Goal: Task Accomplishment & Management: Manage account settings

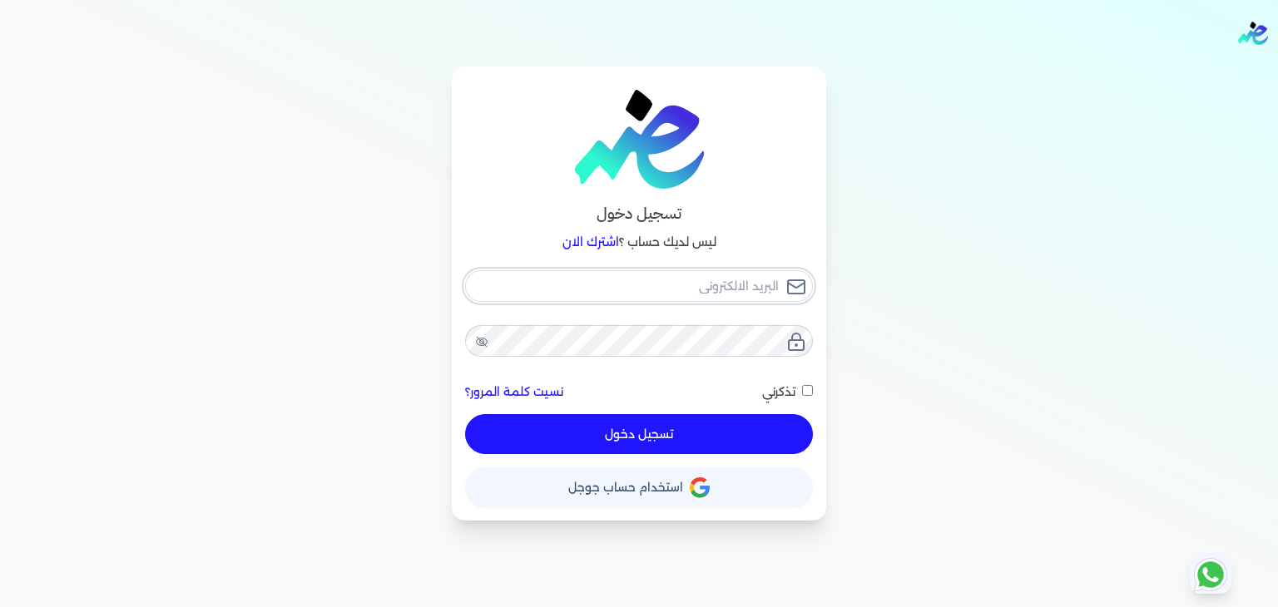
type input "[PERSON_NAME][EMAIL_ADDRESS][DOMAIN_NAME]"
click at [725, 421] on div "hassan.ahmed@oasisclinics.com نسيت كلمة المرور؟ تذكرني تسجيل دخول" at bounding box center [639, 362] width 348 height 185
click at [664, 438] on button "تسجيل دخول" at bounding box center [639, 434] width 348 height 40
checkbox input "false"
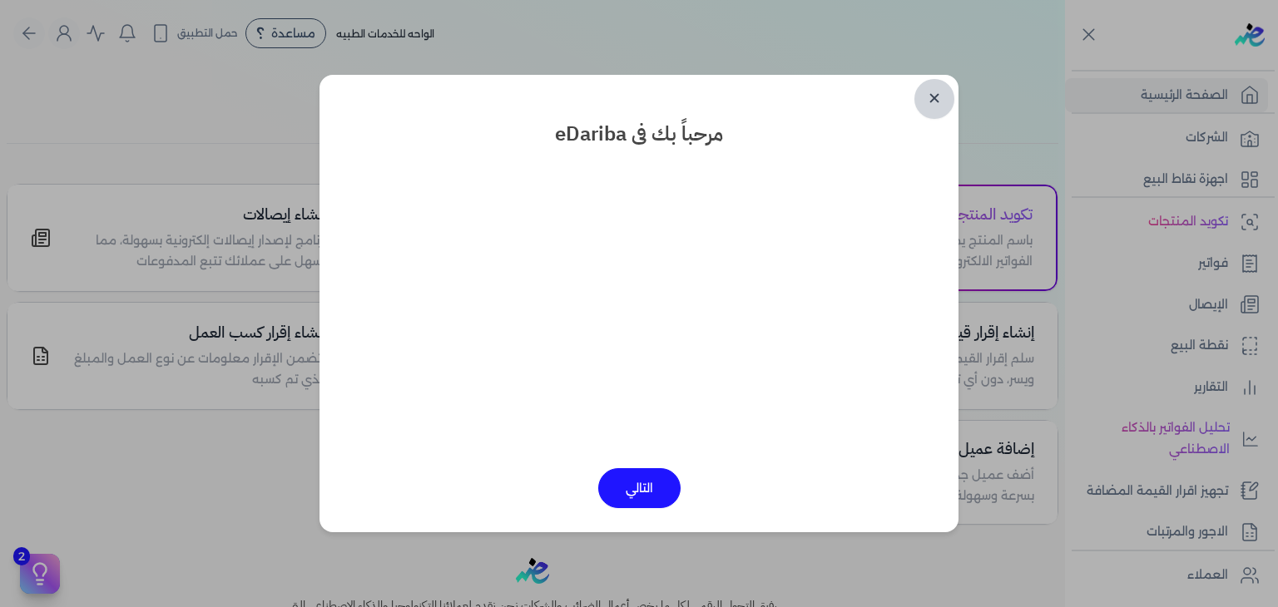
click at [920, 111] on link "✕" at bounding box center [934, 99] width 40 height 40
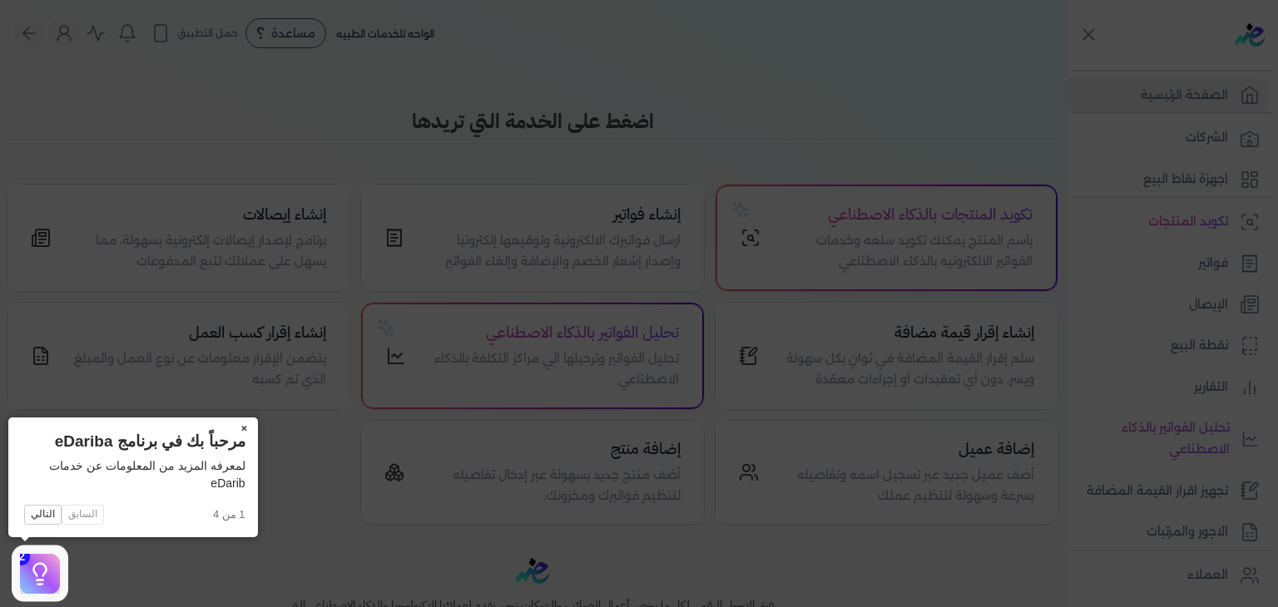
click at [246, 423] on button "×" at bounding box center [244, 429] width 27 height 23
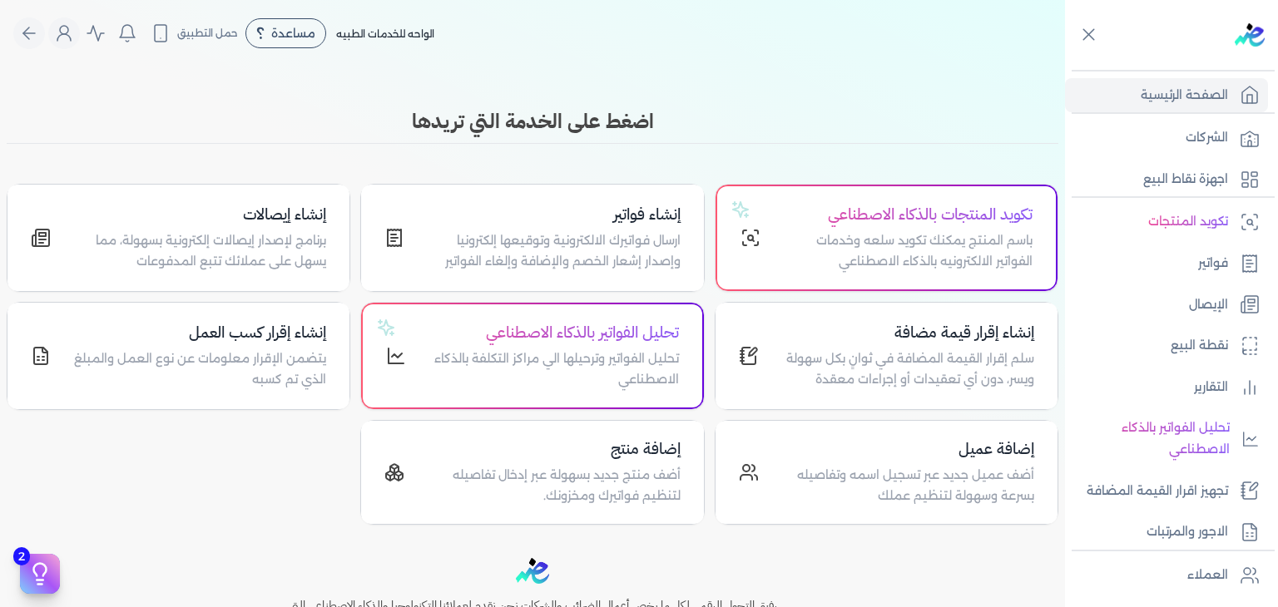
click at [1219, 284] on ul "تكويد المنتجات فواتير الإيصال نقطة البيع التقارير تحليل الفواتير بالذكاء الاصطن…" at bounding box center [1166, 377] width 203 height 344
click at [1214, 297] on p "الإيصال" at bounding box center [1208, 306] width 39 height 22
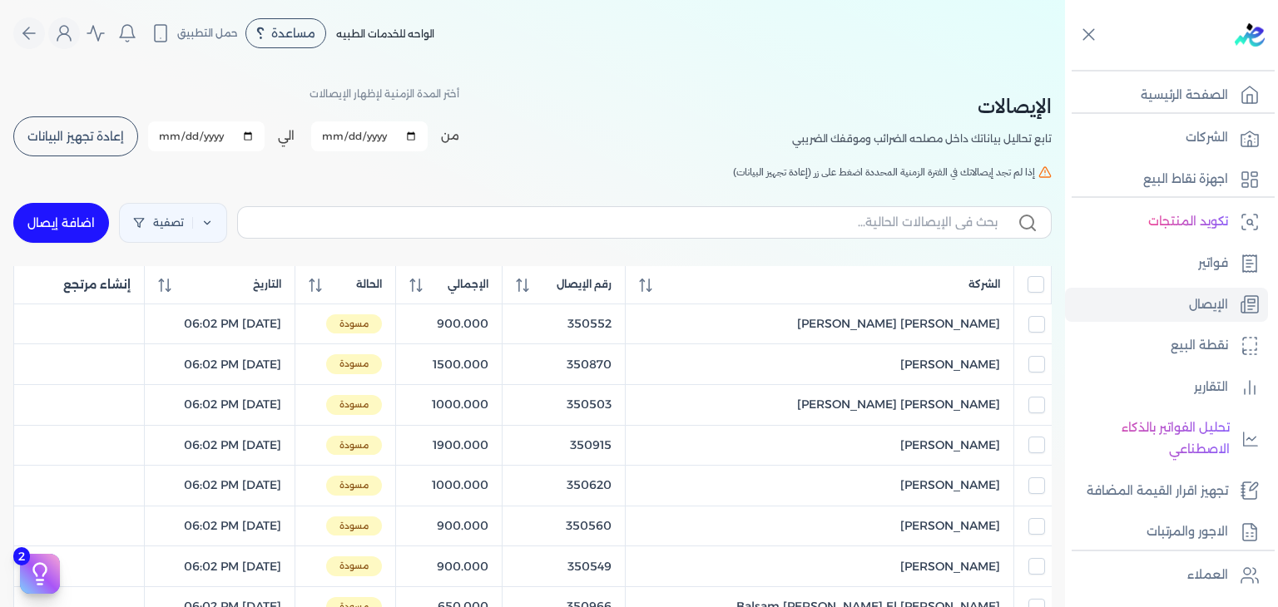
click at [47, 232] on link "اضافة إيصال" at bounding box center [61, 223] width 96 height 40
select select "EGP"
select select "EGS"
select select "B"
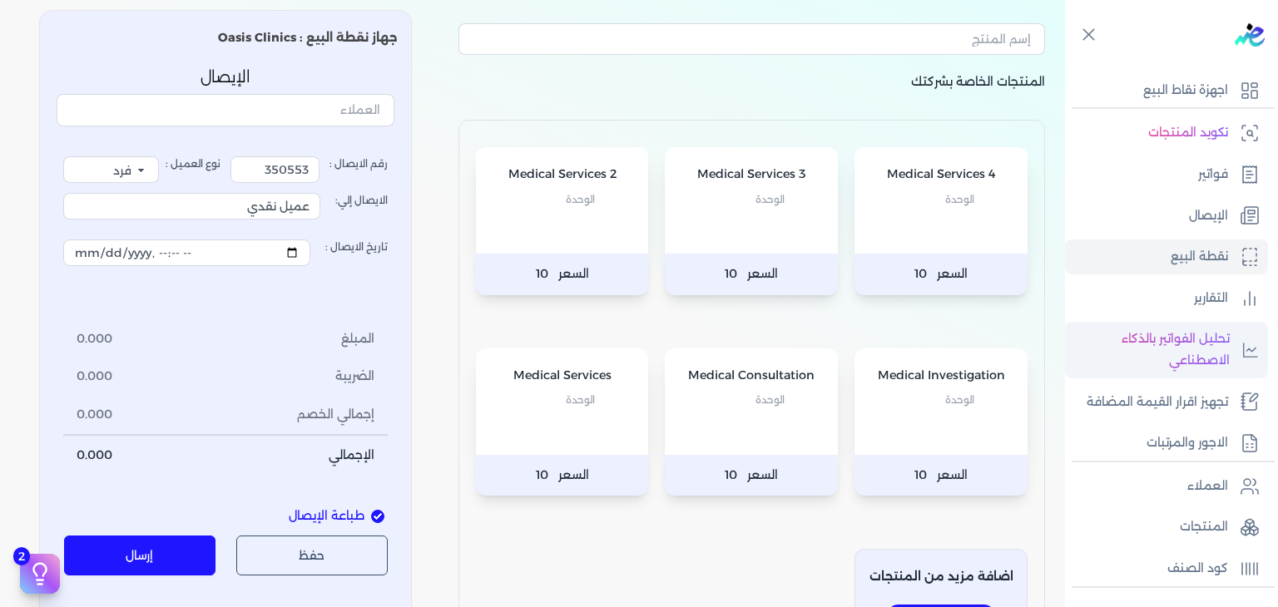
scroll to position [166, 0]
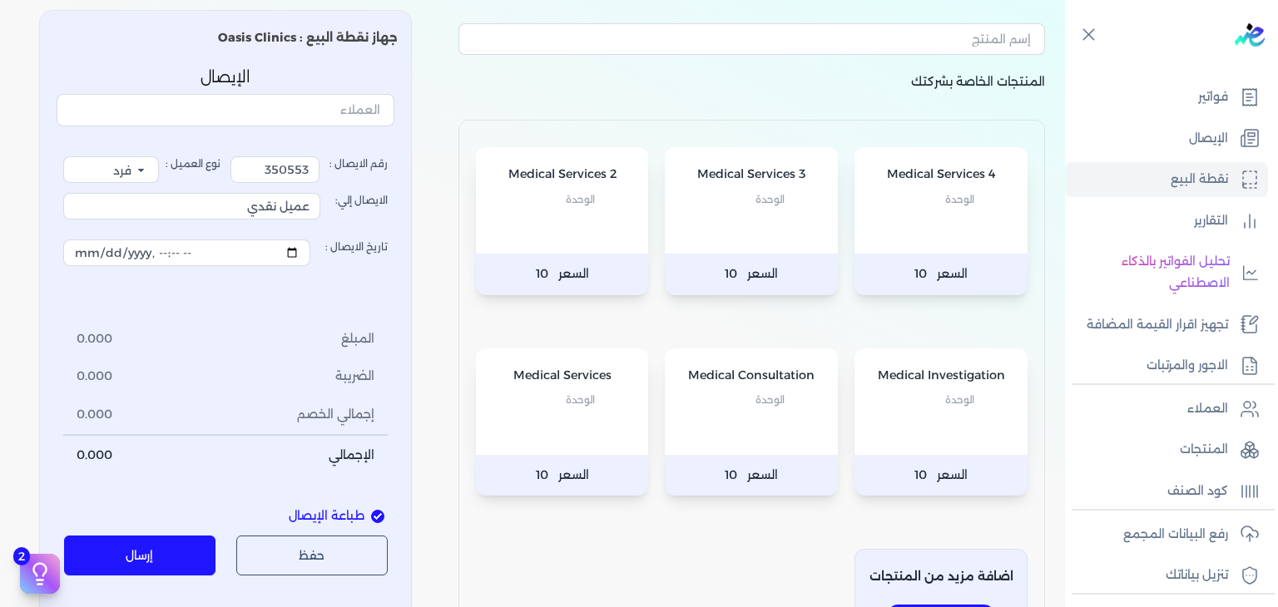
click at [728, 172] on p "Medical Services 3" at bounding box center [751, 175] width 140 height 22
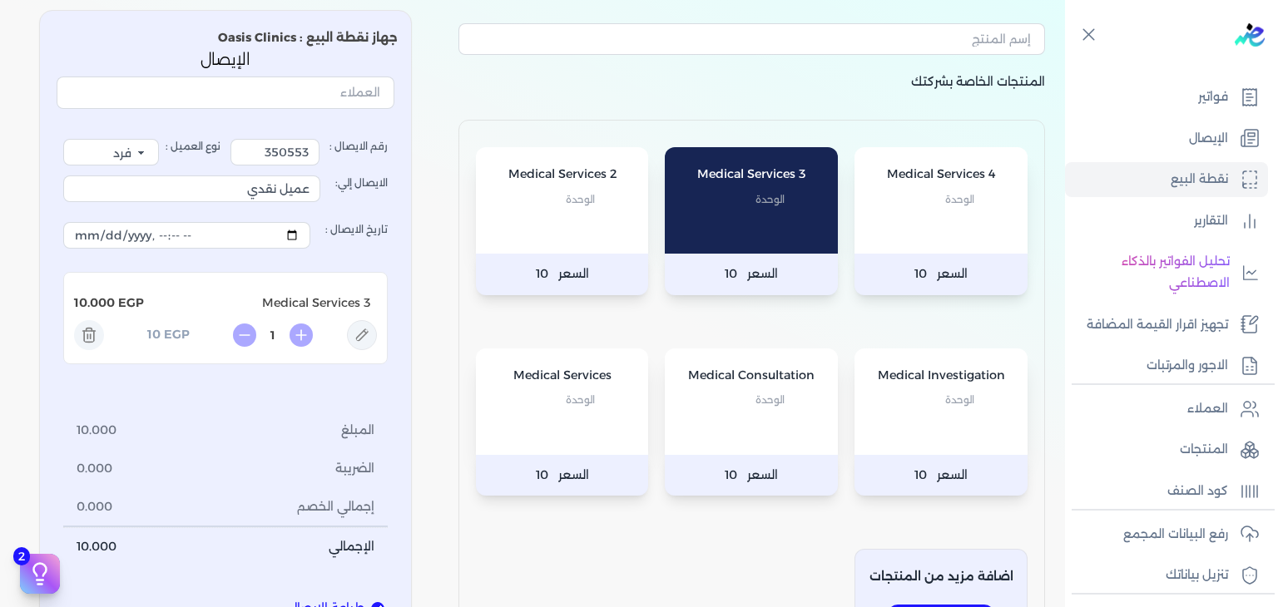
click at [367, 341] on icon at bounding box center [362, 335] width 30 height 30
type input "Medical Services 3"
type input "10"
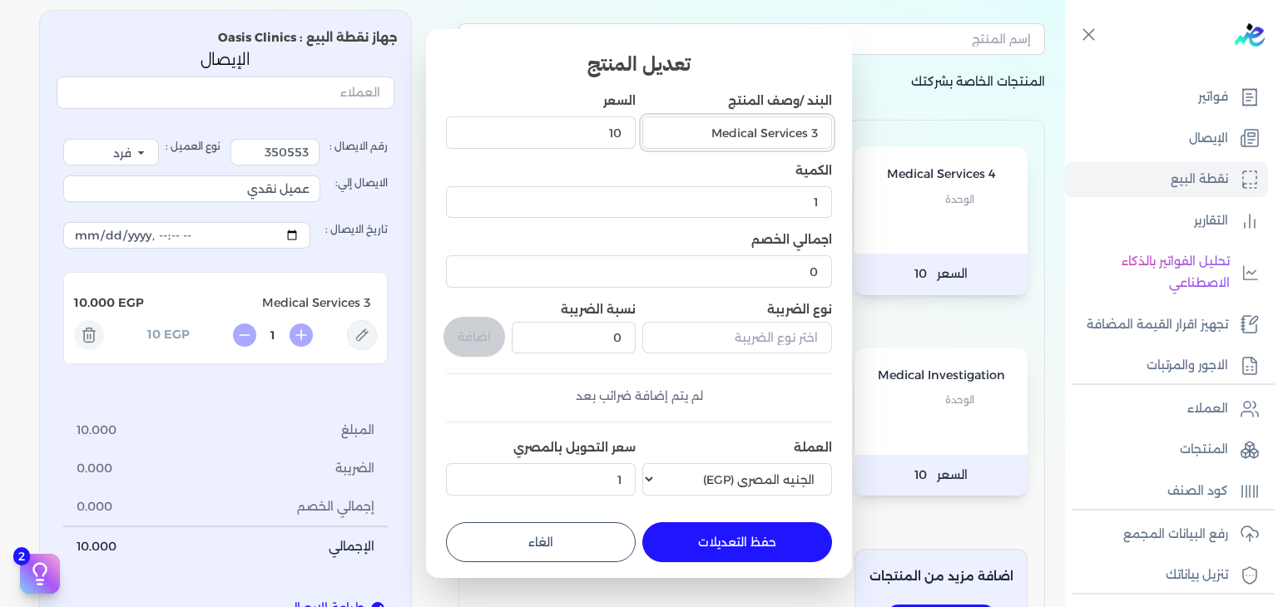
drag, startPoint x: 704, startPoint y: 121, endPoint x: 859, endPoint y: 174, distance: 164.2
click at [889, 192] on dialog "تعديل المنتج البند /وصف المنتج Medical Services 3 السعر 10 الكمية 1 اجمالي الخص…" at bounding box center [639, 303] width 1278 height 607
click at [573, 540] on button "الغاء" at bounding box center [541, 542] width 190 height 40
type input "0"
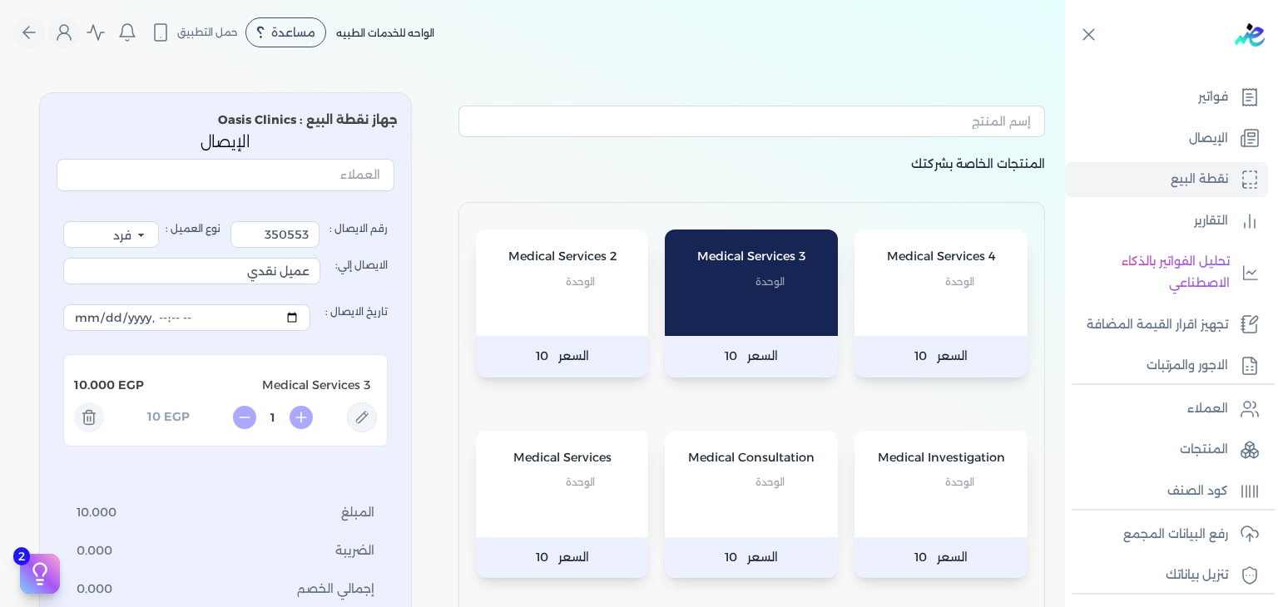
scroll to position [0, 0]
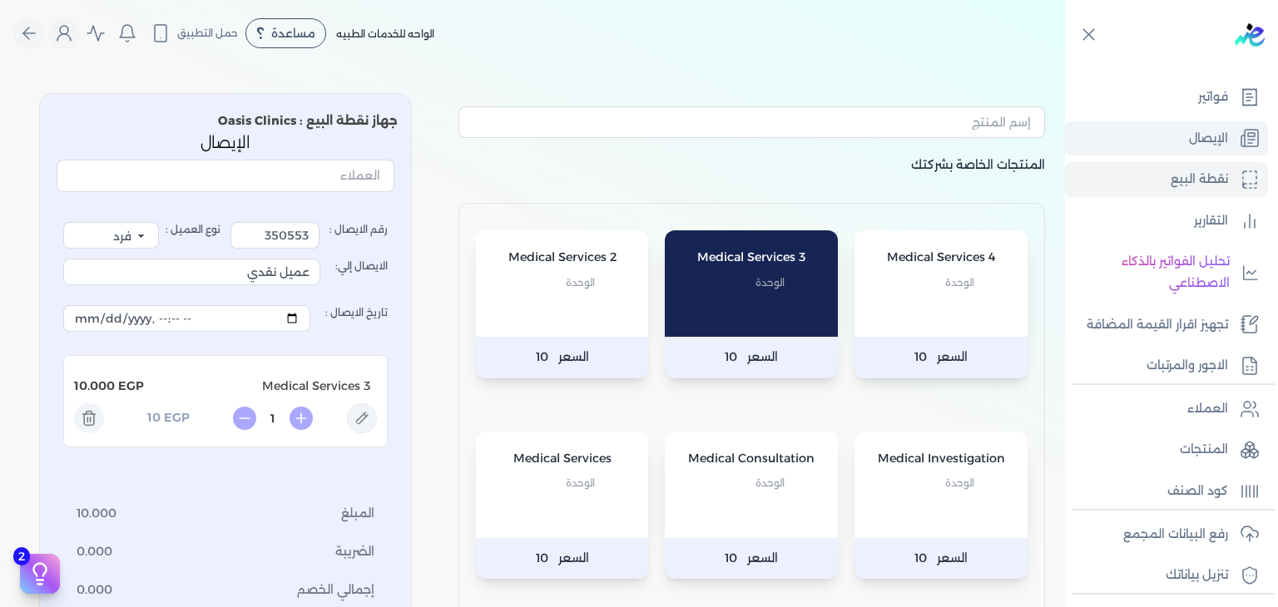
click at [1180, 129] on link "الإيصال" at bounding box center [1166, 138] width 203 height 35
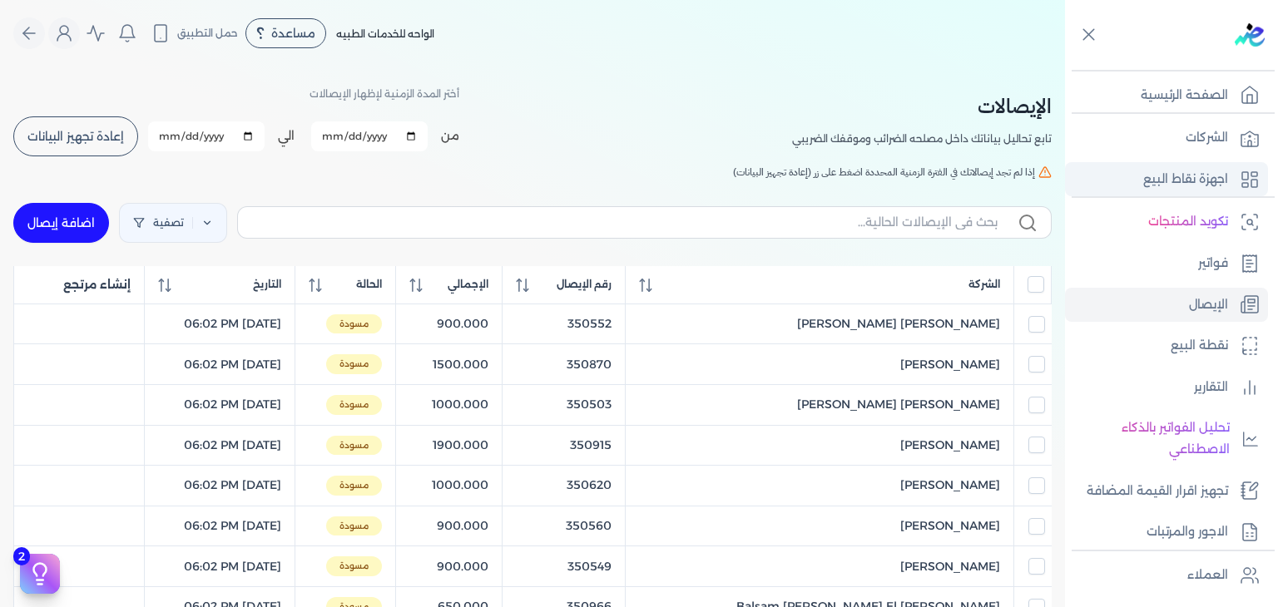
click at [1202, 166] on link "اجهزة نقاط البيع" at bounding box center [1166, 179] width 203 height 35
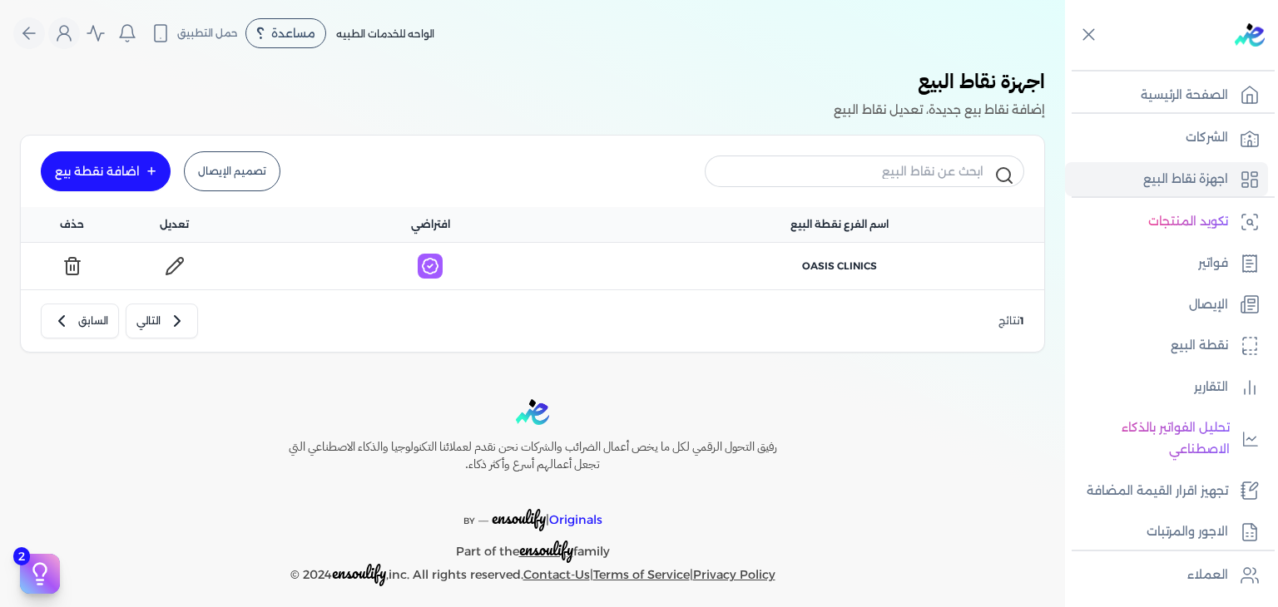
click at [266, 161] on link "تصميم الإيصال" at bounding box center [232, 171] width 97 height 40
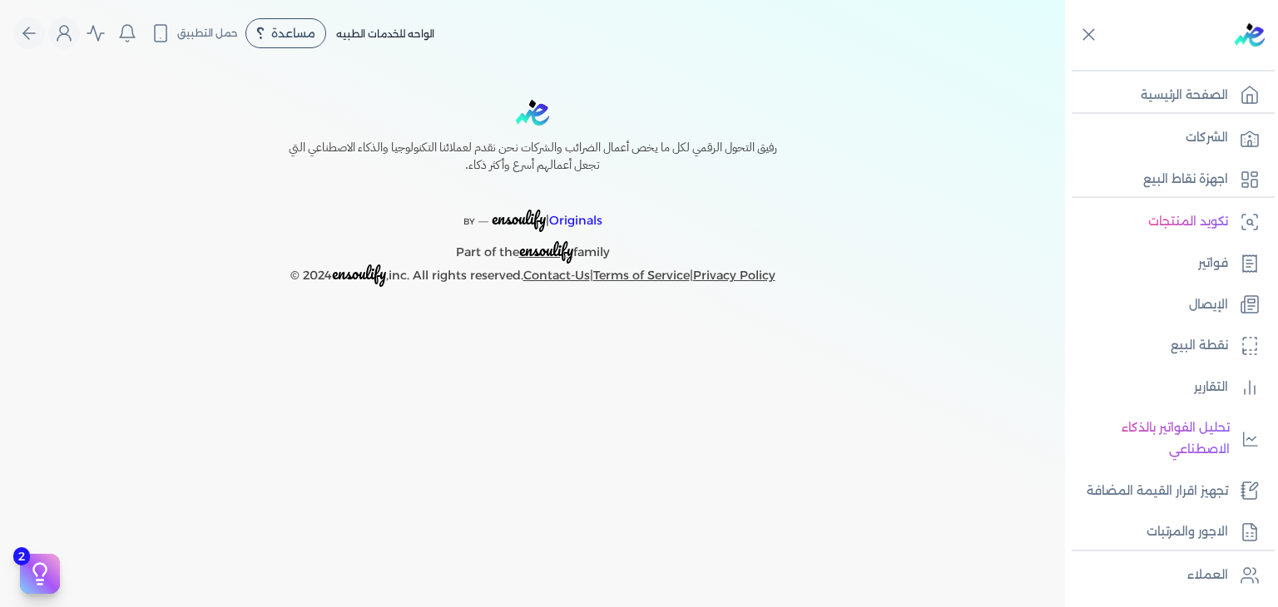
select select "text-lg"
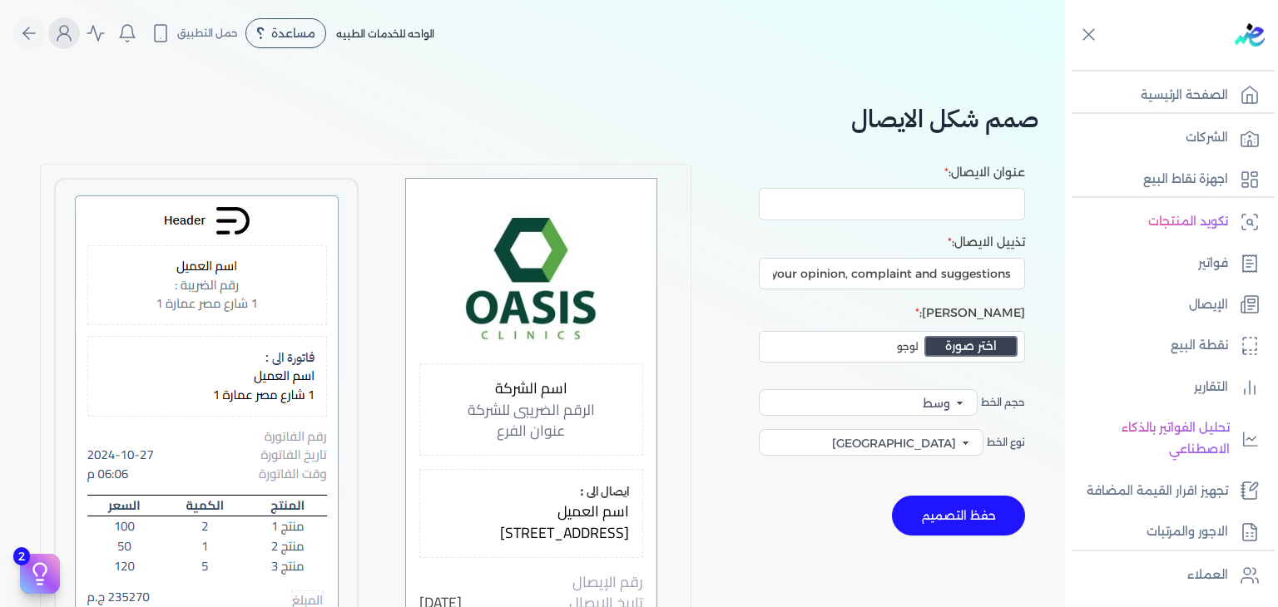
click at [69, 32] on icon "Global" at bounding box center [64, 33] width 20 height 20
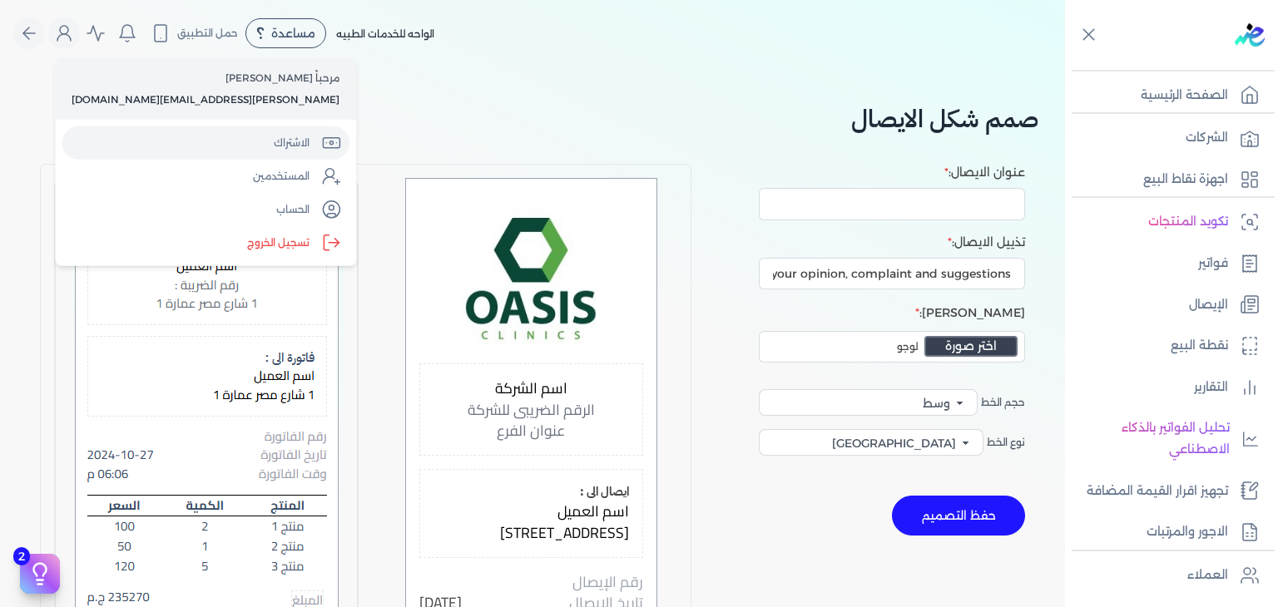
click at [201, 143] on link "الاشتراك" at bounding box center [206, 142] width 288 height 33
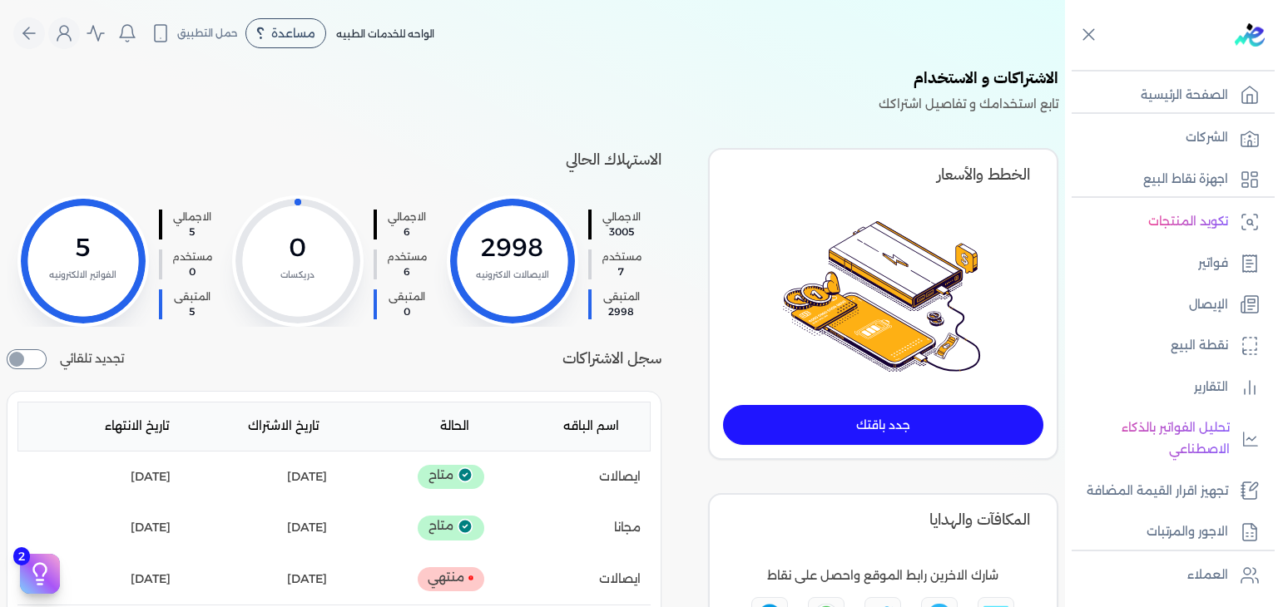
click at [1197, 283] on ul "تكويد المنتجات فواتير الإيصال نقطة البيع التقارير تحليل الفواتير بالذكاء الاصطن…" at bounding box center [1166, 377] width 203 height 344
click at [1196, 297] on p "الإيصال" at bounding box center [1208, 306] width 39 height 22
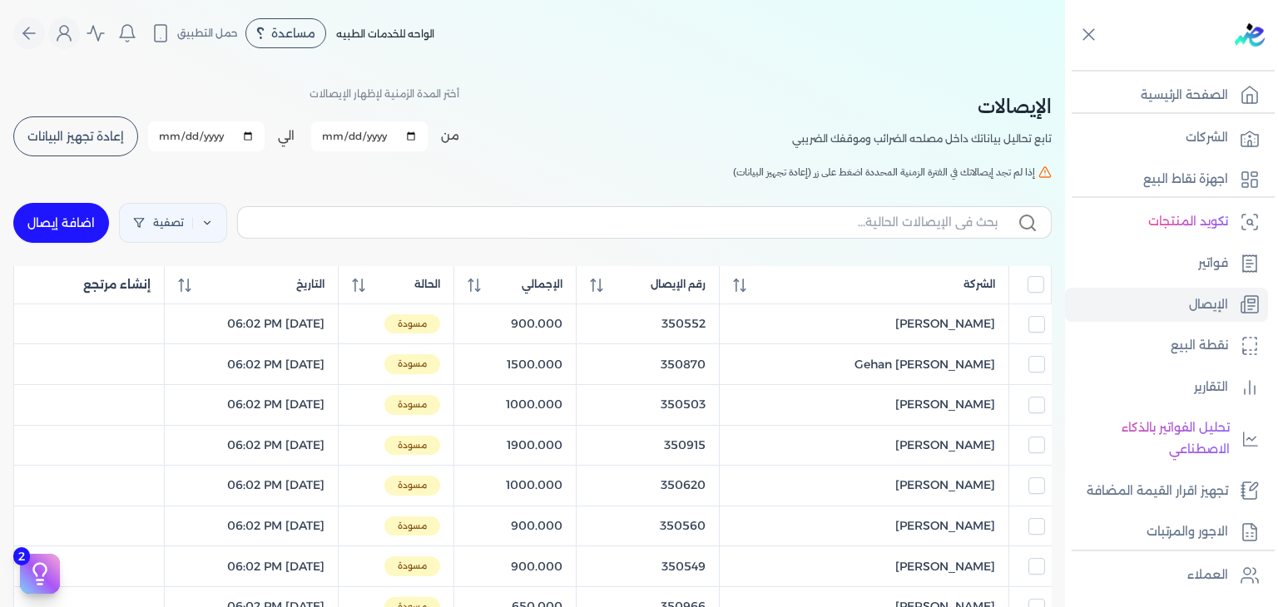
click at [52, 126] on button "إعادة تجهيز البيانات" at bounding box center [75, 136] width 125 height 40
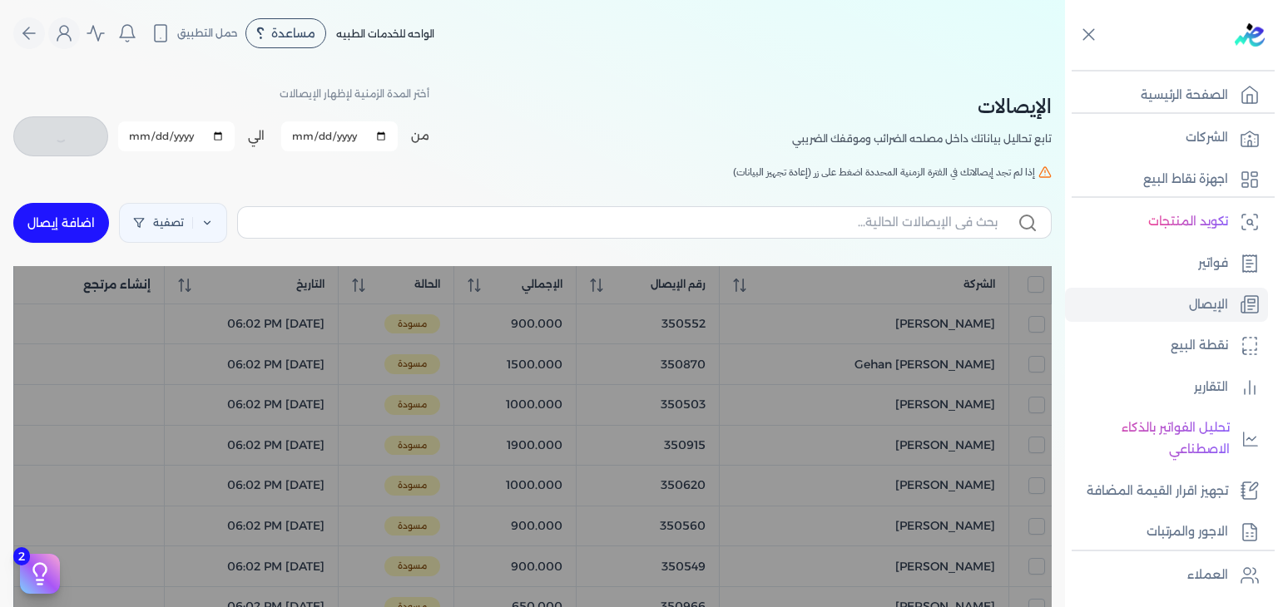
checkbox input "false"
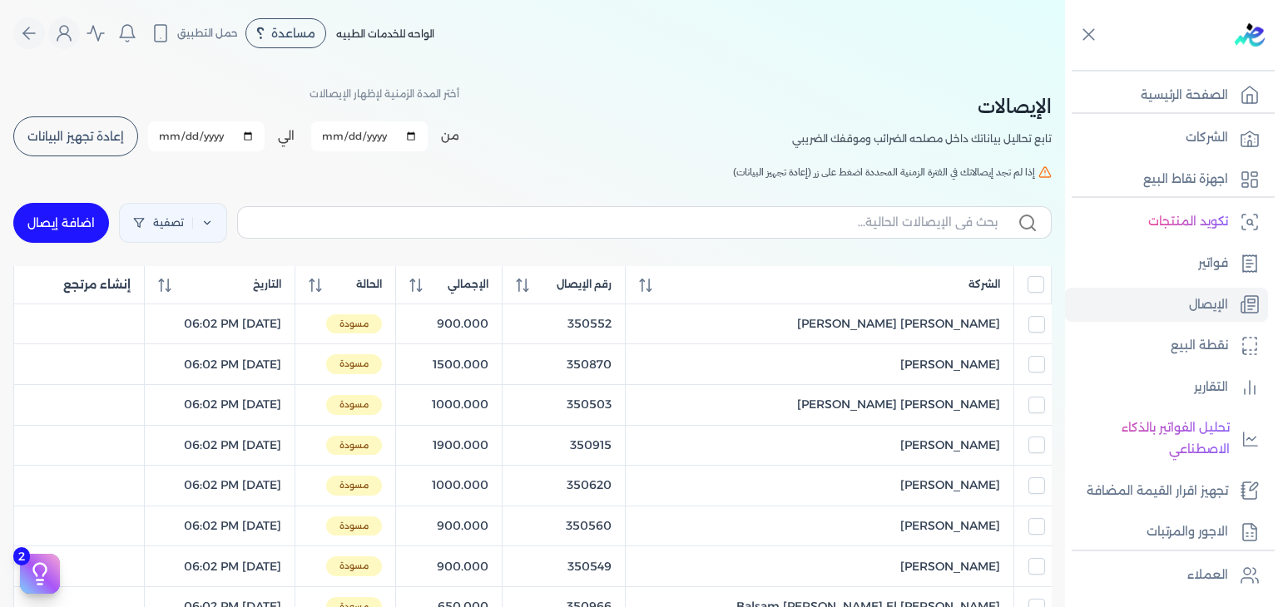
click at [81, 125] on button "إعادة تجهيز البيانات" at bounding box center [75, 136] width 125 height 40
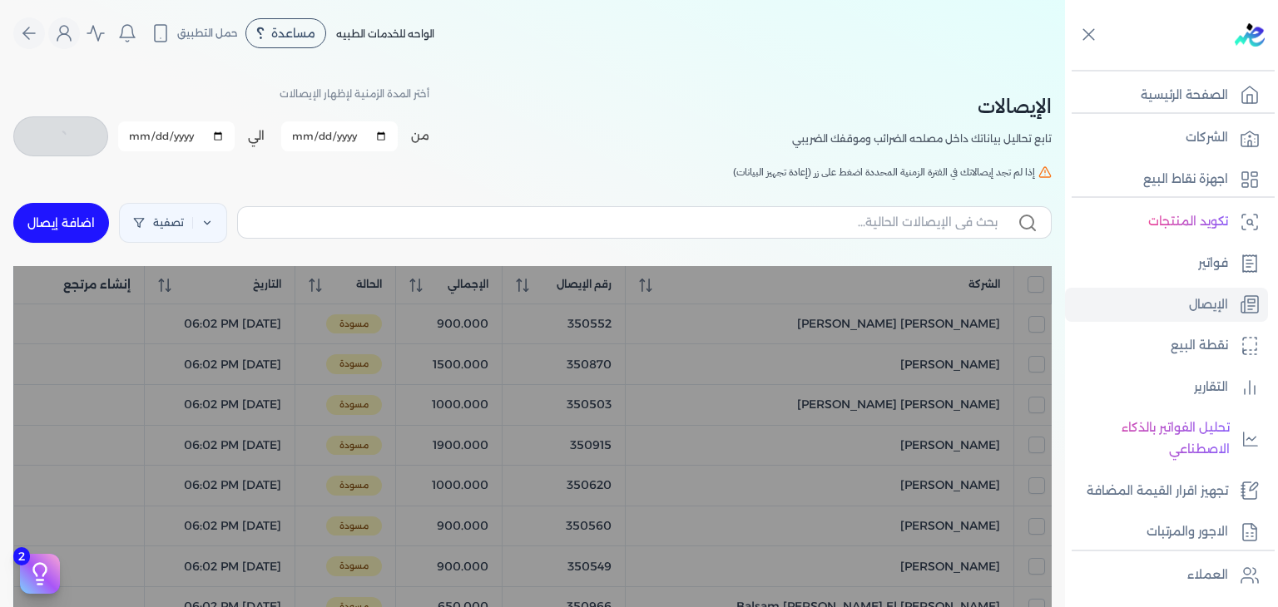
checkbox input "false"
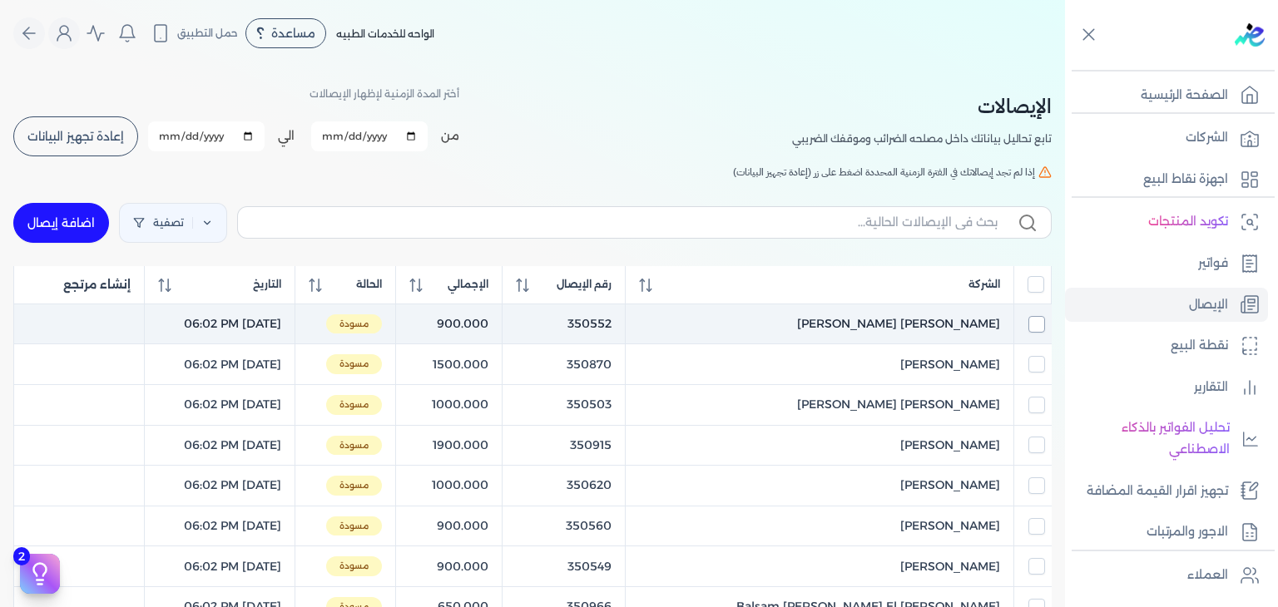
click at [1028, 324] on input "checkbox" at bounding box center [1036, 324] width 17 height 17
checkbox input "true"
checkbox input "false"
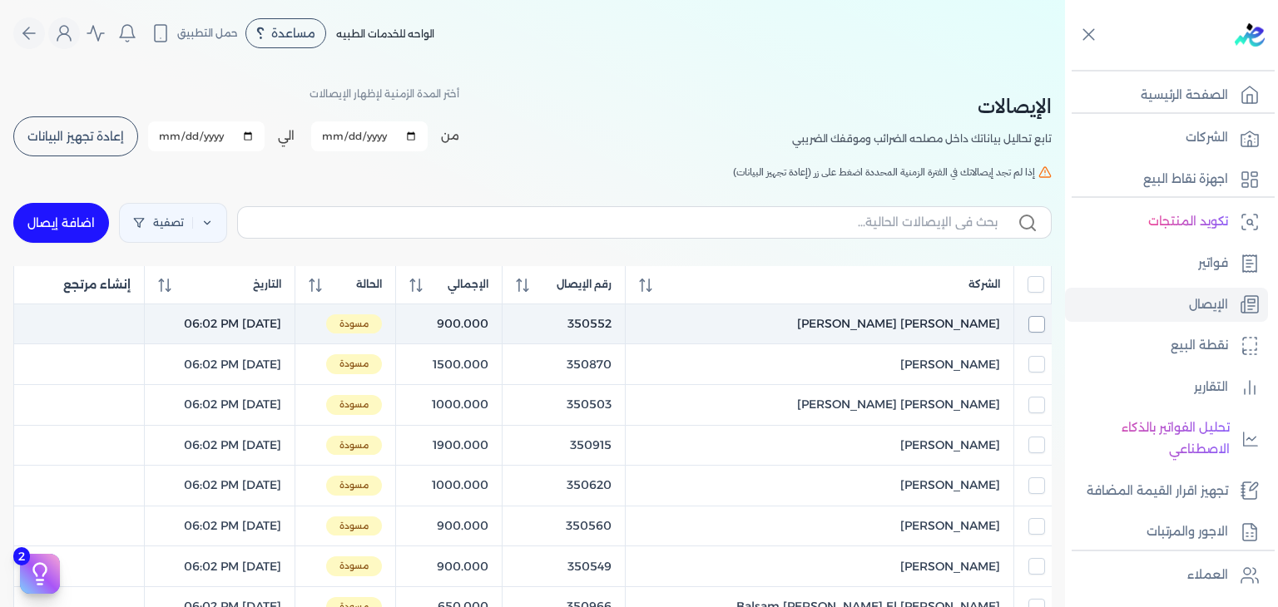
checkbox input "false"
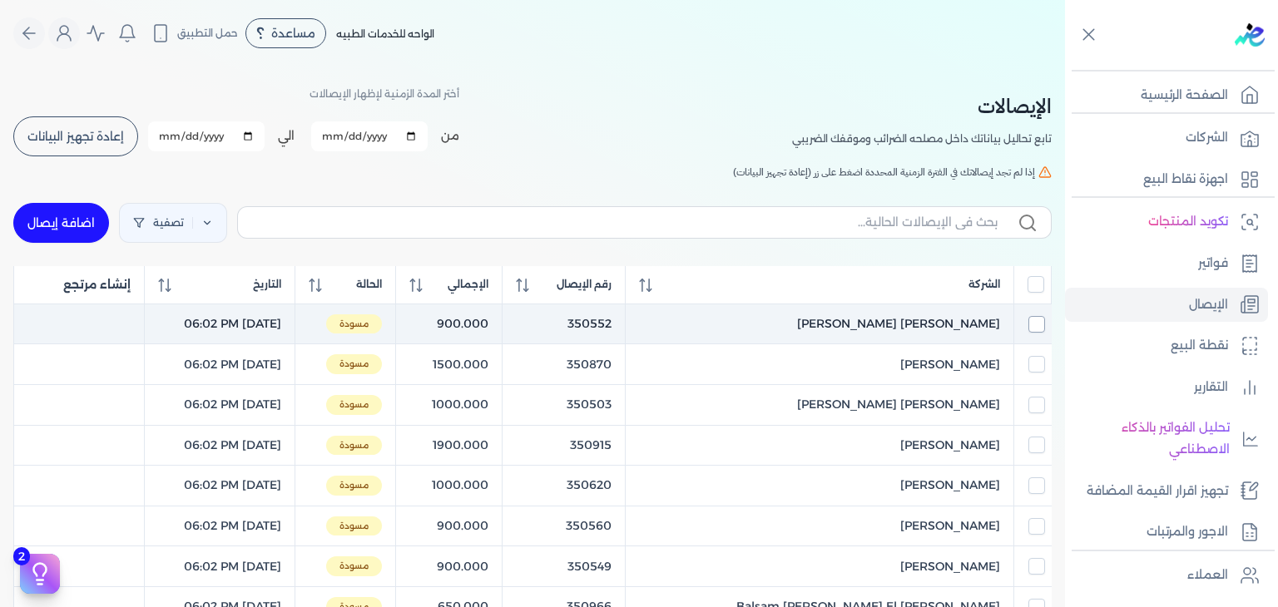
checkbox input "false"
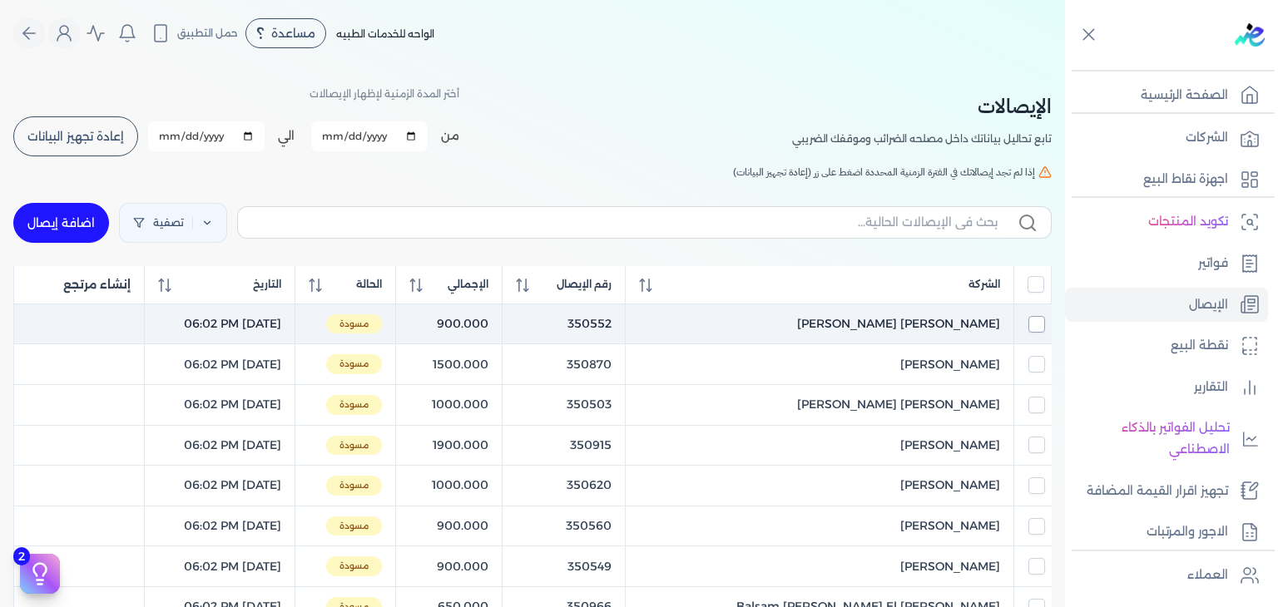
checkbox input "false"
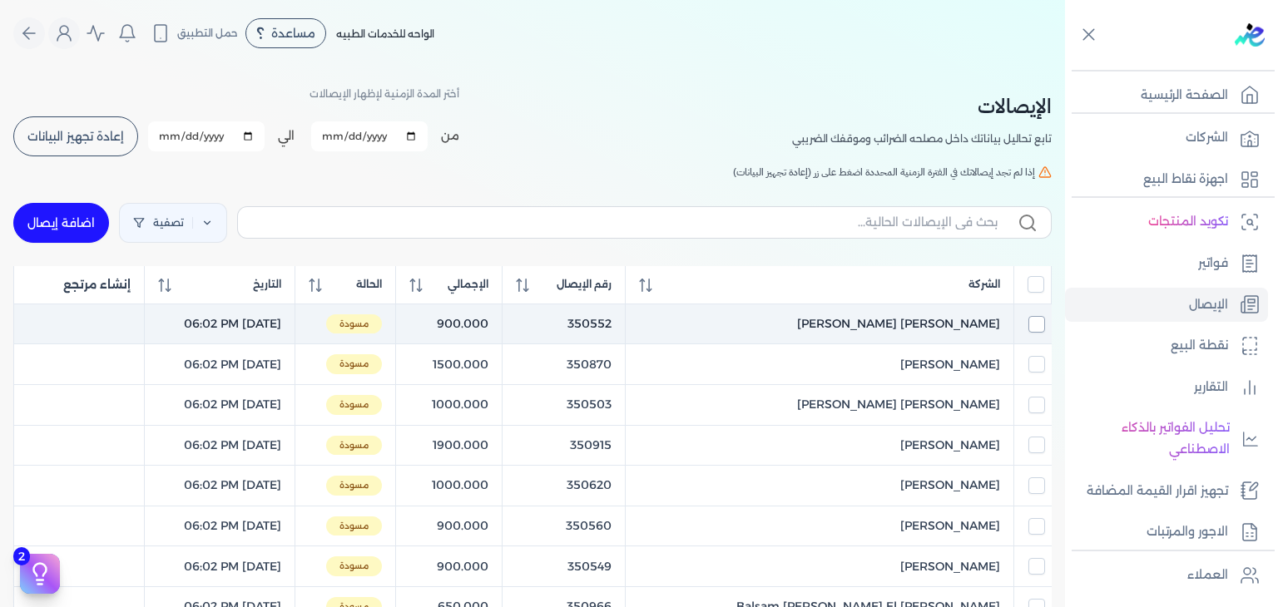
checkbox input "false"
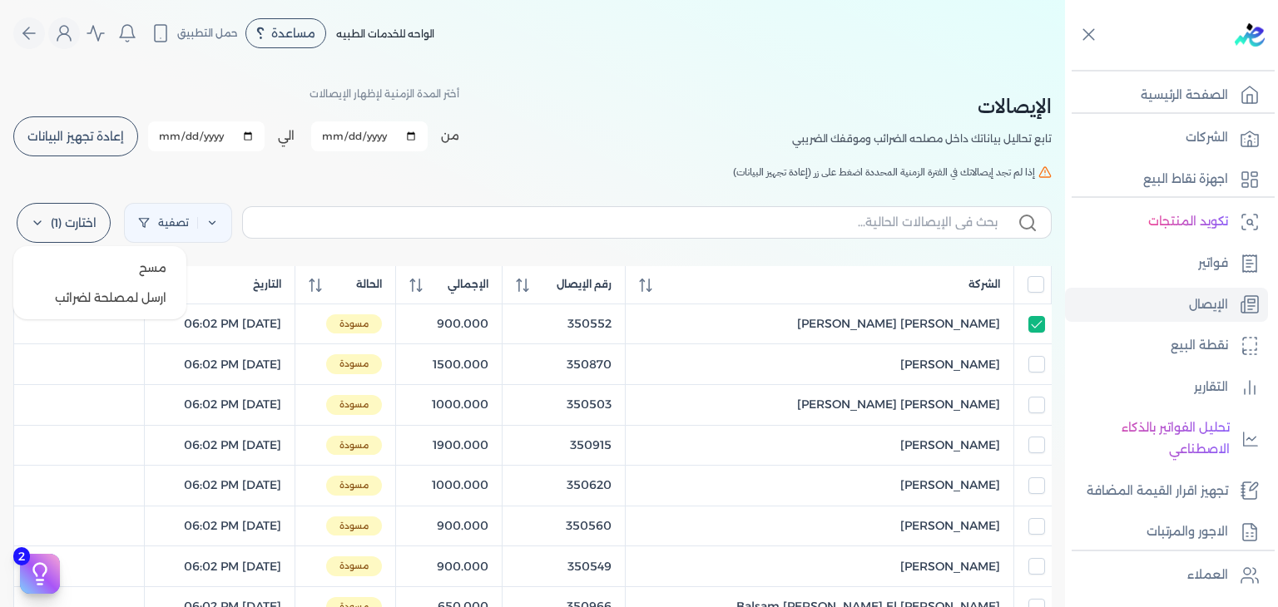
click at [100, 230] on label "اختارت (1)" at bounding box center [64, 223] width 94 height 40
click at [111, 296] on button "ارسل لمصلحة لضرائب" at bounding box center [100, 298] width 160 height 30
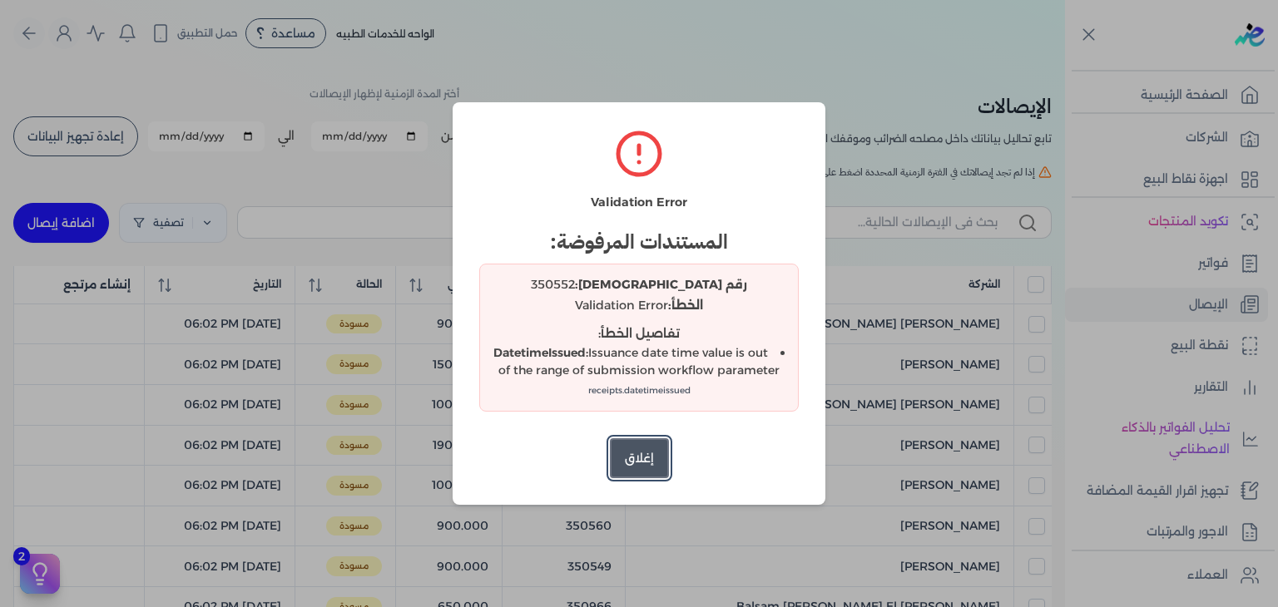
click at [646, 468] on button "إغلاق" at bounding box center [639, 458] width 59 height 40
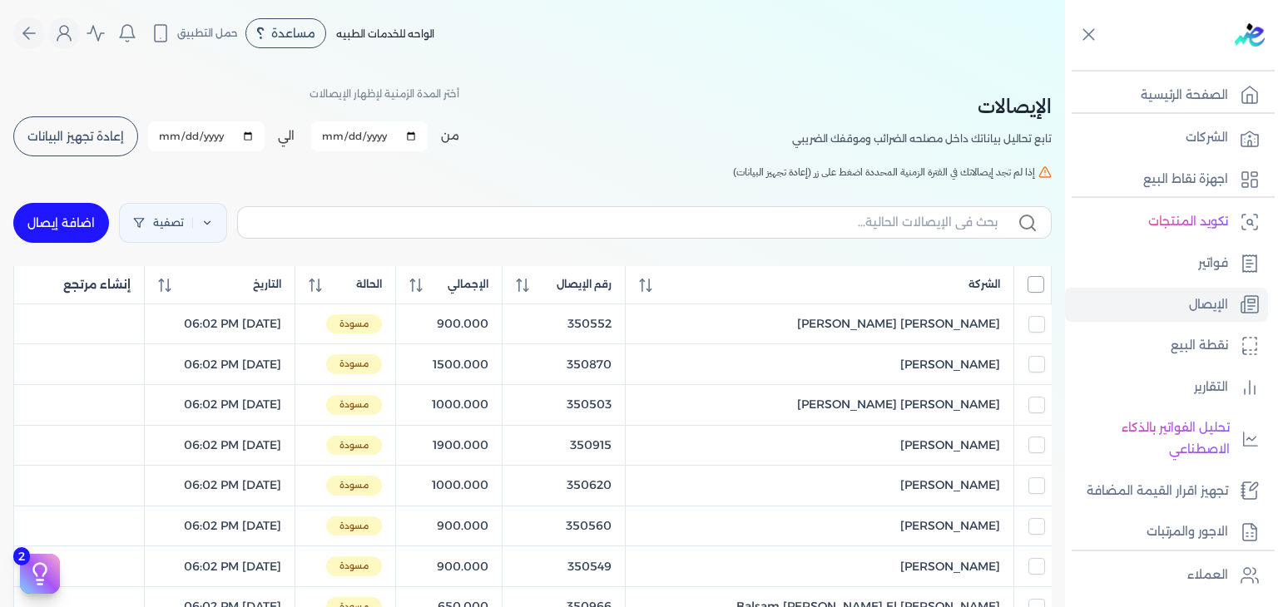
click at [1037, 285] on input "All items unselected" at bounding box center [1035, 284] width 17 height 17
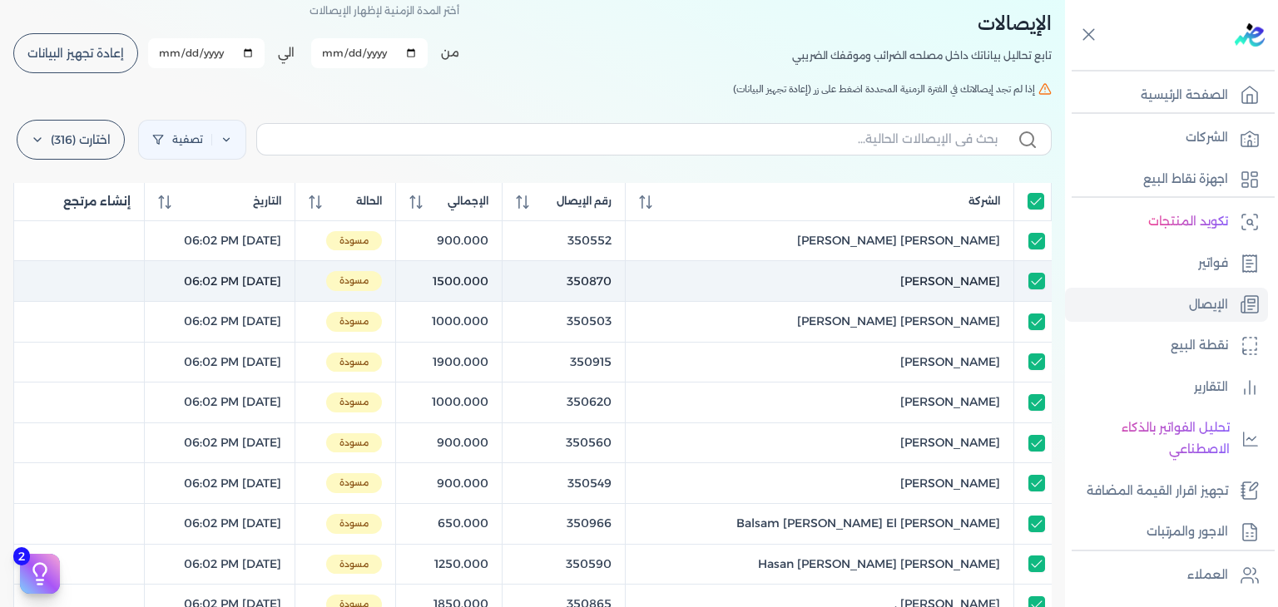
scroll to position [166, 0]
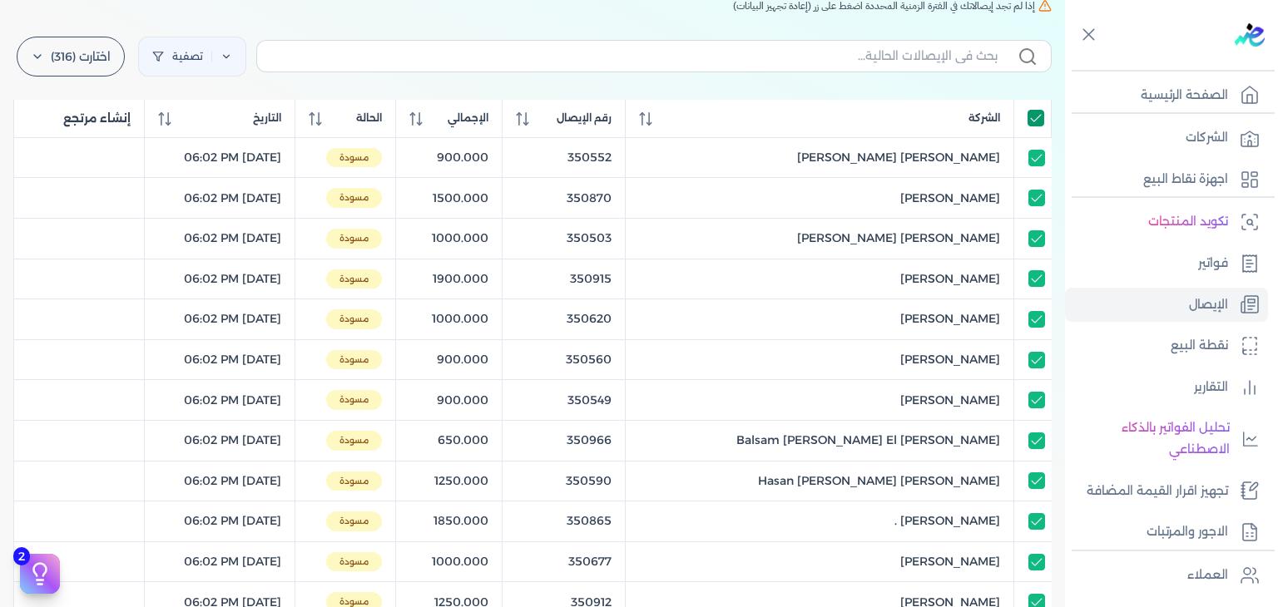
click at [1032, 111] on input "All items selected" at bounding box center [1035, 118] width 17 height 17
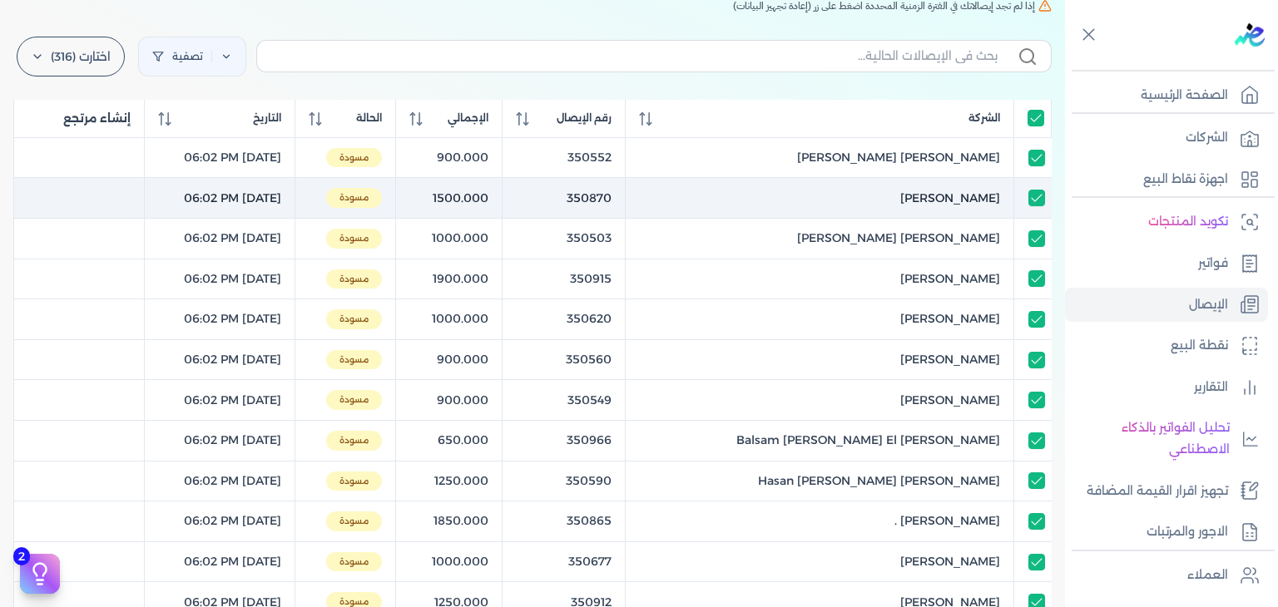
checkbox input "false"
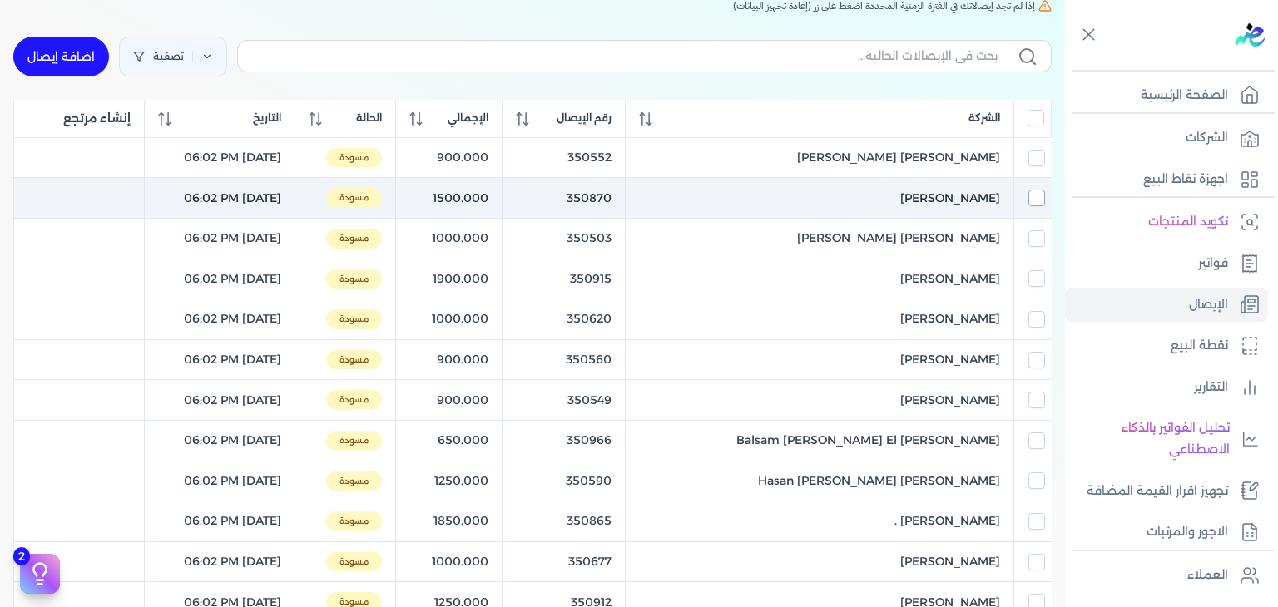
click at [1038, 195] on input "checkbox" at bounding box center [1036, 198] width 17 height 17
checkbox input "true"
checkbox input "false"
checkbox input "true"
checkbox input "false"
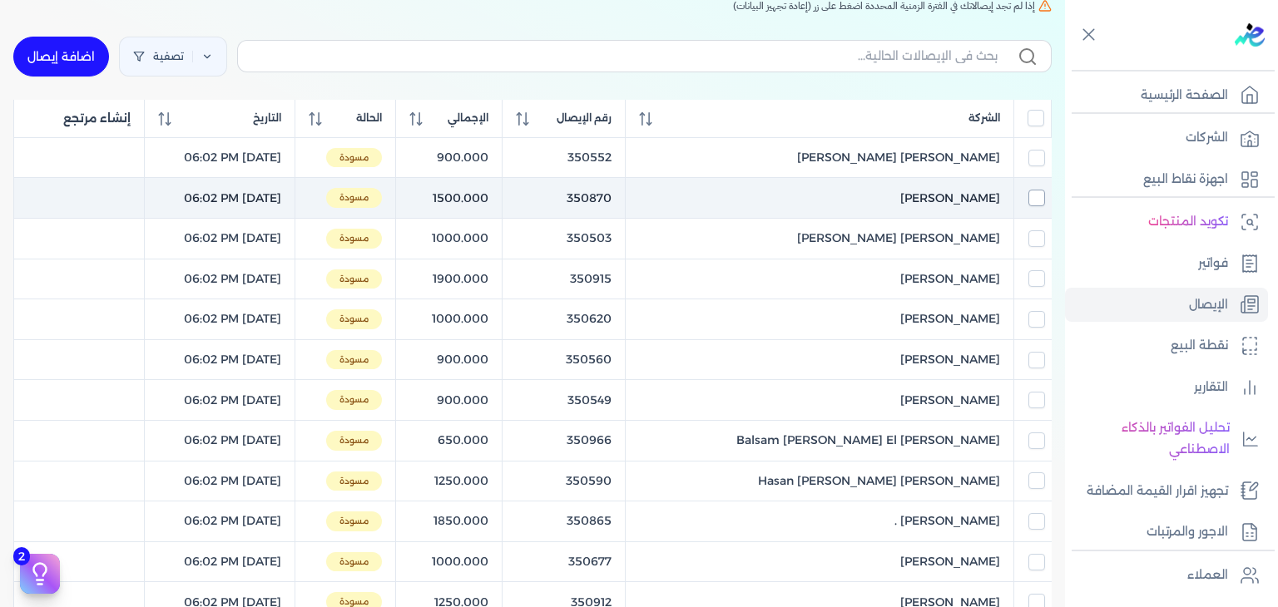
checkbox input "false"
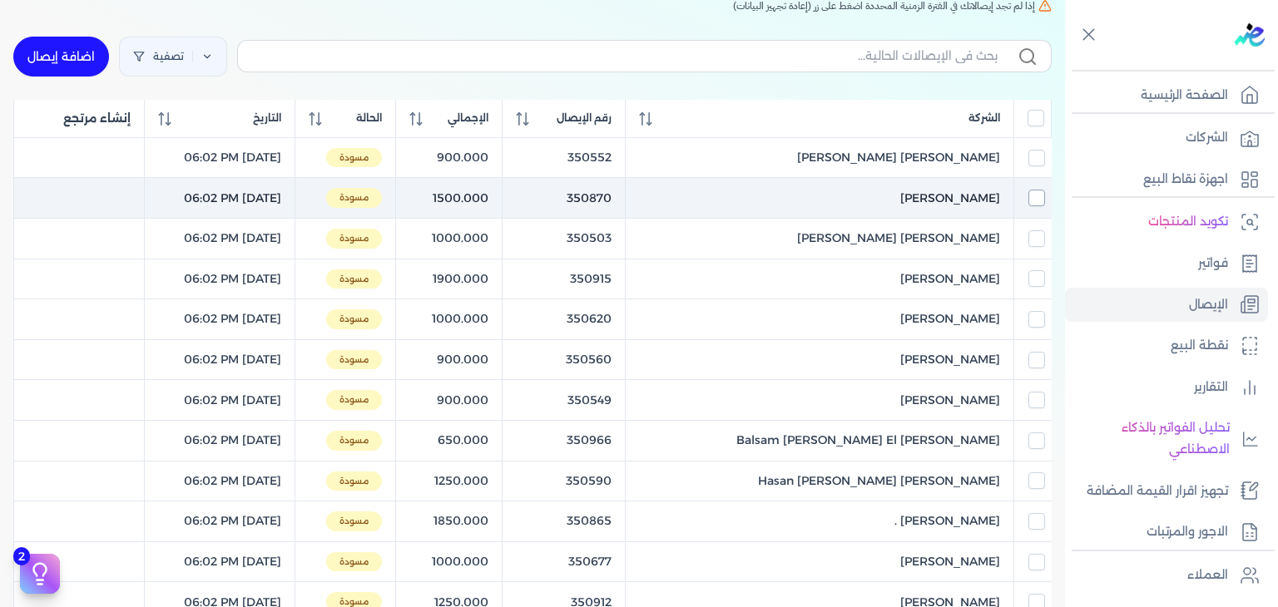
checkbox input "false"
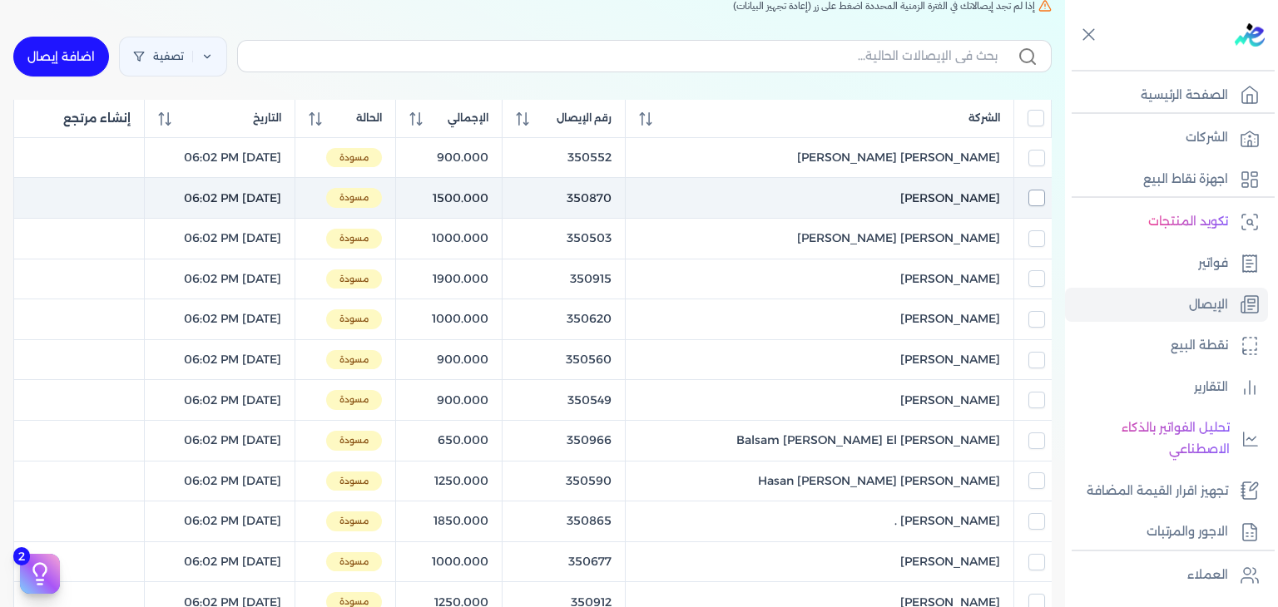
checkbox input "false"
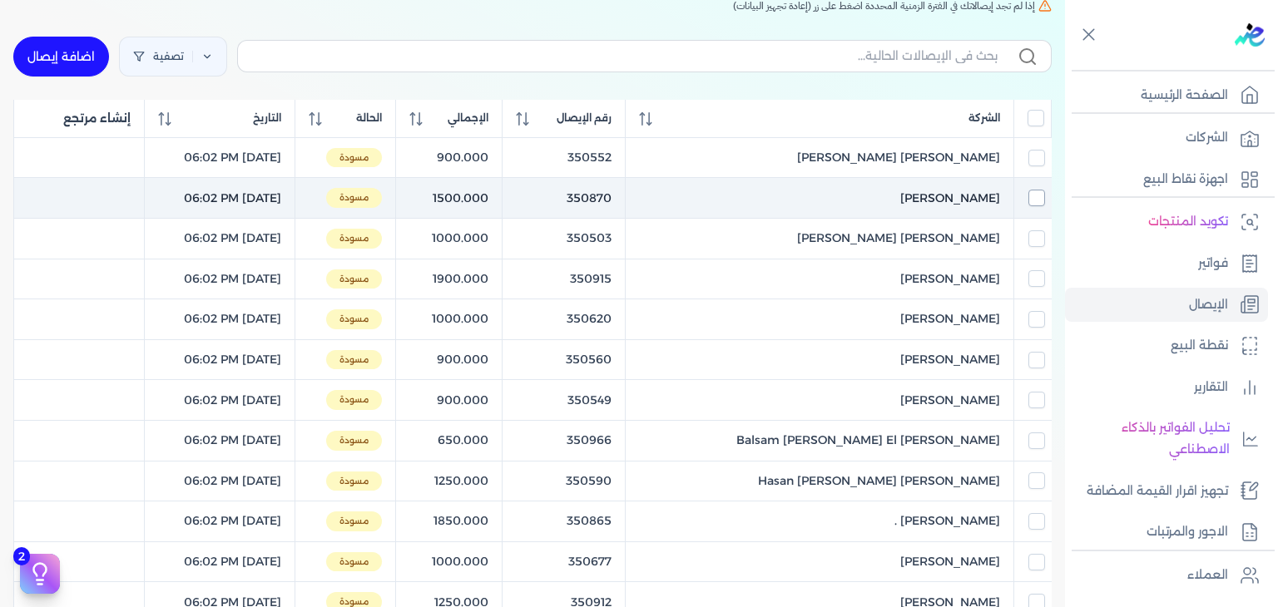
checkbox input "false"
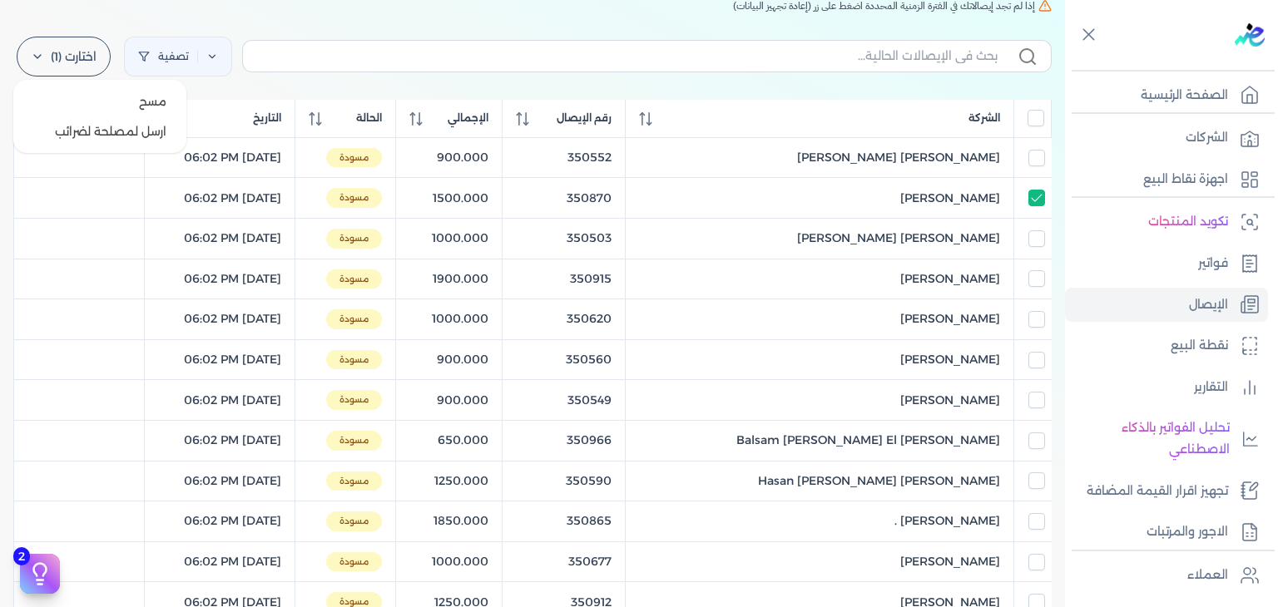
click at [75, 45] on label "اختارت (1)" at bounding box center [64, 57] width 94 height 40
click at [84, 130] on button "ارسل لمصلحة لضرائب" at bounding box center [100, 131] width 160 height 30
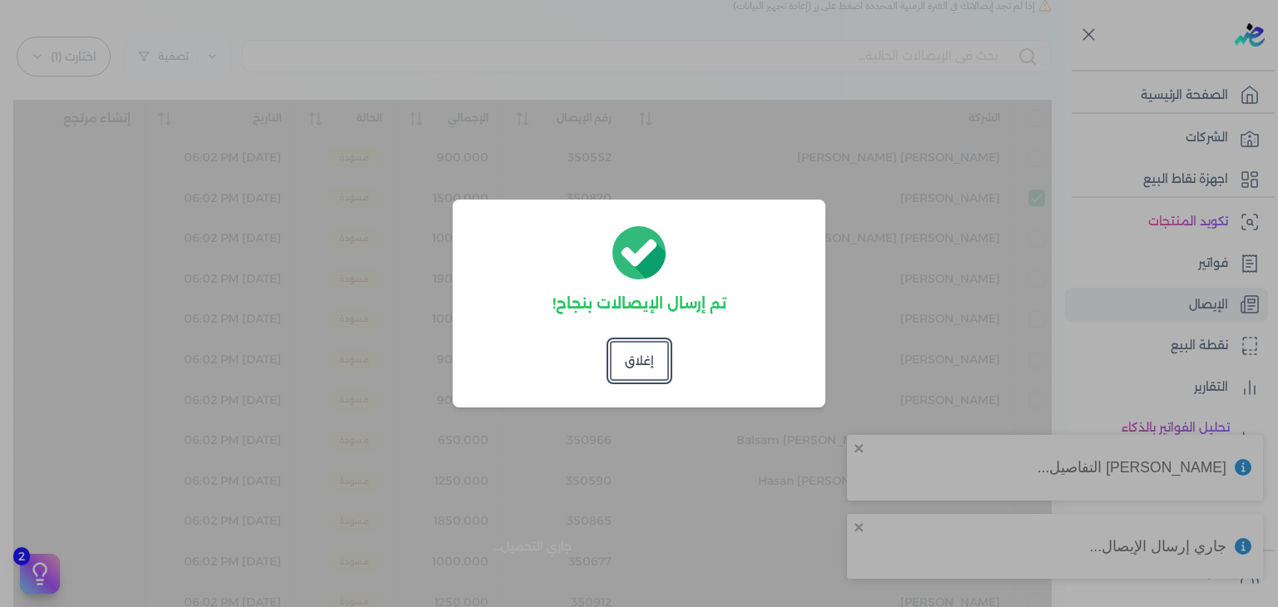
checkbox input "false"
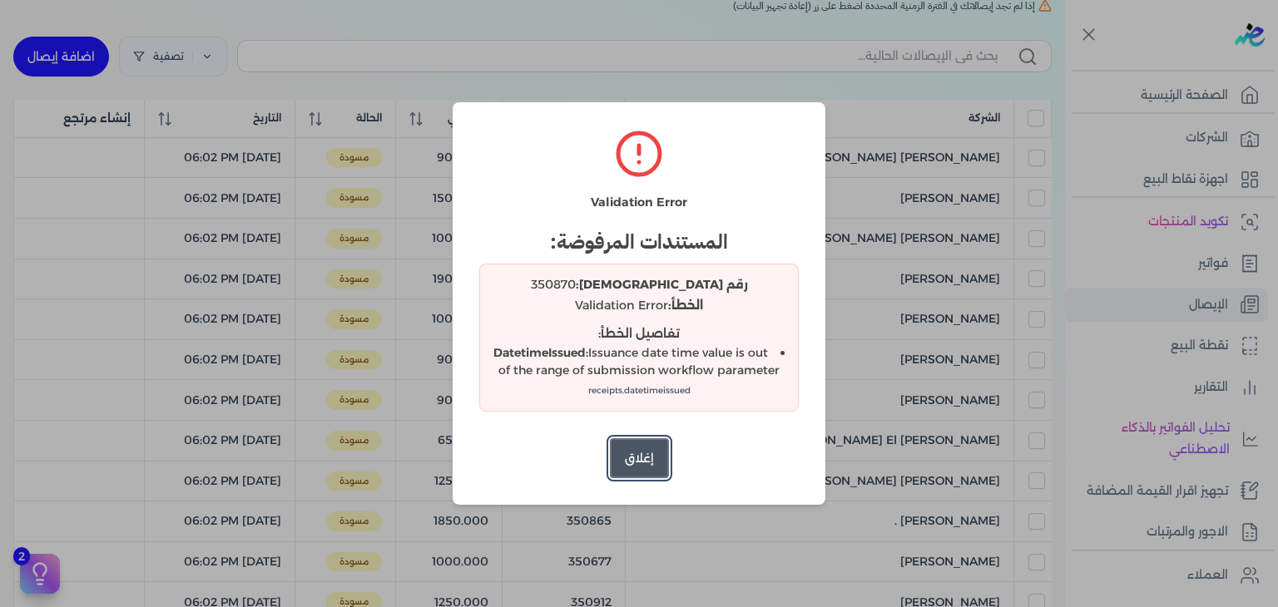
click at [630, 447] on button "إغلاق" at bounding box center [639, 458] width 59 height 40
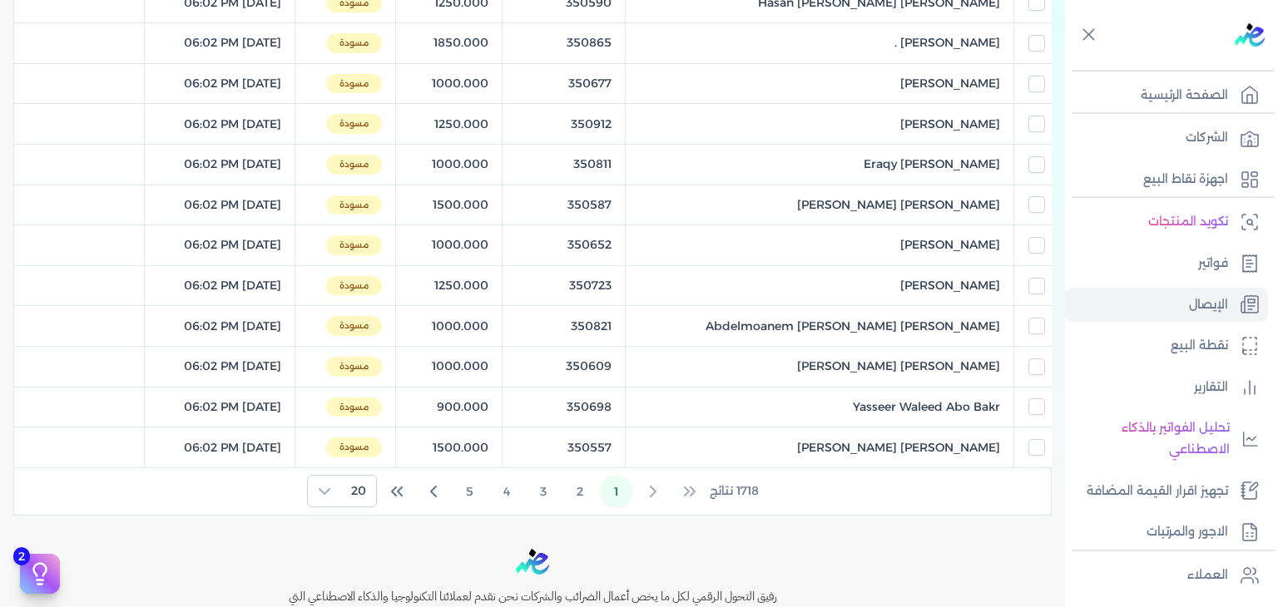
scroll to position [801, 0]
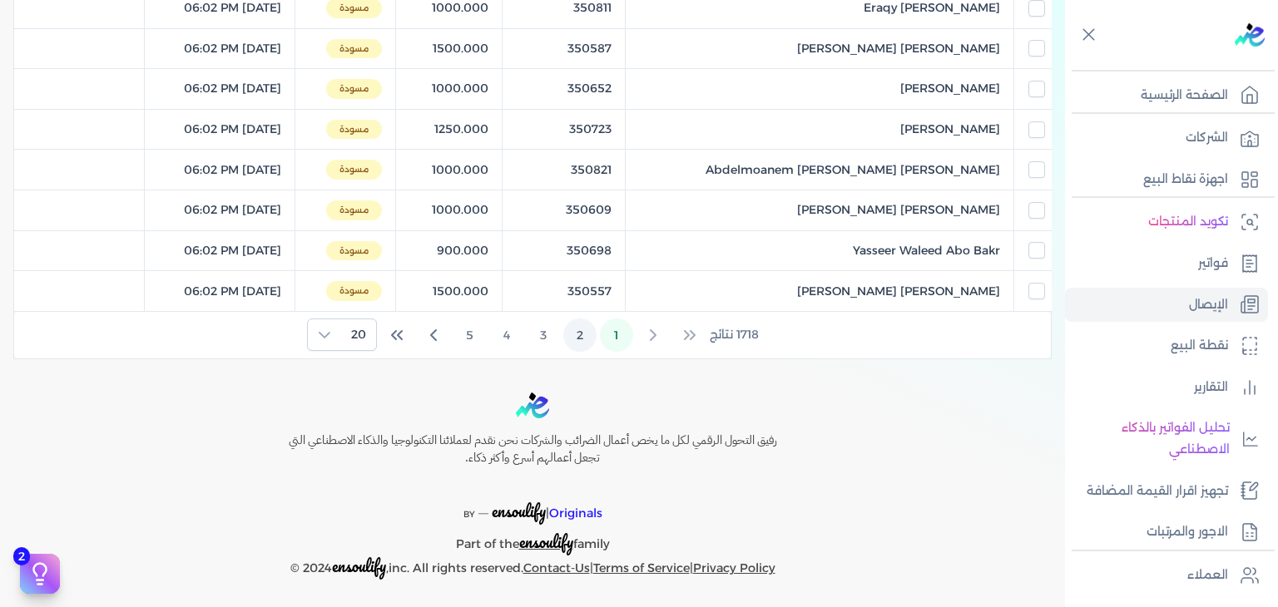
click at [592, 327] on button "2" at bounding box center [579, 335] width 33 height 33
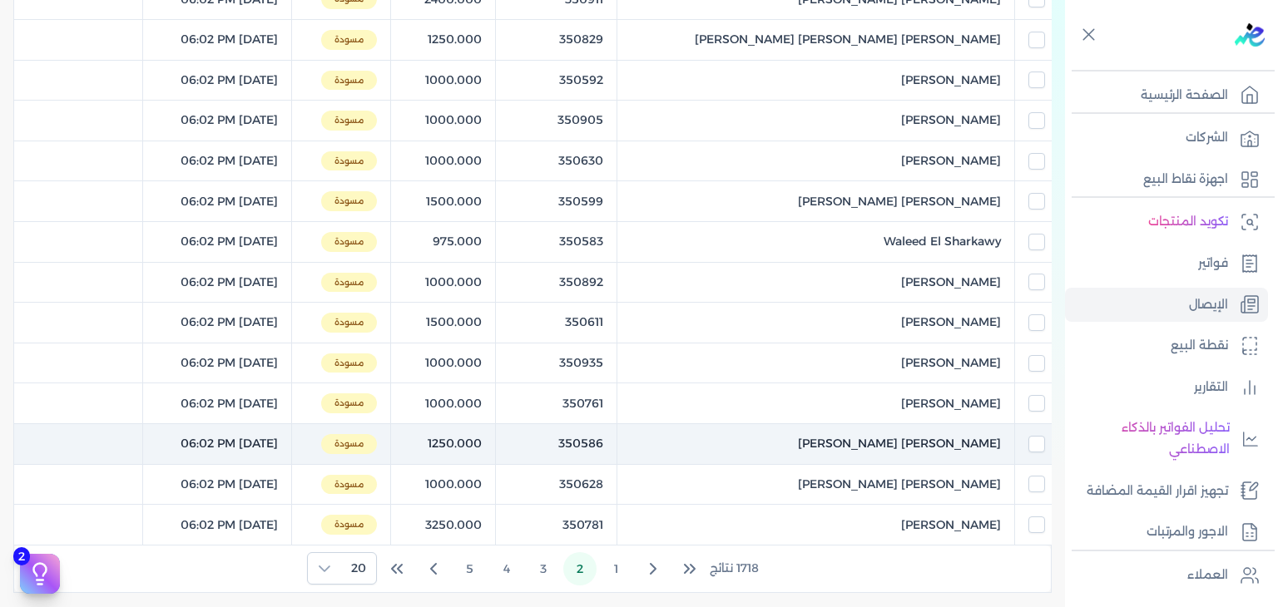
scroll to position [552, 0]
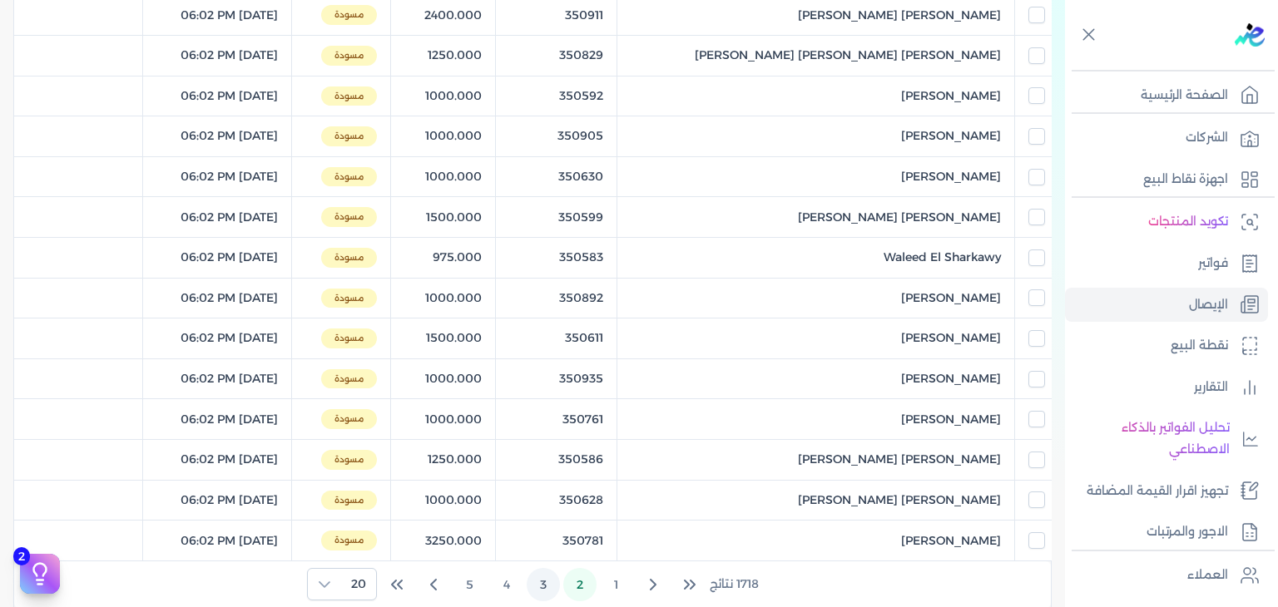
click at [541, 572] on button "3" at bounding box center [543, 584] width 33 height 33
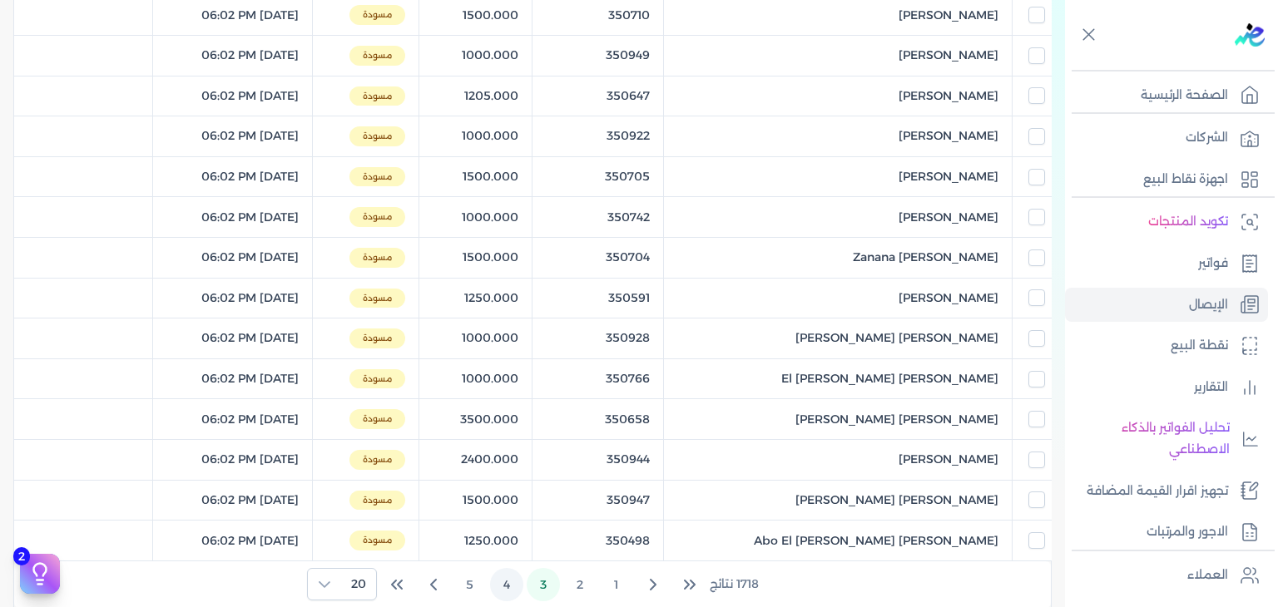
click at [519, 580] on button "4" at bounding box center [506, 584] width 33 height 33
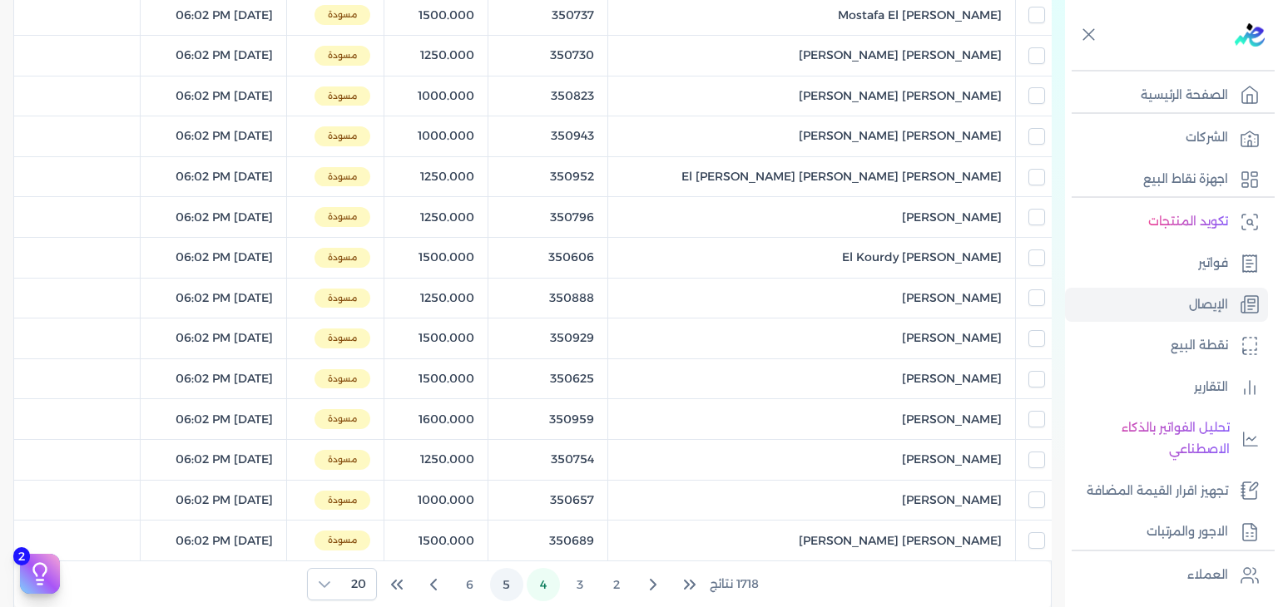
click at [515, 579] on button "5" at bounding box center [506, 584] width 33 height 33
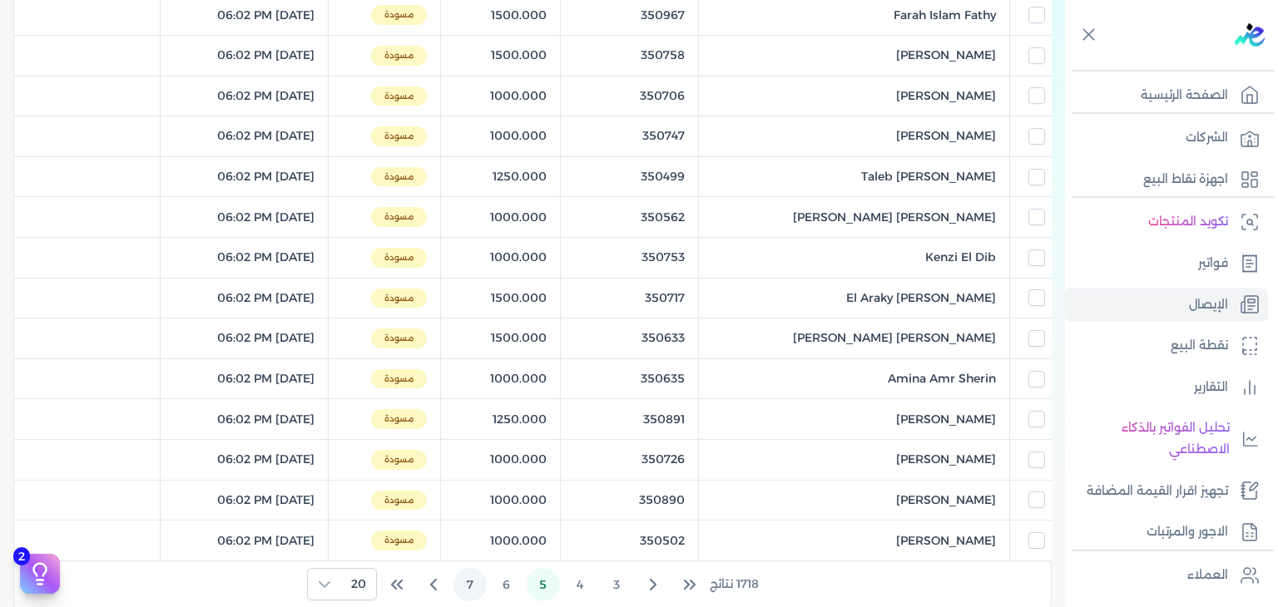
click at [478, 577] on button "7" at bounding box center [469, 584] width 33 height 33
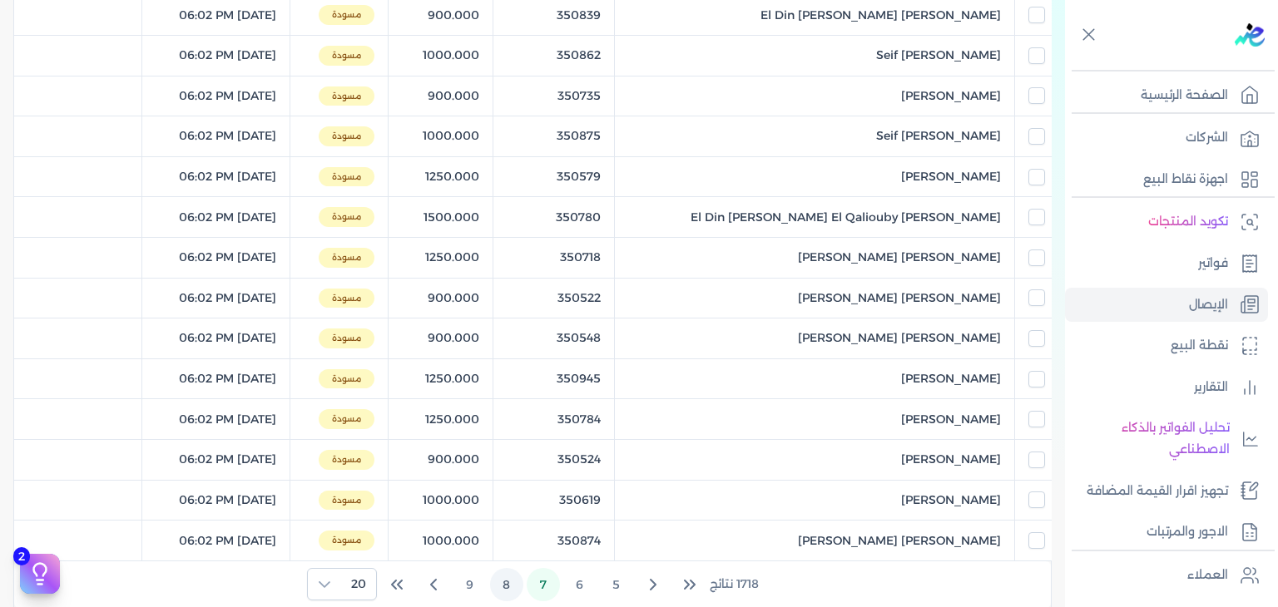
click at [504, 580] on button "8" at bounding box center [506, 584] width 33 height 33
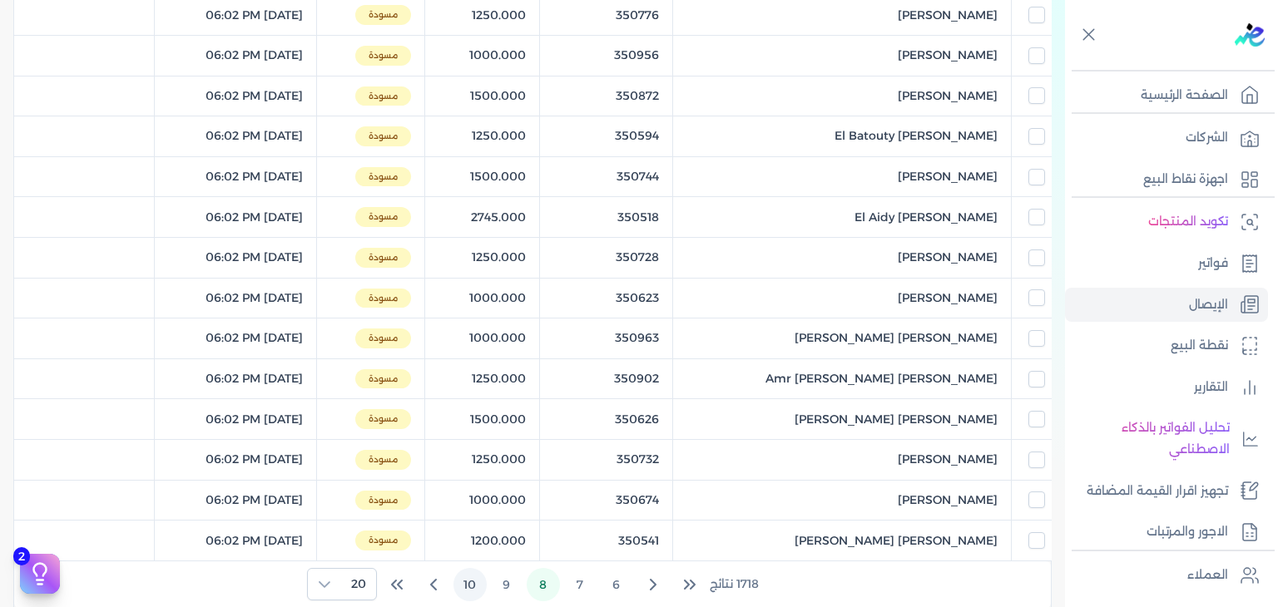
click at [487, 580] on button "10" at bounding box center [469, 584] width 33 height 33
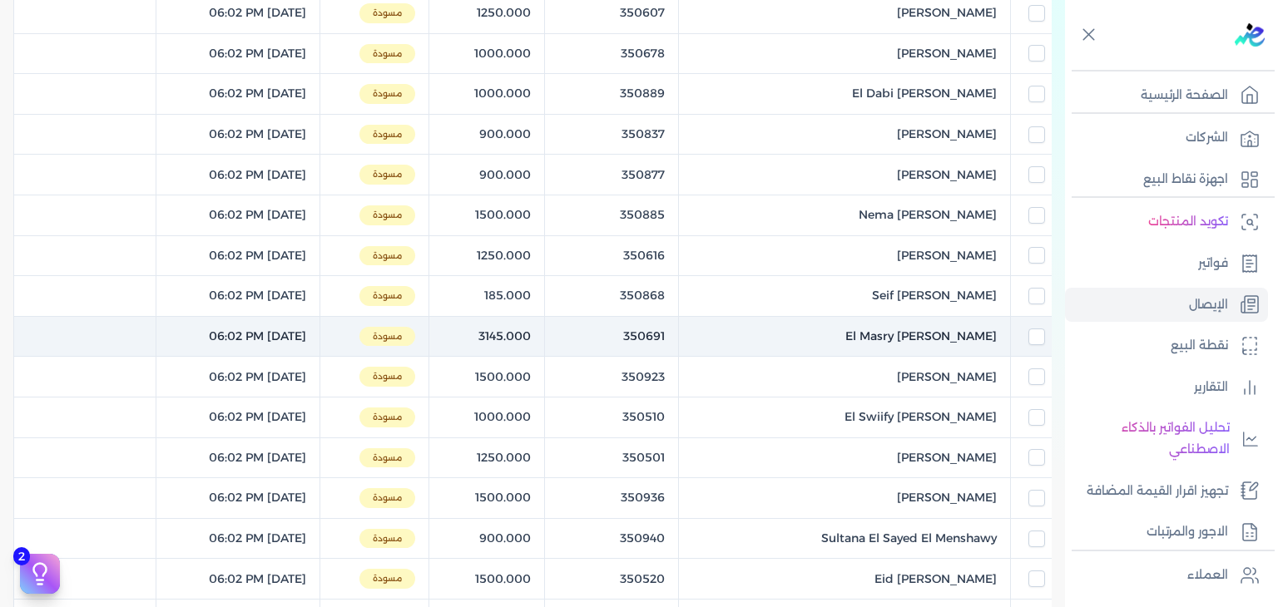
scroll to position [385, 0]
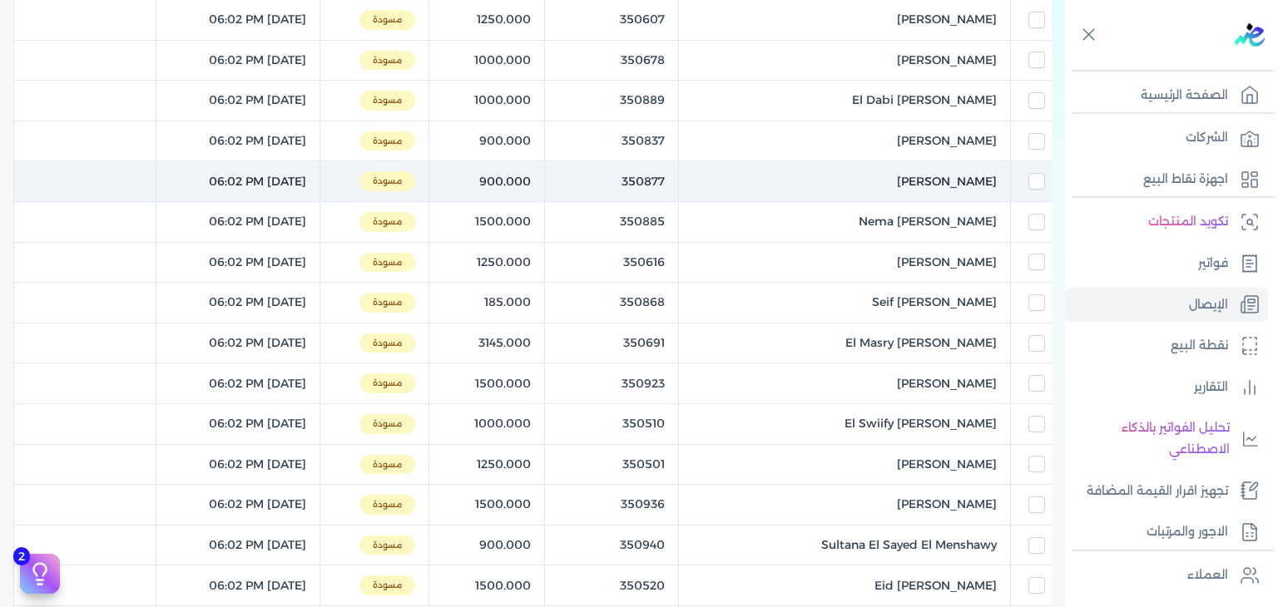
click at [678, 185] on td "350877" at bounding box center [611, 181] width 134 height 41
checkbox input "false"
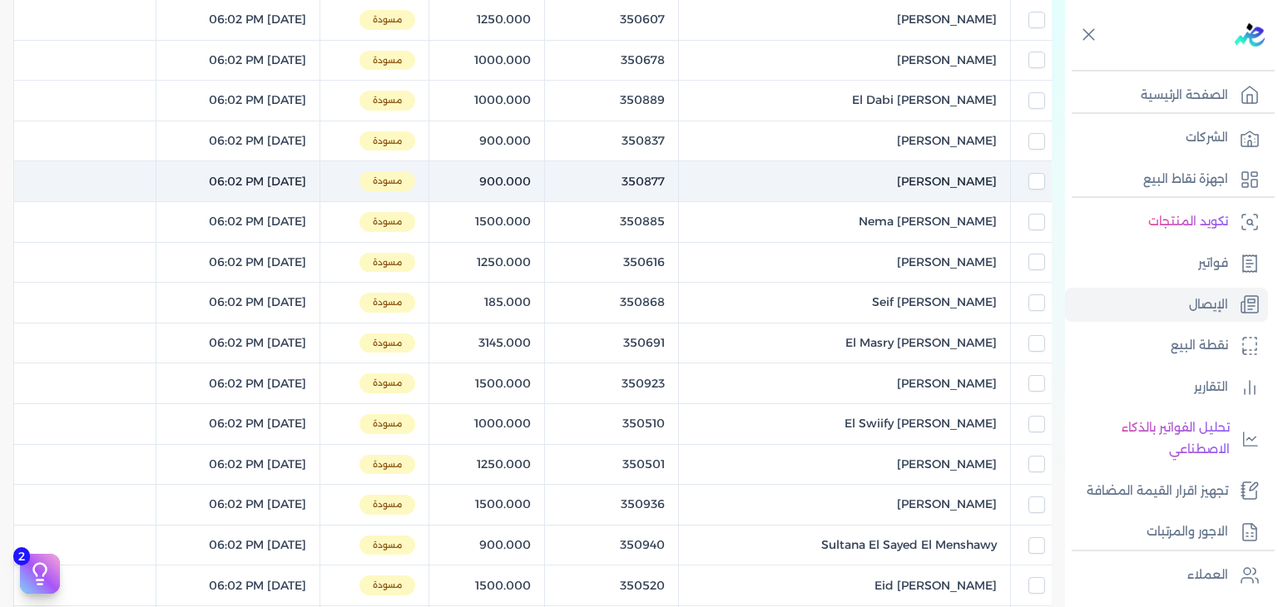
checkbox input "false"
checkbox input "true"
checkbox input "false"
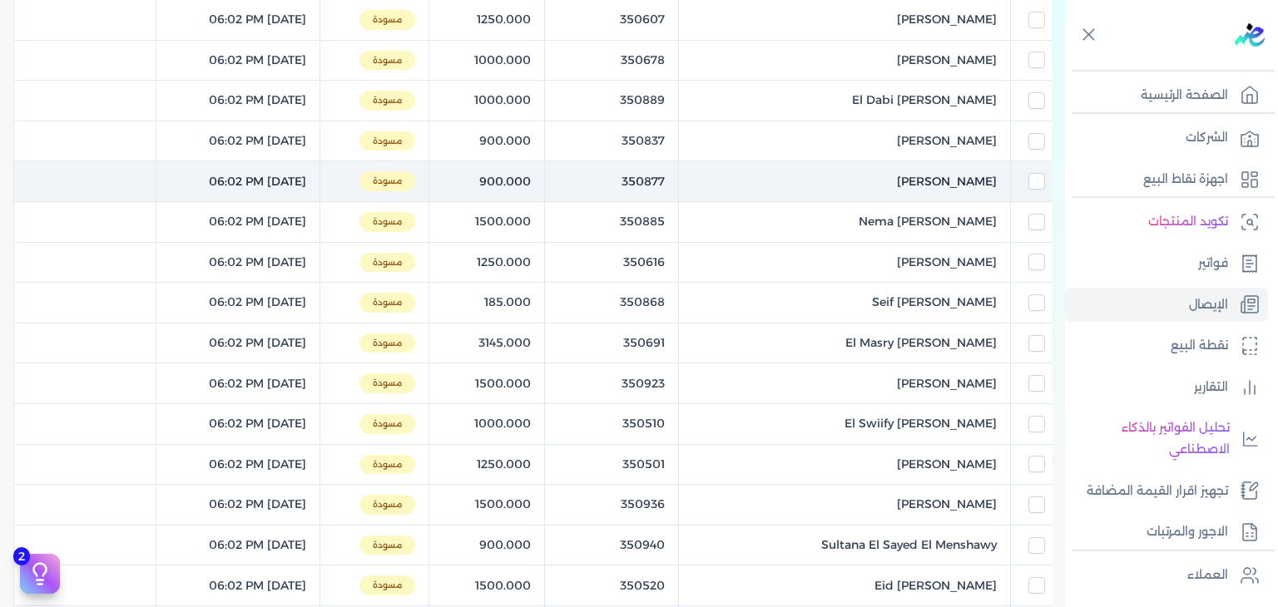
checkbox input "false"
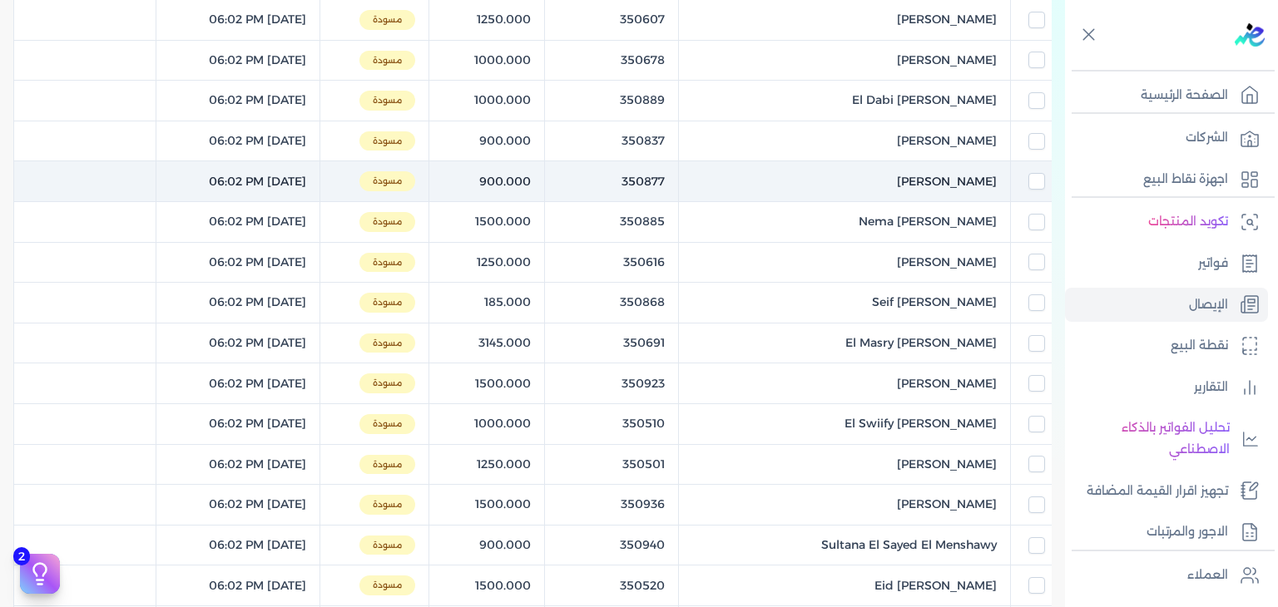
checkbox input "false"
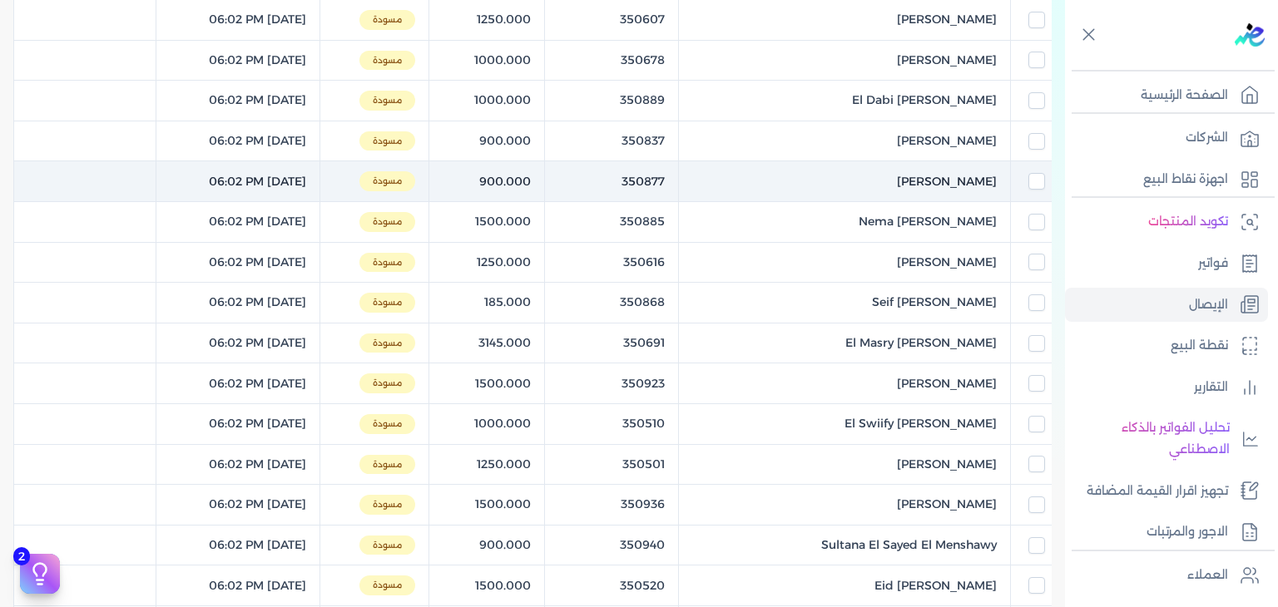
checkbox input "false"
click at [678, 185] on td "350877" at bounding box center [611, 181] width 134 height 41
checkbox input "false"
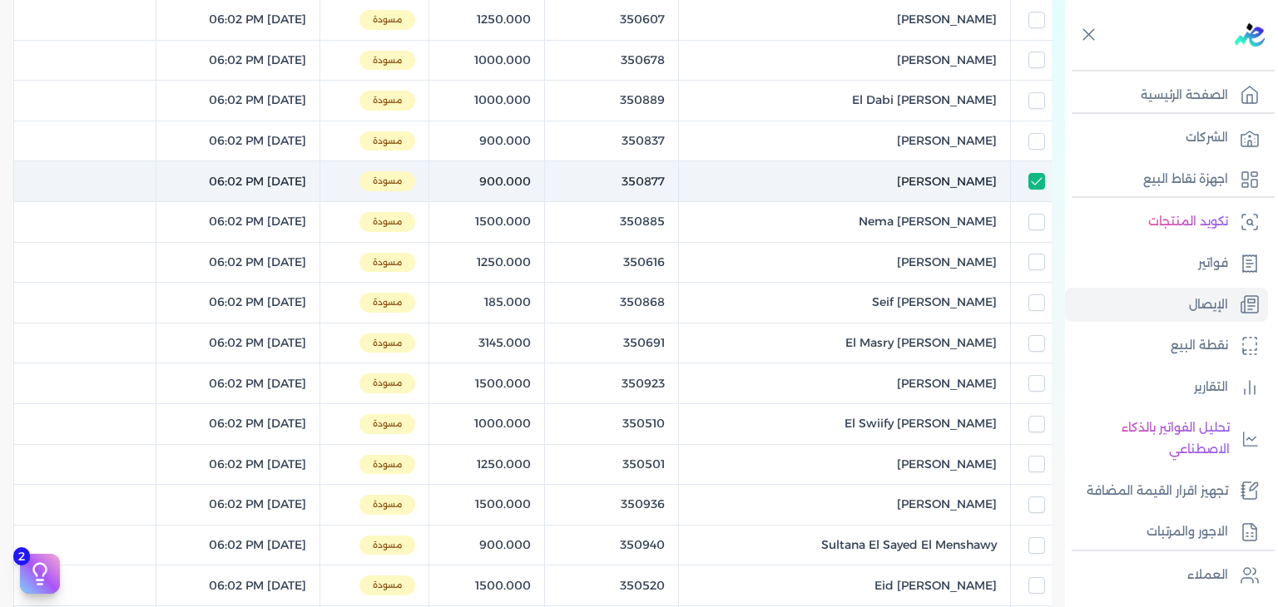
checkbox input "false"
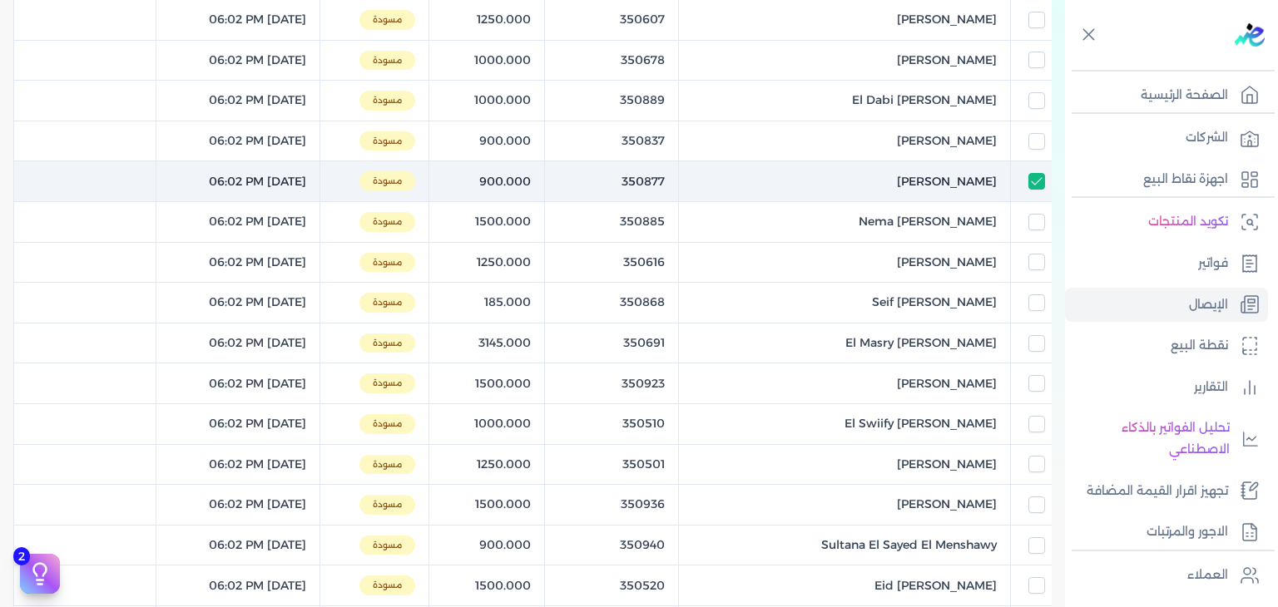
checkbox input "false"
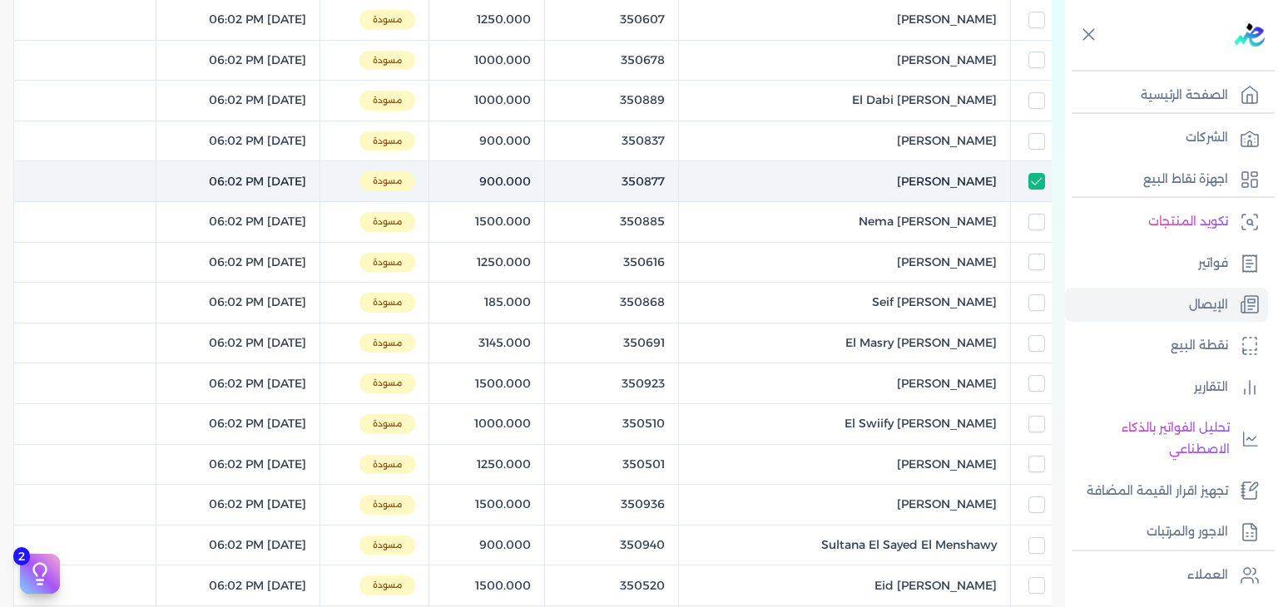
checkbox input "false"
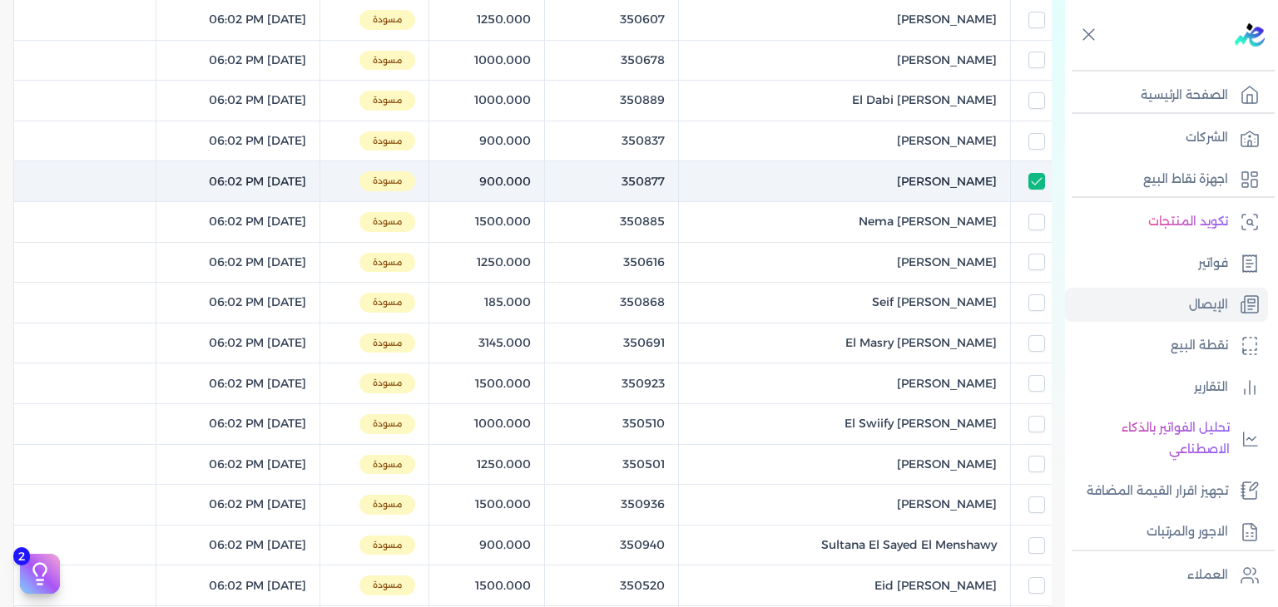
checkbox input "false"
click at [678, 185] on td "350877" at bounding box center [611, 181] width 134 height 41
checkbox input "false"
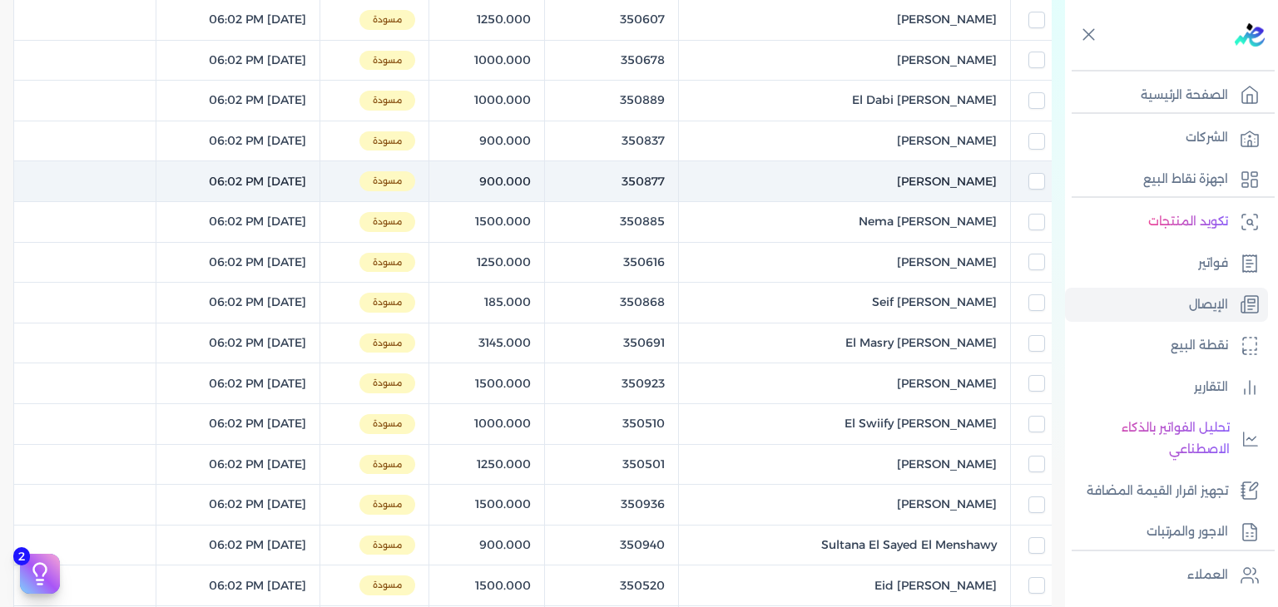
checkbox input "false"
checkbox input "true"
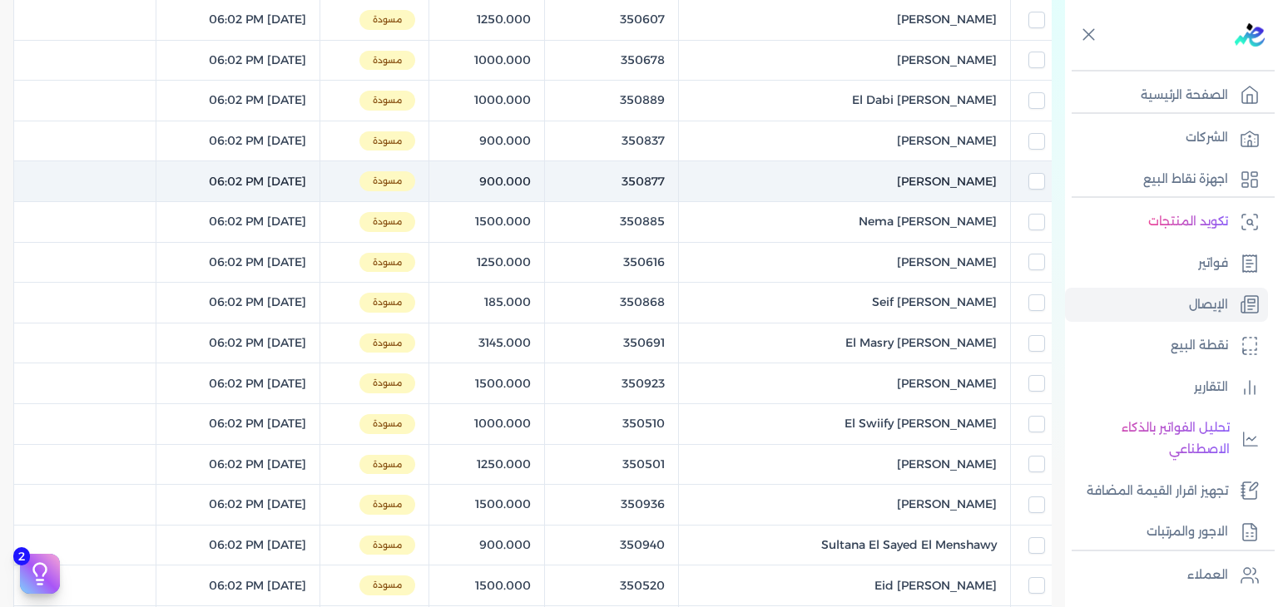
checkbox input "false"
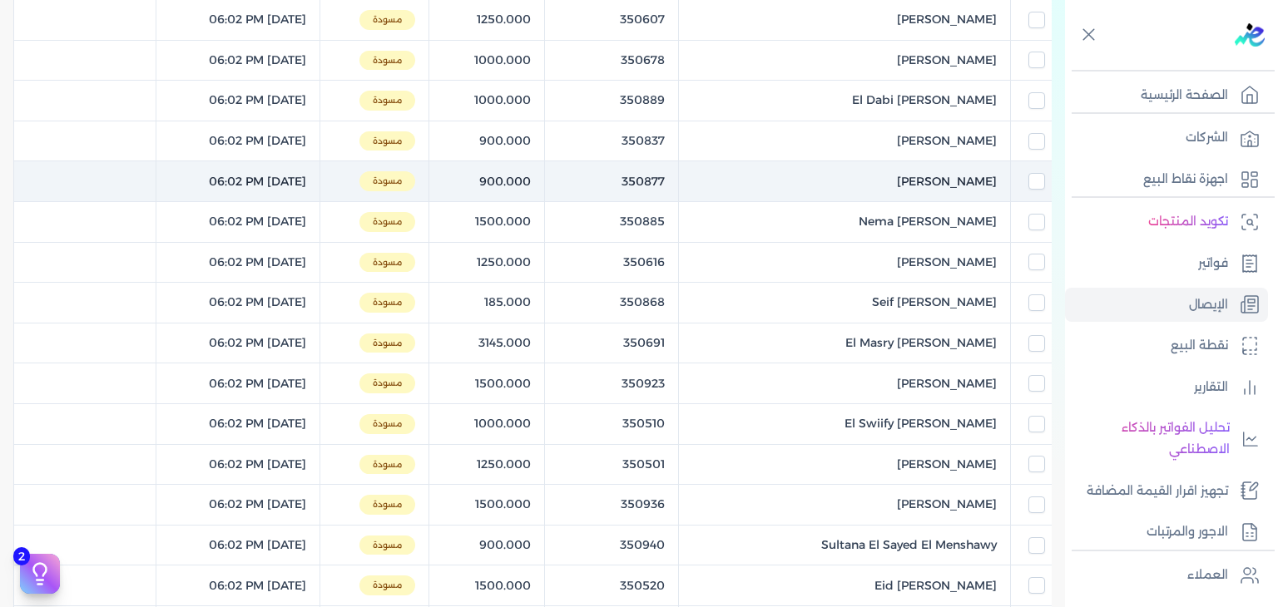
checkbox input "false"
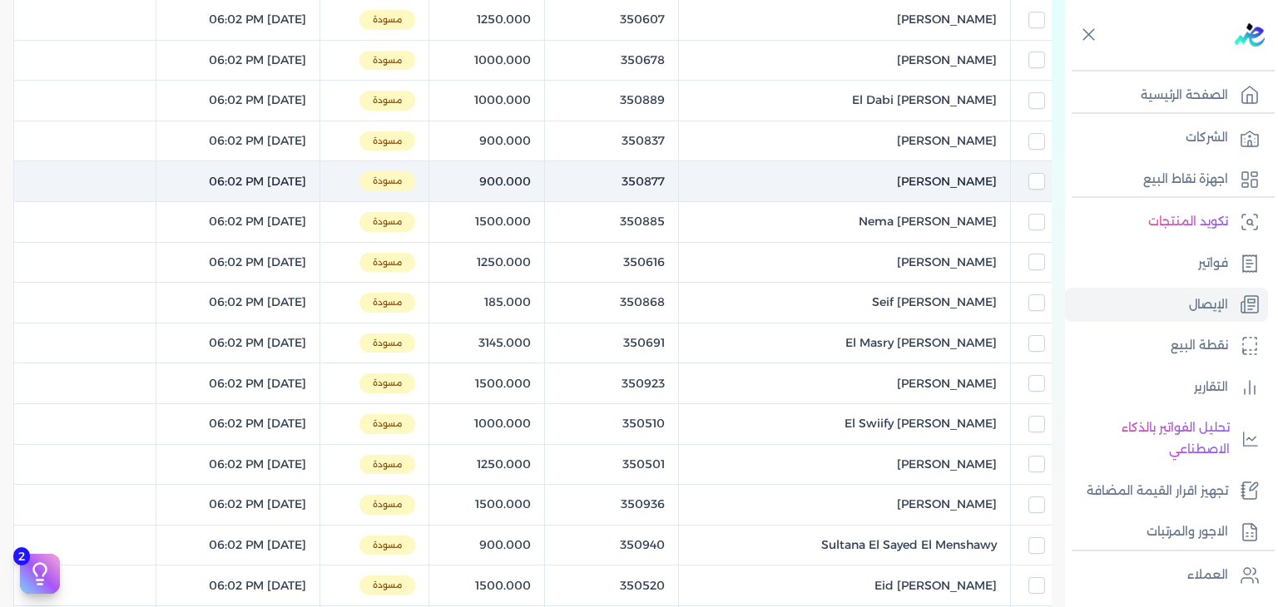
checkbox input "false"
copy tr "350877"
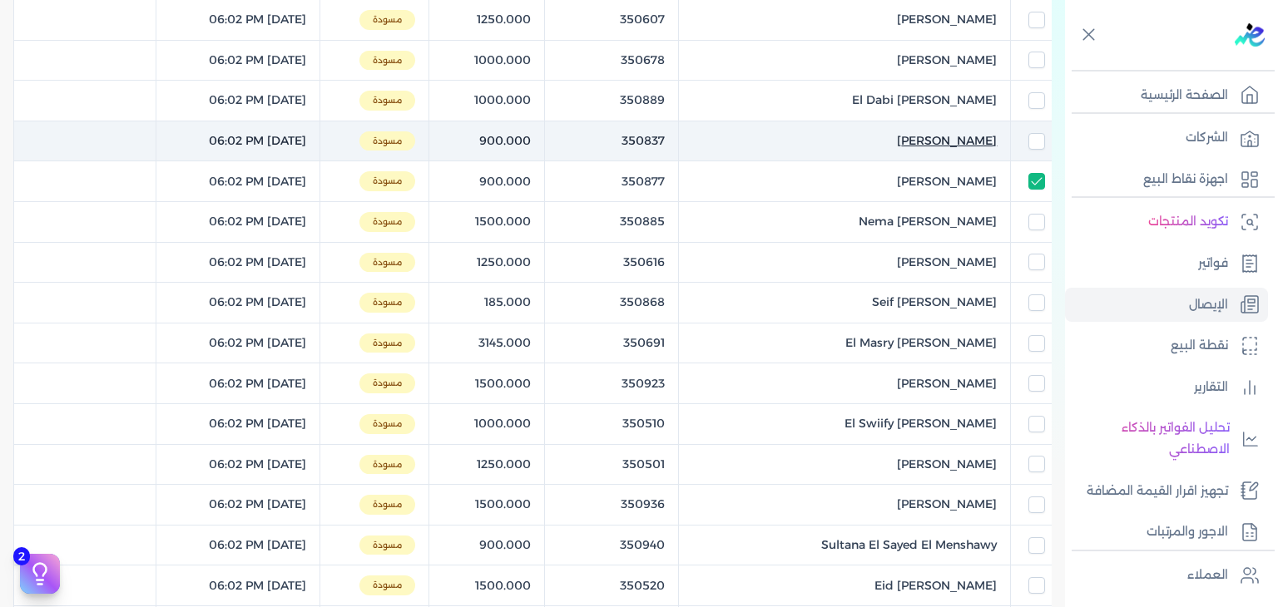
click at [926, 138] on span "Shams Mostafa Moslam" at bounding box center [947, 140] width 100 height 17
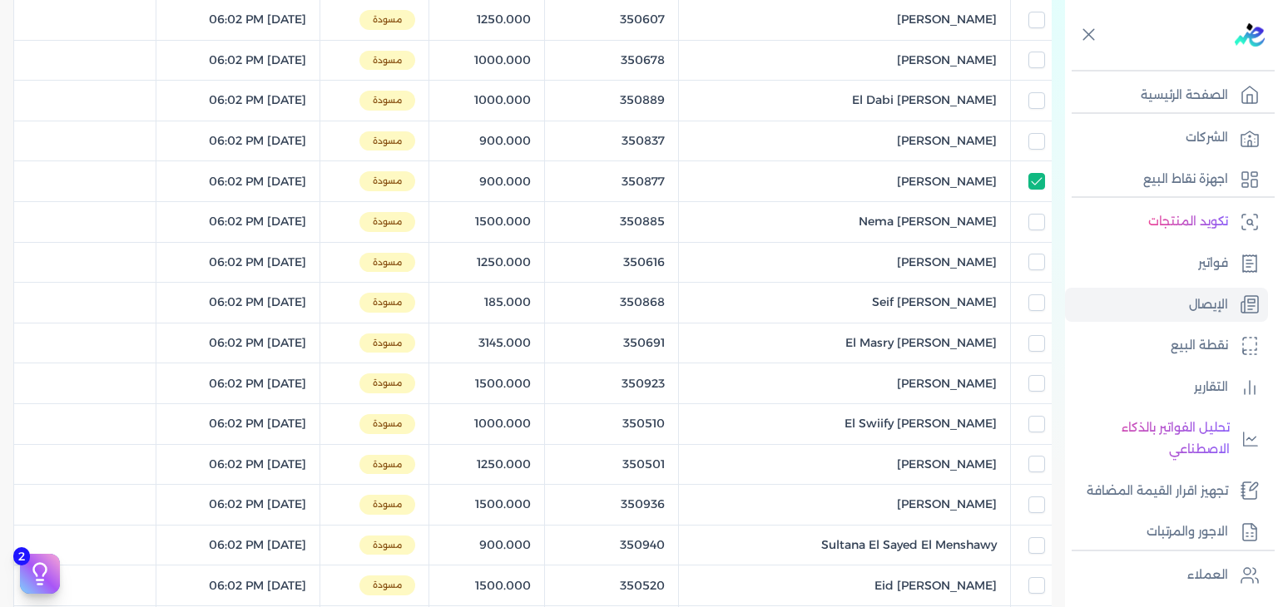
select select "EGP"
select select "EGS"
select select "B"
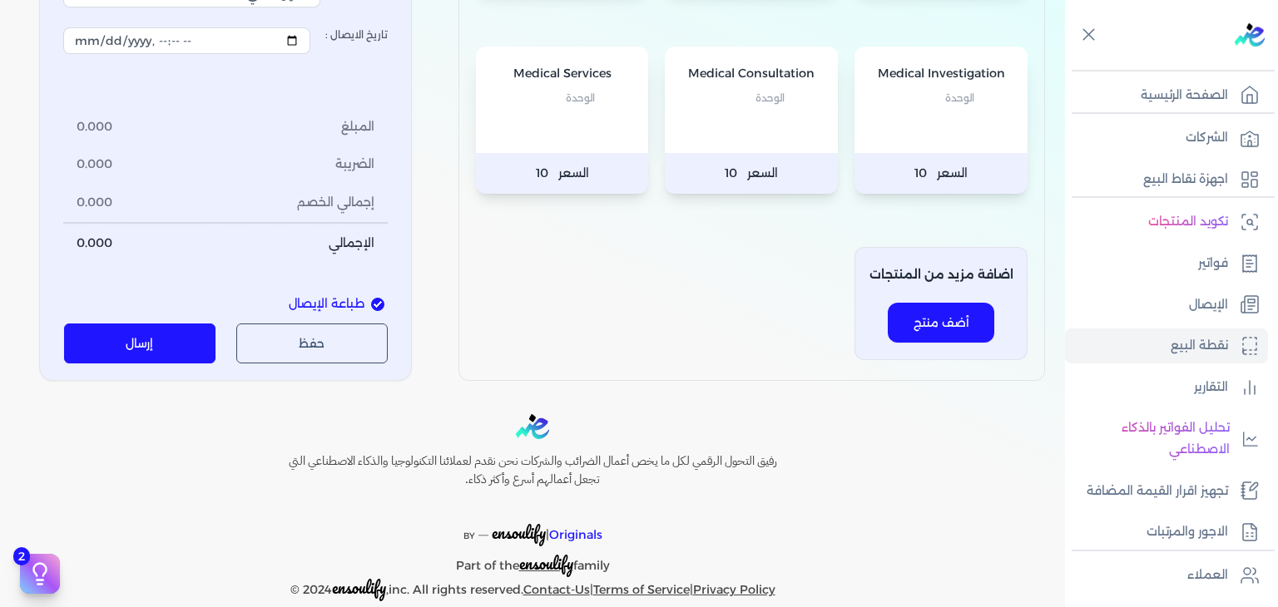
scroll to position [399, 0]
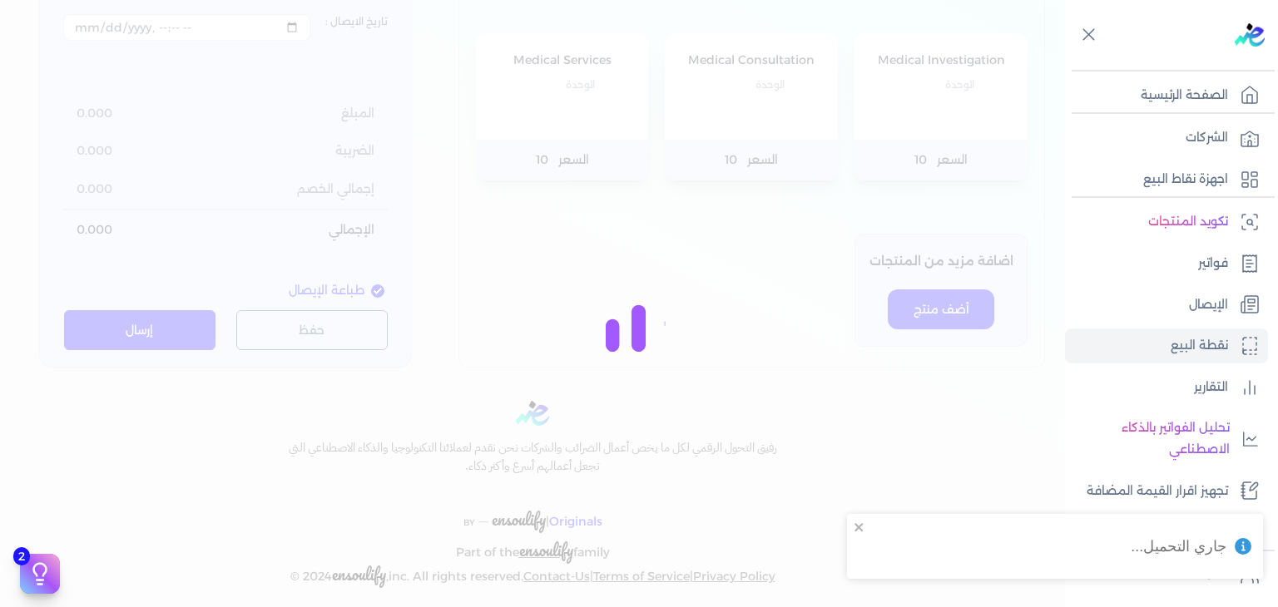
type input "350837"
type input "Shams Mostafa Moslam"
type input "2025-08-20T18:02:53"
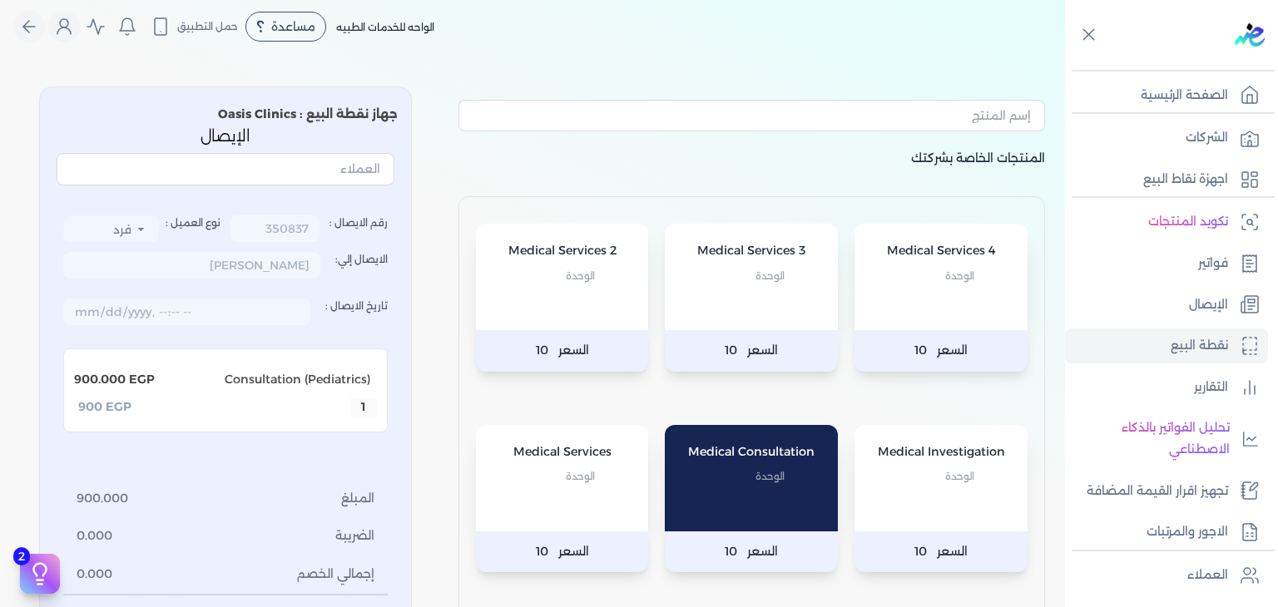
scroll to position [0, 0]
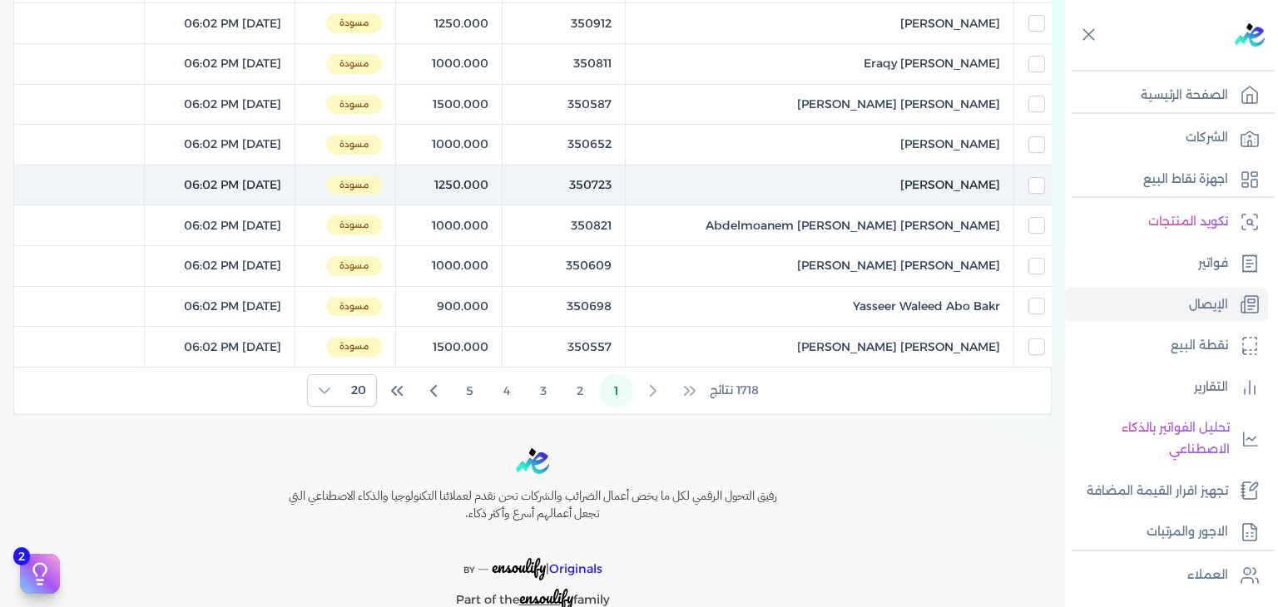
scroll to position [749, 0]
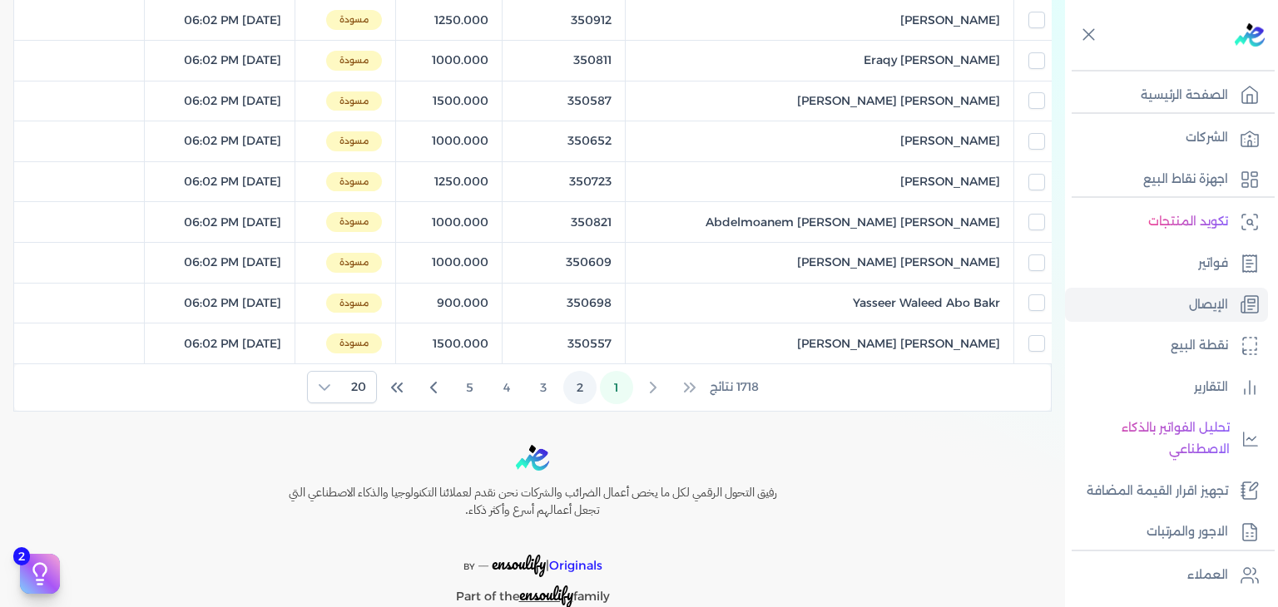
click at [576, 377] on button "2" at bounding box center [579, 387] width 33 height 33
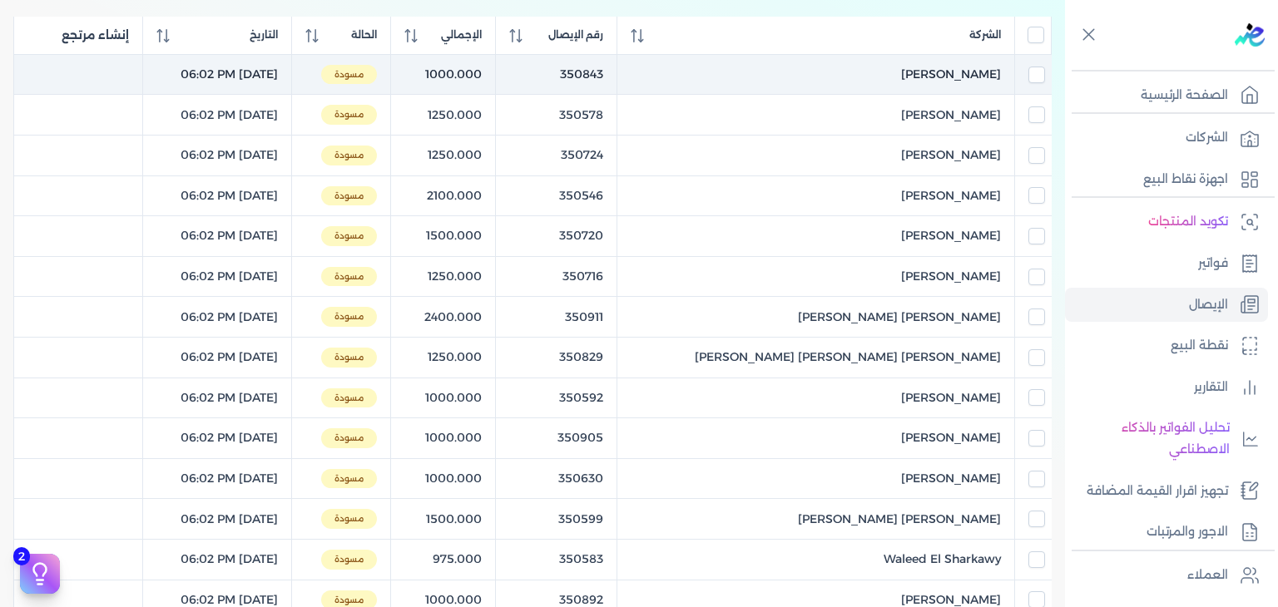
scroll to position [0, 0]
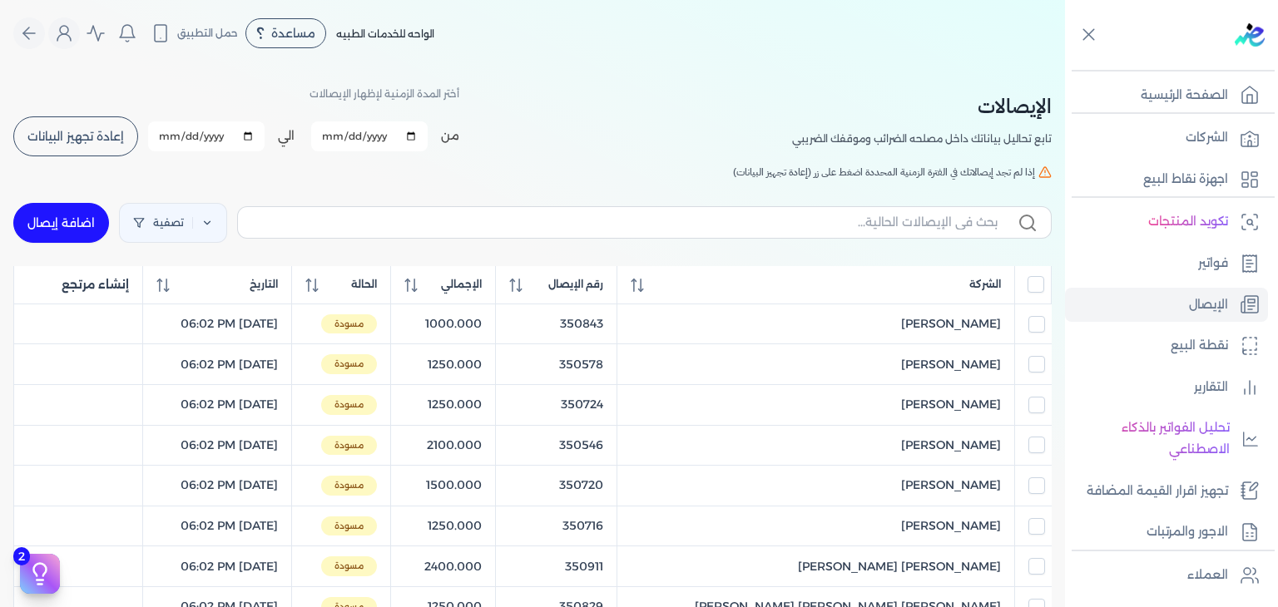
click at [429, 232] on label at bounding box center [644, 222] width 814 height 32
click at [429, 231] on input "text" at bounding box center [624, 222] width 746 height 17
type input "34871"
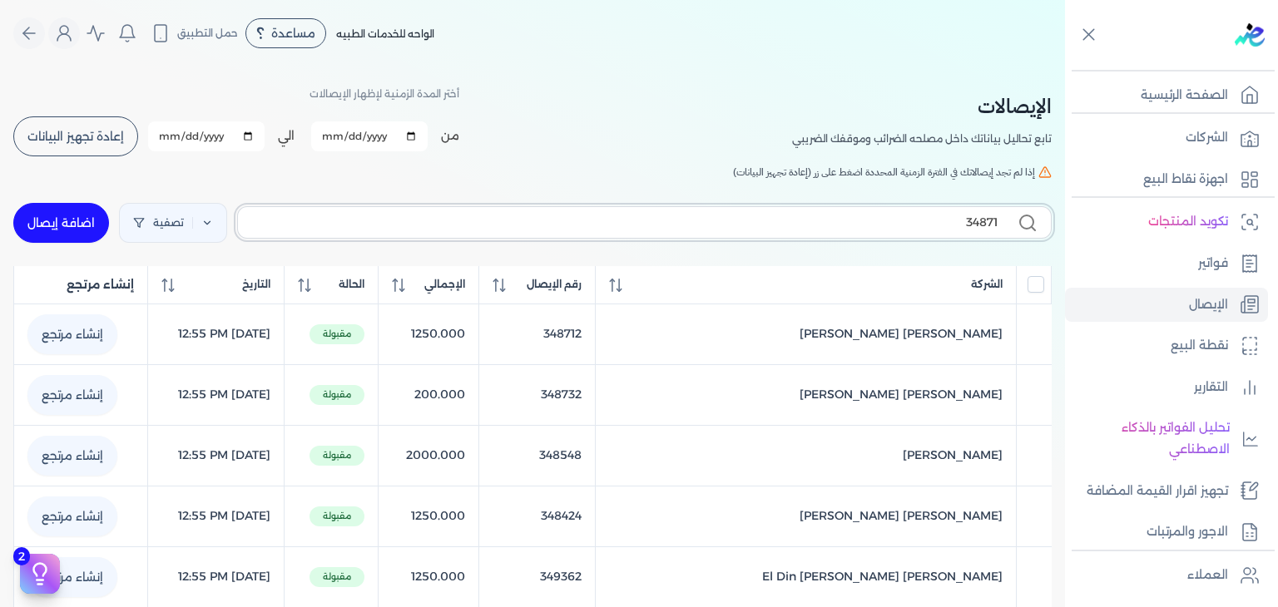
checkbox input "false"
type input "348714"
checkbox input "false"
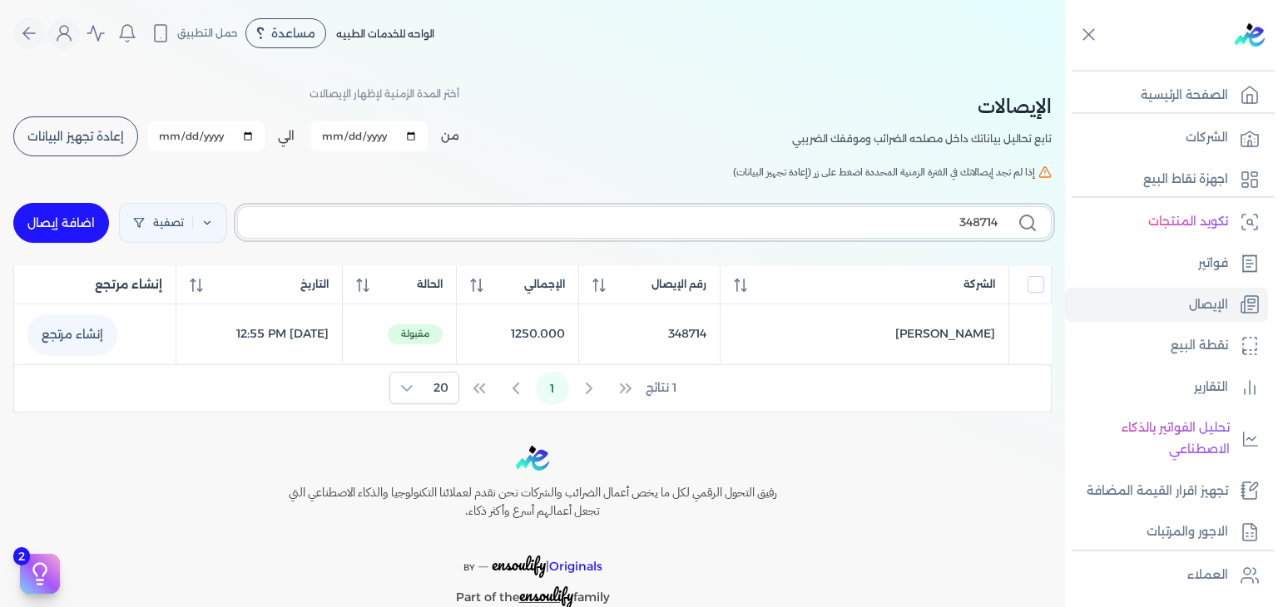
type input "348714"
drag, startPoint x: 682, startPoint y: 211, endPoint x: 779, endPoint y: 217, distance: 96.7
click at [778, 217] on label "348714" at bounding box center [644, 222] width 814 height 32
click at [778, 217] on input "348714" at bounding box center [624, 222] width 746 height 17
drag, startPoint x: 780, startPoint y: 217, endPoint x: 1241, endPoint y: 225, distance: 461.8
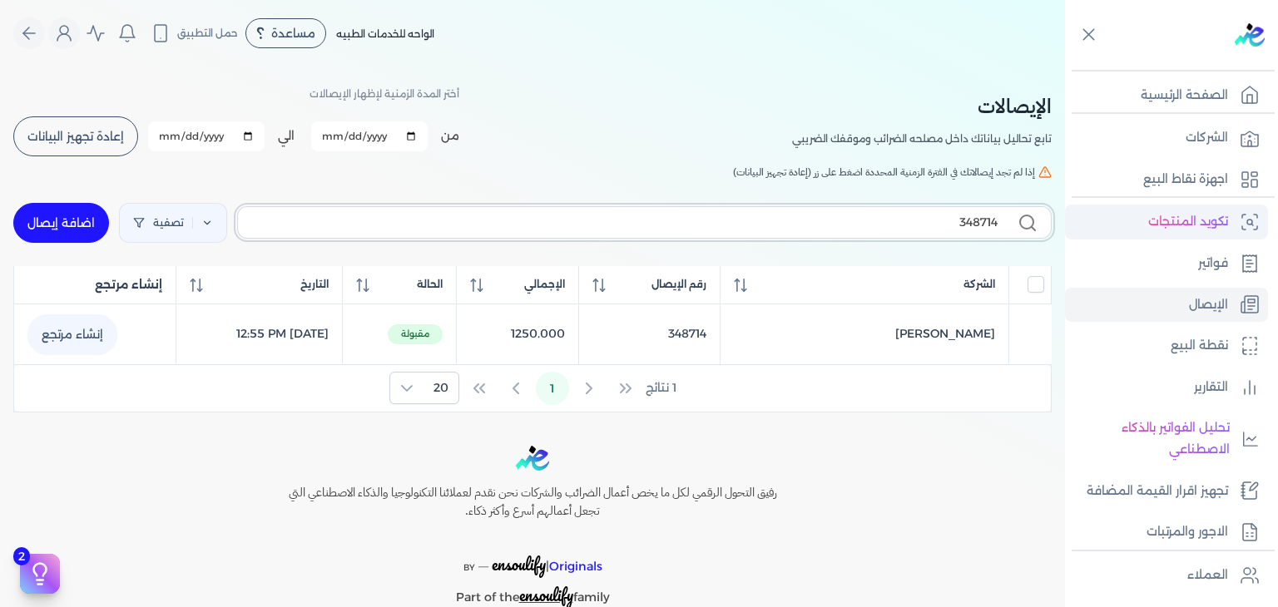
click at [1241, 225] on div "Toggle Navigation الصفحة الرئيسية الشركات اجهزة نقاط البيع تكويد المنتجات فواتي…" at bounding box center [639, 303] width 1278 height 607
checkbox input "false"
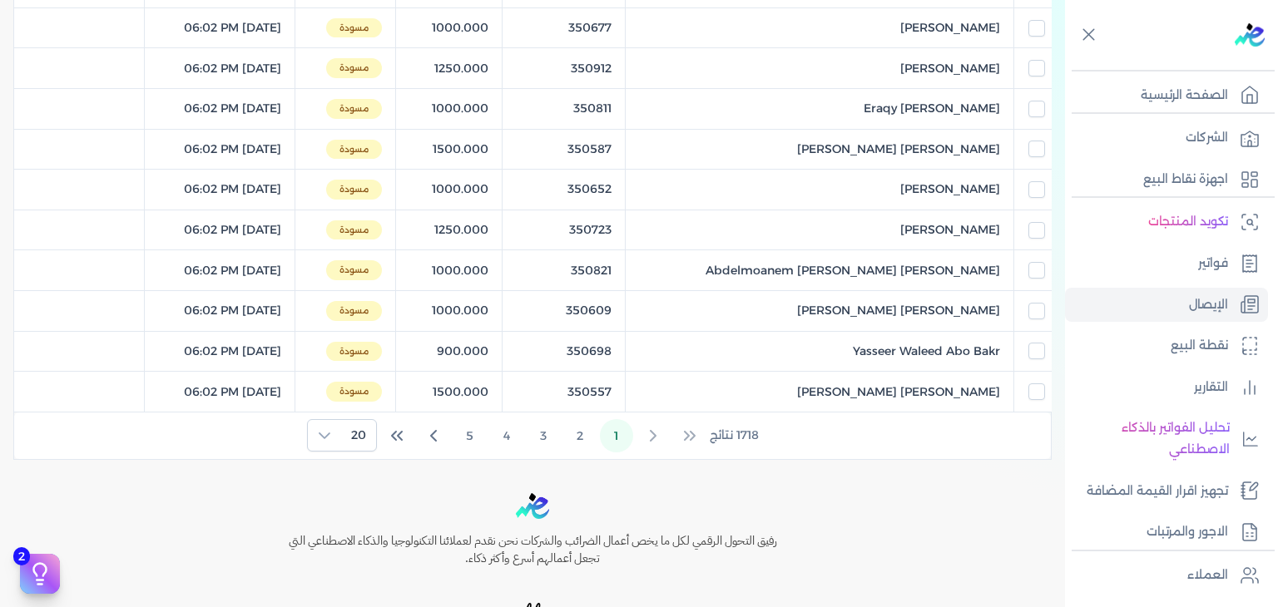
scroll to position [801, 0]
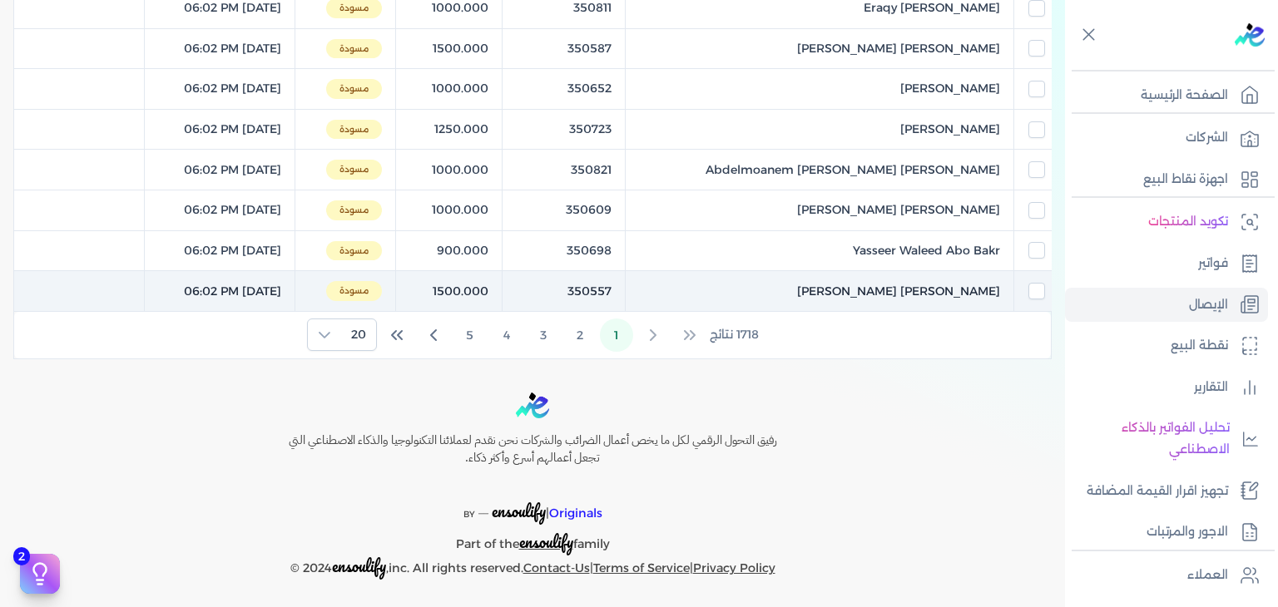
click at [1027, 287] on div at bounding box center [1032, 291] width 23 height 17
checkbox input "false"
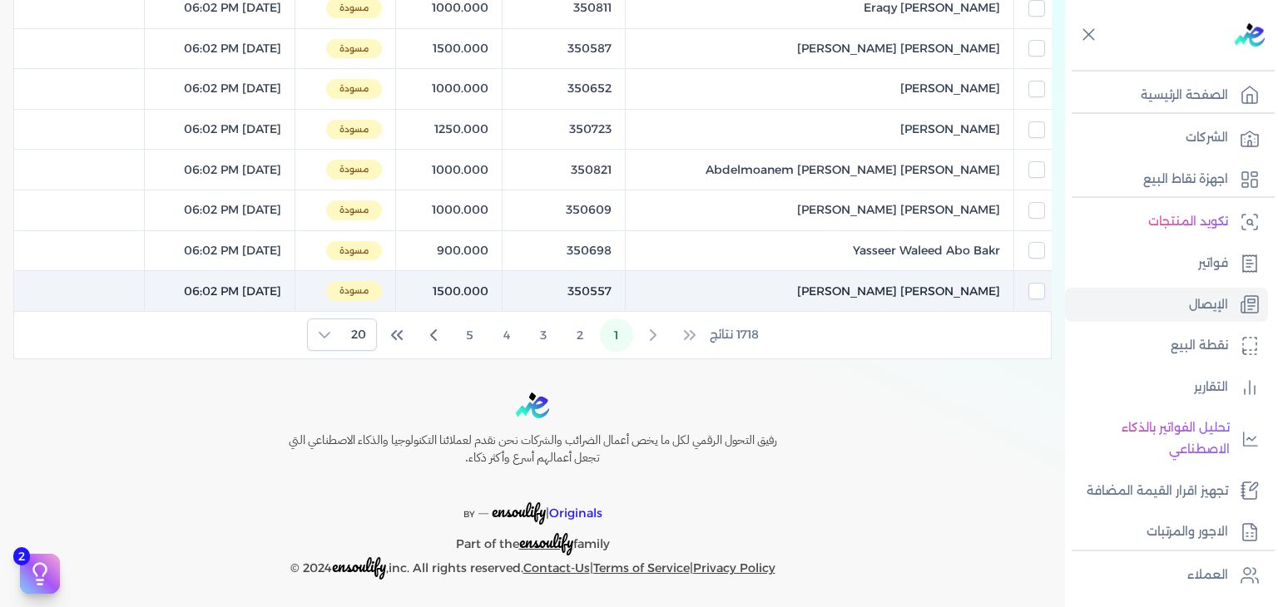
checkbox input "false"
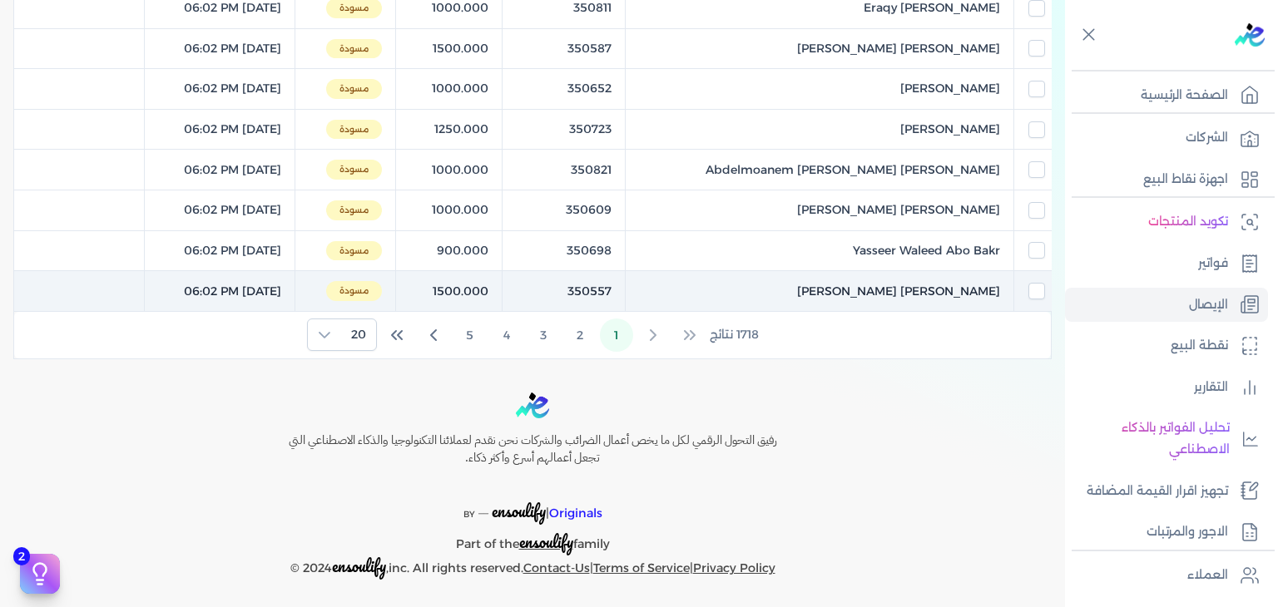
checkbox input "false"
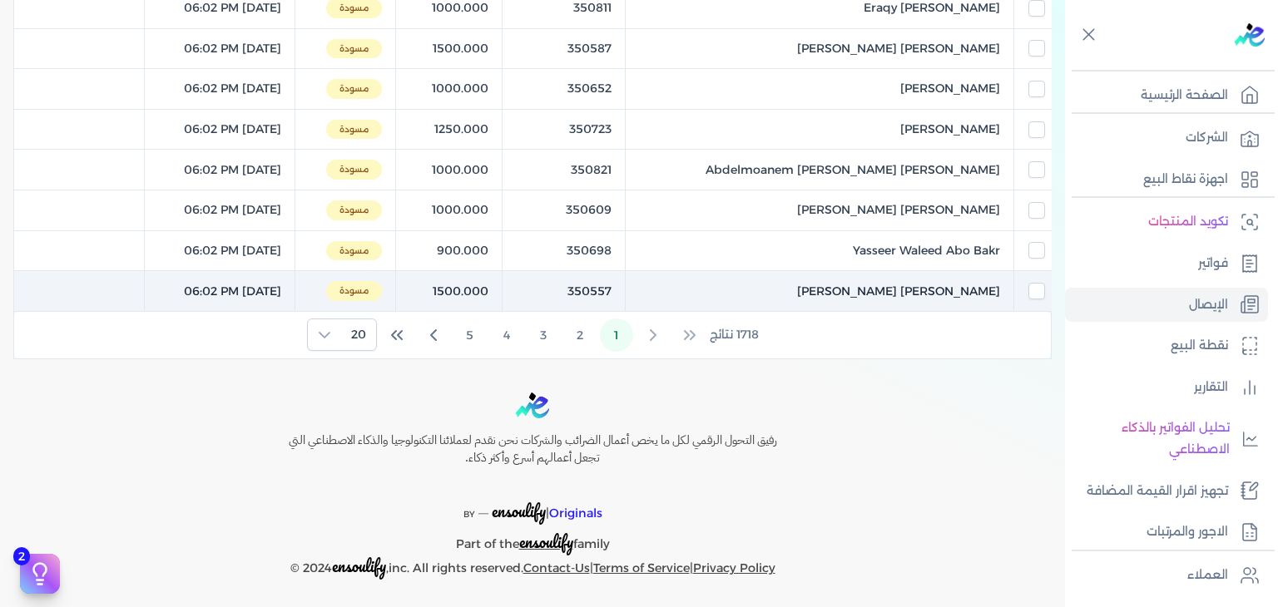
checkbox input "false"
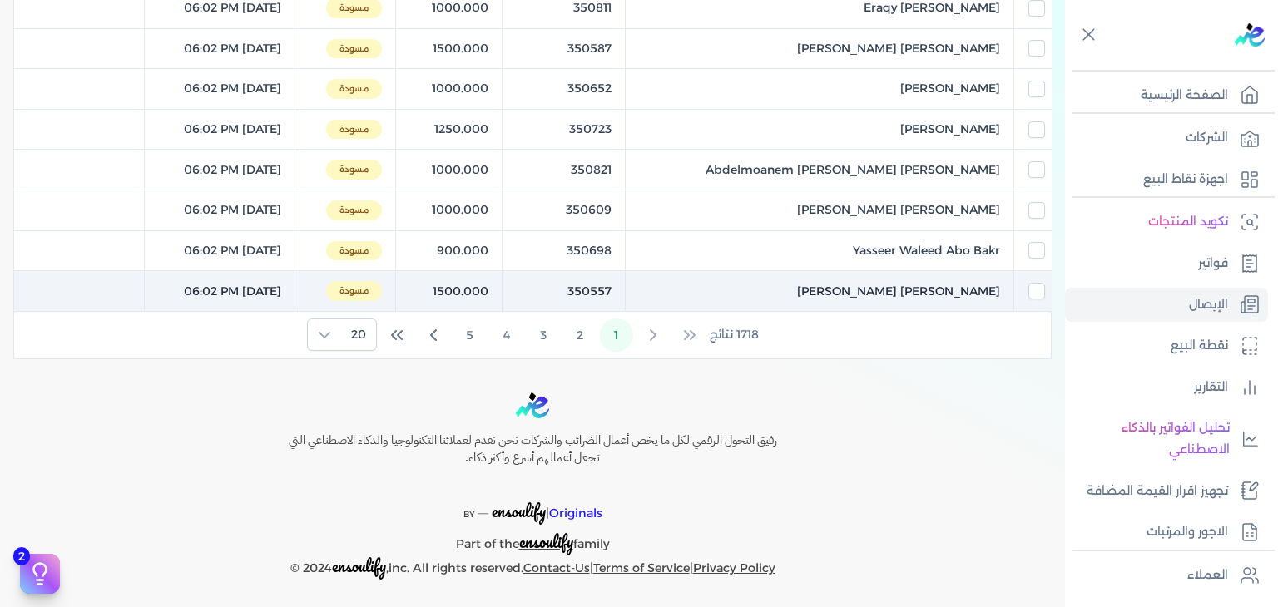
checkbox input "true"
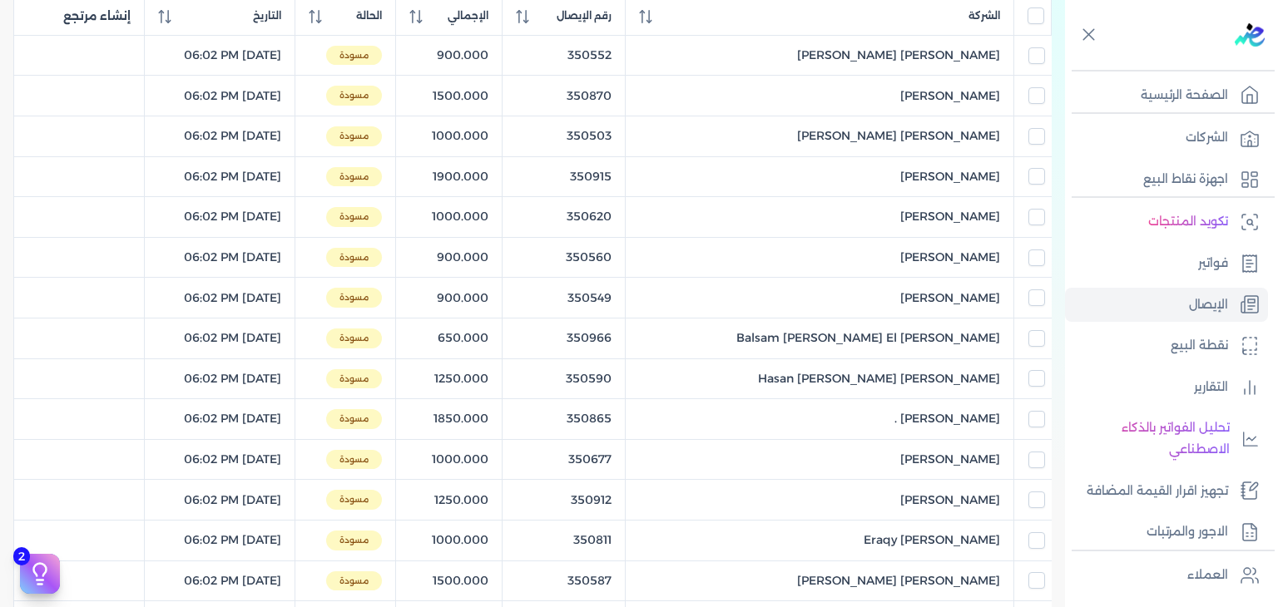
scroll to position [52, 0]
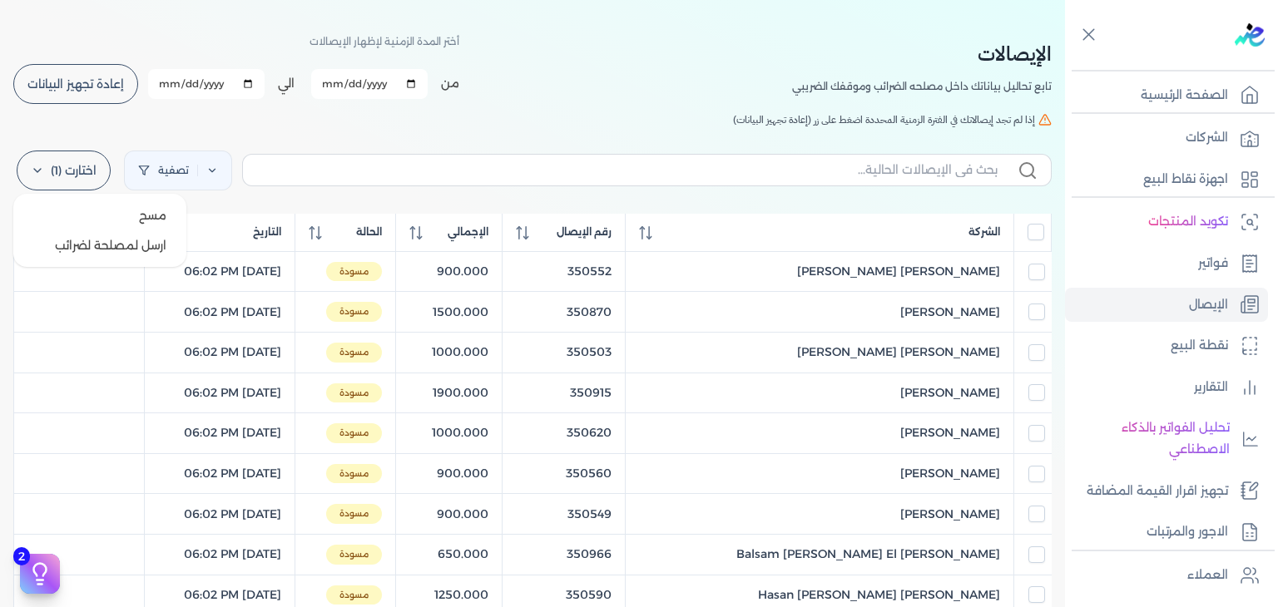
click at [81, 178] on label "اختارت (1)" at bounding box center [64, 171] width 94 height 40
click at [93, 250] on button "ارسل لمصلحة لضرائب" at bounding box center [100, 245] width 160 height 30
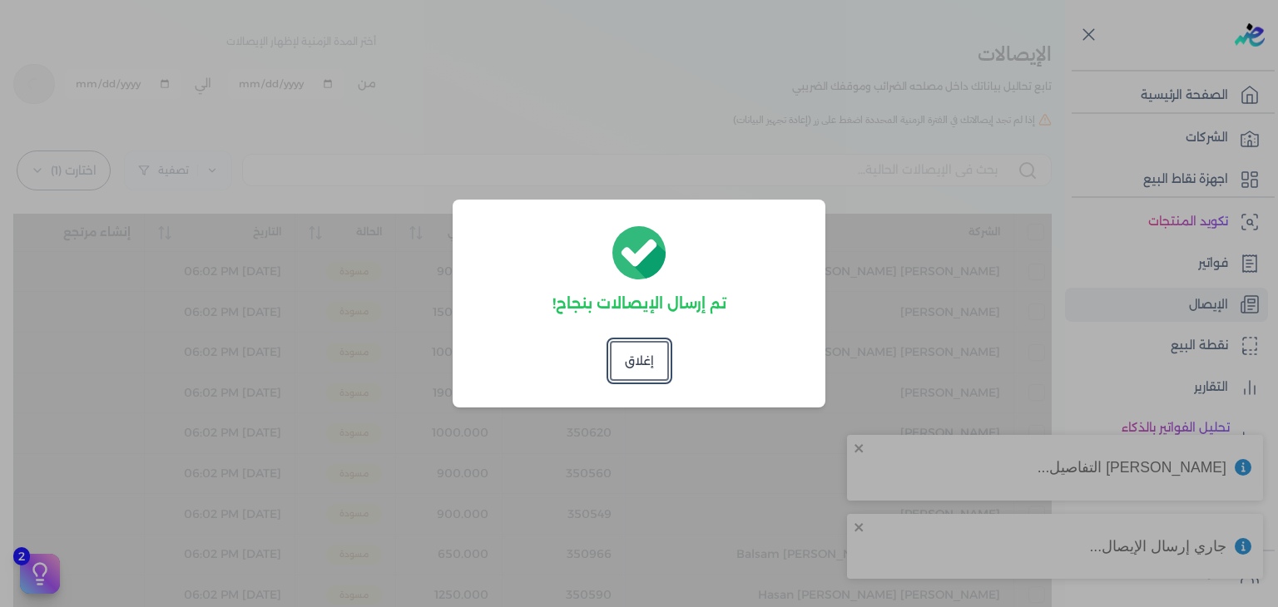
checkbox input "false"
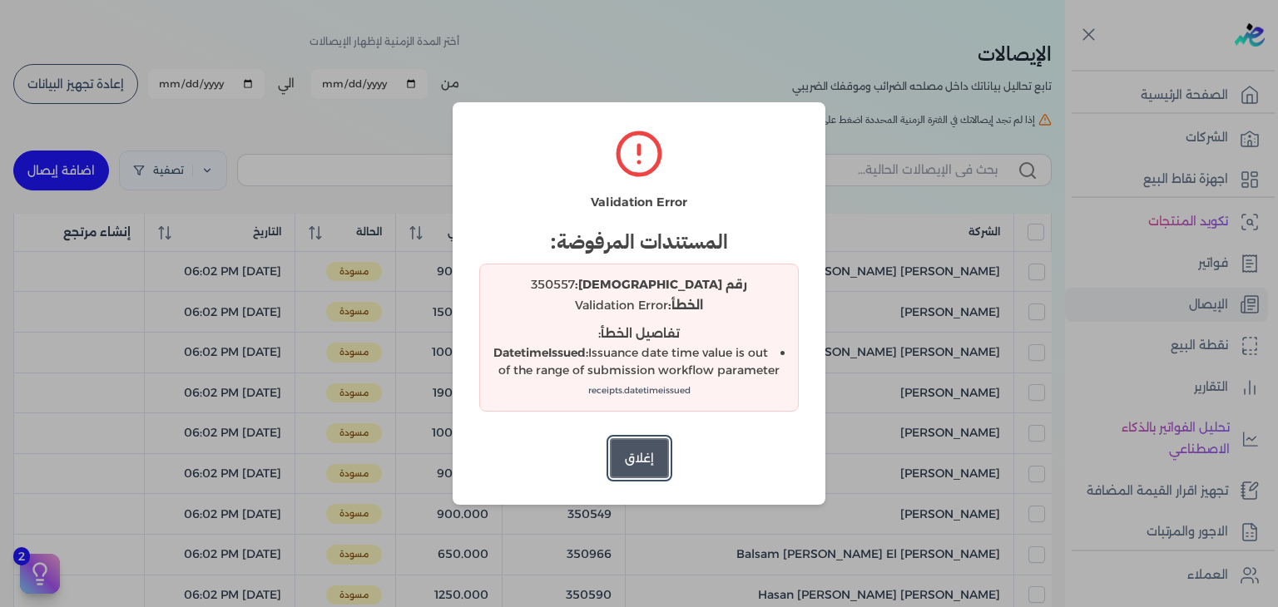
click at [641, 473] on button "إغلاق" at bounding box center [639, 458] width 59 height 40
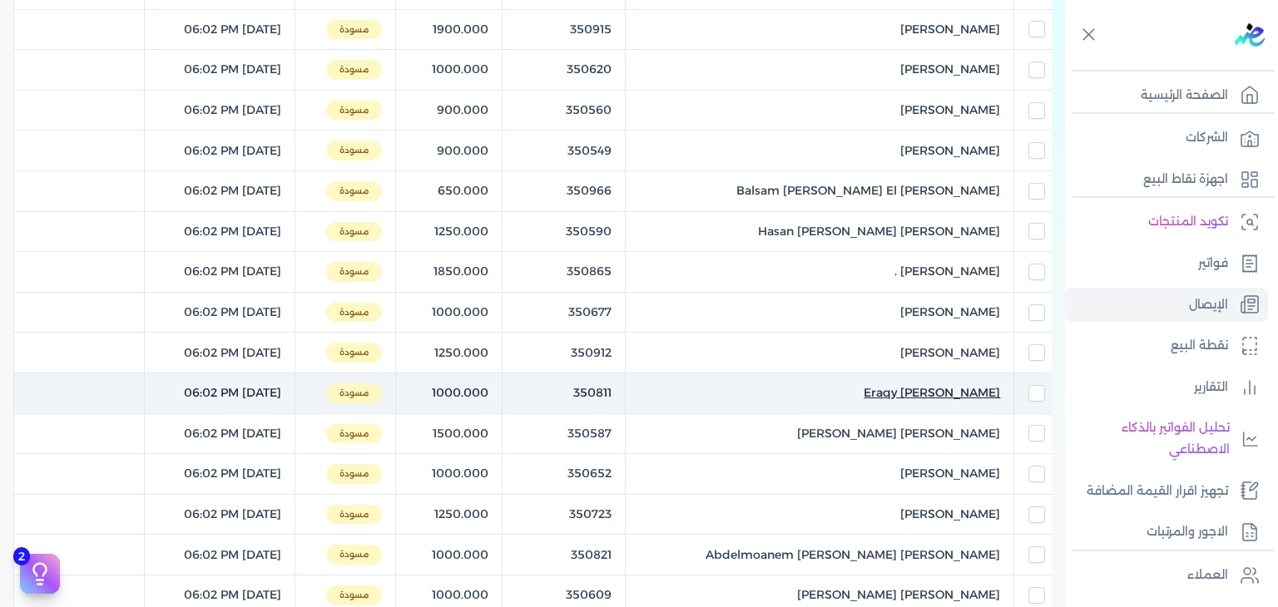
scroll to position [801, 0]
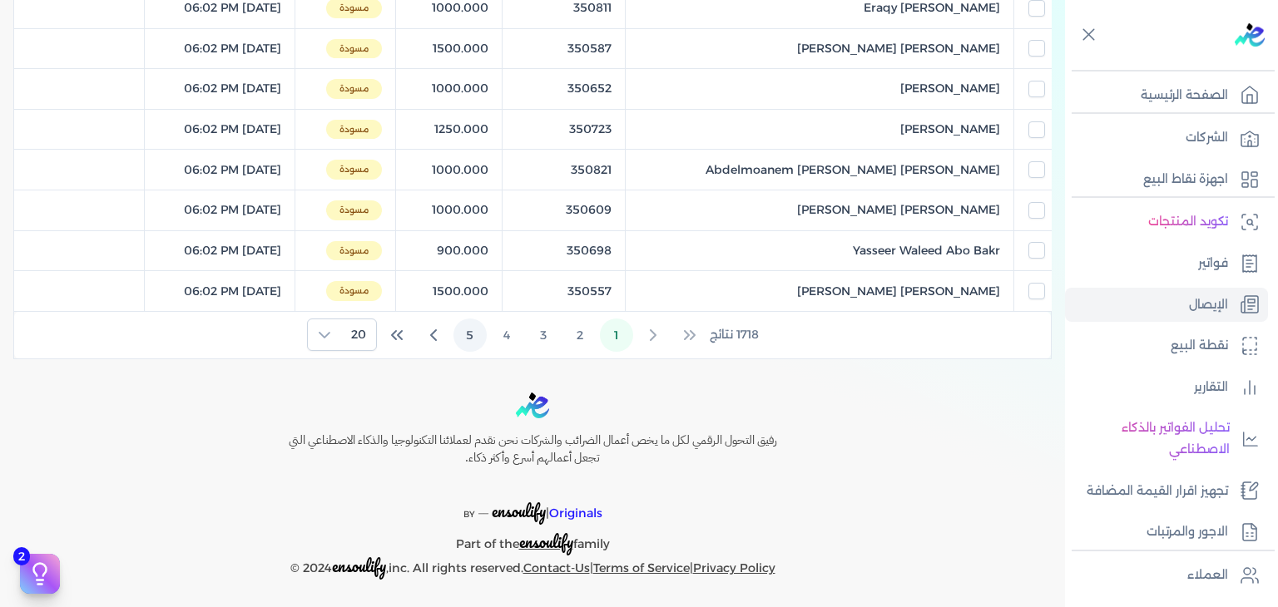
click at [478, 336] on button "5" at bounding box center [469, 335] width 33 height 33
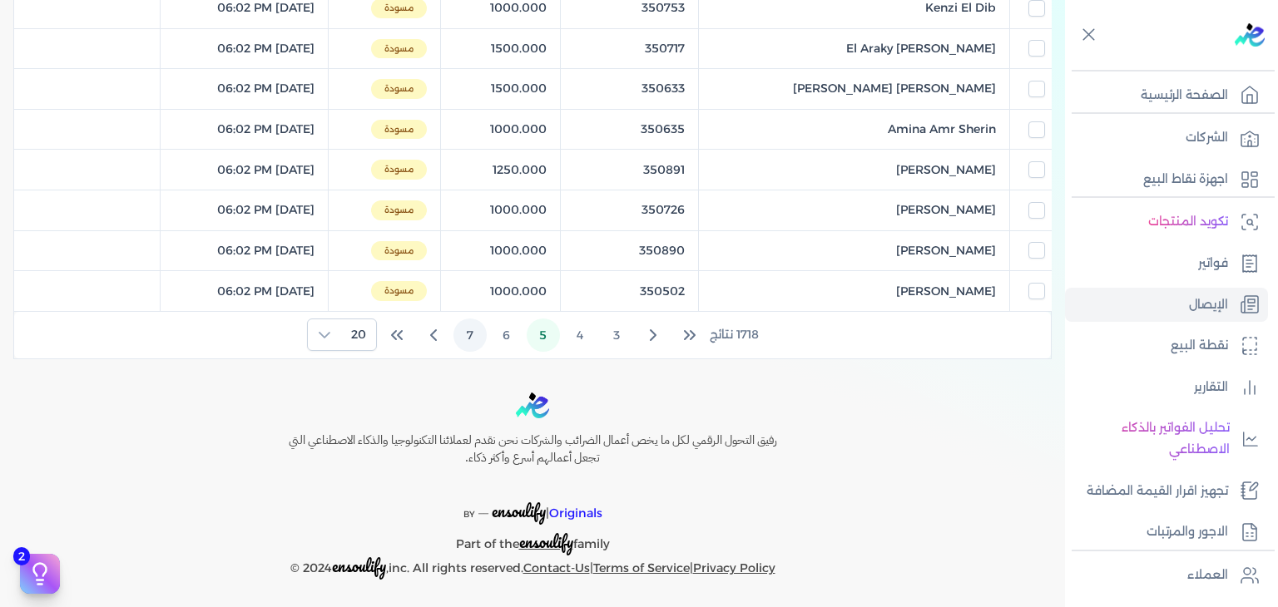
click at [470, 336] on button "7" at bounding box center [469, 335] width 33 height 33
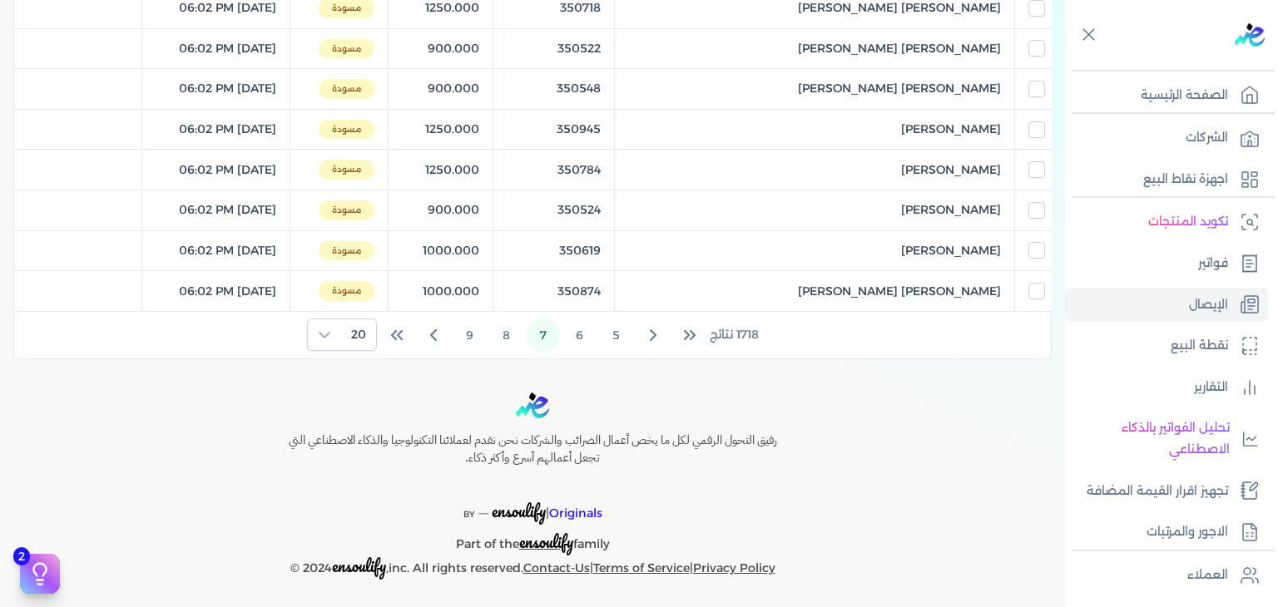
click at [470, 336] on button "9" at bounding box center [469, 335] width 33 height 33
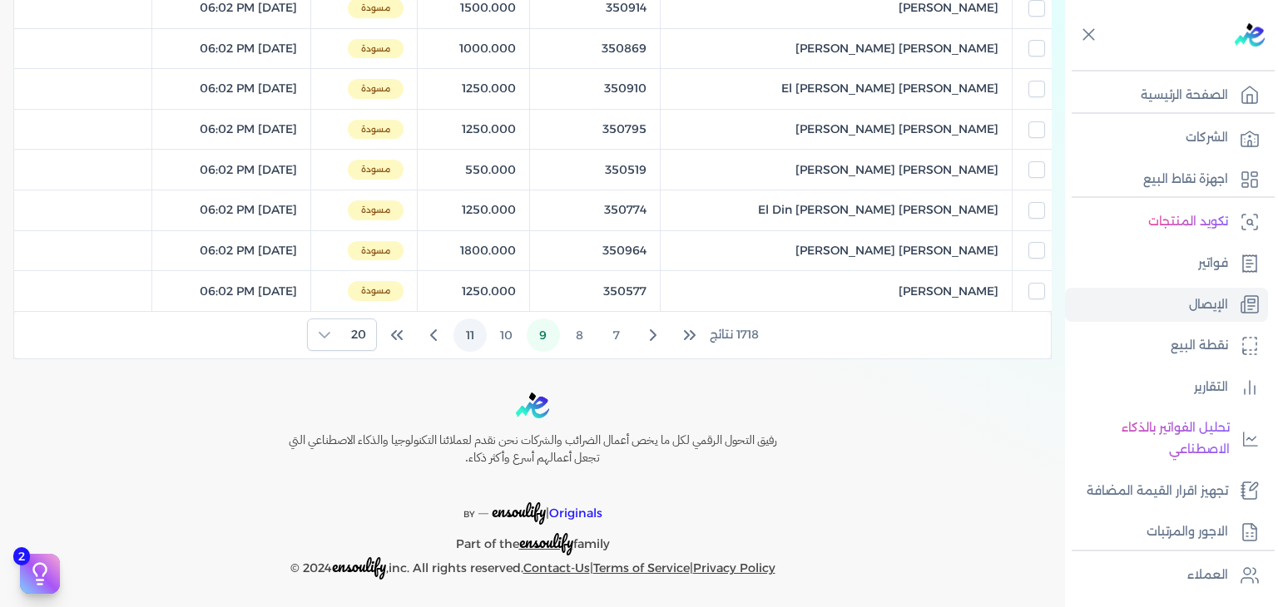
click at [476, 340] on button "11" at bounding box center [469, 335] width 33 height 33
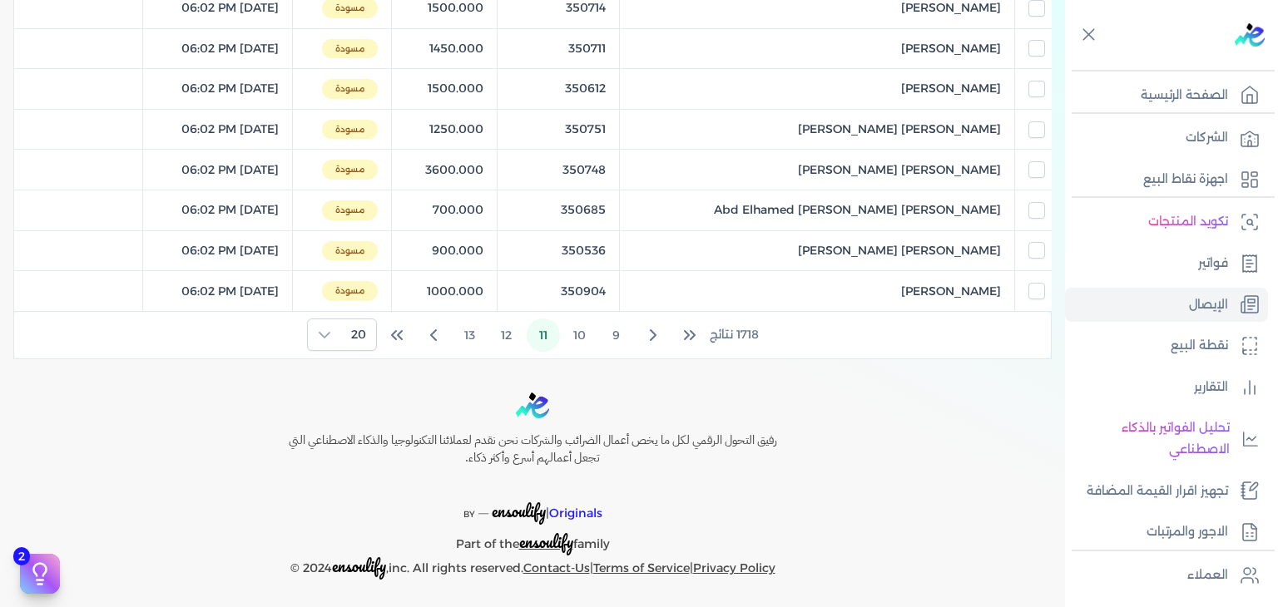
click at [476, 340] on button "13" at bounding box center [469, 335] width 33 height 33
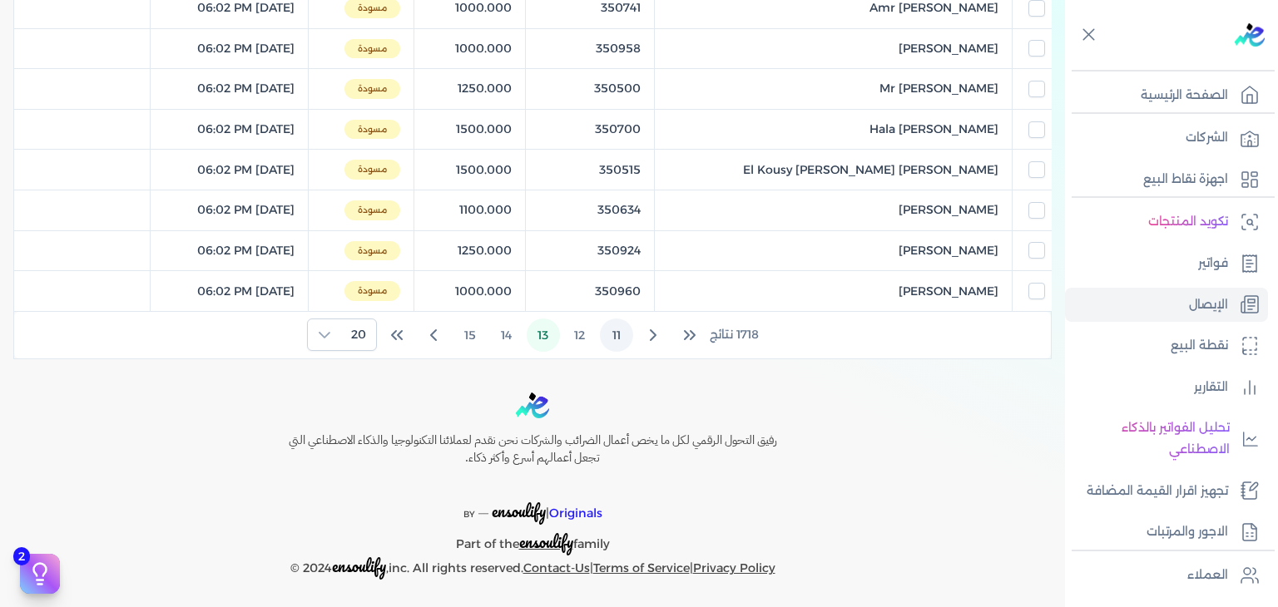
click at [476, 340] on button "15" at bounding box center [469, 335] width 33 height 33
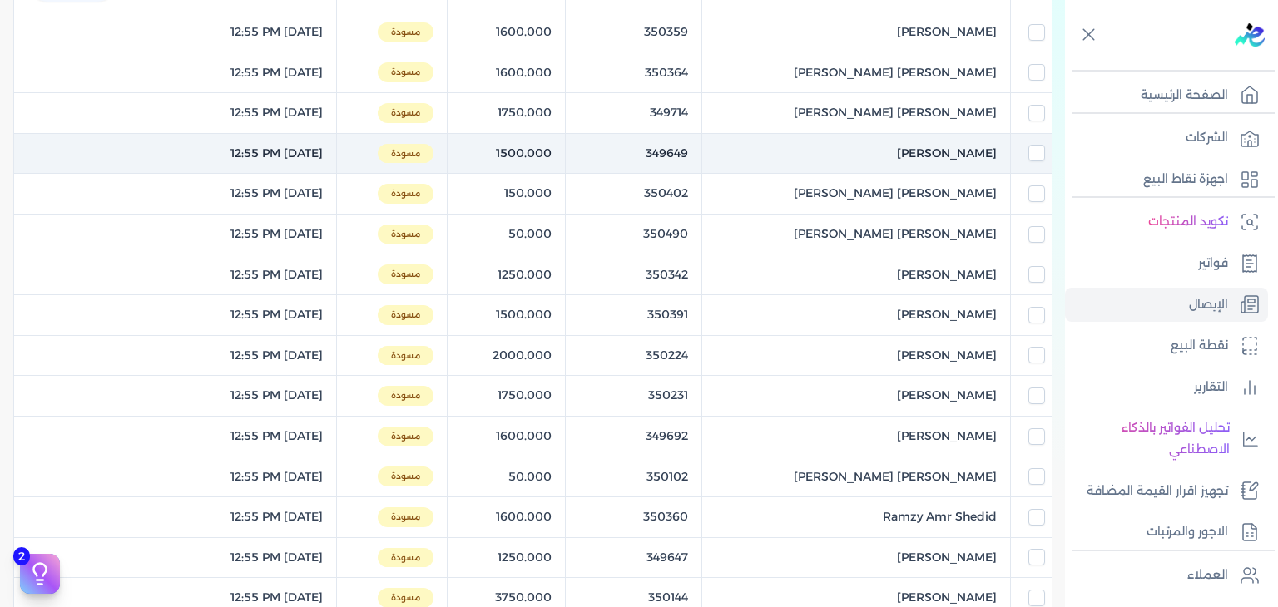
scroll to position [136, 0]
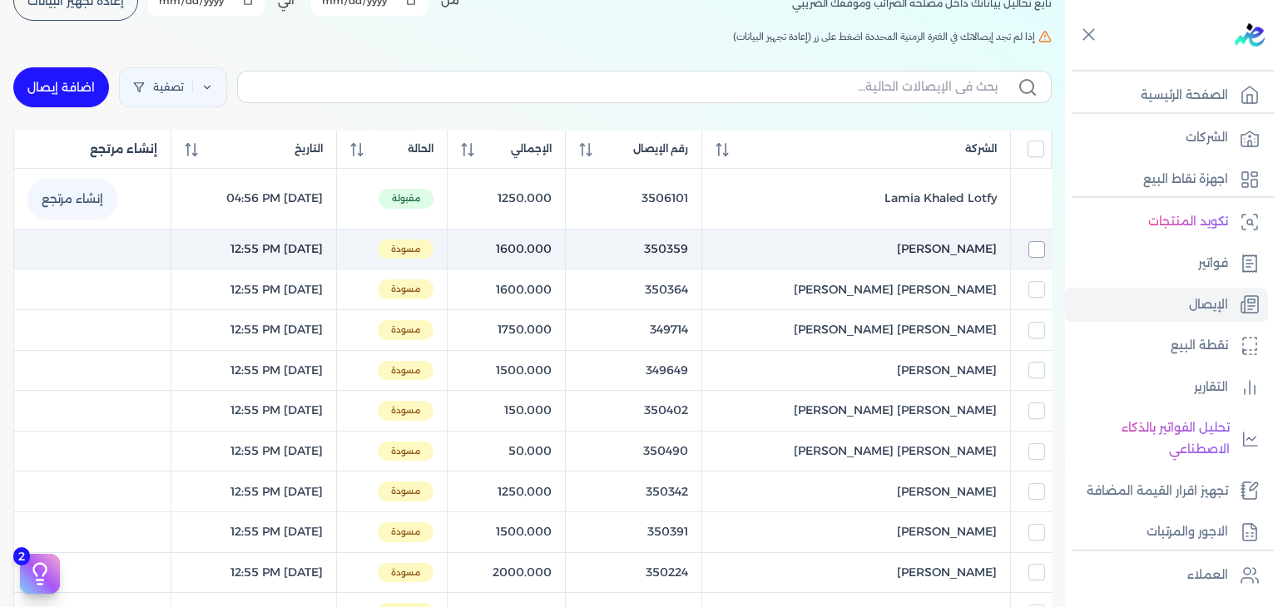
click at [1038, 251] on input "checkbox" at bounding box center [1036, 249] width 17 height 17
checkbox input "true"
checkbox input "false"
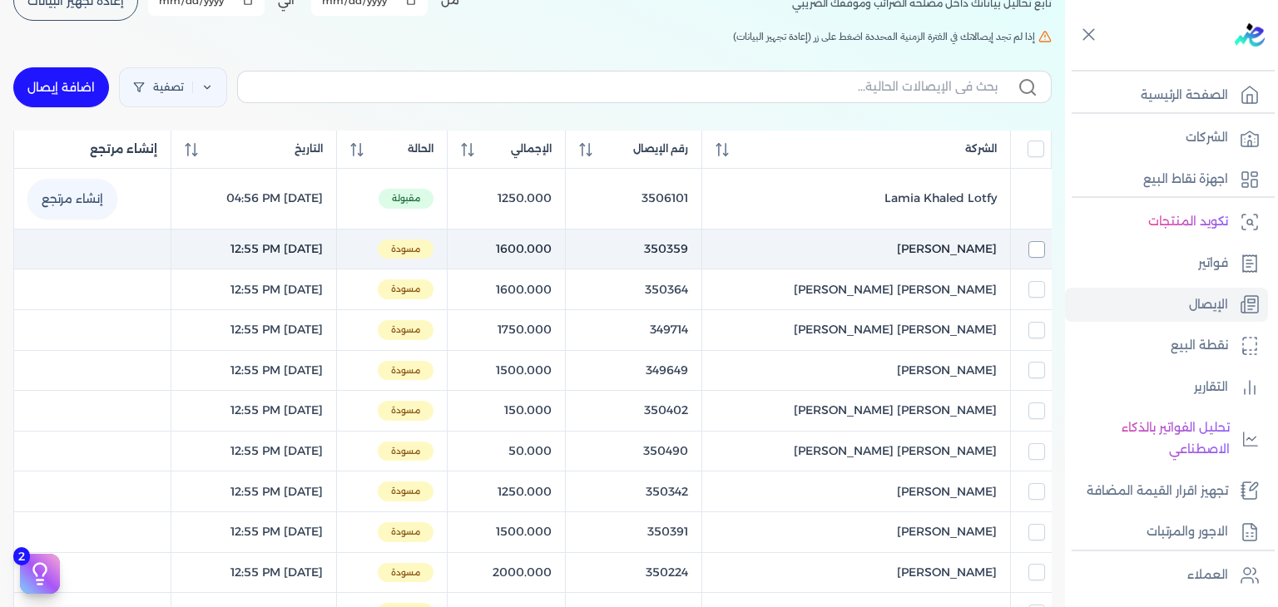
checkbox input "false"
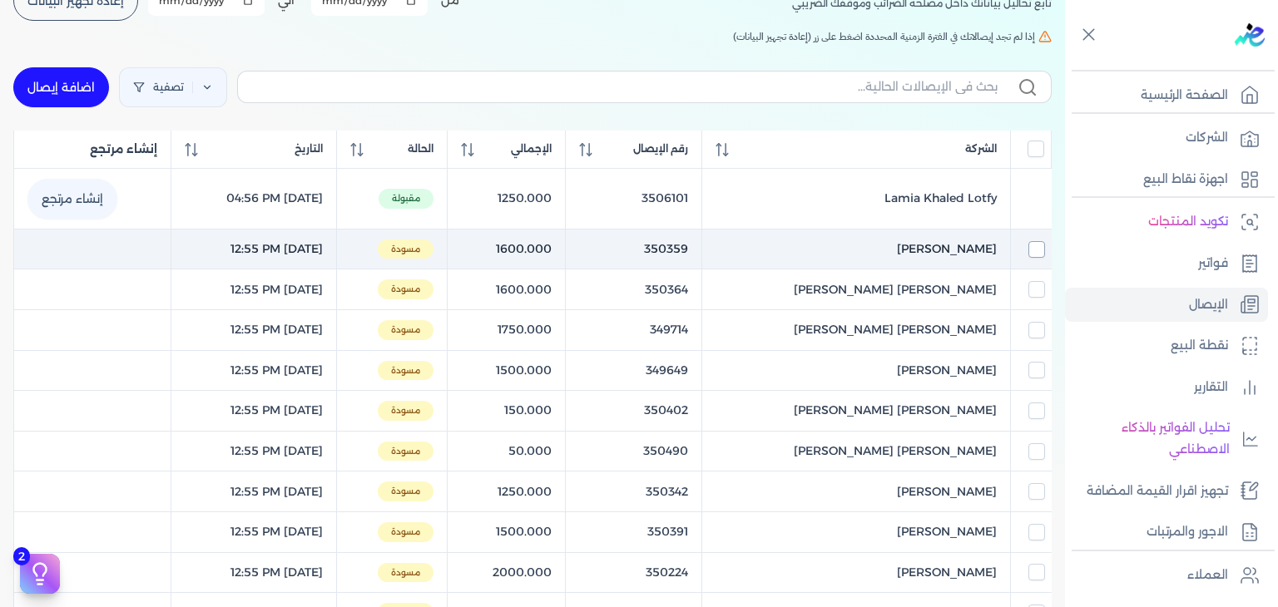
checkbox input "false"
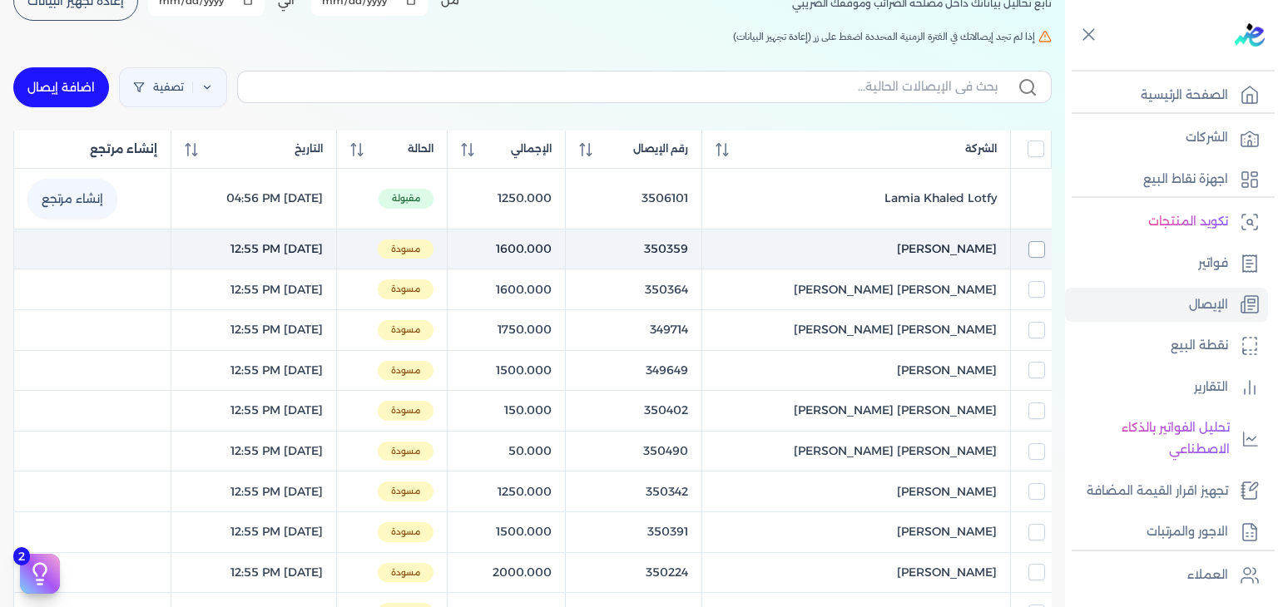
checkbox input "false"
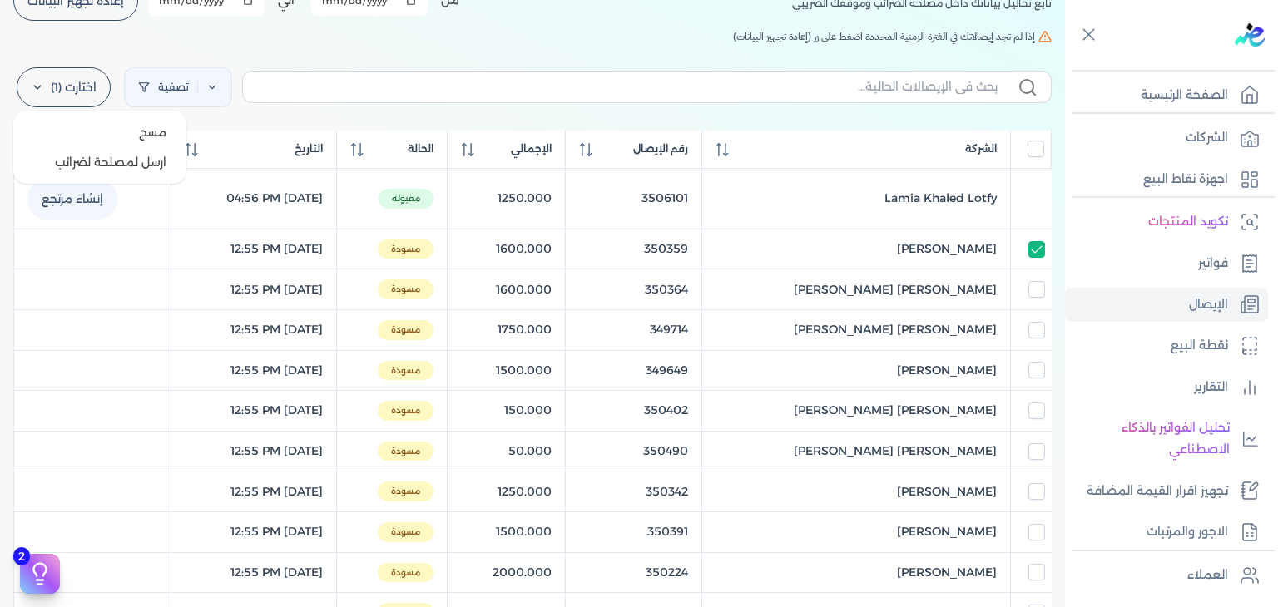
click at [88, 92] on label "اختارت (1)" at bounding box center [64, 87] width 94 height 40
click at [92, 155] on button "ارسل لمصلحة لضرائب" at bounding box center [100, 162] width 160 height 30
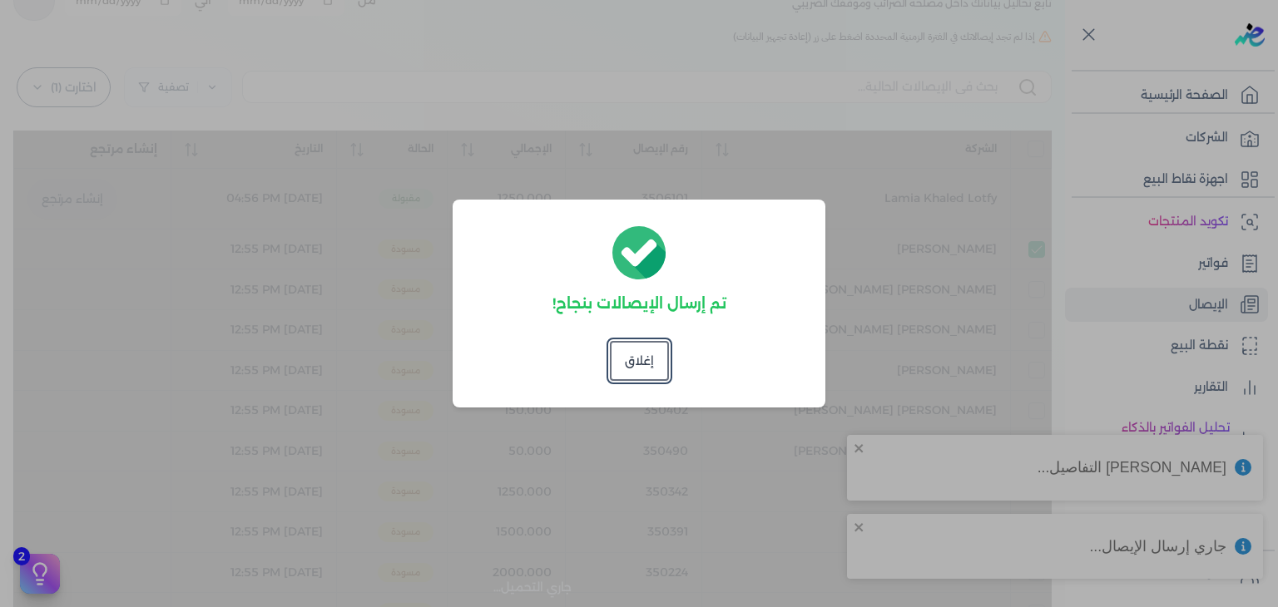
checkbox input "false"
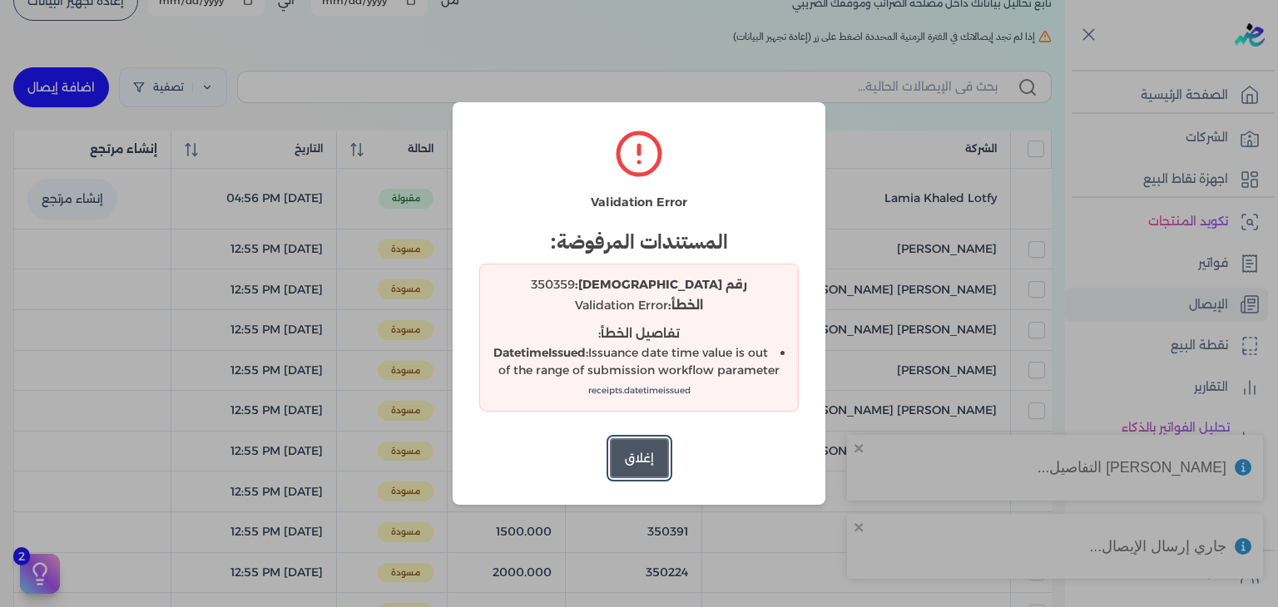
click at [632, 438] on div "Validation Error المستندات المرفوضة: رقم الإيصال: 350359 الخطأ: Validation Erro…" at bounding box center [639, 303] width 373 height 403
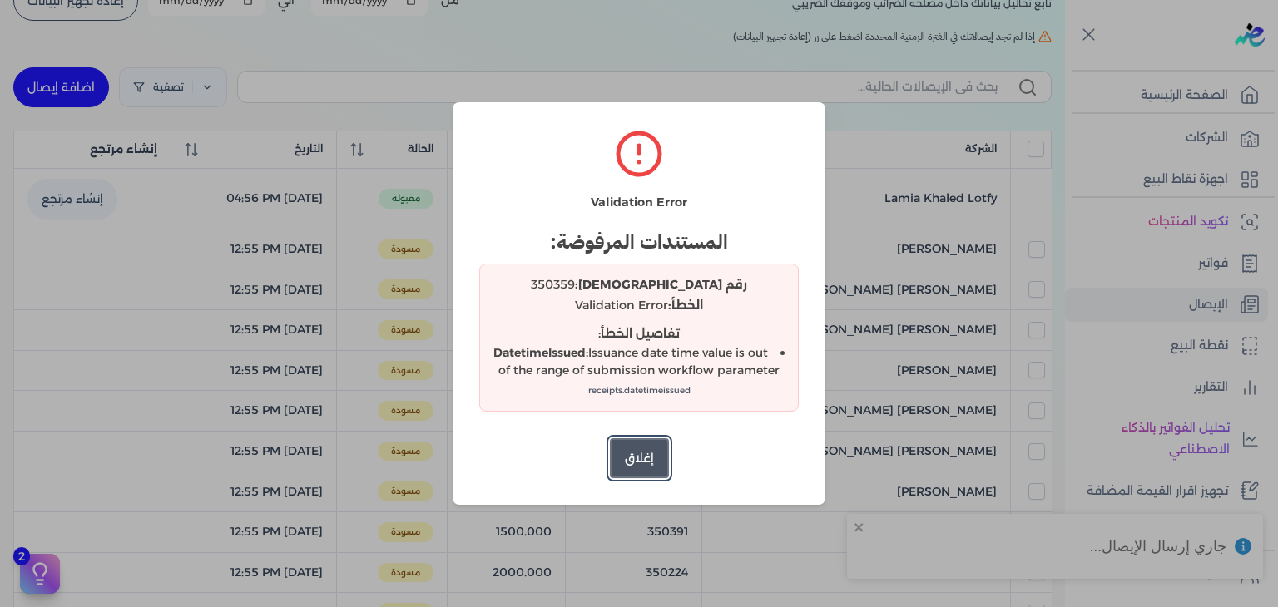
click at [633, 452] on button "إغلاق" at bounding box center [639, 458] width 59 height 40
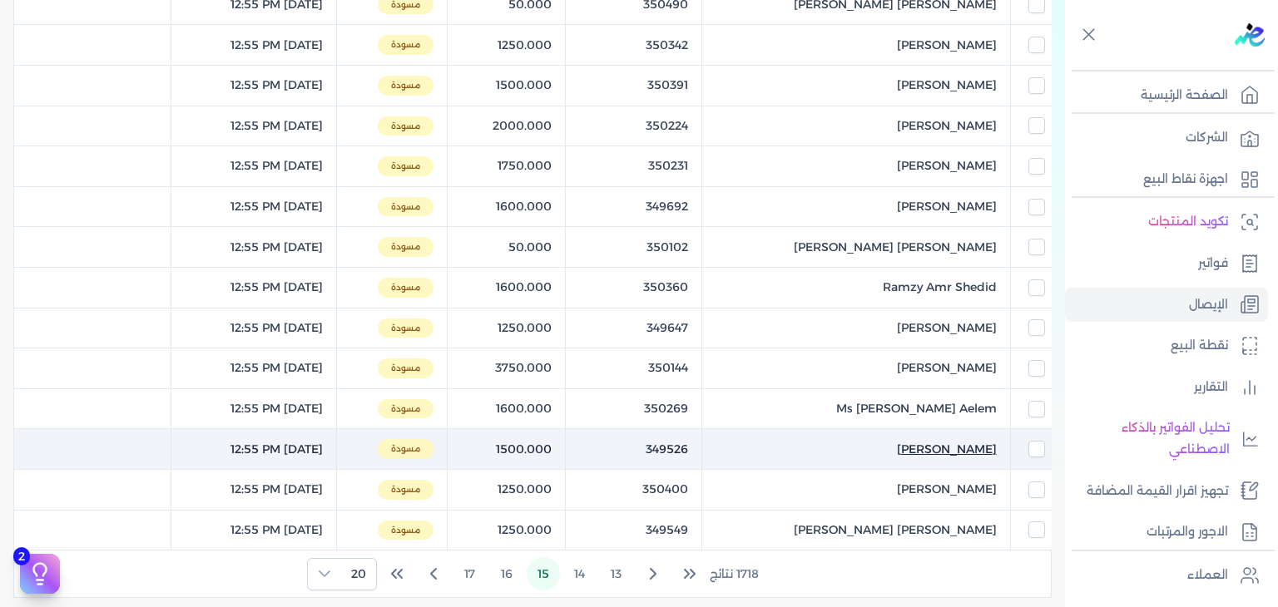
scroll to position [821, 0]
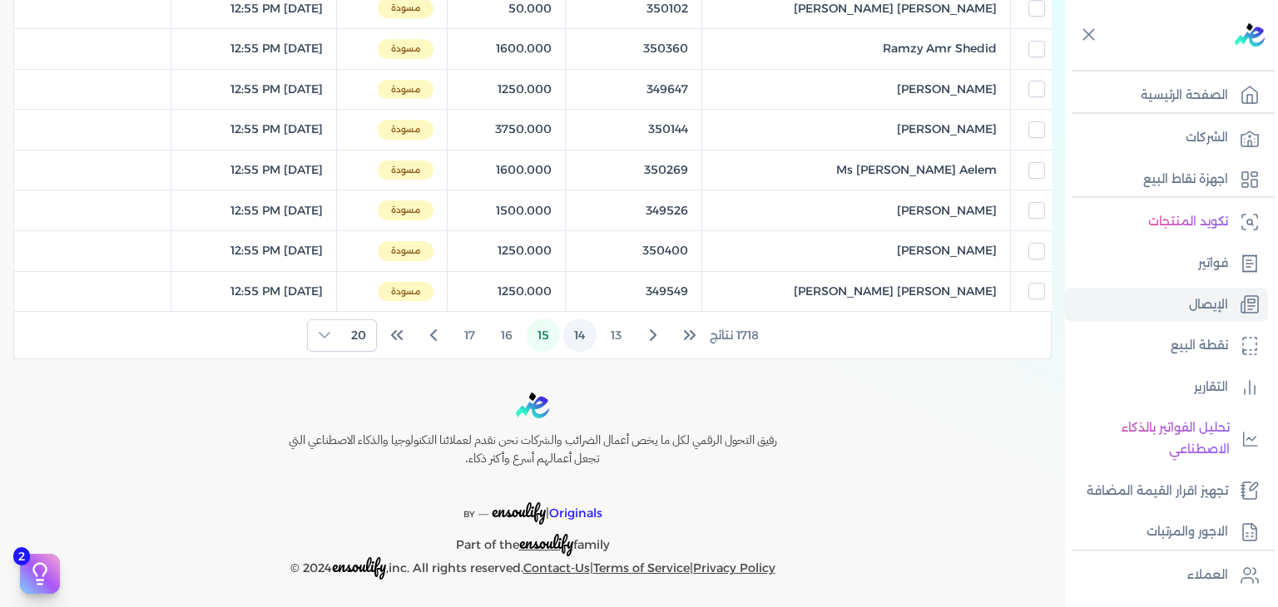
click at [592, 339] on button "14" at bounding box center [579, 335] width 33 height 33
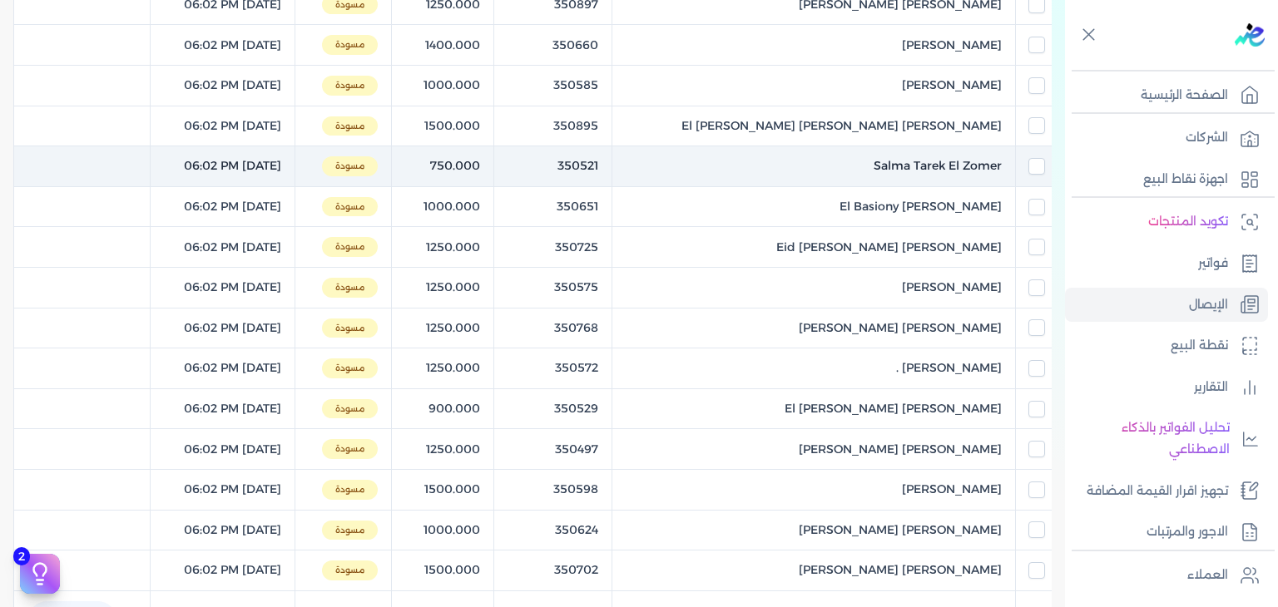
scroll to position [0, 0]
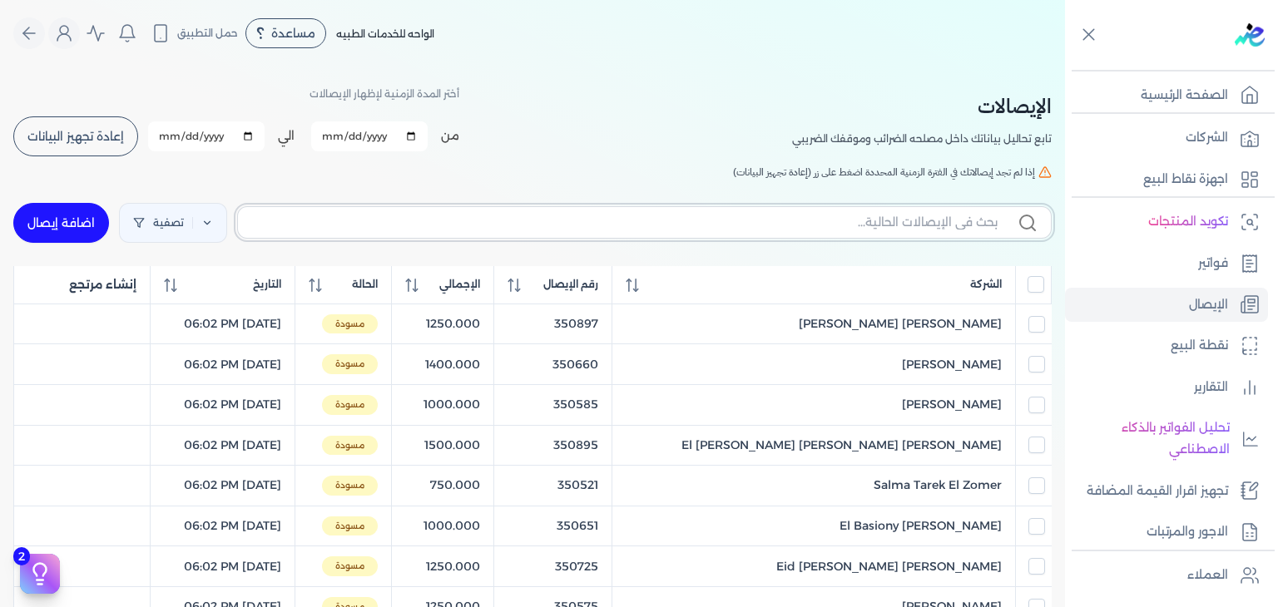
click at [388, 217] on input "text" at bounding box center [624, 222] width 746 height 17
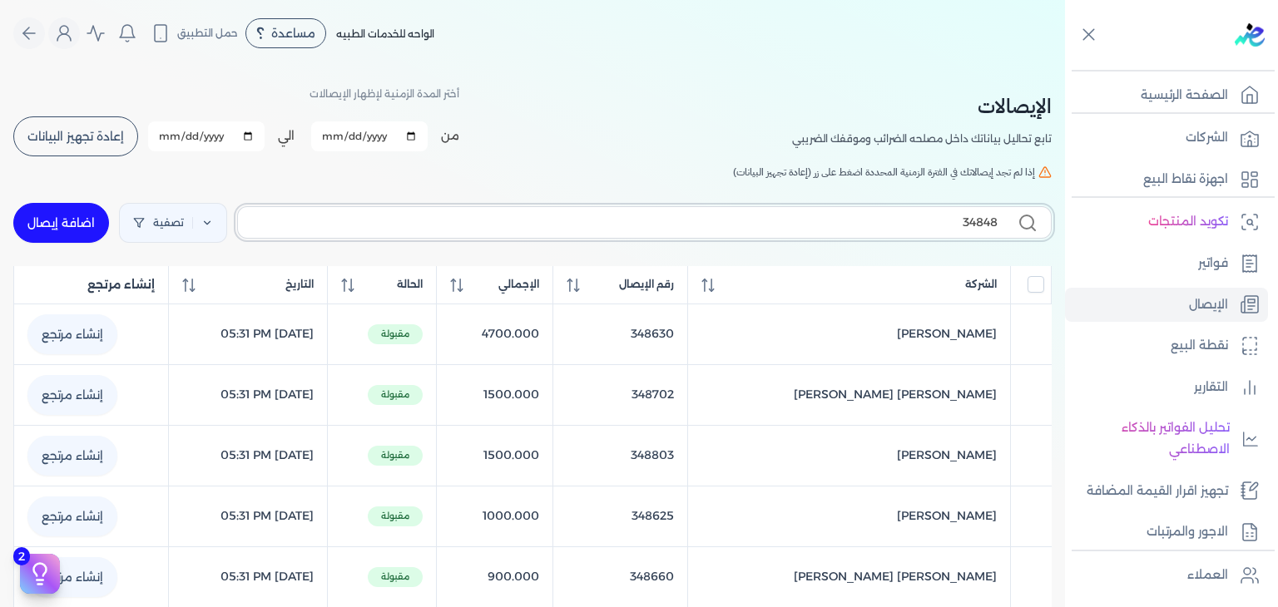
type input "348485"
checkbox input "false"
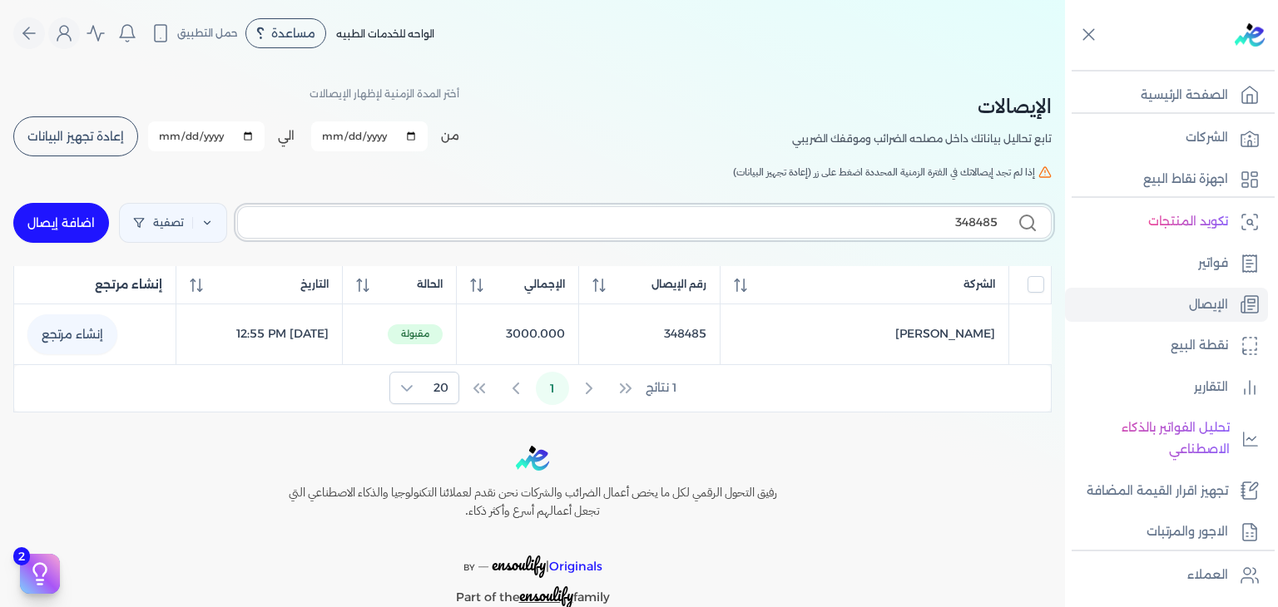
drag, startPoint x: 908, startPoint y: 215, endPoint x: 1003, endPoint y: 230, distance: 96.2
click at [1012, 230] on label "348485" at bounding box center [644, 222] width 814 height 32
checkbox input "false"
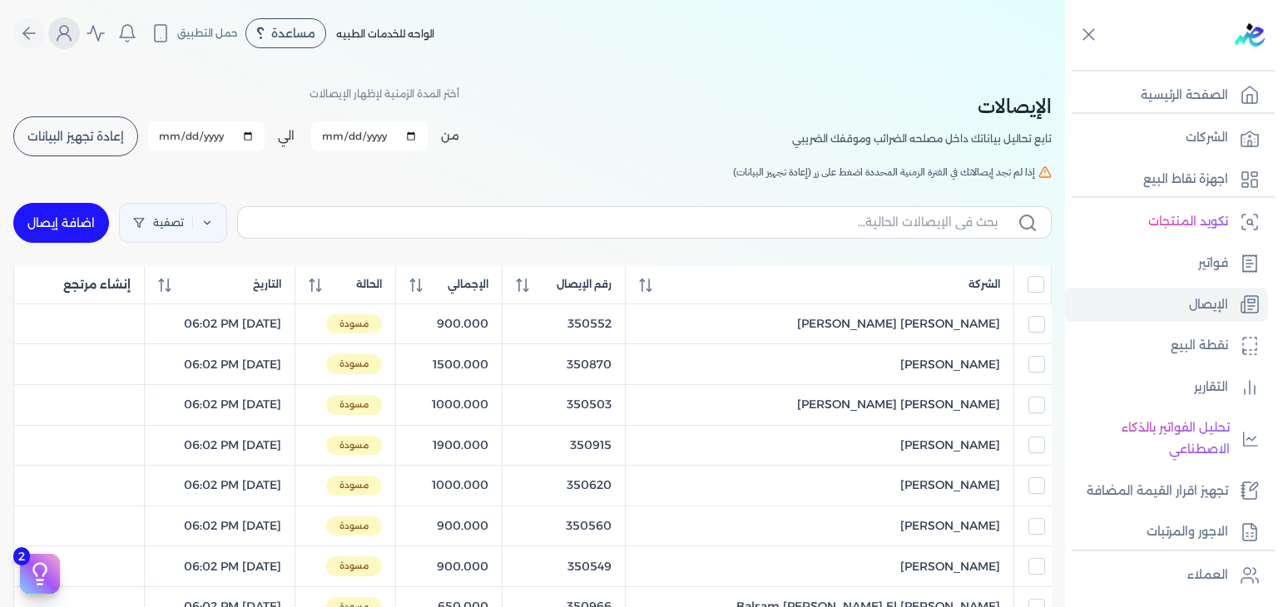
click at [60, 21] on div "مرحباً حسن أحمد hassan.ahmed@oasisclinics.com الاشتراك المستخدمين الحساب تسجيل …" at bounding box center [64, 33] width 32 height 32
click at [63, 30] on icon "Global" at bounding box center [64, 33] width 20 height 20
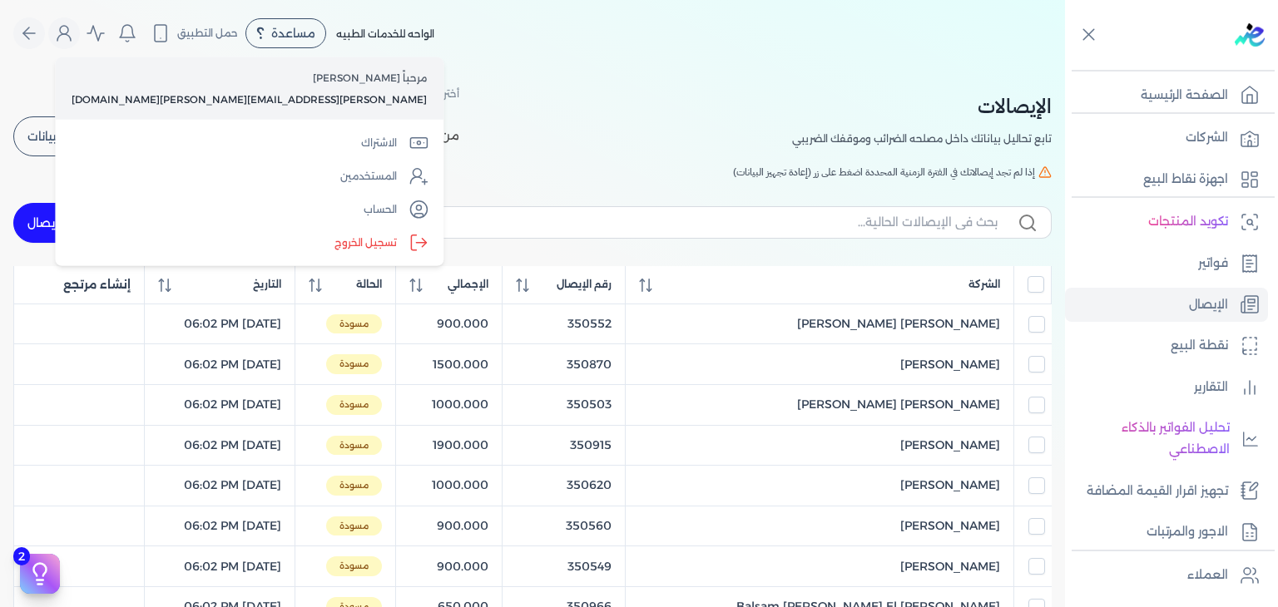
click at [121, 125] on div "مرحباً حسن أحمد hassan.ahmed@oasisclinics.com الاشتراك المستخدمين الحساب تسجيل …" at bounding box center [249, 161] width 389 height 209
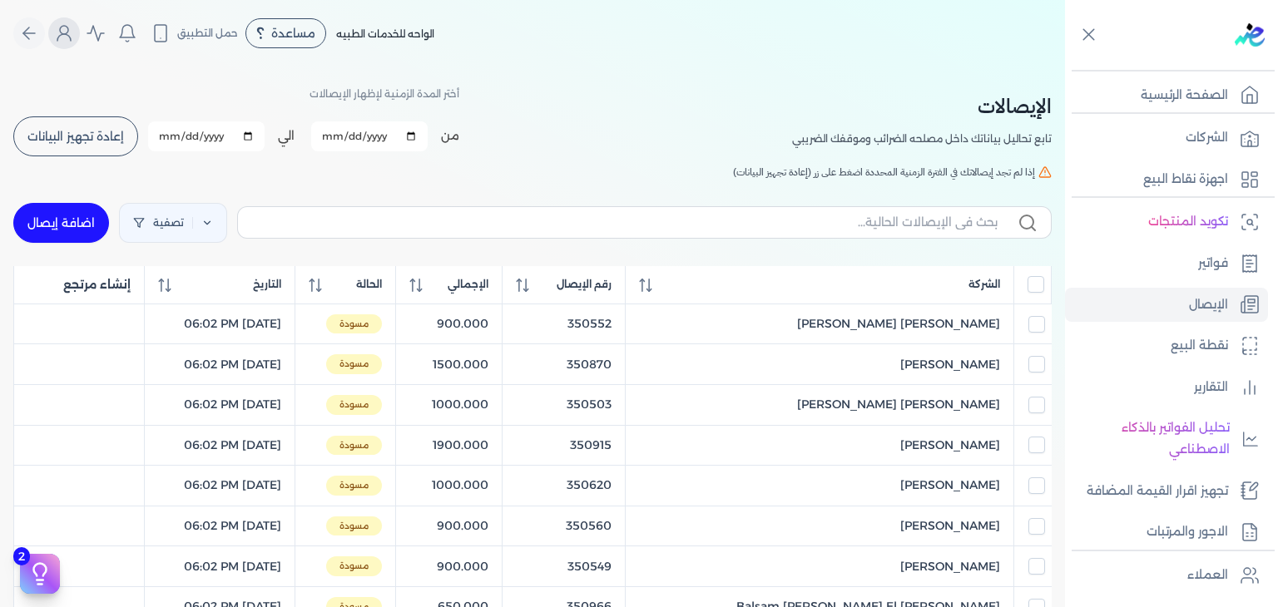
click at [59, 28] on button "Global" at bounding box center [64, 33] width 32 height 32
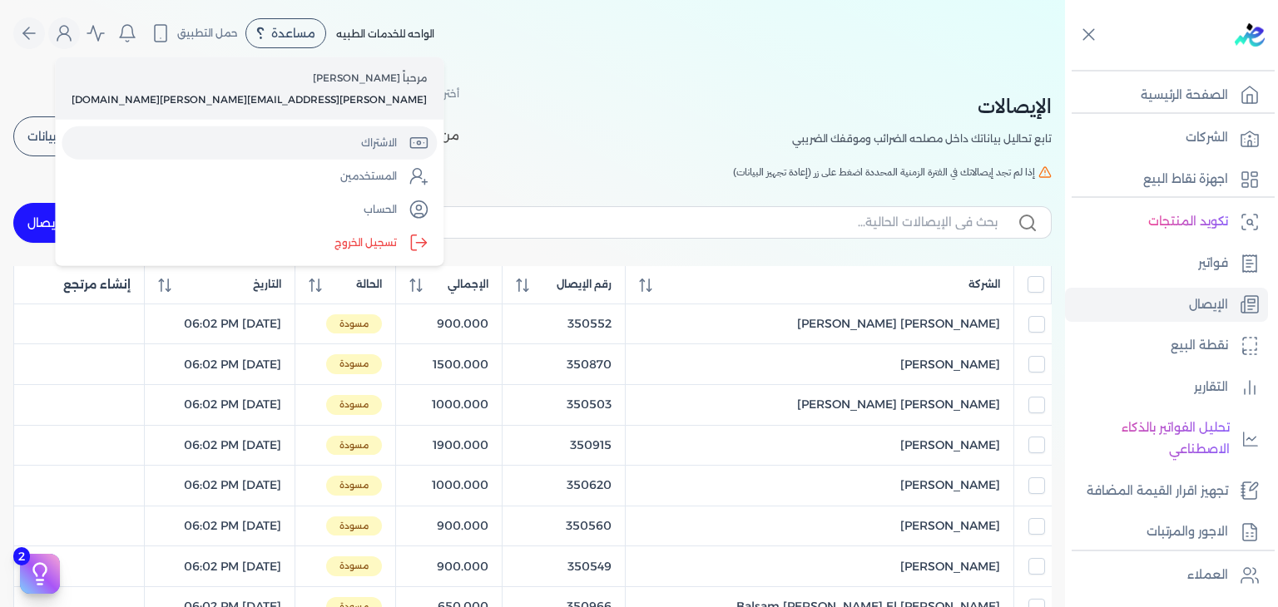
click at [197, 145] on link "الاشتراك" at bounding box center [249, 142] width 375 height 33
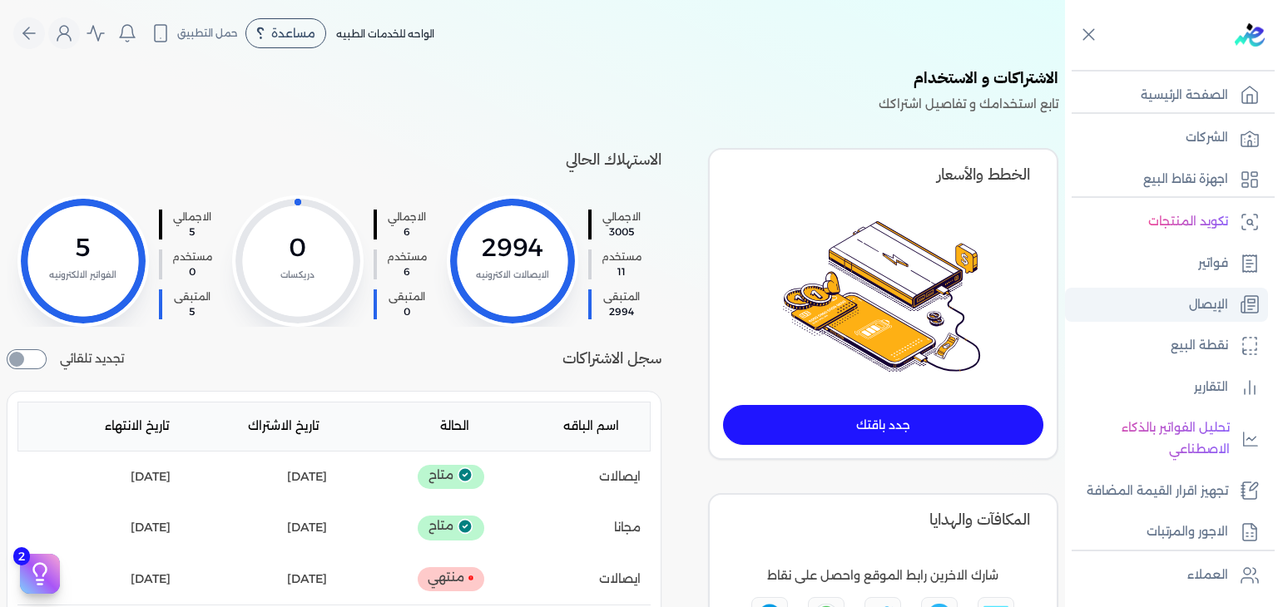
click at [1184, 302] on link "الإيصال" at bounding box center [1166, 305] width 203 height 35
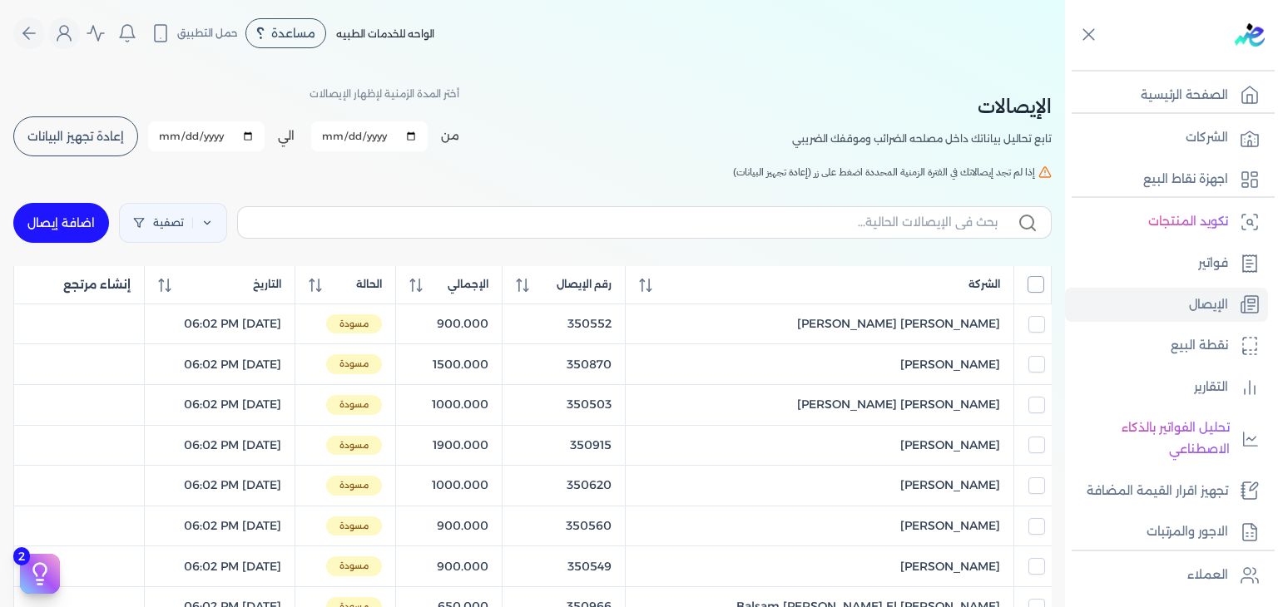
click at [1041, 283] on input "All items unselected" at bounding box center [1035, 284] width 17 height 17
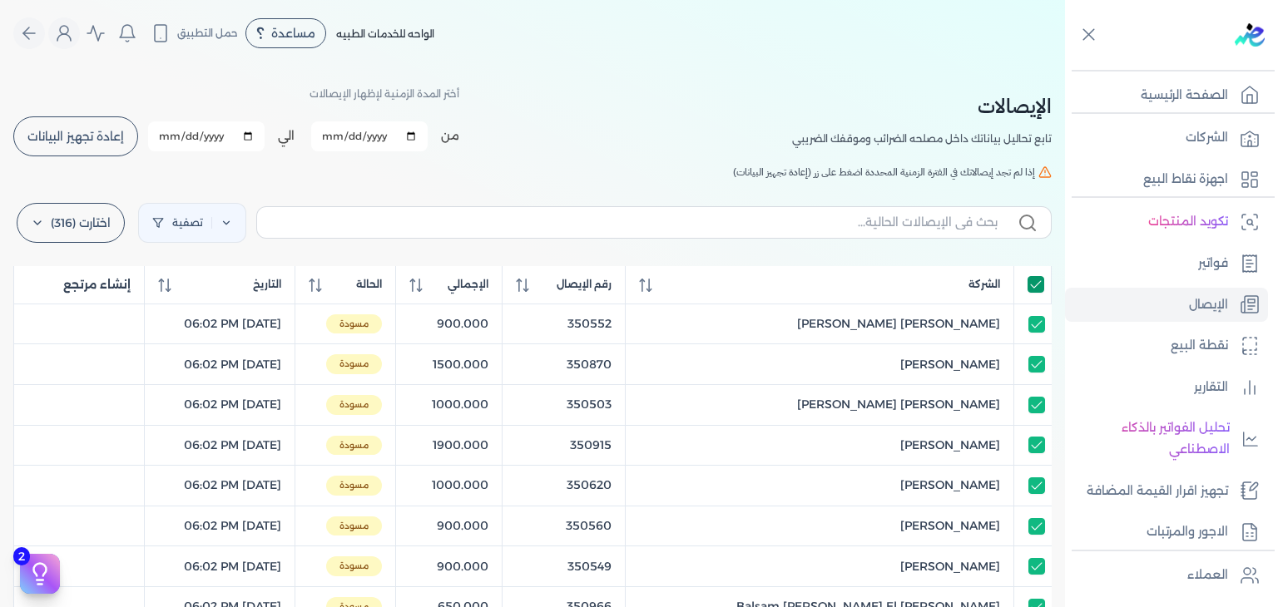
click at [1037, 284] on input "All items selected" at bounding box center [1035, 284] width 17 height 17
checkbox input "false"
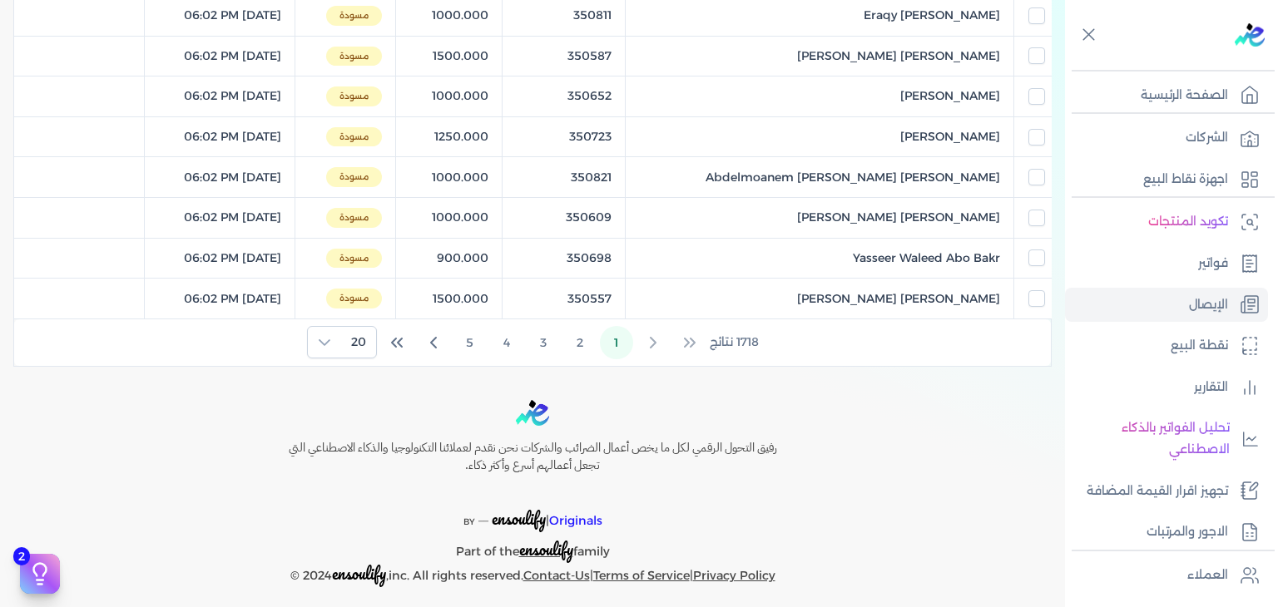
scroll to position [801, 0]
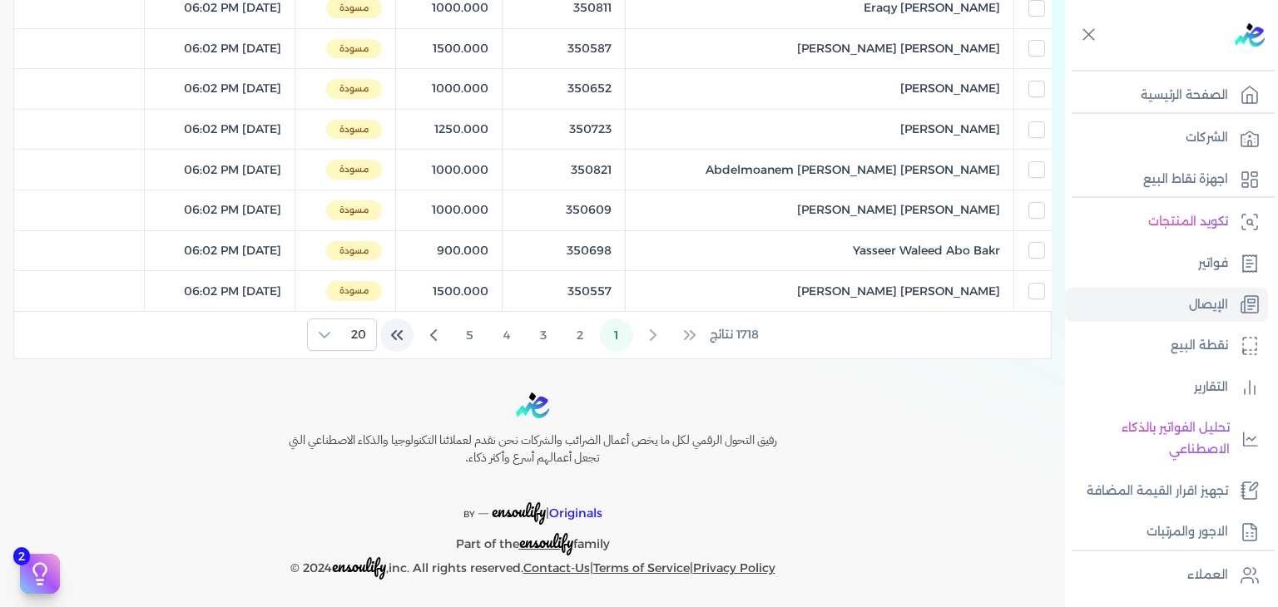
click at [401, 327] on icon "Last Page" at bounding box center [397, 335] width 20 height 20
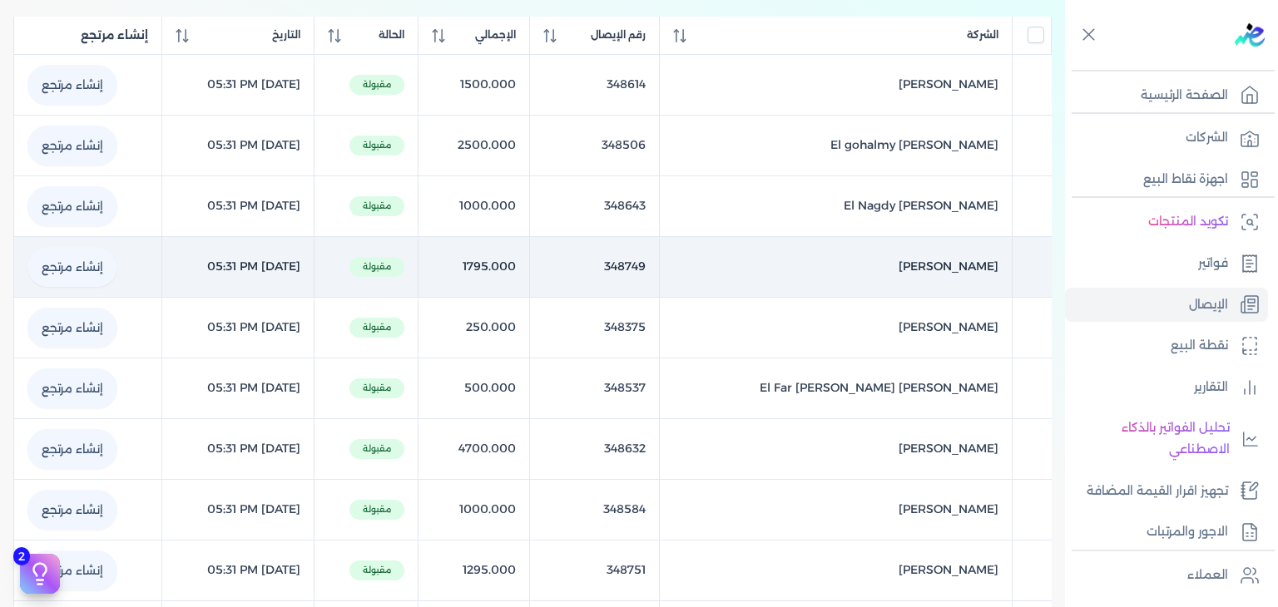
scroll to position [0, 0]
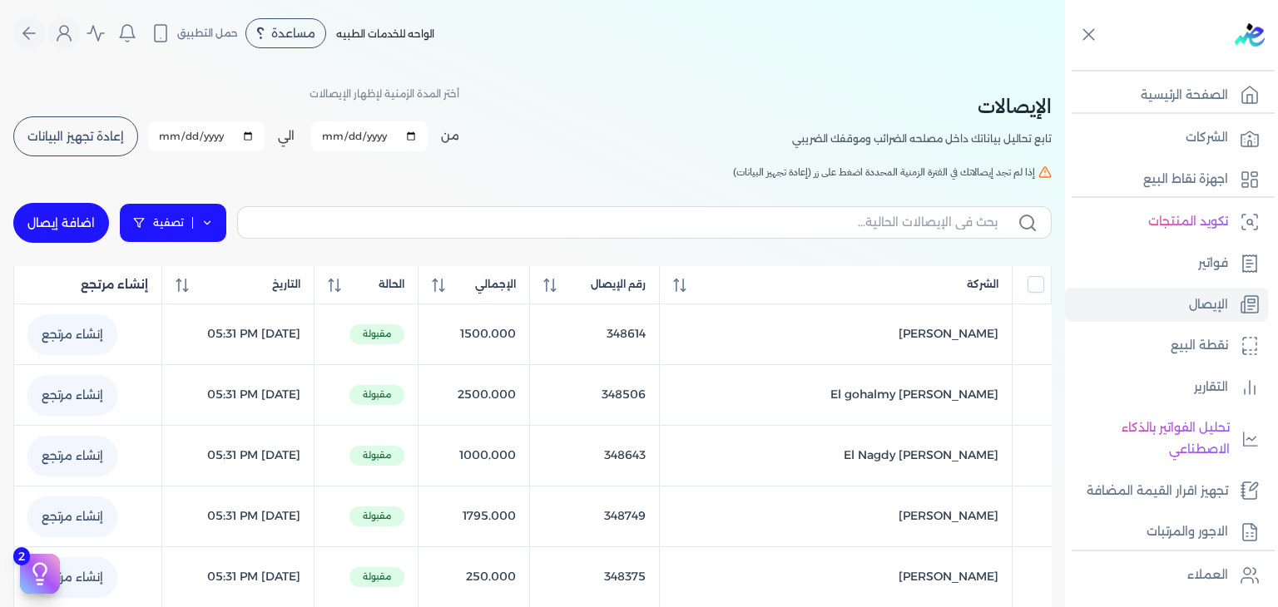
click at [184, 220] on link "تصفية" at bounding box center [173, 223] width 108 height 40
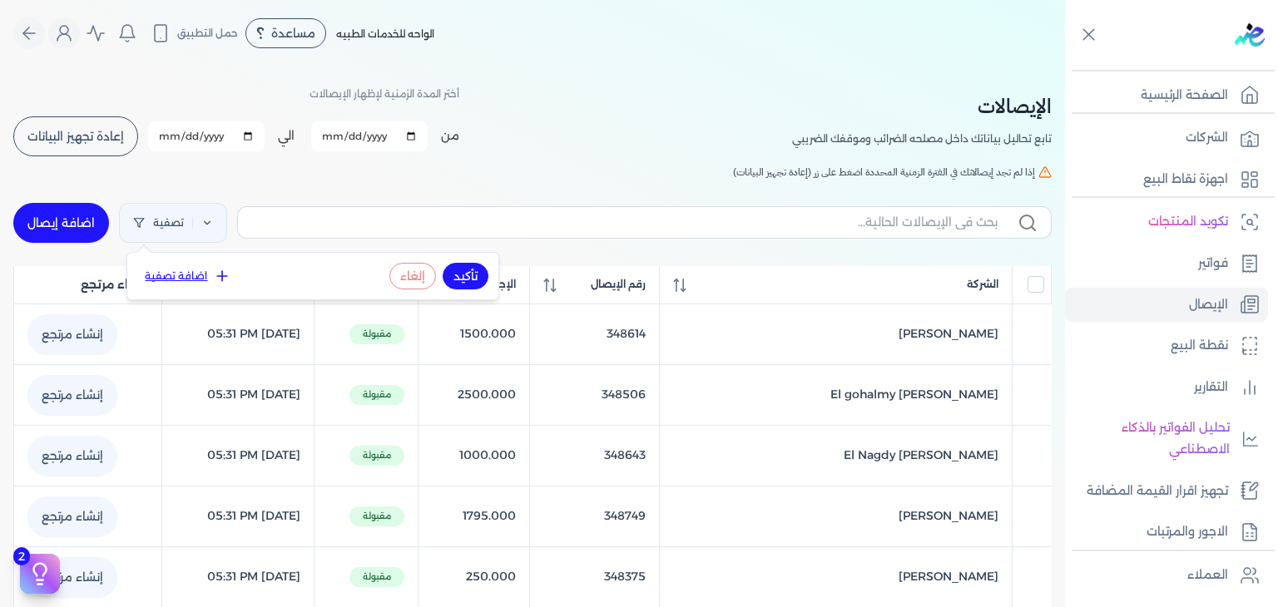
click at [186, 270] on button "اضافة تصفية" at bounding box center [187, 276] width 101 height 20
select select
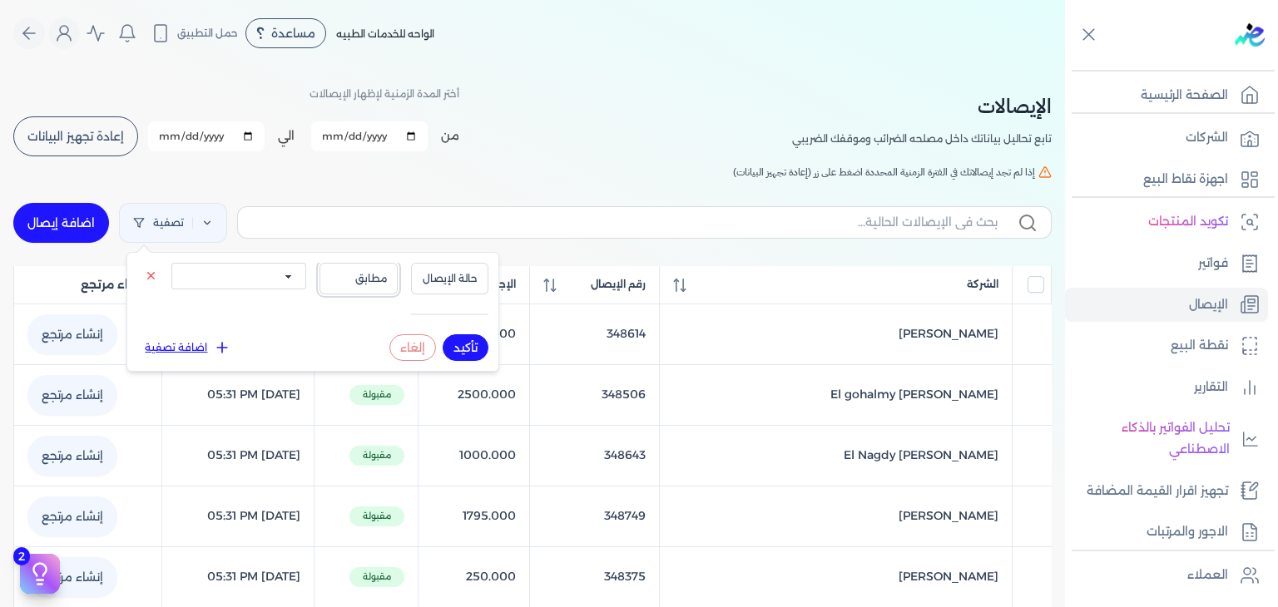
click at [354, 276] on span "مطابق" at bounding box center [358, 278] width 57 height 15
click at [433, 276] on span "حالة الإيصال" at bounding box center [450, 278] width 57 height 15
click at [358, 267] on button "مطابق" at bounding box center [358, 279] width 78 height 32
click at [183, 344] on button "اضافة تصفية" at bounding box center [187, 348] width 101 height 20
select select
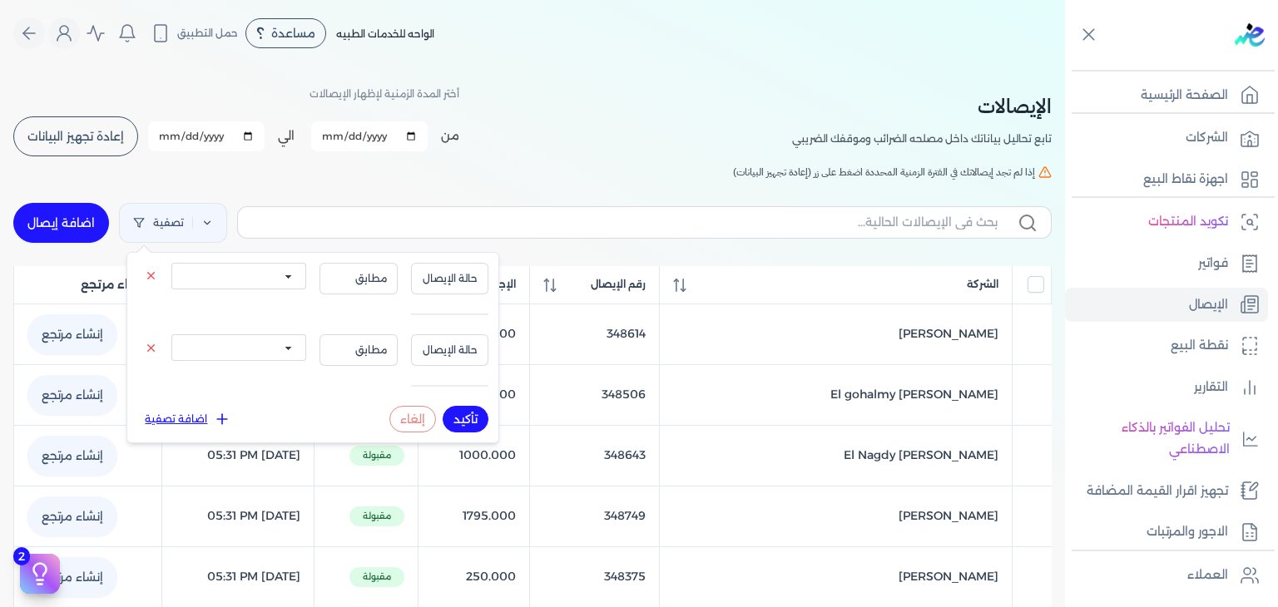
click at [275, 281] on select "الكل مقبولة غير مقبولة يتم مراجعتها ملغية مرفوضة مسودة" at bounding box center [238, 276] width 135 height 27
select select "draft"
click at [171, 263] on select "الكل مقبولة غير مقبولة يتم مراجعتها ملغية مرفوضة مسودة" at bounding box center [238, 276] width 135 height 27
click at [270, 355] on select "الكل مقبولة غير مقبولة يتم مراجعتها ملغية مرفوضة مسودة" at bounding box center [238, 347] width 135 height 27
click at [285, 334] on div "حالة الإيصال مطابق الكل مقبولة غير مقبولة يتم مراجعتها ملغية مرفوضة مسودة" at bounding box center [312, 363] width 351 height 58
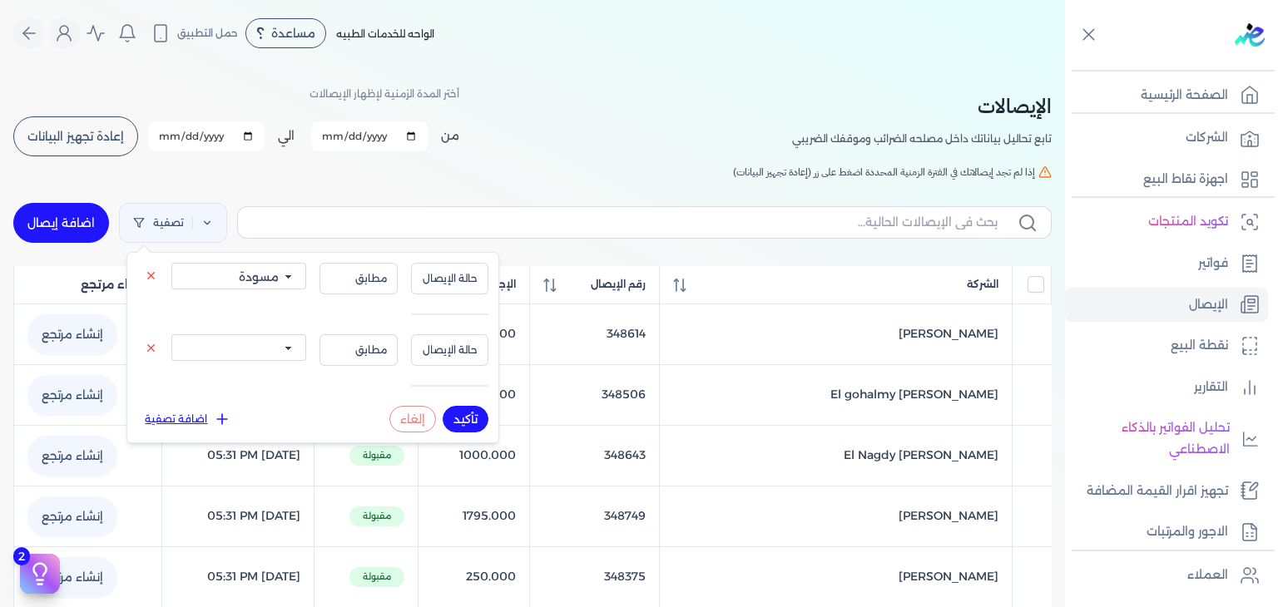
click at [156, 342] on icon at bounding box center [151, 348] width 12 height 12
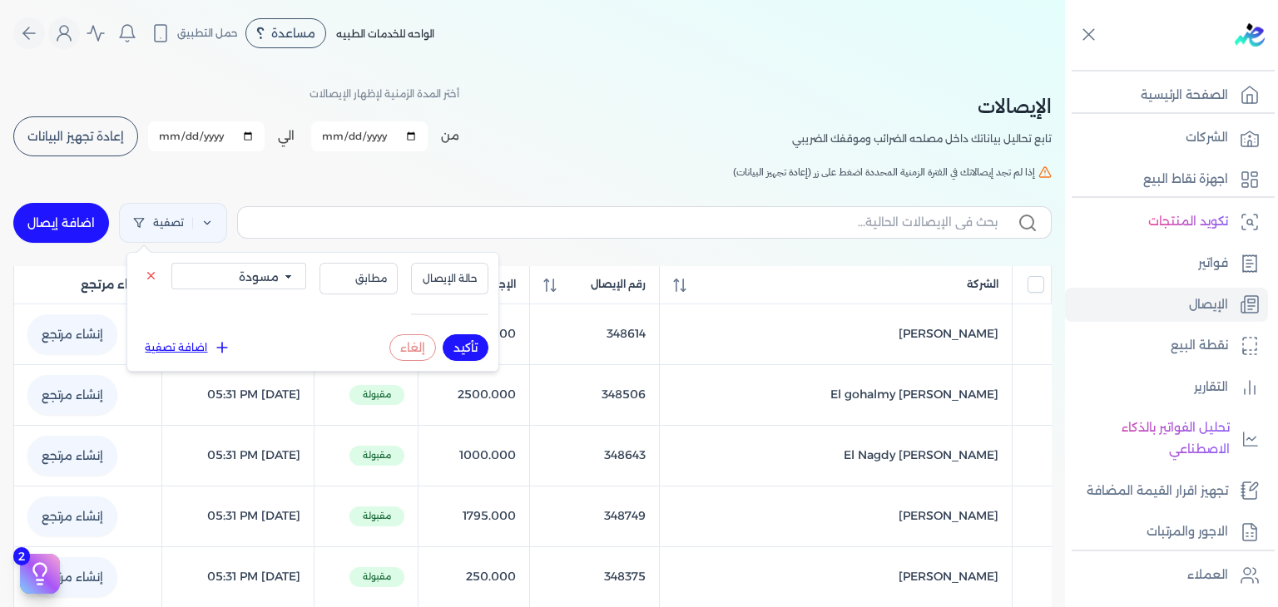
click at [480, 357] on button "تأكيد" at bounding box center [466, 347] width 46 height 27
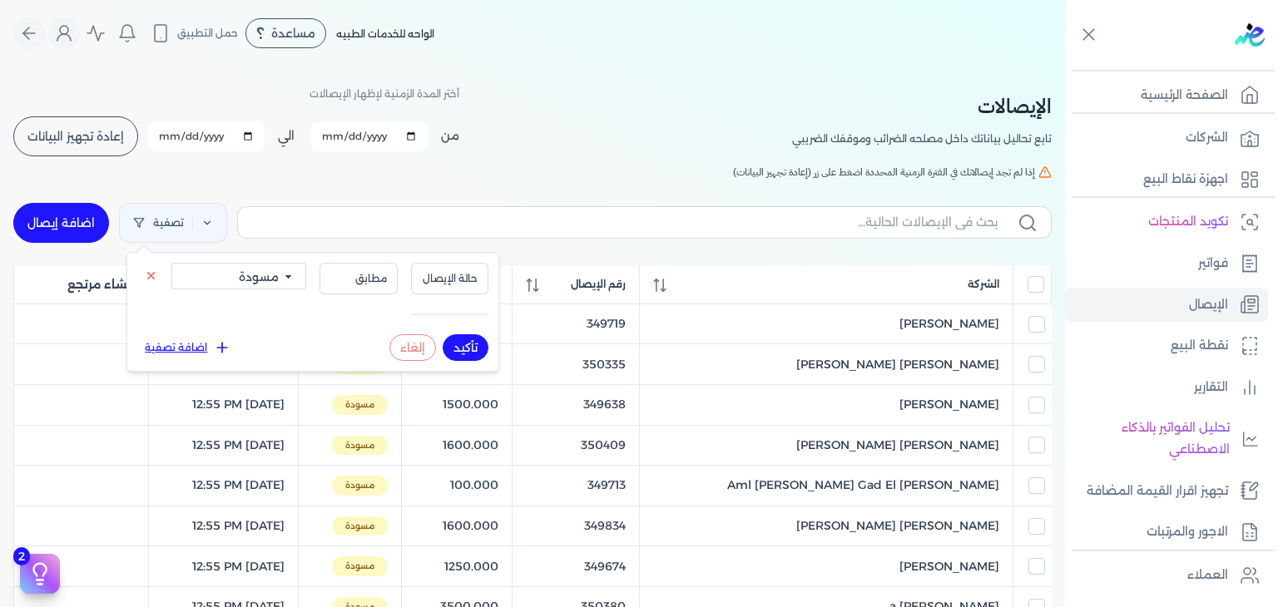
click at [581, 72] on div "الإيصالات تابع تحاليل بياناتك داخل مصلحه الضرائب وموقفك الضريبي أختر المدة الزم…" at bounding box center [532, 533] width 1065 height 932
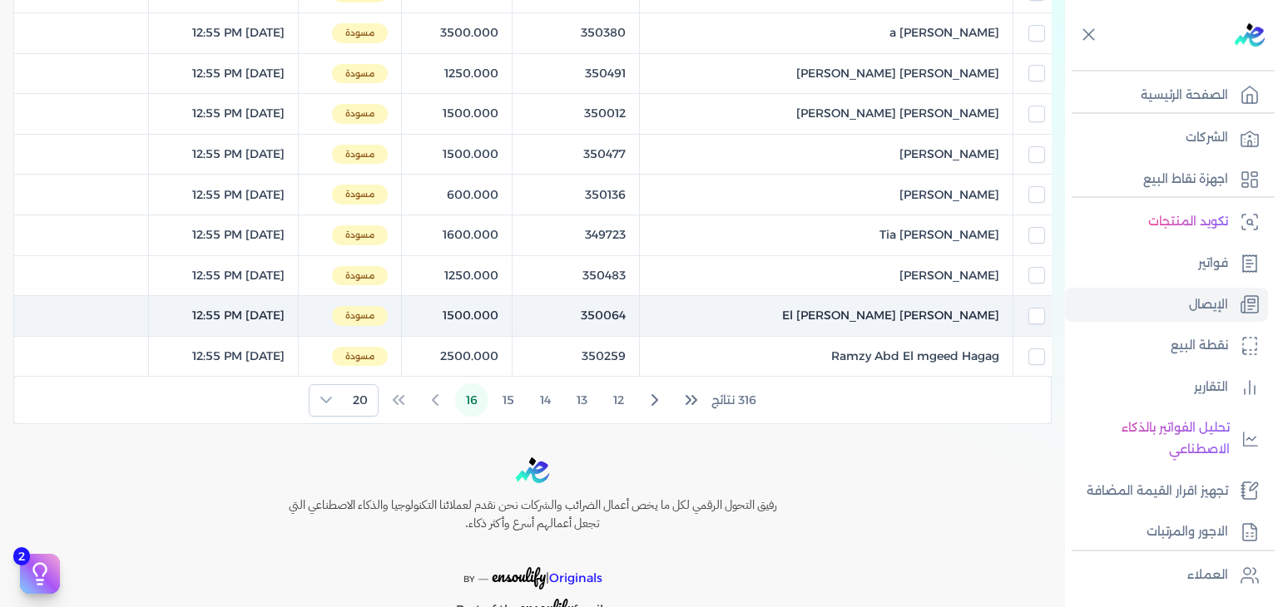
scroll to position [582, 0]
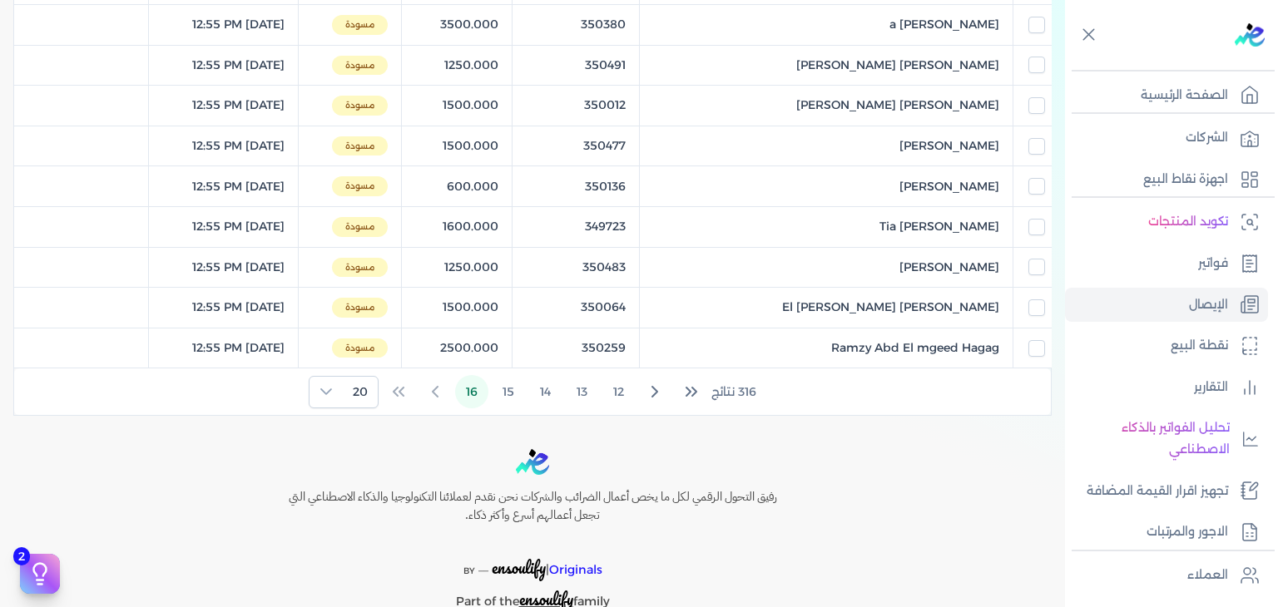
click at [438, 394] on div "316 نتائج 12 13 14 15 16 20" at bounding box center [532, 392] width 1037 height 47
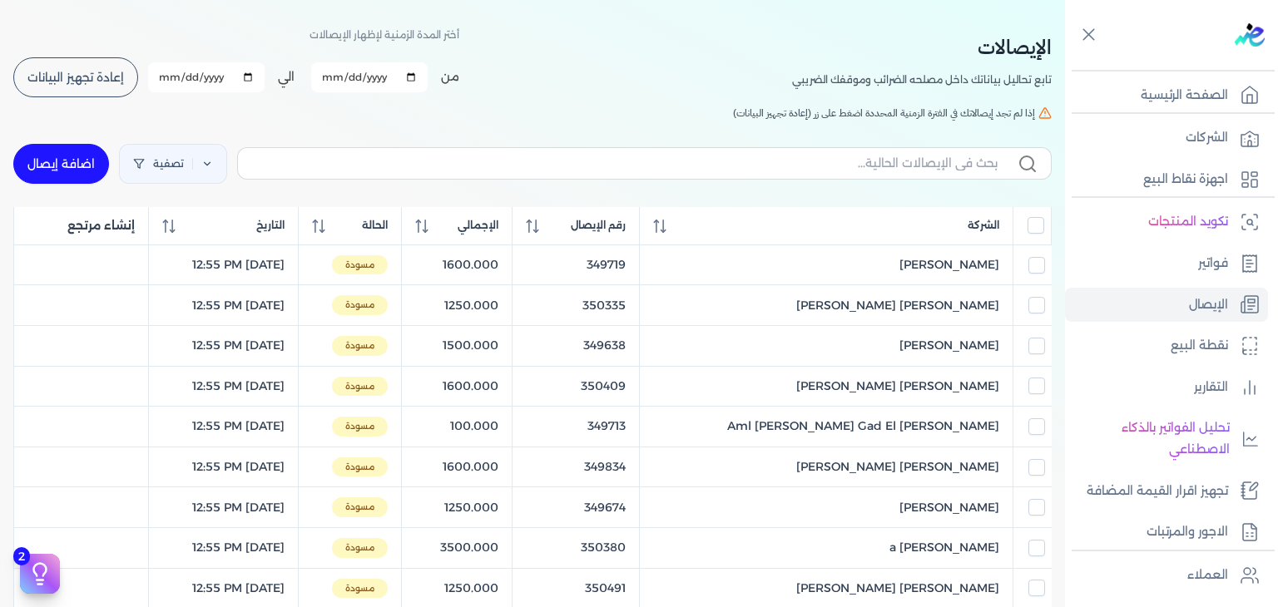
scroll to position [0, 0]
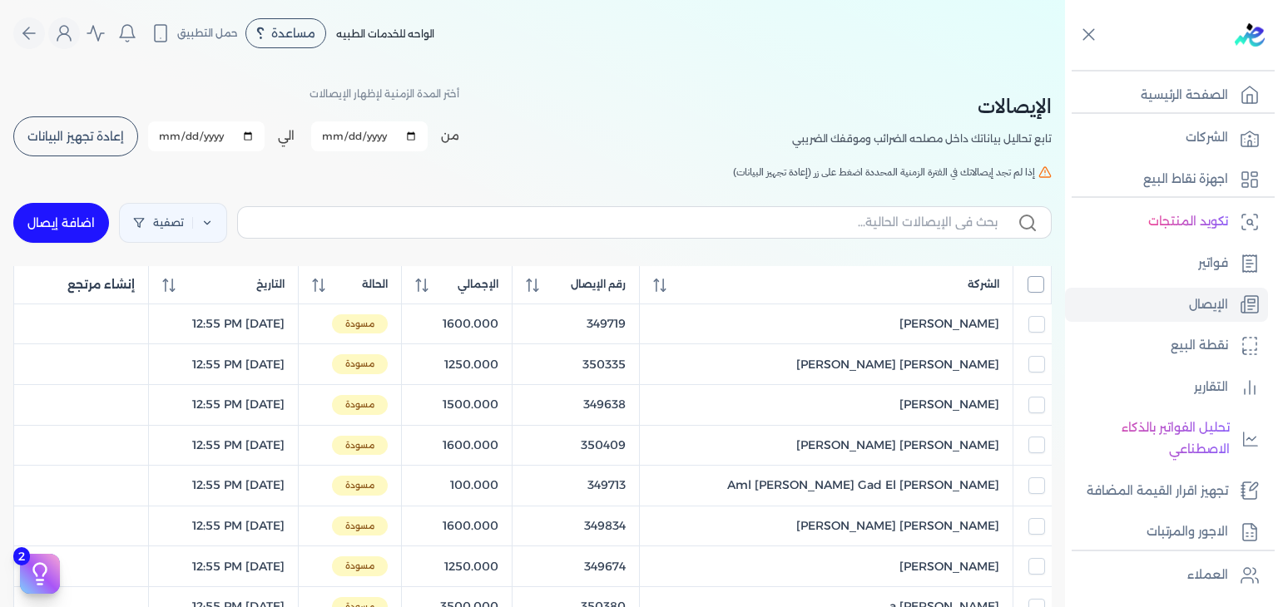
click at [1031, 282] on input "All items unselected" at bounding box center [1035, 284] width 17 height 17
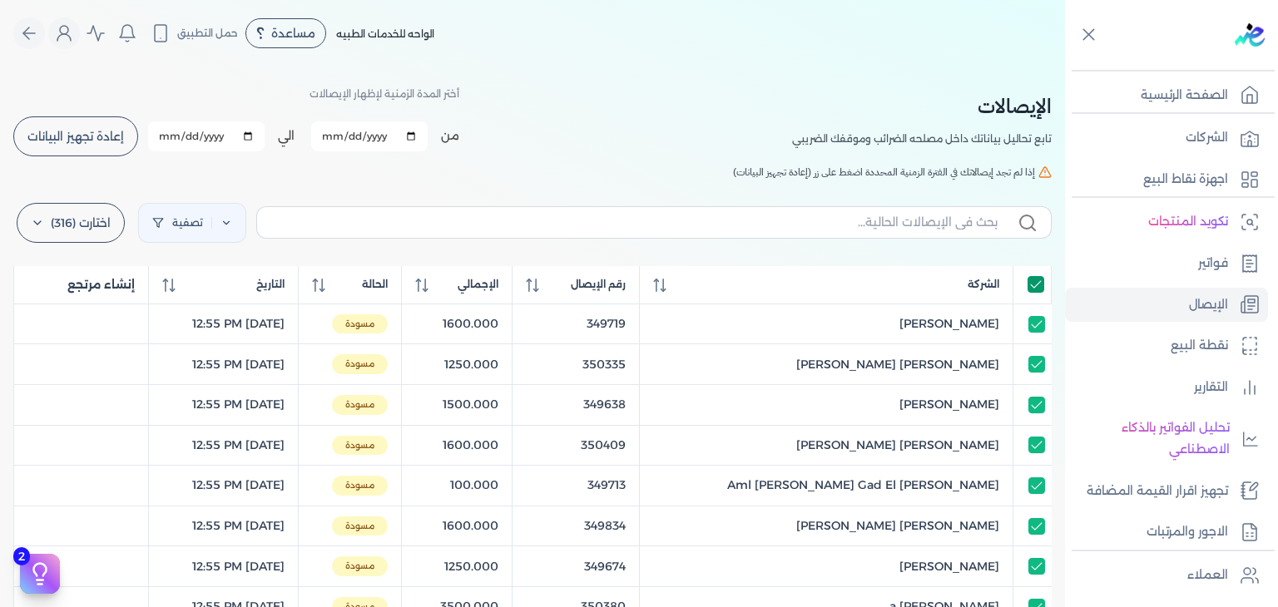
click at [1035, 289] on input "All items selected" at bounding box center [1035, 284] width 17 height 17
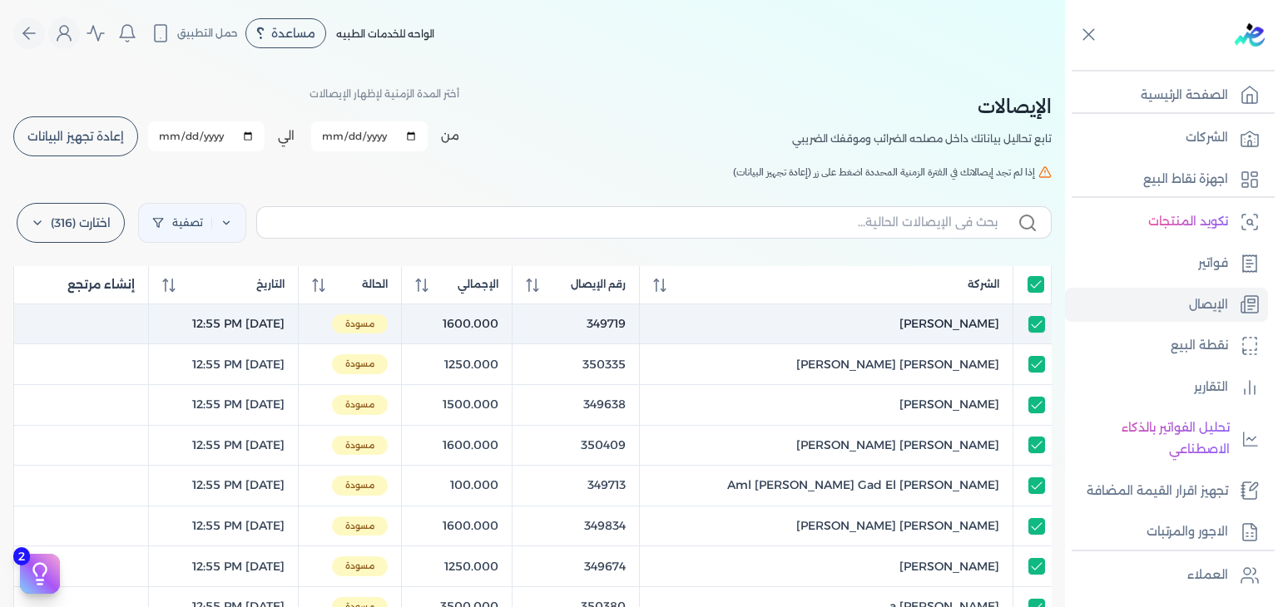
checkbox input "false"
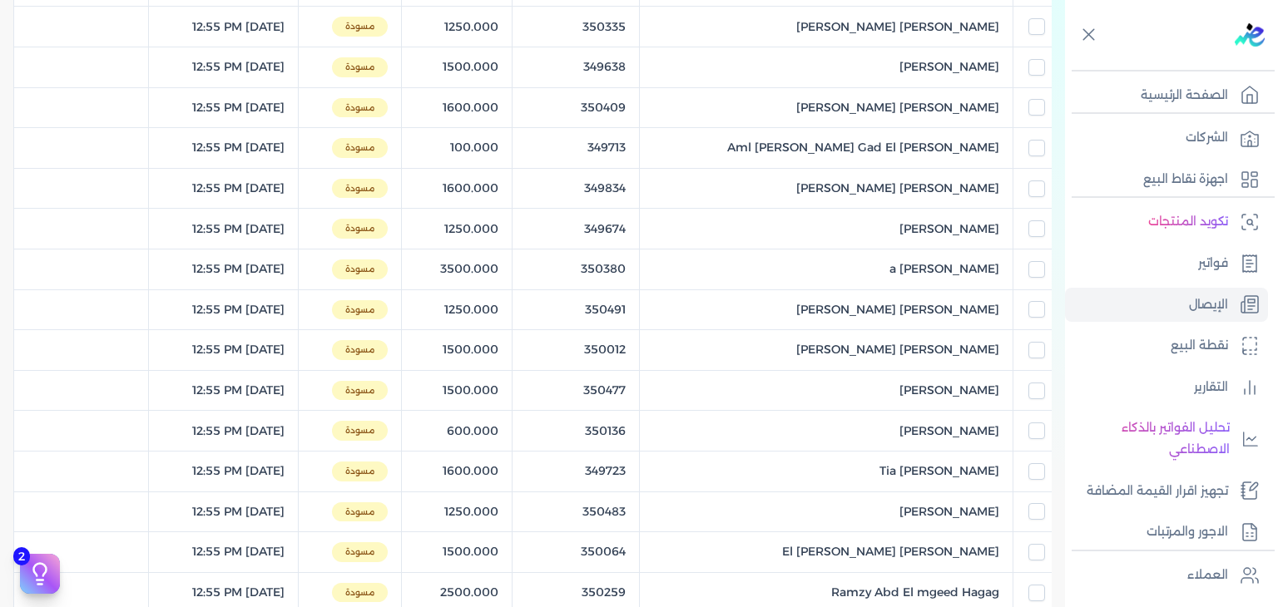
scroll to position [640, 0]
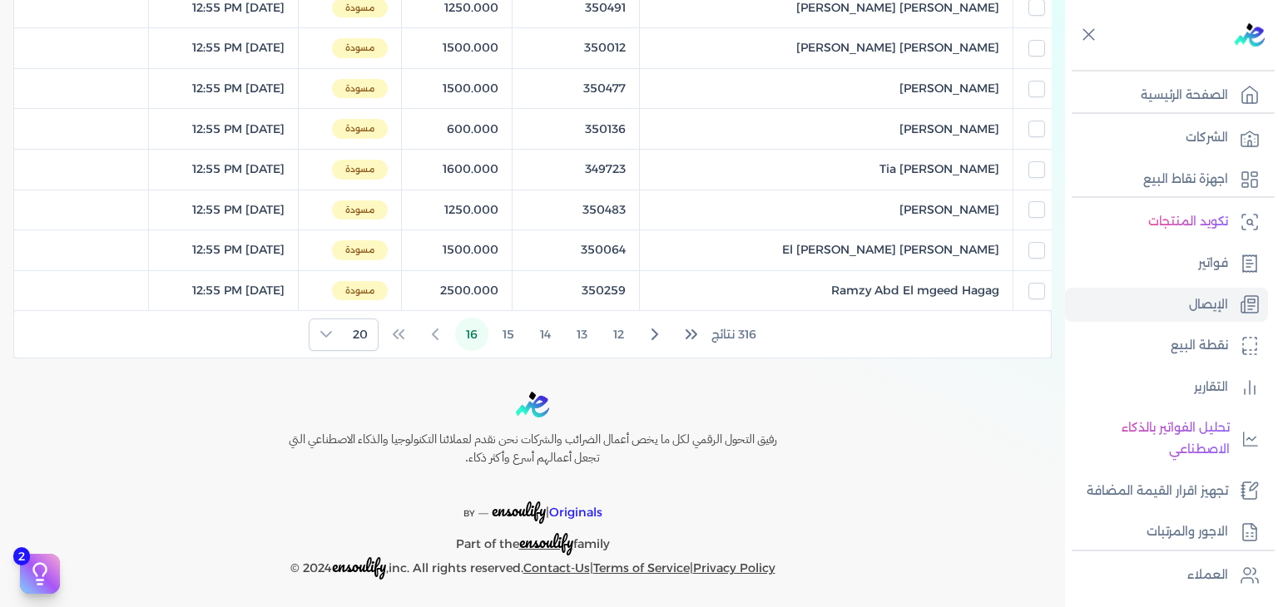
click at [745, 327] on span "316 نتائج" at bounding box center [733, 334] width 45 height 17
click at [696, 332] on icon "First Page" at bounding box center [694, 334] width 4 height 8
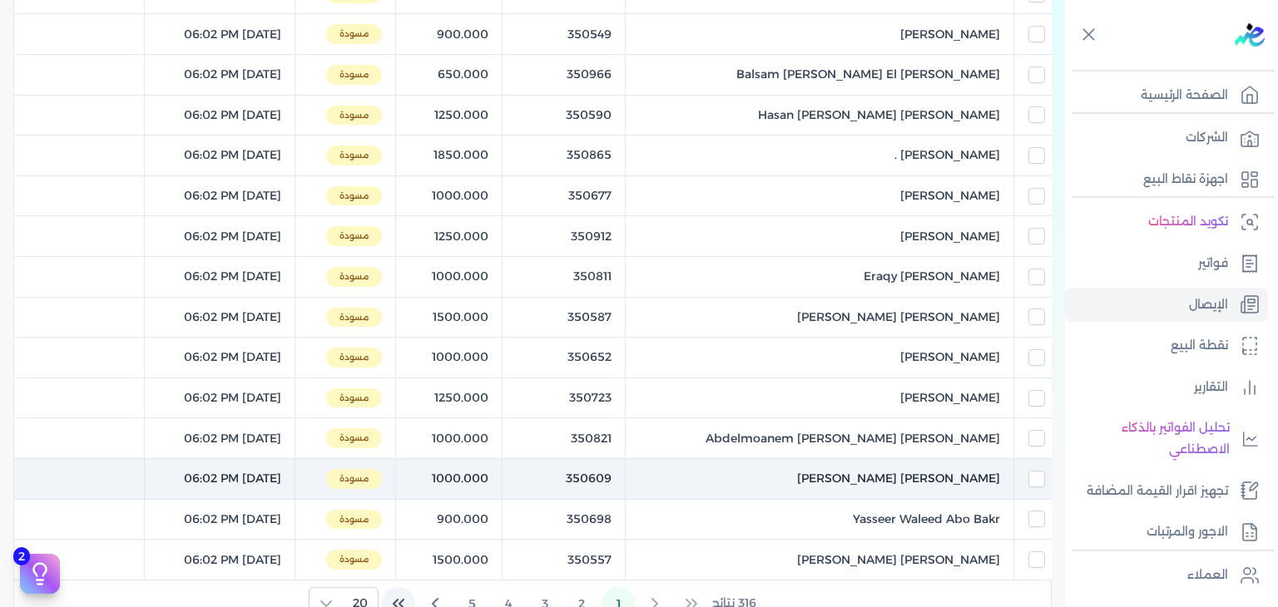
scroll to position [723, 0]
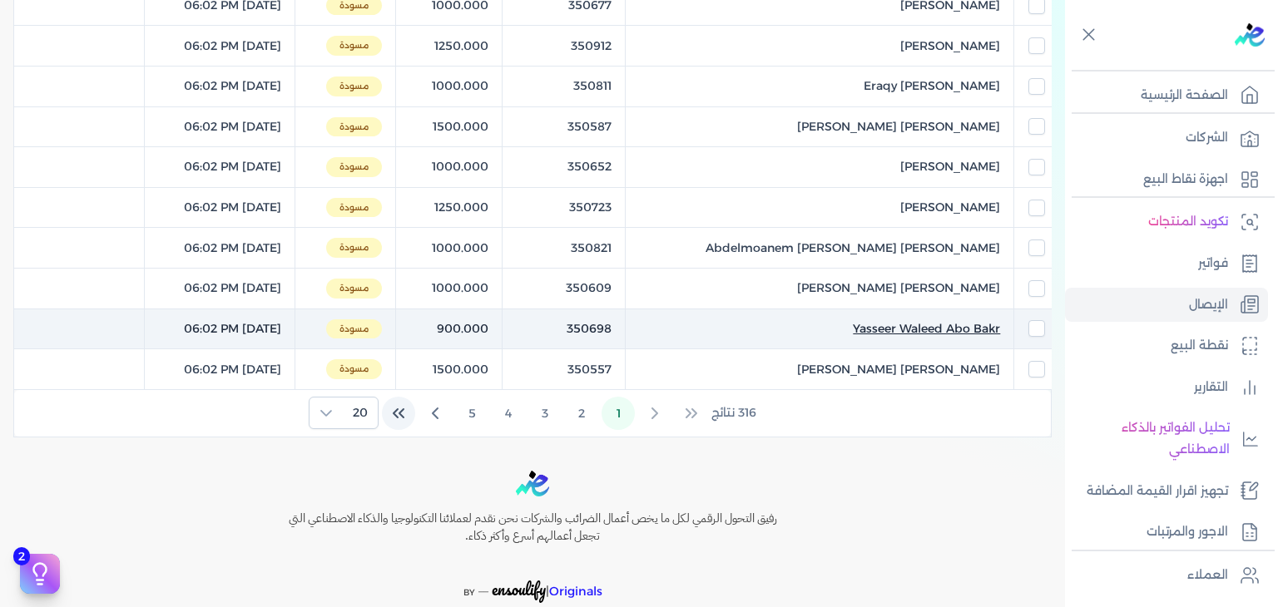
click at [879, 324] on span "Yasseer Waleed Abo Bakr" at bounding box center [926, 328] width 147 height 17
select select "EGP"
select select "EGS"
select select "B"
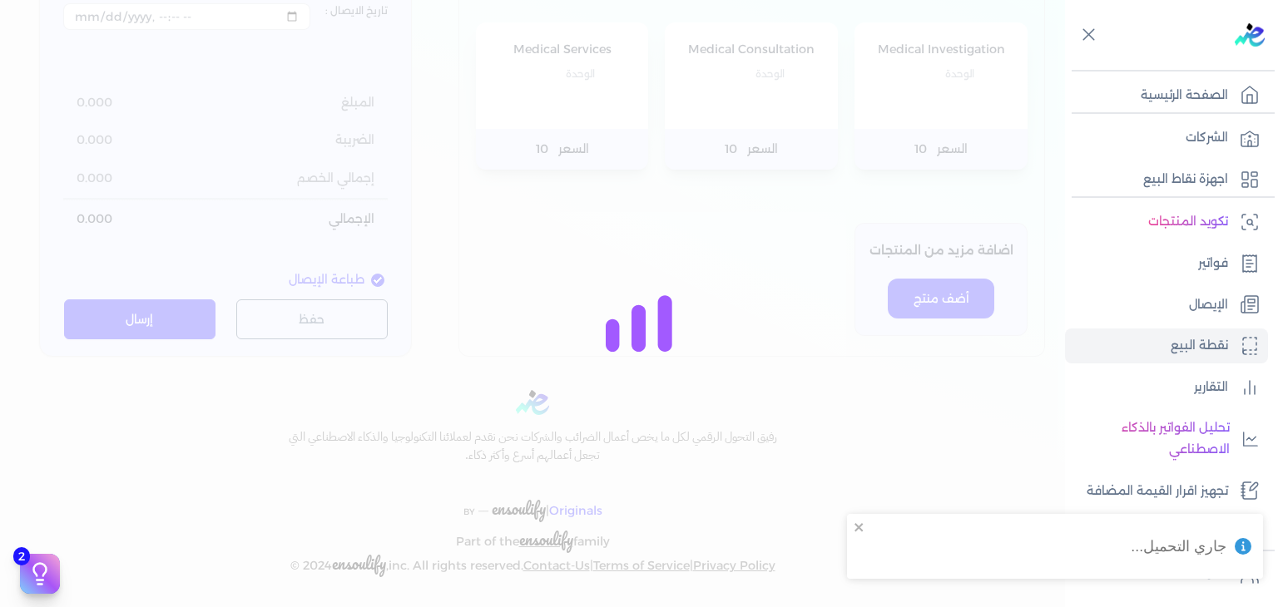
type input "350698"
type input "Yasseer Waleed Abo Bakr"
type input "2025-08-20T18:02:53"
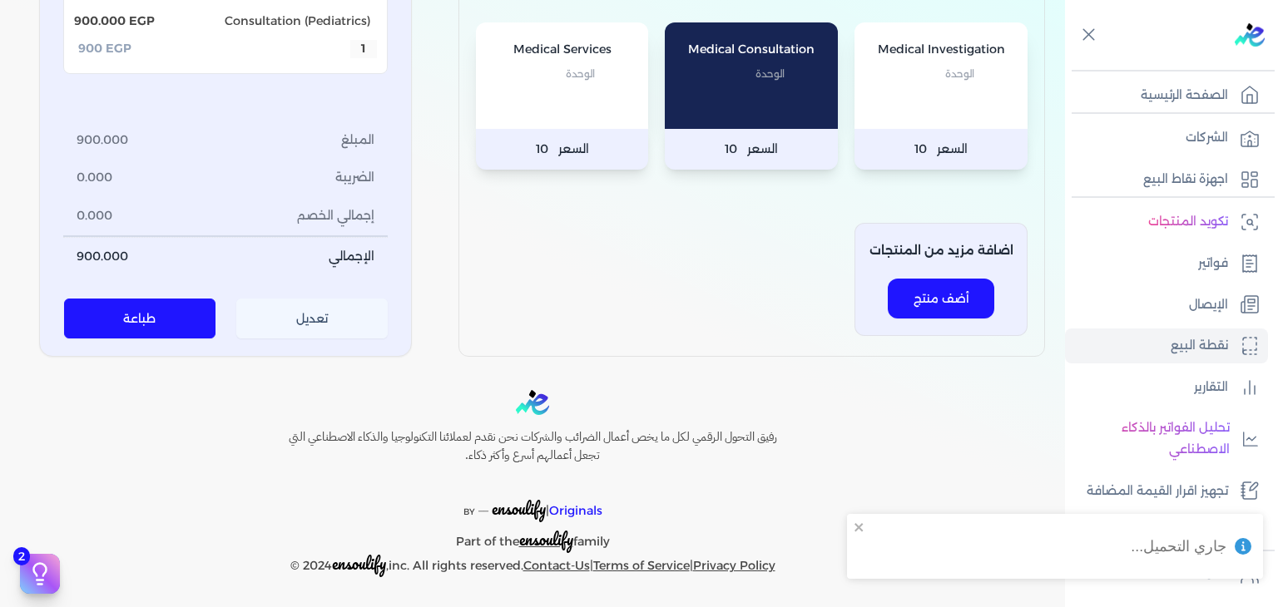
scroll to position [160, 0]
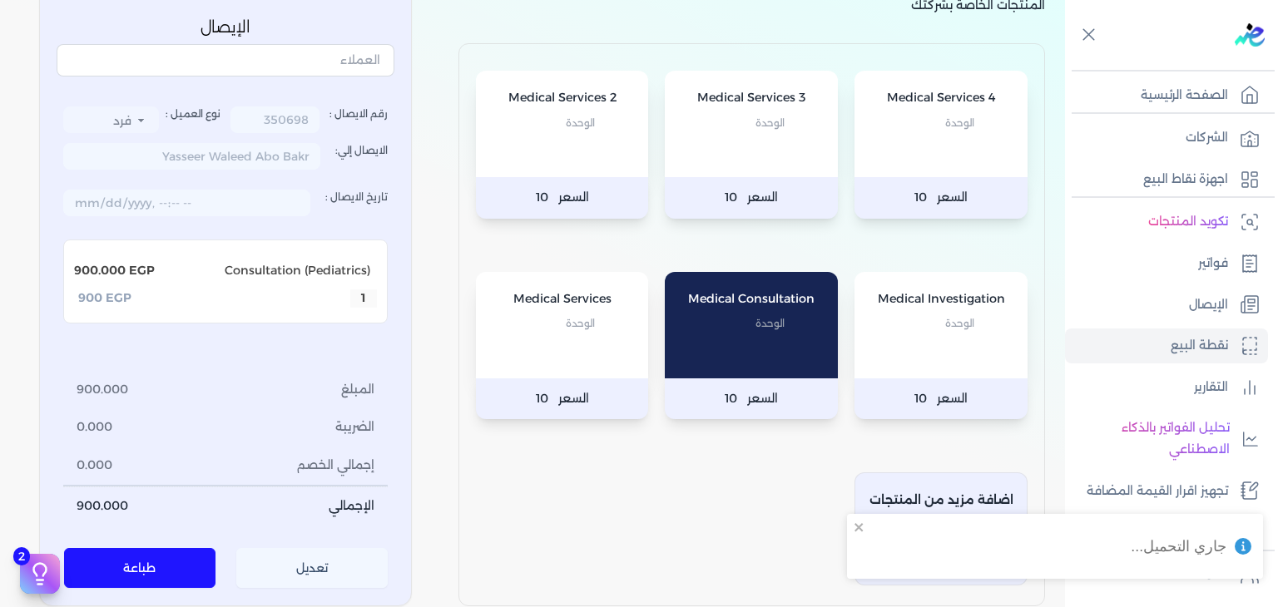
click at [179, 583] on button "طباعة" at bounding box center [140, 569] width 152 height 40
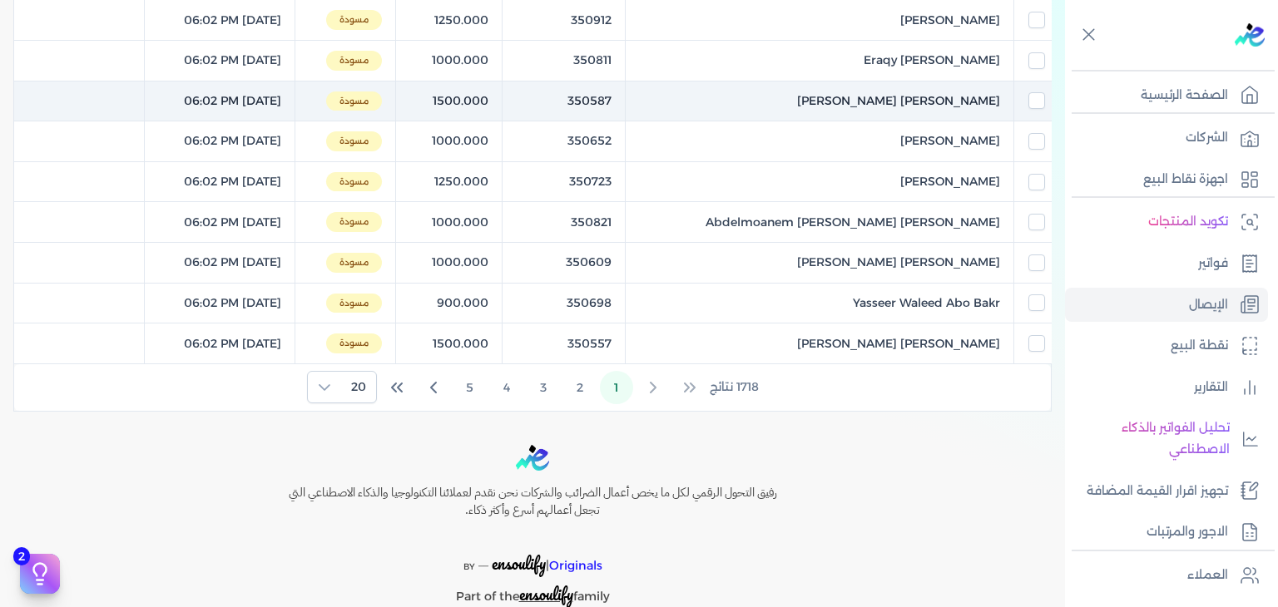
scroll to position [801, 0]
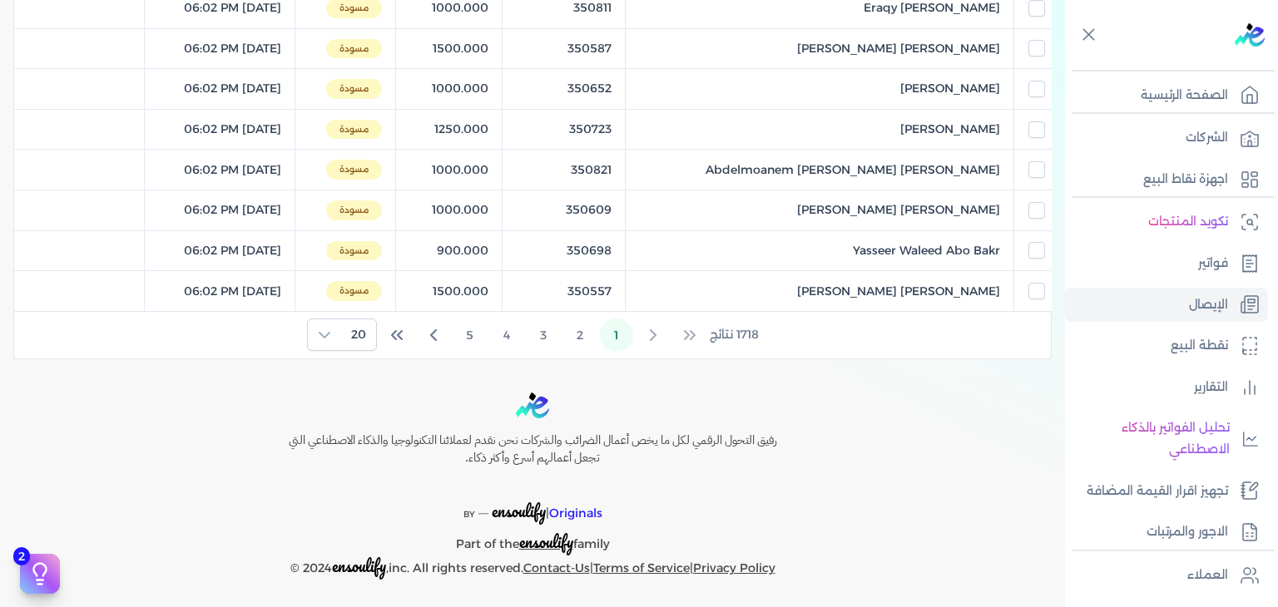
click at [401, 332] on icon "Last Page" at bounding box center [400, 335] width 4 height 8
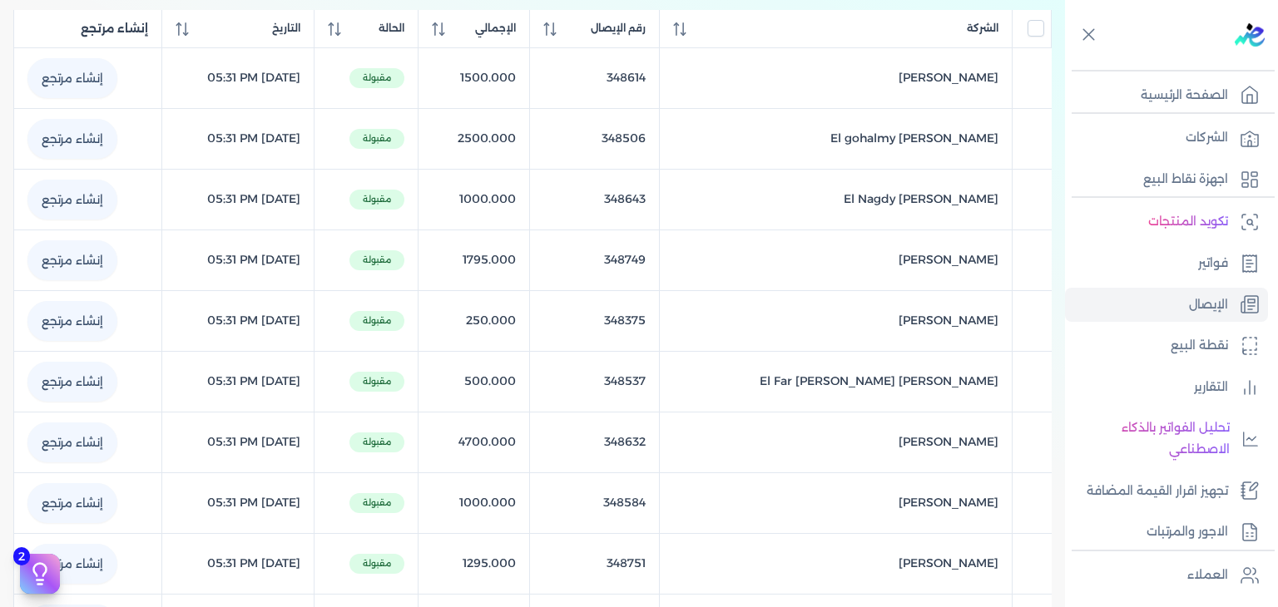
scroll to position [0, 0]
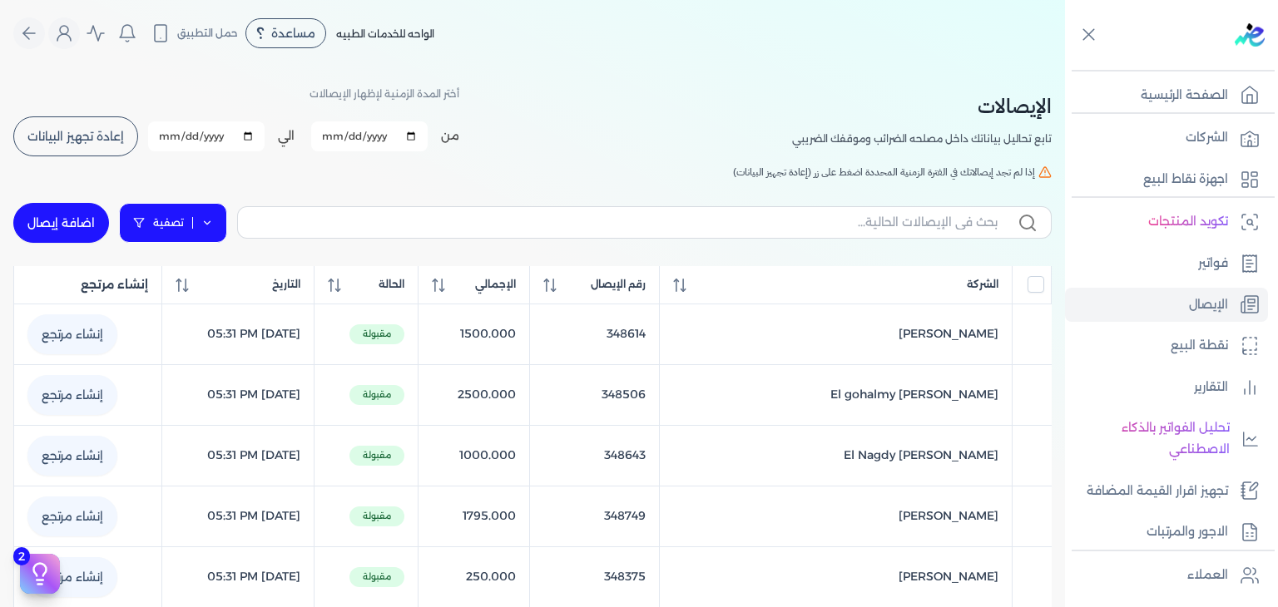
click at [162, 210] on link "تصفية" at bounding box center [173, 223] width 108 height 40
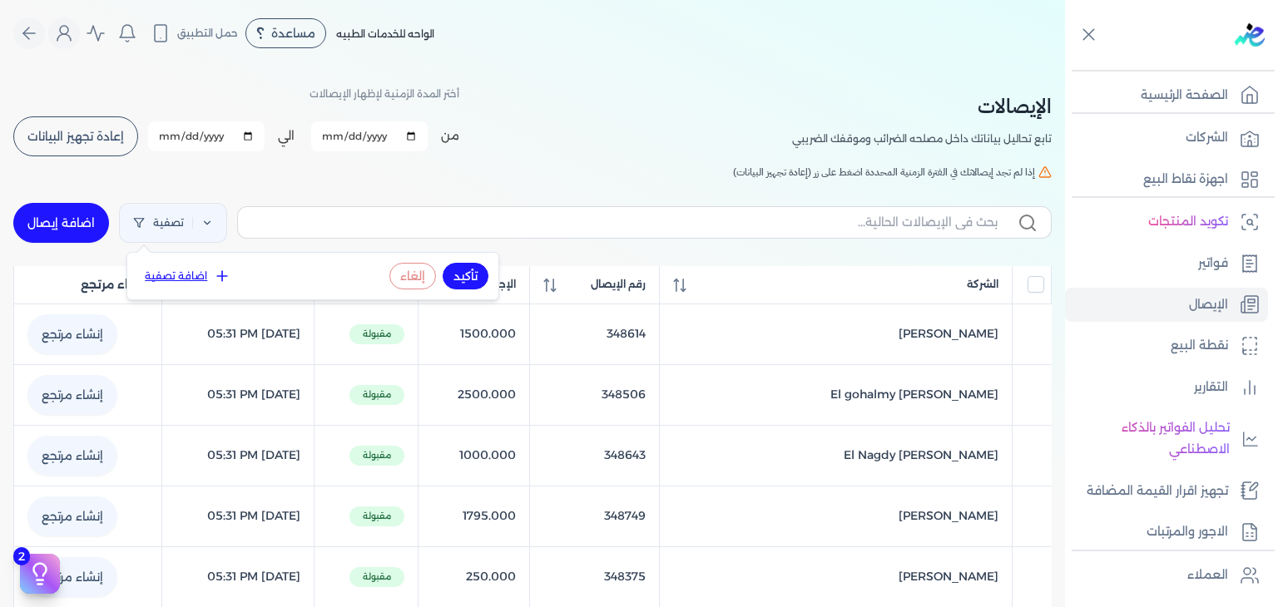
click at [206, 289] on div "تأكيد إلغاء اضافة تصفية" at bounding box center [312, 276] width 371 height 47
click at [203, 274] on button "اضافة تصفية" at bounding box center [187, 276] width 101 height 20
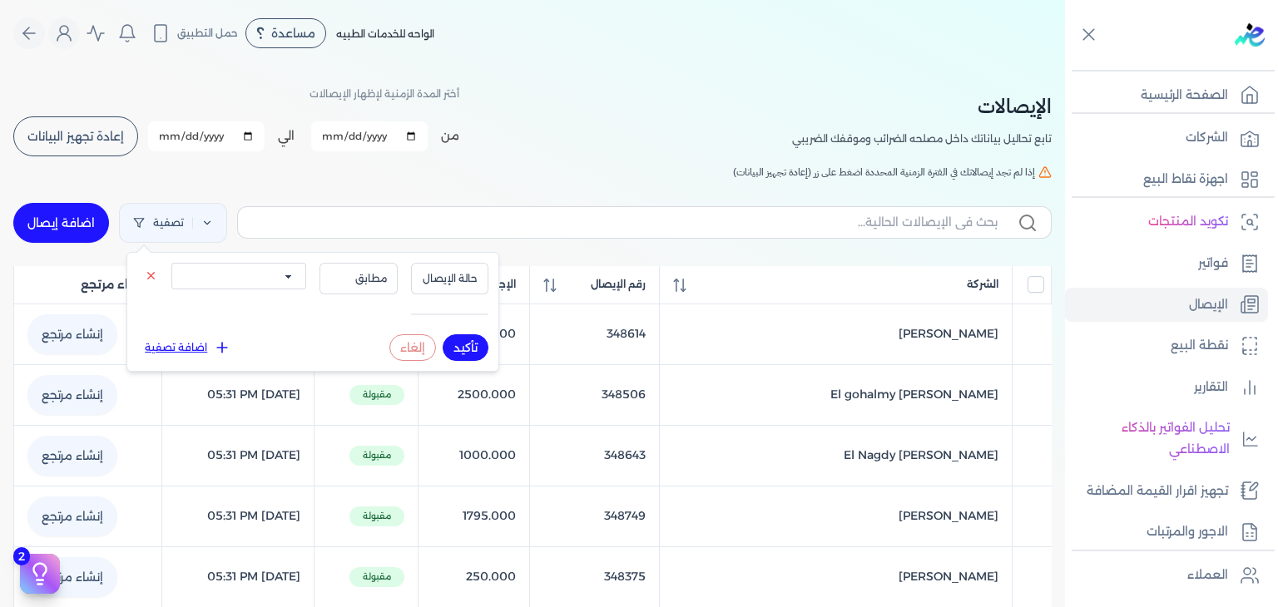
click at [280, 264] on select "الكل مقبولة غير مقبولة يتم مراجعتها ملغية مرفوضة مسودة" at bounding box center [238, 276] width 135 height 27
select select "draft"
click at [171, 263] on select "الكل مقبولة غير مقبولة يتم مراجعتها ملغية مرفوضة مسودة" at bounding box center [238, 276] width 135 height 27
click at [453, 347] on button "تأكيد" at bounding box center [466, 347] width 46 height 27
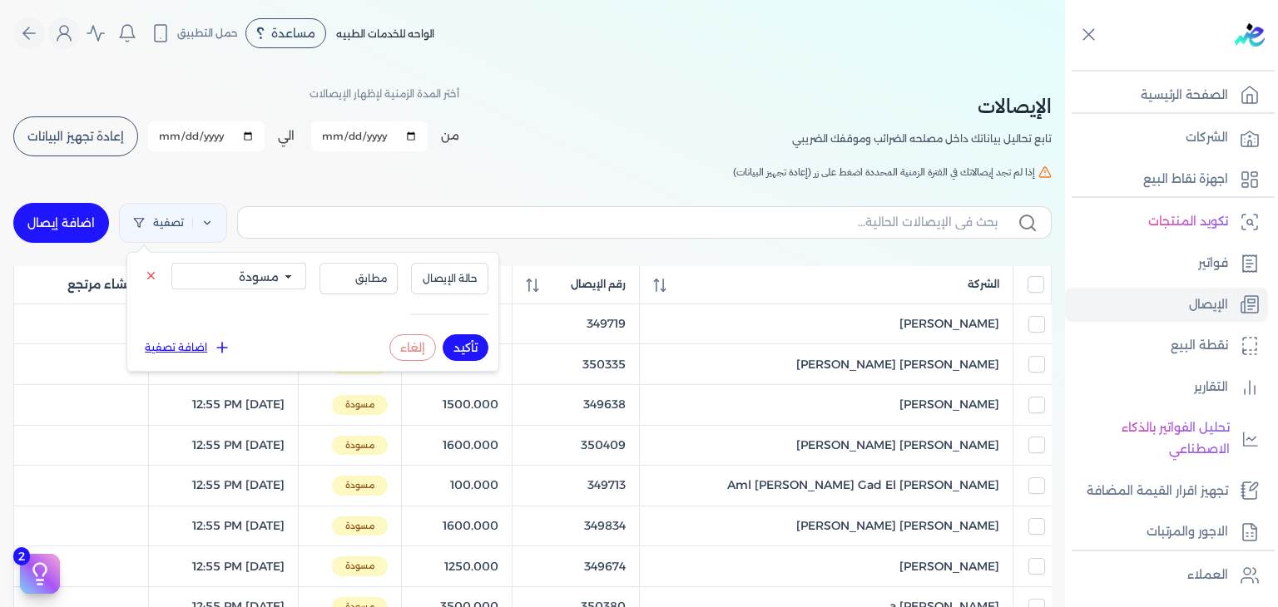
click at [521, 101] on div "الإيصالات تابع تحاليل بياناتك داخل مصلحه الضرائب وموقفك الضريبي أختر المدة الزم…" at bounding box center [532, 120] width 1038 height 75
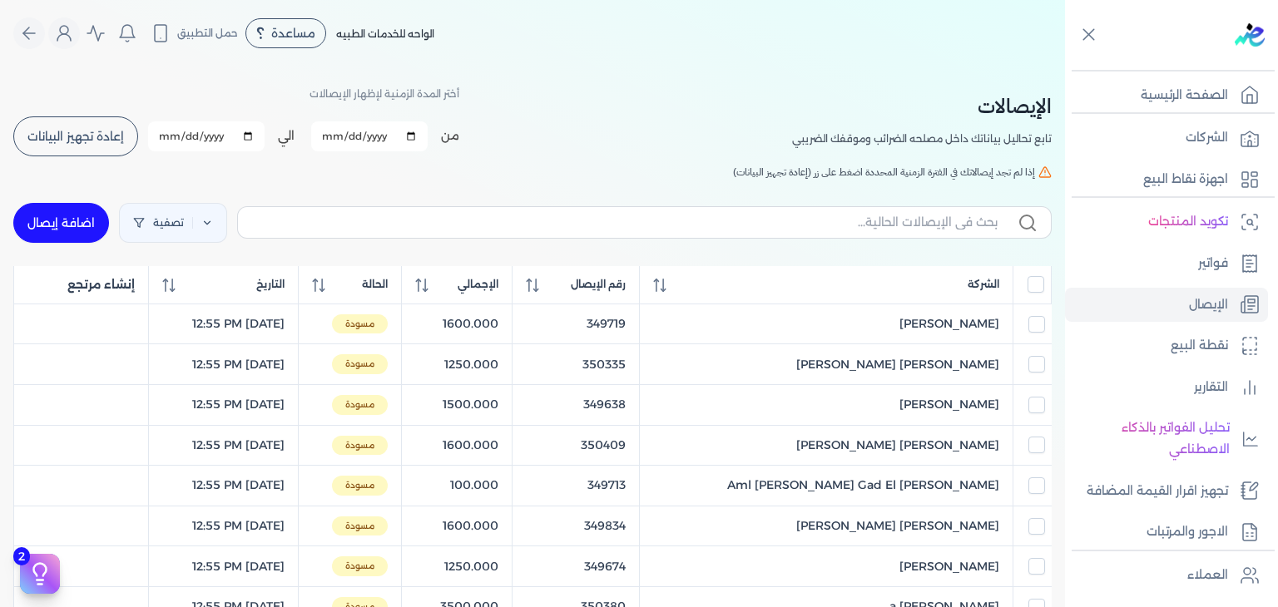
click at [86, 134] on span "إعادة تجهيز البيانات" at bounding box center [75, 137] width 97 height 12
checkbox input "false"
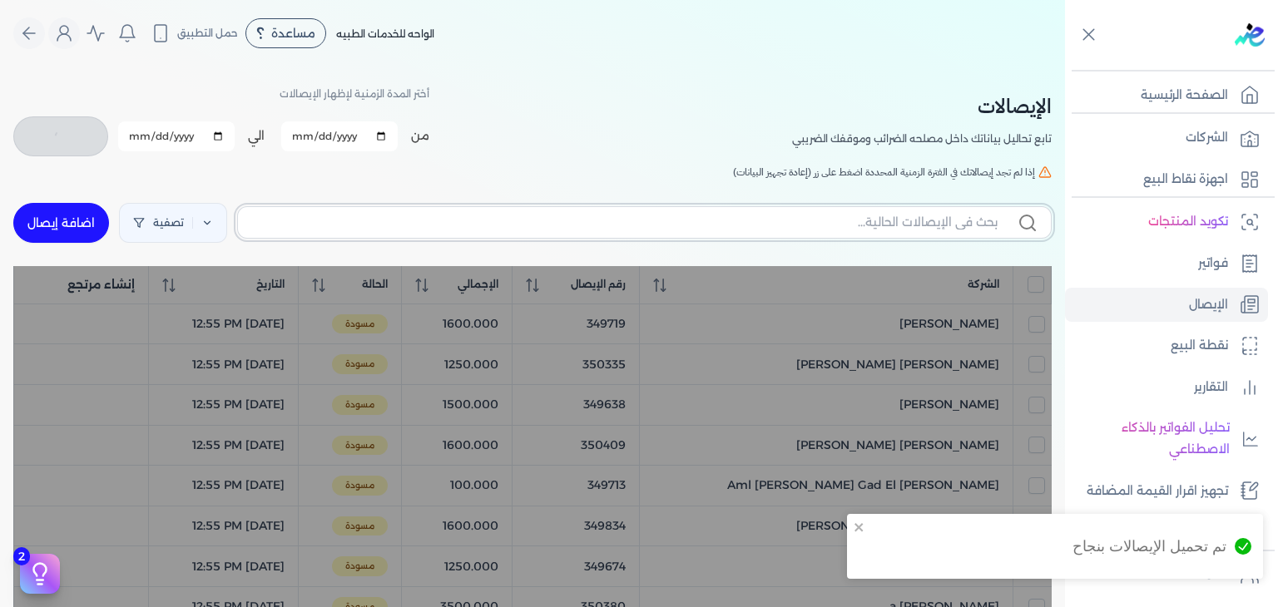
click at [549, 230] on input "text" at bounding box center [624, 222] width 746 height 17
type input "349"
checkbox input "false"
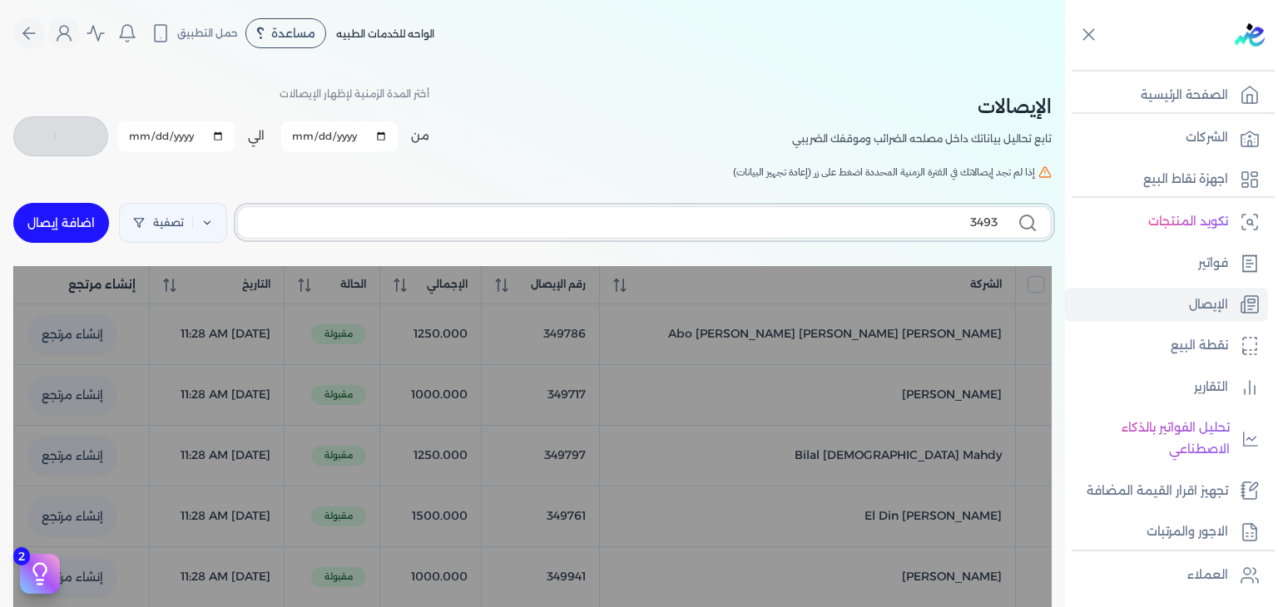
type input "34933"
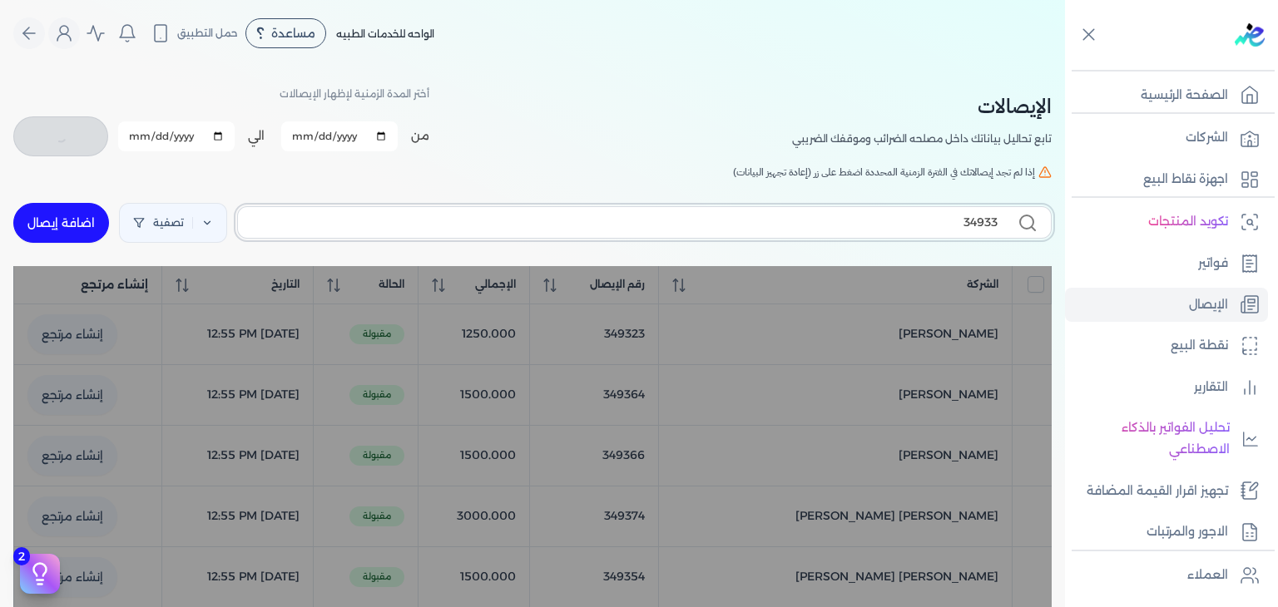
checkbox input "false"
type input "349333"
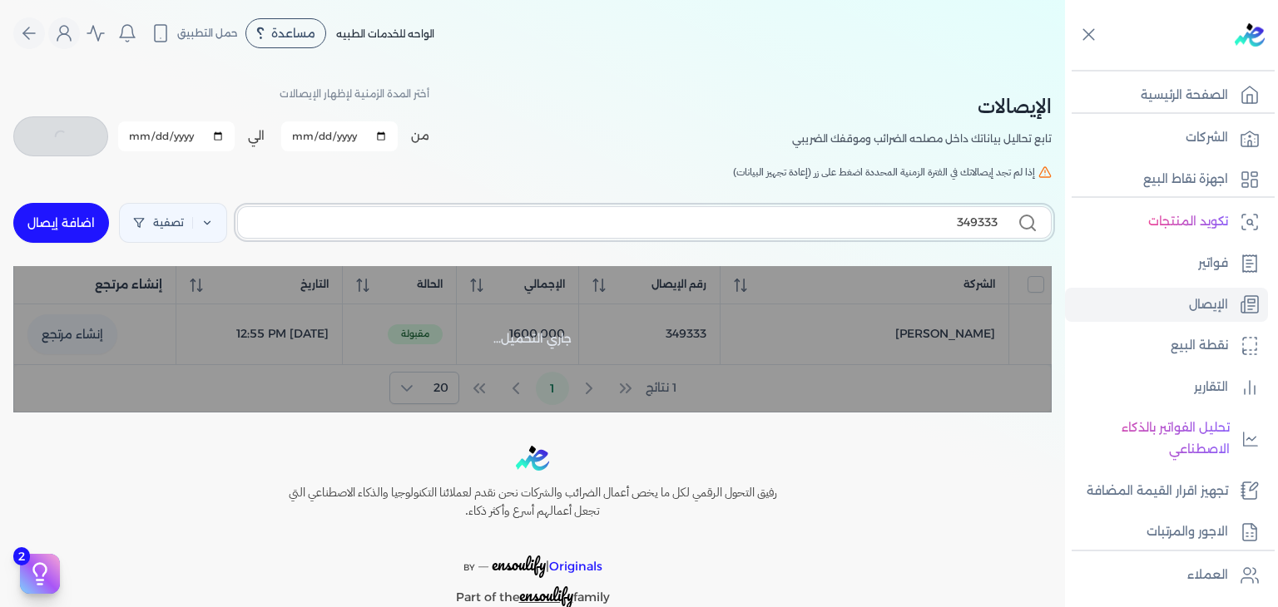
checkbox input "false"
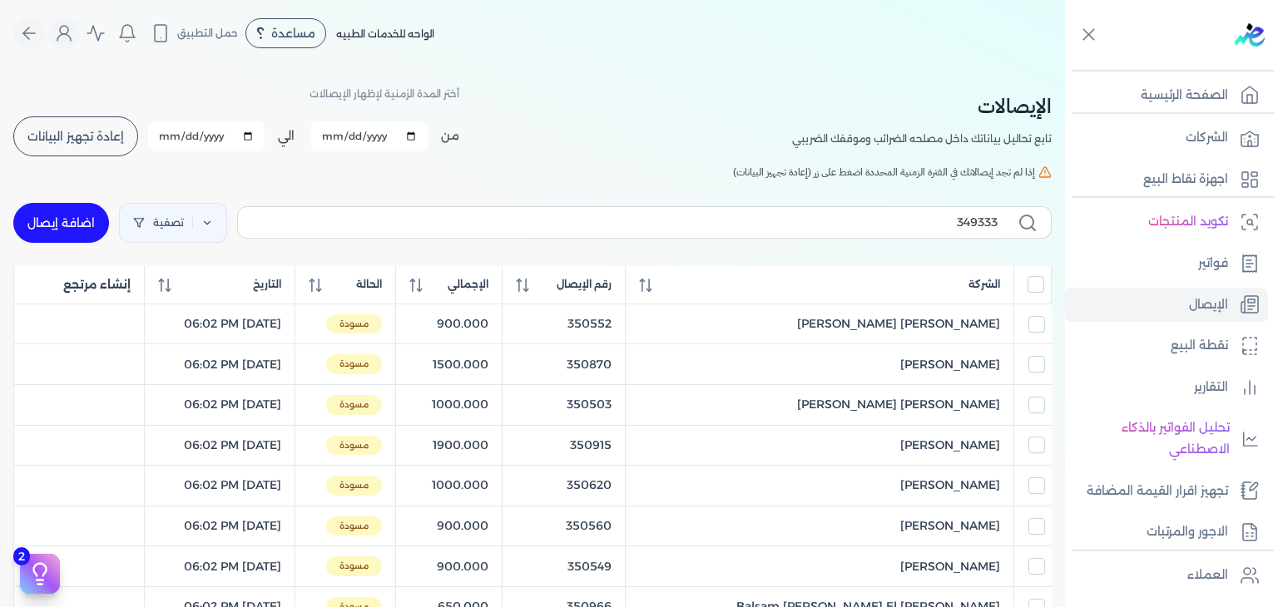
click at [1028, 225] on icon at bounding box center [1027, 223] width 20 height 20
click at [998, 225] on input "349333" at bounding box center [624, 222] width 746 height 17
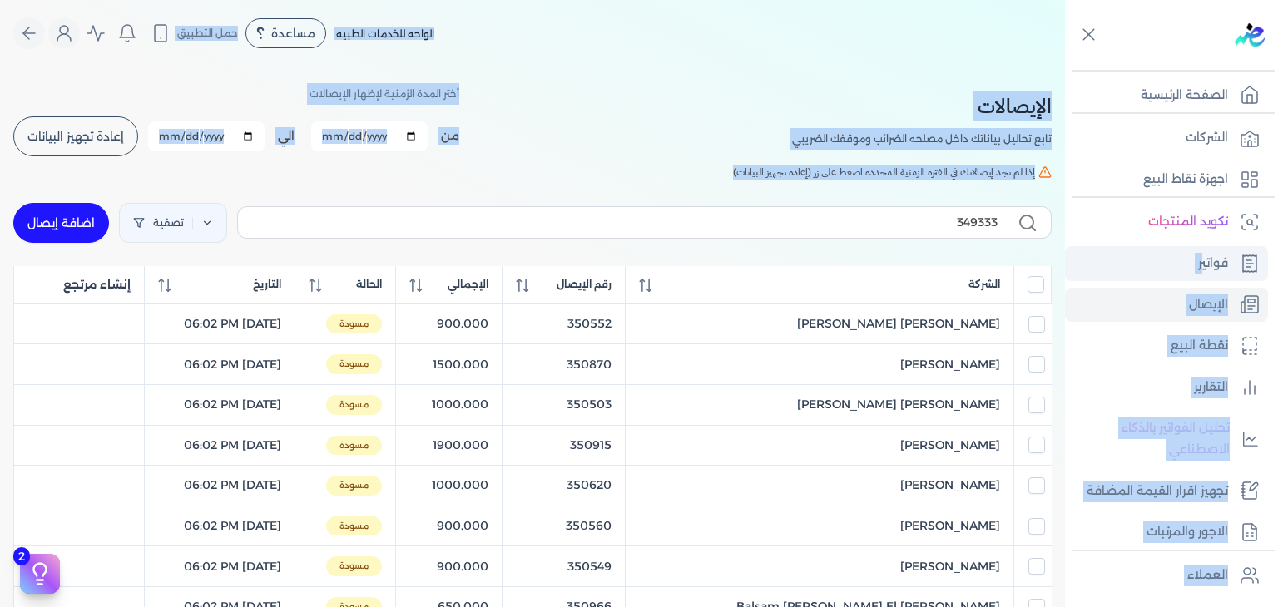
drag, startPoint x: 889, startPoint y: 215, endPoint x: 1202, endPoint y: 260, distance: 317.0
click at [1202, 260] on div "Toggle Navigation الصفحة الرئيسية الشركات اجهزة نقاط البيع تكويد المنتجات فواتي…" at bounding box center [639, 303] width 1278 height 607
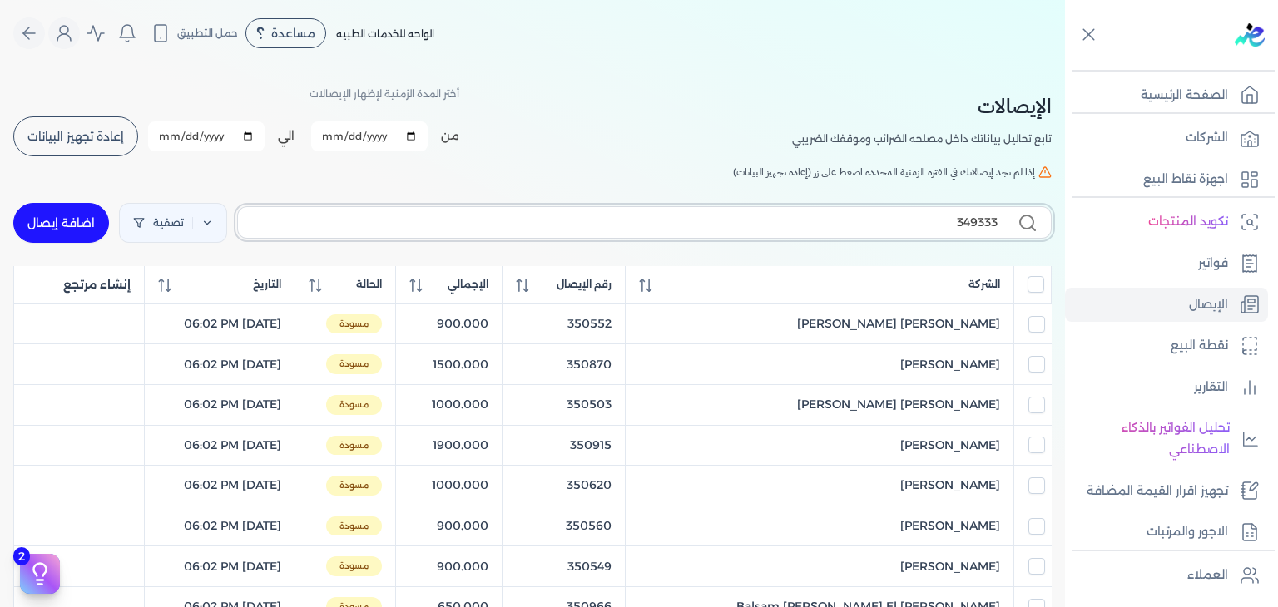
click at [938, 218] on input "349333" at bounding box center [624, 222] width 746 height 17
click at [945, 221] on input "349333" at bounding box center [624, 222] width 746 height 17
type input "3493"
checkbox input "false"
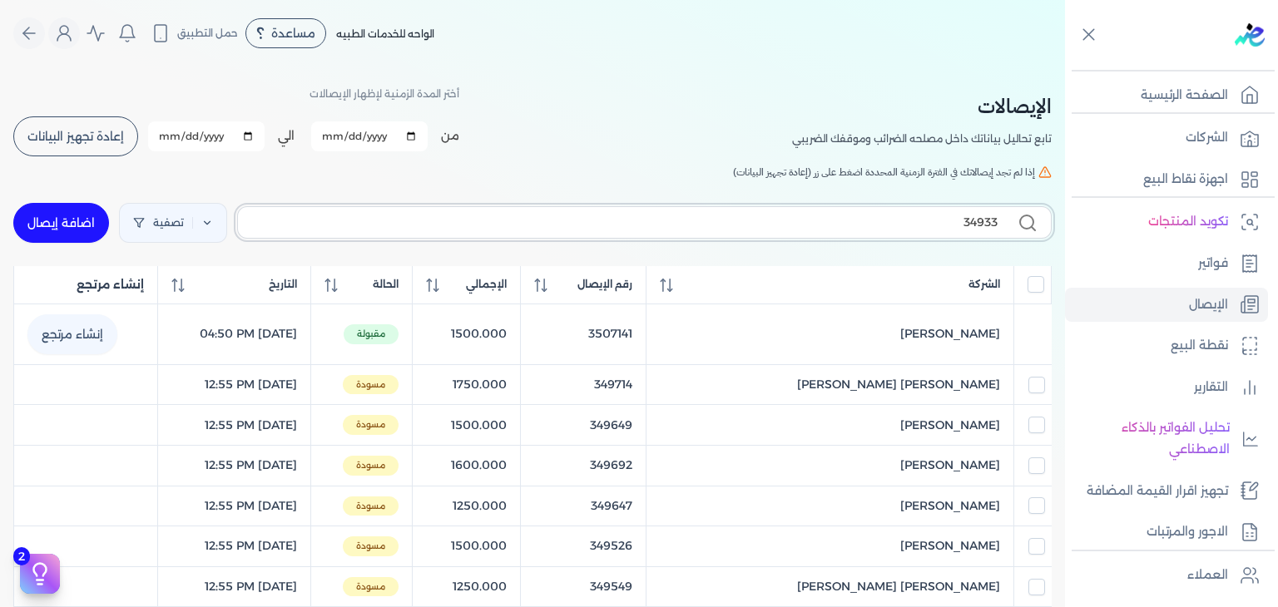
type input "349333"
checkbox input "false"
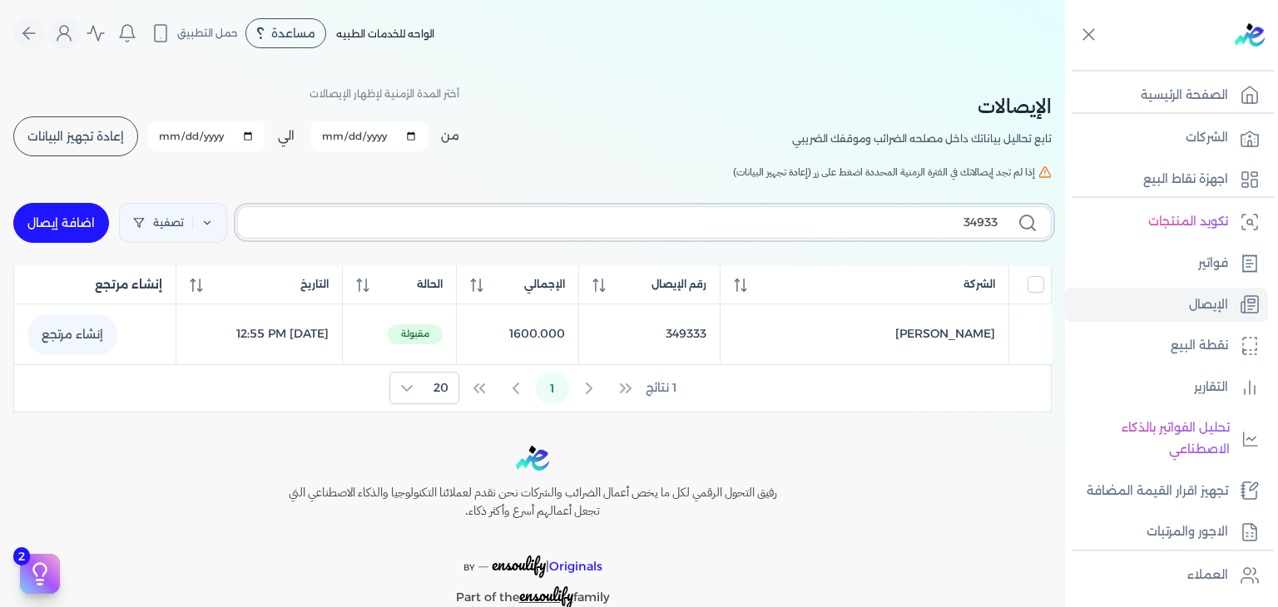
type input "3493"
checkbox input "false"
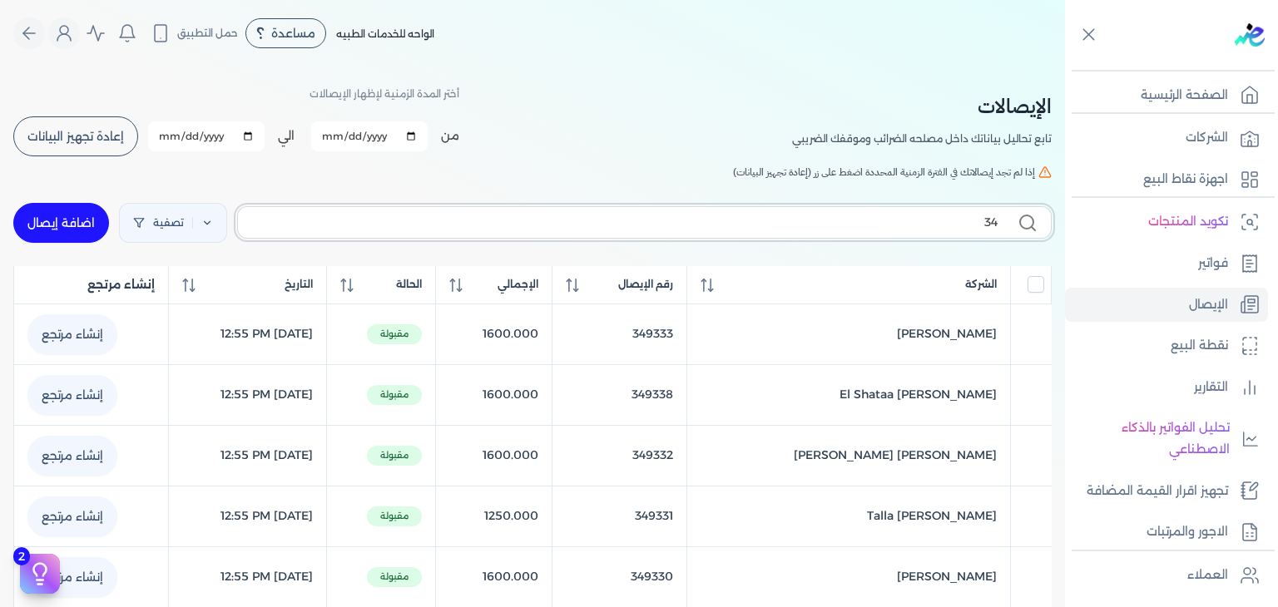
type input "3"
checkbox input "false"
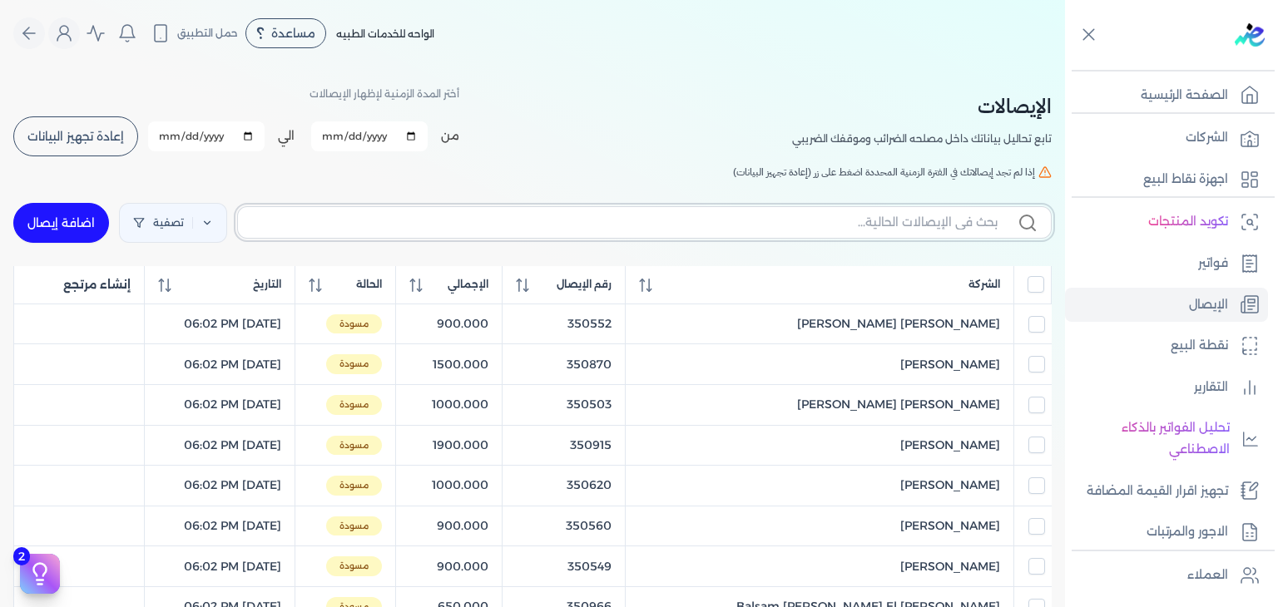
click at [557, 225] on input "text" at bounding box center [624, 222] width 746 height 17
paste input "350074"
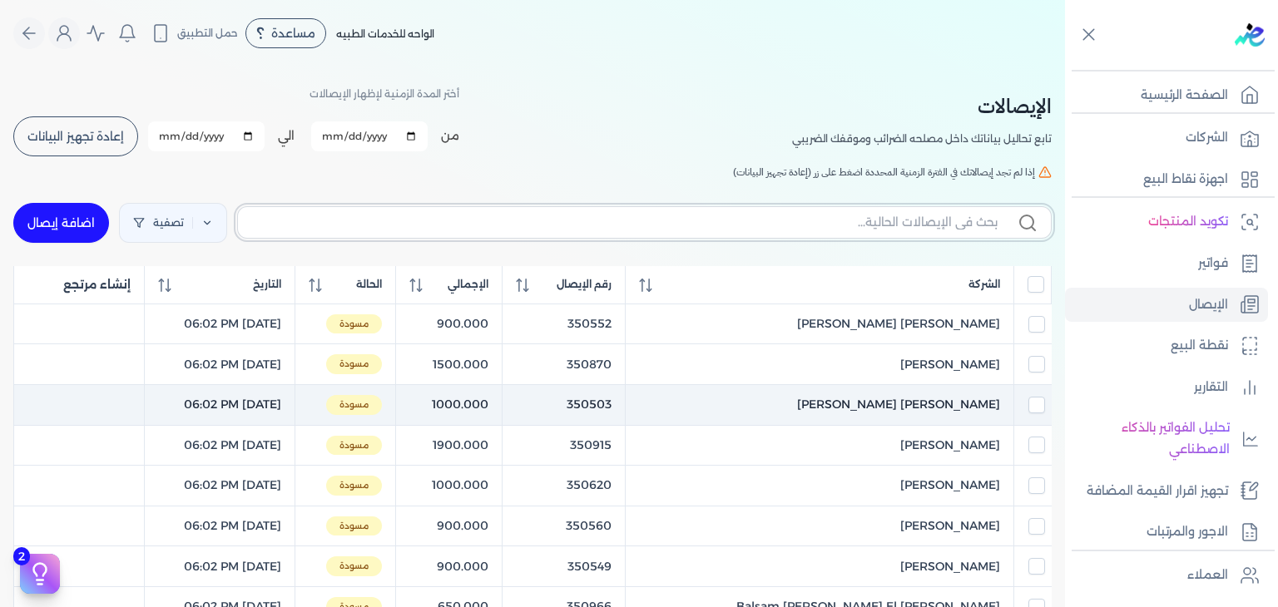
type input "350074"
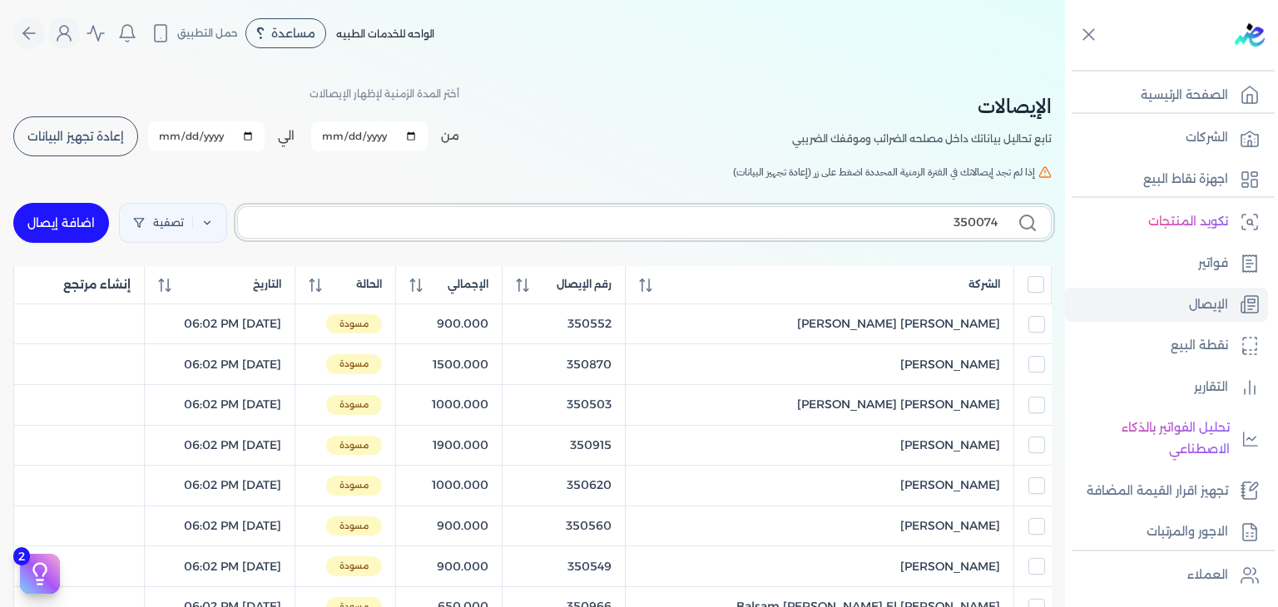
checkbox input "false"
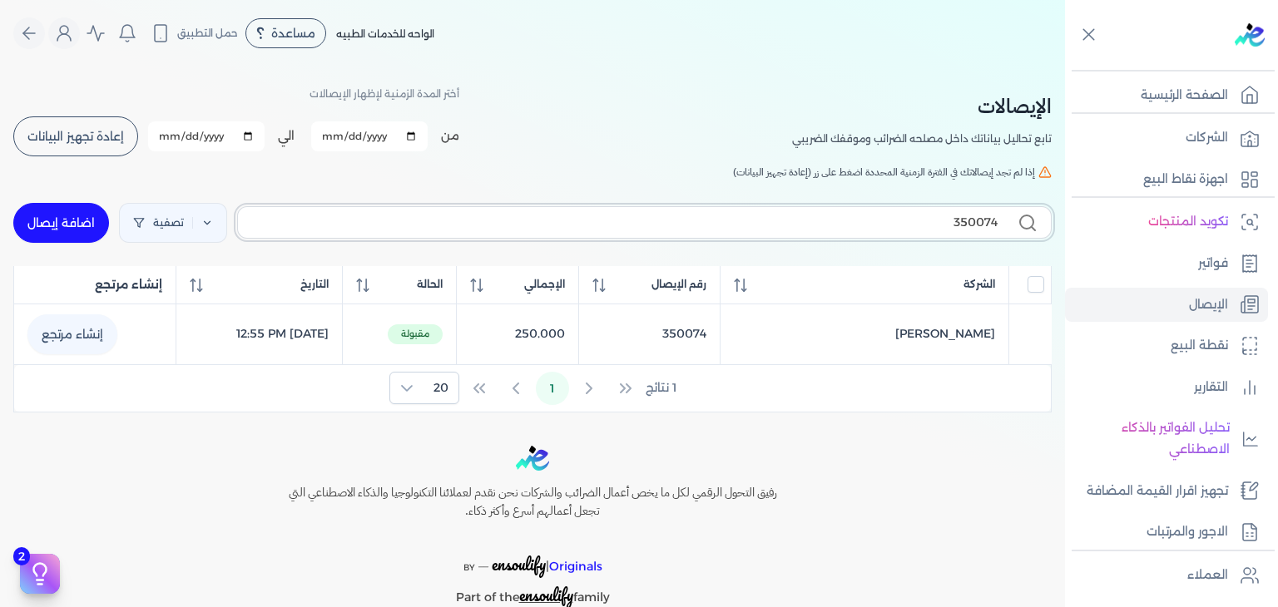
drag, startPoint x: 847, startPoint y: 215, endPoint x: 1042, endPoint y: 224, distance: 194.9
click at [1042, 224] on label "350074" at bounding box center [644, 222] width 814 height 32
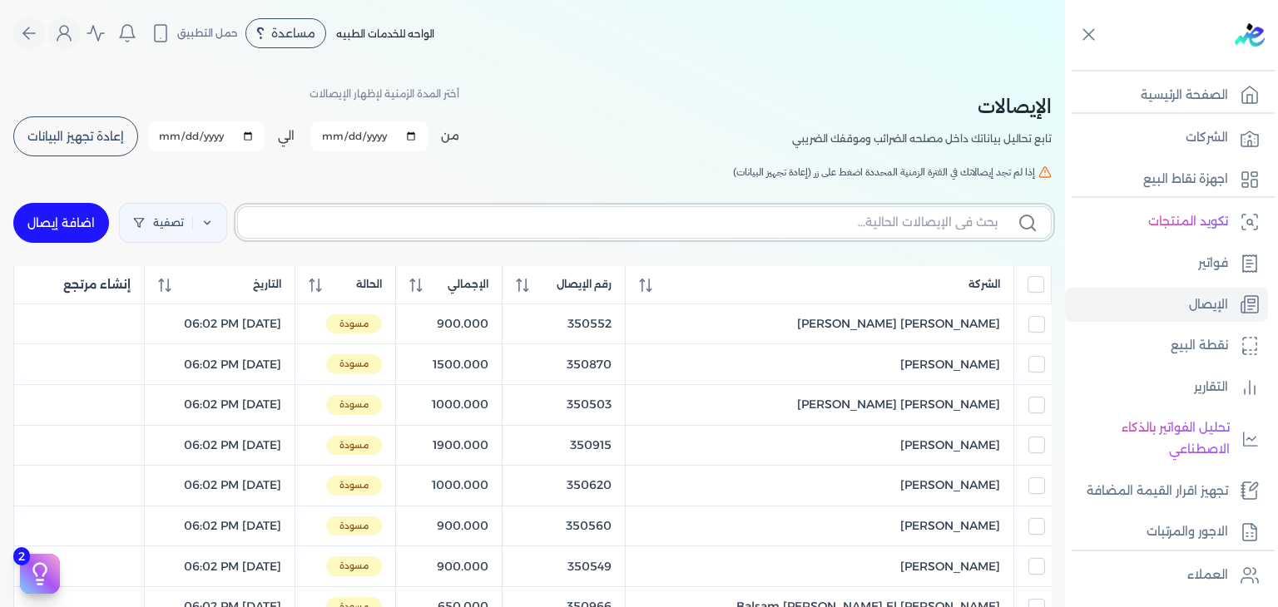
checkbox input "false"
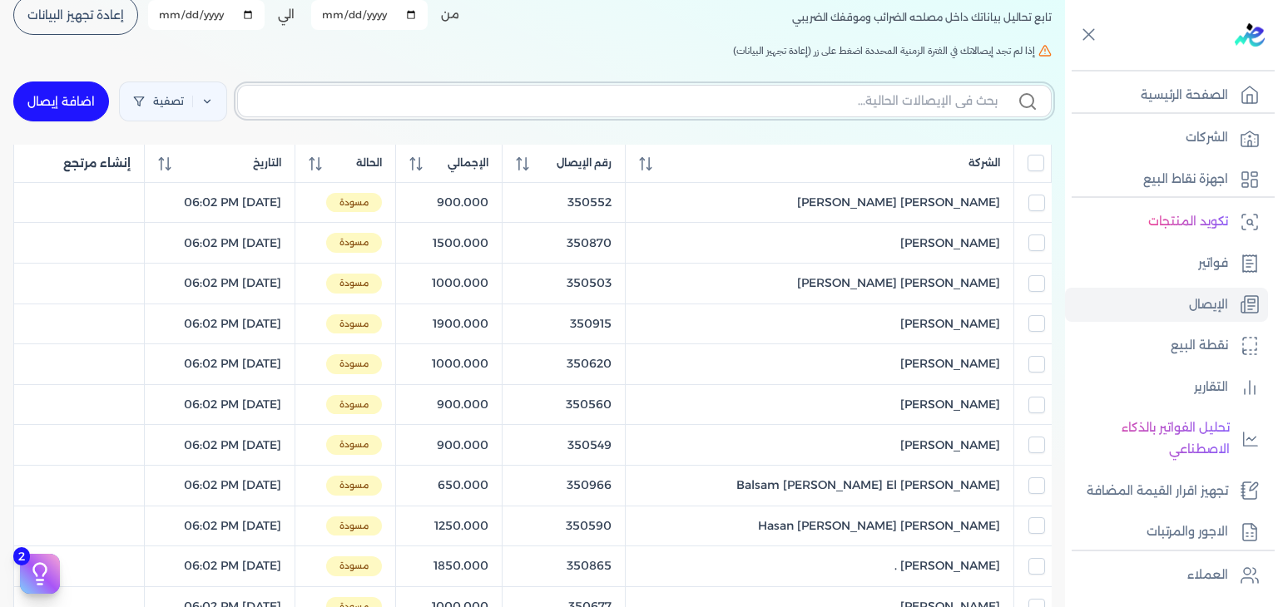
scroll to position [166, 0]
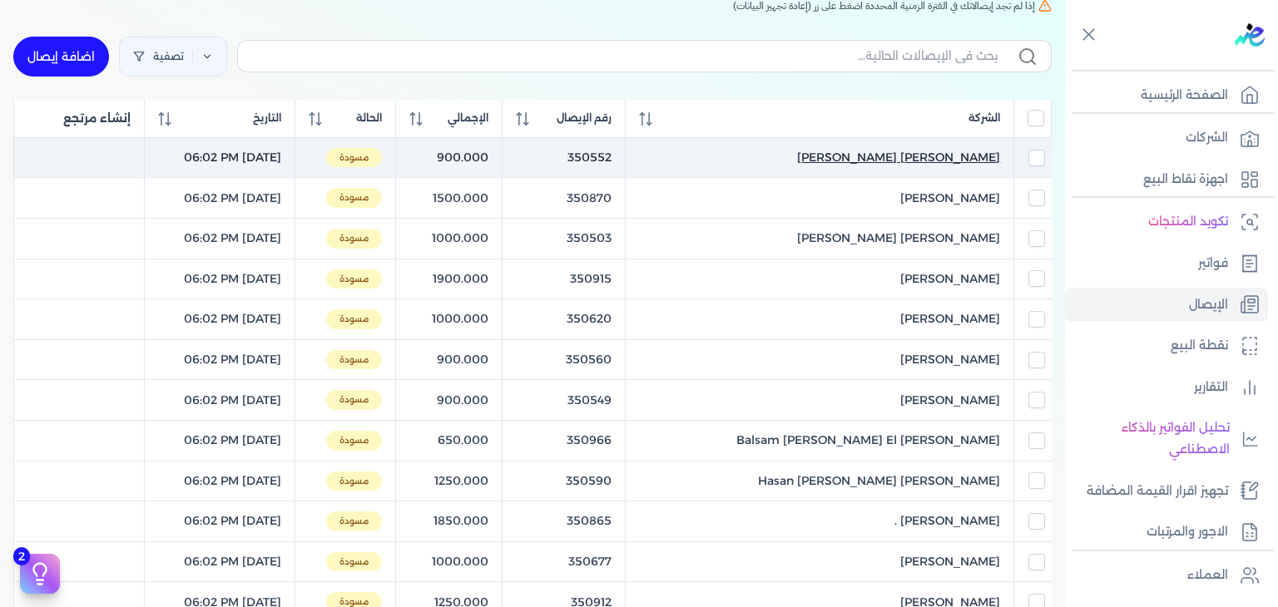
click at [895, 156] on span "Mohamed Ashraf Gamal" at bounding box center [898, 157] width 203 height 17
select select "EGP"
select select "EGS"
select select "B"
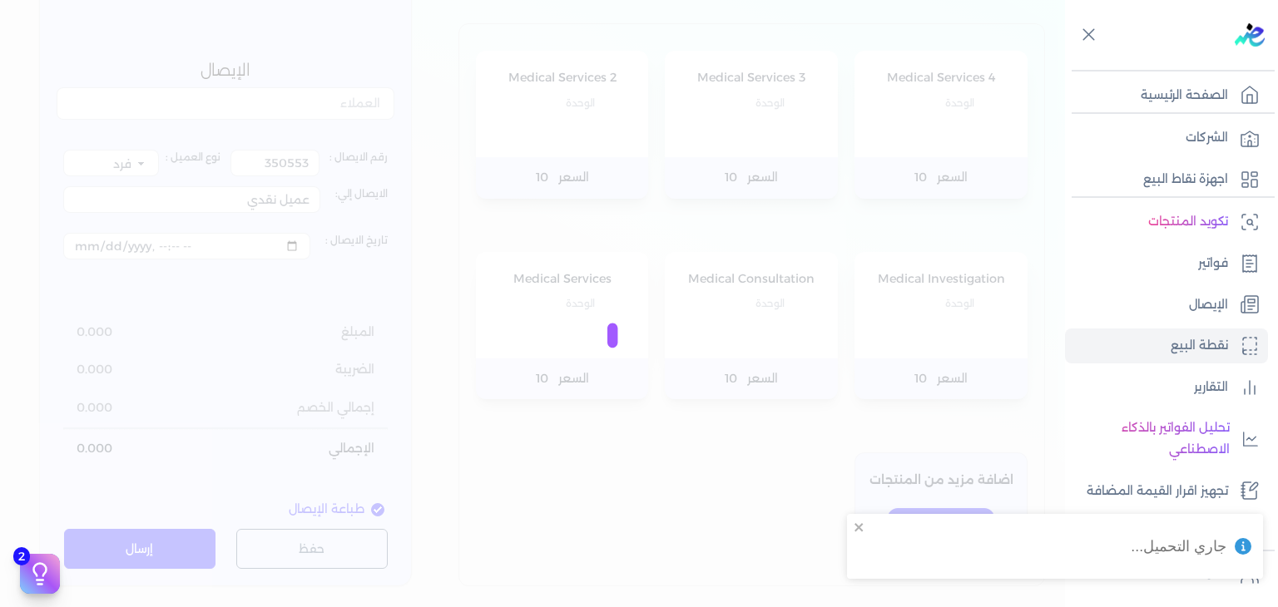
type input "350552"
type input "Mohamed Ashraf Gamal"
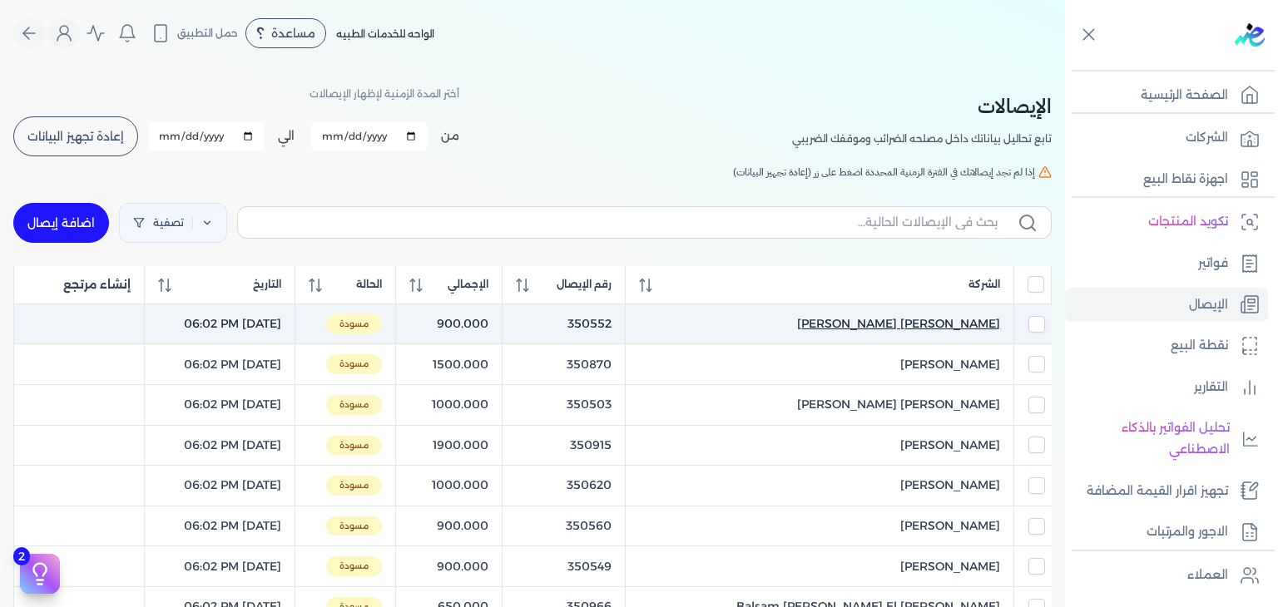
click at [895, 320] on span "Mohamed Ashraf Gamal" at bounding box center [898, 323] width 203 height 17
click at [903, 318] on span "Mohamed Ashraf Gamal" at bounding box center [898, 323] width 203 height 17
click at [1031, 322] on input "checkbox" at bounding box center [1036, 324] width 17 height 17
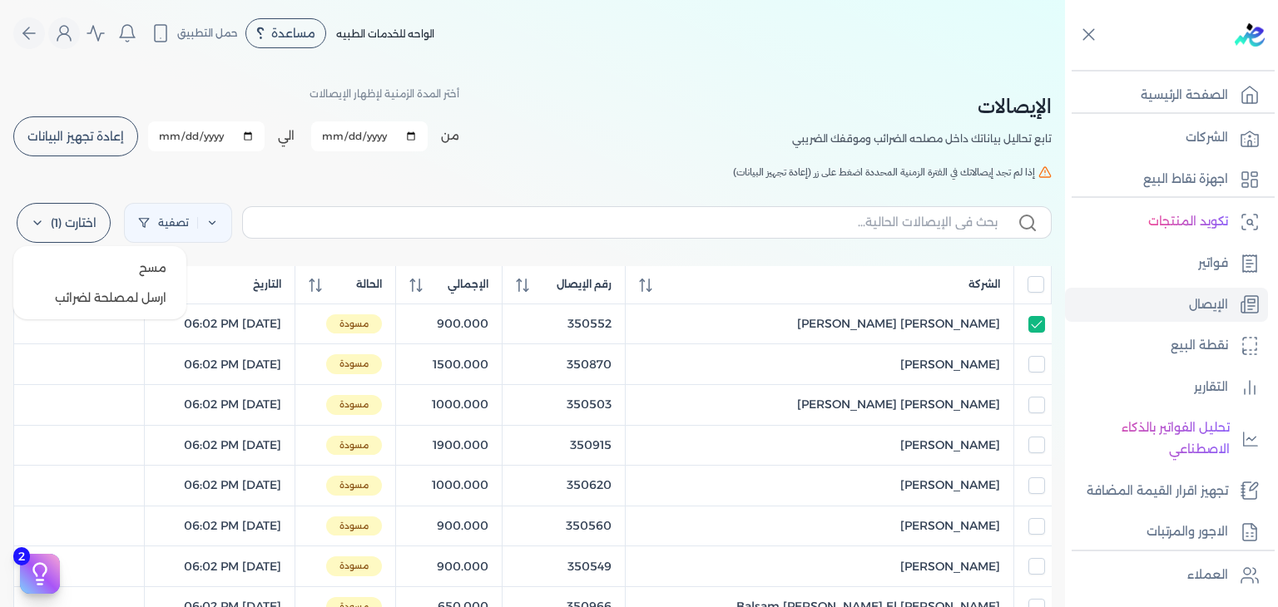
click at [88, 225] on label "اختارت (1)" at bounding box center [64, 223] width 94 height 40
click at [113, 276] on button "مسح" at bounding box center [100, 268] width 160 height 30
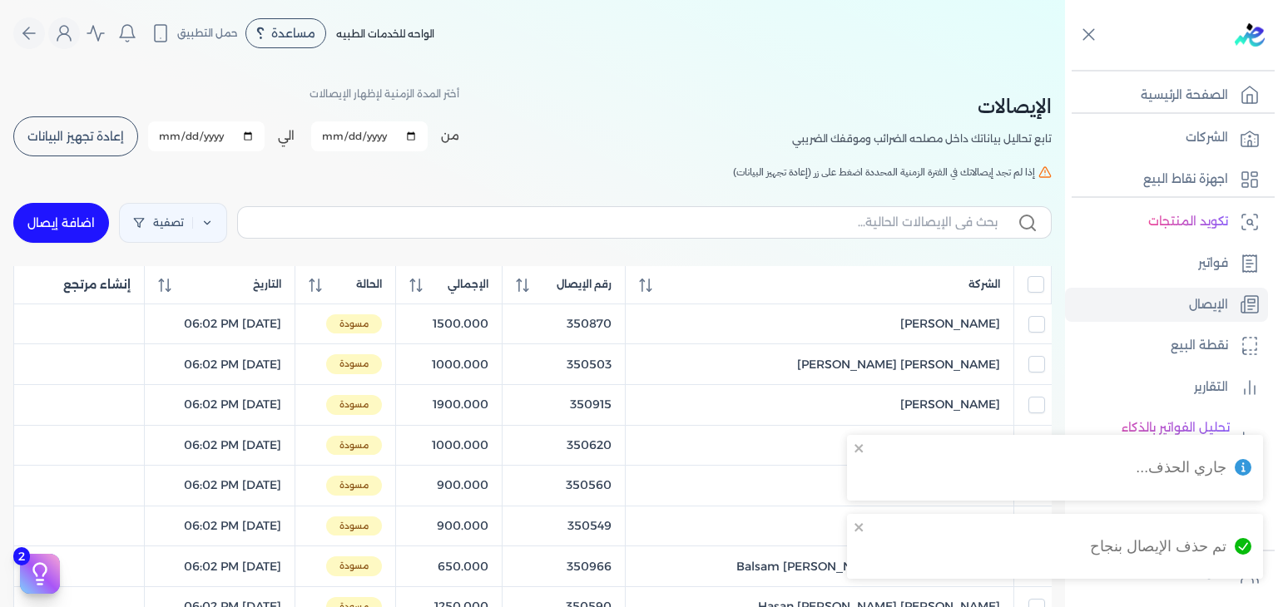
click at [84, 210] on link "اضافة إيصال" at bounding box center [61, 223] width 96 height 40
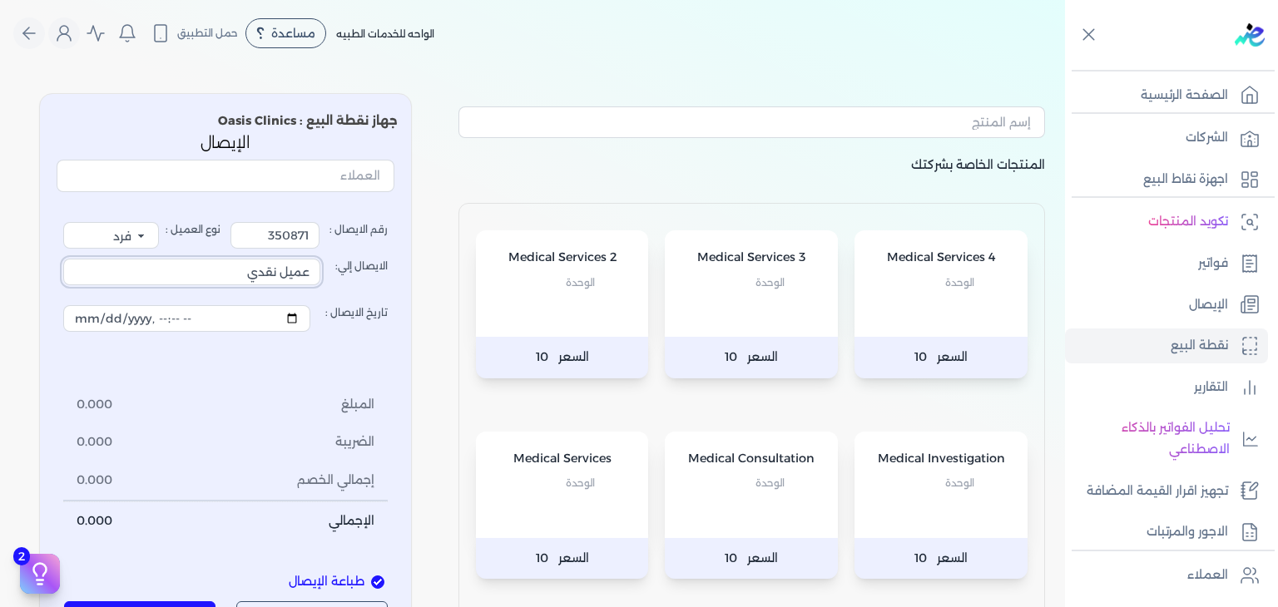
drag, startPoint x: 245, startPoint y: 276, endPoint x: 391, endPoint y: 279, distance: 146.4
click at [388, 279] on label "الايصال إلي: عميل نقدي" at bounding box center [225, 272] width 324 height 47
paste input "Mohamed Ashraf Gamal"
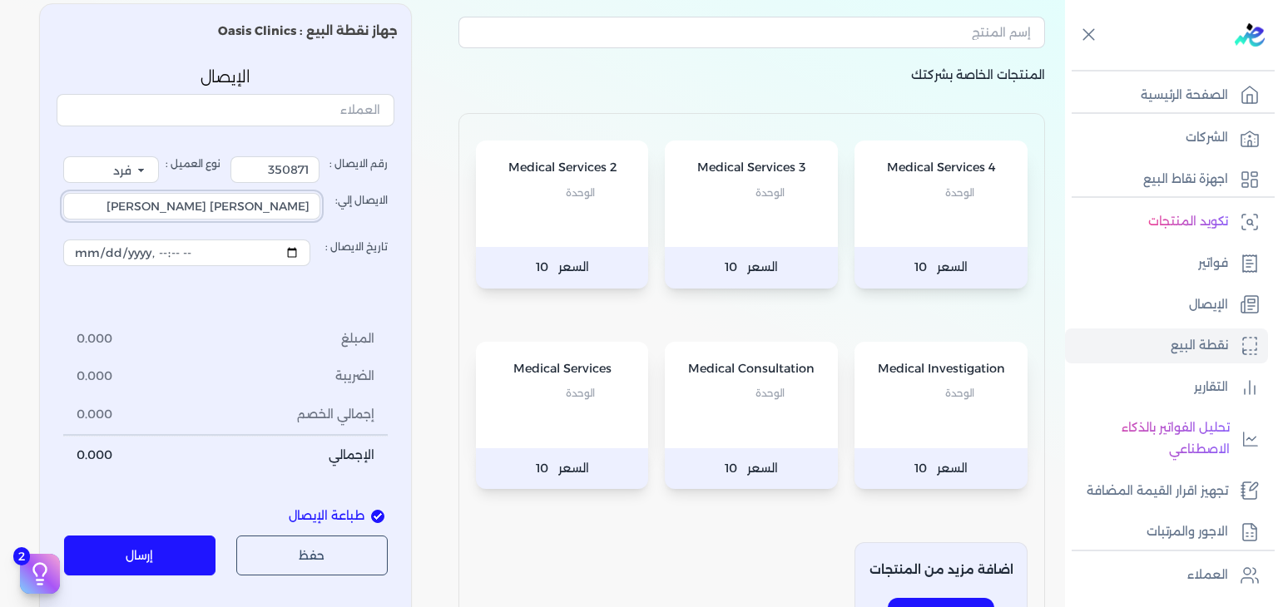
scroll to position [166, 0]
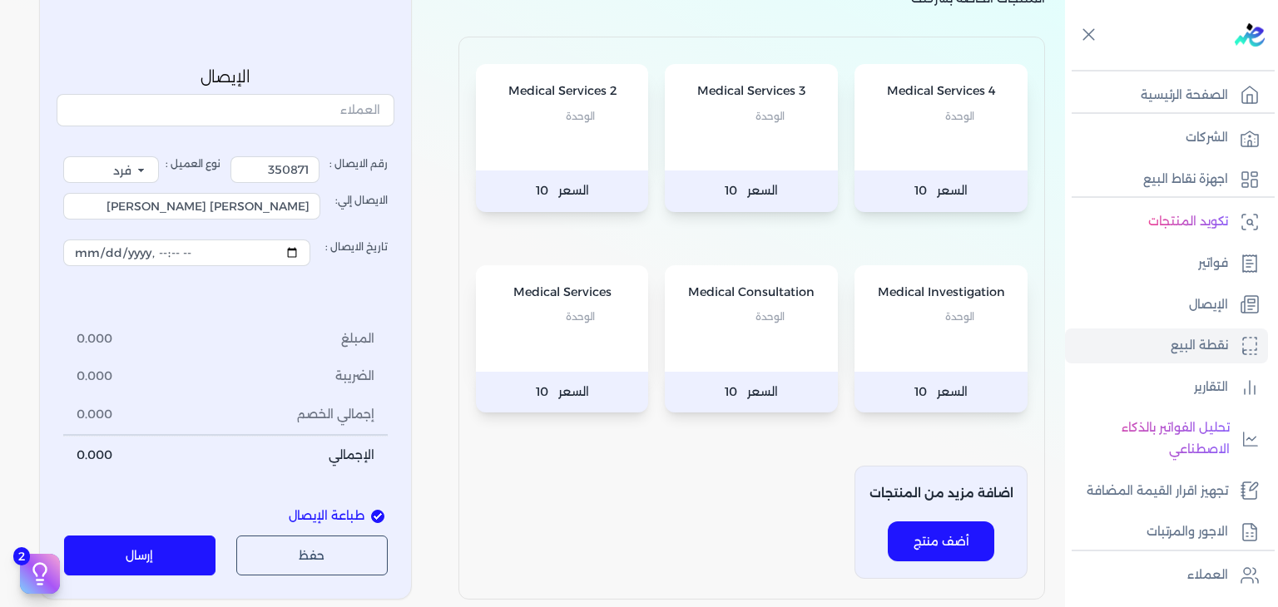
click at [733, 310] on p "الوحدة" at bounding box center [751, 317] width 140 height 22
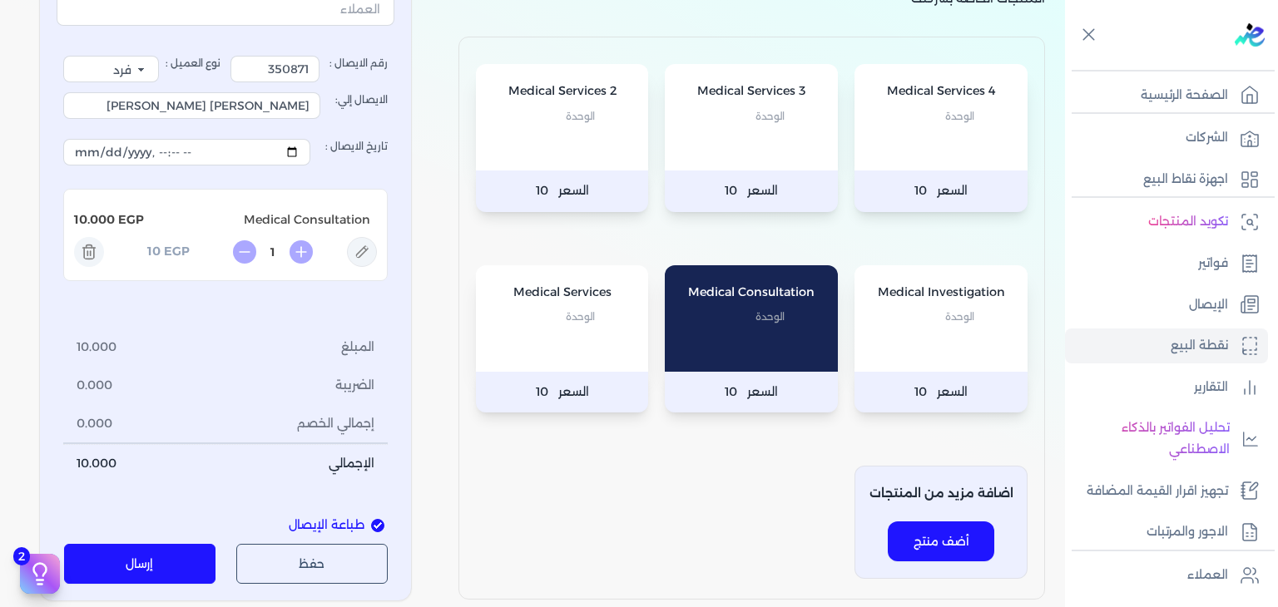
drag, startPoint x: 371, startPoint y: 250, endPoint x: 488, endPoint y: 210, distance: 123.1
click at [369, 251] on icon at bounding box center [362, 252] width 30 height 30
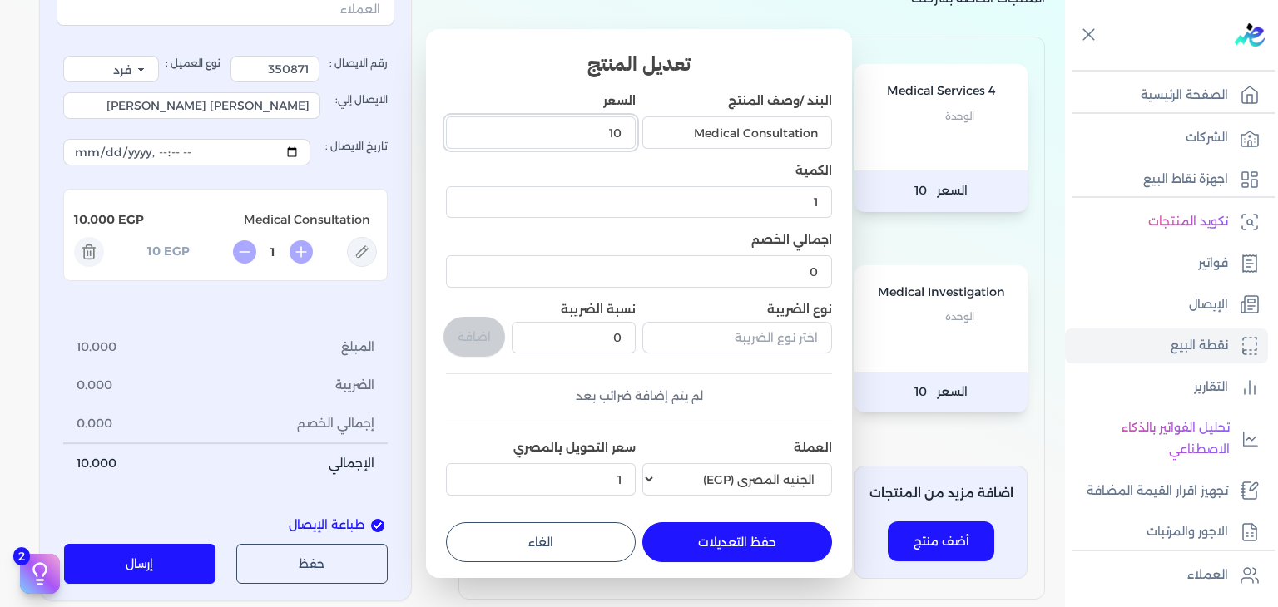
drag, startPoint x: 596, startPoint y: 141, endPoint x: 760, endPoint y: 162, distance: 165.3
click at [760, 162] on div "البند /وصف المنتج Medical Consultation السعر 10 الكمية 1 اجمالي الخصم 0 نوع الض…" at bounding box center [639, 297] width 386 height 410
click at [770, 540] on button "حفظ التعديلات" at bounding box center [737, 542] width 190 height 40
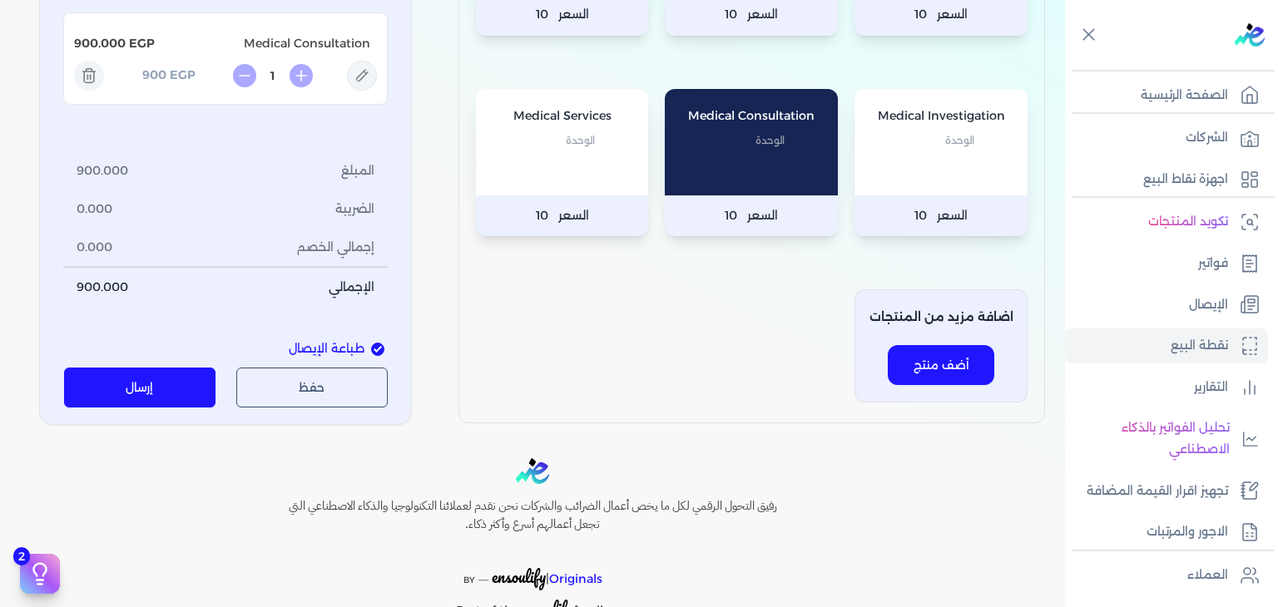
scroll to position [412, 0]
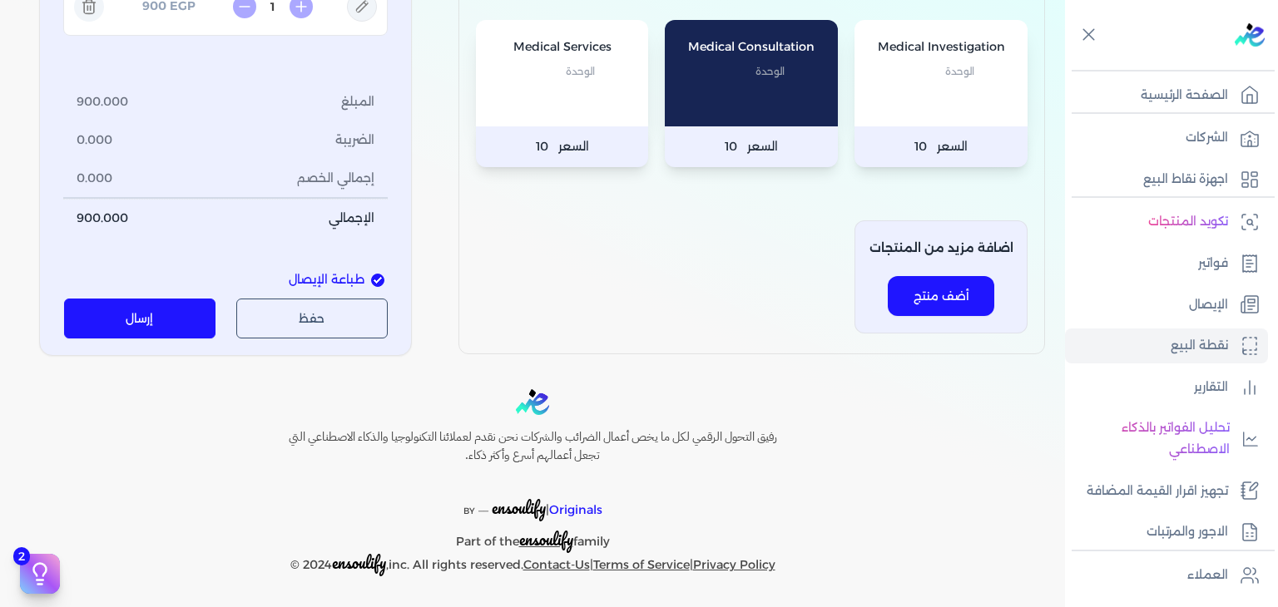
click at [162, 317] on button "إرسال" at bounding box center [140, 319] width 152 height 40
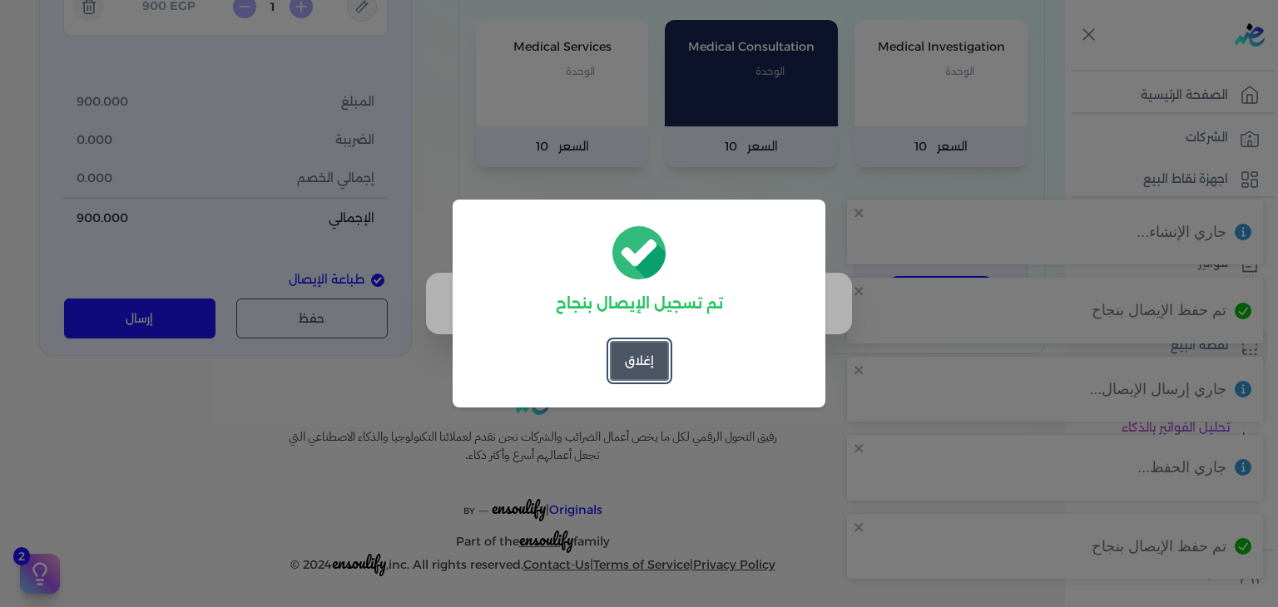
click at [652, 364] on button "إغلاق" at bounding box center [639, 361] width 59 height 40
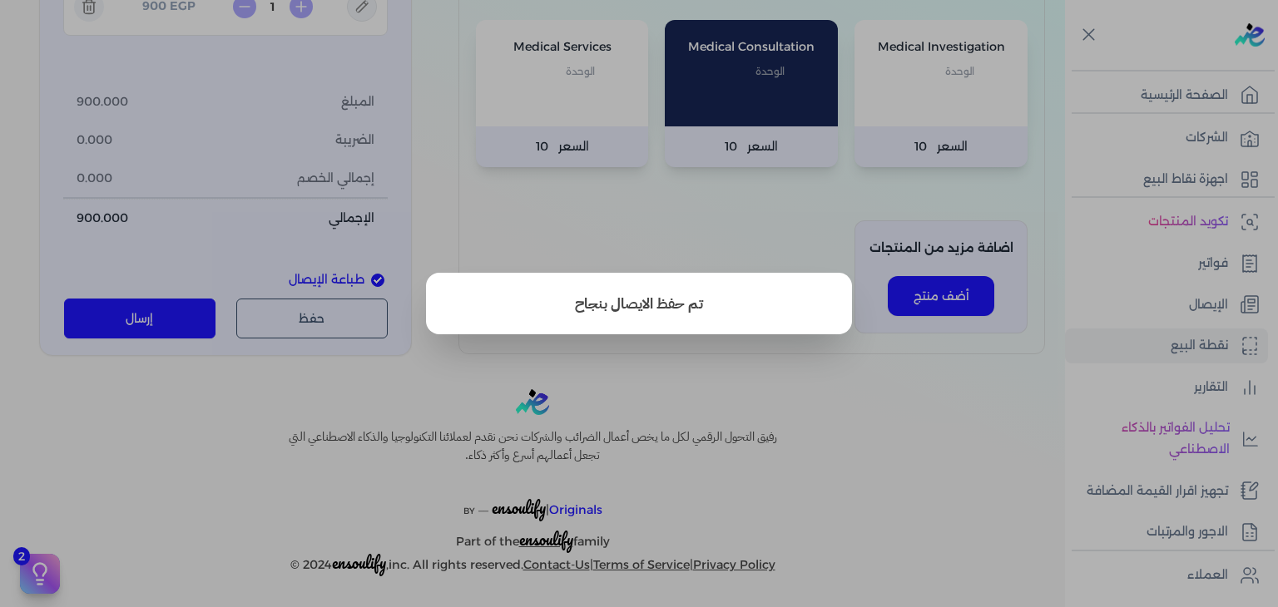
click at [777, 245] on button "close" at bounding box center [639, 303] width 1278 height 607
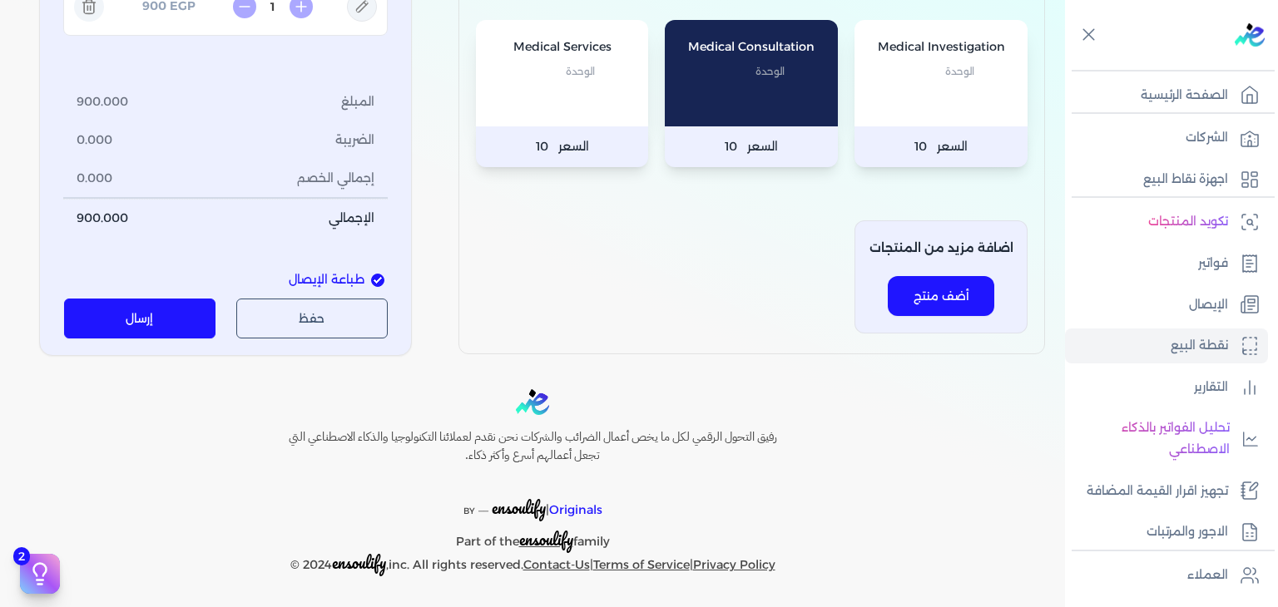
scroll to position [0, 0]
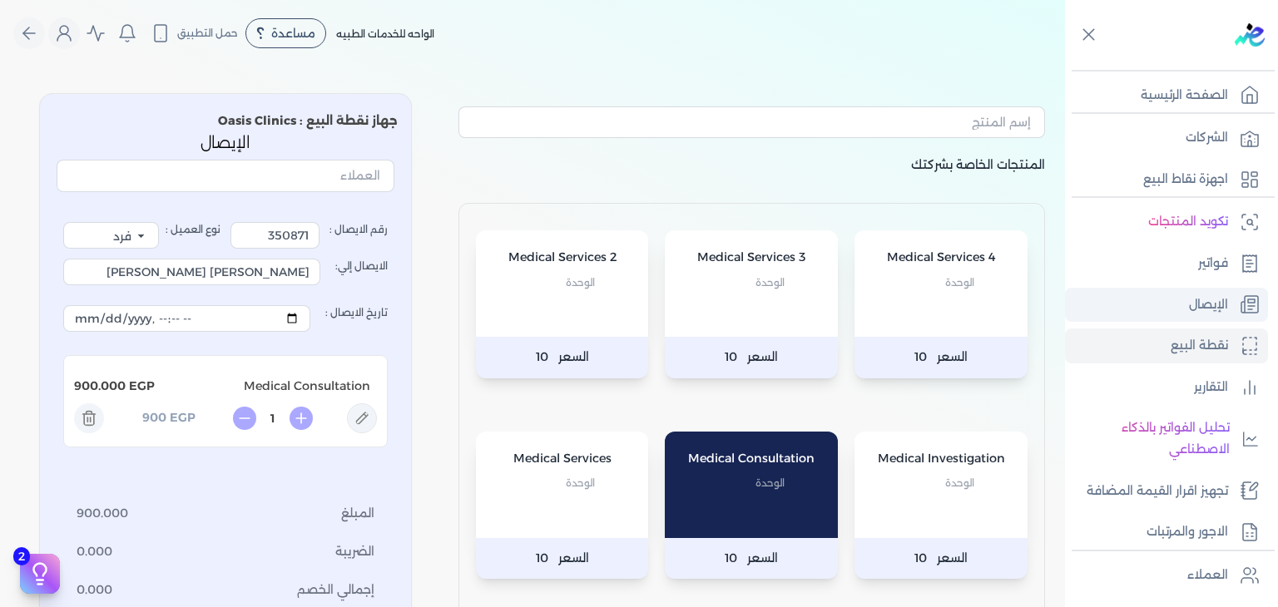
click at [1175, 290] on link "الإيصال" at bounding box center [1166, 305] width 203 height 35
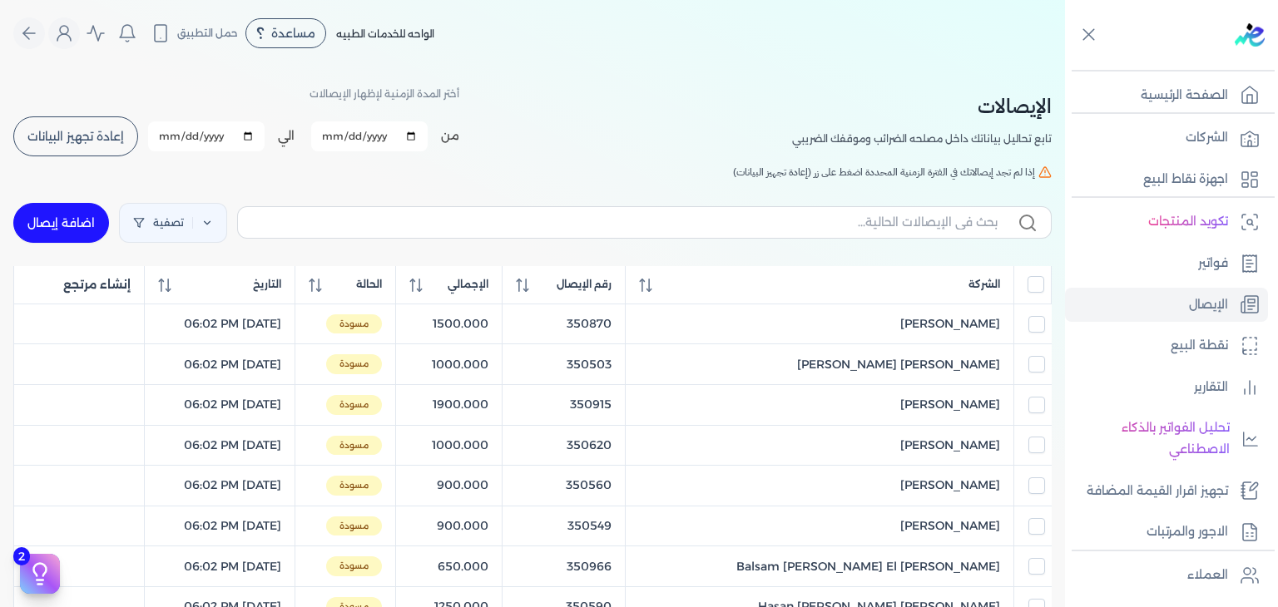
click at [90, 126] on button "إعادة تجهيز البيانات" at bounding box center [75, 136] width 125 height 40
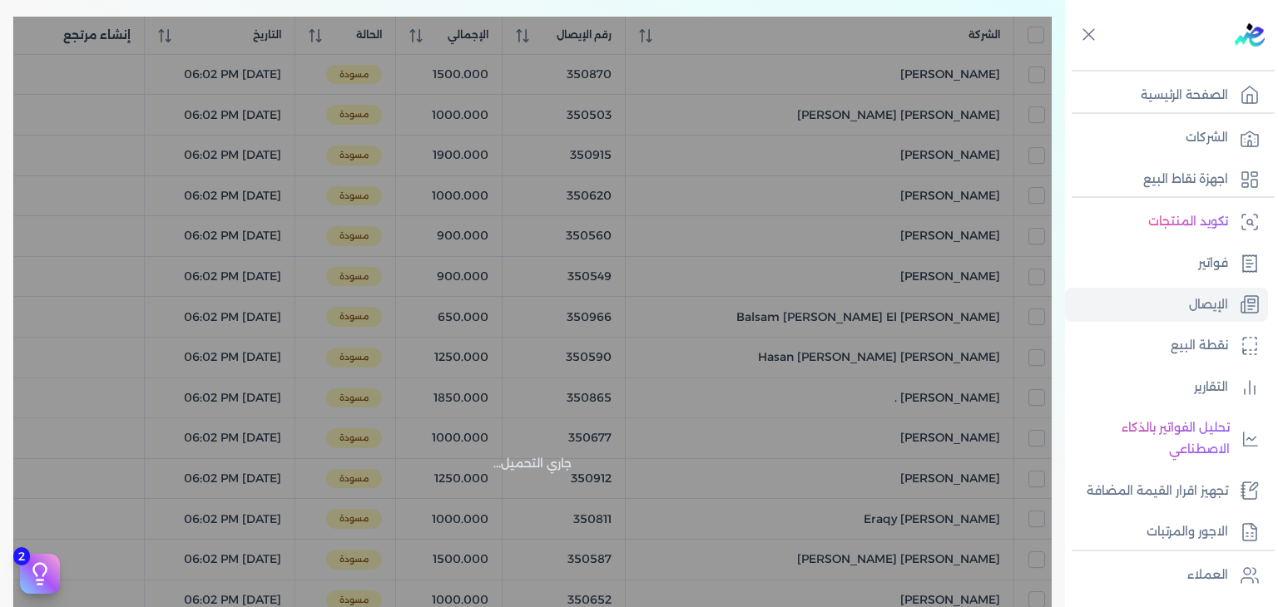
scroll to position [193, 0]
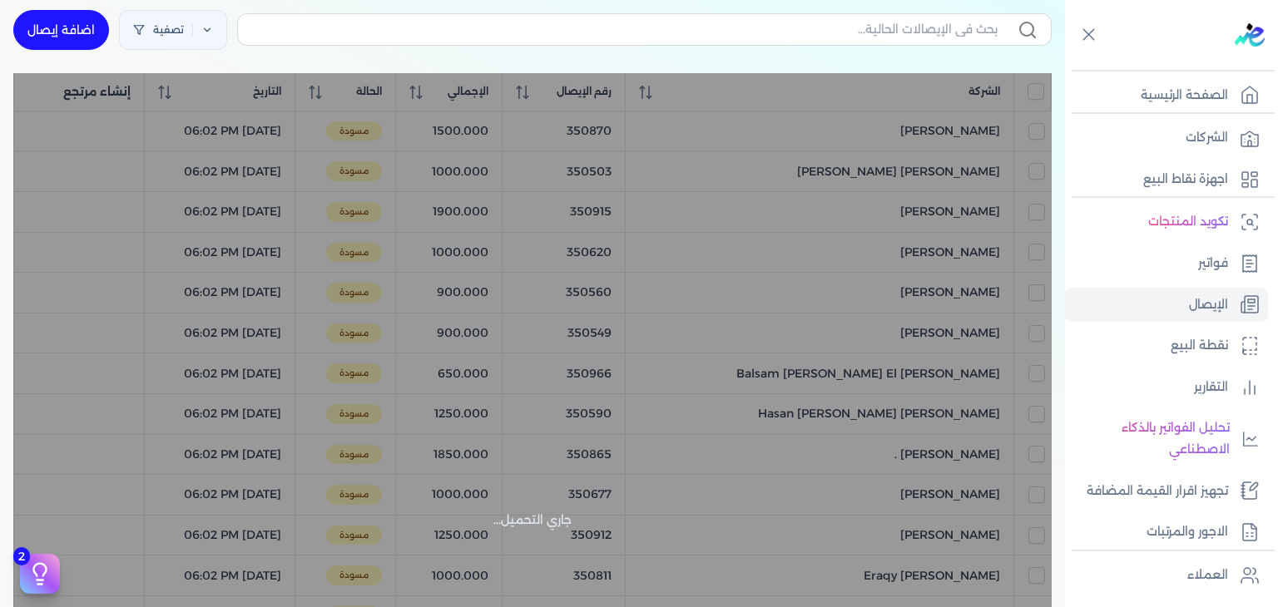
checkbox input "false"
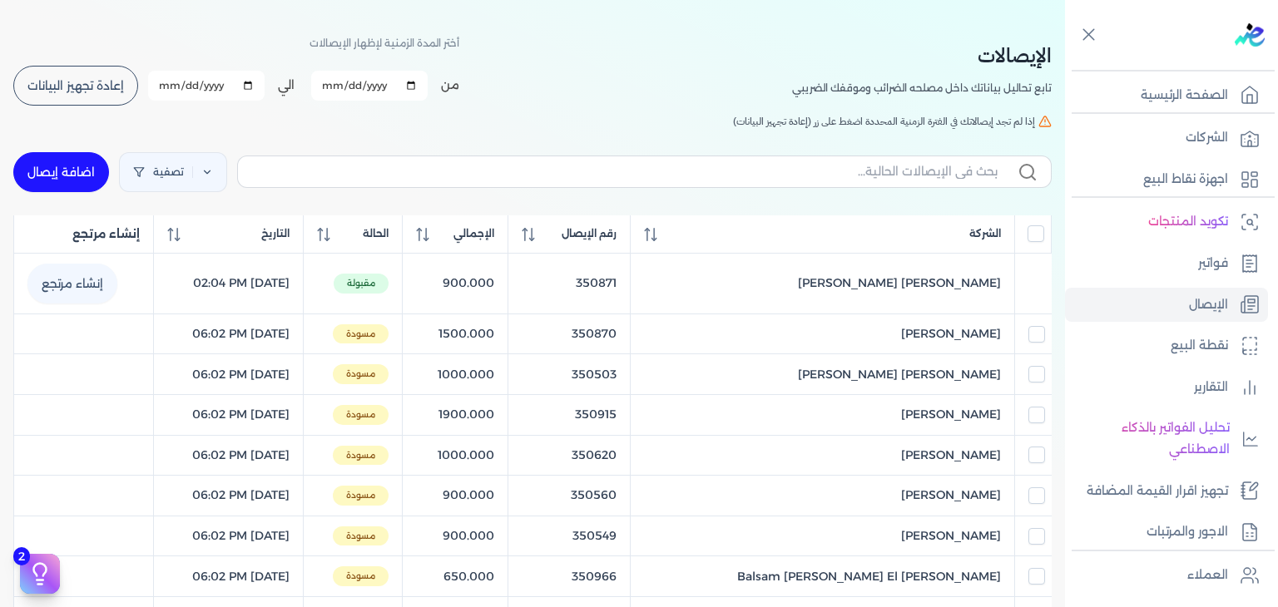
scroll to position [0, 0]
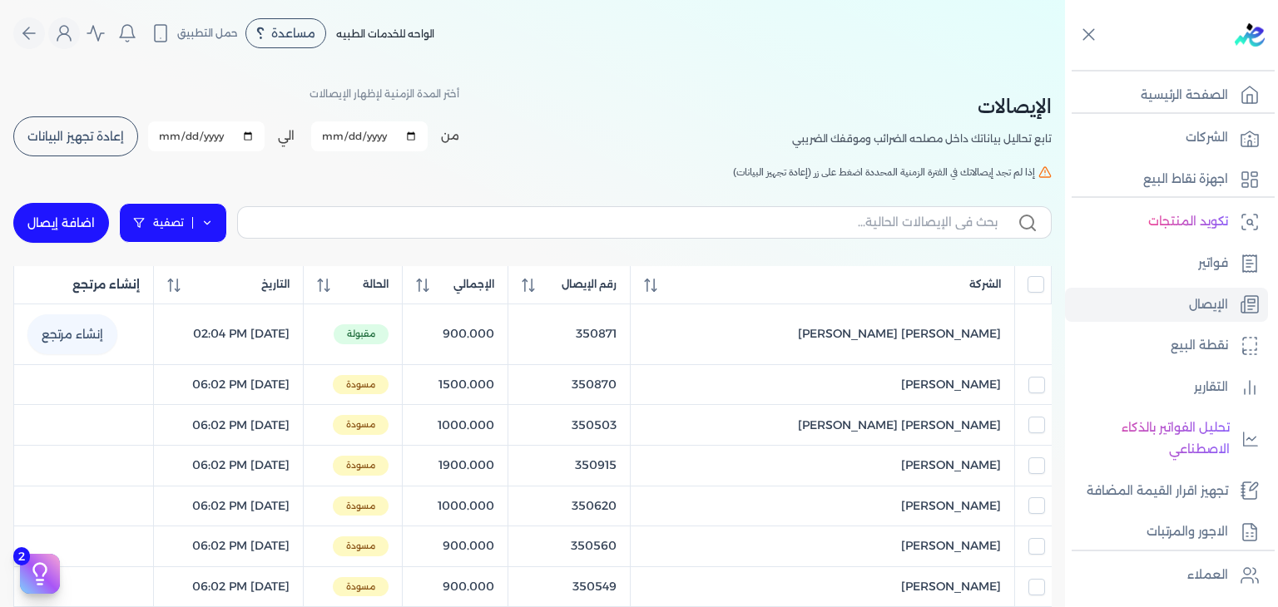
click at [181, 214] on link "تصفية" at bounding box center [173, 223] width 108 height 40
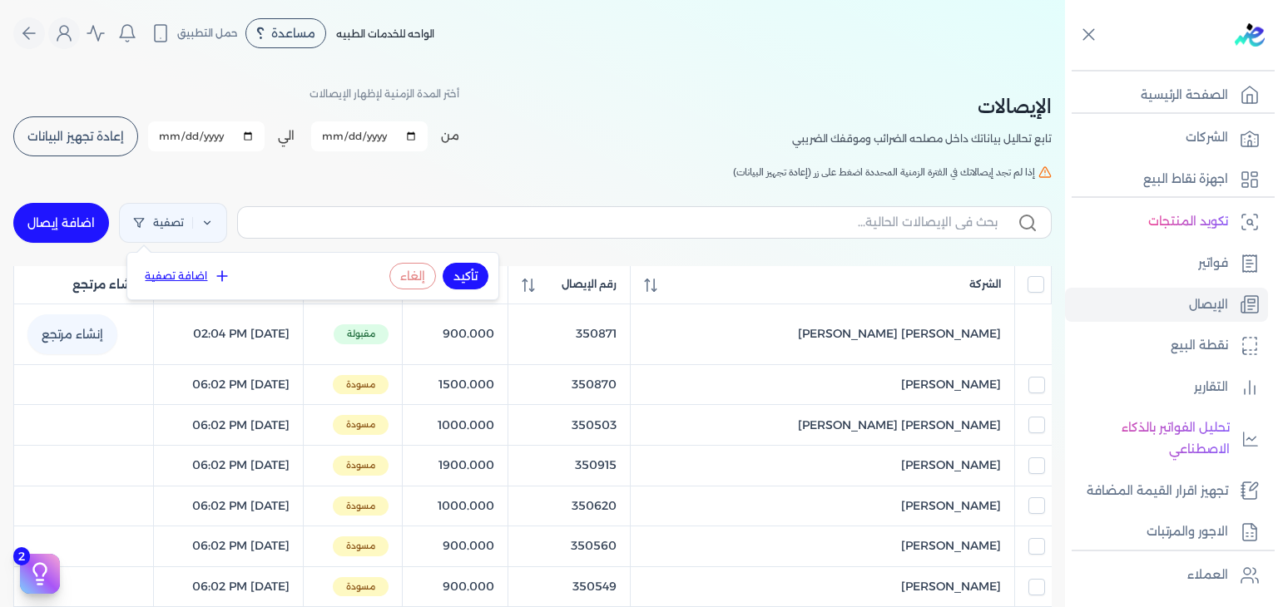
click at [474, 275] on button "تأكيد" at bounding box center [466, 276] width 46 height 27
click at [166, 274] on button "اضافة تصفية" at bounding box center [187, 276] width 101 height 20
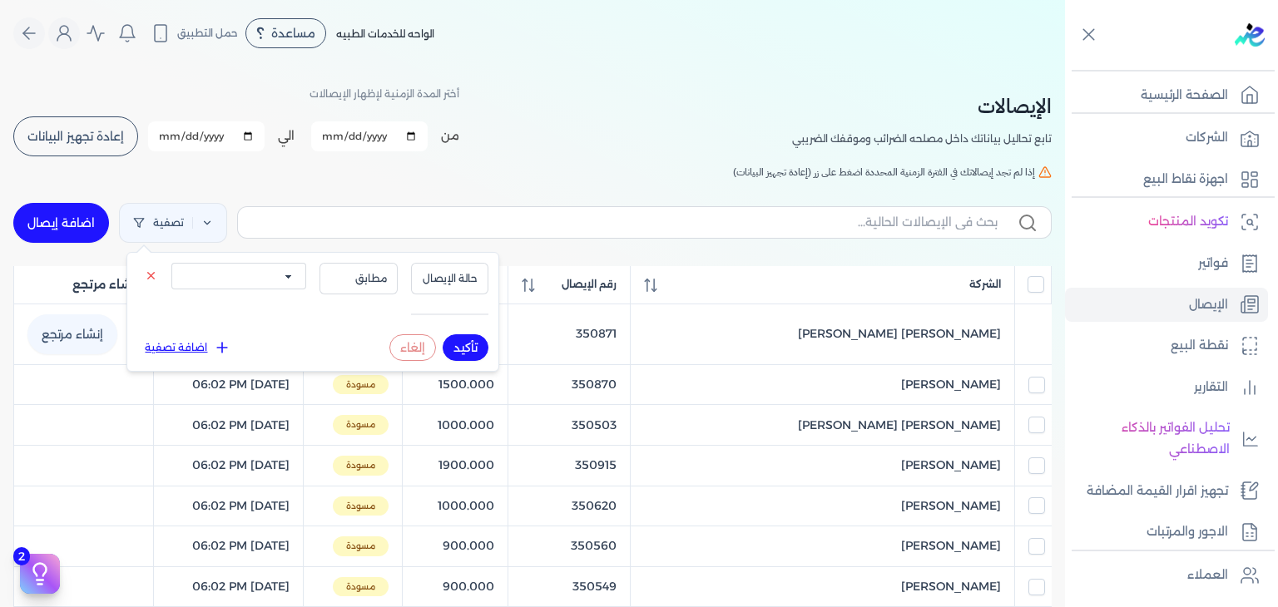
click at [277, 273] on select "الكل مقبولة غير مقبولة يتم مراجعتها ملغية مرفوضة مسودة" at bounding box center [238, 276] width 135 height 27
select select "draft"
click at [171, 263] on select "الكل مقبولة غير مقبولة يتم مراجعتها ملغية مرفوضة مسودة" at bounding box center [238, 276] width 135 height 27
click at [470, 339] on button "تأكيد" at bounding box center [466, 347] width 46 height 27
checkbox input "false"
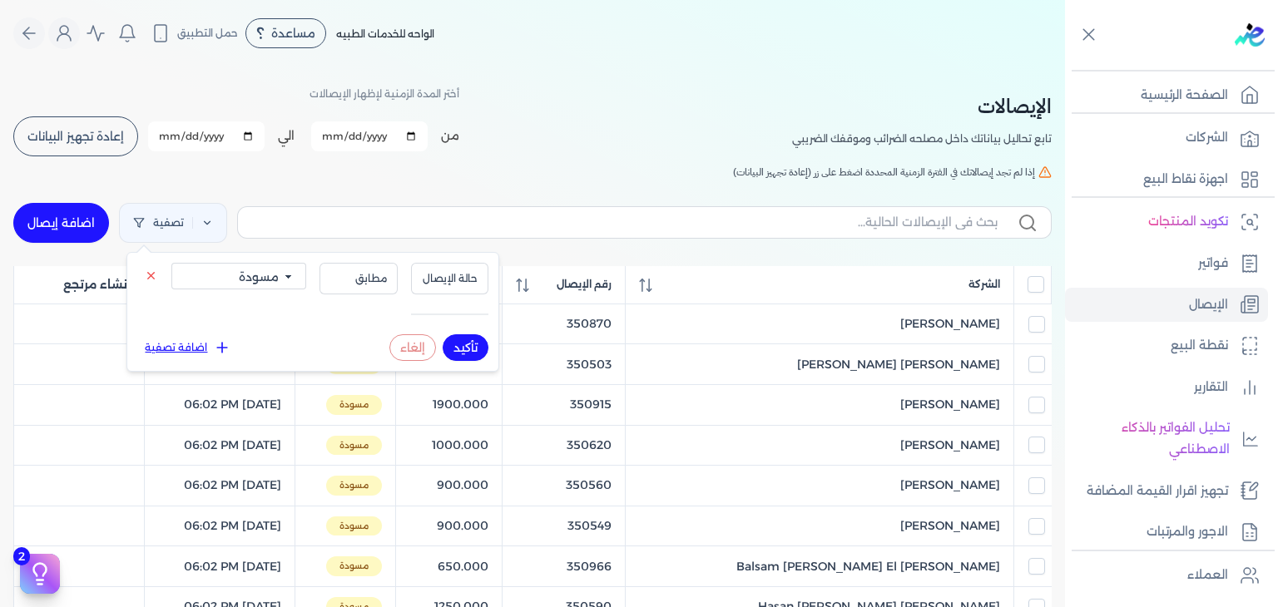
click at [503, 114] on div "الإيصالات تابع تحاليل بياناتك داخل مصلحه الضرائب وموقفك الضريبي أختر المدة الزم…" at bounding box center [532, 120] width 1038 height 75
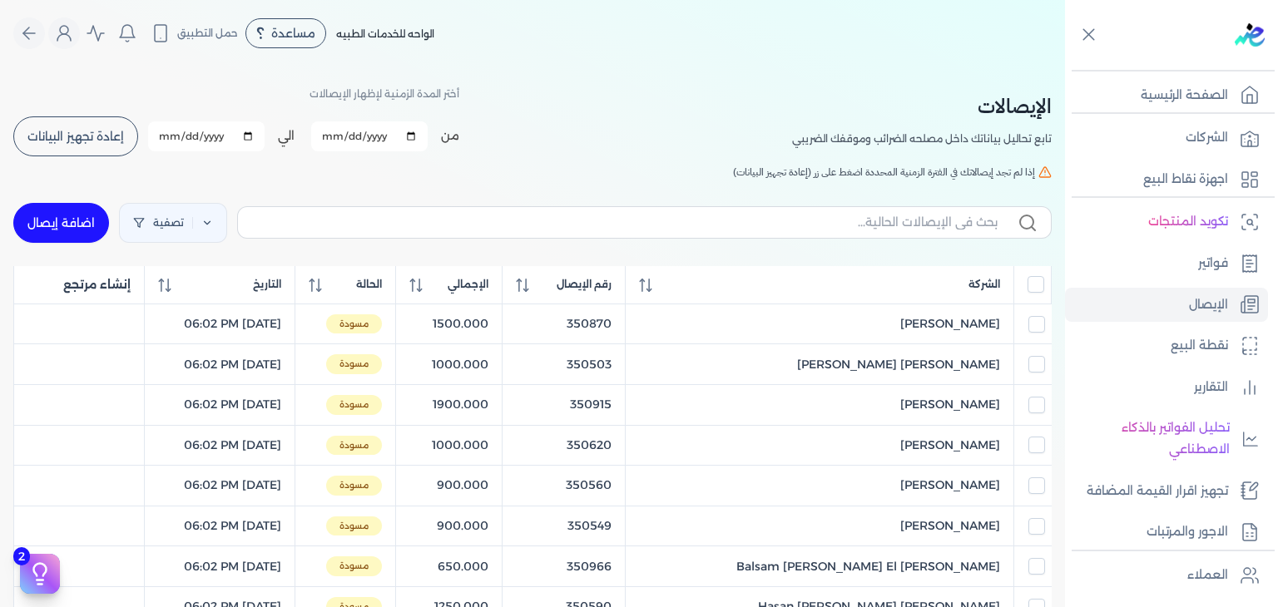
click at [416, 134] on input "2025-08-01" at bounding box center [369, 136] width 116 height 30
type input "[DATE]"
checkbox input "false"
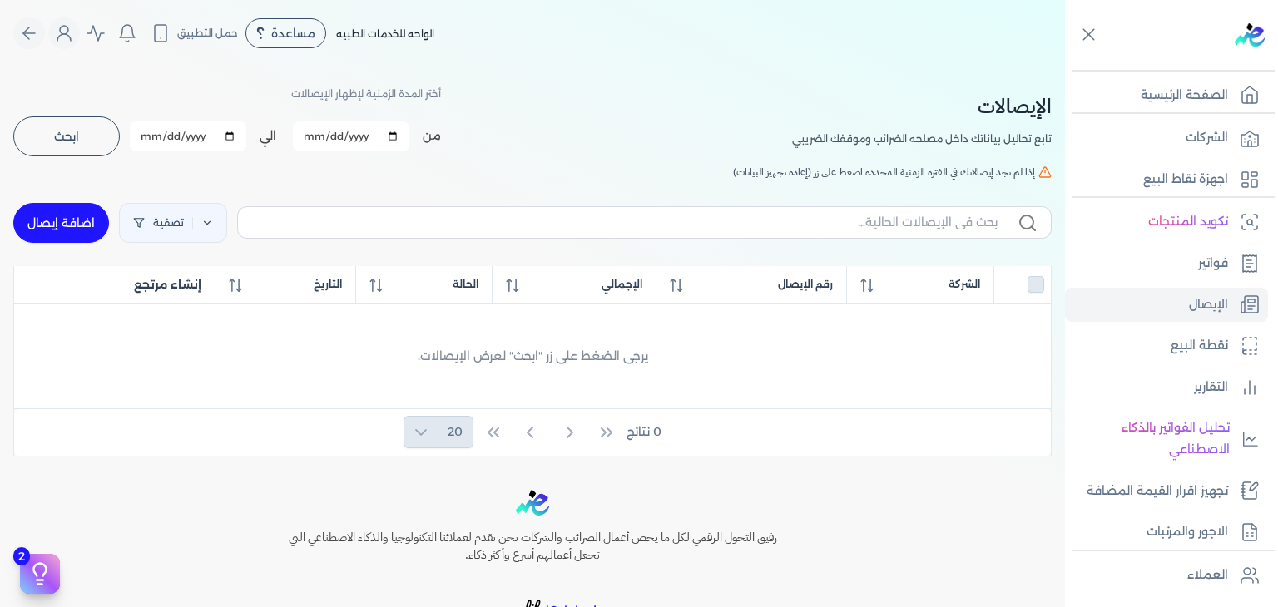
click at [236, 136] on input "2025-08-31" at bounding box center [188, 136] width 116 height 30
click at [398, 134] on input "[DATE]" at bounding box center [351, 136] width 116 height 30
type input "2025-08-19"
click at [241, 133] on input "2025-08-31" at bounding box center [188, 136] width 116 height 30
type input "2025-08-21"
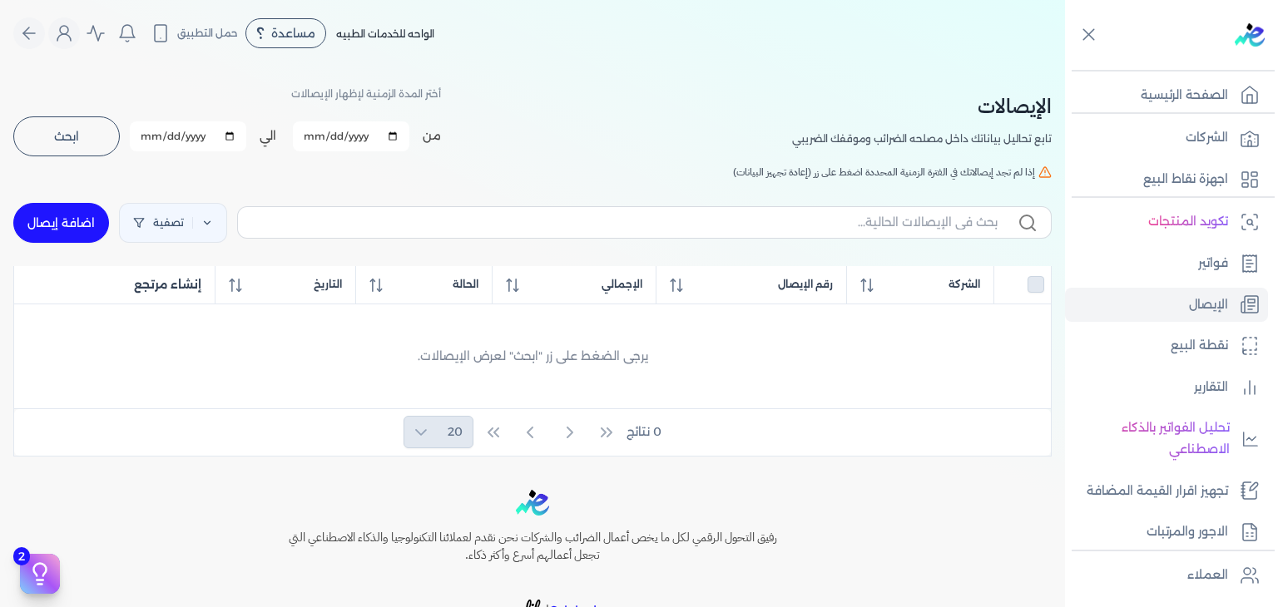
click at [548, 83] on div "الإيصالات تابع تحاليل بياناتك داخل مصلحه الضرائب وموقفك الضريبي أختر المدة الزم…" at bounding box center [532, 120] width 1038 height 75
click at [120, 137] on button "ابحث" at bounding box center [66, 136] width 106 height 40
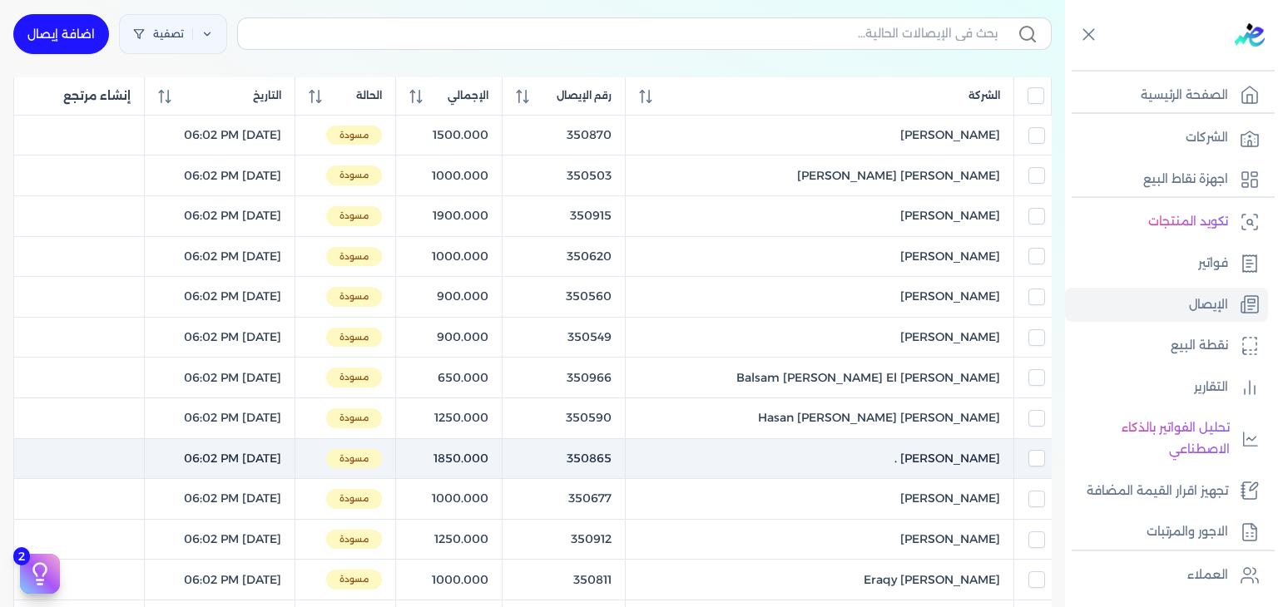
scroll to position [166, 0]
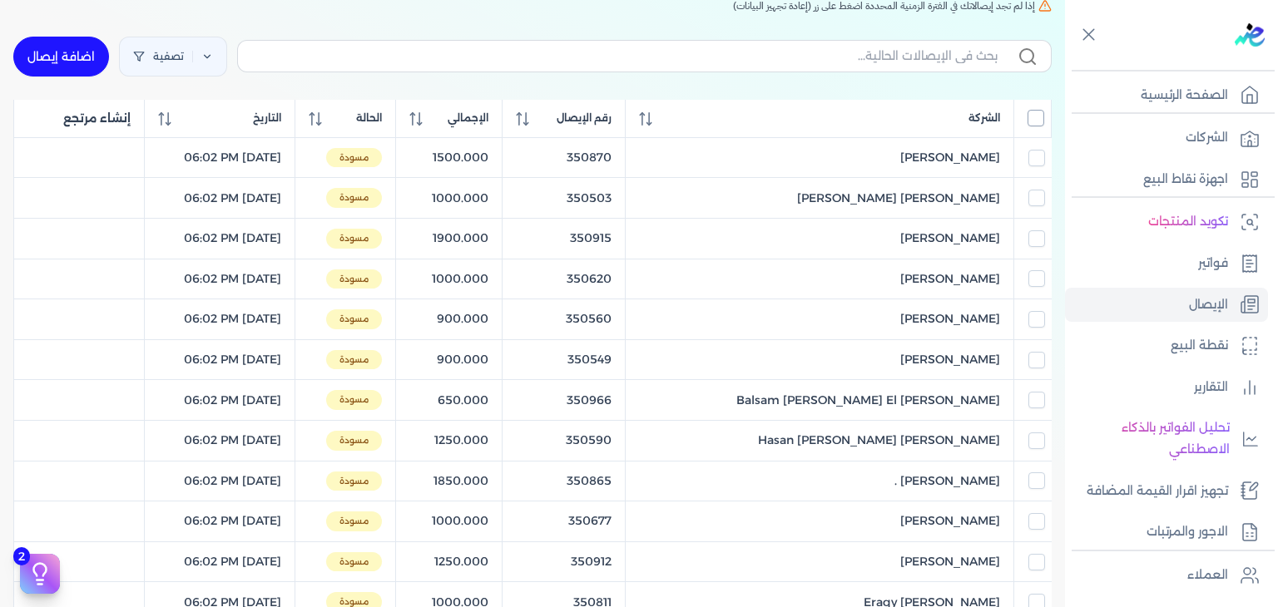
click at [1035, 120] on input "All items unselected" at bounding box center [1035, 118] width 17 height 17
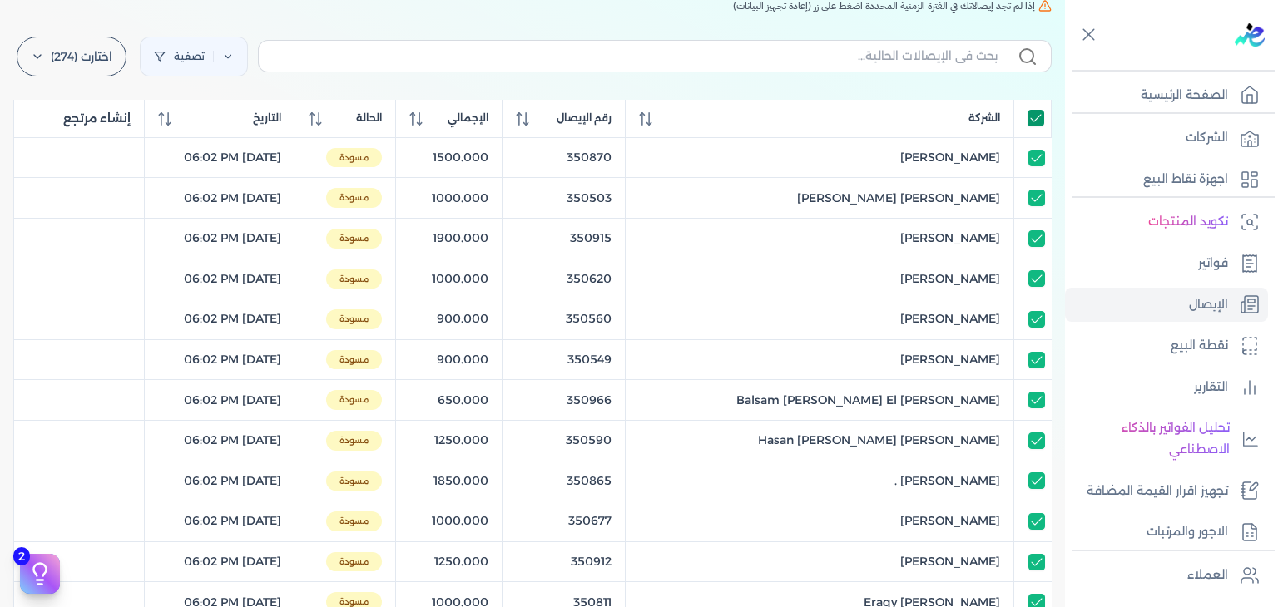
scroll to position [0, 0]
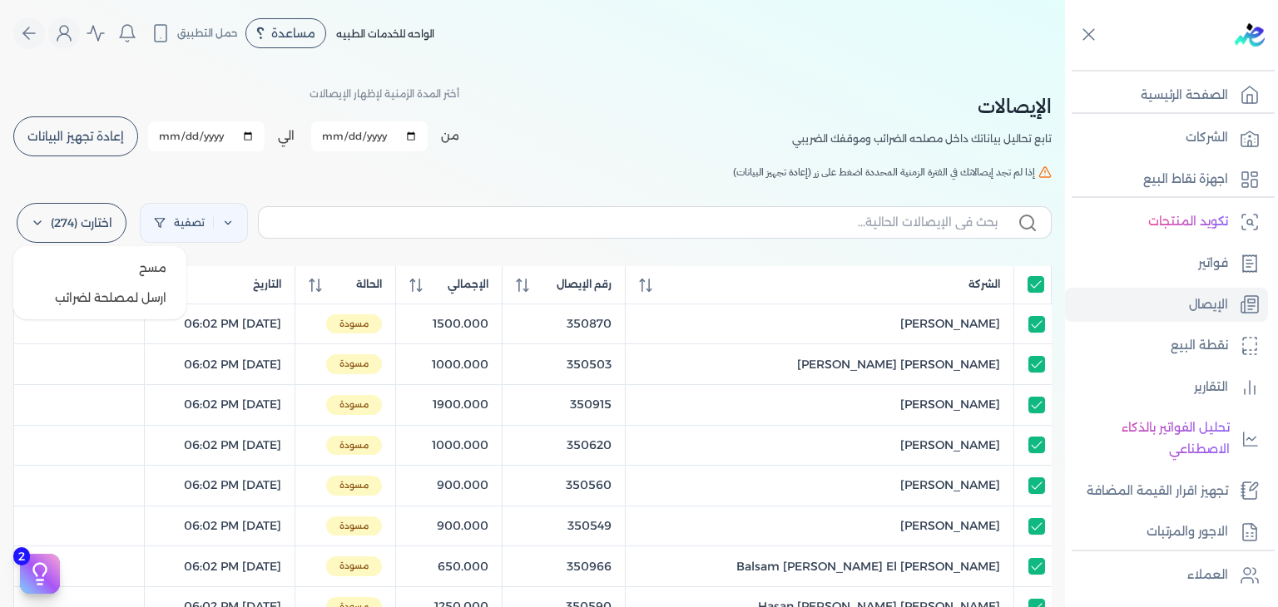
click at [100, 223] on label "اختارت (274)" at bounding box center [72, 223] width 110 height 40
click at [153, 269] on span "مسح" at bounding box center [152, 268] width 27 height 17
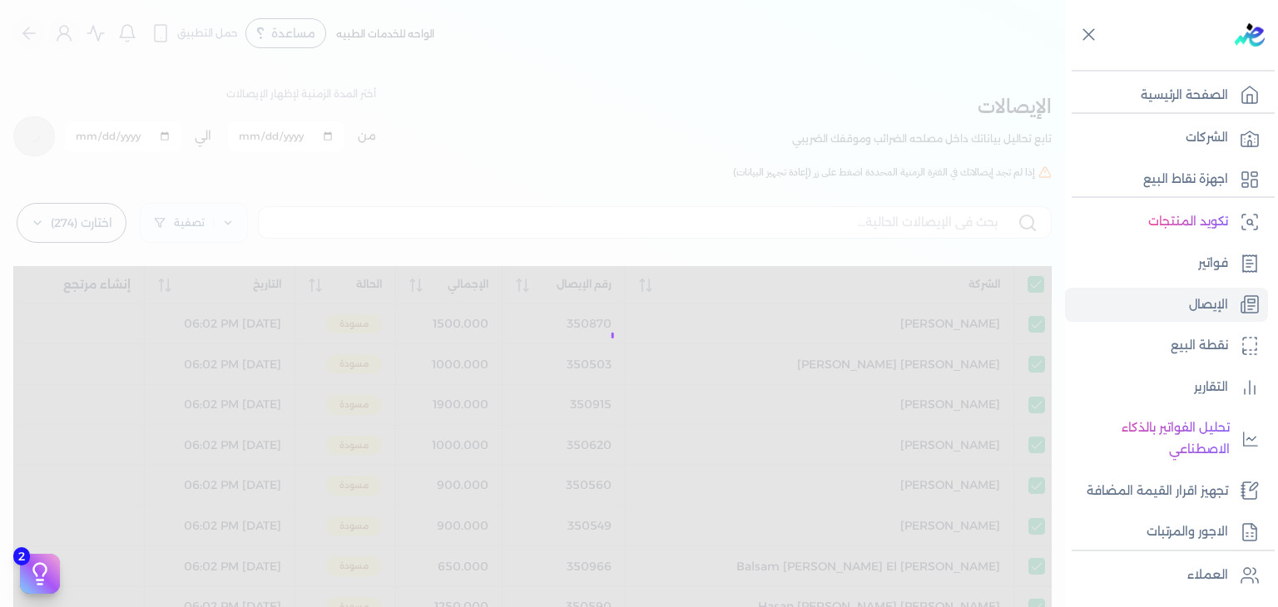
checkbox input "true"
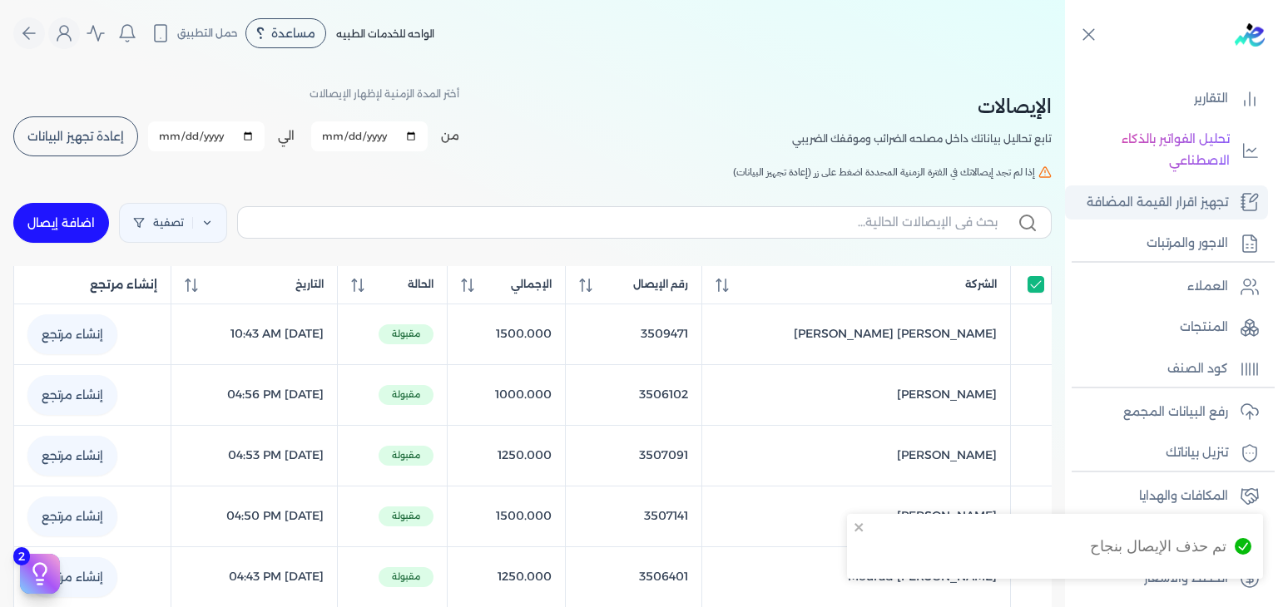
scroll to position [290, 0]
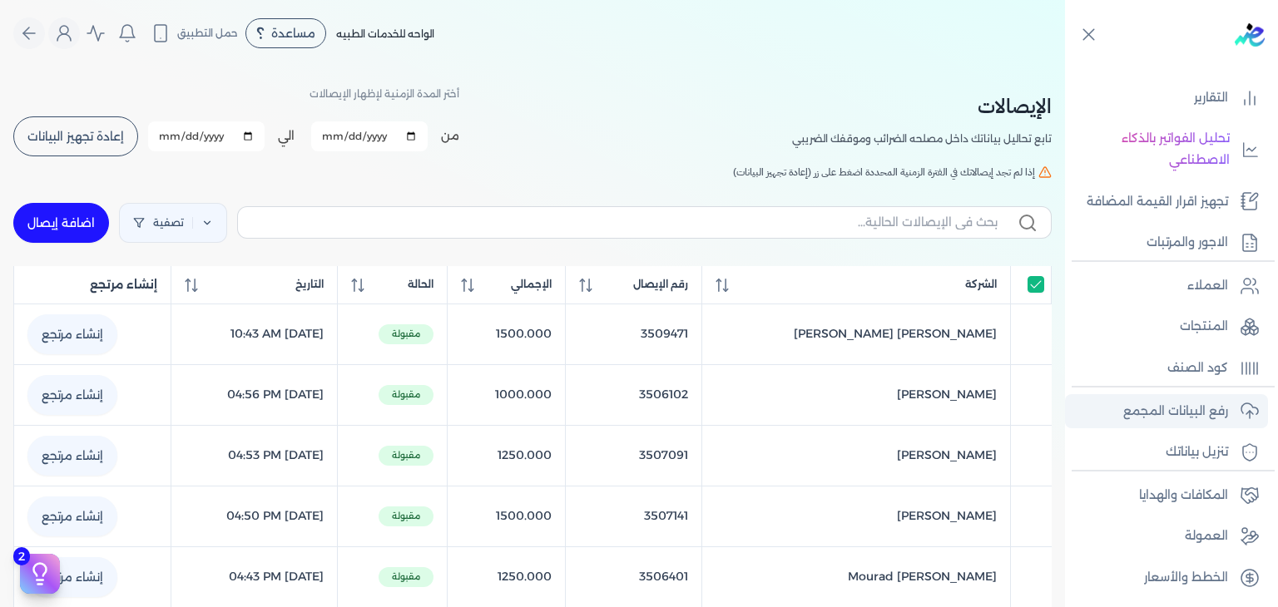
click at [1181, 407] on p "رفع البيانات المجمع" at bounding box center [1175, 412] width 105 height 22
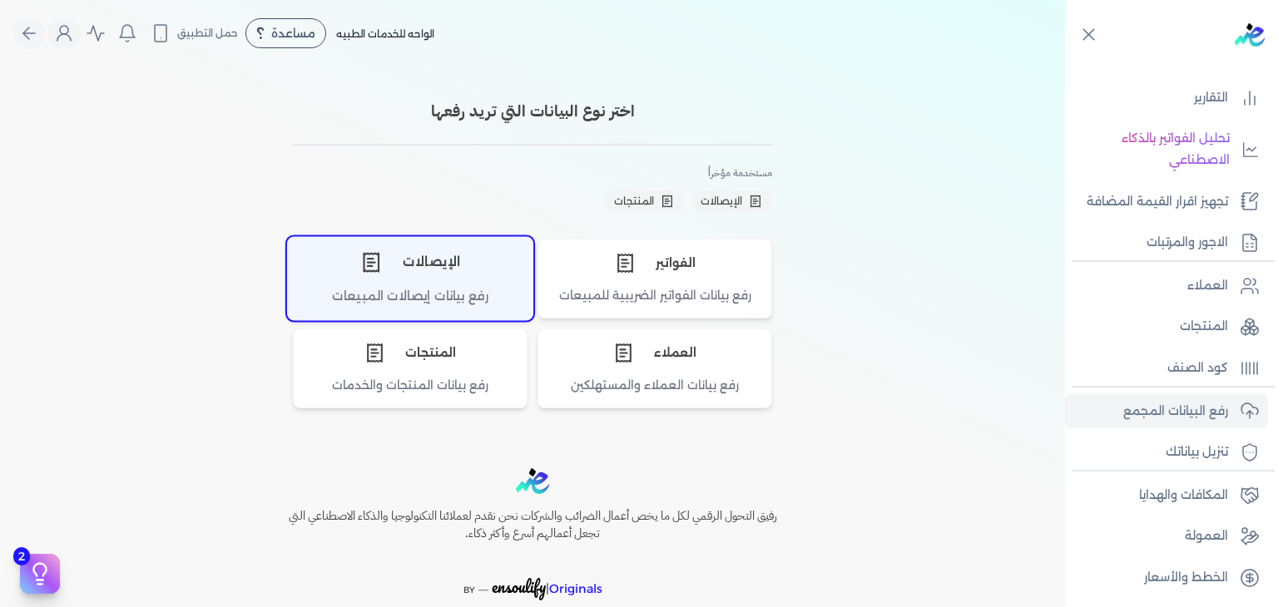
click at [363, 287] on div "رفع بيانات إيصالات المبيعات" at bounding box center [410, 303] width 245 height 32
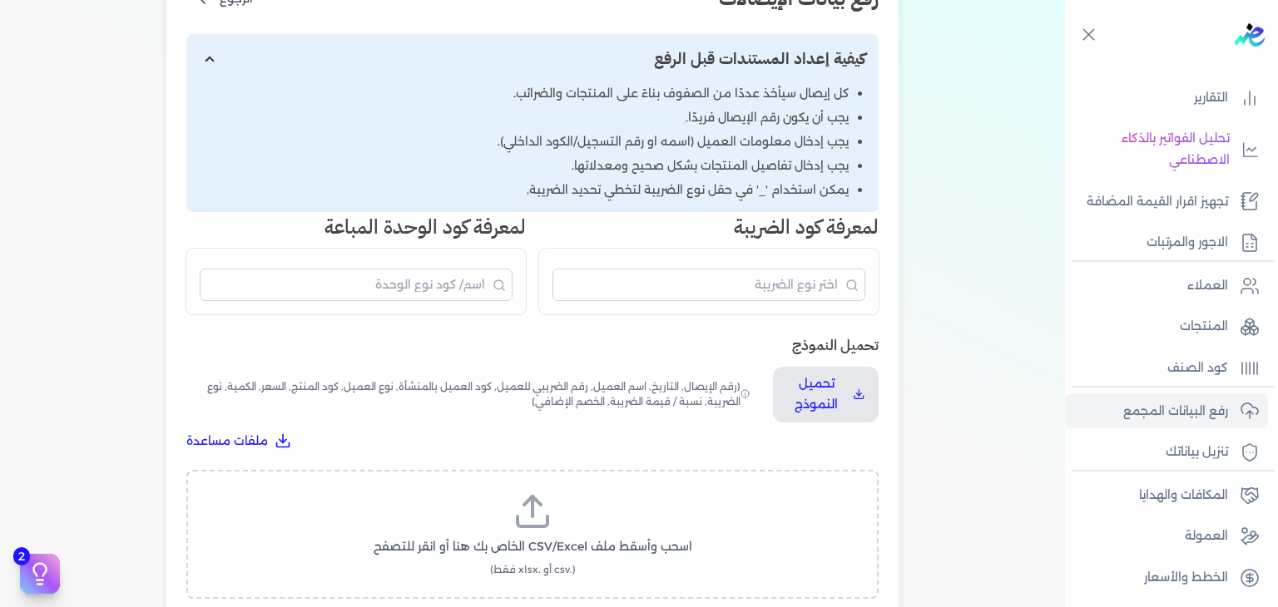
scroll to position [582, 0]
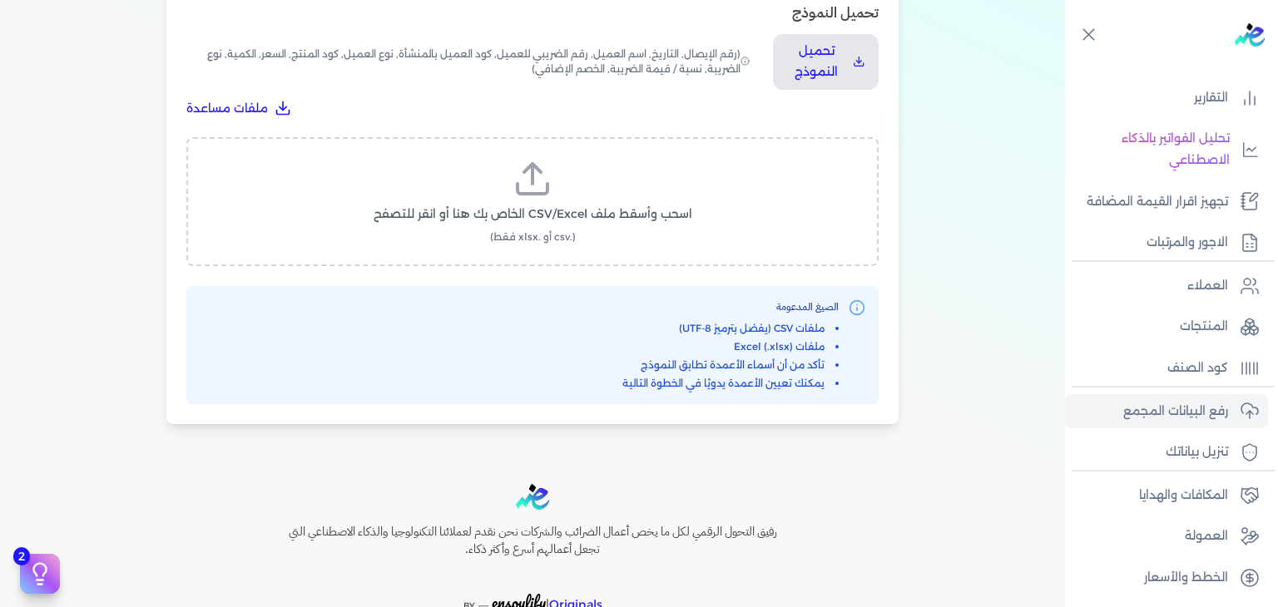
click at [574, 139] on div "اسحب وأسقط ملف CSV/Excel الخاص بك هنا أو انقر للتصفح (.csv أو .xlsx فقط)" at bounding box center [532, 201] width 692 height 129
click at [564, 176] on label "اسحب وأسقط ملف CSV/Excel الخاص بك هنا أو انقر للتصفح (.csv أو .xlsx فقط)" at bounding box center [532, 202] width 649 height 86
click at [0, 0] on input "اسحب وأسقط ملف CSV/Excel الخاص بك هنا أو انقر للتصفح (.csv أو .xlsx فقط)" at bounding box center [0, 0] width 0 height 0
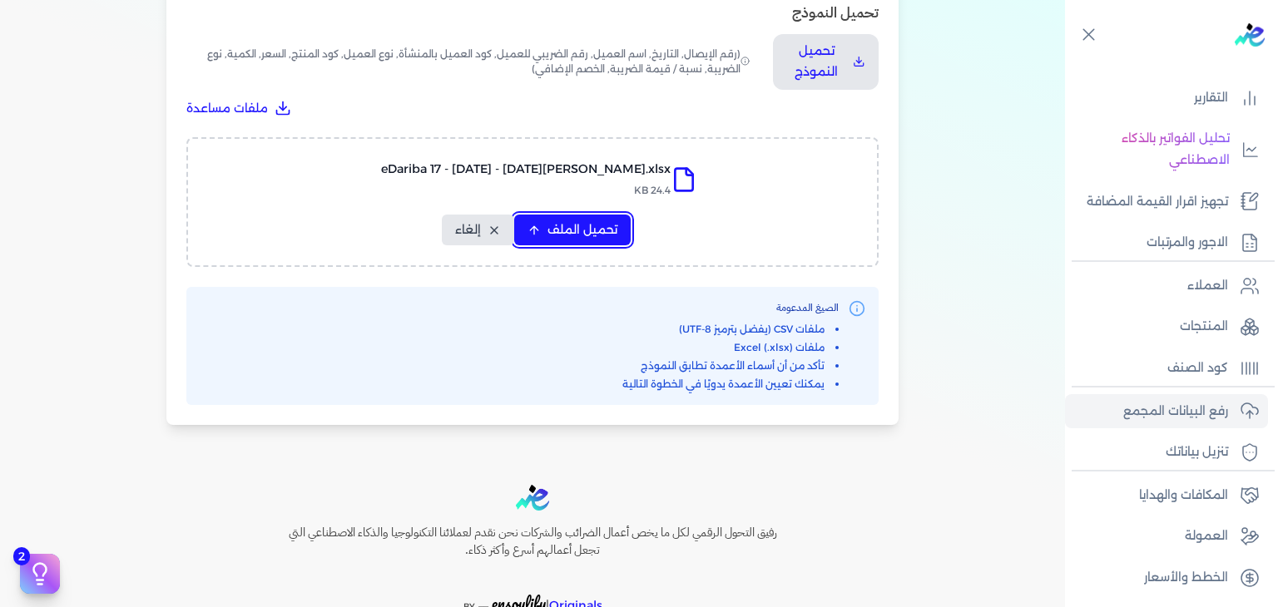
click at [596, 227] on span "تحميل الملف" at bounding box center [582, 229] width 70 height 17
select select "رقم الإيصال"
select select "أسم العميل"
select select "وصف البند"
select select "سيريال المنتج"
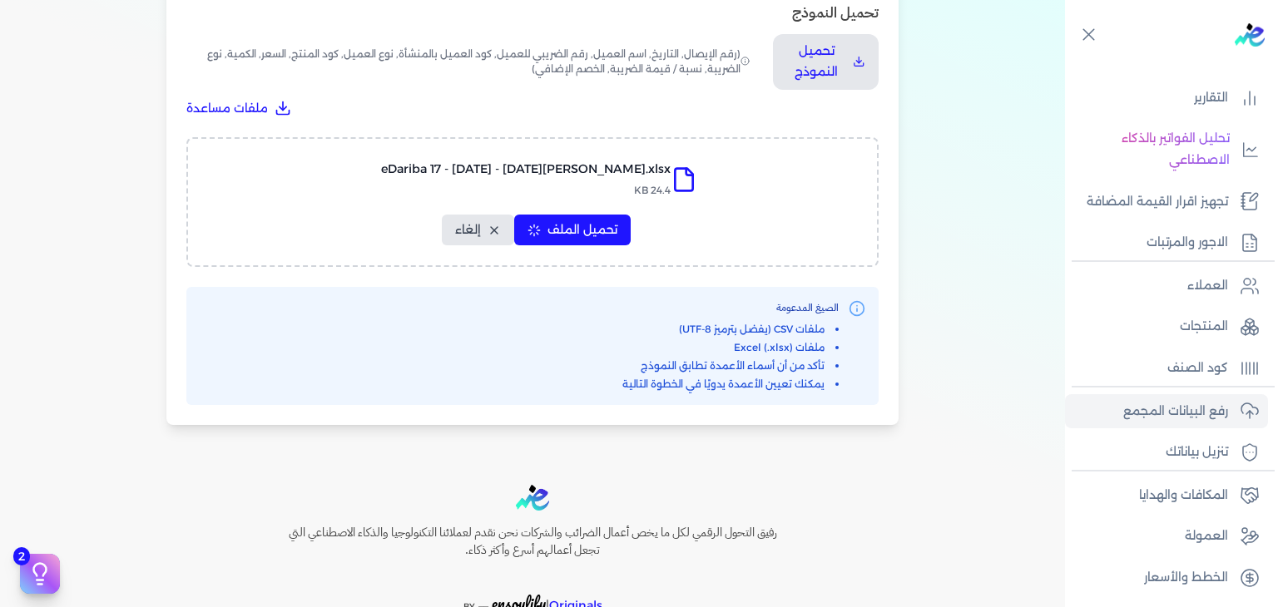
select select "السعر"
select select "الكمية"
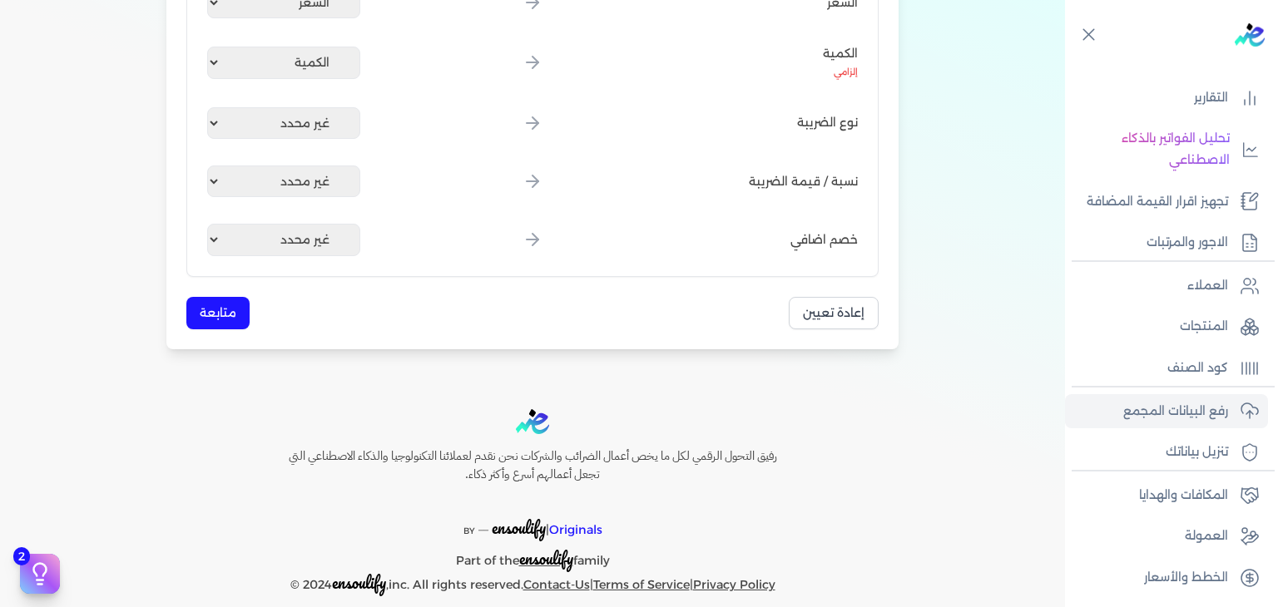
scroll to position [890, 0]
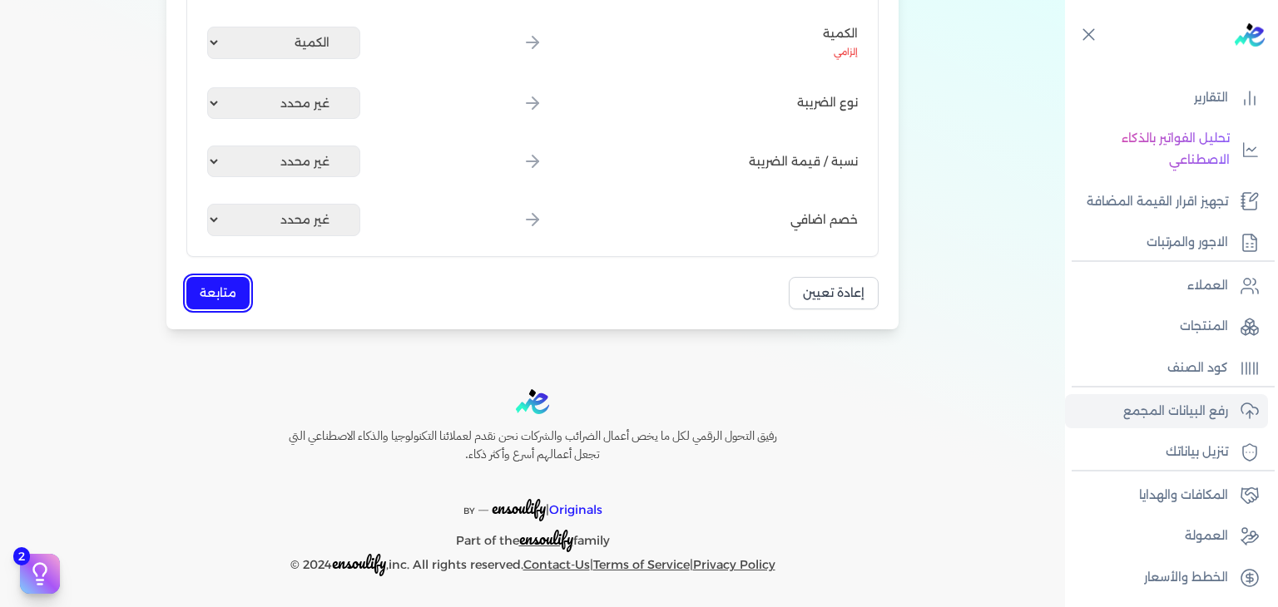
click at [220, 300] on button "متابعة" at bounding box center [217, 293] width 63 height 32
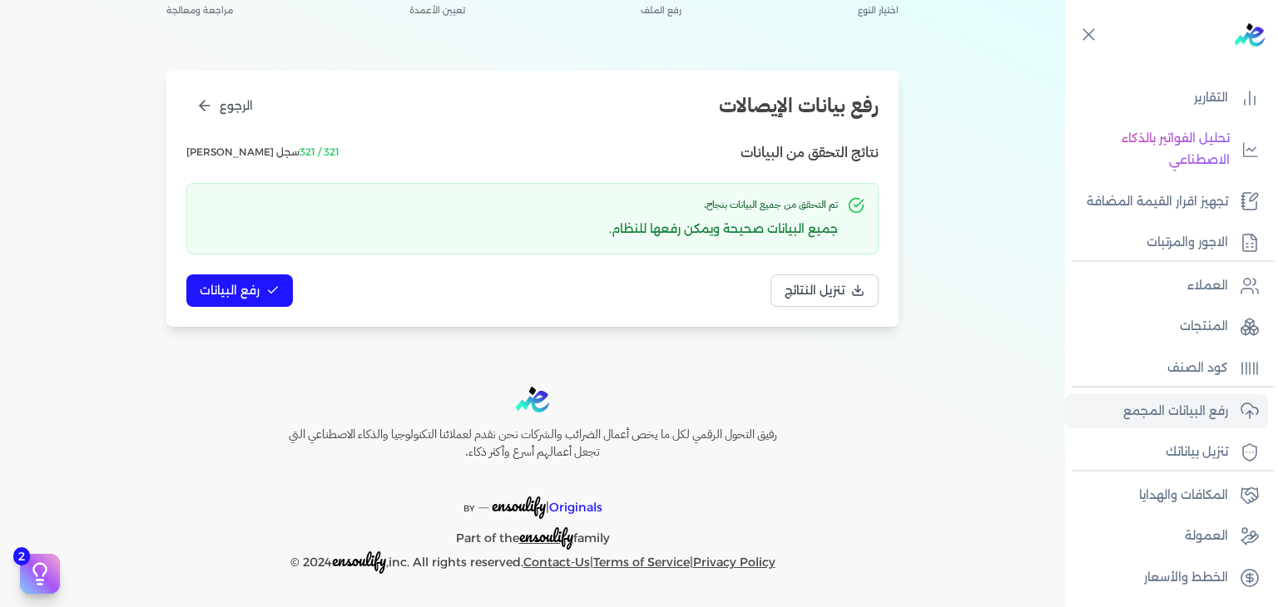
scroll to position [140, 0]
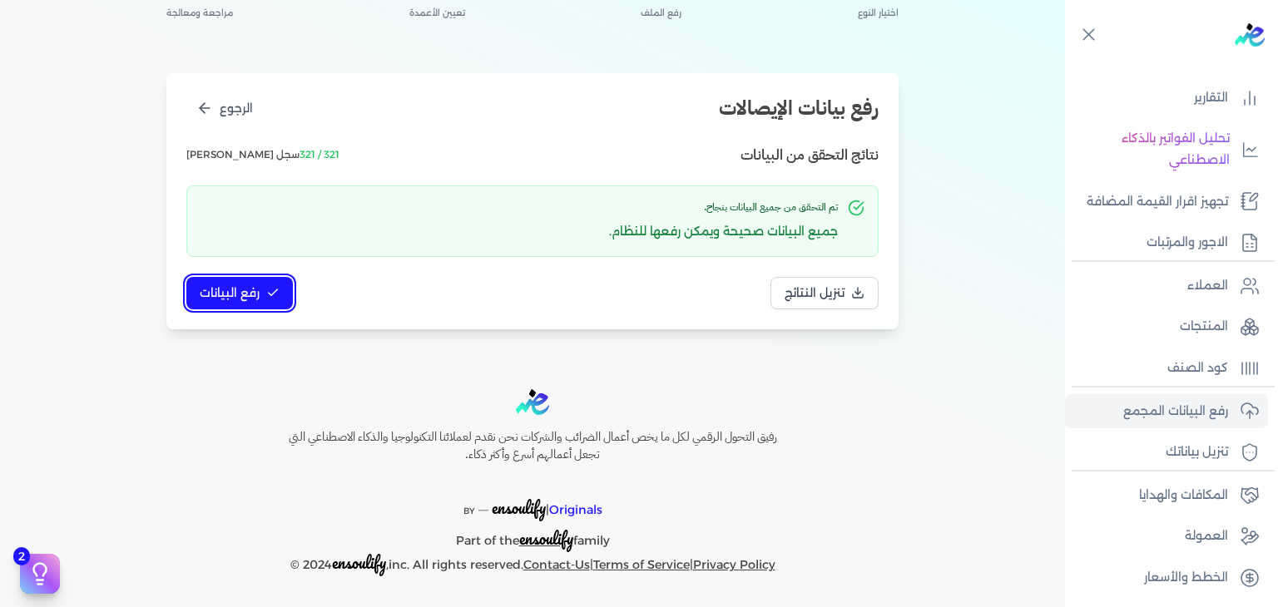
click at [226, 295] on span "رفع البيانات" at bounding box center [230, 293] width 60 height 17
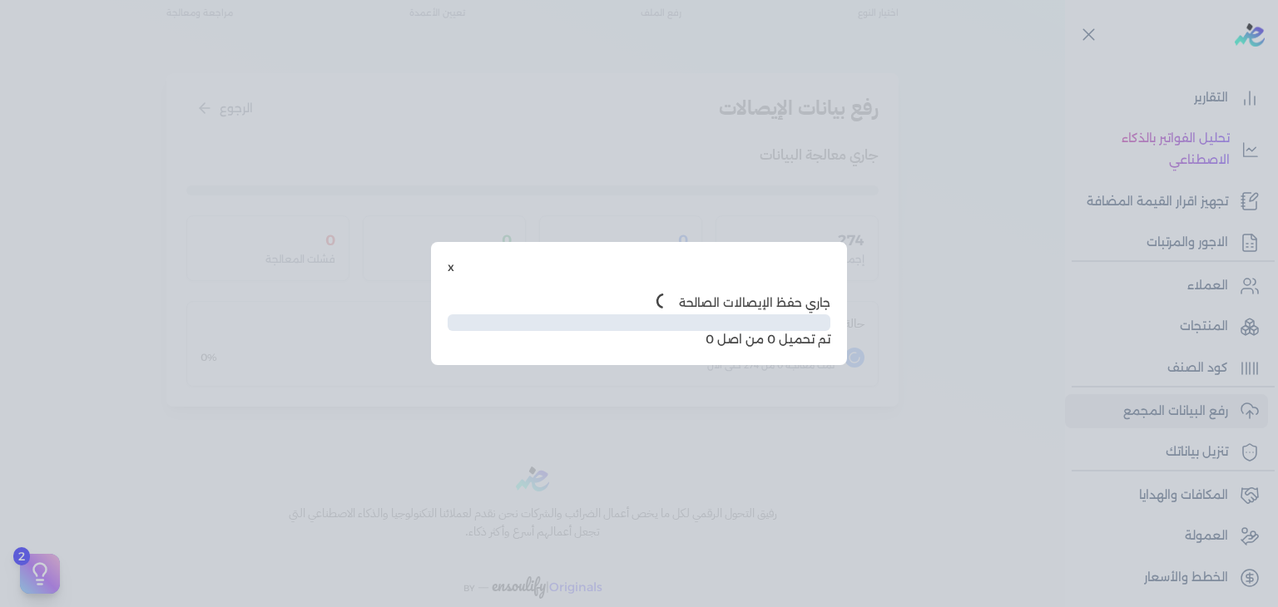
scroll to position [49, 0]
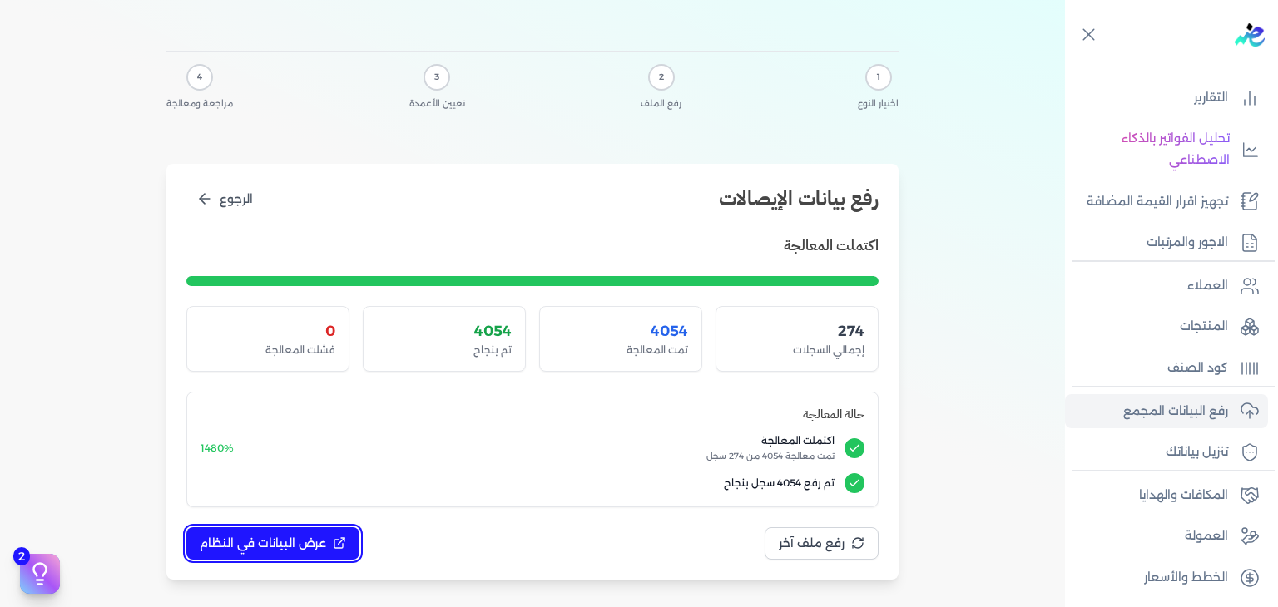
click at [313, 550] on span "عرض البيانات في النظام" at bounding box center [263, 543] width 126 height 17
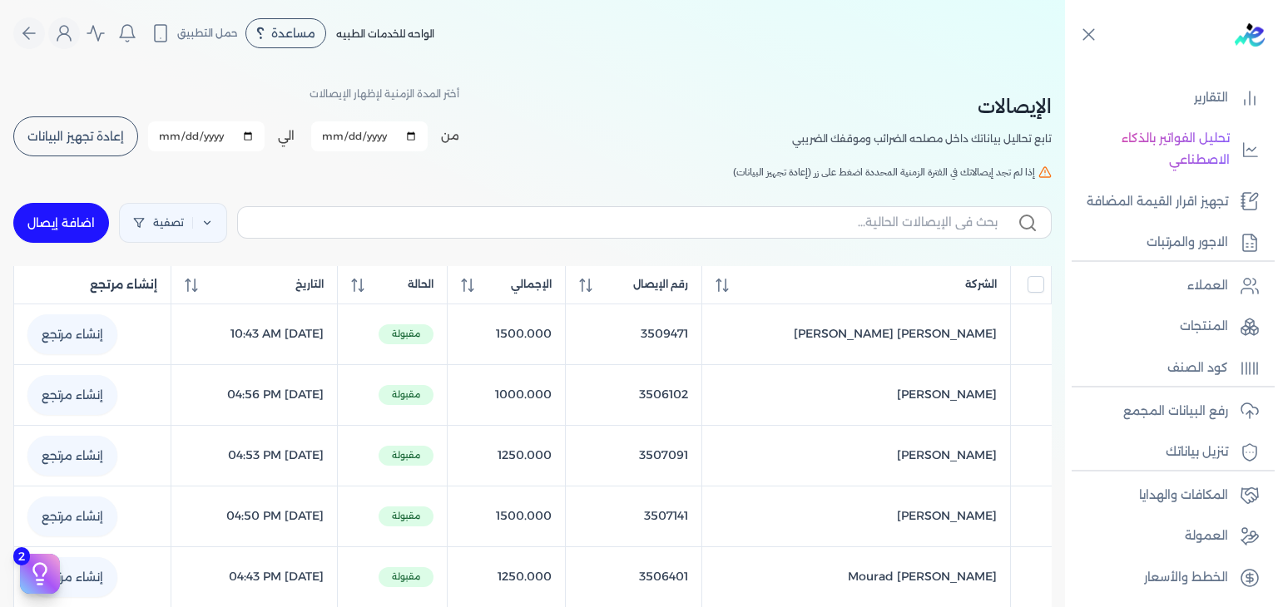
click at [76, 132] on span "إعادة تجهيز البيانات" at bounding box center [75, 137] width 97 height 12
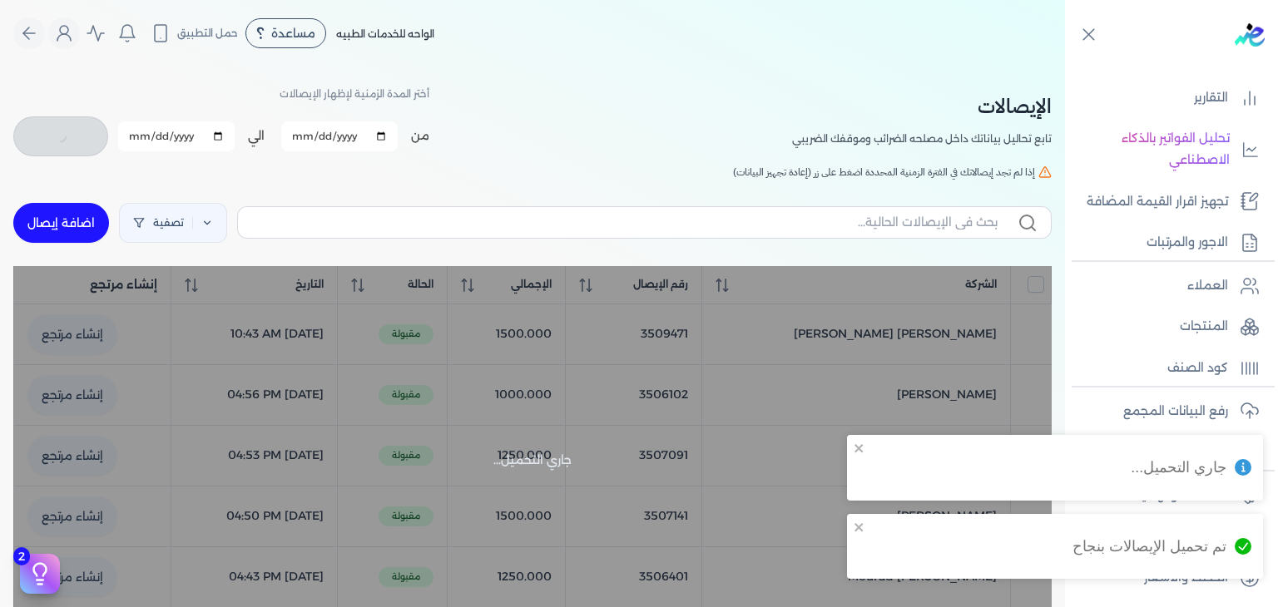
checkbox input "false"
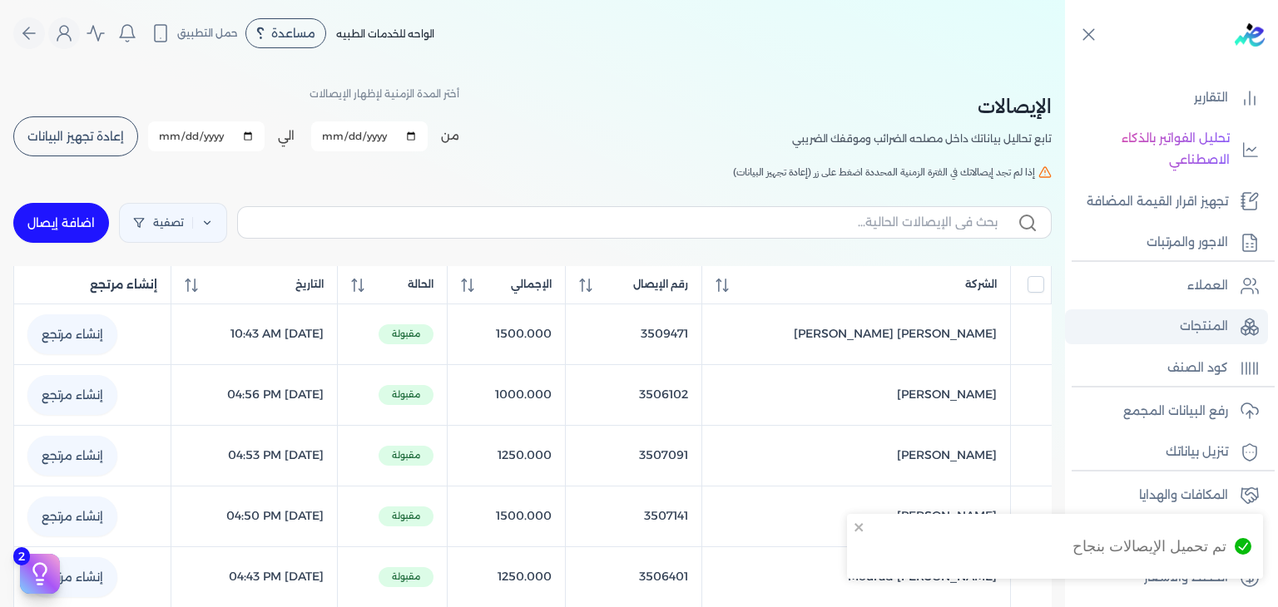
click at [1218, 322] on p "المنتجات" at bounding box center [1204, 327] width 48 height 22
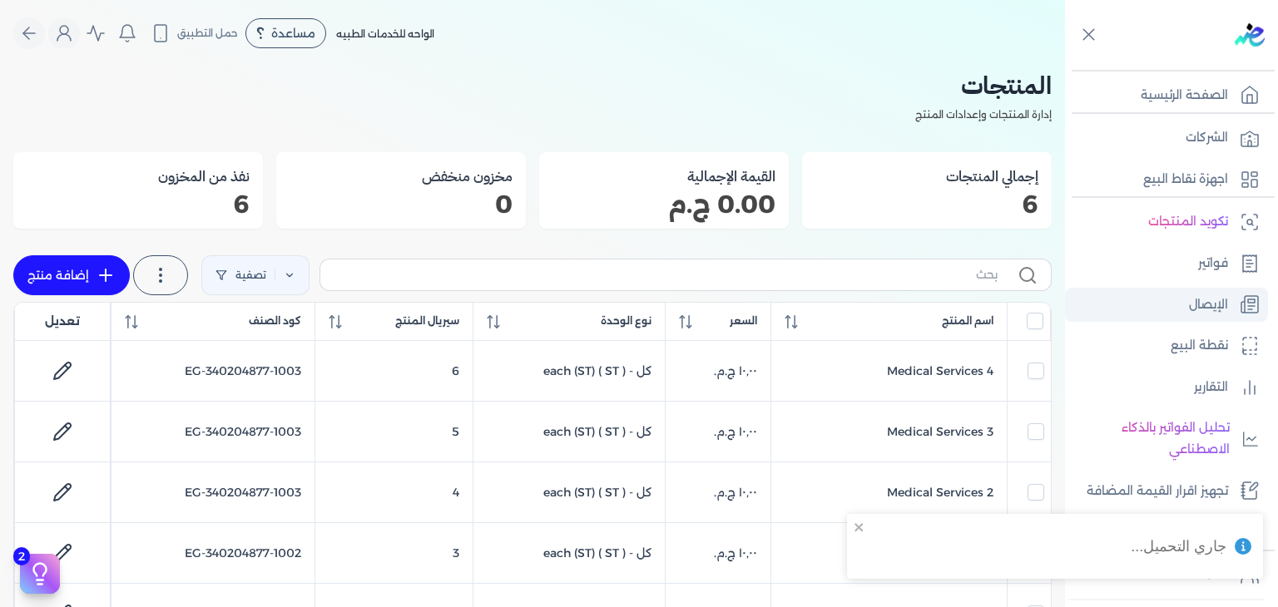
click at [1171, 297] on link "الإيصال" at bounding box center [1166, 305] width 203 height 35
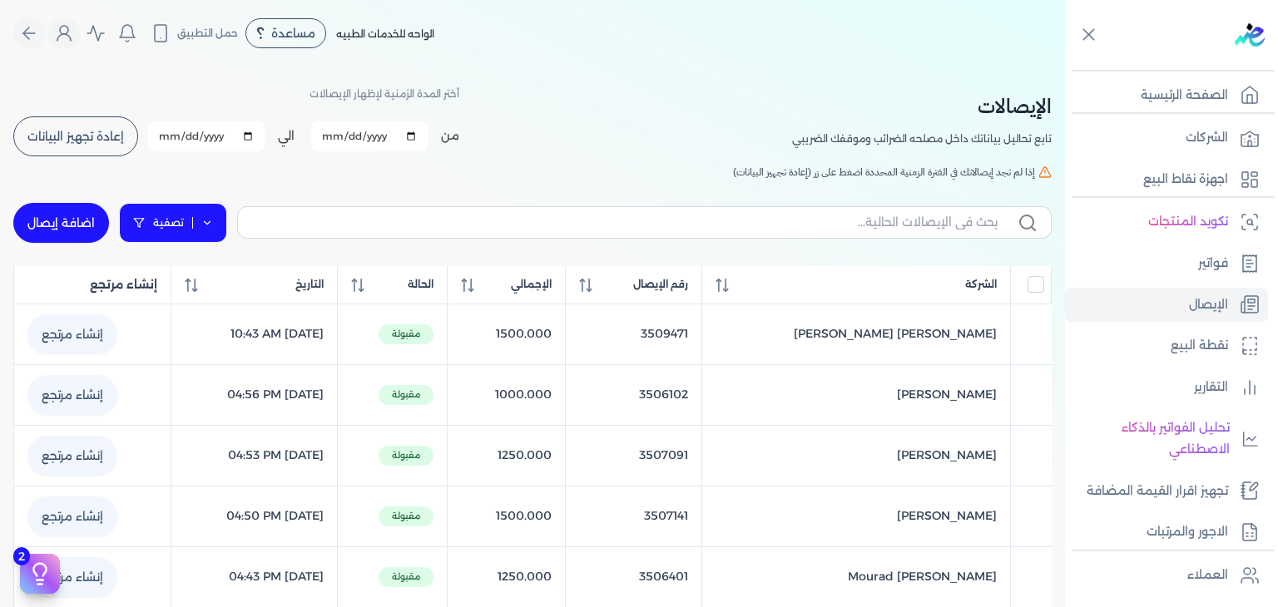
click at [194, 218] on link "تصفية" at bounding box center [173, 223] width 108 height 40
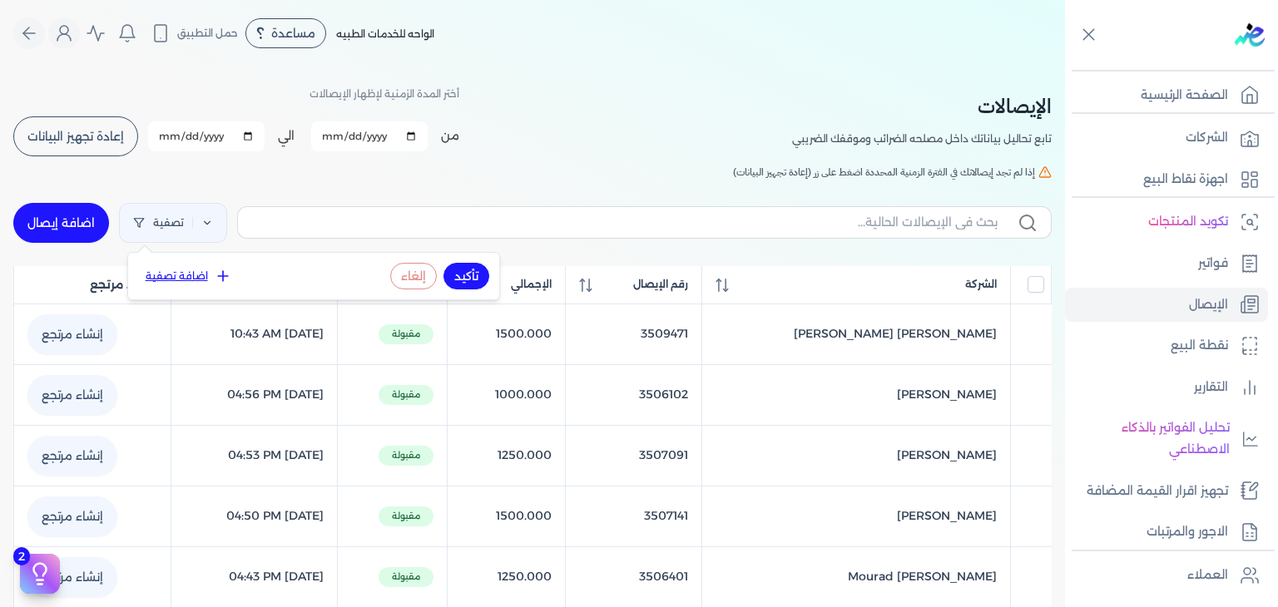
click at [175, 273] on button "اضافة تصفية" at bounding box center [188, 276] width 101 height 20
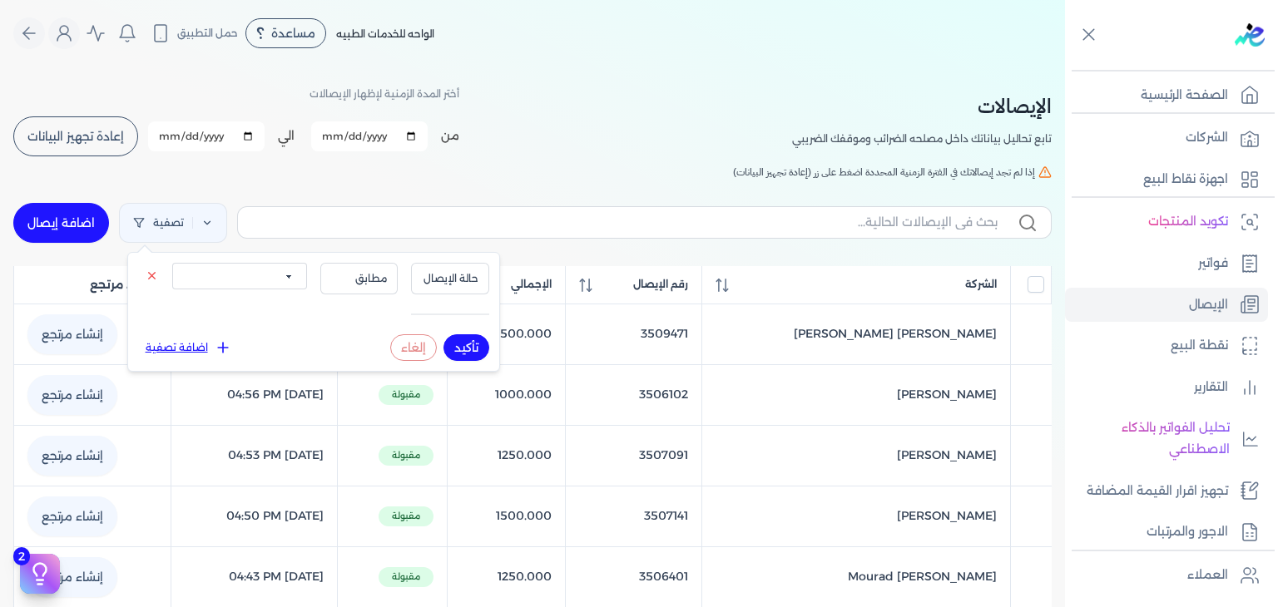
click at [282, 285] on select "الكل مقبولة غير مقبولة يتم مراجعتها ملغية مرفوضة مسودة" at bounding box center [239, 276] width 135 height 27
select select "draft"
click at [172, 263] on select "الكل مقبولة غير مقبولة يتم مراجعتها ملغية مرفوضة مسودة" at bounding box center [239, 276] width 135 height 27
click at [457, 341] on button "تأكيد" at bounding box center [466, 347] width 46 height 27
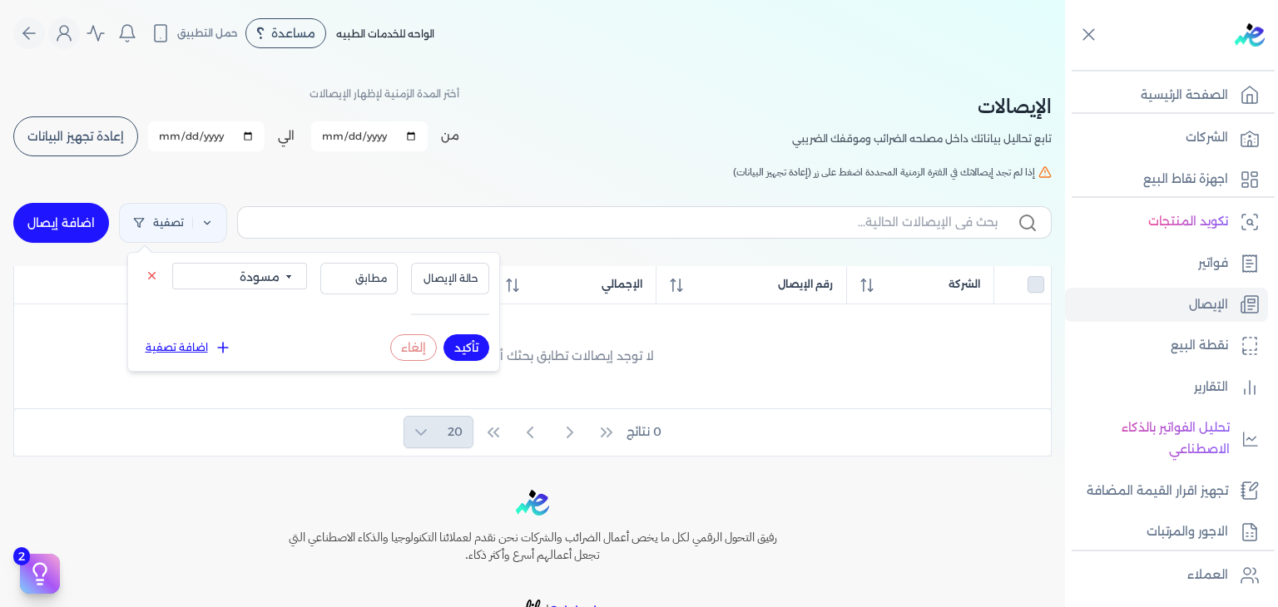
click at [690, 141] on div "الإيصالات تابع تحاليل بياناتك داخل مصلحه الضرائب وموقفك الضريبي أختر المدة الزم…" at bounding box center [532, 120] width 1038 height 75
click at [67, 134] on span "إعادة تجهيز البيانات" at bounding box center [75, 137] width 97 height 12
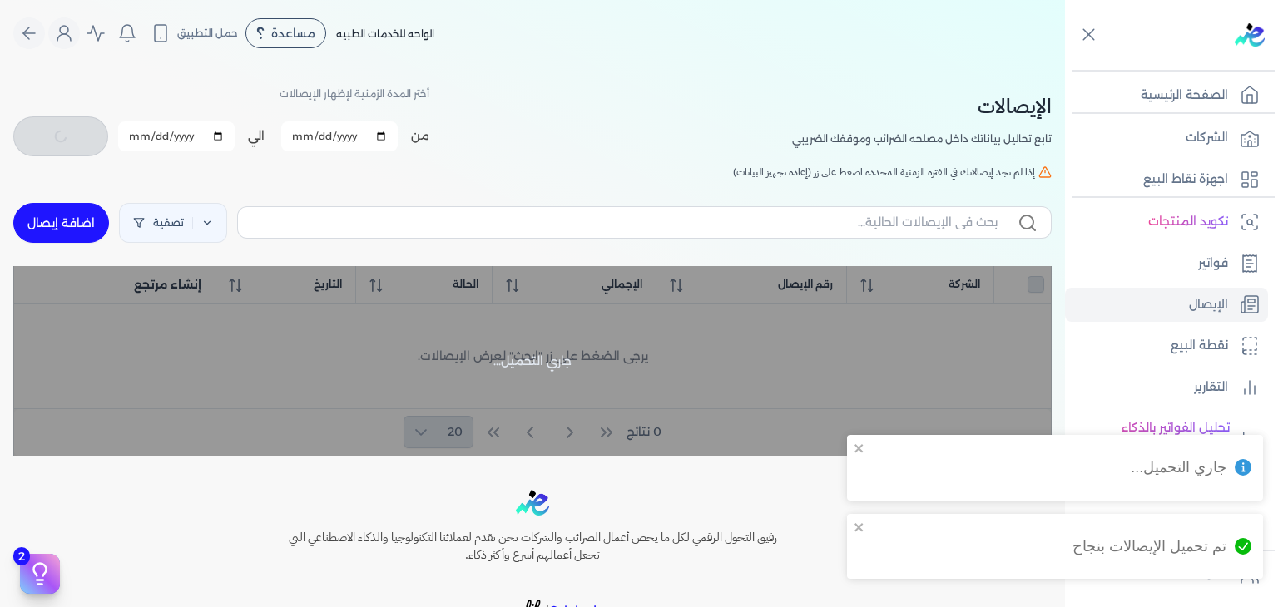
checkbox input "false"
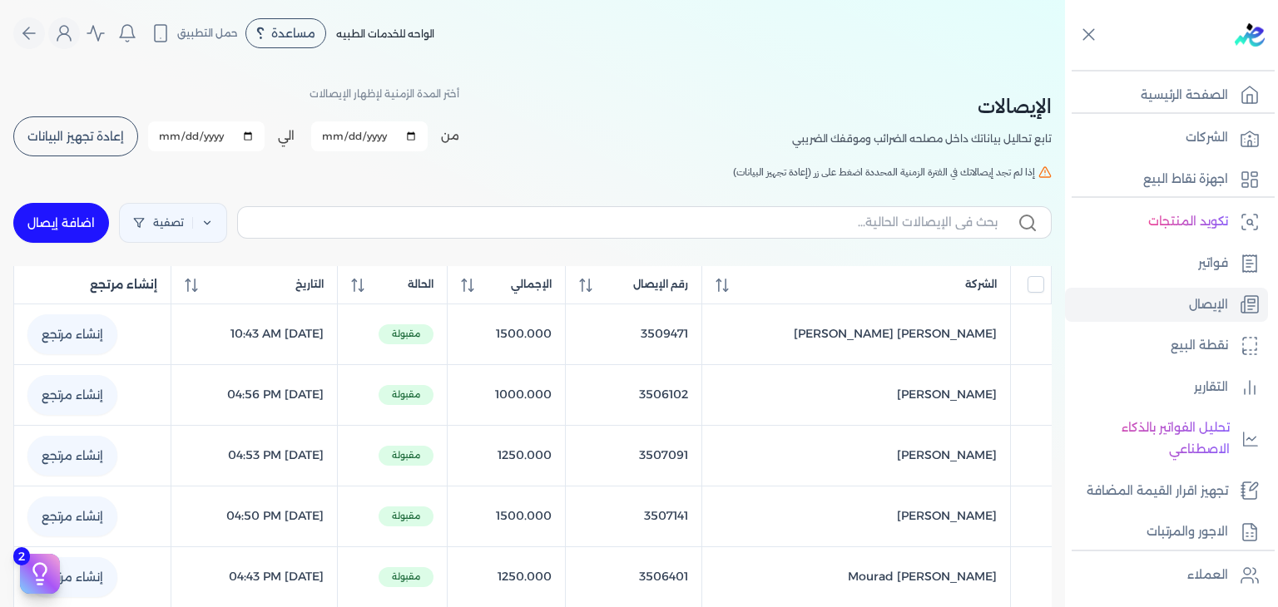
click at [253, 134] on input "2025-08-21" at bounding box center [206, 136] width 116 height 30
type input "[DATE]"
checkbox input "false"
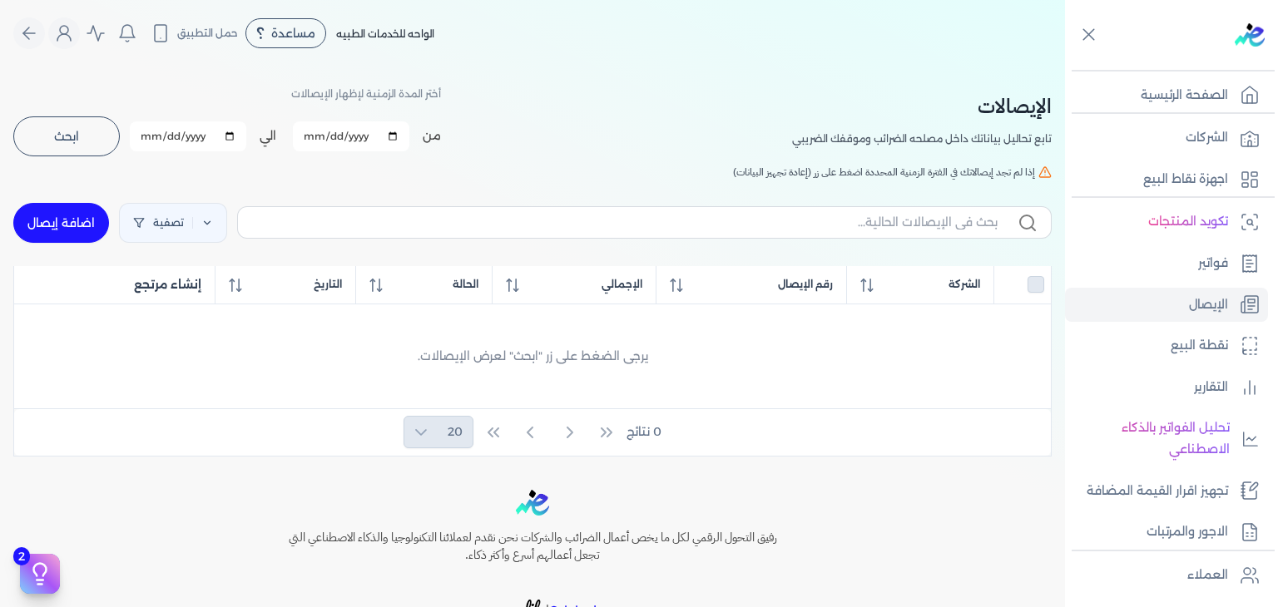
click at [392, 135] on input "2025-08-19" at bounding box center [351, 136] width 116 height 30
type input "2025-08-22"
click at [579, 79] on div "الإيصالات تابع تحاليل بياناتك داخل مصلحه الضرائب وموقفك الضريبي أختر المدة الزم…" at bounding box center [532, 262] width 1065 height 390
click at [106, 139] on button "ابحث" at bounding box center [66, 136] width 106 height 40
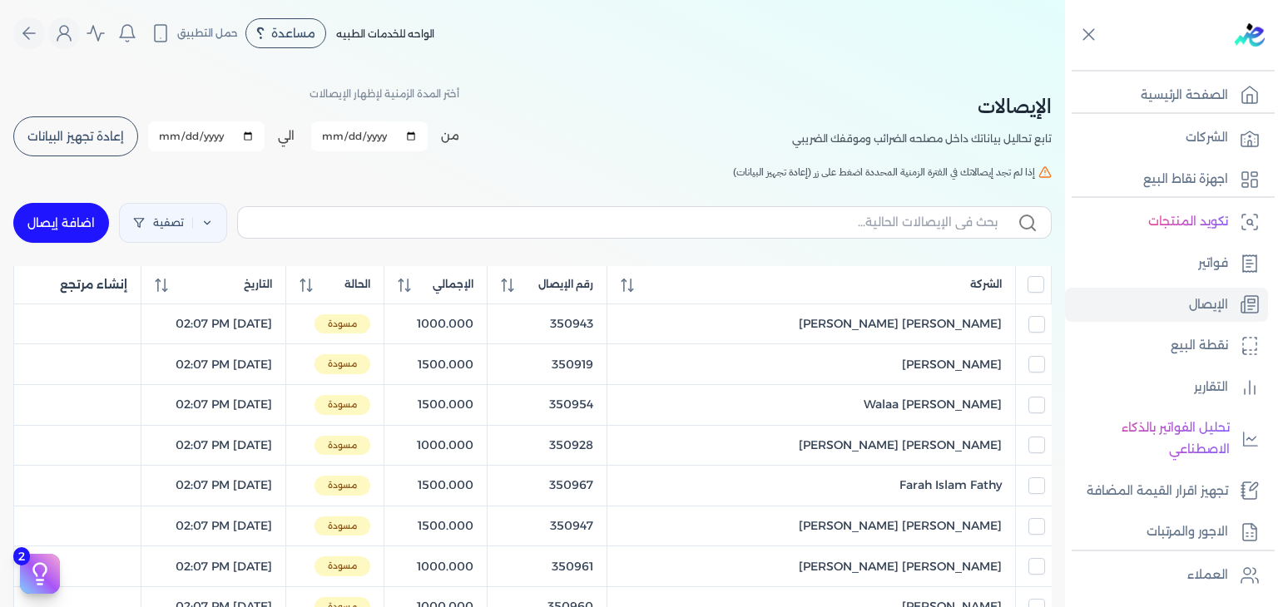
click at [1025, 285] on div at bounding box center [1033, 284] width 22 height 17
click at [1032, 286] on input "All items unselected" at bounding box center [1035, 284] width 17 height 17
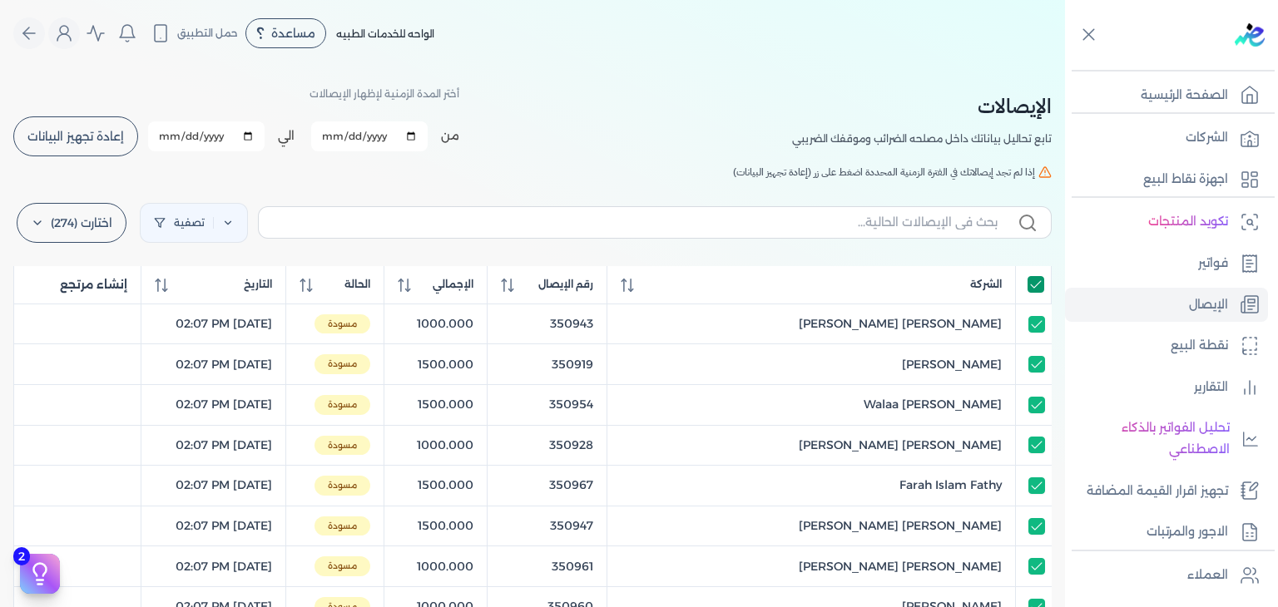
click at [1032, 286] on input "All items selected" at bounding box center [1035, 284] width 17 height 17
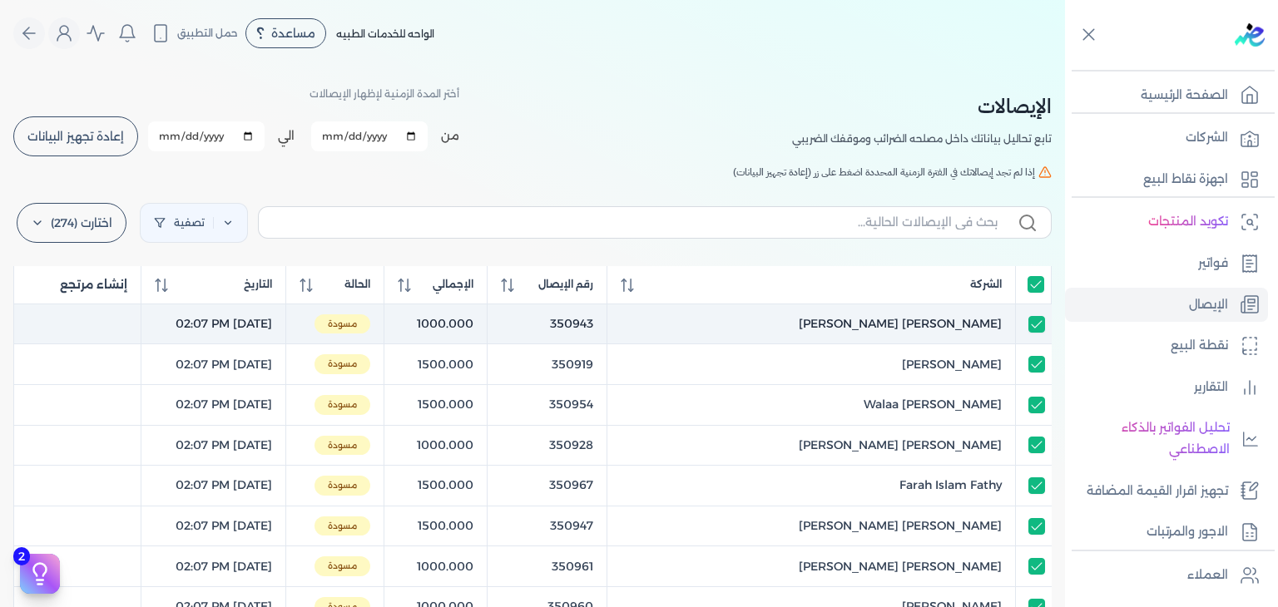
checkbox input "false"
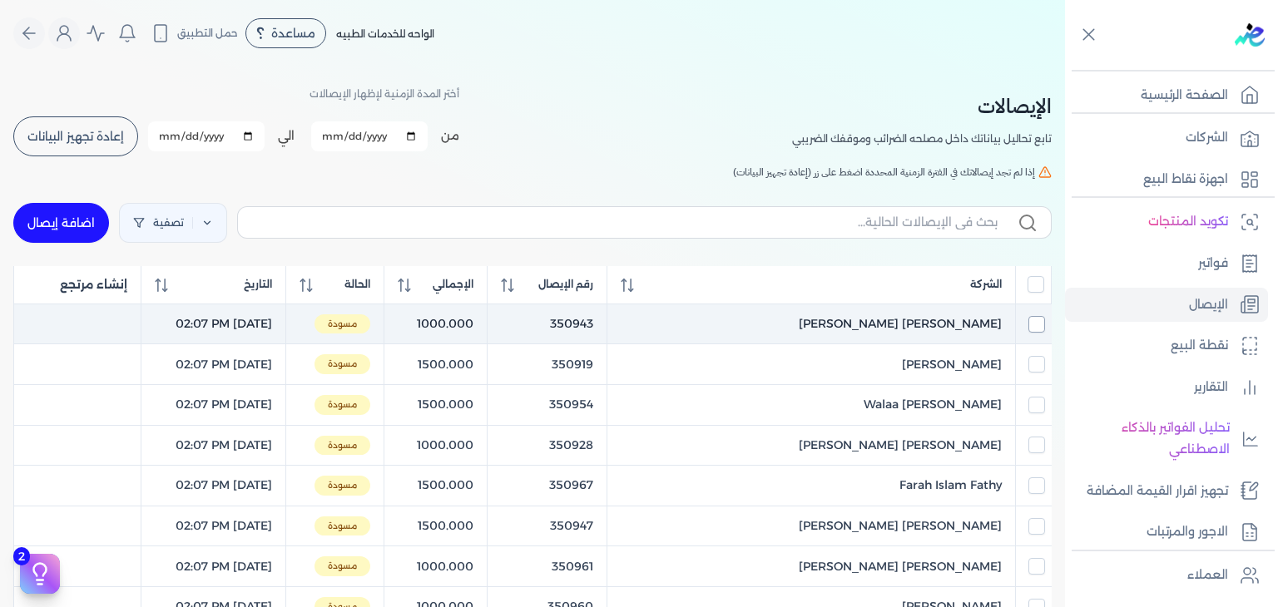
click at [1034, 324] on input "checkbox" at bounding box center [1036, 324] width 17 height 17
checkbox input "true"
checkbox input "false"
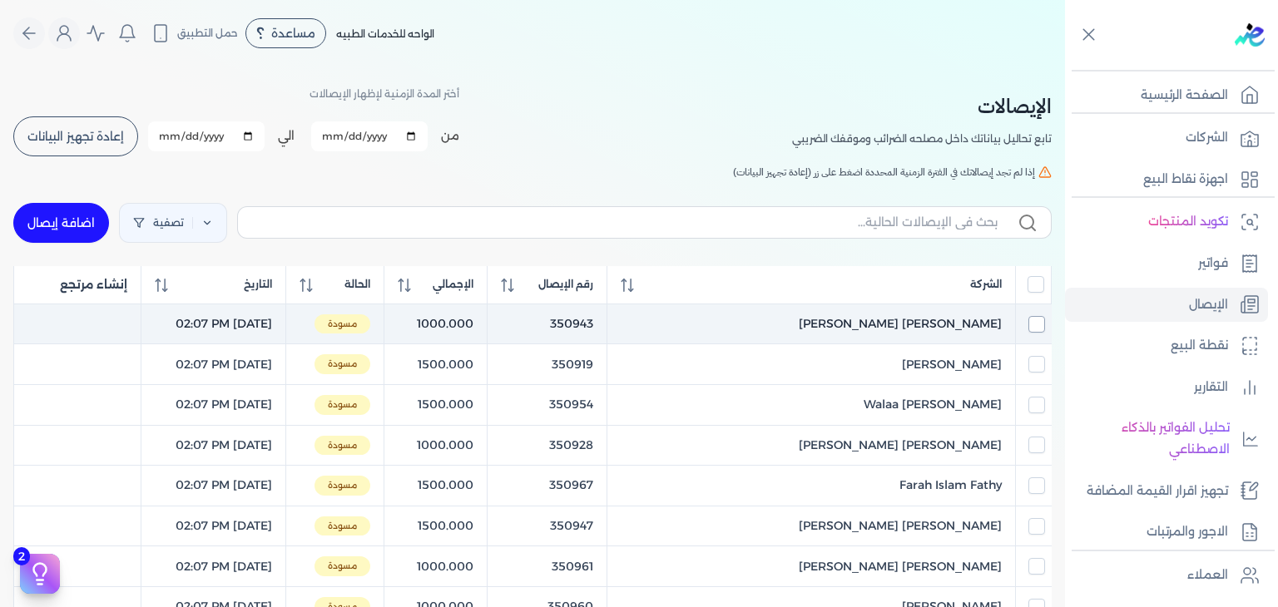
checkbox input "false"
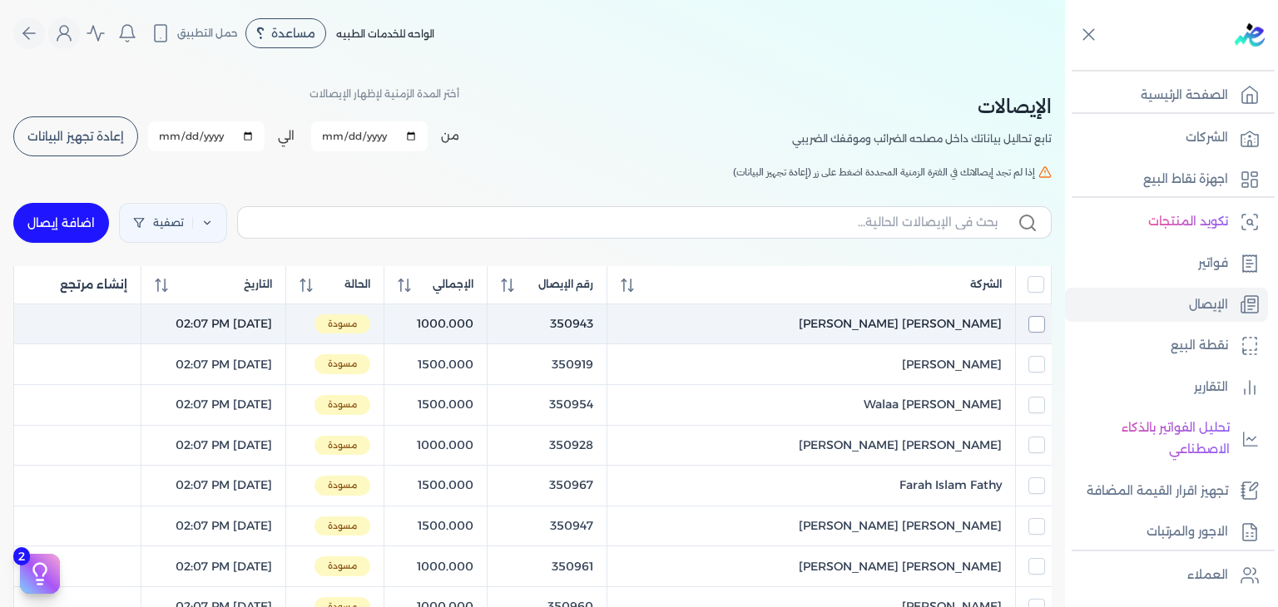
checkbox input "false"
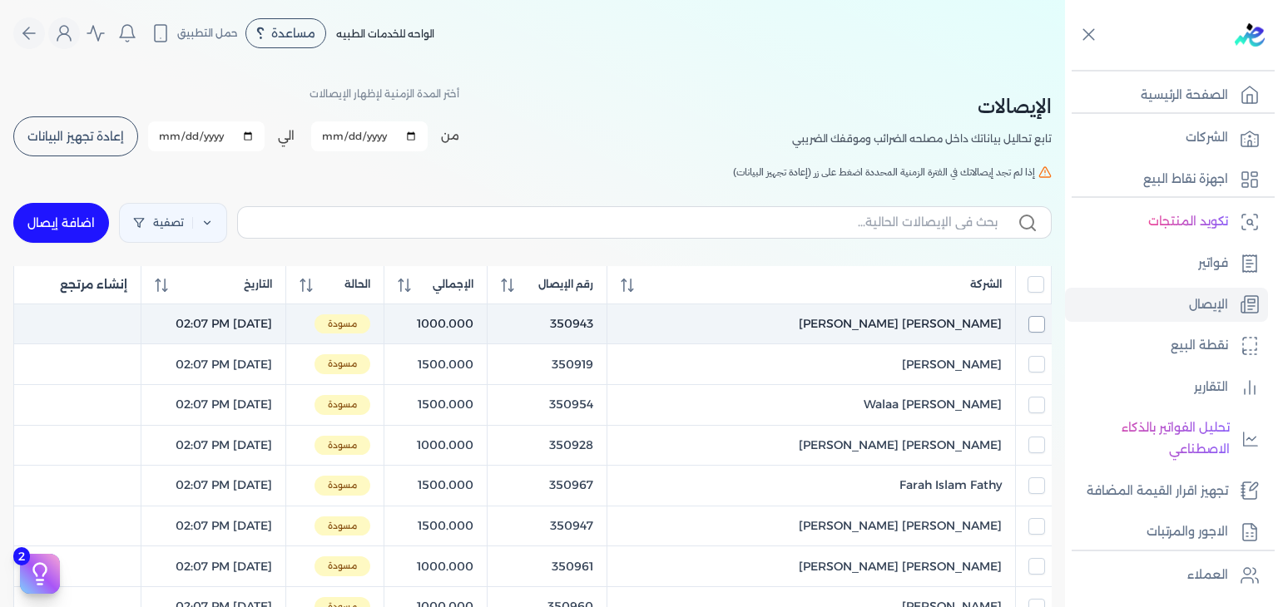
checkbox input "false"
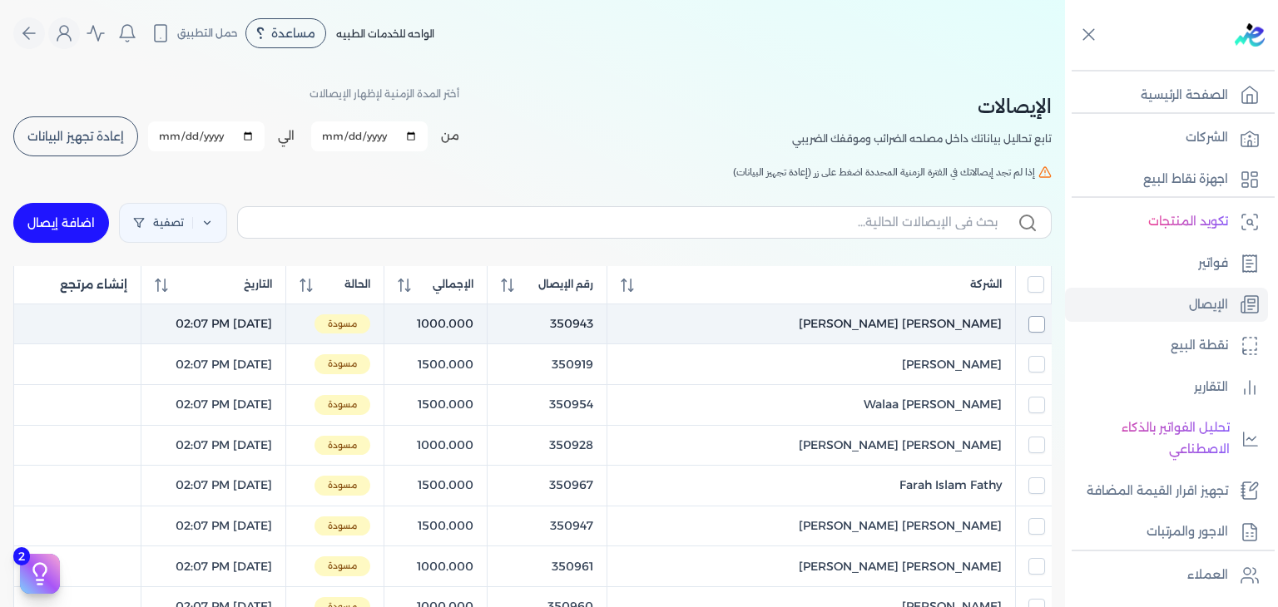
checkbox input "false"
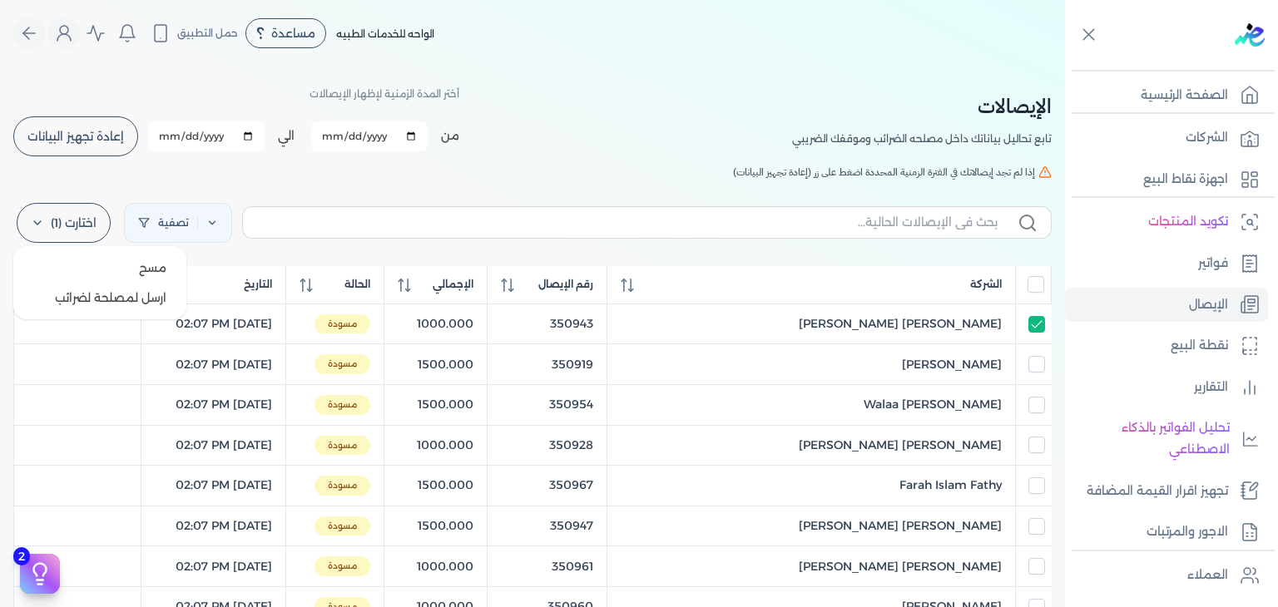
click at [76, 220] on label "اختارت (1)" at bounding box center [64, 223] width 94 height 40
click at [123, 297] on button "ارسل لمصلحة لضرائب" at bounding box center [100, 298] width 160 height 30
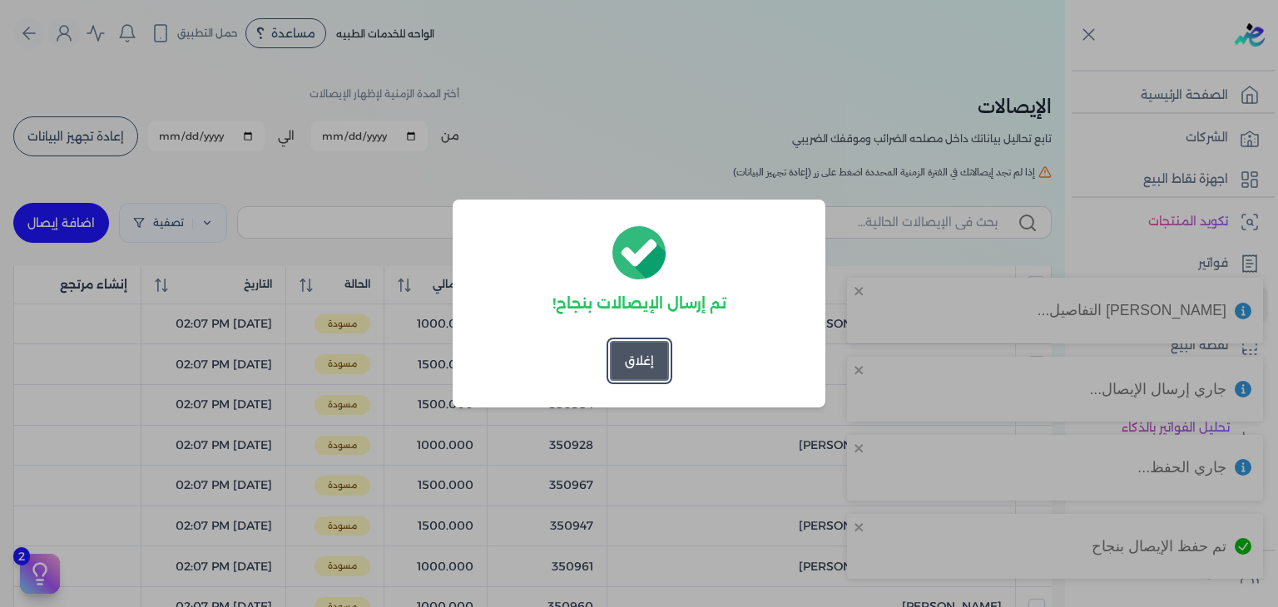
click at [636, 346] on button "إغلاق" at bounding box center [639, 361] width 59 height 40
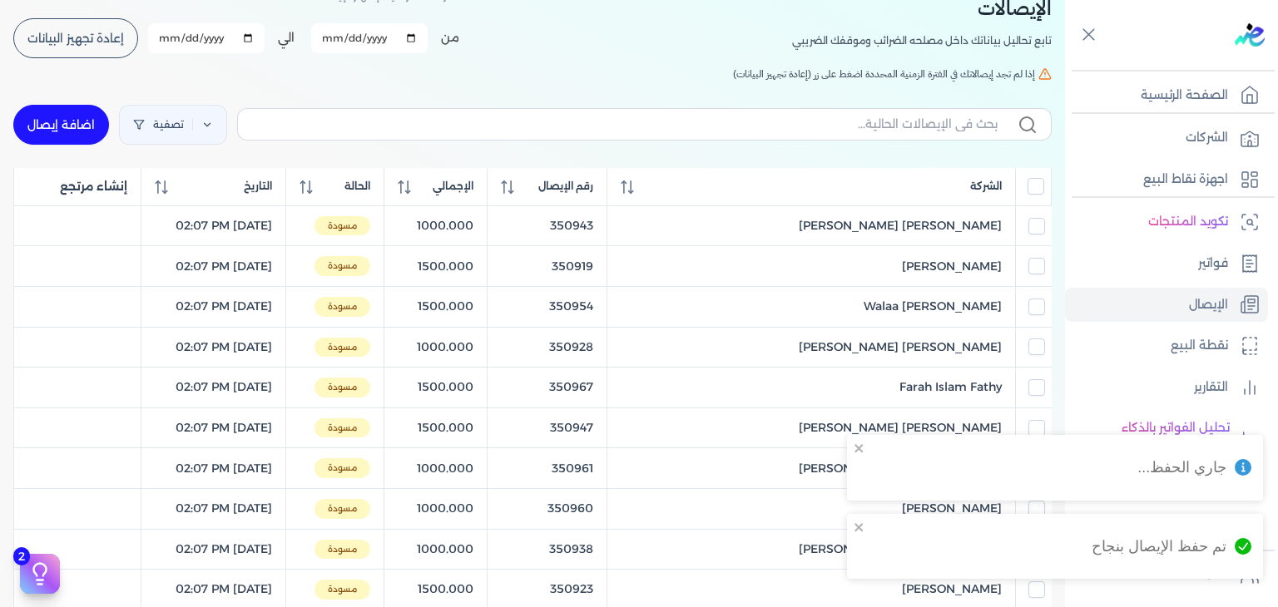
scroll to position [83, 0]
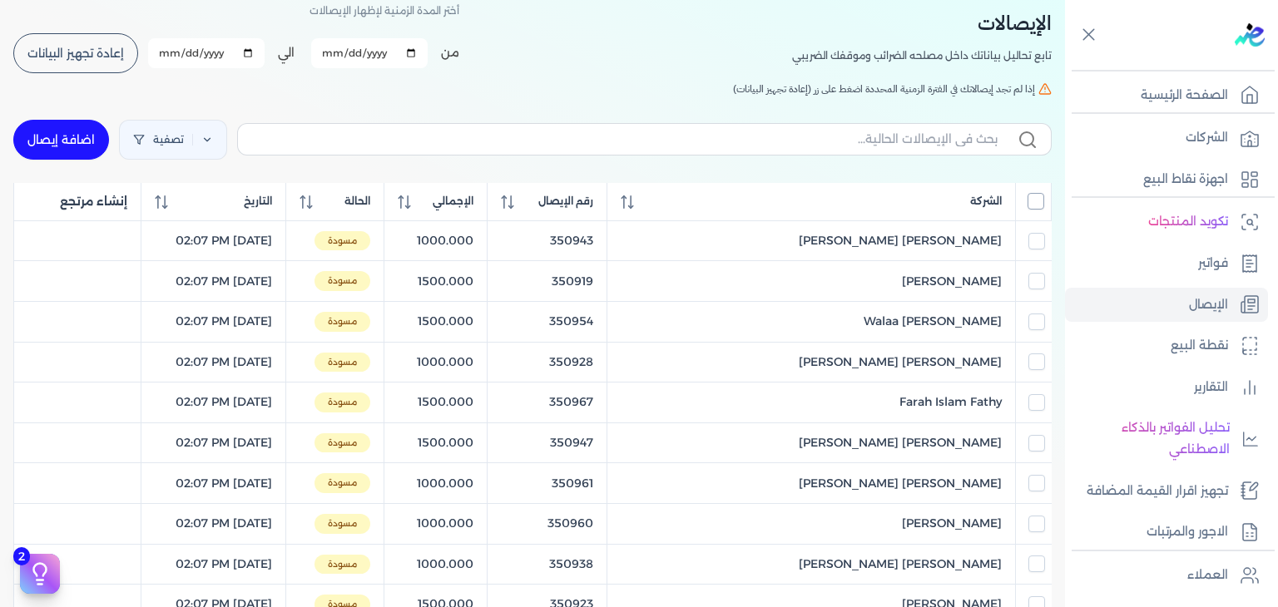
click at [1032, 201] on input "All items unselected" at bounding box center [1035, 201] width 17 height 17
checkbox input "true"
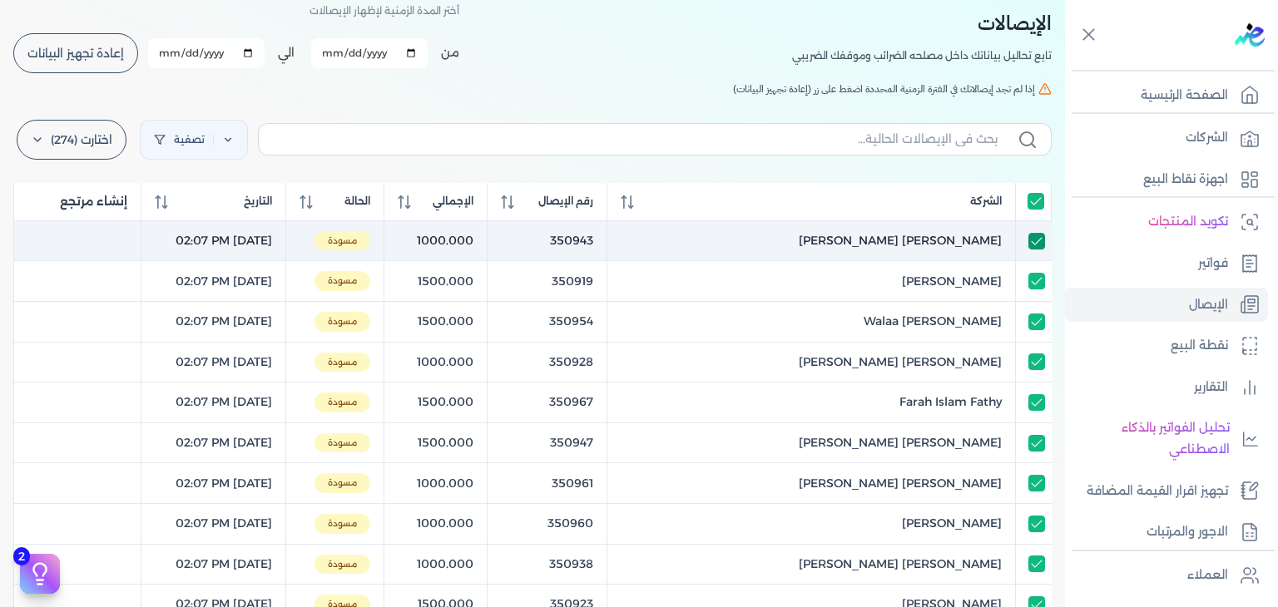
click at [1036, 244] on input "checkbox" at bounding box center [1036, 241] width 17 height 17
checkbox input "false"
checkbox input "true"
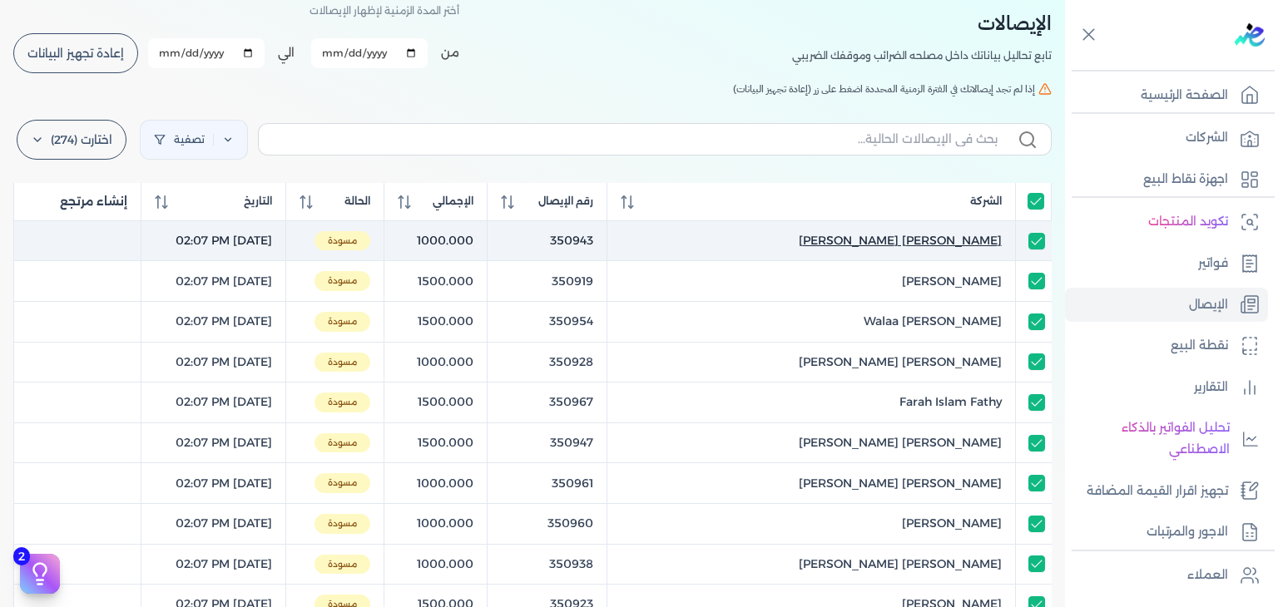
checkbox input "true"
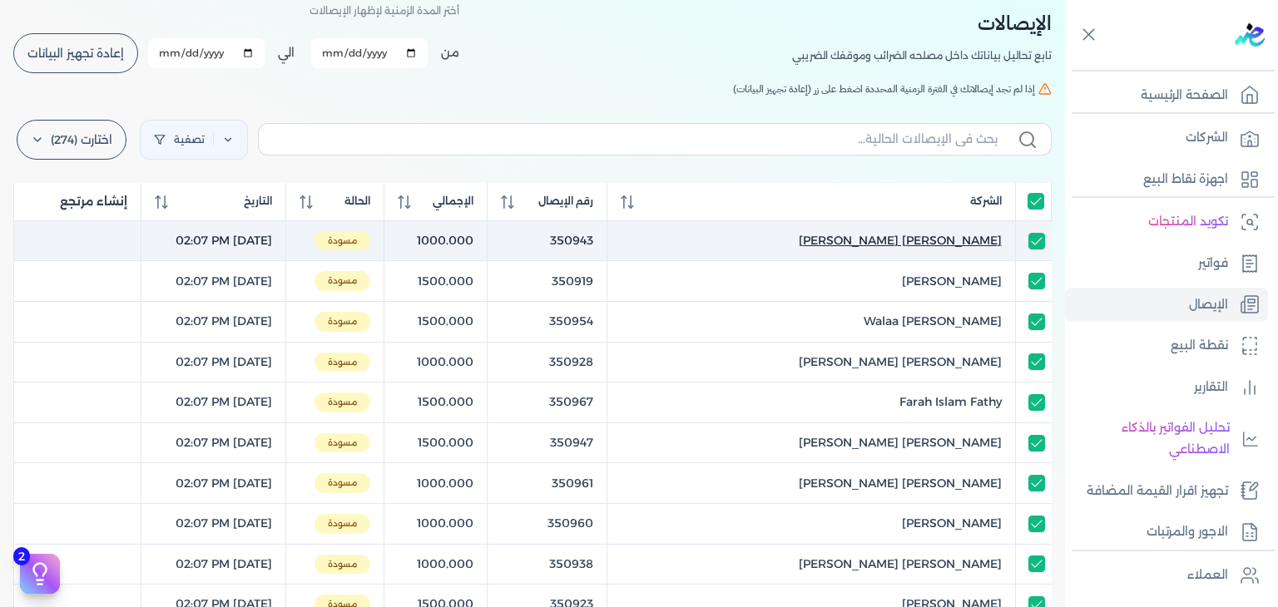
checkbox input "true"
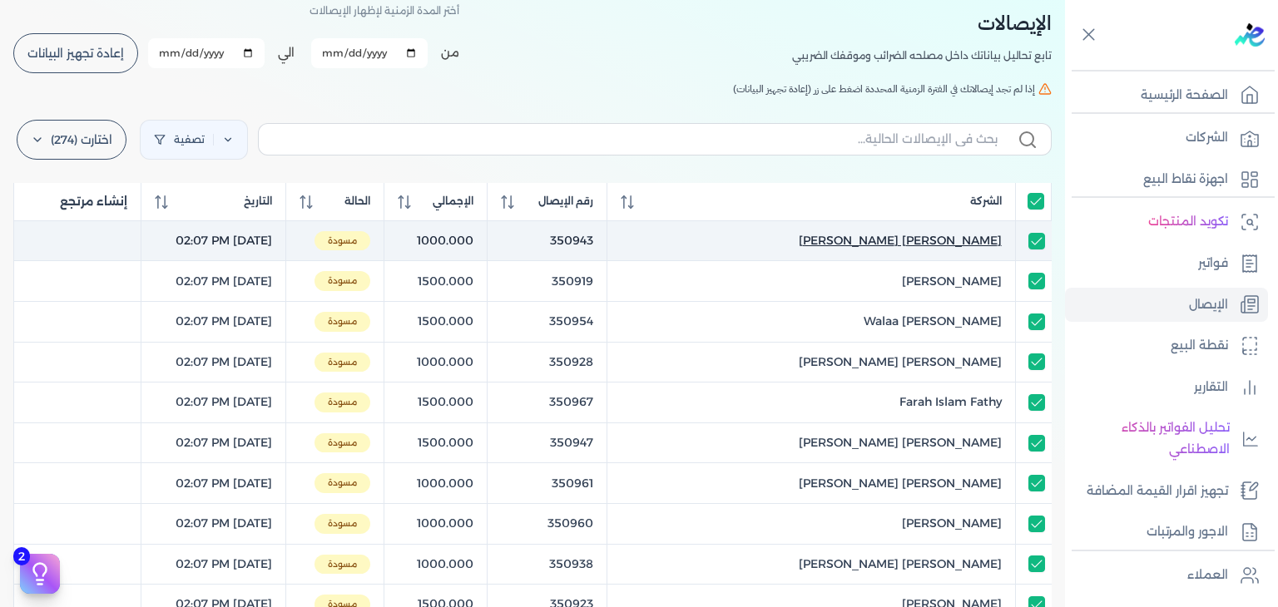
checkbox input "true"
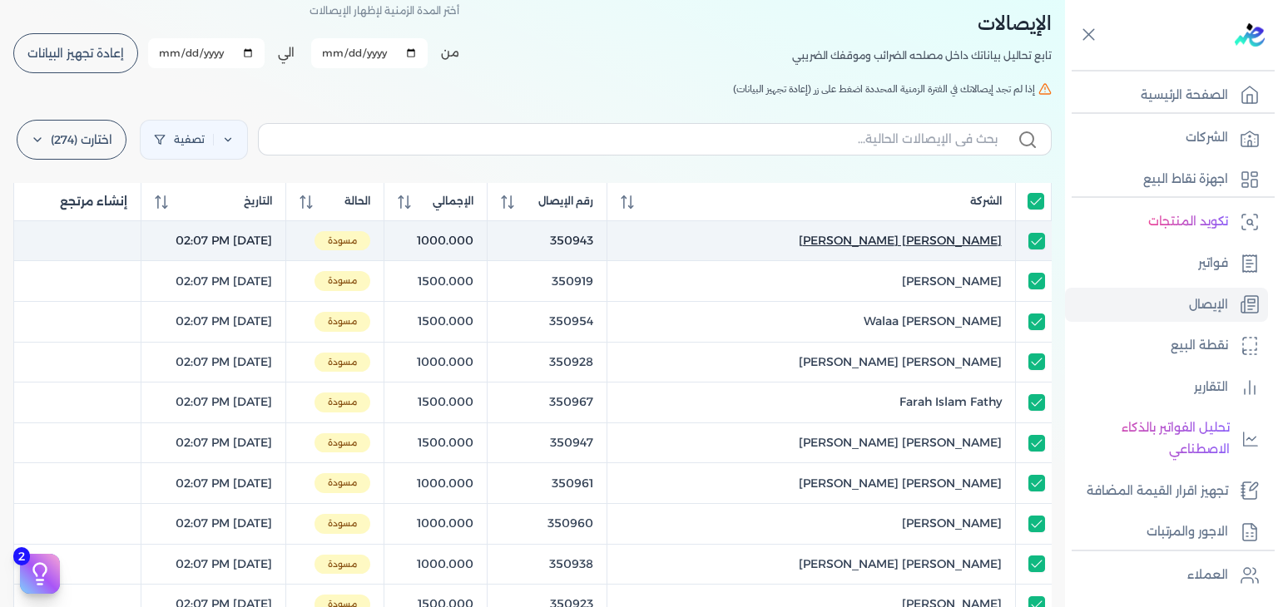
checkbox input "true"
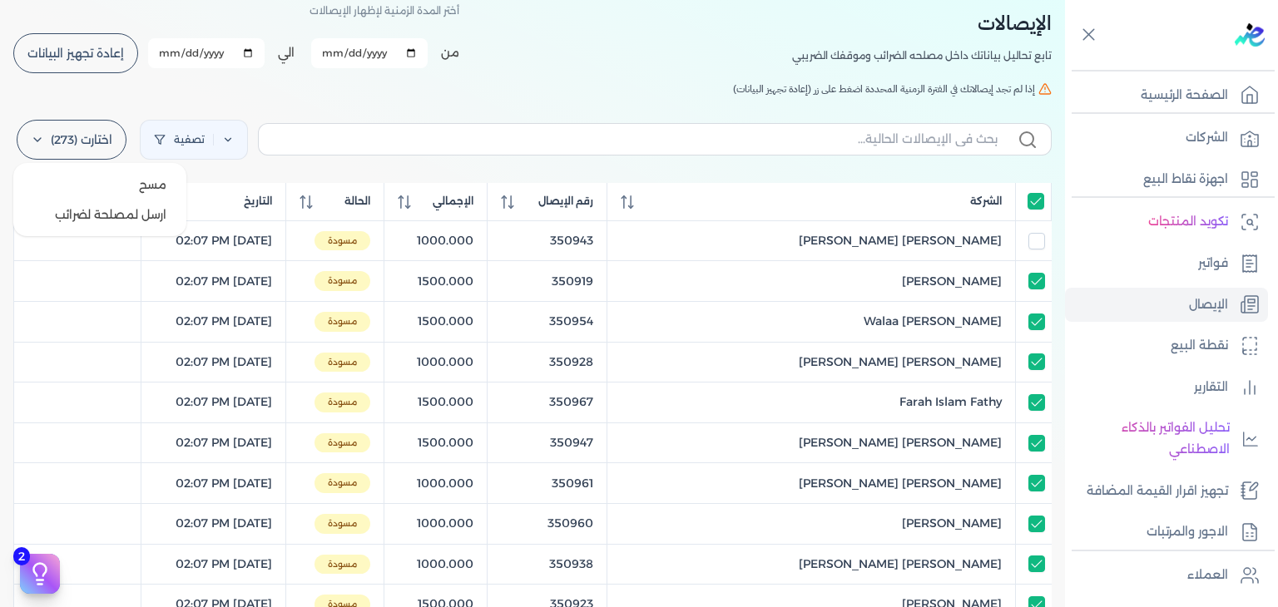
click at [69, 141] on label "اختارت (273)" at bounding box center [72, 140] width 110 height 40
click at [136, 207] on button "ارسل لمصلحة لضرائب" at bounding box center [100, 215] width 160 height 30
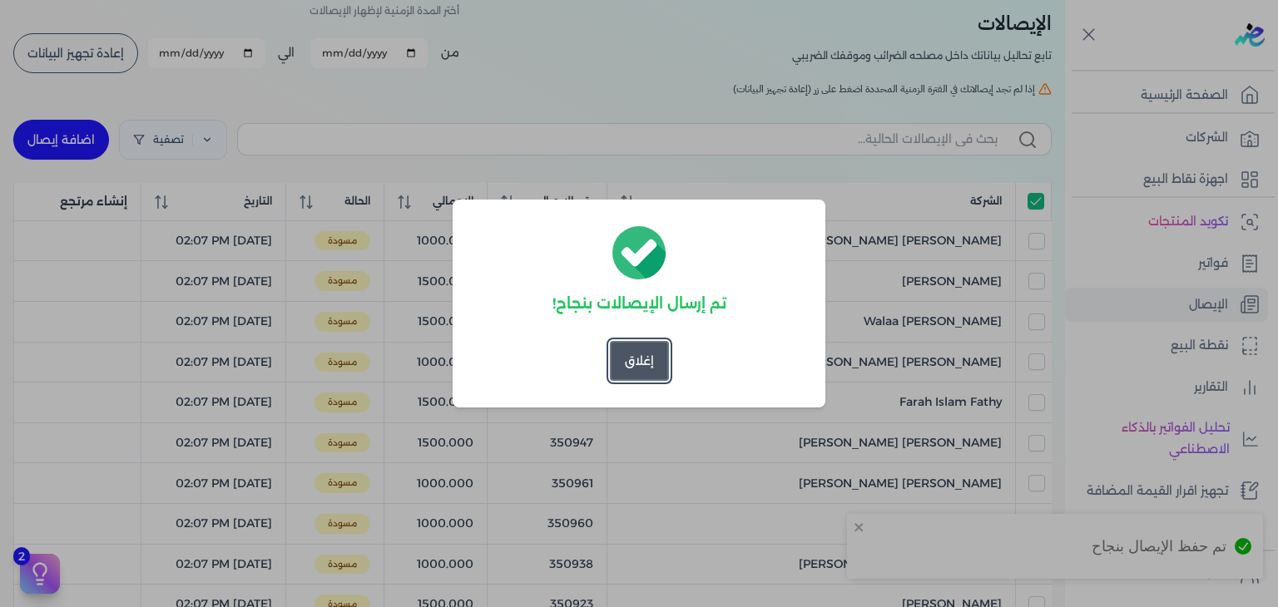
click at [636, 356] on button "إغلاق" at bounding box center [639, 361] width 59 height 40
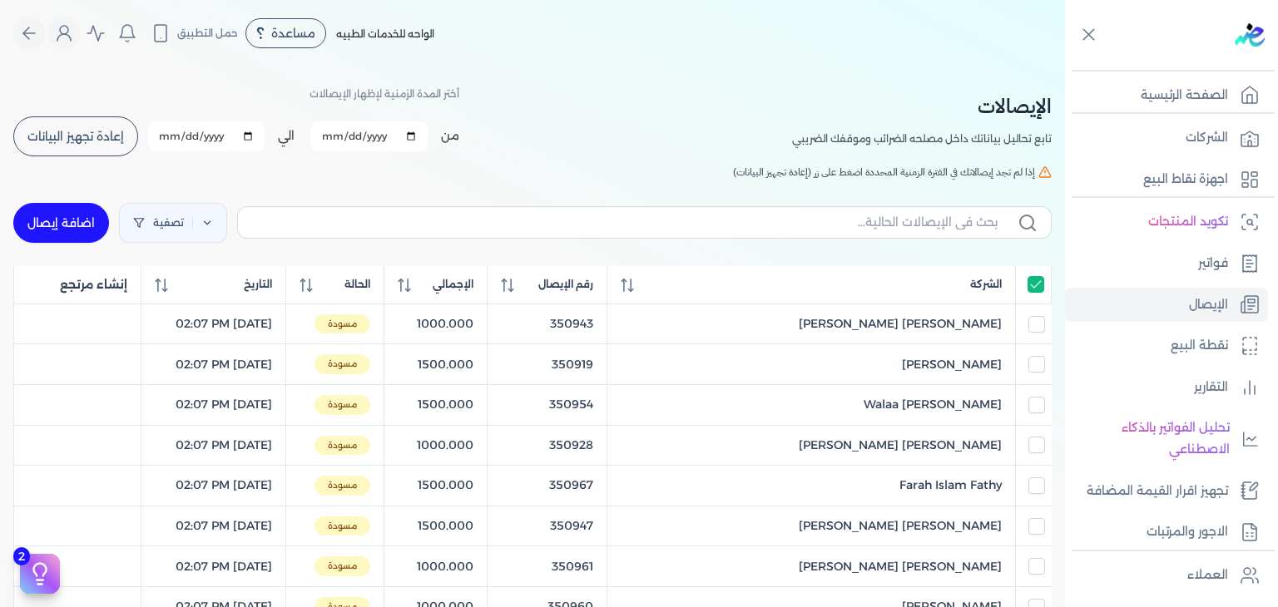
scroll to position [0, 0]
click at [67, 131] on span "إعادة تجهيز البيانات" at bounding box center [75, 137] width 97 height 12
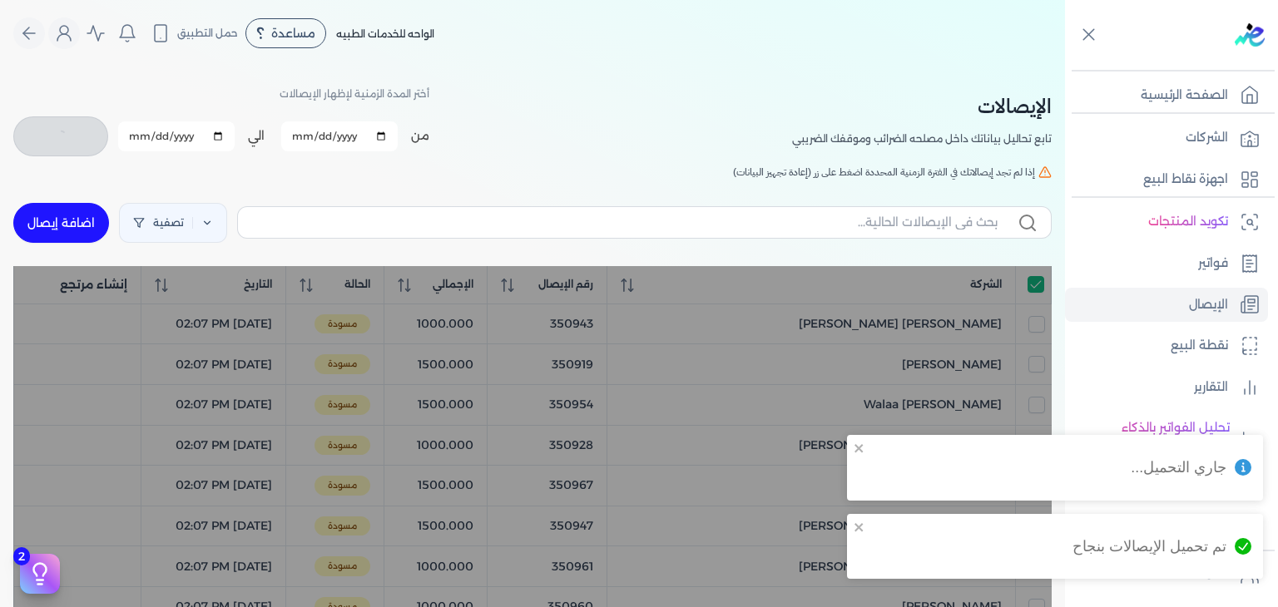
checkbox input "true"
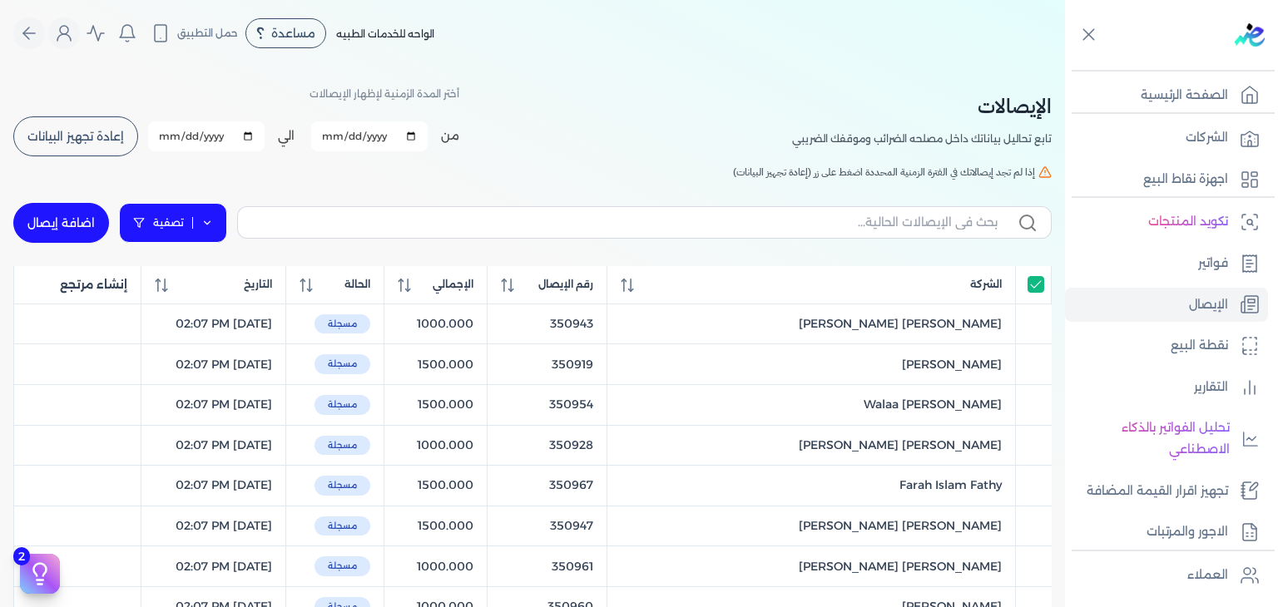
click at [176, 221] on link "تصفية" at bounding box center [173, 223] width 108 height 40
select select "draft"
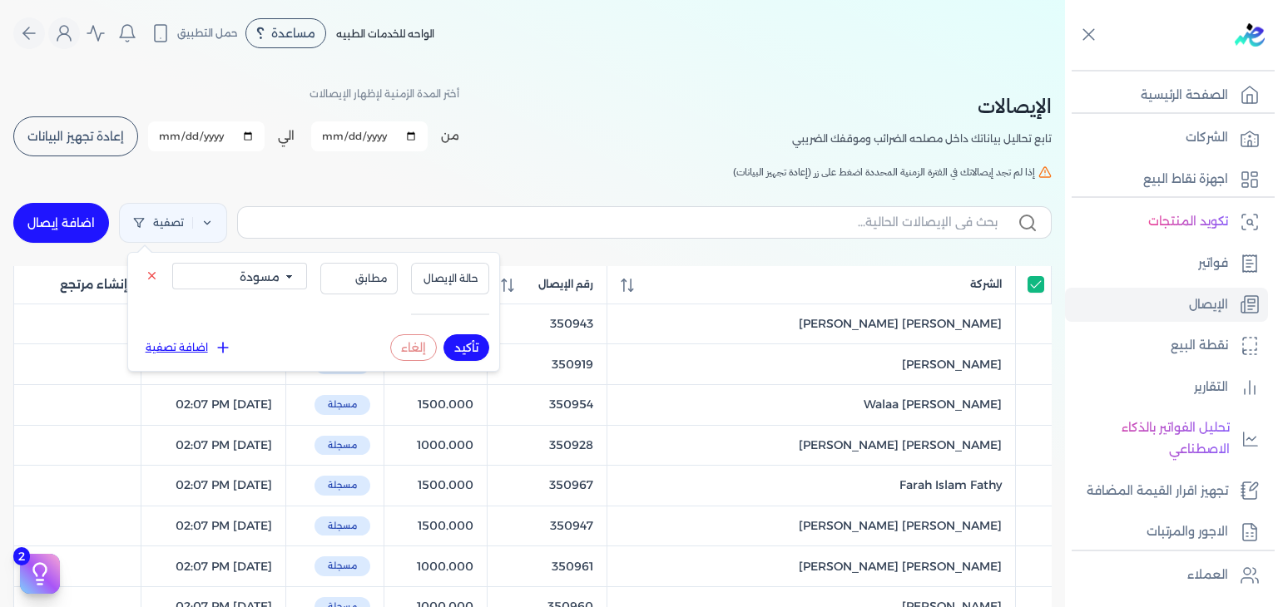
click at [327, 102] on p "أختر المدة الزمنية لإظهار الإيصالات" at bounding box center [384, 94] width 150 height 22
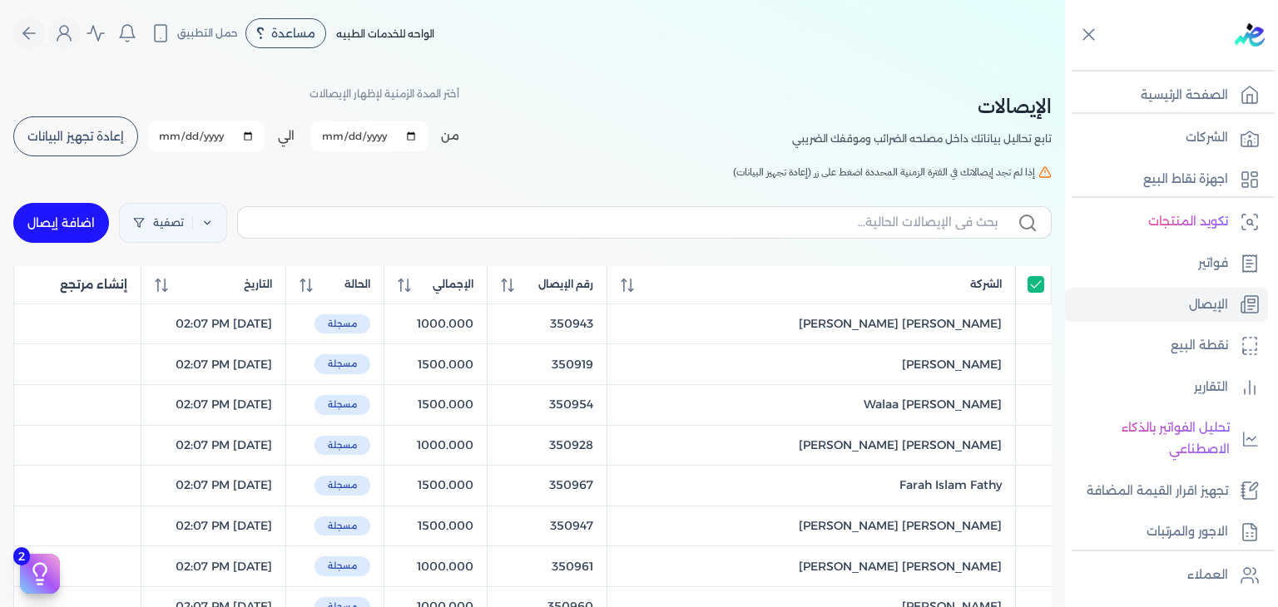
click at [414, 135] on input "2025-08-22" at bounding box center [369, 136] width 116 height 30
type input "[DATE]"
checkbox input "true"
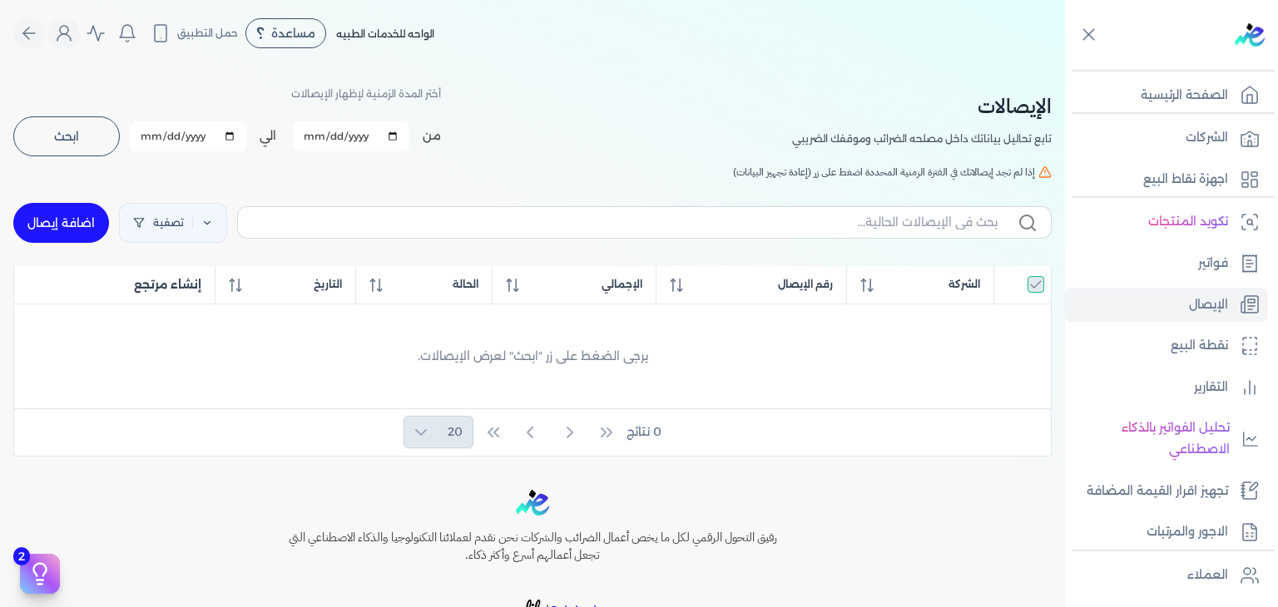
click at [240, 136] on input "[DATE]" at bounding box center [188, 136] width 116 height 30
type input "2025-08-18"
click at [106, 141] on button "ابحث" at bounding box center [66, 136] width 106 height 40
checkbox input "true"
click at [249, 129] on input "2025-08-18" at bounding box center [206, 136] width 116 height 30
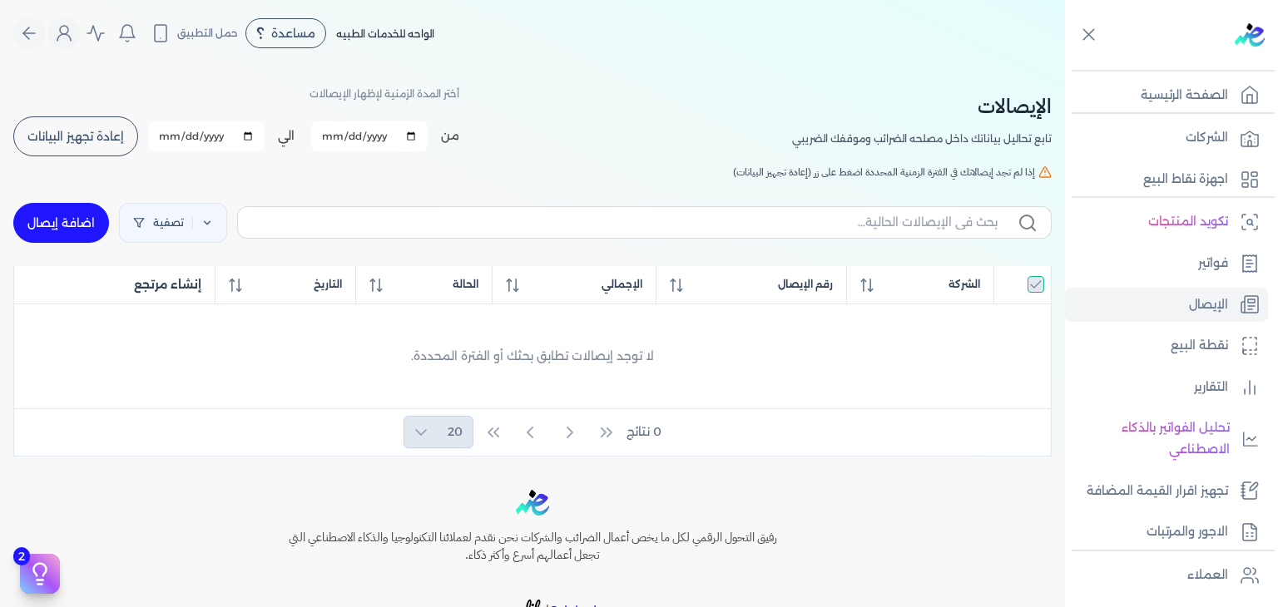
type input "[DATE]"
drag, startPoint x: 516, startPoint y: 90, endPoint x: 20, endPoint y: 127, distance: 497.3
click at [516, 90] on div "الإيصالات تابع تحاليل بياناتك داخل مصلحه الضرائب وموقفك الضريبي أختر المدة الزم…" at bounding box center [532, 120] width 1038 height 75
click at [37, 124] on button "ابحث" at bounding box center [66, 136] width 106 height 40
click at [1171, 306] on link "الإيصال" at bounding box center [1166, 305] width 203 height 35
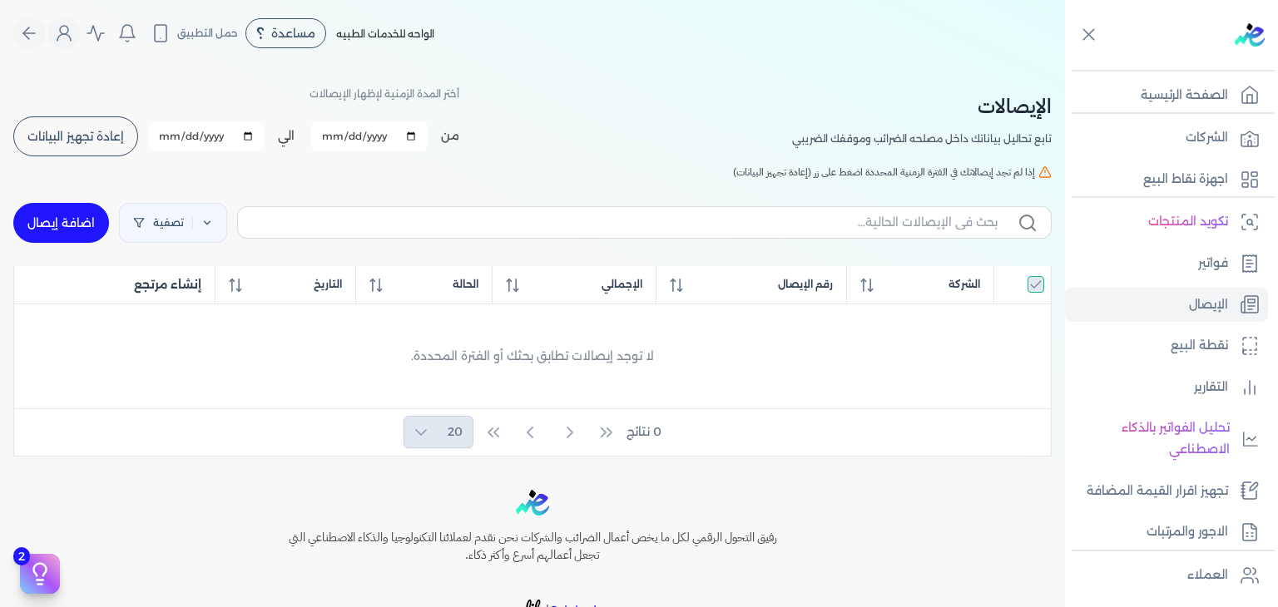
click at [55, 144] on button "إعادة تجهيز البيانات" at bounding box center [75, 136] width 125 height 40
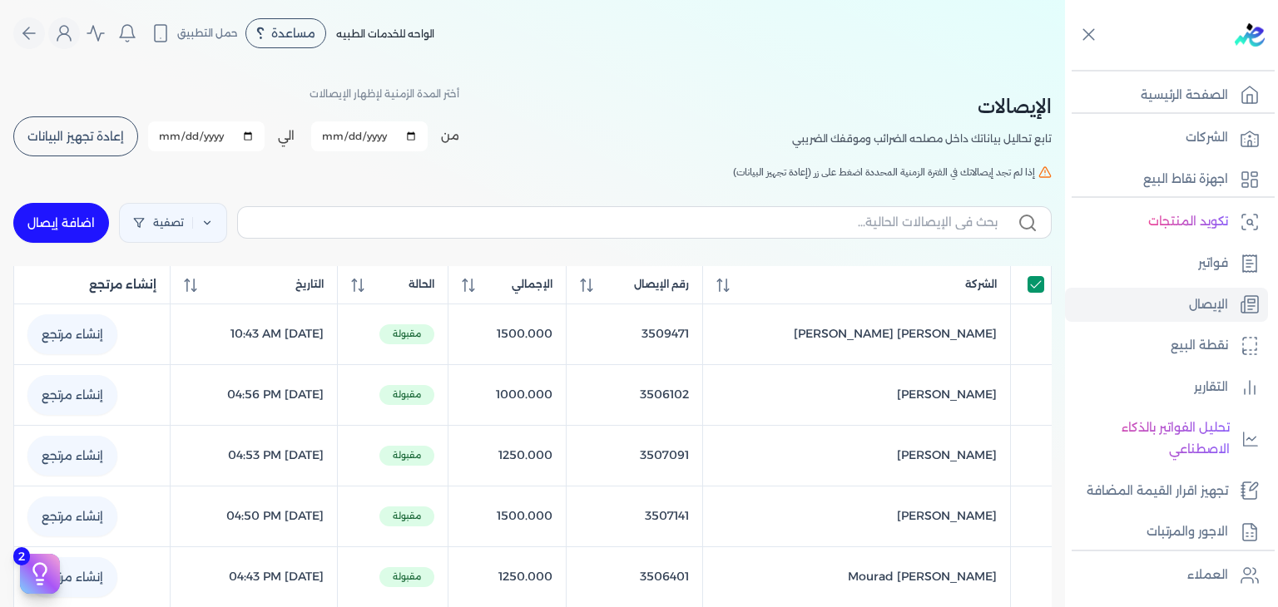
click at [1036, 287] on input "All items selected" at bounding box center [1035, 284] width 17 height 17
checkbox input "false"
click at [80, 216] on link "اضافة إيصال" at bounding box center [61, 223] width 96 height 40
select select "EGP"
select select "EGS"
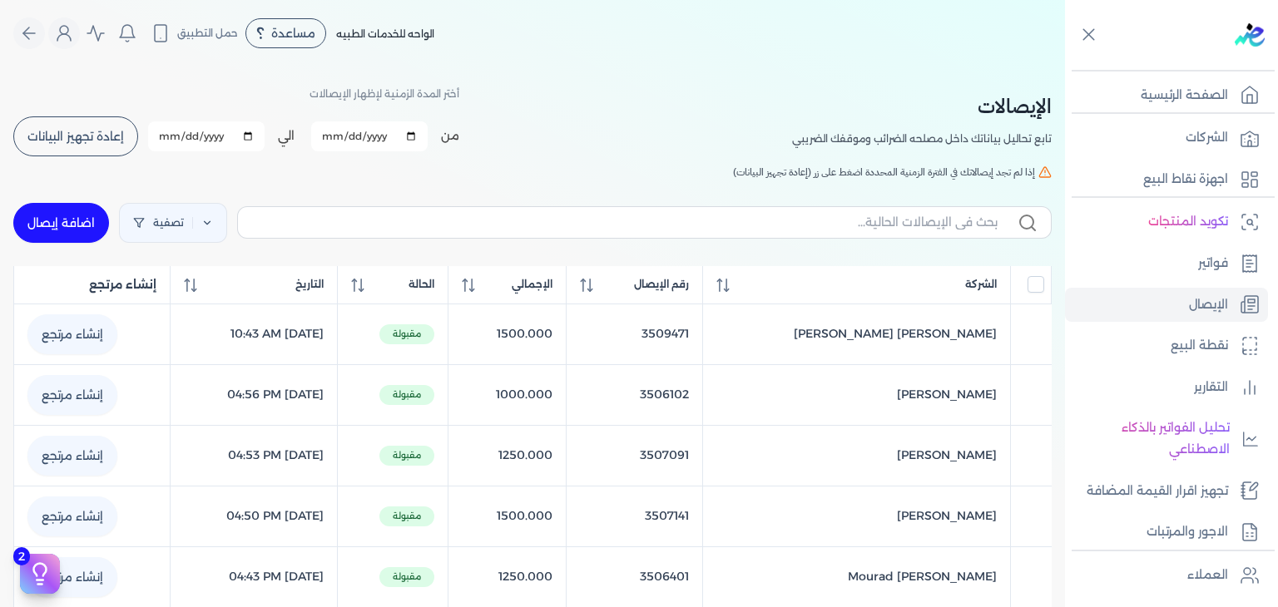
select select "B"
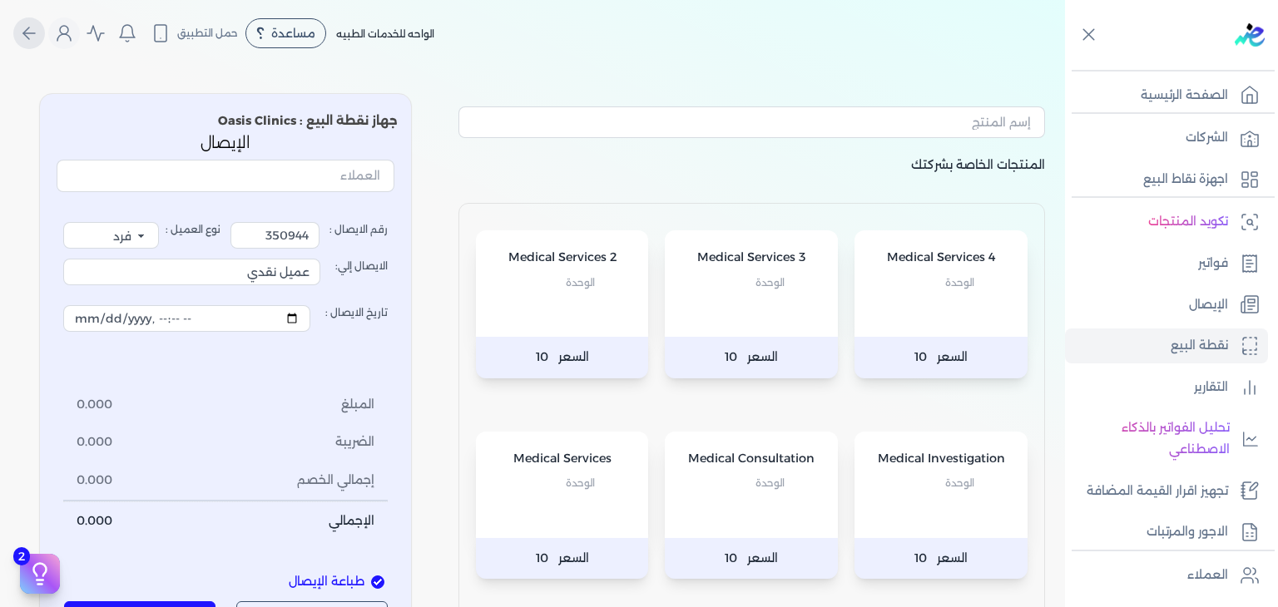
click at [31, 39] on icon "Global" at bounding box center [29, 33] width 20 height 20
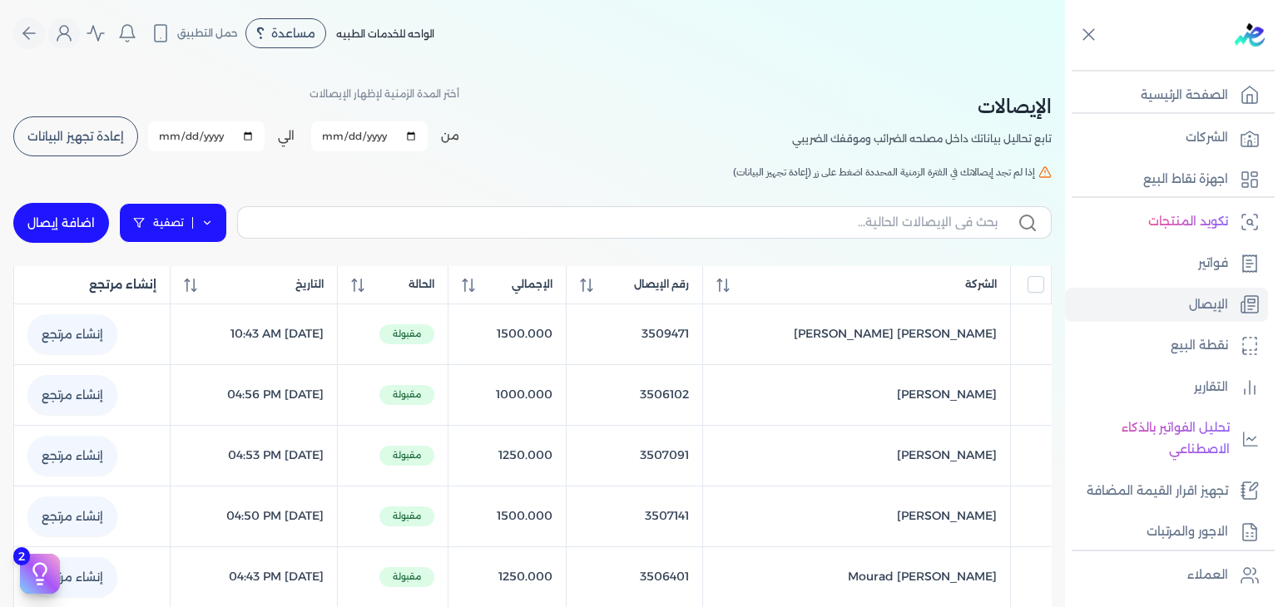
click at [161, 205] on link "تصفية" at bounding box center [173, 223] width 108 height 40
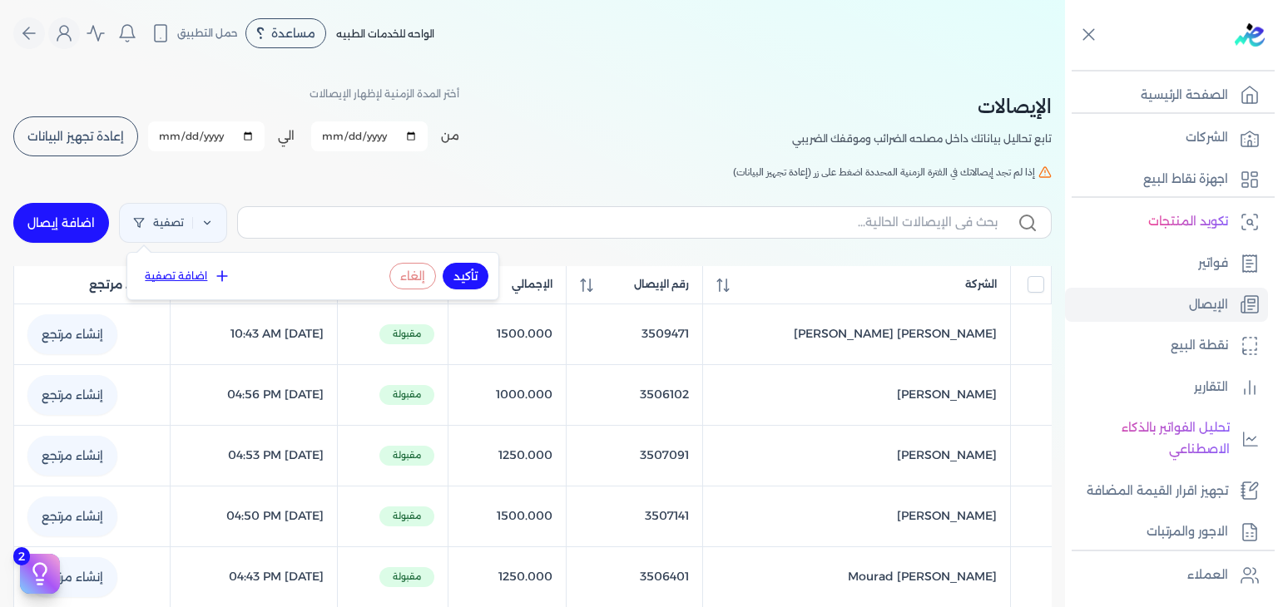
click at [183, 279] on button "اضافة تصفية" at bounding box center [187, 276] width 101 height 20
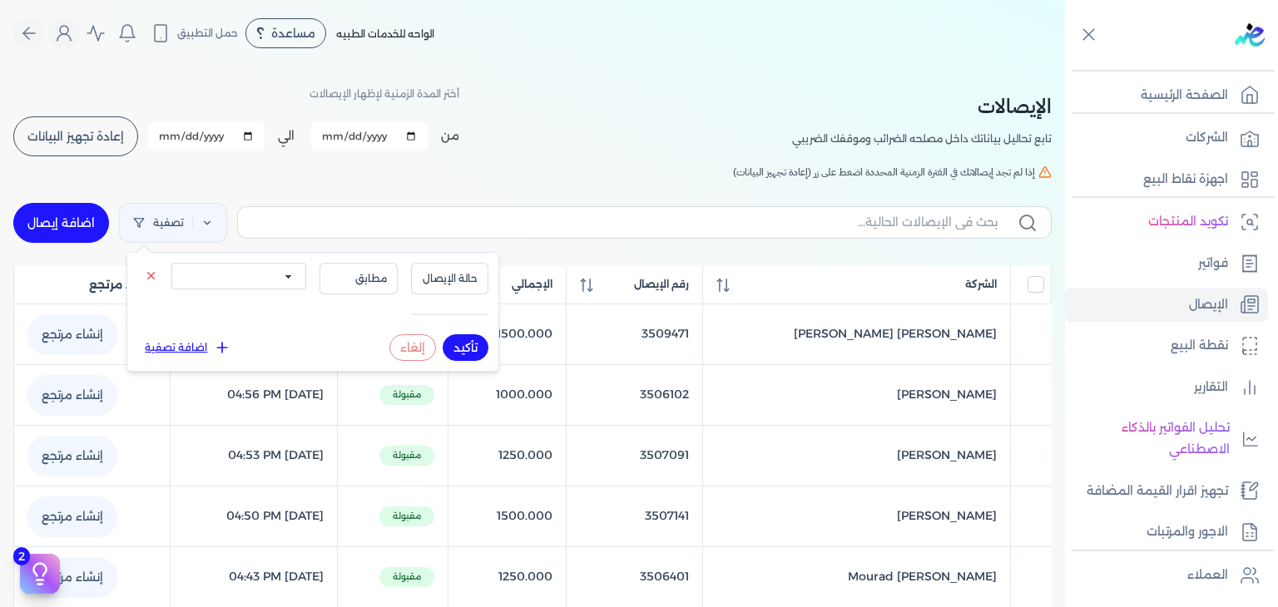
click at [259, 273] on select "الكل مقبولة غير مقبولة يتم مراجعتها ملغية مرفوضة مسودة" at bounding box center [238, 276] width 135 height 27
select select "draft"
click at [171, 263] on select "الكل مقبولة غير مقبولة يتم مراجعتها ملغية مرفوضة مسودة" at bounding box center [238, 276] width 135 height 27
click at [468, 348] on button "تأكيد" at bounding box center [466, 347] width 46 height 27
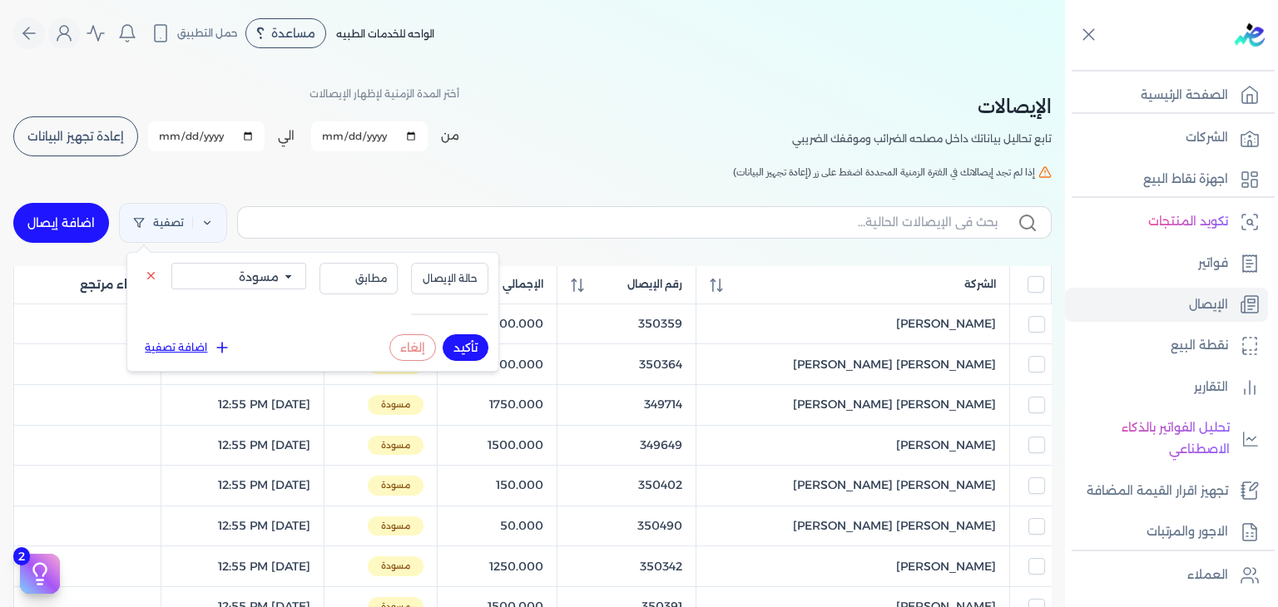
click at [570, 119] on div "الإيصالات تابع تحاليل بياناتك داخل مصلحه الضرائب وموقفك الضريبي أختر المدة الزم…" at bounding box center [532, 120] width 1038 height 75
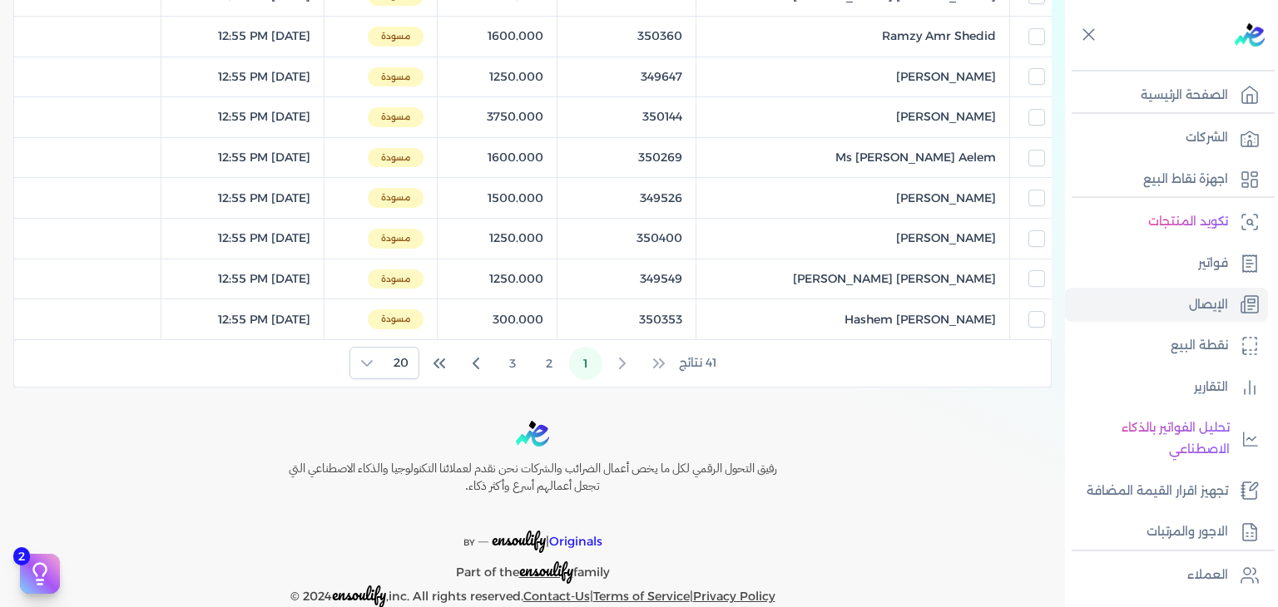
scroll to position [801, 0]
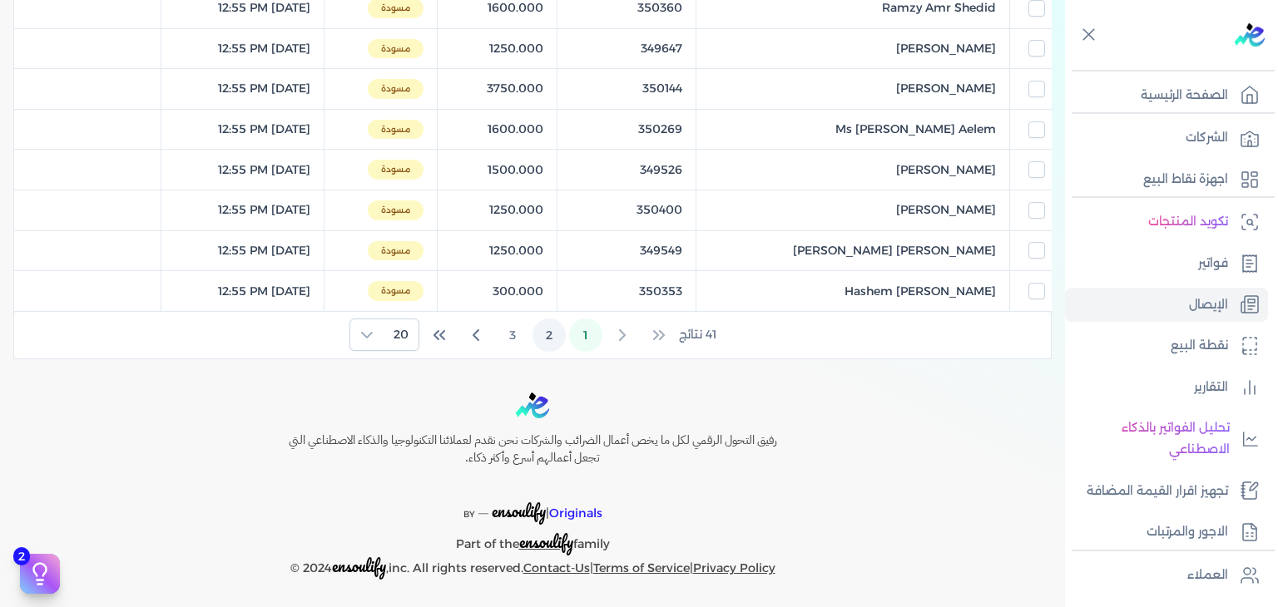
click at [558, 324] on button "2" at bounding box center [548, 335] width 33 height 33
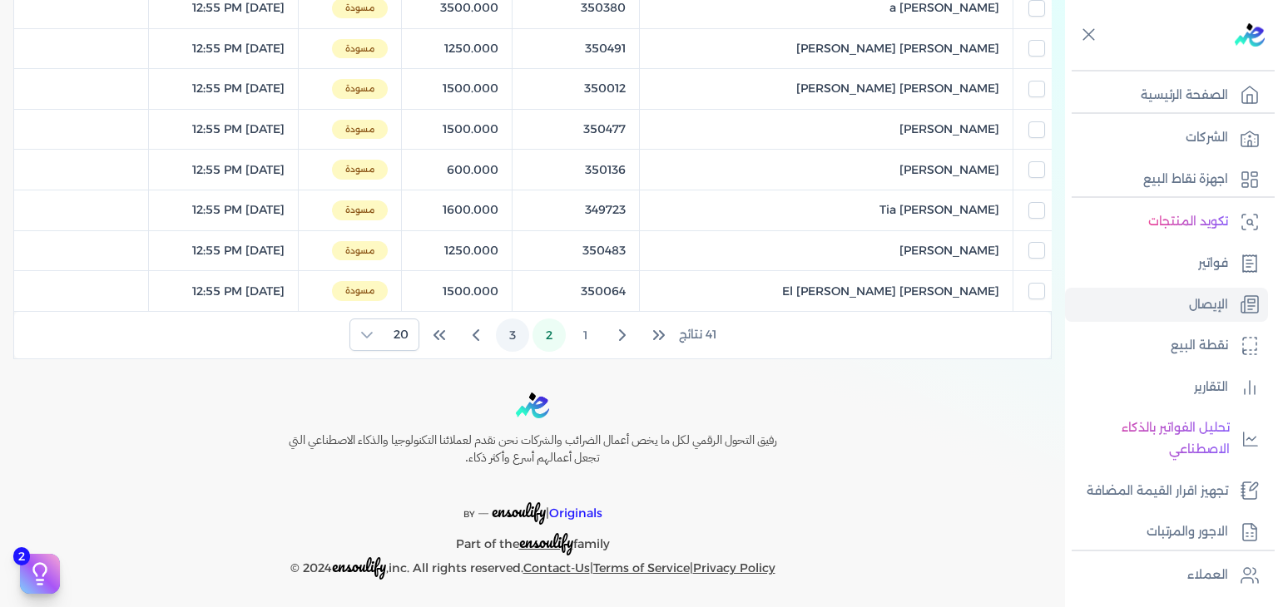
click at [505, 328] on button "3" at bounding box center [512, 335] width 33 height 33
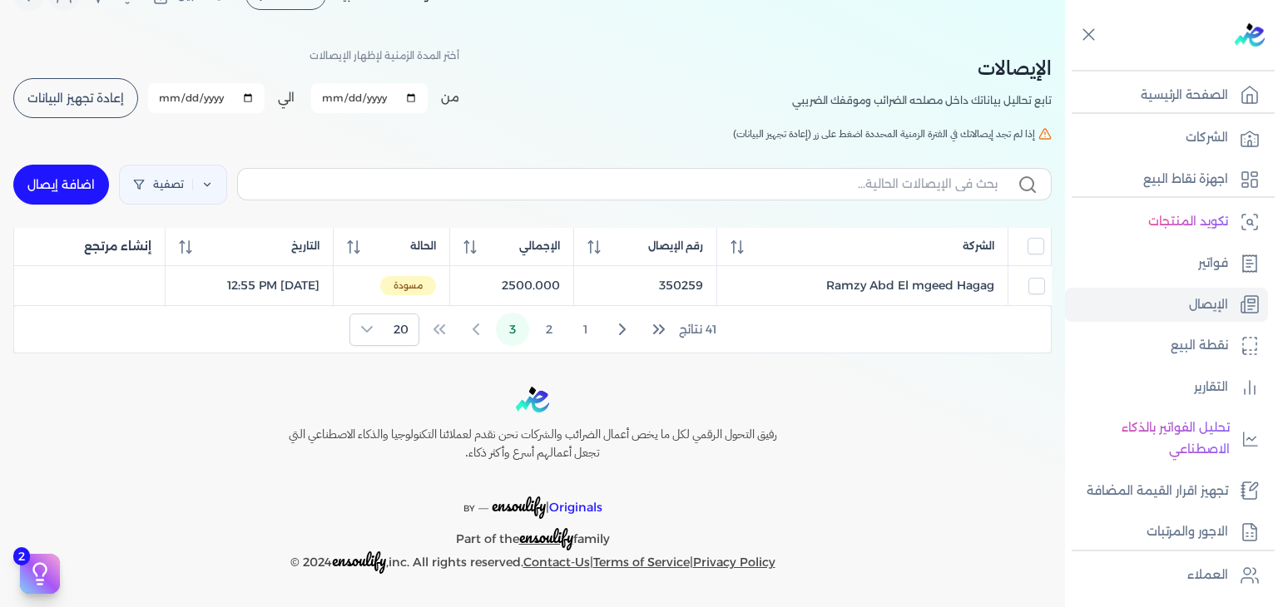
scroll to position [36, 0]
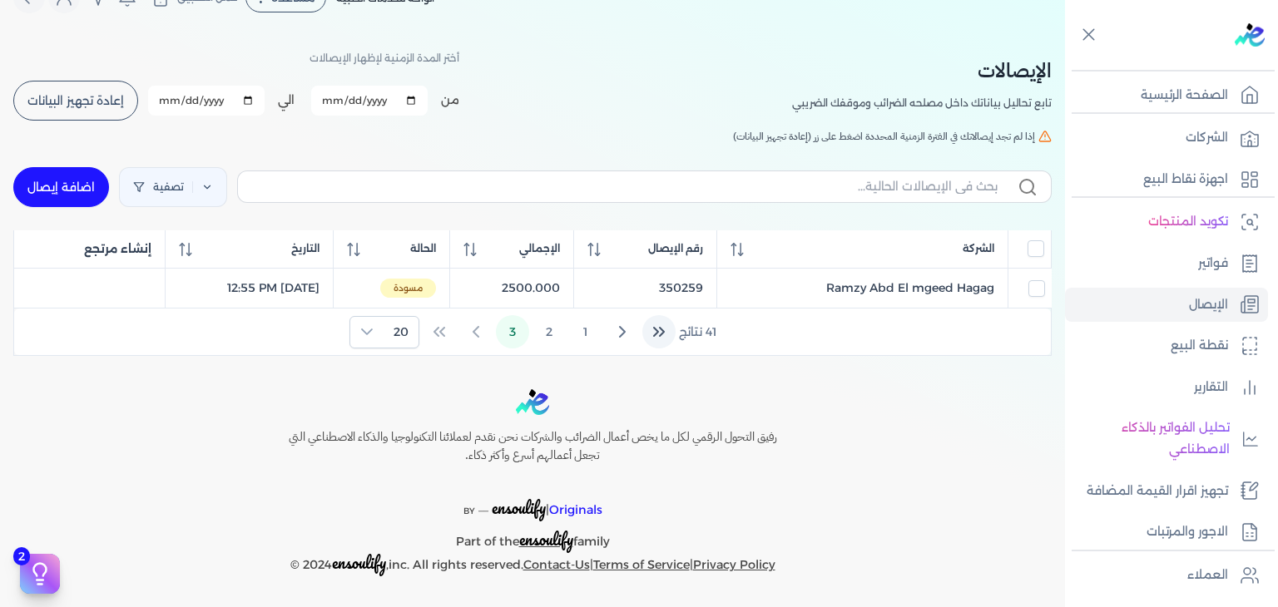
click at [650, 325] on button "First Page" at bounding box center [658, 331] width 33 height 33
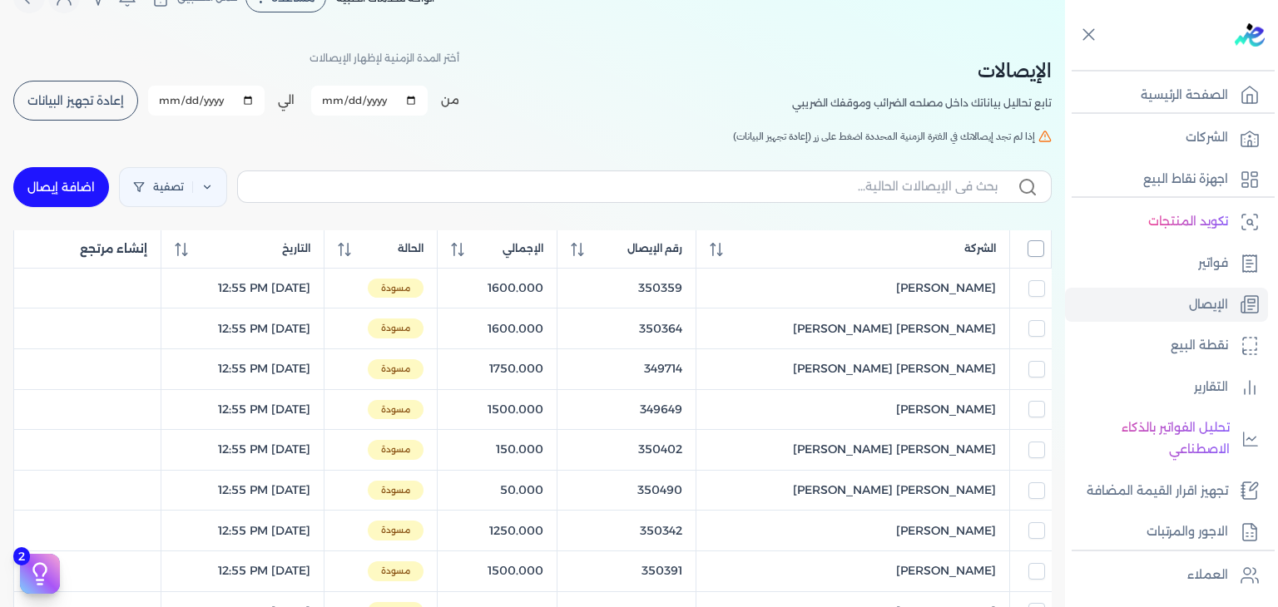
click at [1028, 247] on input "All items unselected" at bounding box center [1035, 248] width 17 height 17
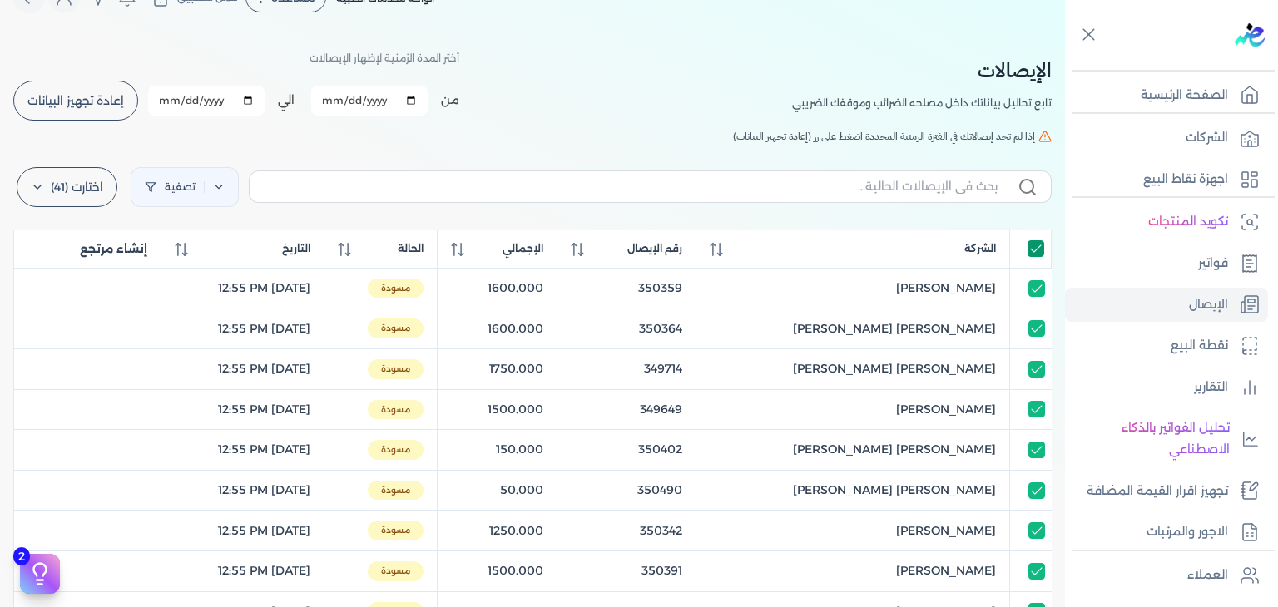
click at [1035, 244] on input "All items selected" at bounding box center [1035, 248] width 17 height 17
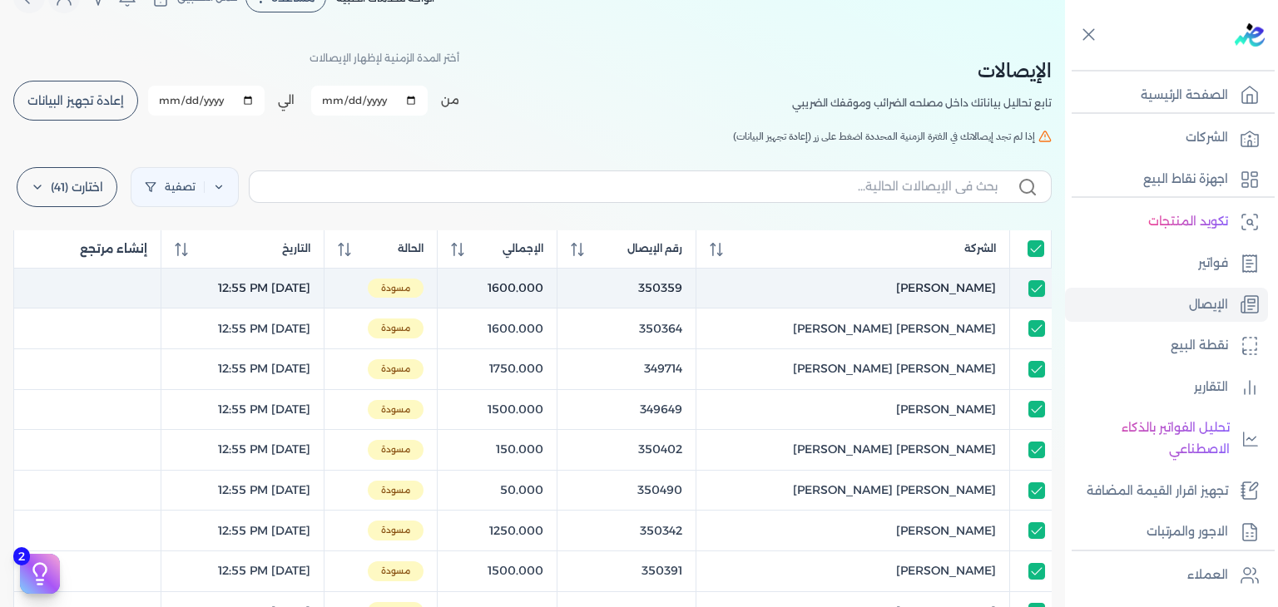
checkbox input "false"
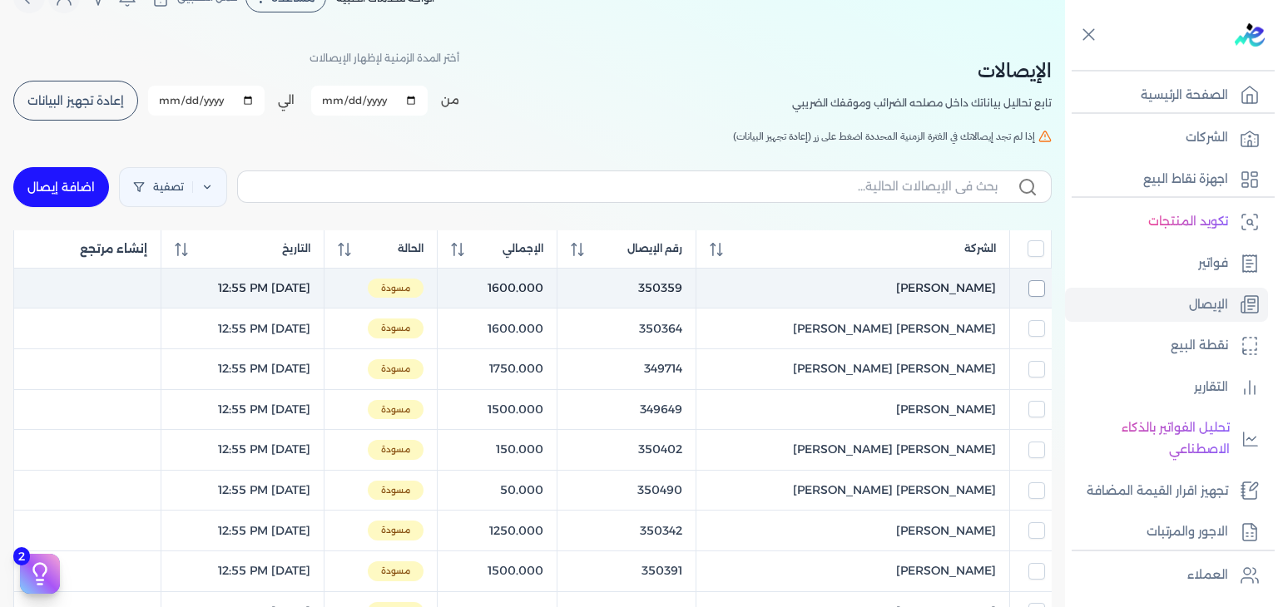
click at [1040, 285] on input "checkbox" at bounding box center [1036, 288] width 17 height 17
checkbox input "true"
checkbox input "false"
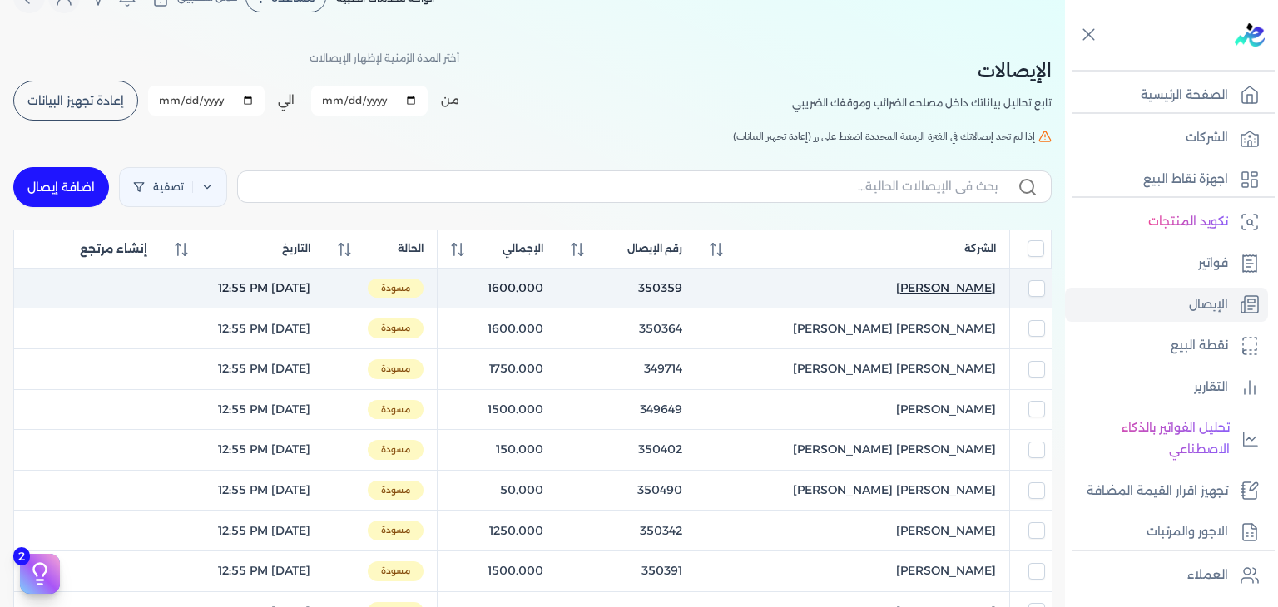
checkbox input "false"
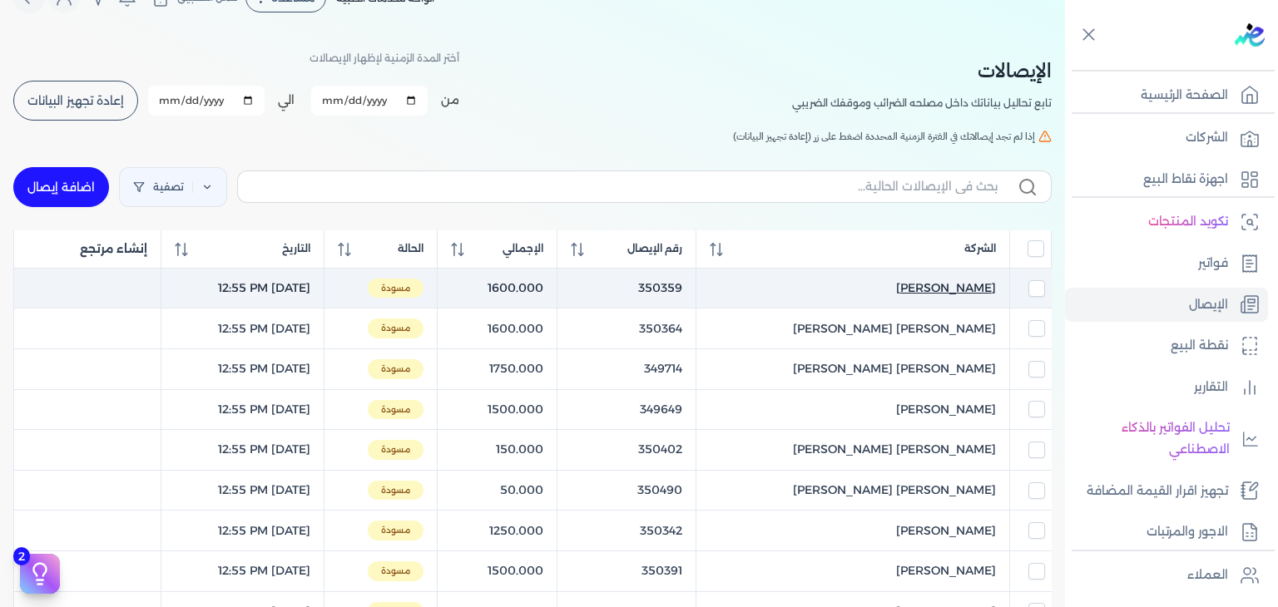
checkbox input "false"
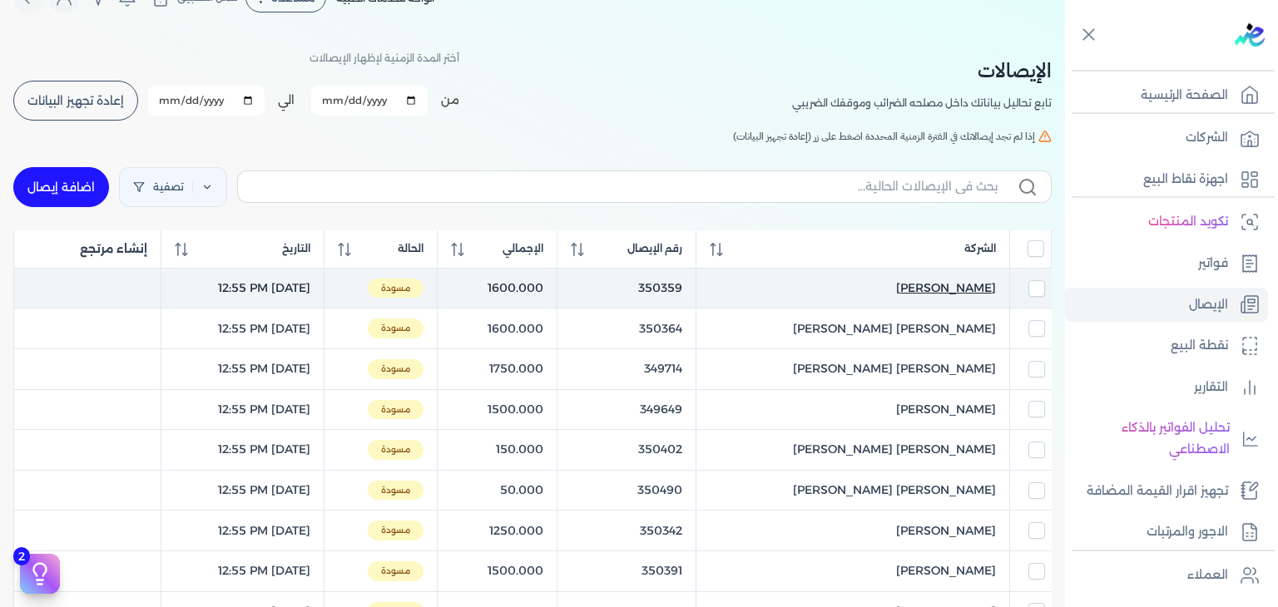
checkbox input "false"
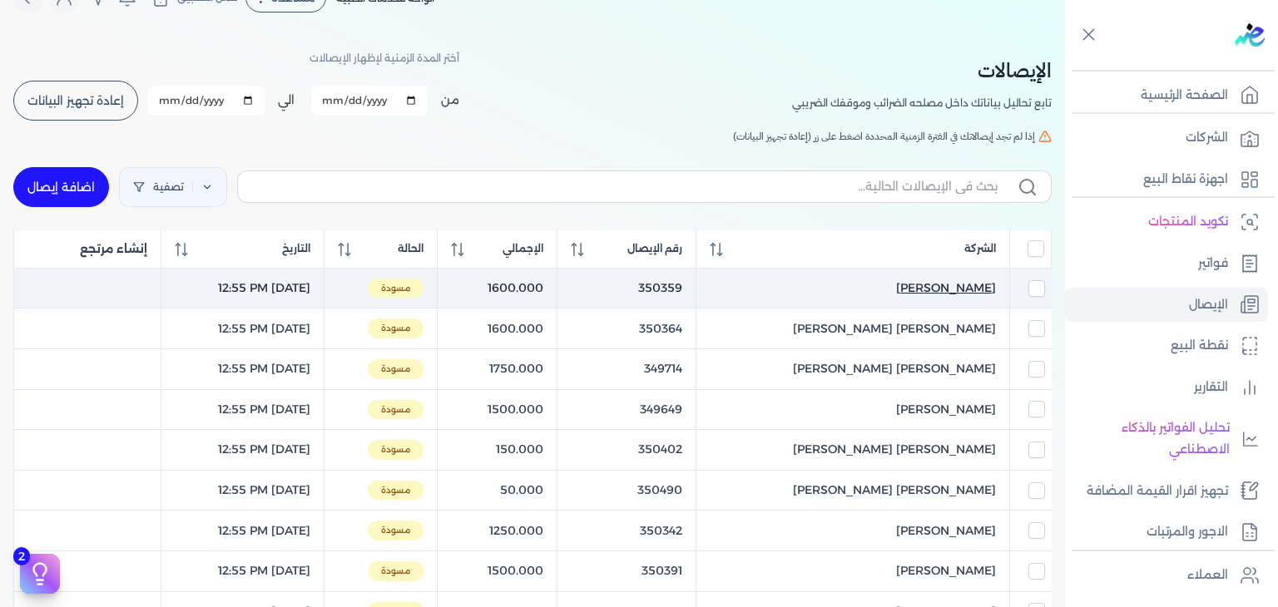
checkbox input "false"
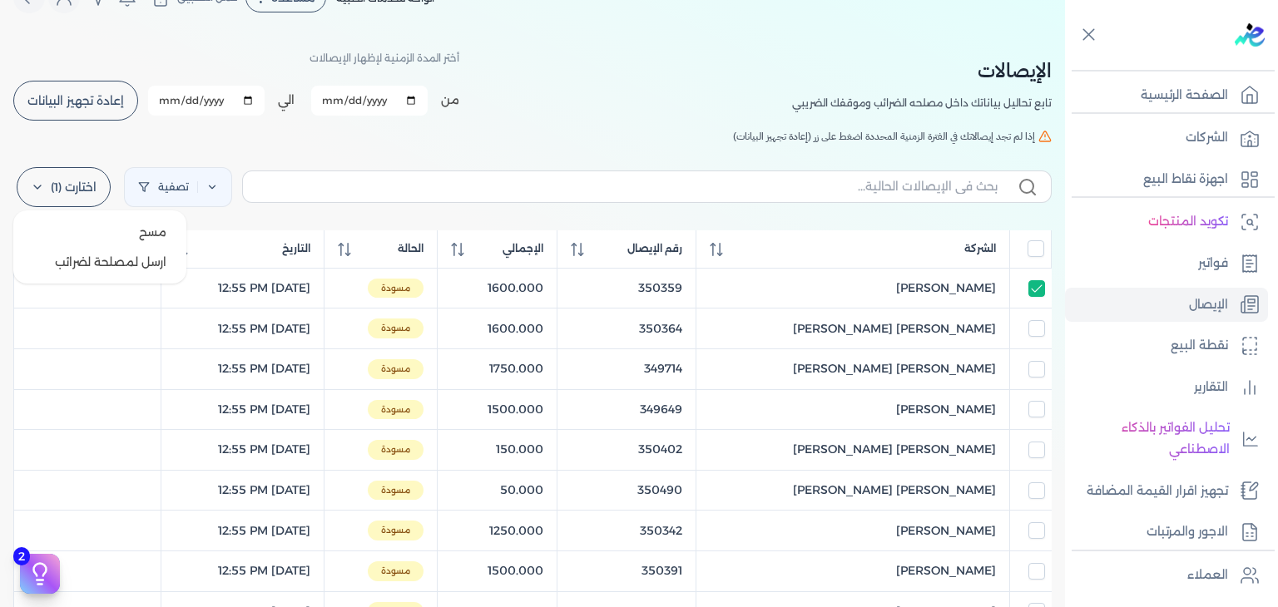
click at [84, 171] on label "اختارت (1)" at bounding box center [64, 187] width 94 height 40
click at [96, 250] on button "ارسل لمصلحة لضرائب" at bounding box center [100, 262] width 160 height 30
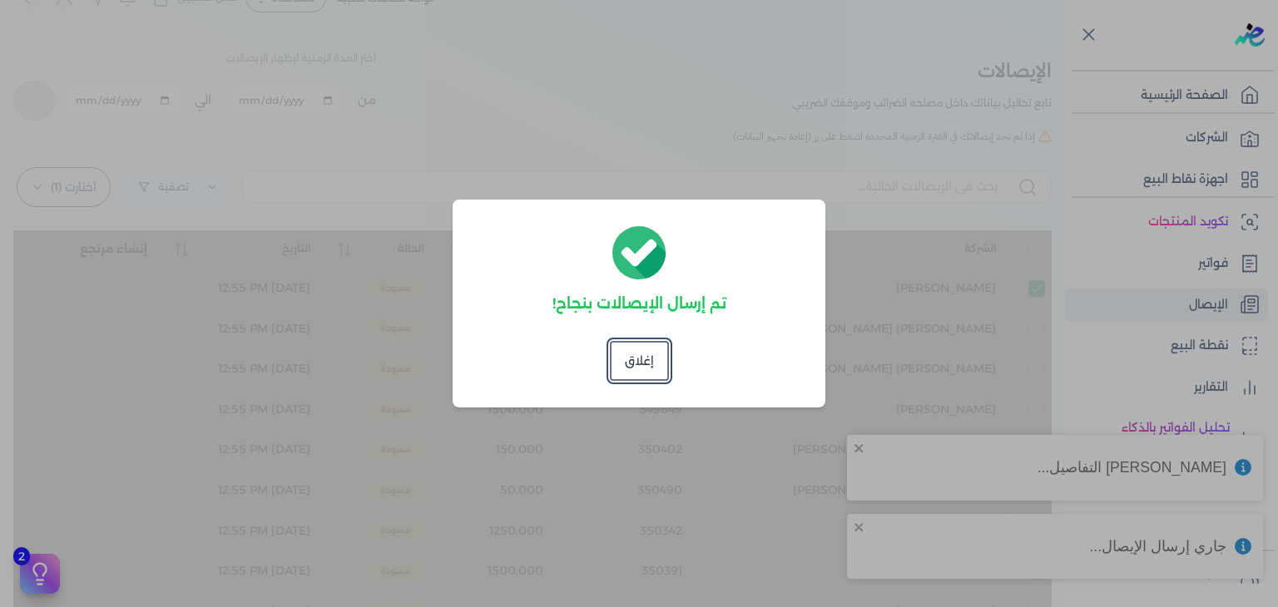
checkbox input "false"
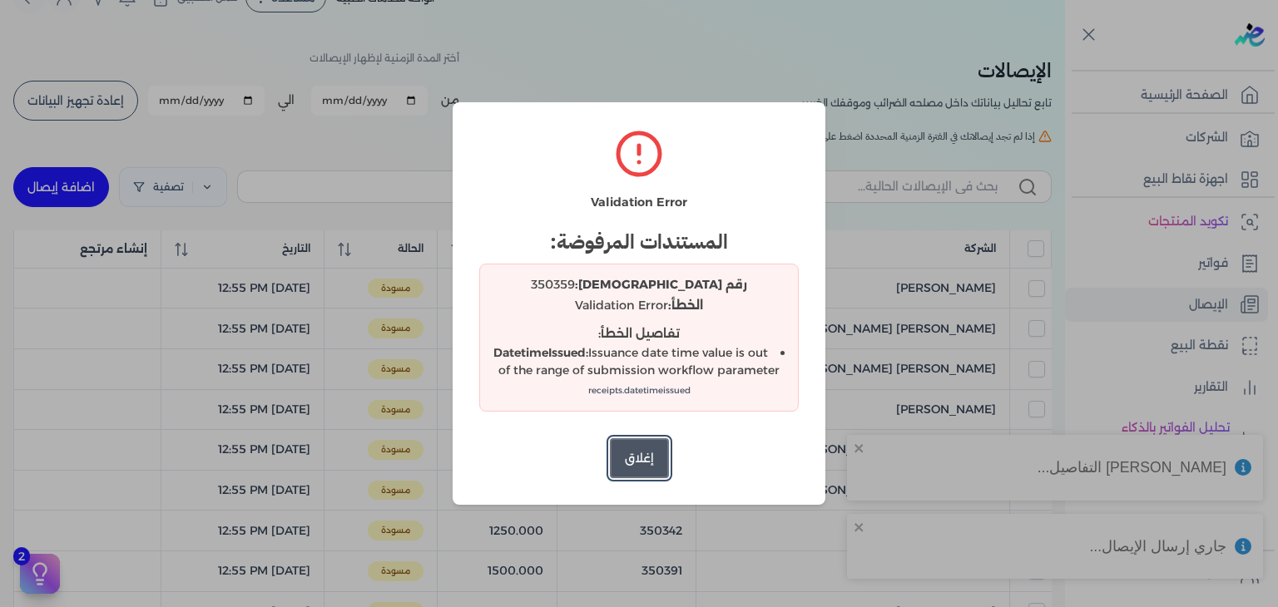
click at [630, 461] on button "إغلاق" at bounding box center [639, 458] width 59 height 40
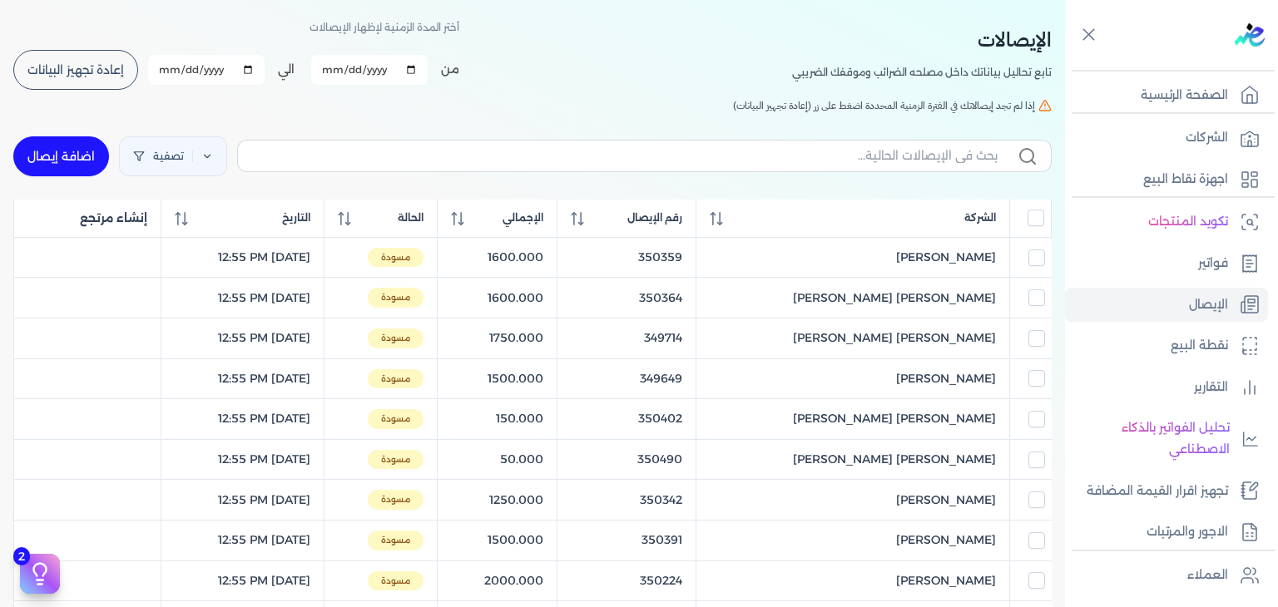
scroll to position [0, 0]
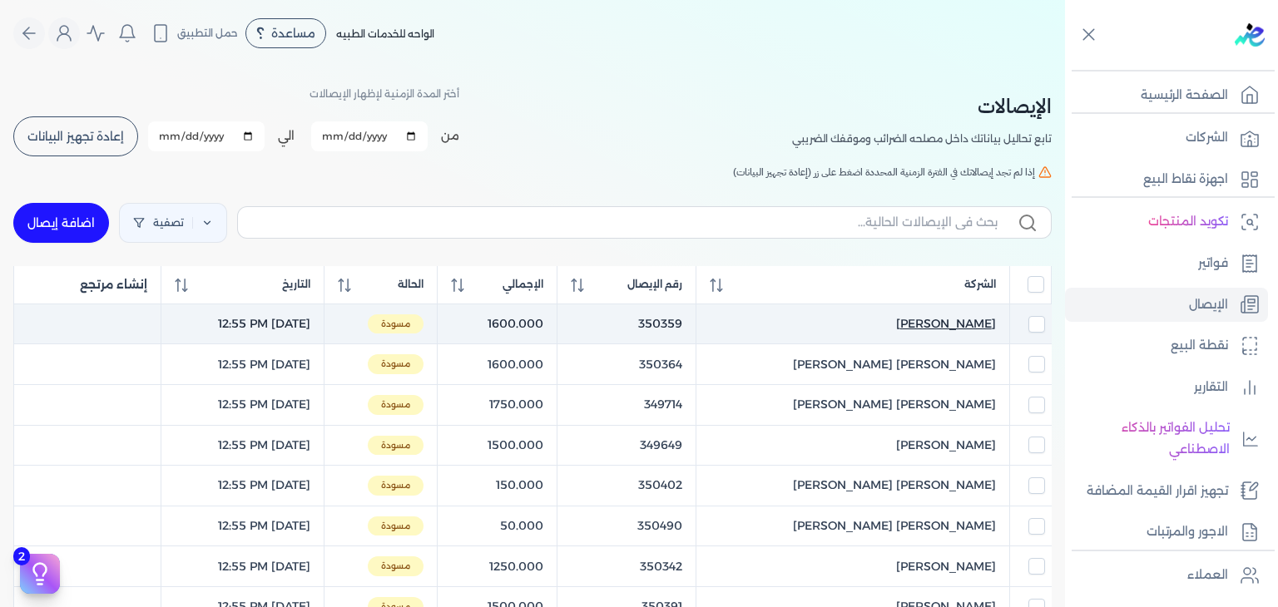
click at [896, 319] on span "Malak Haitham Asal" at bounding box center [946, 323] width 100 height 17
select select "EGP"
select select "EGS"
select select "B"
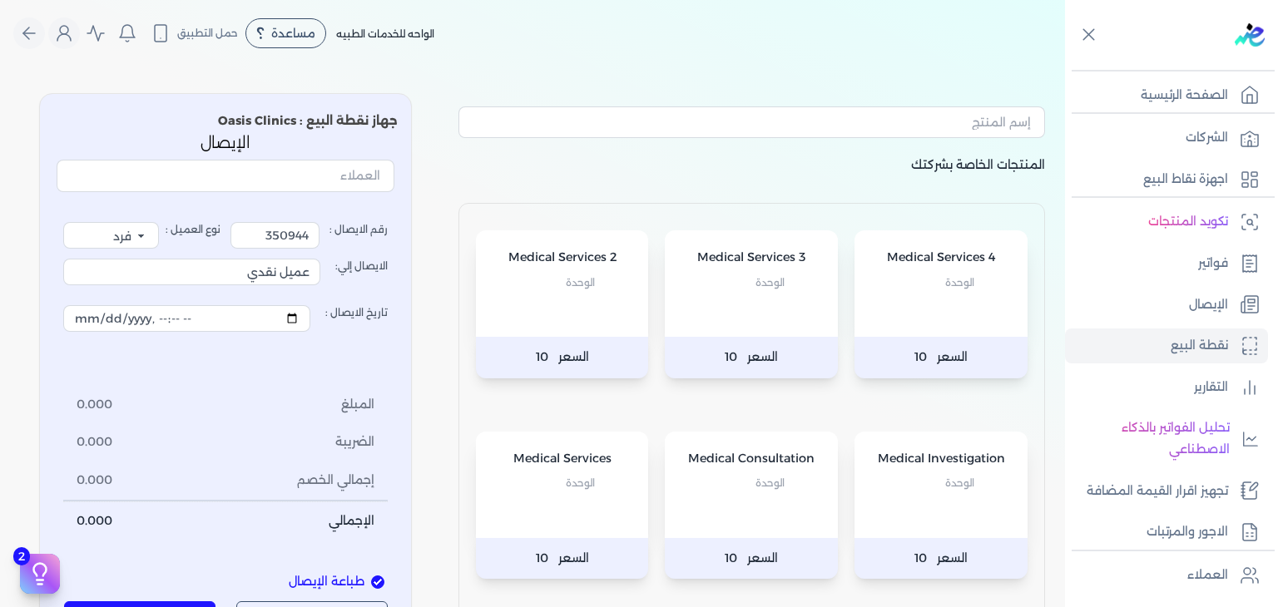
type input "350359"
type input "Malak Haitham Asal"
type input "[DATE]T12:55:51"
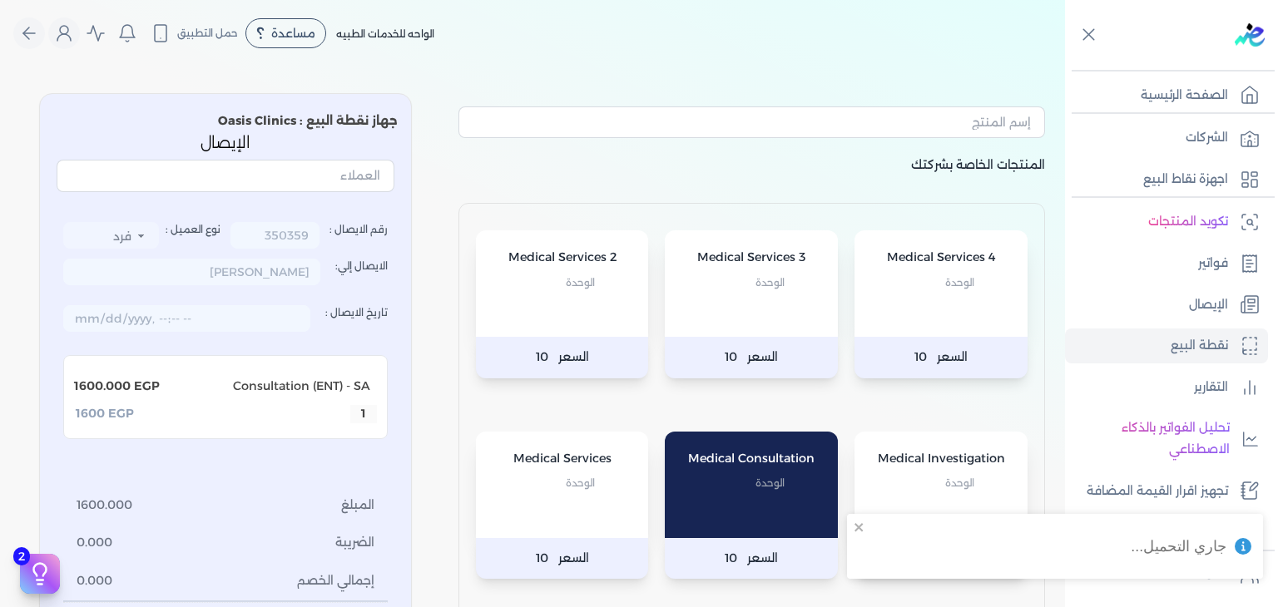
scroll to position [333, 0]
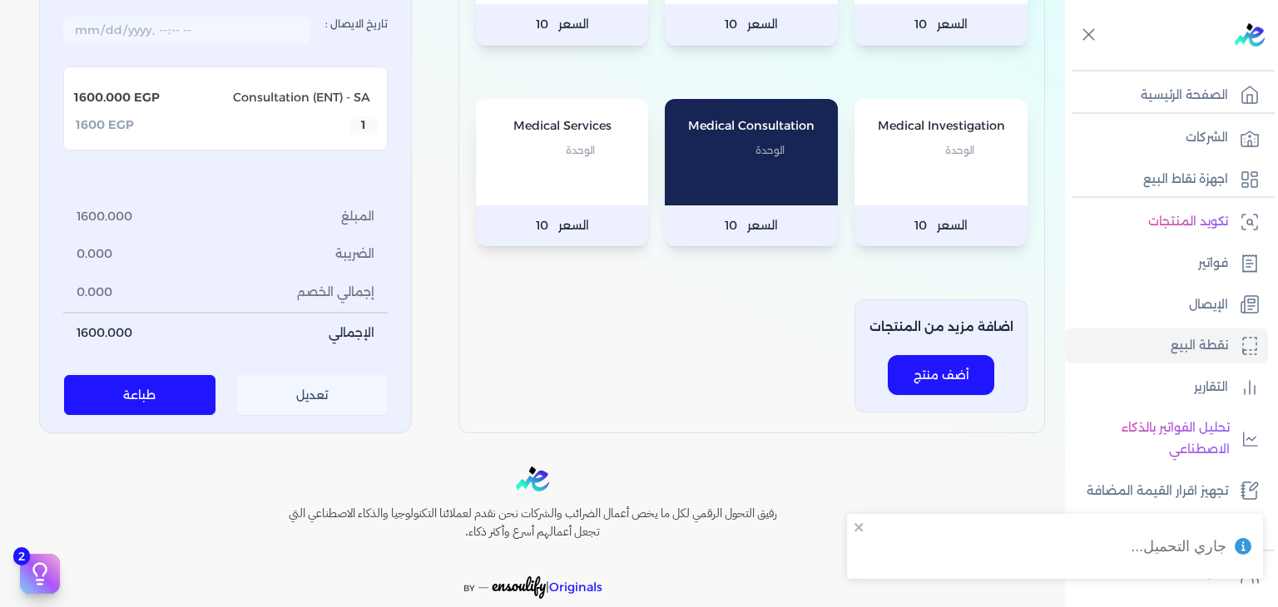
click at [330, 395] on button "تعديل" at bounding box center [312, 396] width 152 height 40
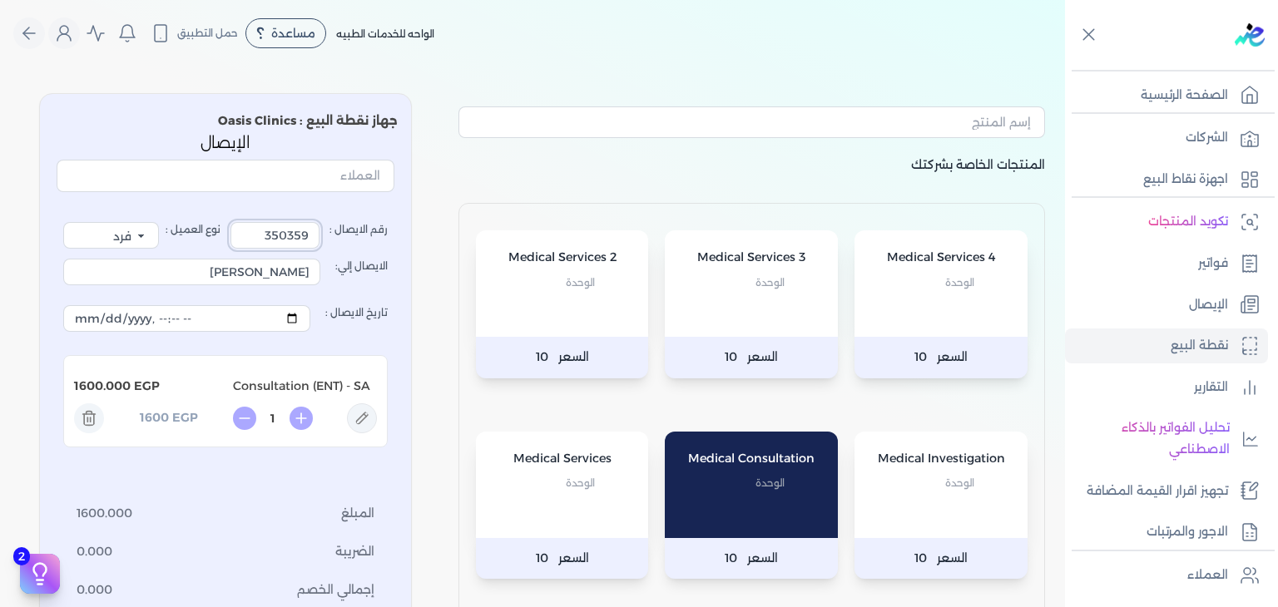
click at [316, 237] on input "350359" at bounding box center [274, 235] width 89 height 27
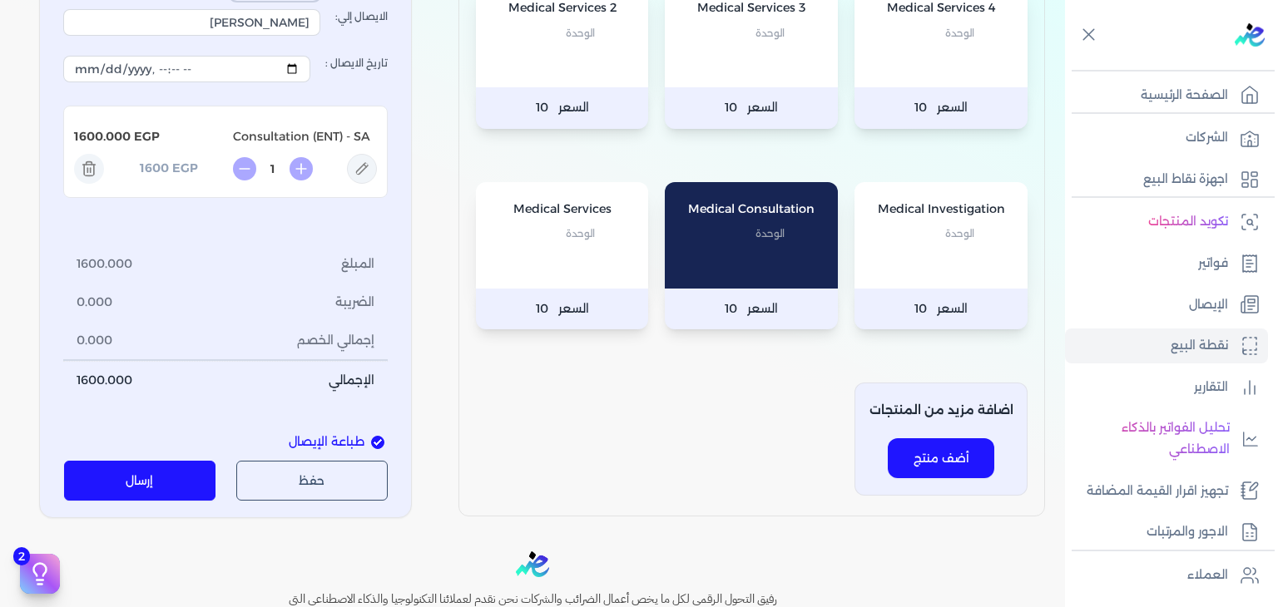
scroll to position [333, 0]
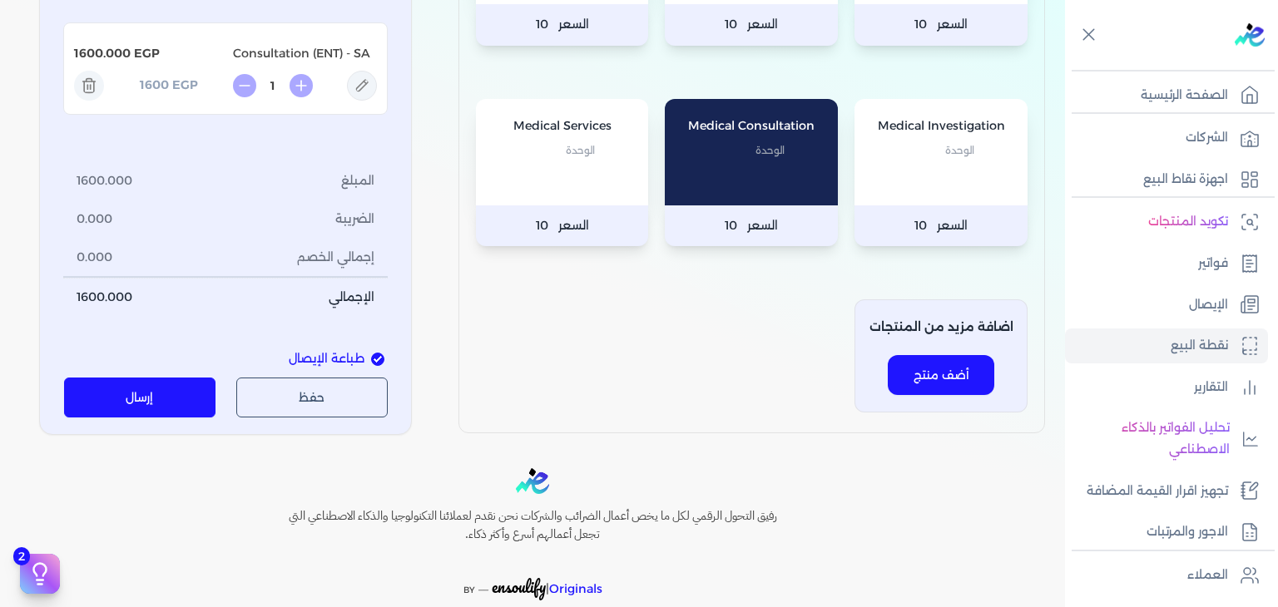
click at [156, 380] on button "إرسال" at bounding box center [140, 398] width 152 height 40
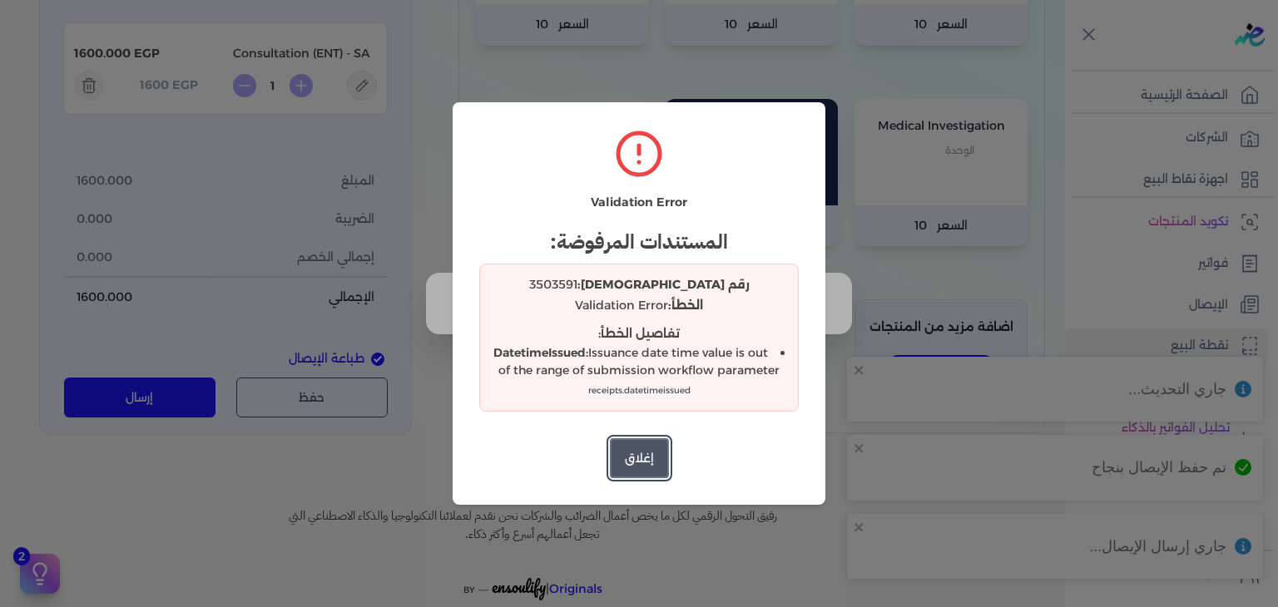
click at [647, 462] on button "إغلاق" at bounding box center [639, 458] width 59 height 40
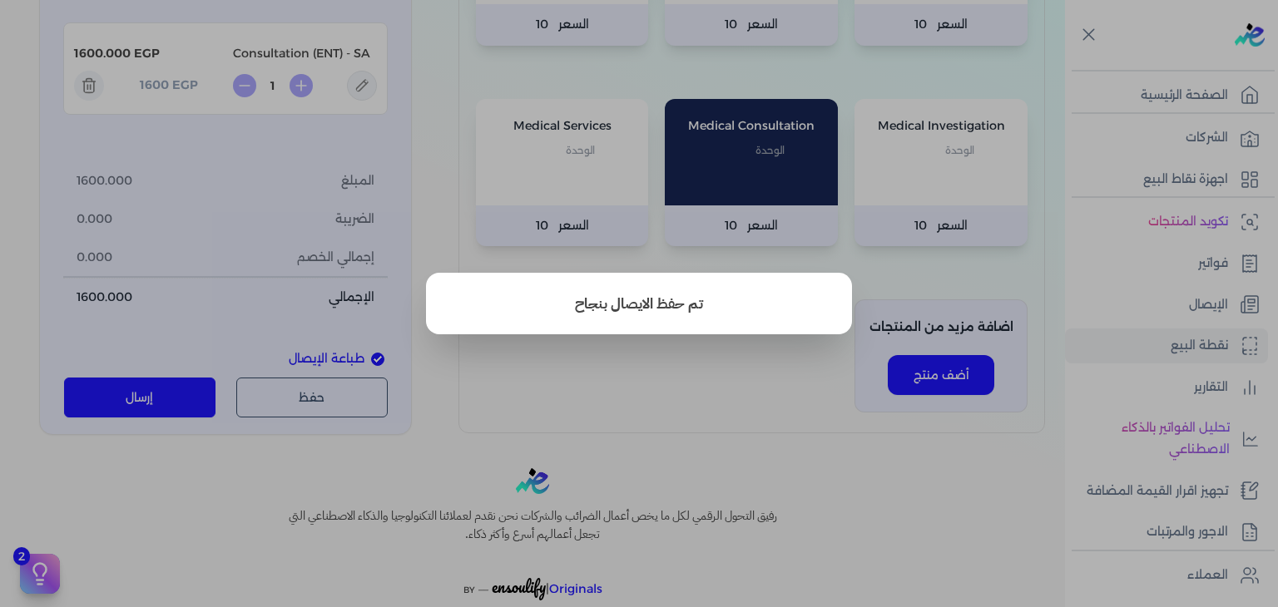
click at [599, 190] on button "close" at bounding box center [639, 303] width 1278 height 607
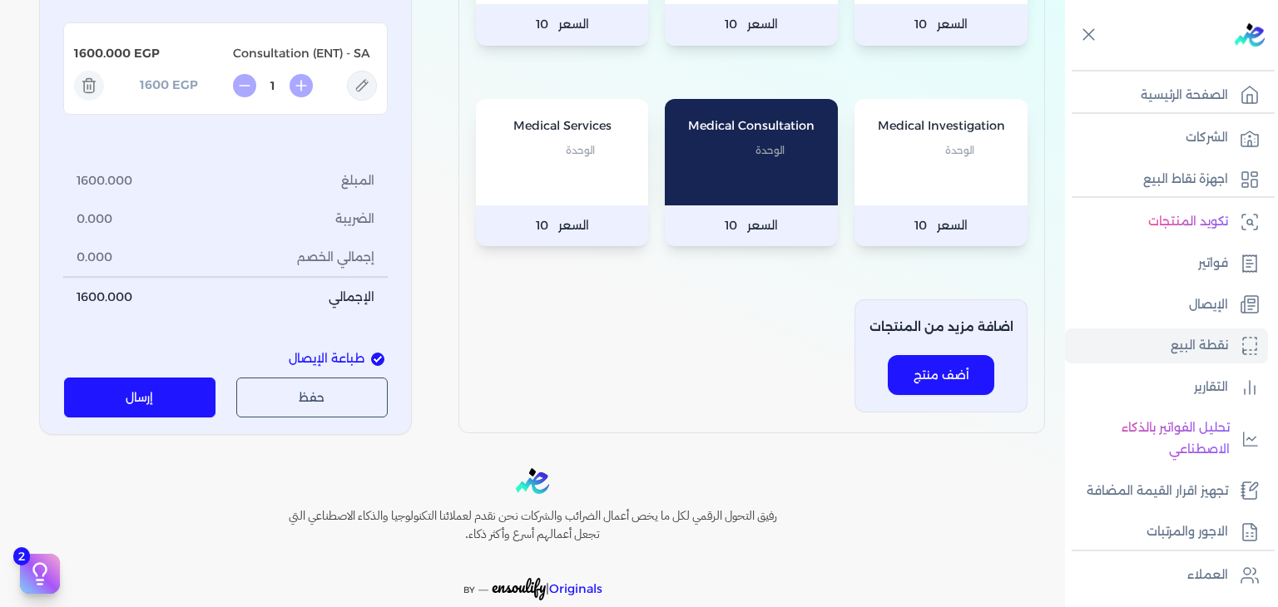
type input "350359"
type input "[DATE]T12:55:51"
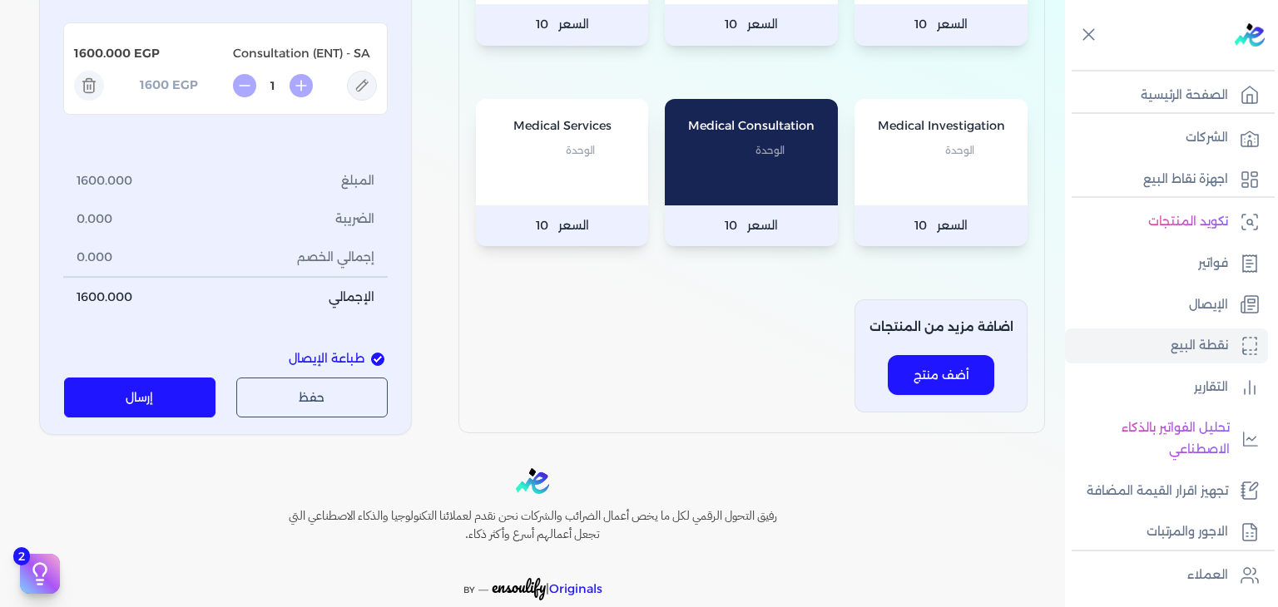
click at [328, 378] on button "حفظ" at bounding box center [312, 398] width 152 height 40
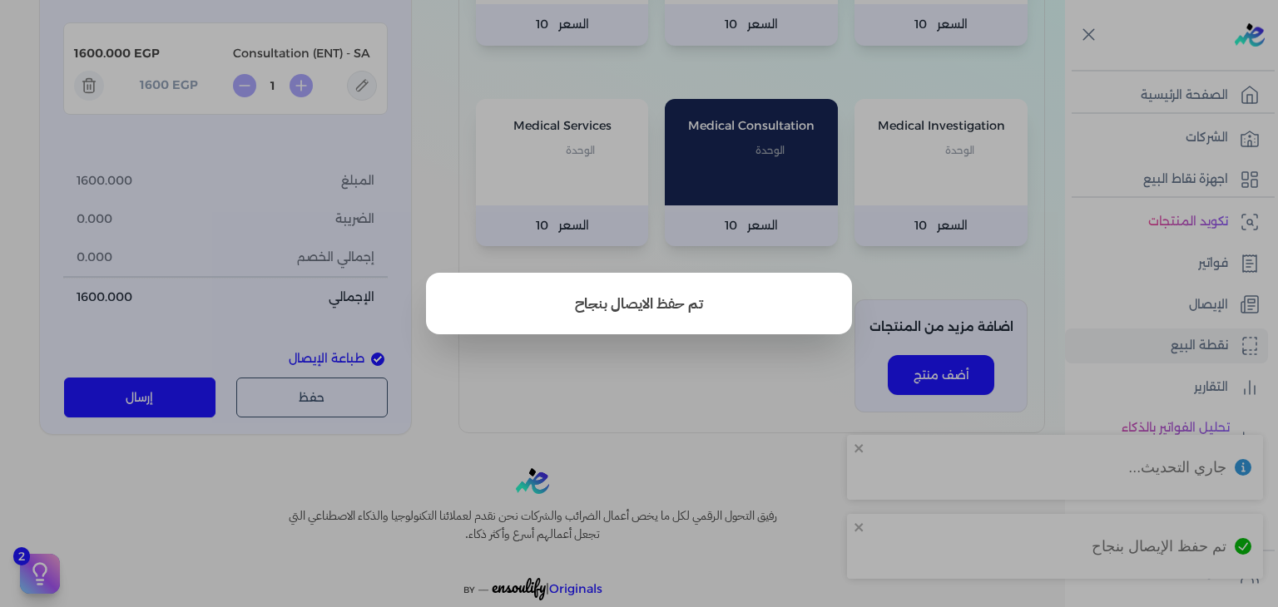
type input "350944"
select select "P"
type input "عميل نقدي"
type input "2025-08-24T14:13:28"
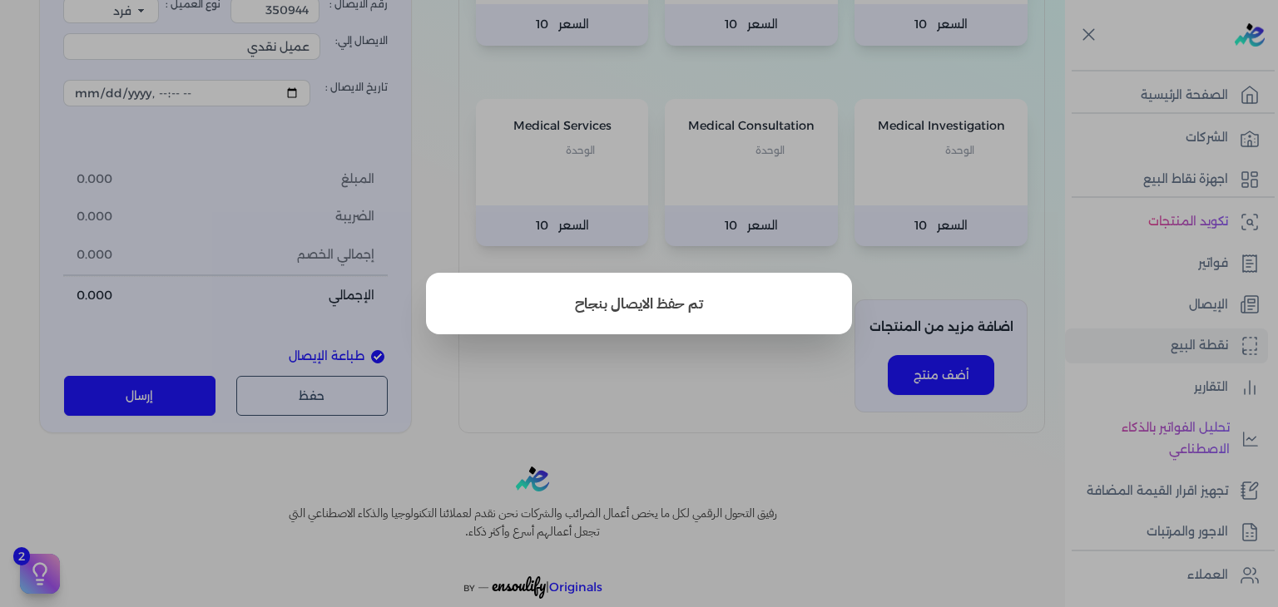
click at [594, 251] on button "close" at bounding box center [639, 303] width 1278 height 607
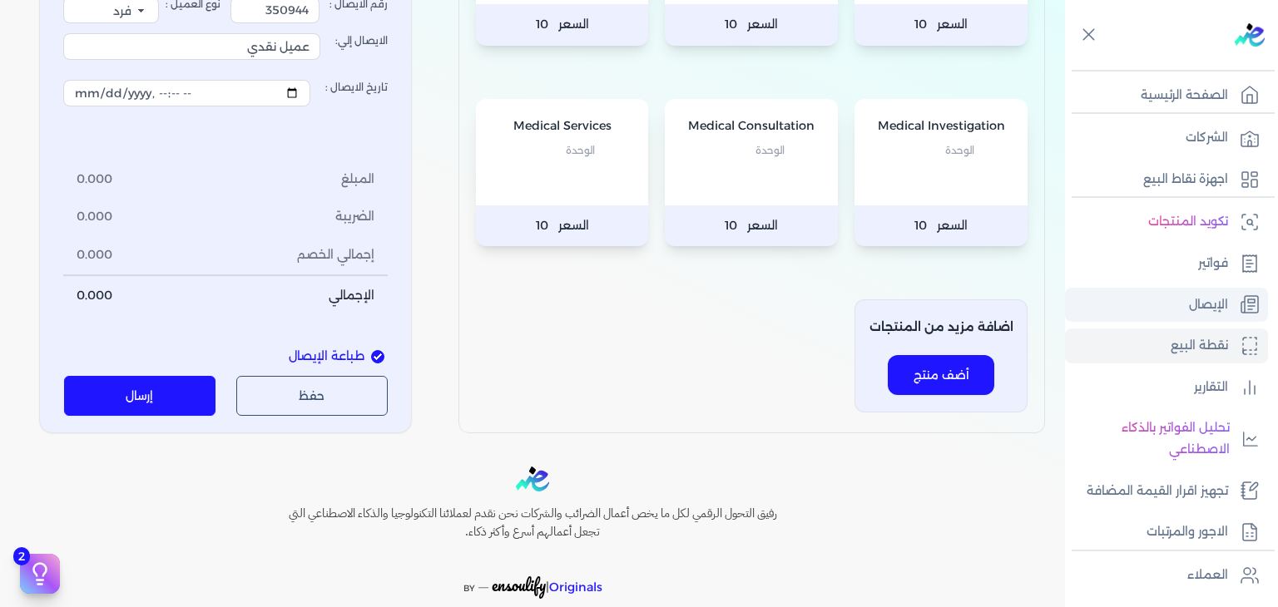
click at [1155, 306] on link "الإيصال" at bounding box center [1166, 305] width 203 height 35
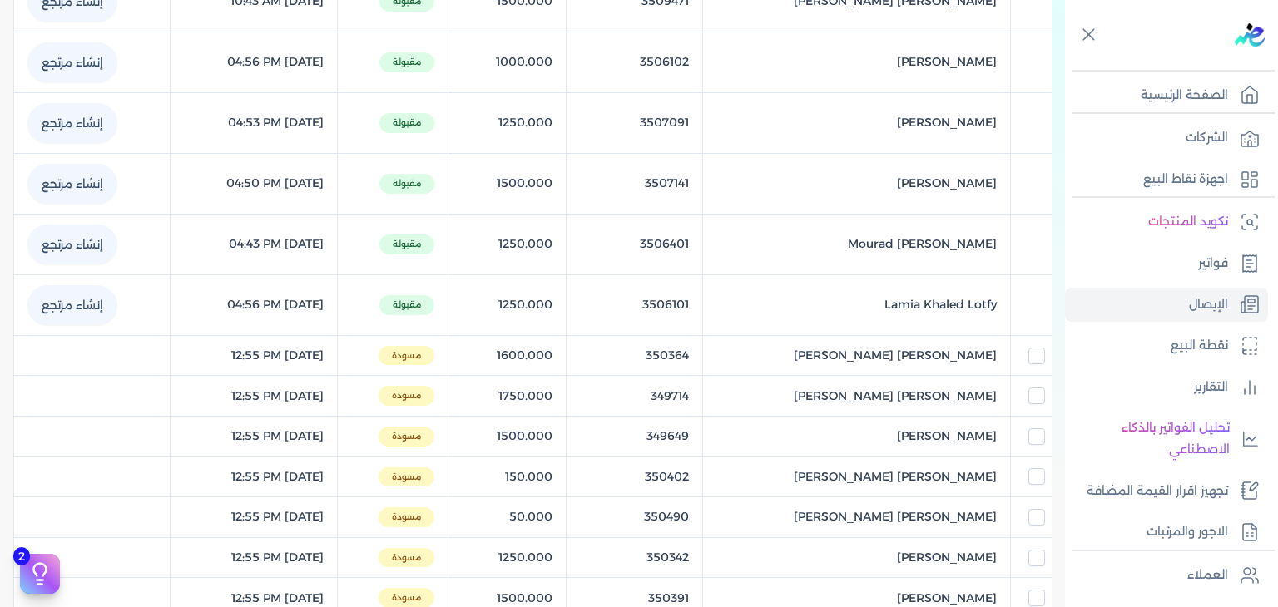
click at [196, 274] on button "اضافة تصفية" at bounding box center [187, 276] width 101 height 20
select select
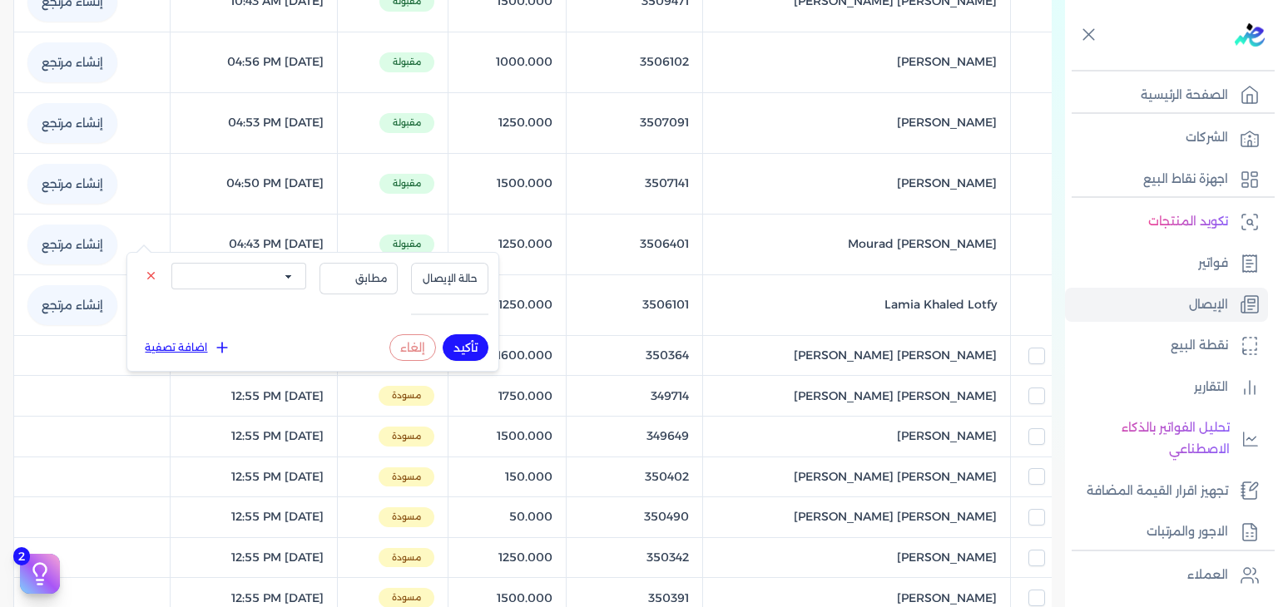
click at [274, 271] on select "الكل مقبولة غير مقبولة يتم مراجعتها ملغية مرفوضة مسودة" at bounding box center [238, 276] width 135 height 27
click at [171, 263] on select "الكل مقبولة غير مقبولة يتم مراجعتها ملغية مرفوضة مسودة" at bounding box center [238, 276] width 135 height 27
click at [464, 347] on button "تأكيد" at bounding box center [466, 347] width 46 height 27
checkbox input "false"
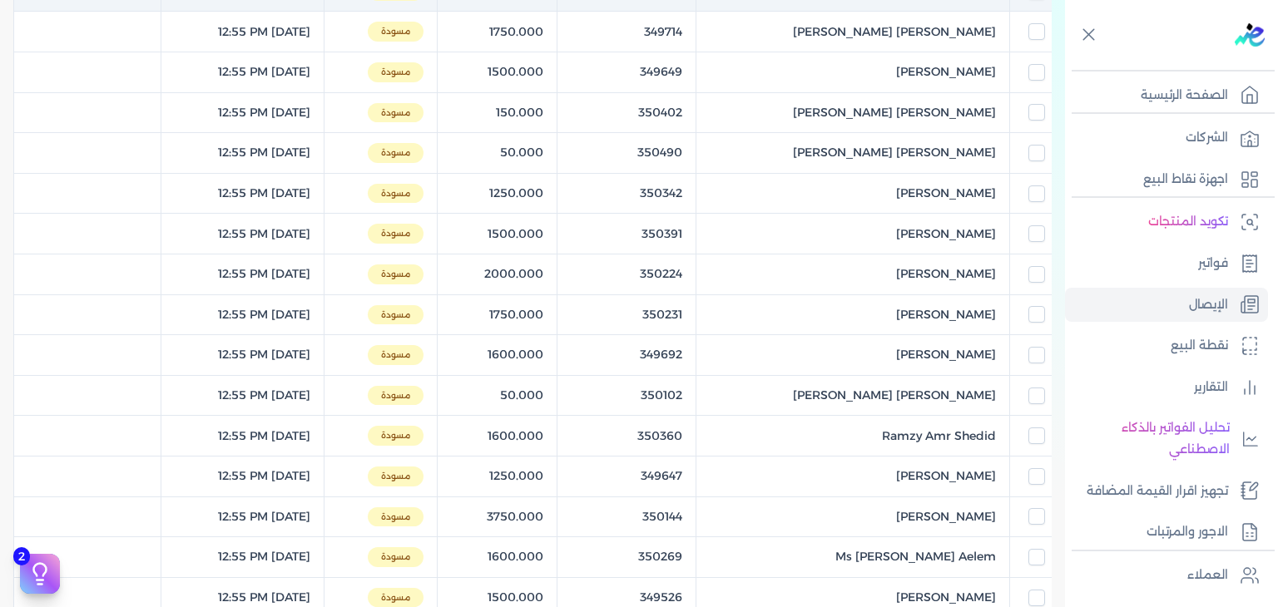
select select "EGP"
select select "EGS"
select select "B"
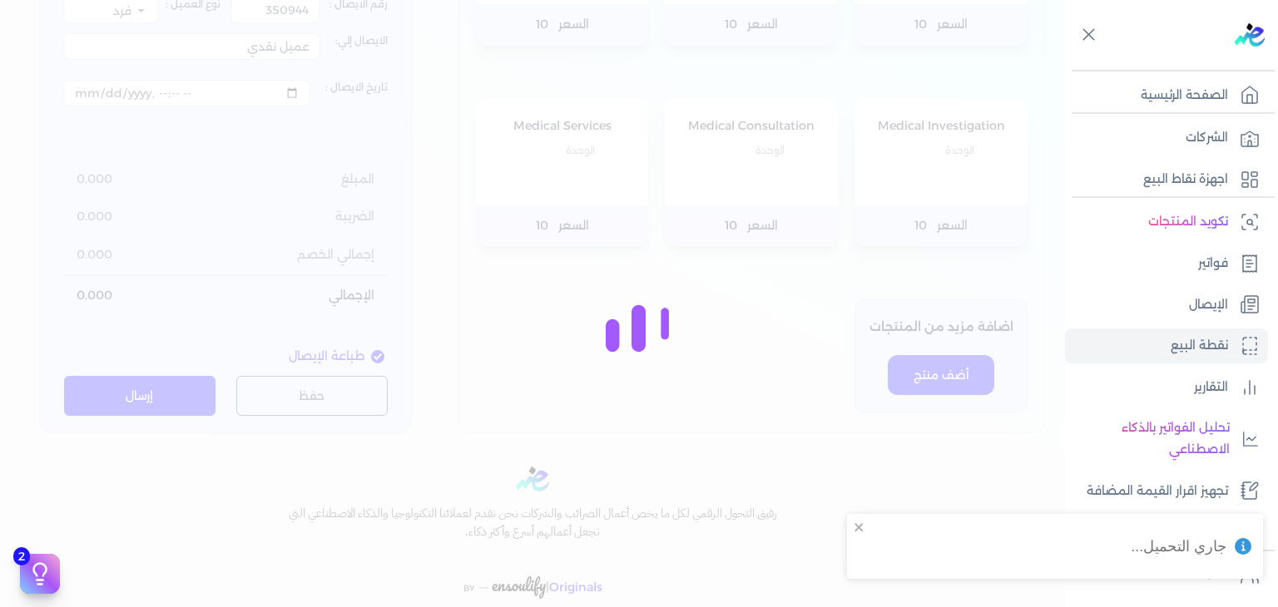
type input "350364"
type input "Amina Ahmed Hafez"
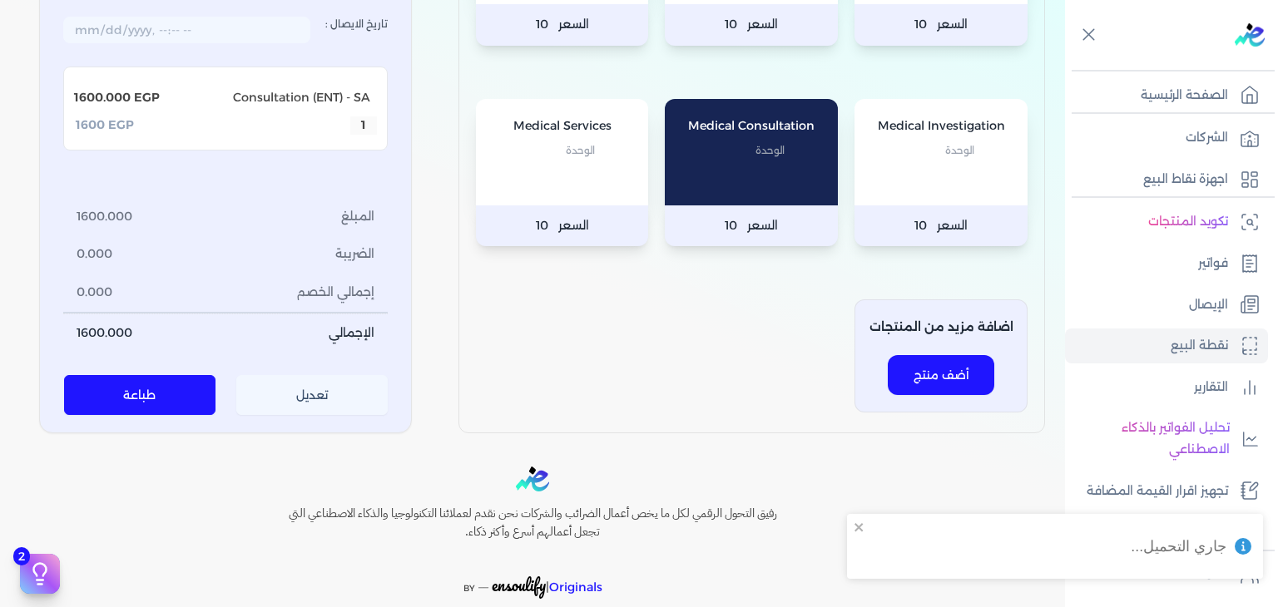
drag, startPoint x: 315, startPoint y: 398, endPoint x: 318, endPoint y: 386, distance: 11.9
click at [316, 398] on button "تعديل" at bounding box center [312, 396] width 152 height 40
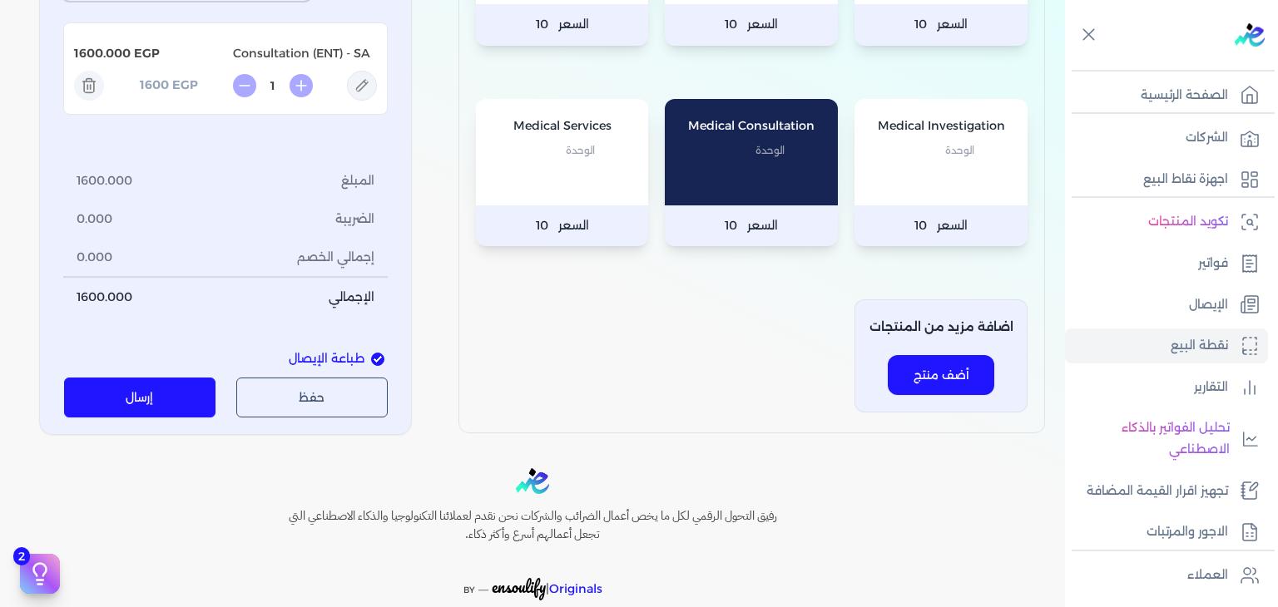
type input "[DATE]T12:55:51"
click at [326, 393] on button "حفظ" at bounding box center [312, 398] width 152 height 40
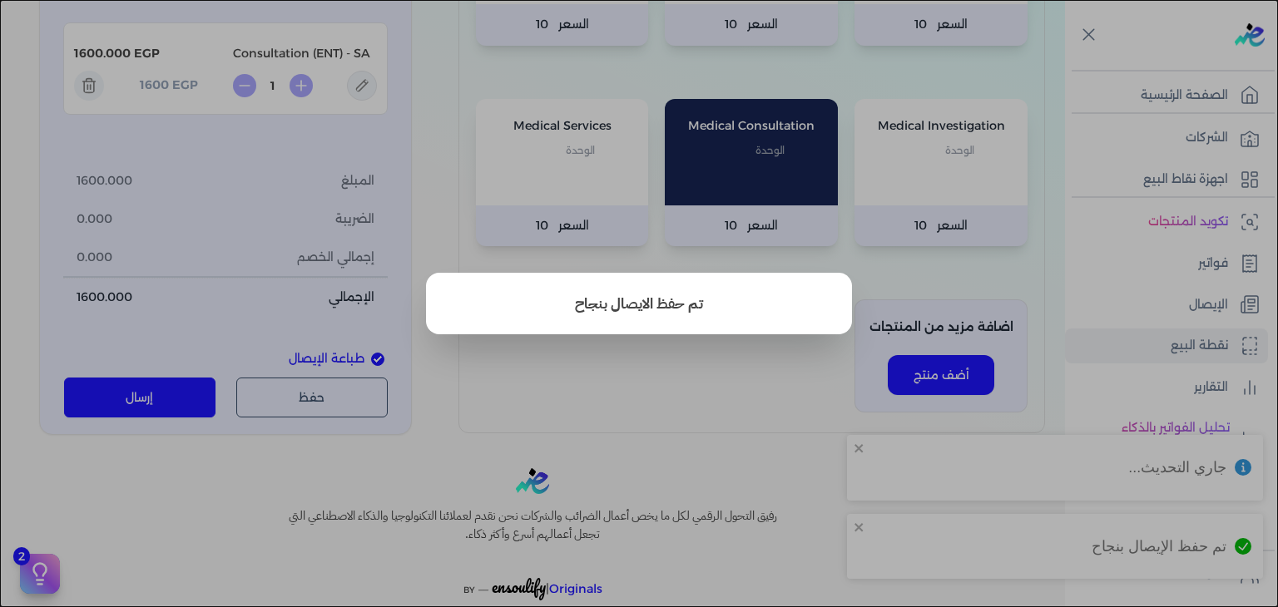
type input "350944"
select select "P"
type input "عميل نقدي"
type input "2025-08-24T14:14:22"
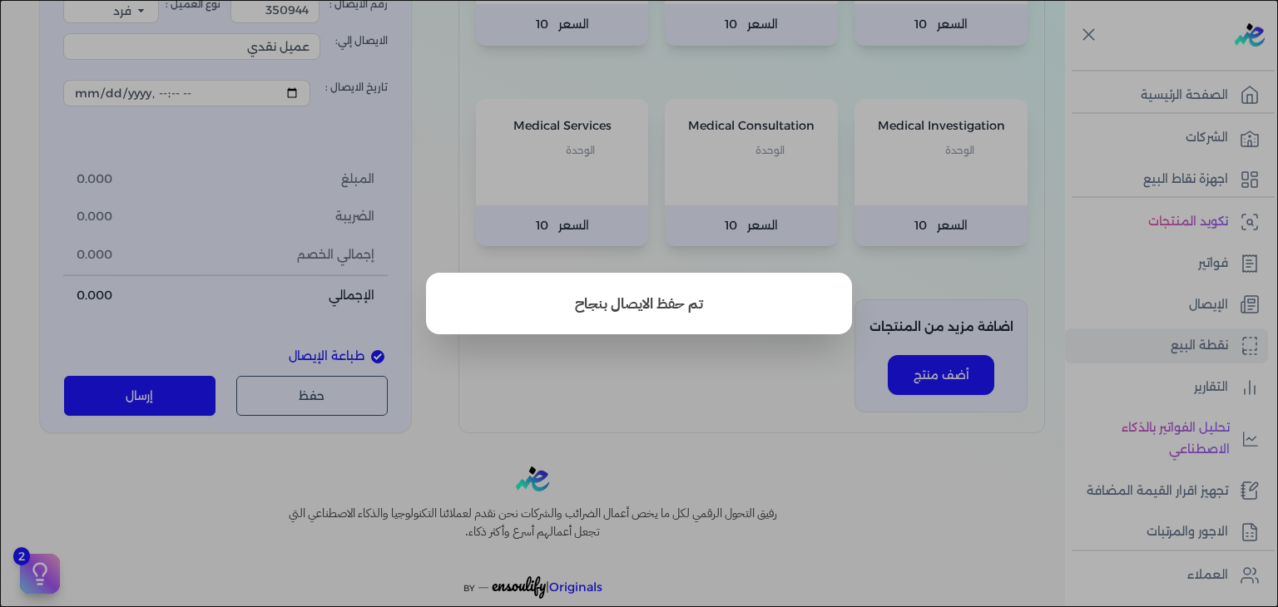
click at [652, 164] on button "close" at bounding box center [639, 303] width 1278 height 607
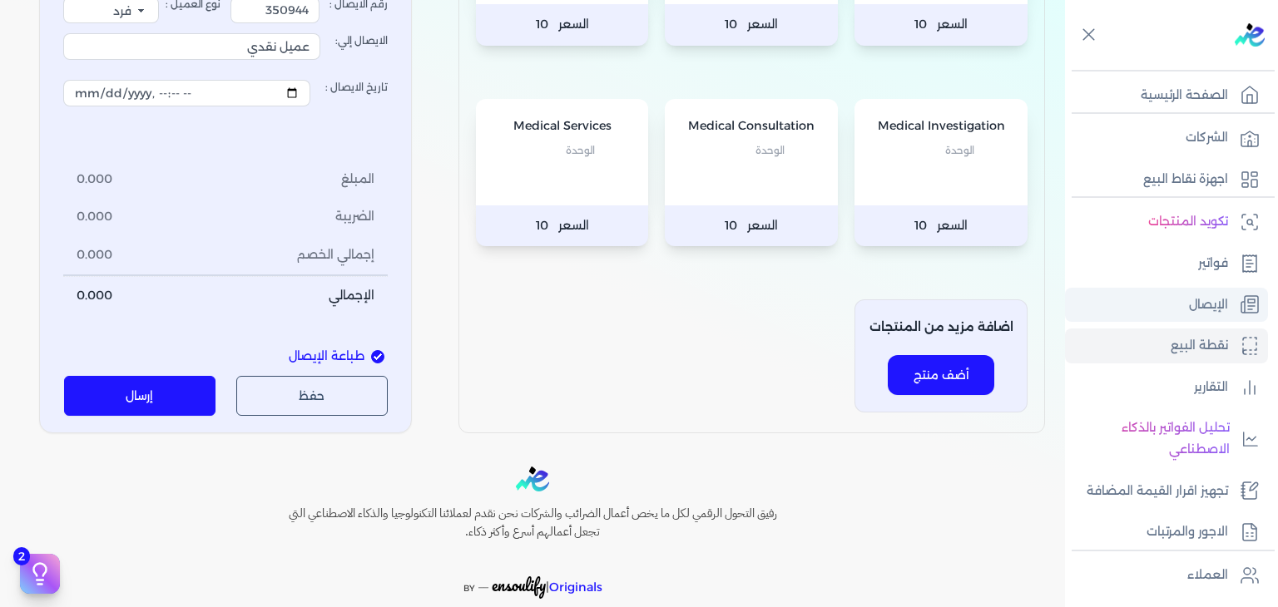
click at [1178, 288] on link "الإيصال" at bounding box center [1166, 305] width 203 height 35
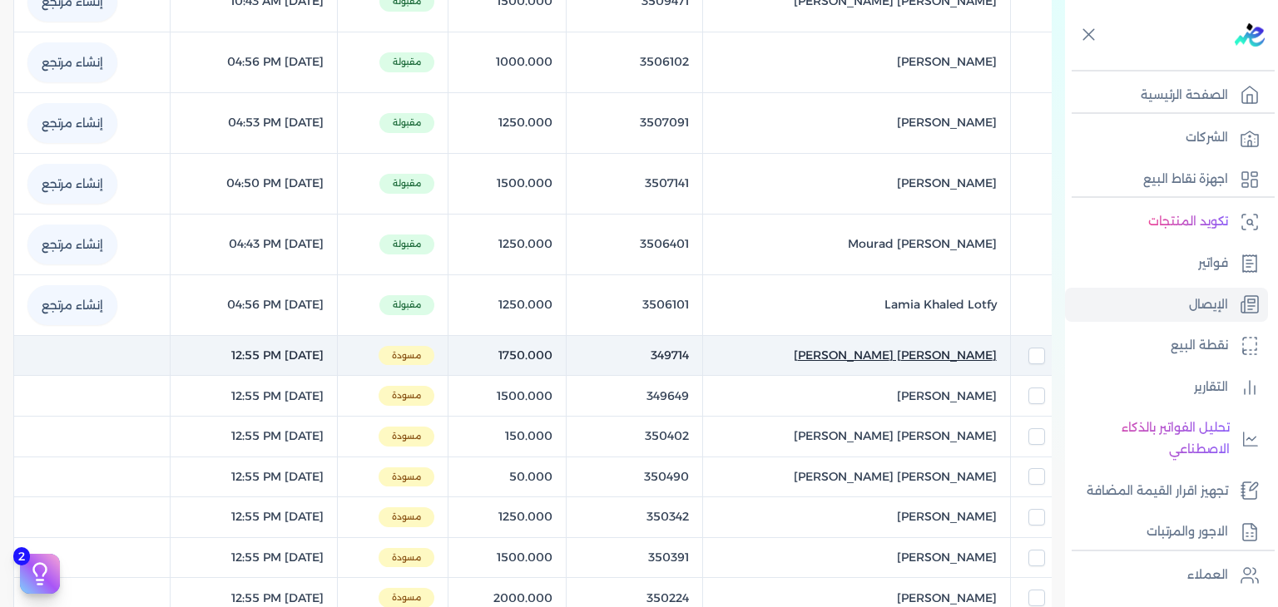
click at [925, 347] on span "Tarek Mohamed Adel" at bounding box center [895, 355] width 203 height 17
select select "EGP"
select select "EGS"
select select "B"
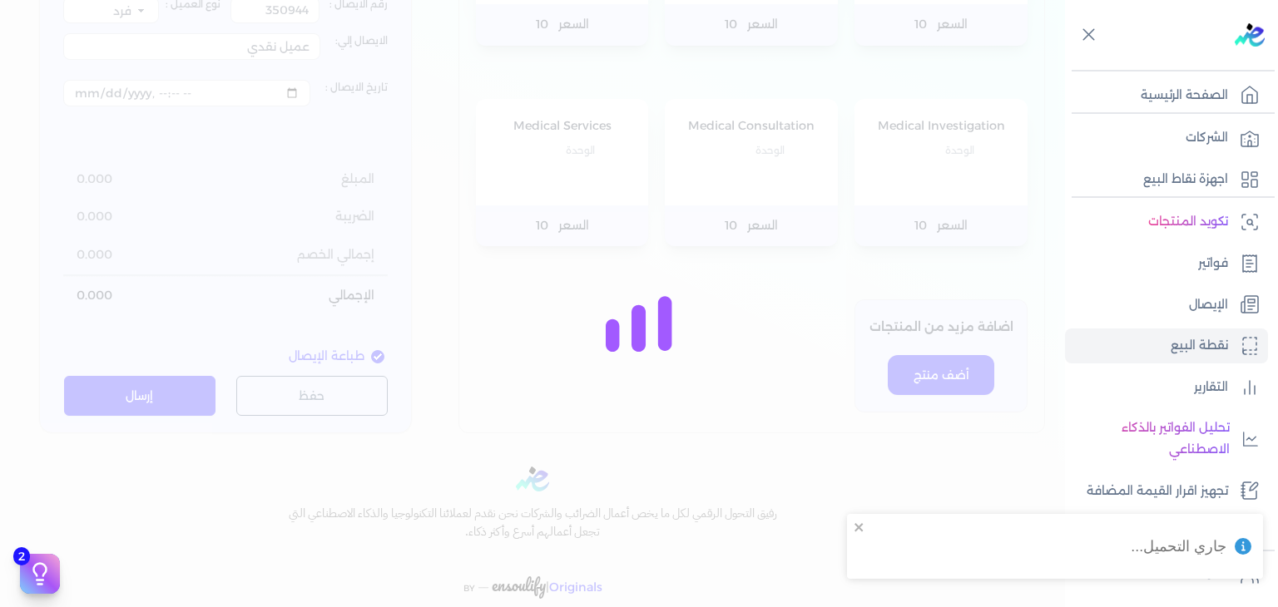
type input "349714"
type input "Tarek Mohamed Adel"
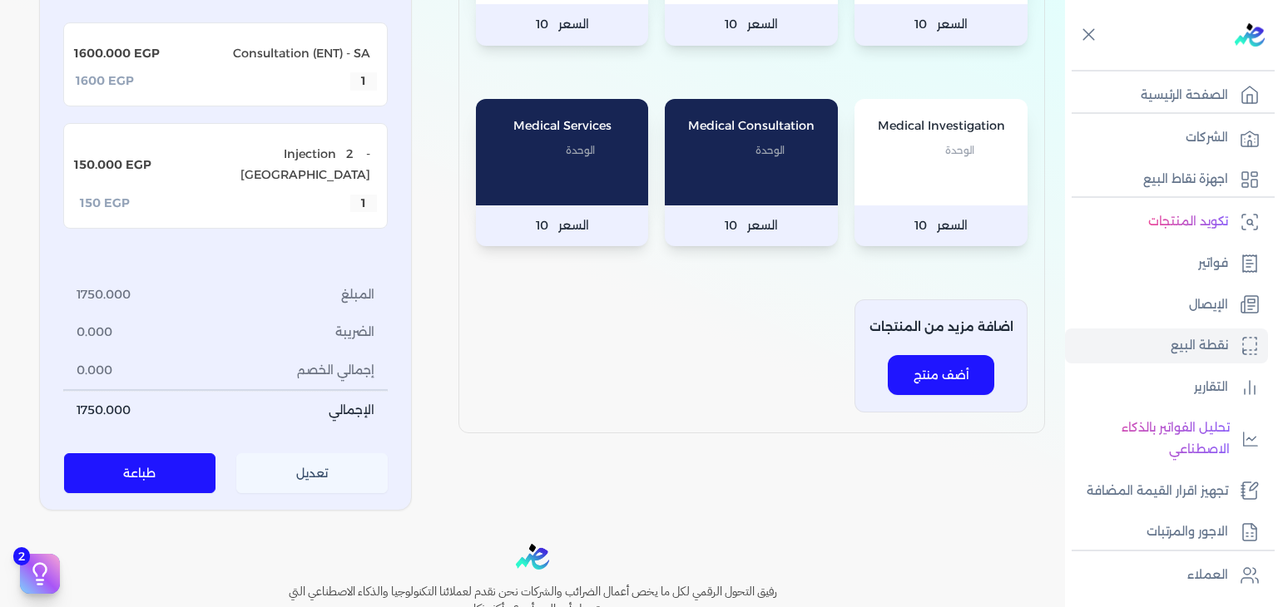
click at [335, 493] on button "تعديل" at bounding box center [312, 473] width 152 height 40
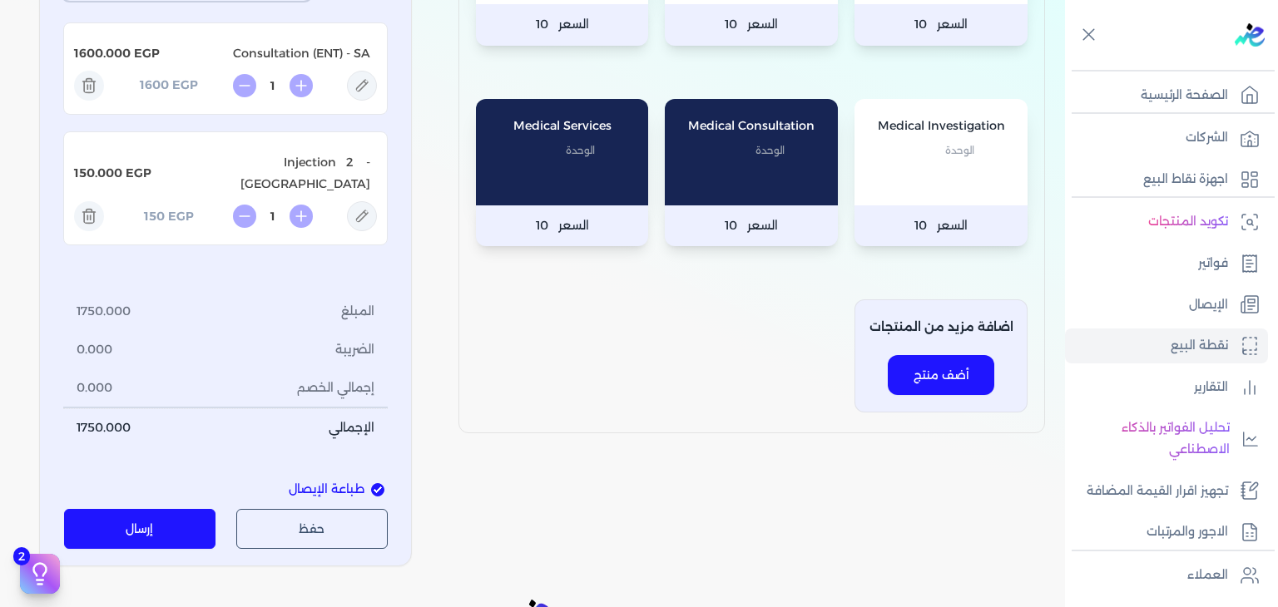
type input "[DATE]T12:55:51"
click at [557, 433] on div "Medical Services 4 الوحدة السعر 10 Medical Services 3 الوحدة السعر 10 Medical S…" at bounding box center [751, 151] width 587 height 563
click at [183, 549] on button "إرسال" at bounding box center [140, 529] width 152 height 40
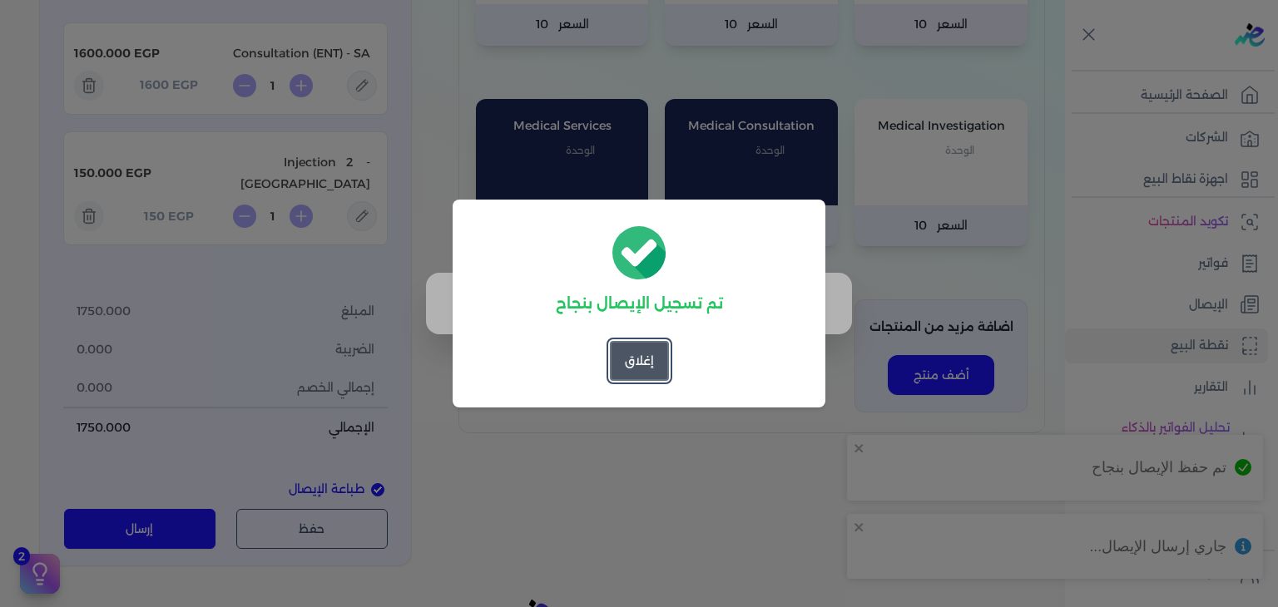
click at [646, 354] on button "إغلاق" at bounding box center [639, 361] width 59 height 40
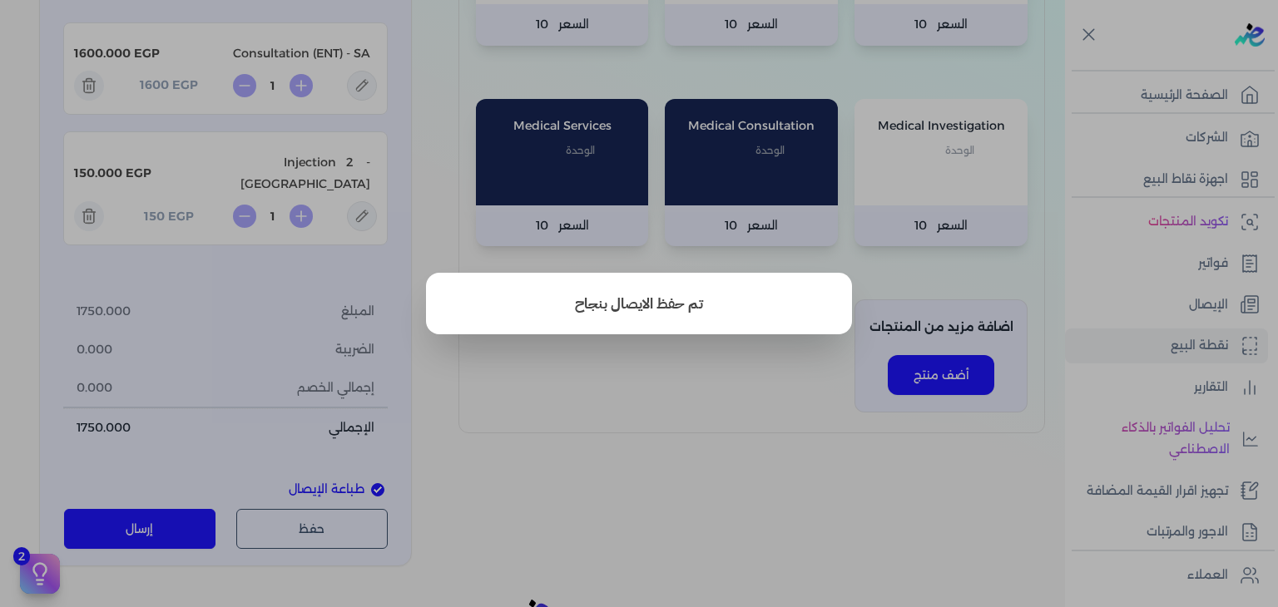
click at [659, 494] on button "close" at bounding box center [639, 303] width 1278 height 607
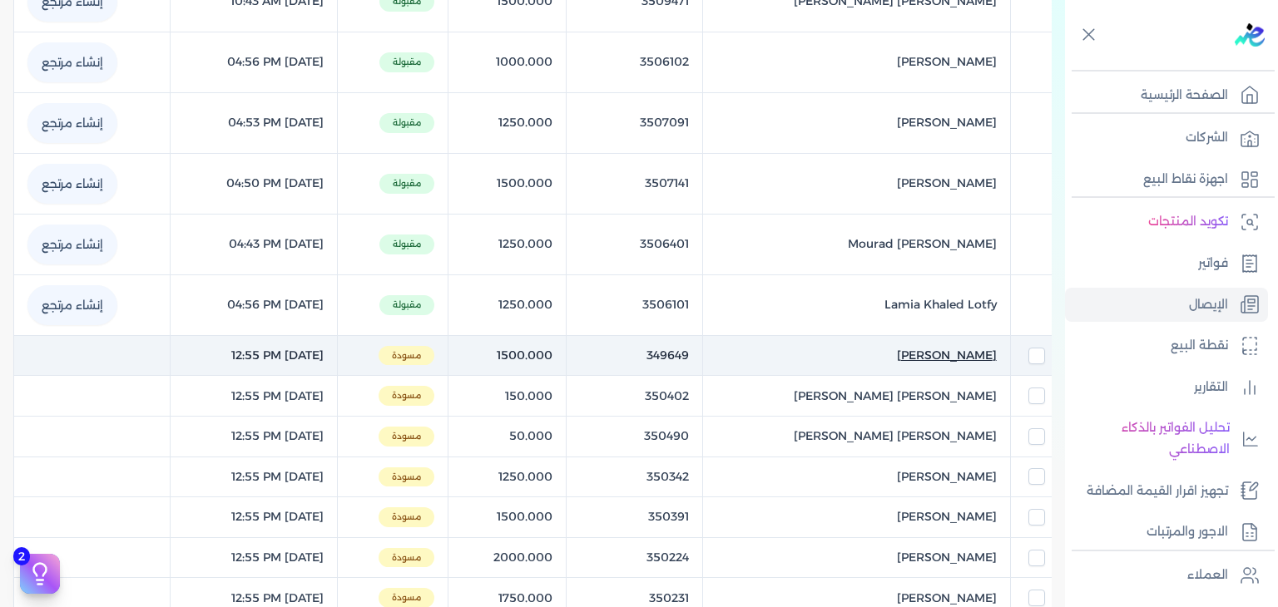
click at [921, 347] on span "Mrs Nihal Safwat" at bounding box center [947, 355] width 100 height 17
select select "EGP"
select select "EGS"
select select "B"
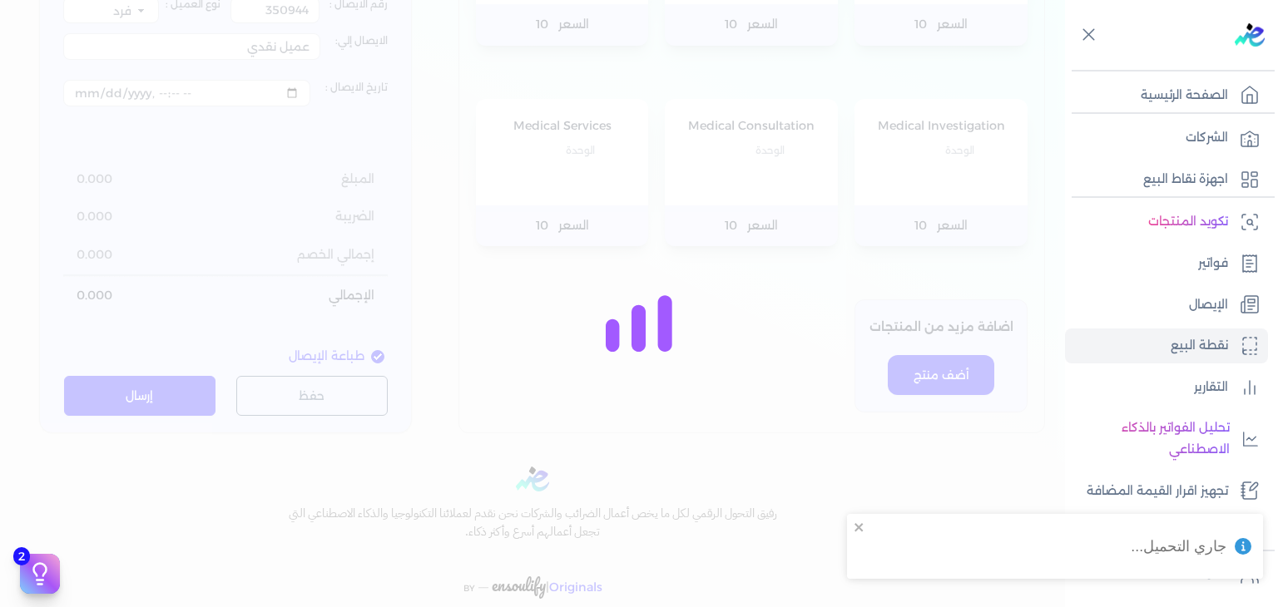
type input "349649"
type input "Mrs Nihal Safwat"
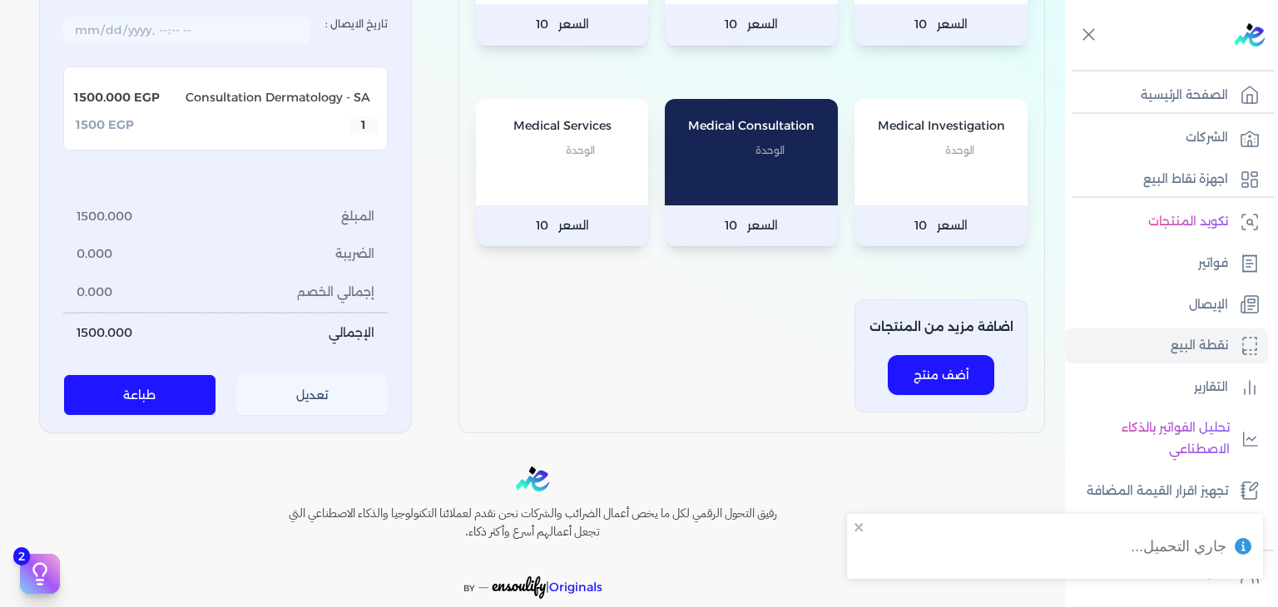
click at [334, 416] on button "تعديل" at bounding box center [312, 396] width 152 height 40
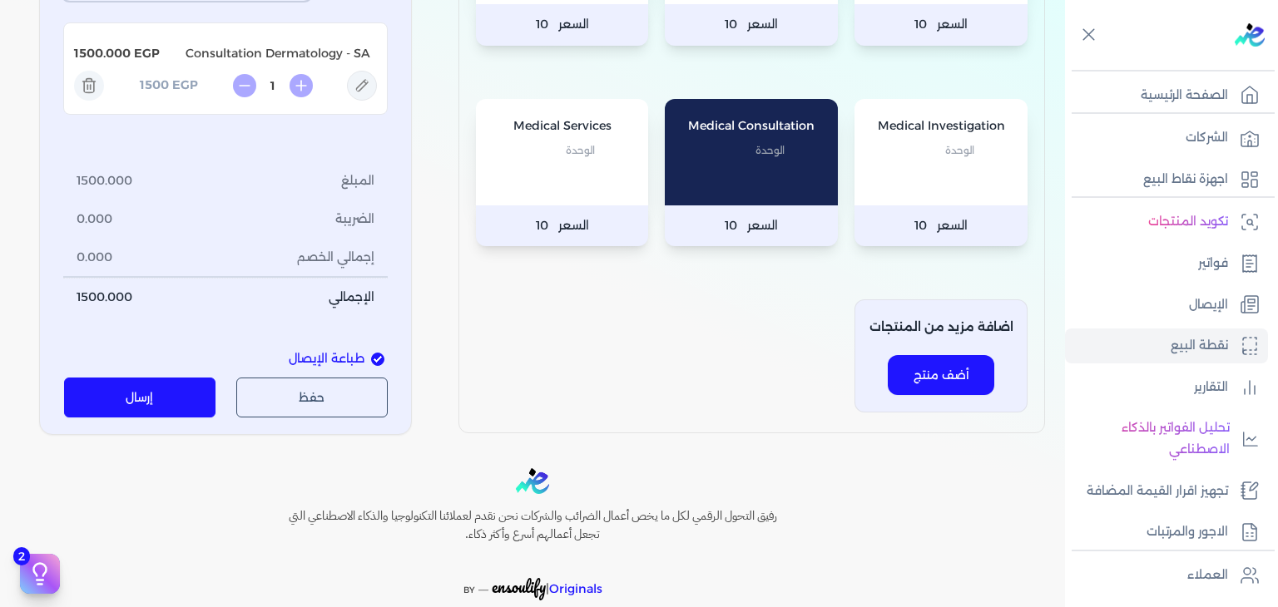
type input "[DATE]T12:55:51"
drag, startPoint x: 212, startPoint y: 476, endPoint x: 172, endPoint y: 523, distance: 62.0
click at [213, 317] on li "الإجمالي 1500.000" at bounding box center [225, 297] width 324 height 39
click at [170, 418] on button "إرسال" at bounding box center [140, 398] width 152 height 40
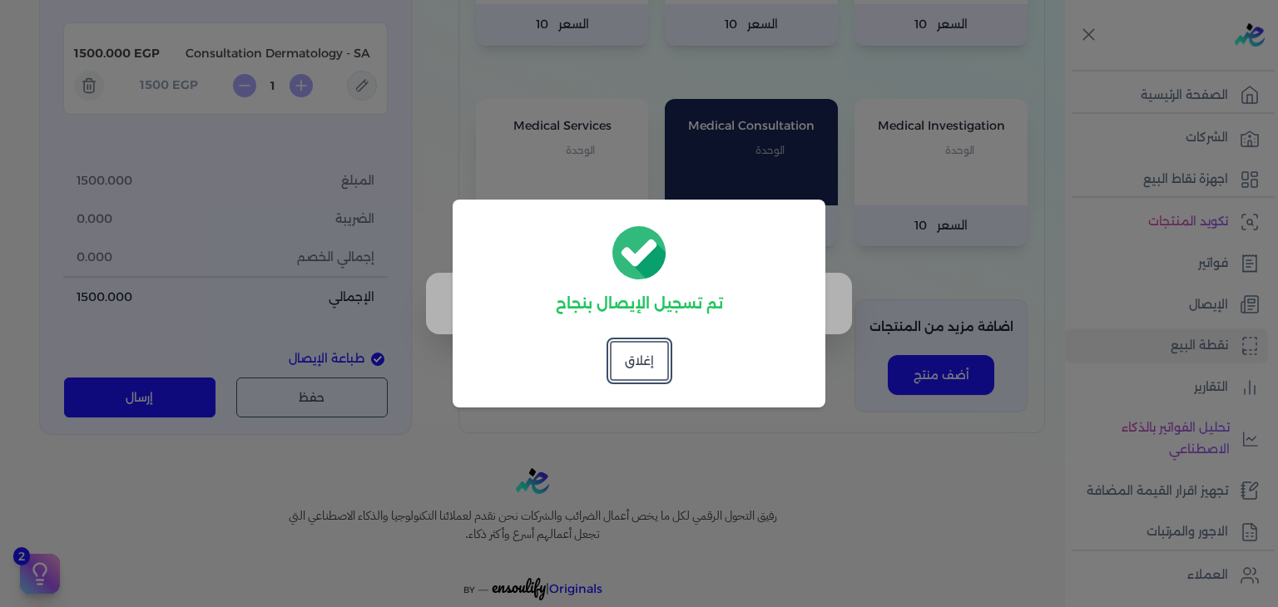
click at [439, 181] on dialog "تم تسجيل الإيصال بنجاح إغلاق" at bounding box center [639, 303] width 1278 height 607
click at [653, 364] on button "إغلاق" at bounding box center [639, 361] width 59 height 40
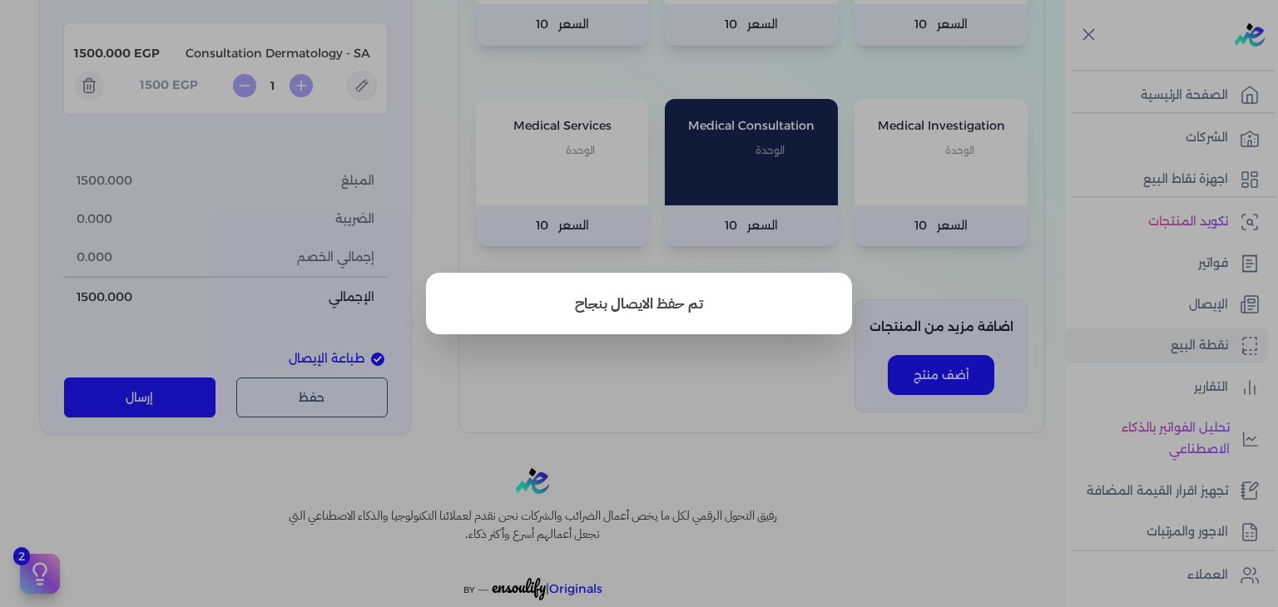
click at [625, 497] on button "close" at bounding box center [639, 303] width 1278 height 607
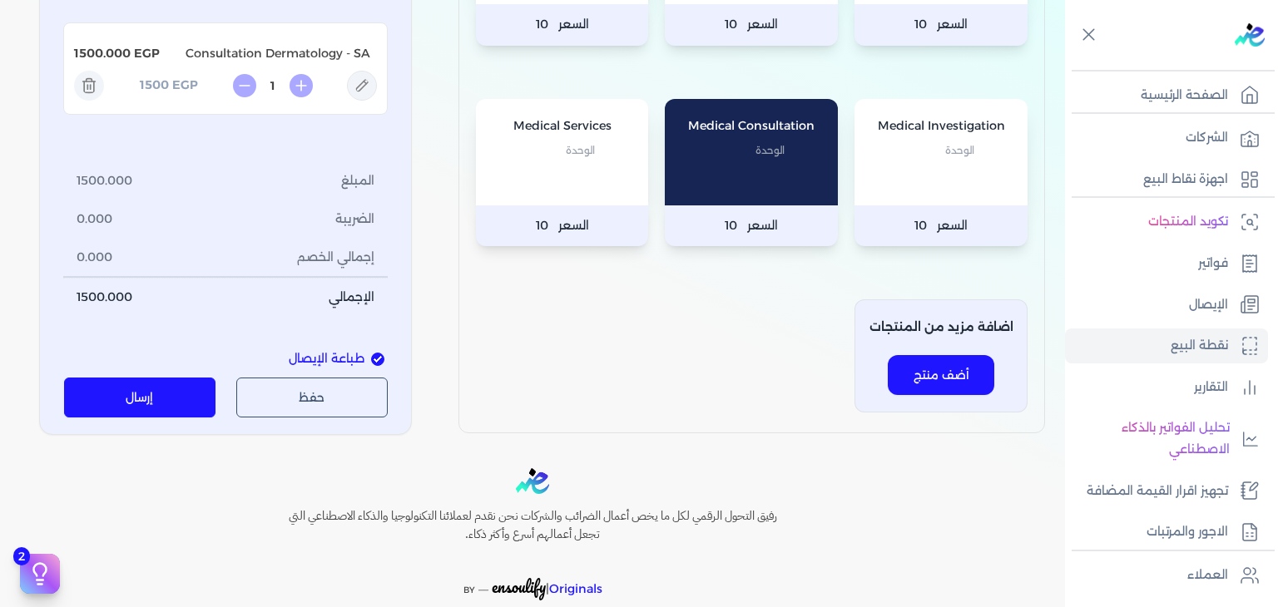
click at [1175, 285] on ul "تكويد المنتجات فواتير الإيصال نقطة البيع التقارير تحليل الفواتير بالذكاء الاصطن…" at bounding box center [1166, 377] width 203 height 344
click at [1168, 303] on link "الإيصال" at bounding box center [1166, 305] width 203 height 35
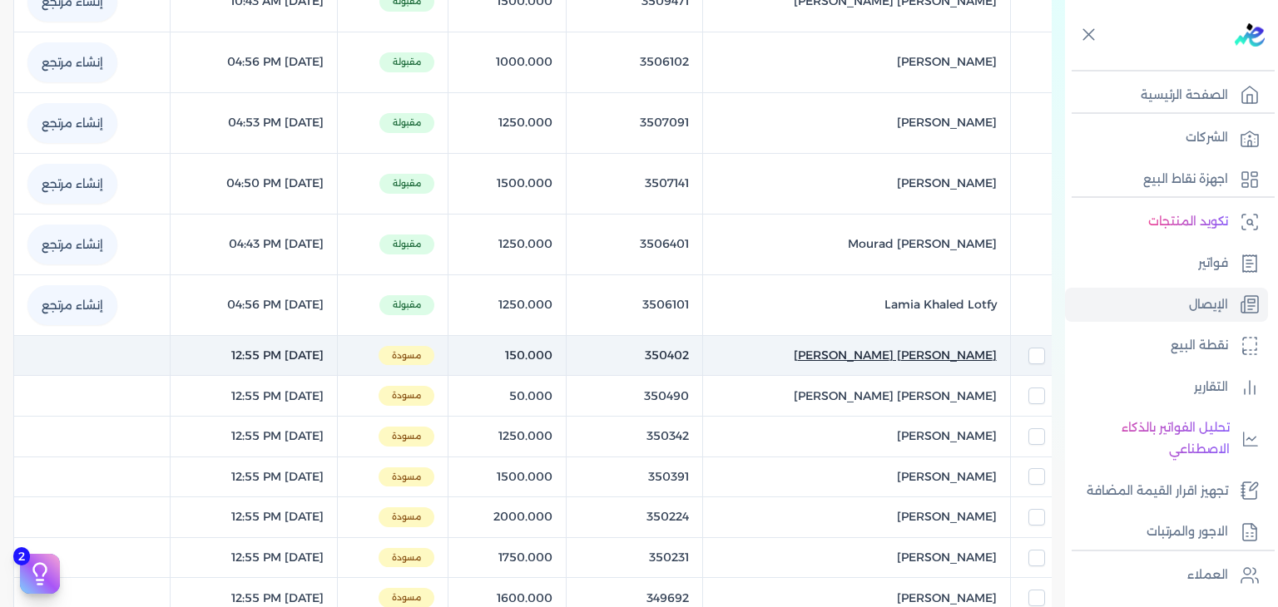
click at [920, 347] on span "Ziad Ali Eldeeb" at bounding box center [895, 355] width 203 height 17
select select "EGP"
select select "EGS"
select select "B"
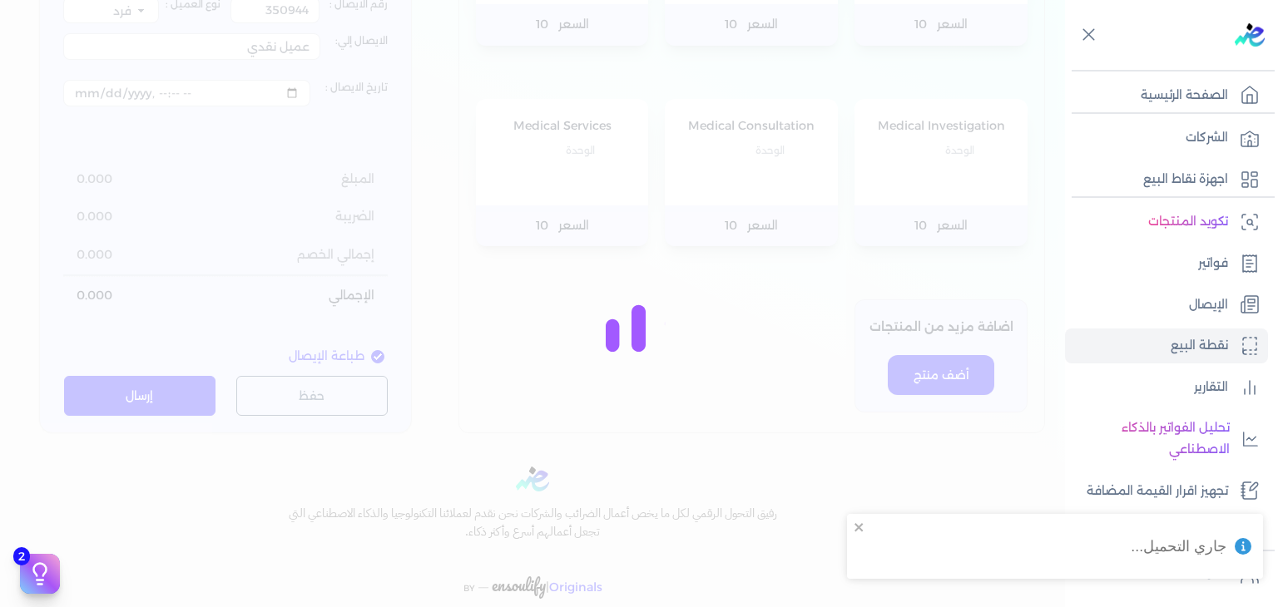
type input "350402"
type input "Ziad Ali Eldeeb"
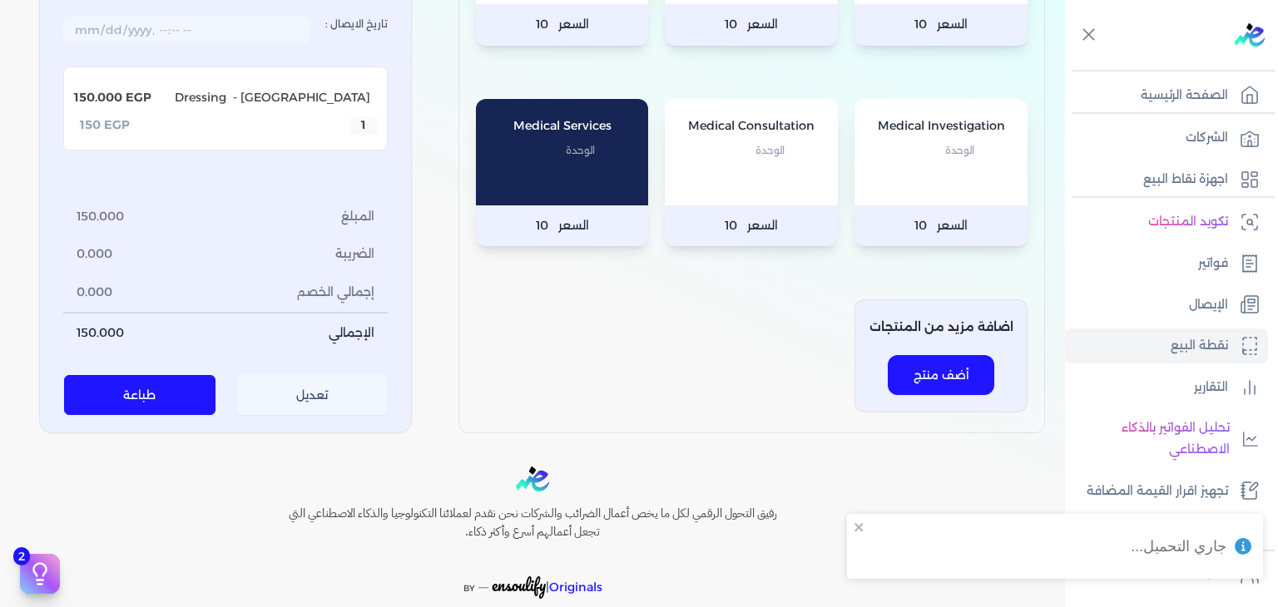
click at [329, 416] on button "تعديل" at bounding box center [312, 396] width 152 height 40
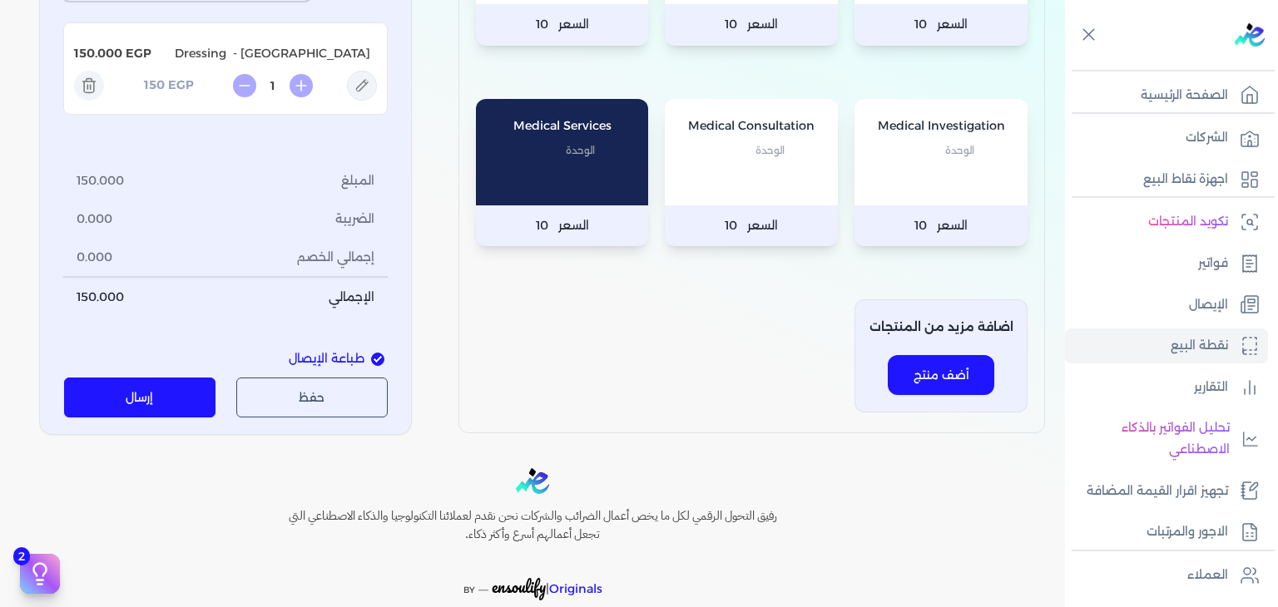
click at [153, 418] on button "إرسال" at bounding box center [140, 398] width 152 height 40
type input "[DATE]T12:55:51"
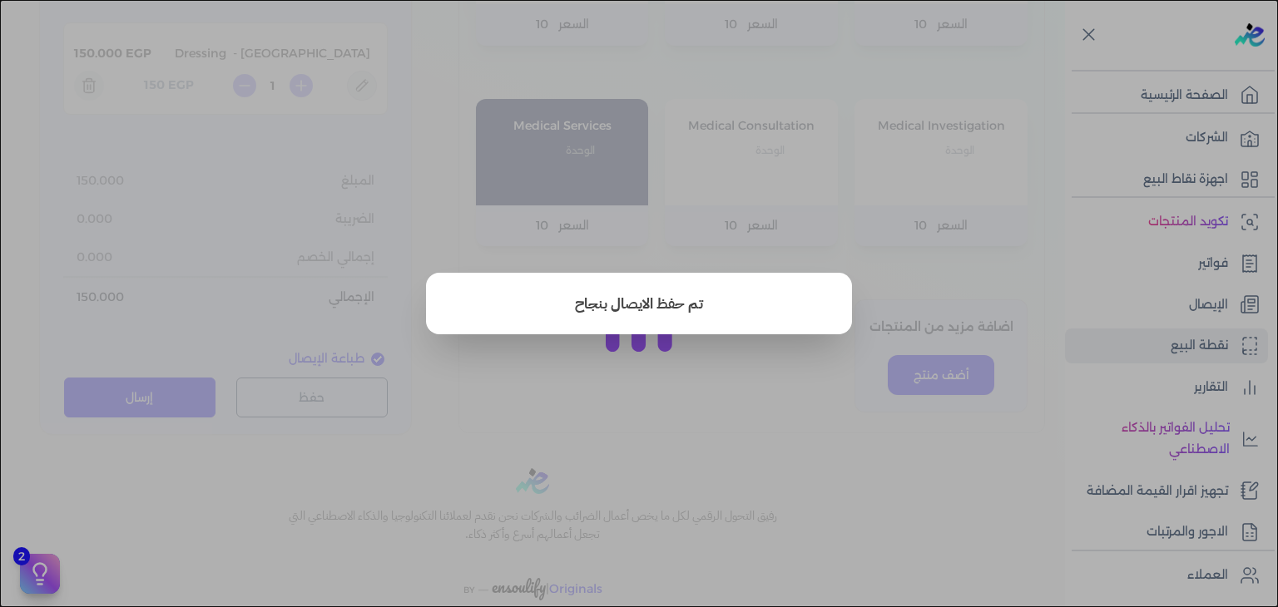
click at [153, 575] on button "close" at bounding box center [639, 303] width 1278 height 607
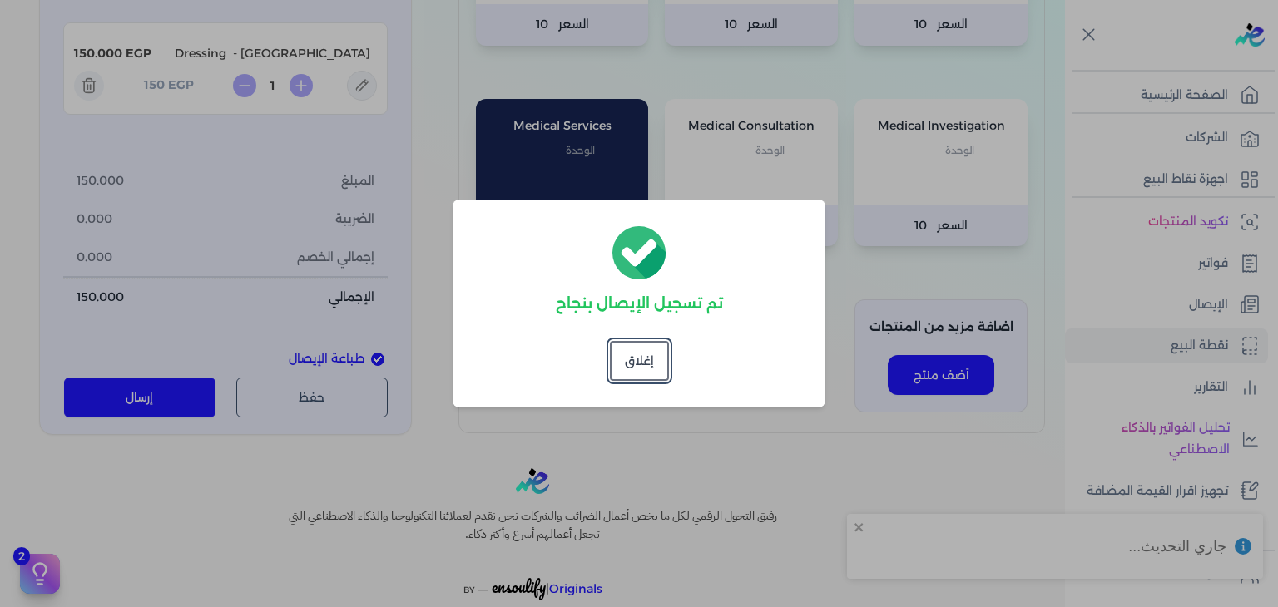
click at [623, 344] on button "إغلاق" at bounding box center [639, 361] width 59 height 40
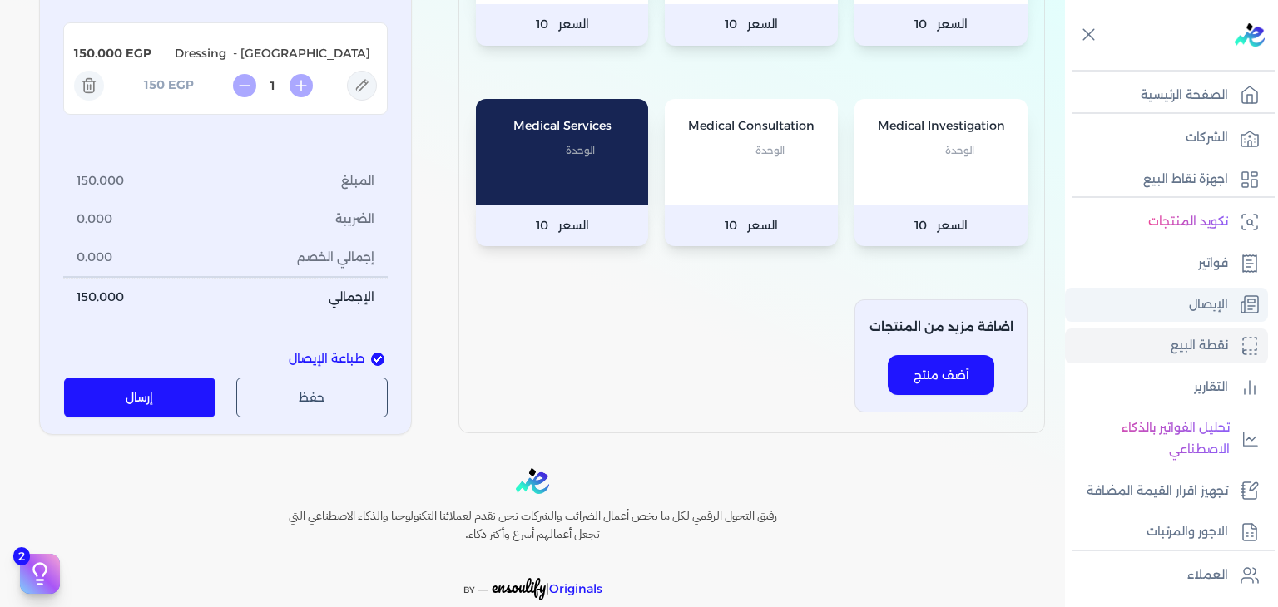
click at [1141, 300] on link "الإيصال" at bounding box center [1166, 305] width 203 height 35
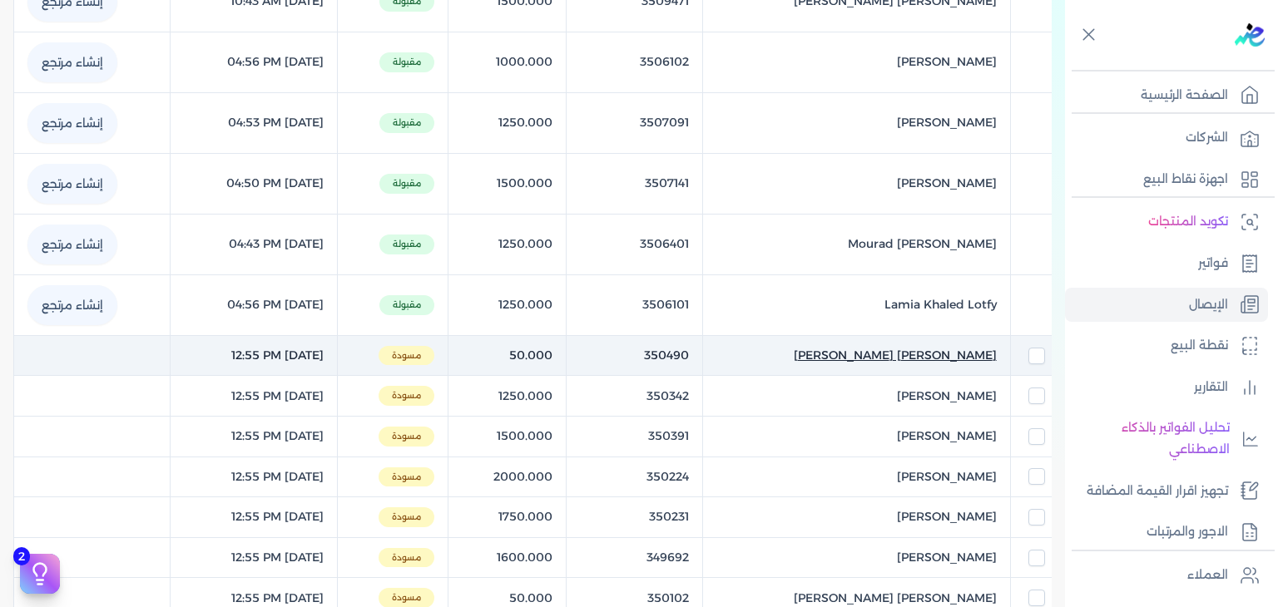
click at [952, 347] on span "Ahmed Ali Wahby" at bounding box center [895, 355] width 203 height 17
select select "EGP"
select select "EGS"
select select "B"
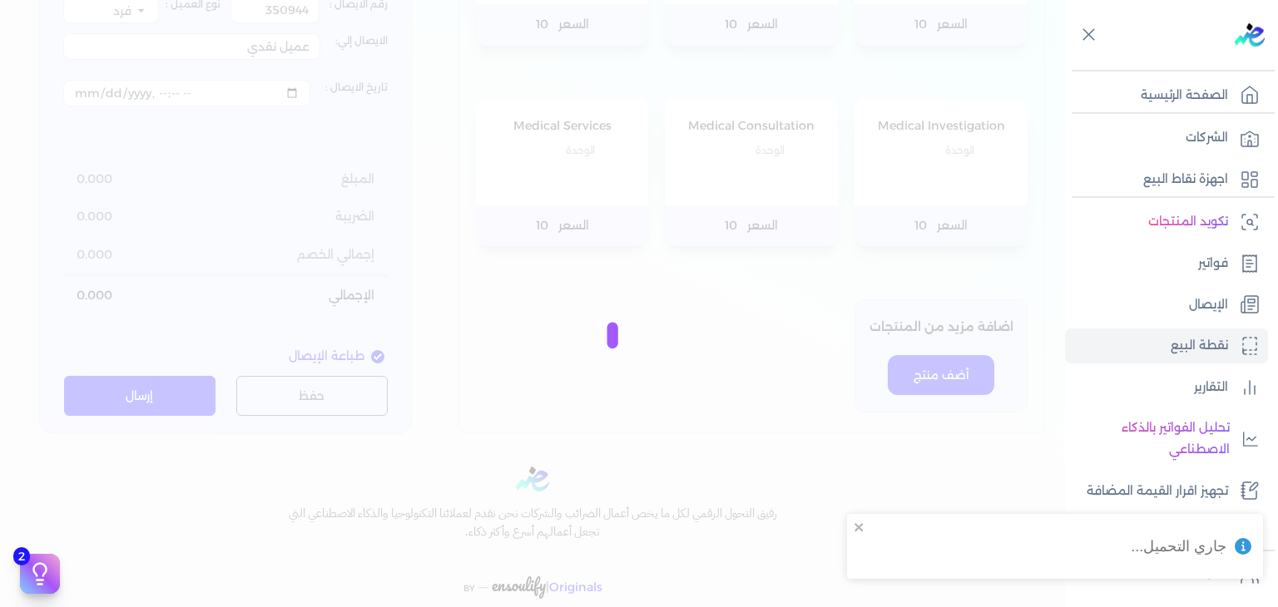
type input "350490"
type input "Ahmed Ali Wahby"
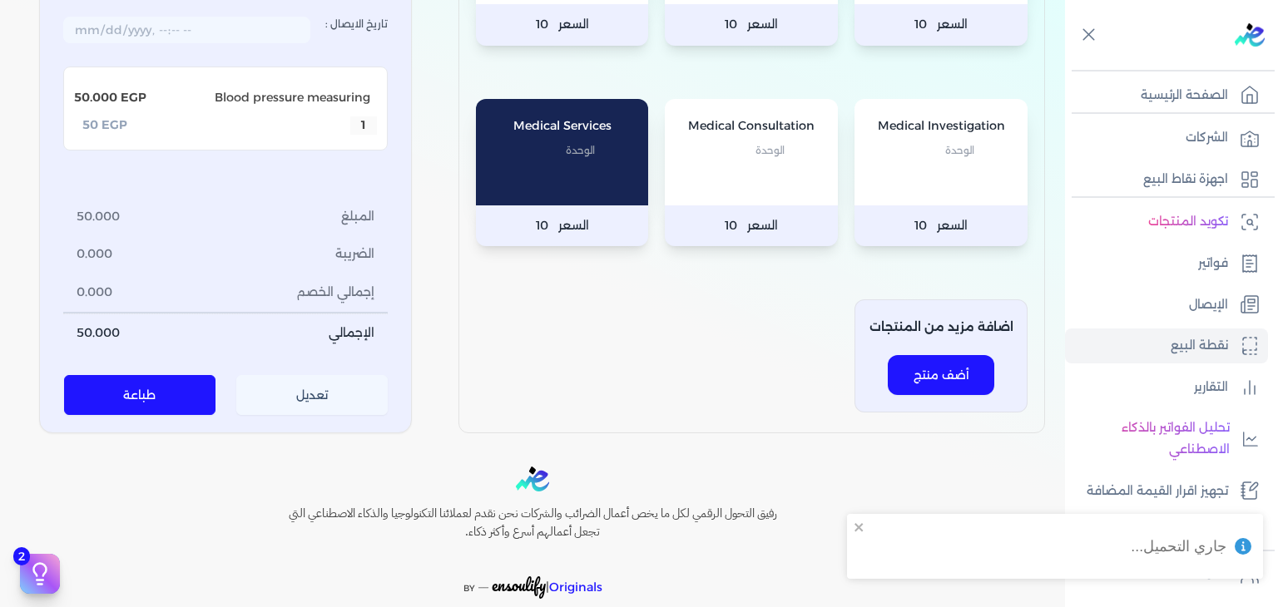
click at [325, 416] on button "تعديل" at bounding box center [312, 396] width 152 height 40
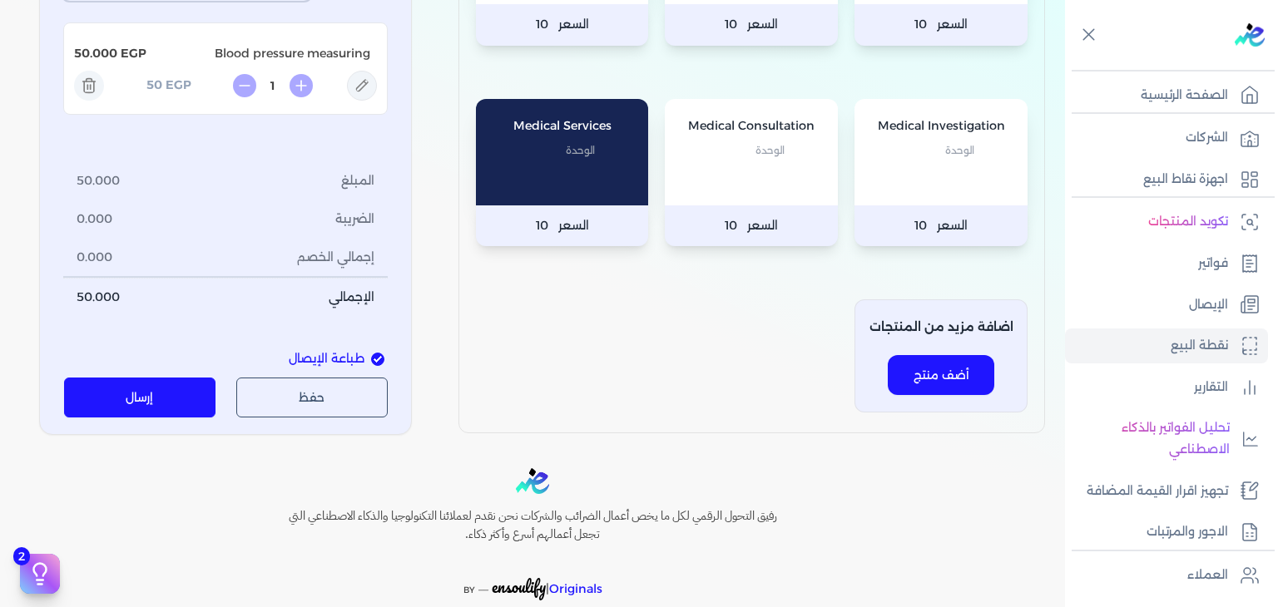
drag, startPoint x: 440, startPoint y: 116, endPoint x: 362, endPoint y: 430, distance: 324.1
click at [440, 116] on div "المنتجات الخاصة بشركتك Medical Services 4 الوحدة السعر 10 Medical Services 3 ال…" at bounding box center [532, 91] width 1065 height 688
type input "[DATE]T12:55:51"
click at [193, 378] on button "إرسال" at bounding box center [140, 398] width 152 height 40
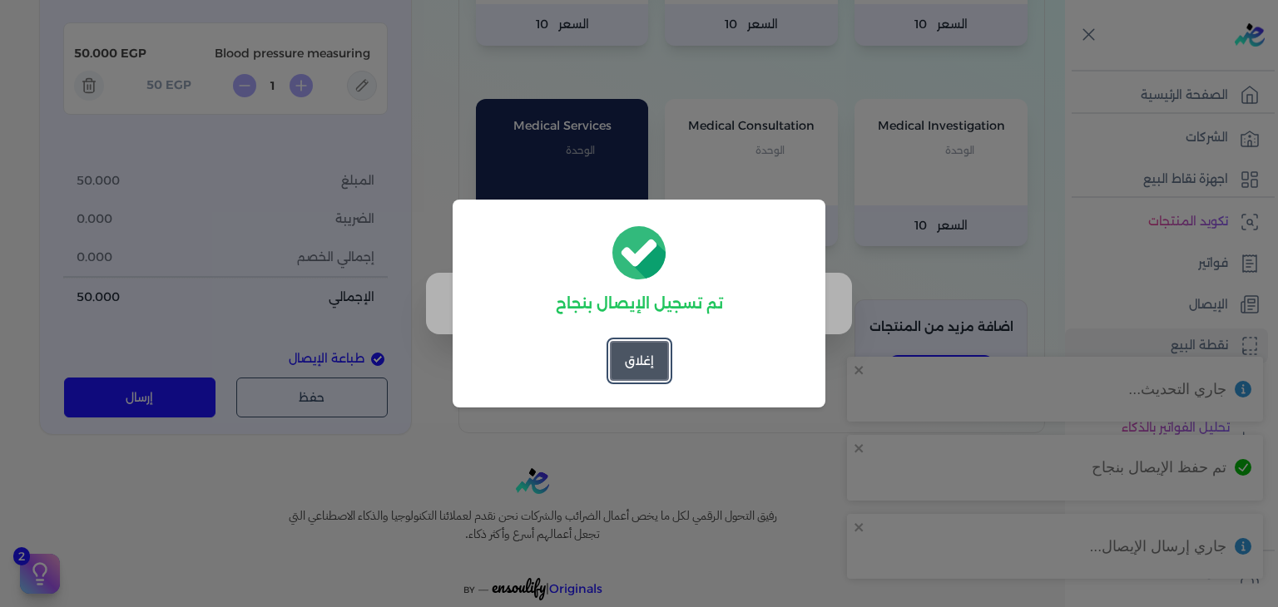
click at [643, 370] on button "إغلاق" at bounding box center [639, 361] width 59 height 40
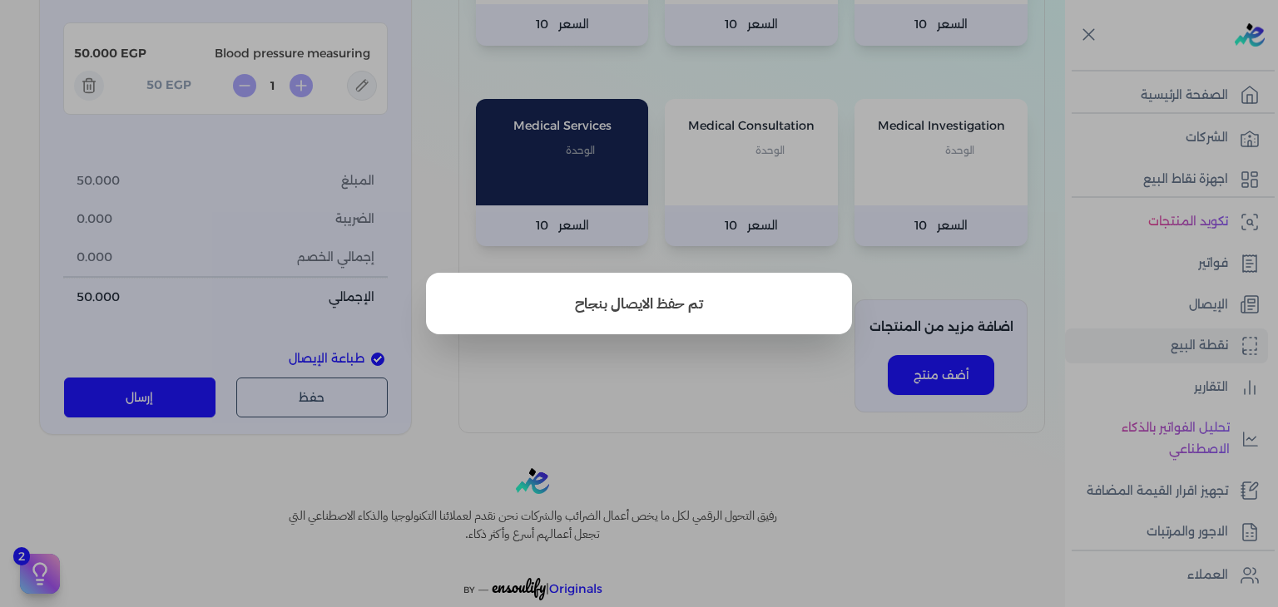
click at [1144, 304] on button "close" at bounding box center [639, 303] width 1278 height 607
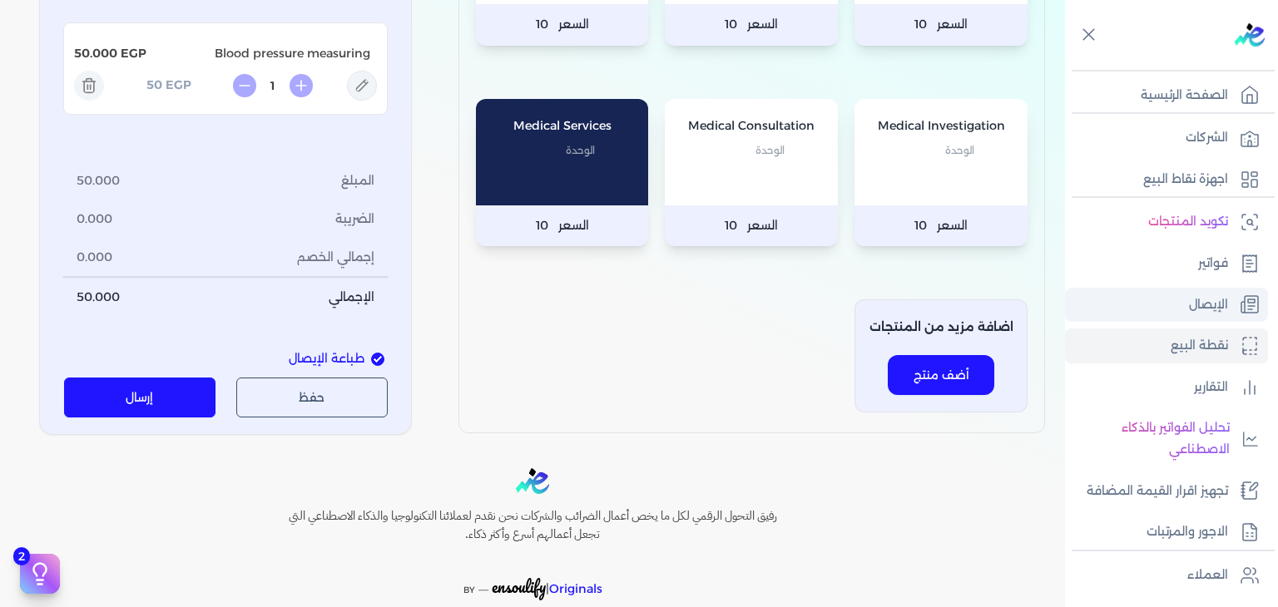
click at [1144, 302] on link "الإيصال" at bounding box center [1166, 305] width 203 height 35
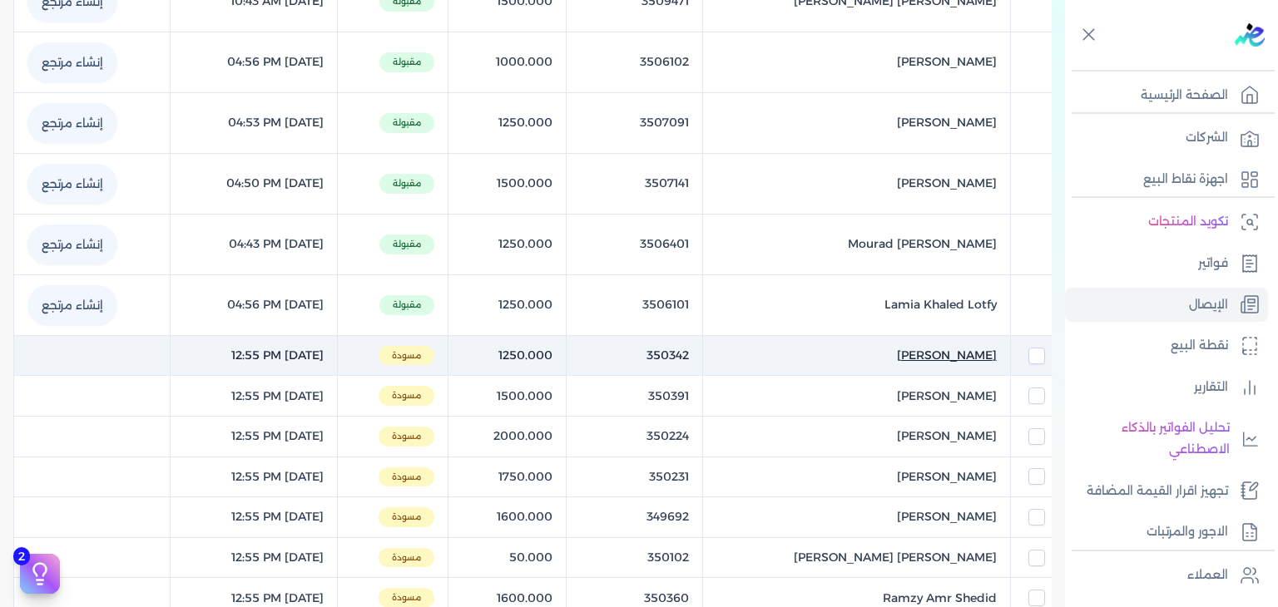
click at [897, 347] on span "Mariam Ahmed Hessien" at bounding box center [947, 355] width 100 height 17
select select "EGP"
select select "EGS"
select select "B"
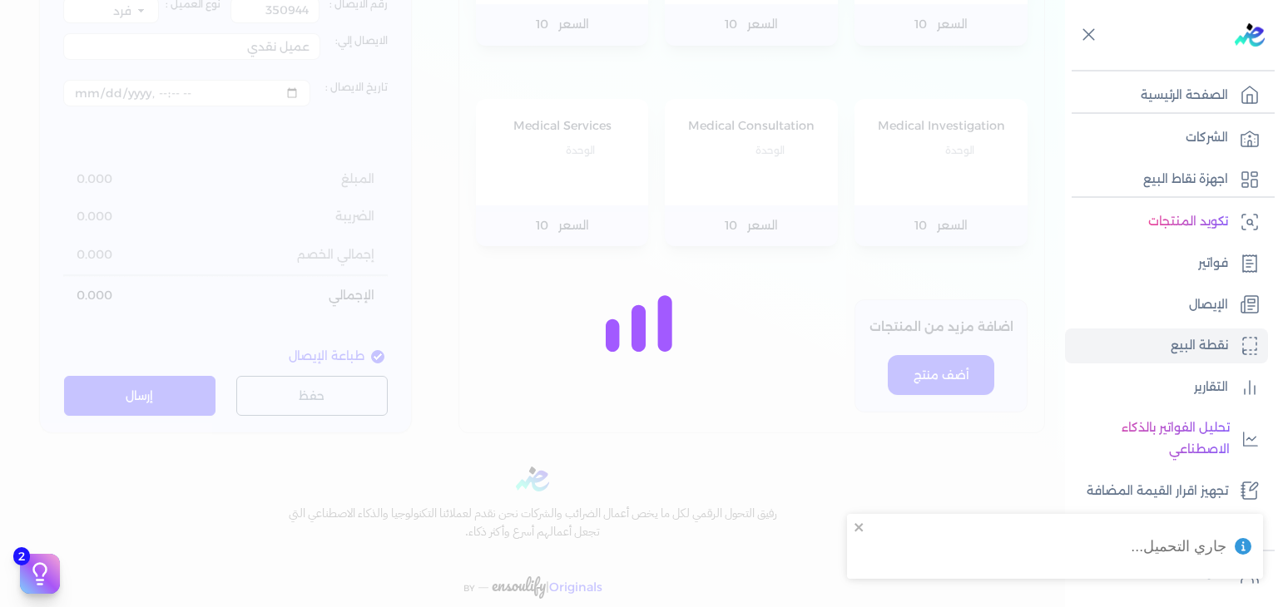
type input "350342"
type input "Mariam Ahmed Hessien"
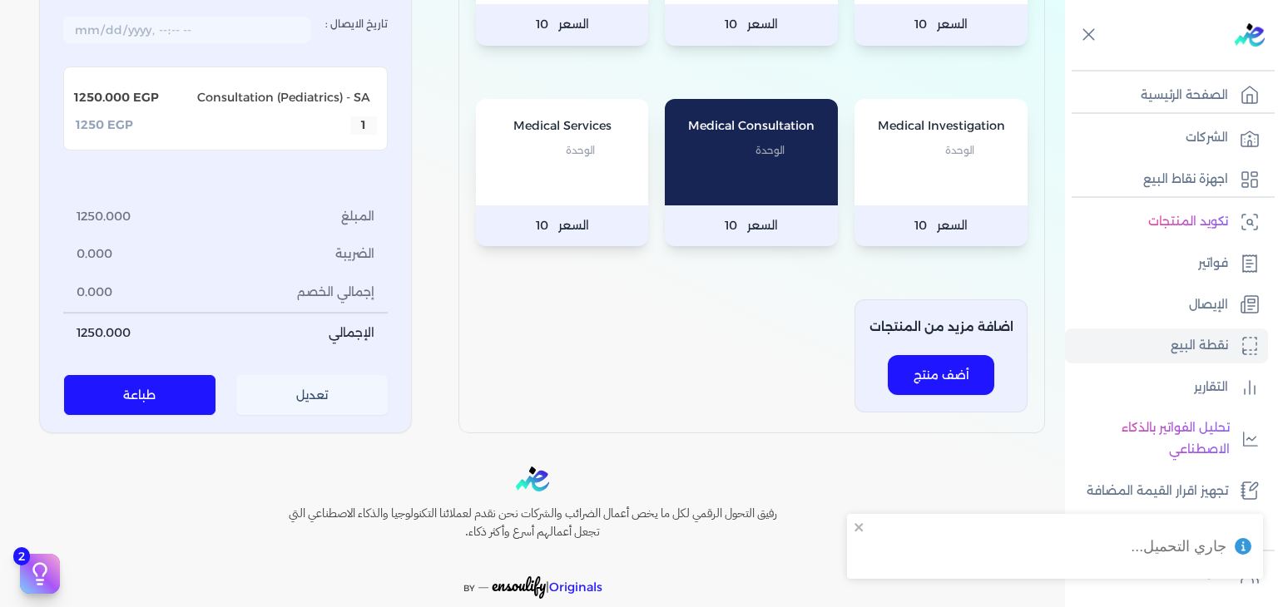
click at [319, 416] on button "تعديل" at bounding box center [312, 396] width 152 height 40
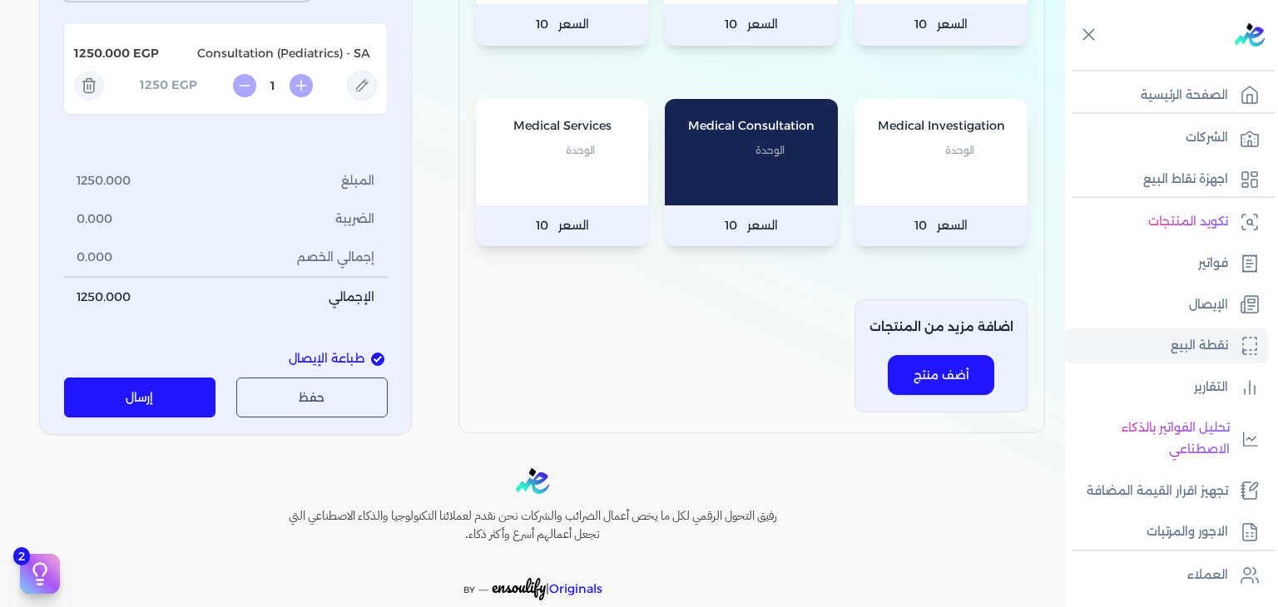
click at [517, 423] on div "Medical Services 4 الوحدة السعر 10 Medical Services 3 الوحدة السعر 10 Medical S…" at bounding box center [751, 151] width 587 height 563
type input "[DATE]T12:55:51"
click at [126, 418] on button "إرسال" at bounding box center [140, 398] width 152 height 40
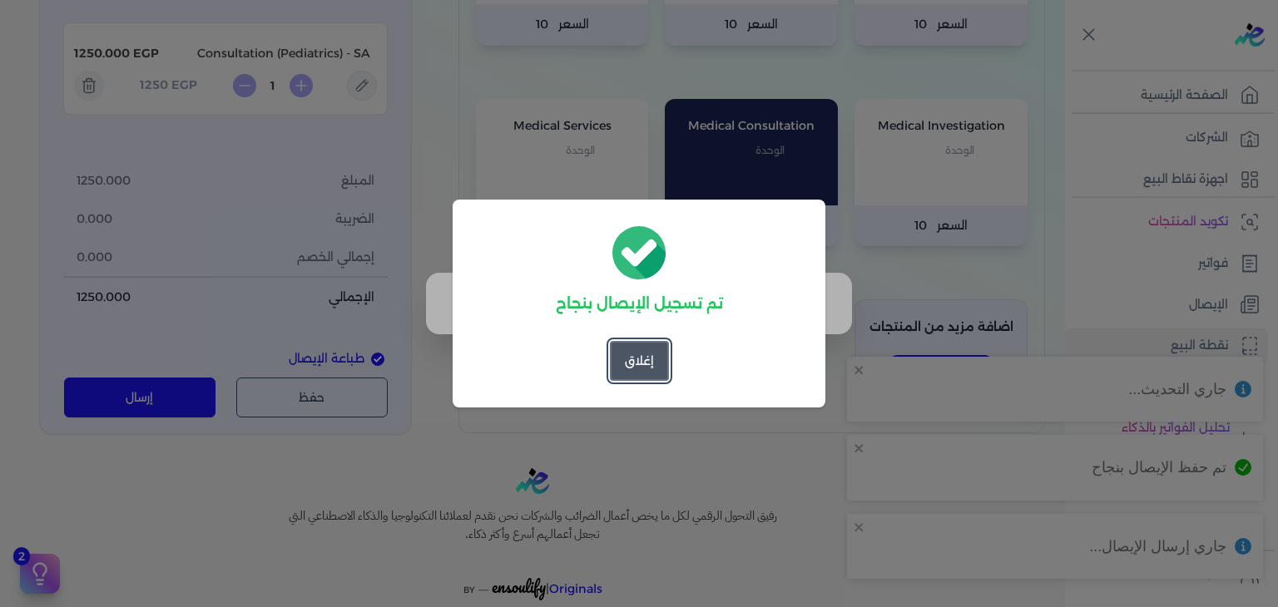
click at [636, 365] on button "إغلاق" at bounding box center [639, 361] width 59 height 40
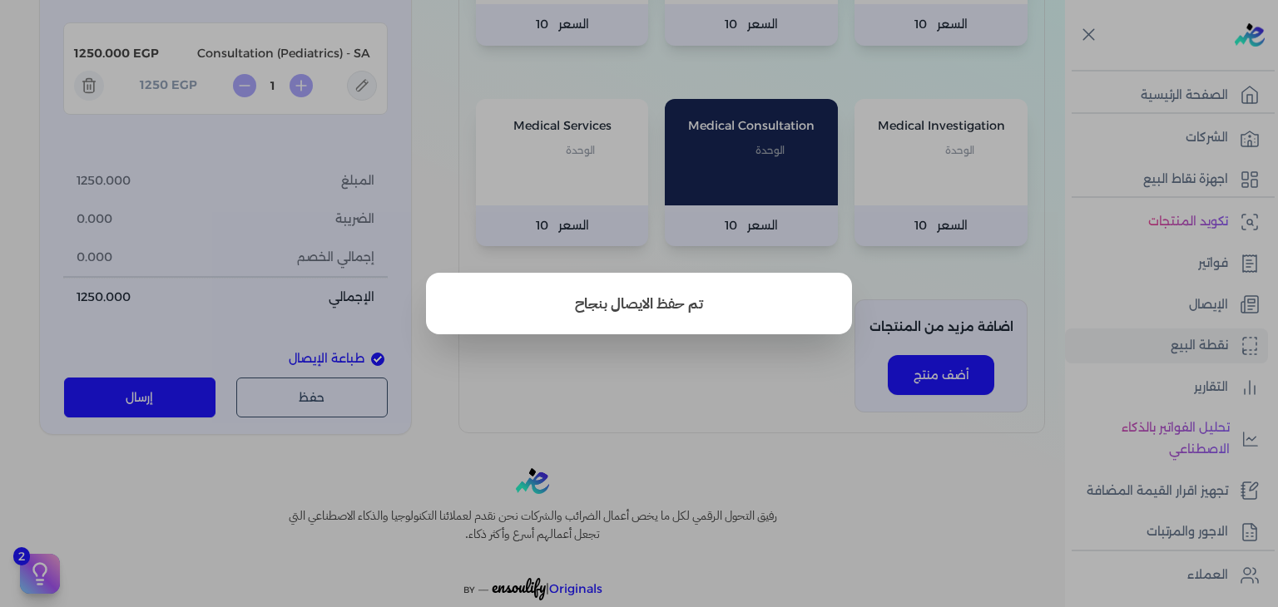
drag, startPoint x: 542, startPoint y: 394, endPoint x: 389, endPoint y: 330, distance: 165.2
click at [543, 395] on button "close" at bounding box center [639, 303] width 1278 height 607
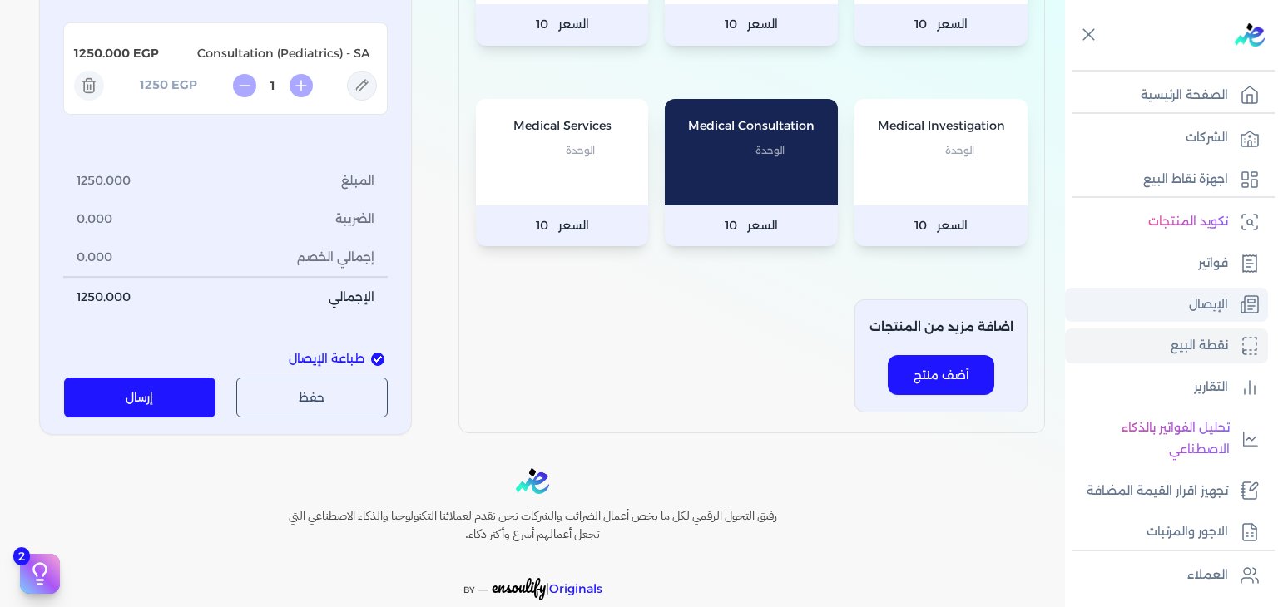
click at [1175, 307] on link "الإيصال" at bounding box center [1166, 305] width 203 height 35
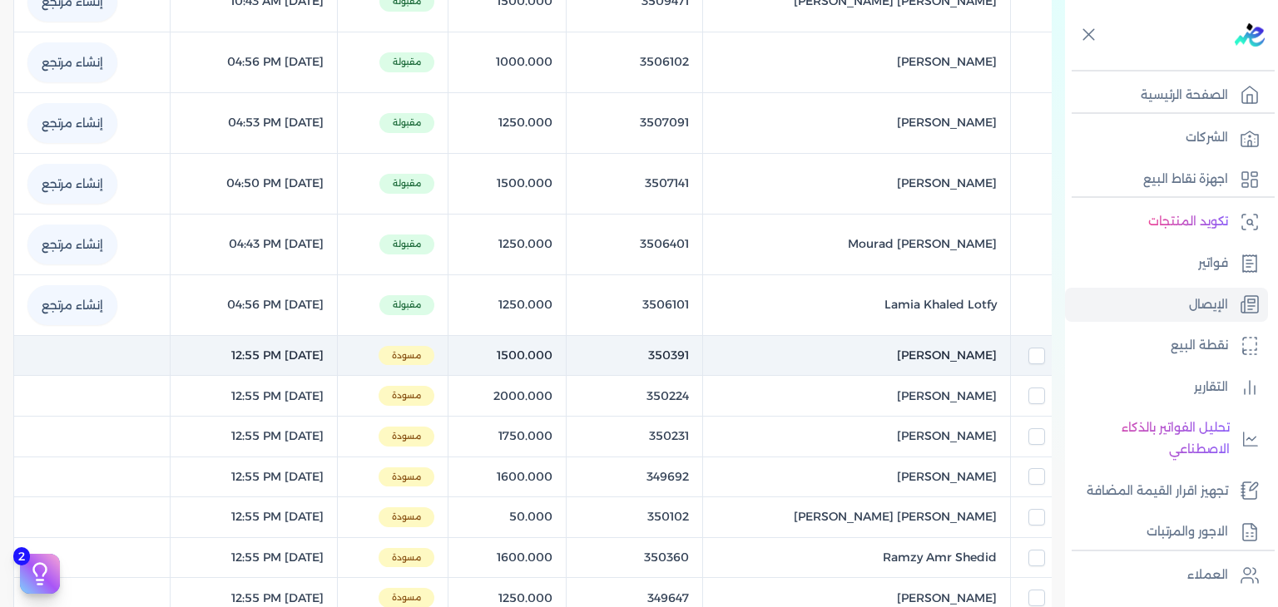
click at [882, 335] on td "Laila Nabil Rashdan ()" at bounding box center [856, 355] width 308 height 41
click at [1030, 348] on input "checkbox" at bounding box center [1036, 356] width 17 height 17
click at [987, 347] on span "Laila Nabil Rashdan" at bounding box center [947, 355] width 100 height 17
select select "EGP"
select select "EGS"
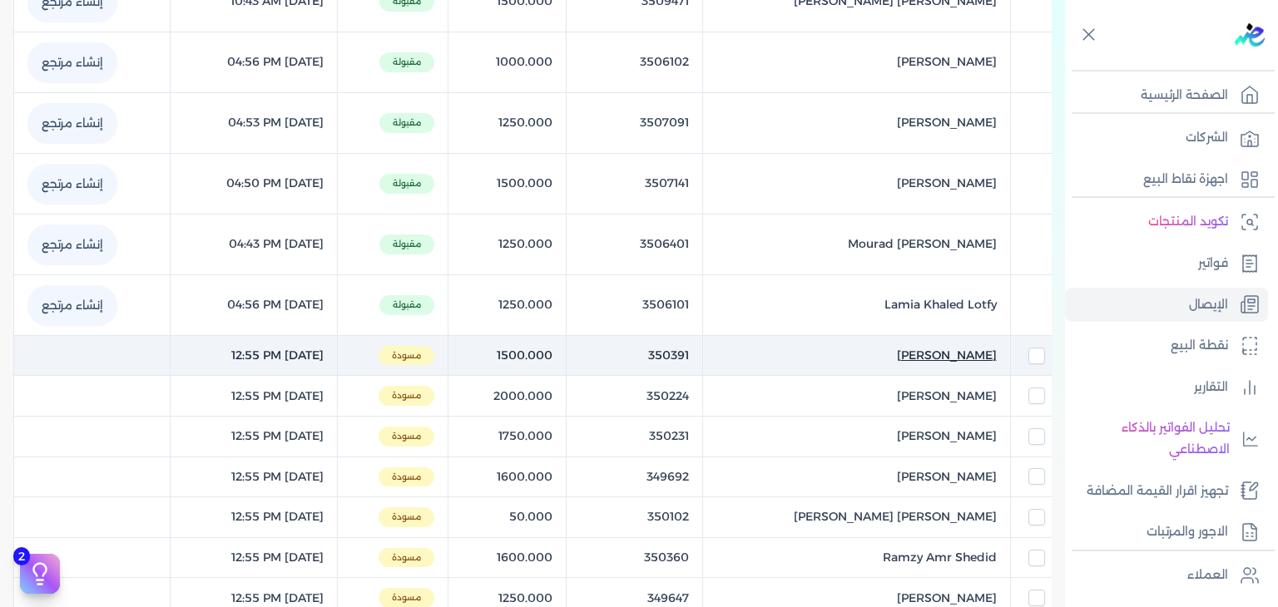
select select "B"
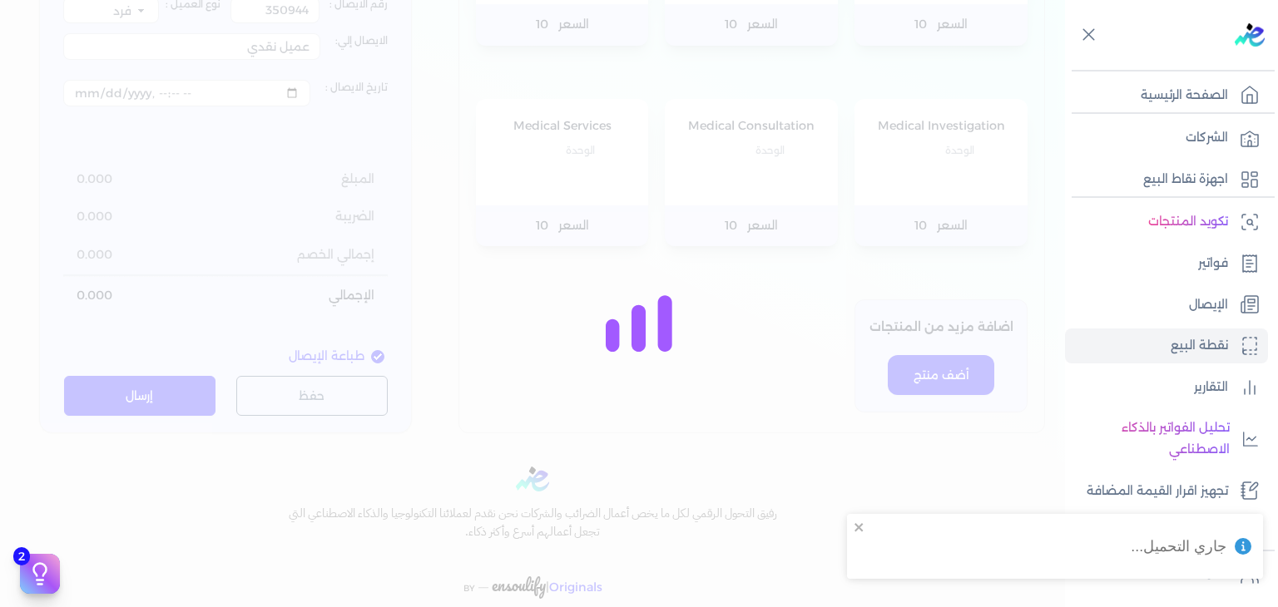
type input "350391"
type input "Laila Nabil Rashdan"
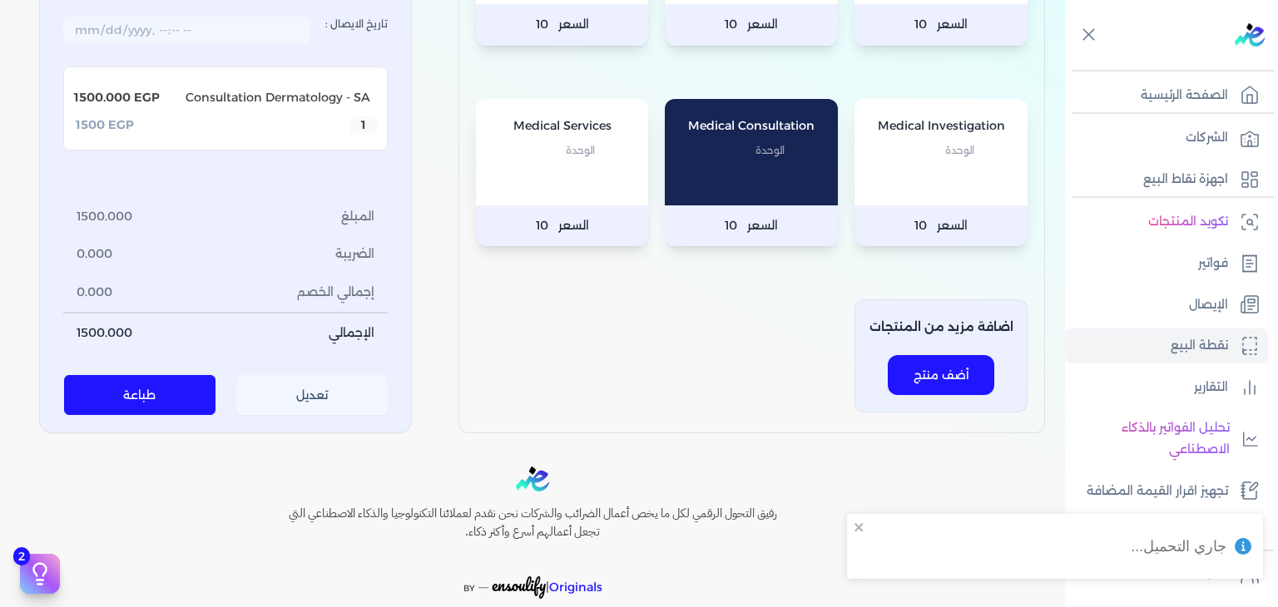
click at [293, 416] on button "تعديل" at bounding box center [312, 396] width 152 height 40
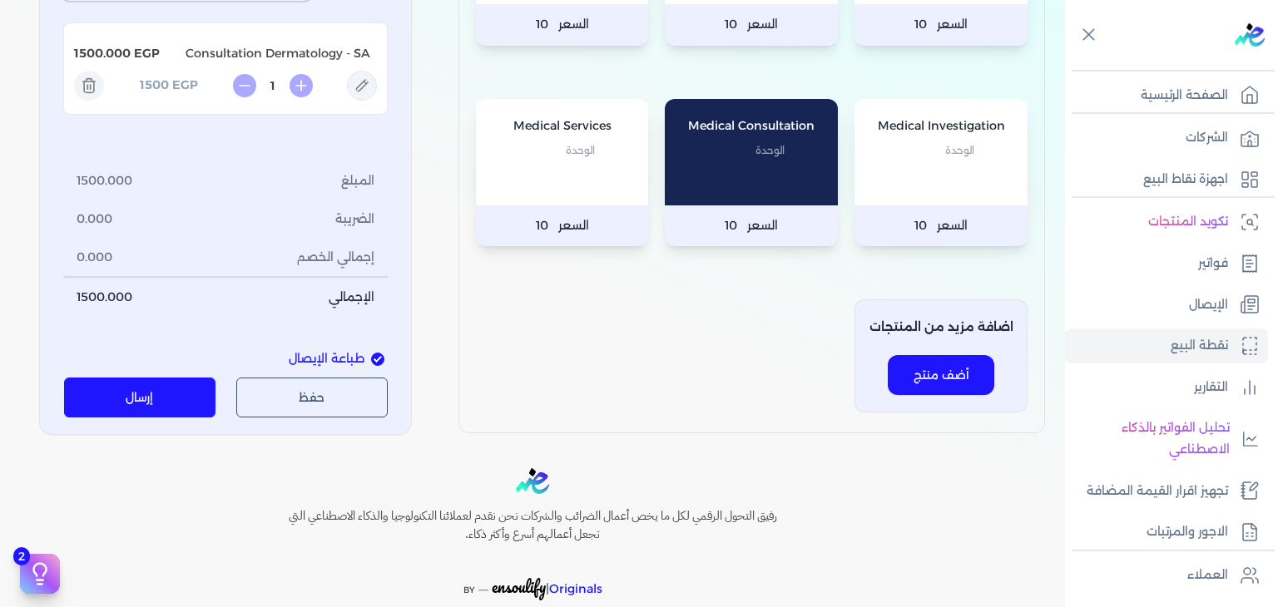
type input "[DATE]T12:55:51"
drag, startPoint x: 140, startPoint y: 530, endPoint x: 339, endPoint y: 314, distance: 294.4
click at [140, 418] on button "إرسال" at bounding box center [140, 398] width 152 height 40
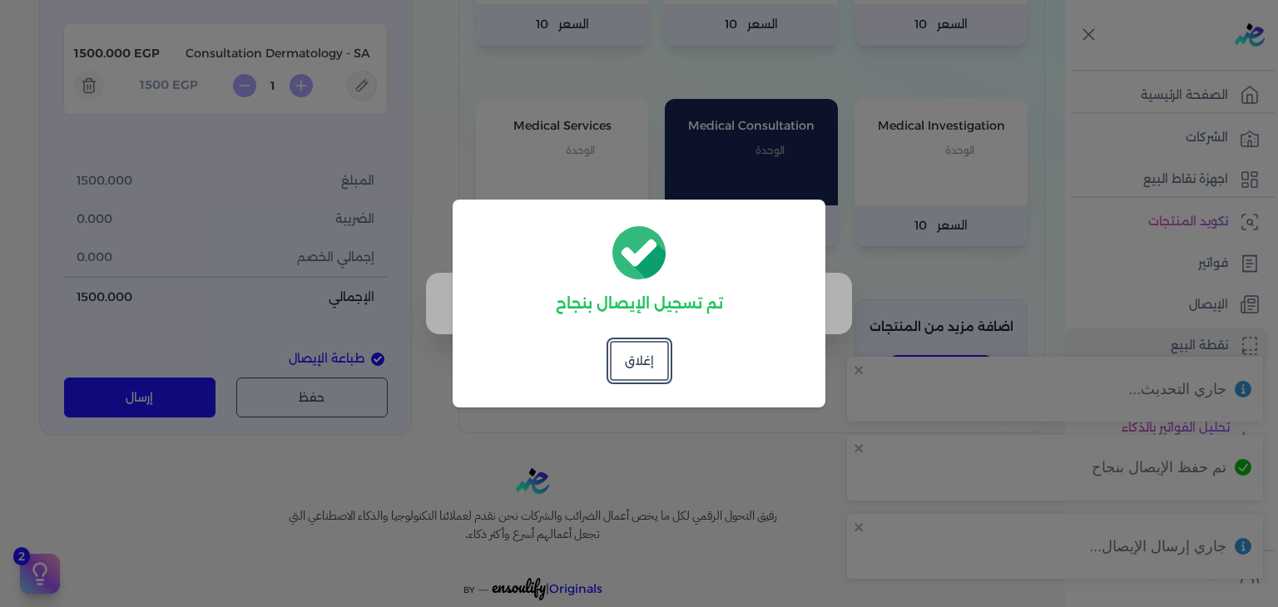
drag, startPoint x: 637, startPoint y: 359, endPoint x: 669, endPoint y: 347, distance: 33.7
click at [637, 358] on button "إغلاق" at bounding box center [639, 361] width 59 height 40
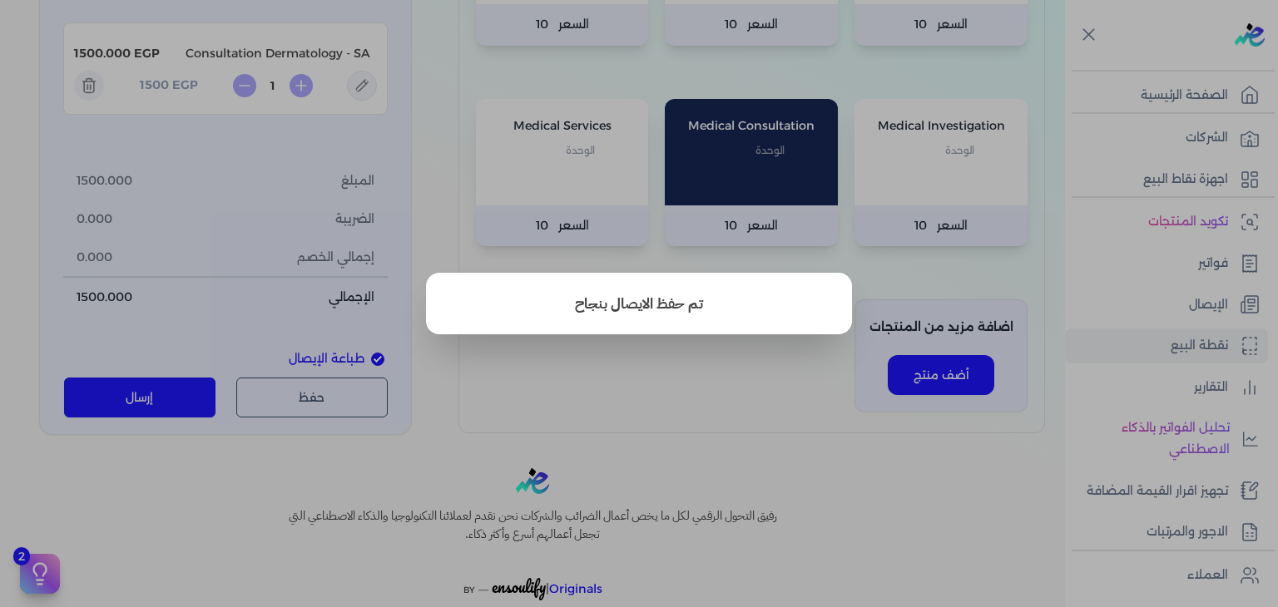
click at [1151, 290] on button "close" at bounding box center [639, 303] width 1278 height 607
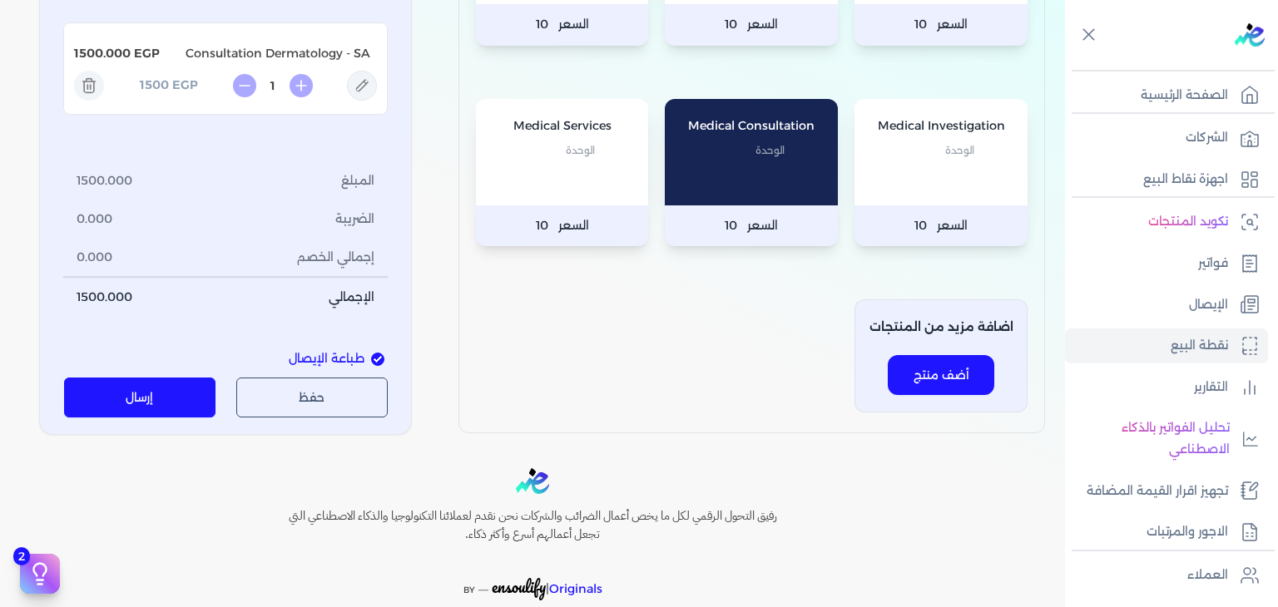
click at [1151, 290] on link "الإيصال" at bounding box center [1166, 305] width 203 height 35
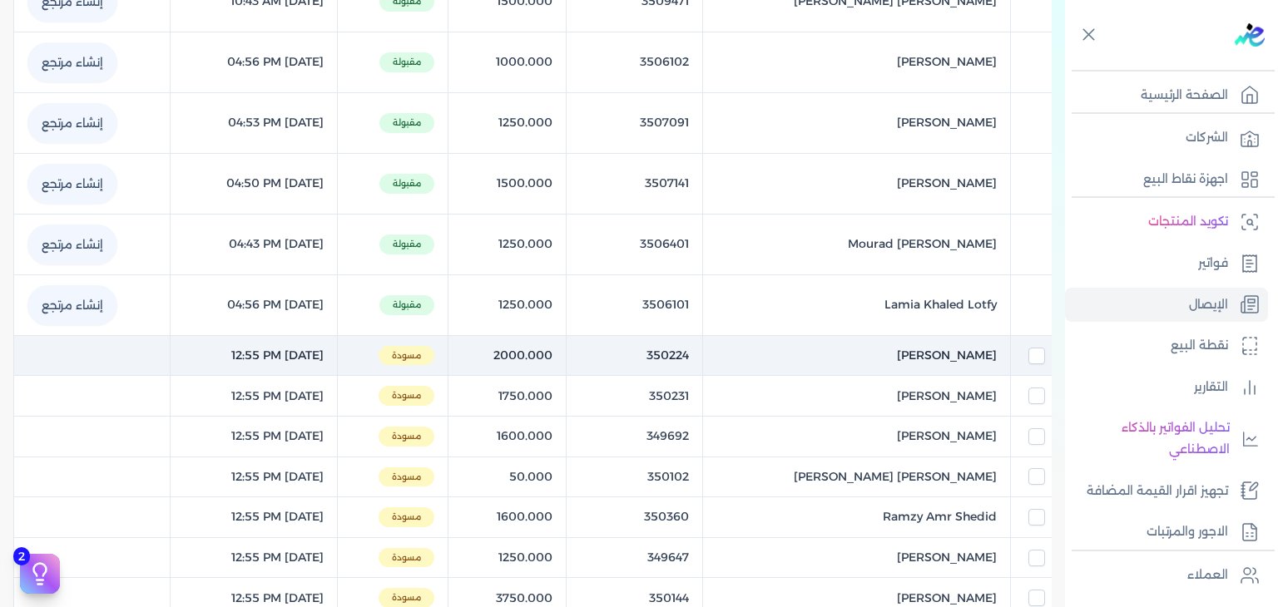
click at [856, 376] on td "Mohamed Geha Gewatel ()" at bounding box center [856, 355] width 308 height 41
checkbox input "true"
checkbox input "false"
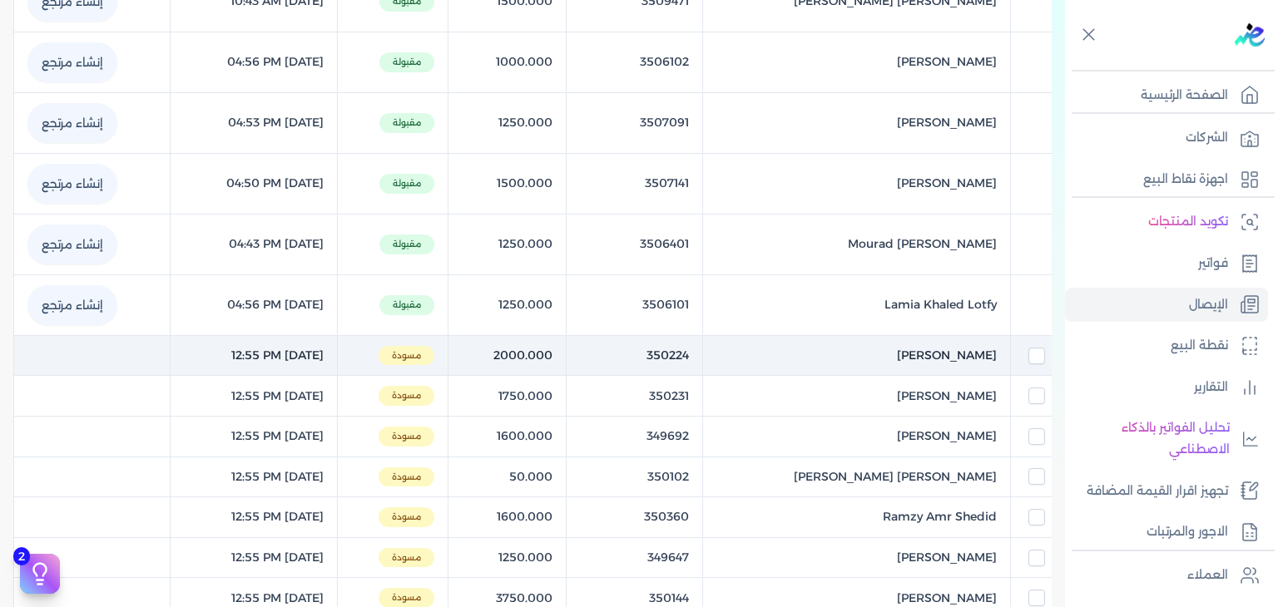
checkbox input "false"
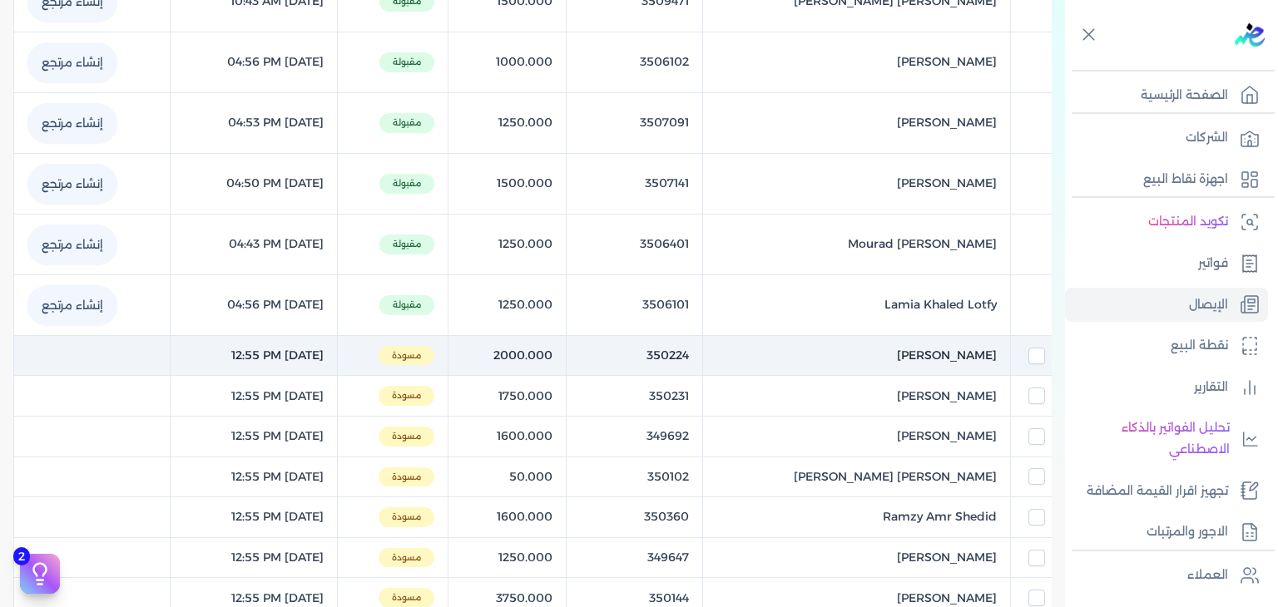
checkbox input "false"
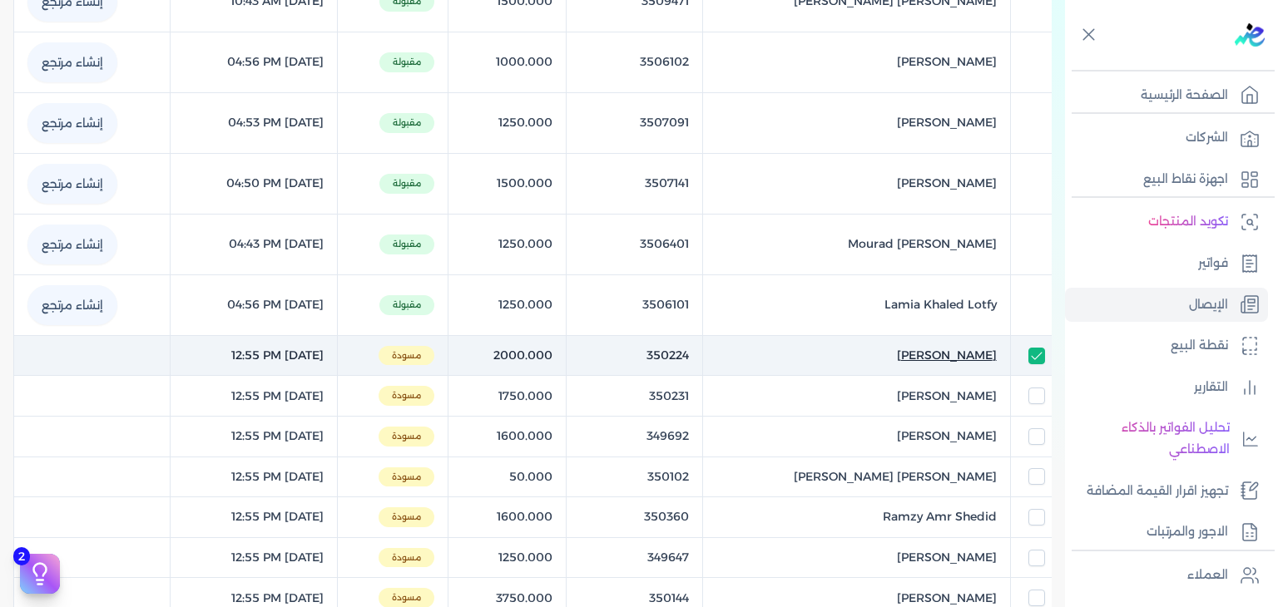
click at [944, 364] on span "Mohamed Geha Gewatel" at bounding box center [947, 355] width 100 height 17
select select "EGP"
select select "EGS"
select select "B"
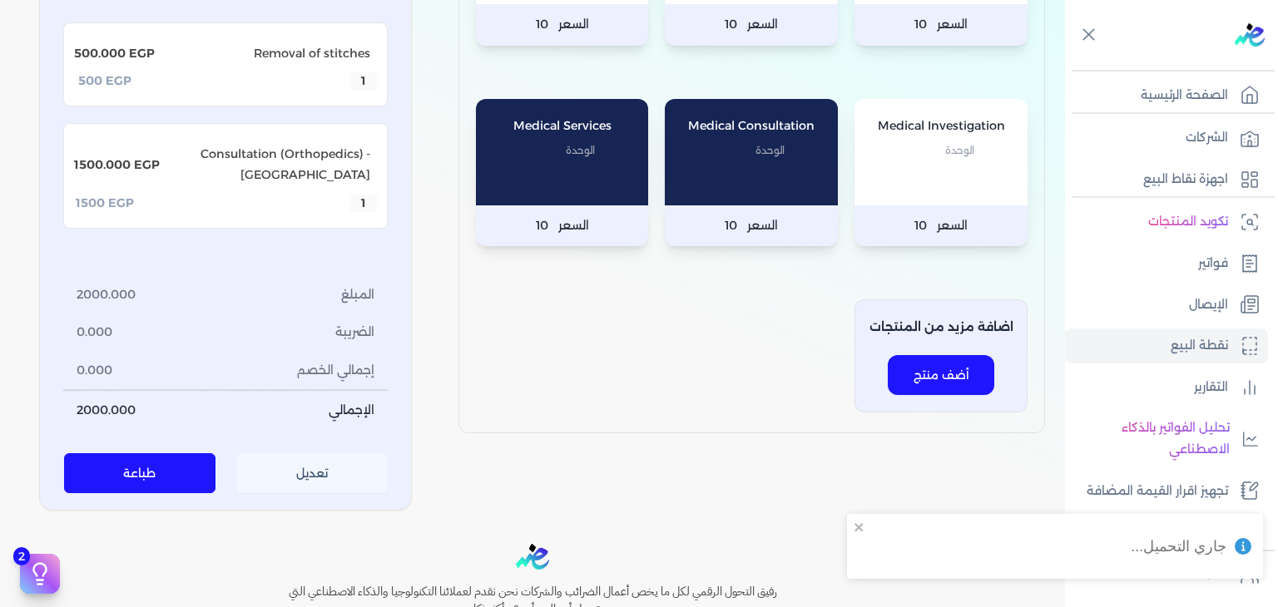
type input "350224"
type input "Mohamed Geha Gewatel"
click at [340, 493] on button "تعديل" at bounding box center [312, 473] width 152 height 40
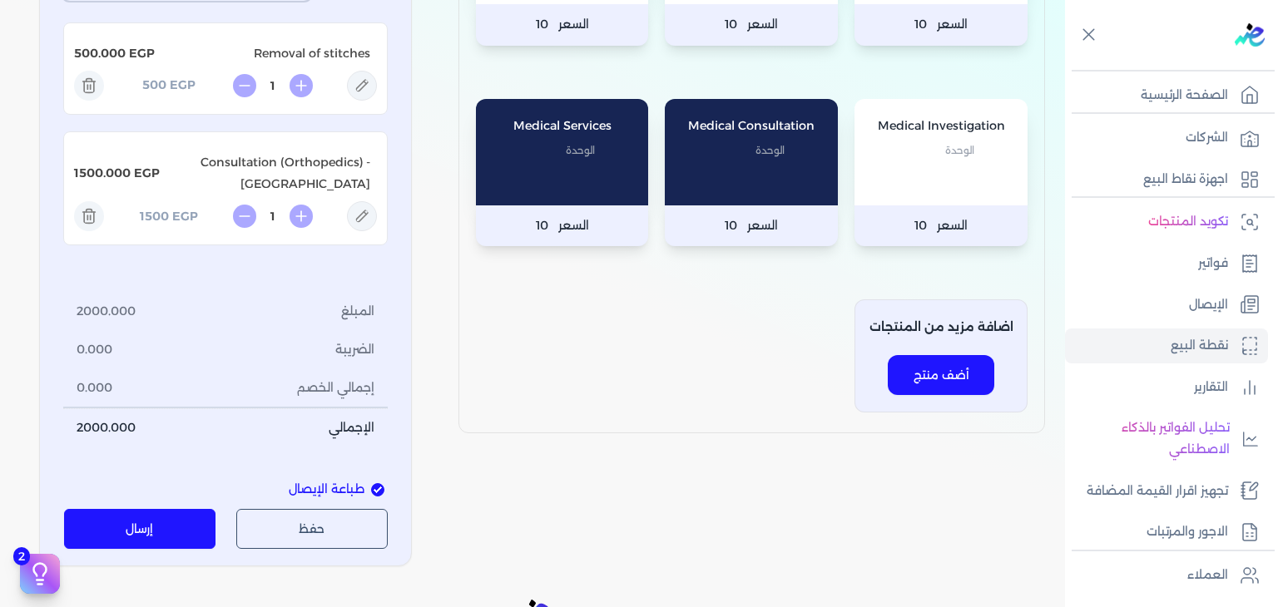
drag, startPoint x: 136, startPoint y: 569, endPoint x: 289, endPoint y: 385, distance: 238.7
click at [136, 549] on button "إرسال" at bounding box center [140, 529] width 152 height 40
type input "[DATE]T12:55:51"
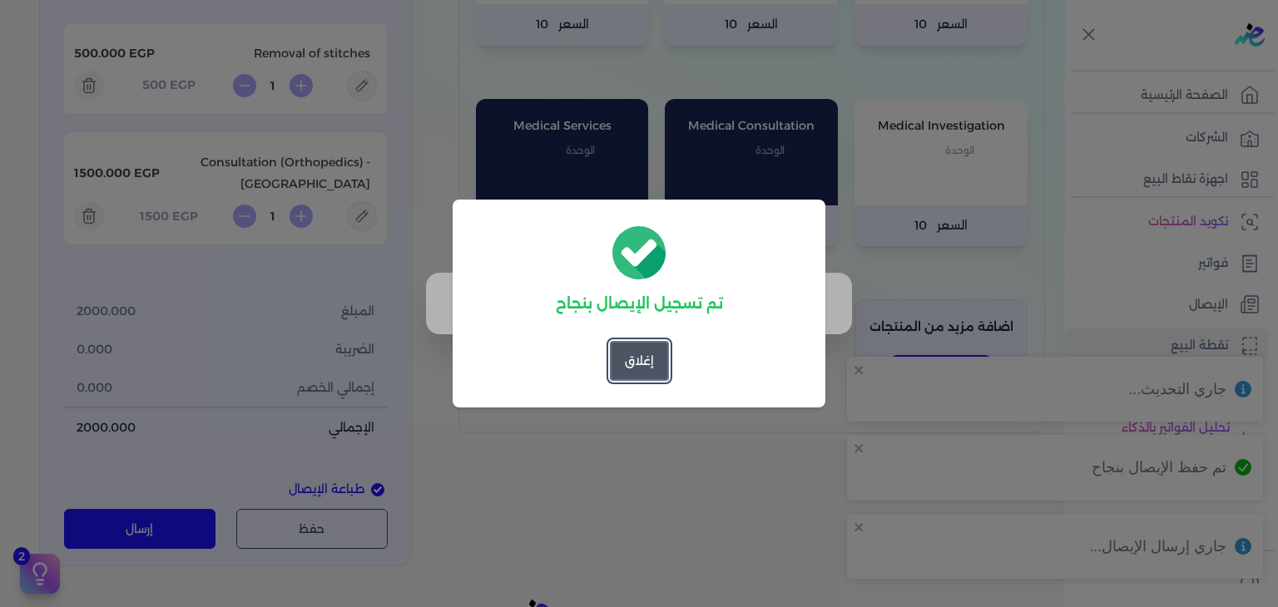
click at [642, 350] on button "إغلاق" at bounding box center [639, 361] width 59 height 40
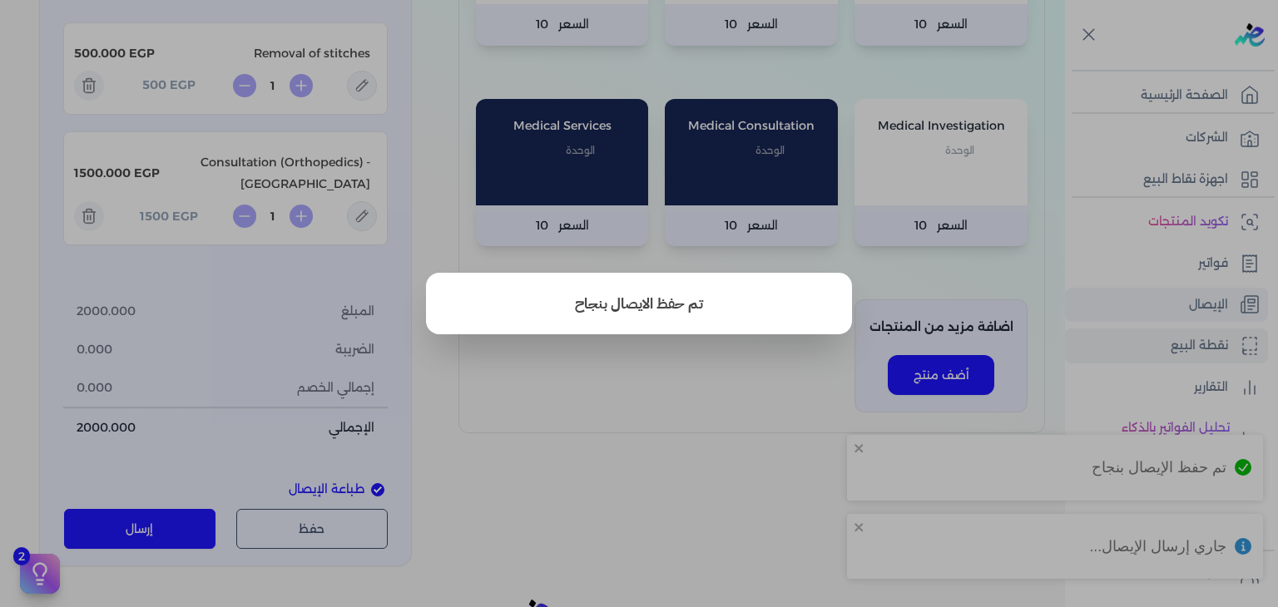
click at [1147, 297] on button "close" at bounding box center [639, 303] width 1278 height 607
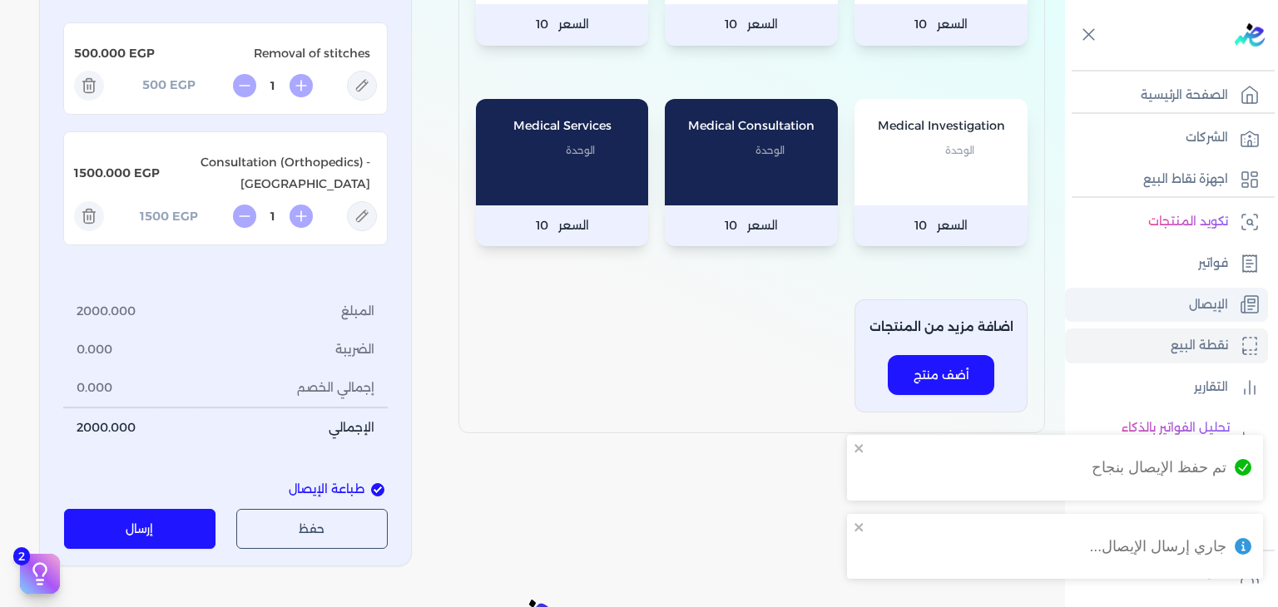
click at [1147, 296] on link "الإيصال" at bounding box center [1166, 305] width 203 height 35
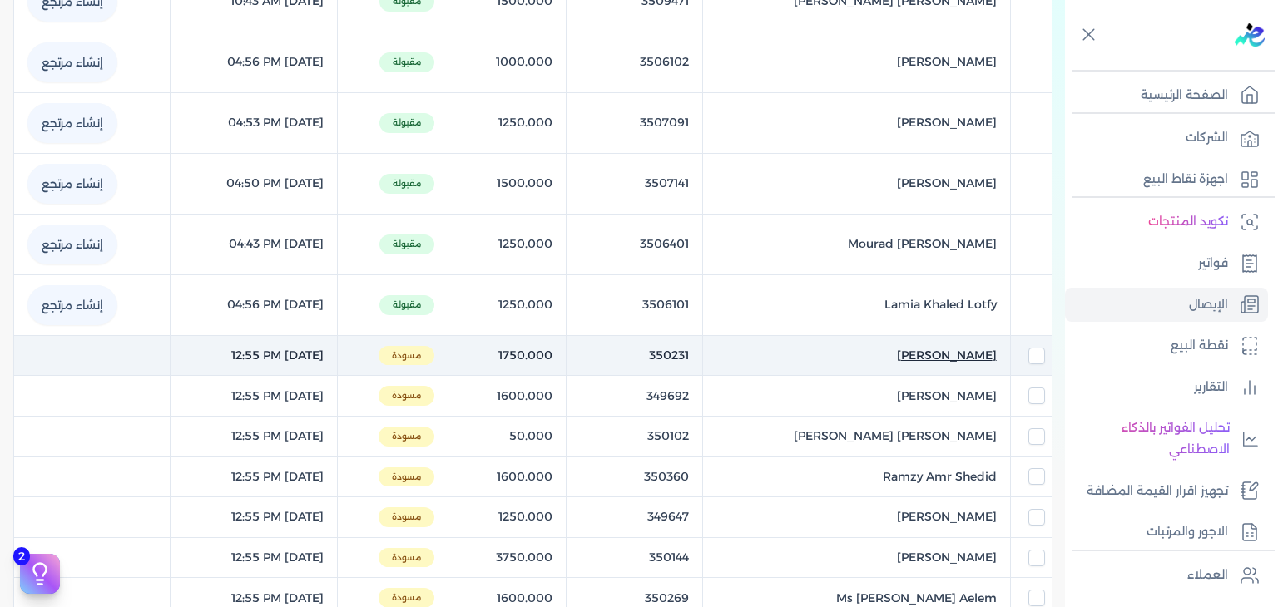
click at [919, 347] on span "Nadine EL Sharkawi" at bounding box center [947, 355] width 100 height 17
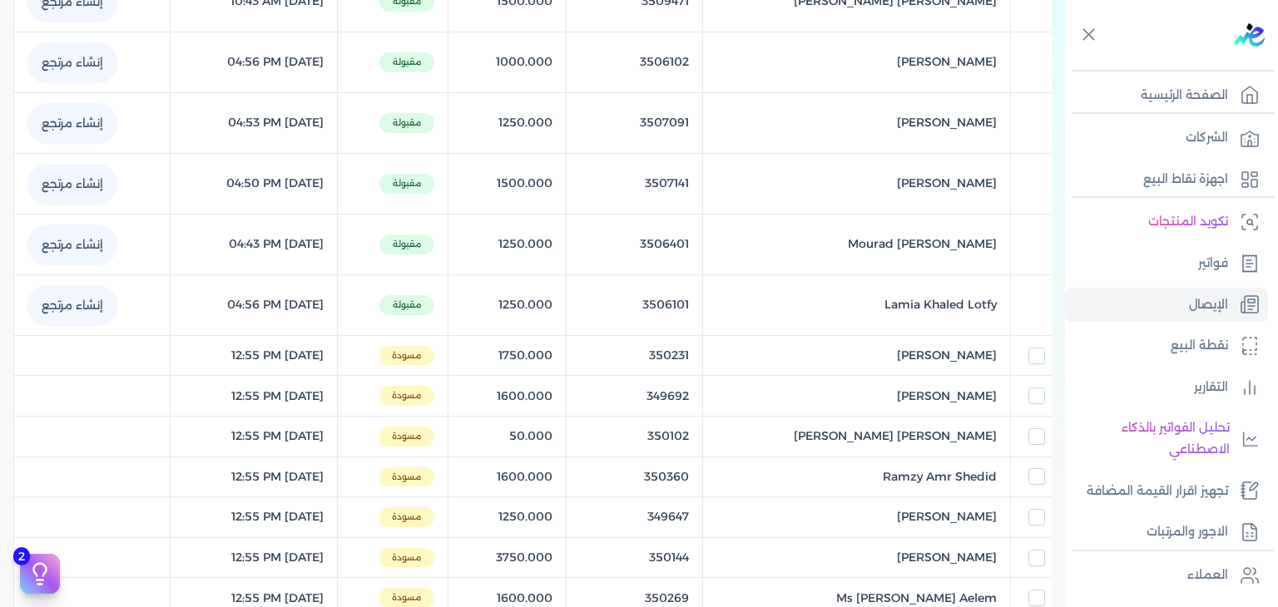
select select "EGP"
select select "EGS"
select select "B"
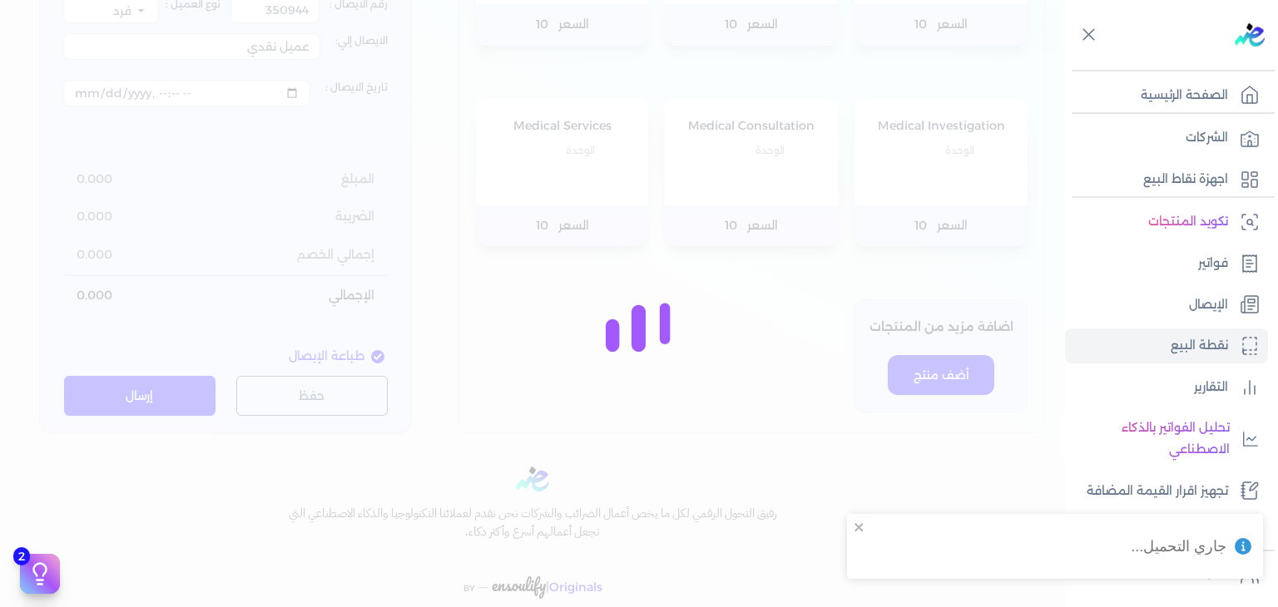
type input "350231"
type input "Nadine EL Sharkawi"
type input "[DATE]T12:55:51"
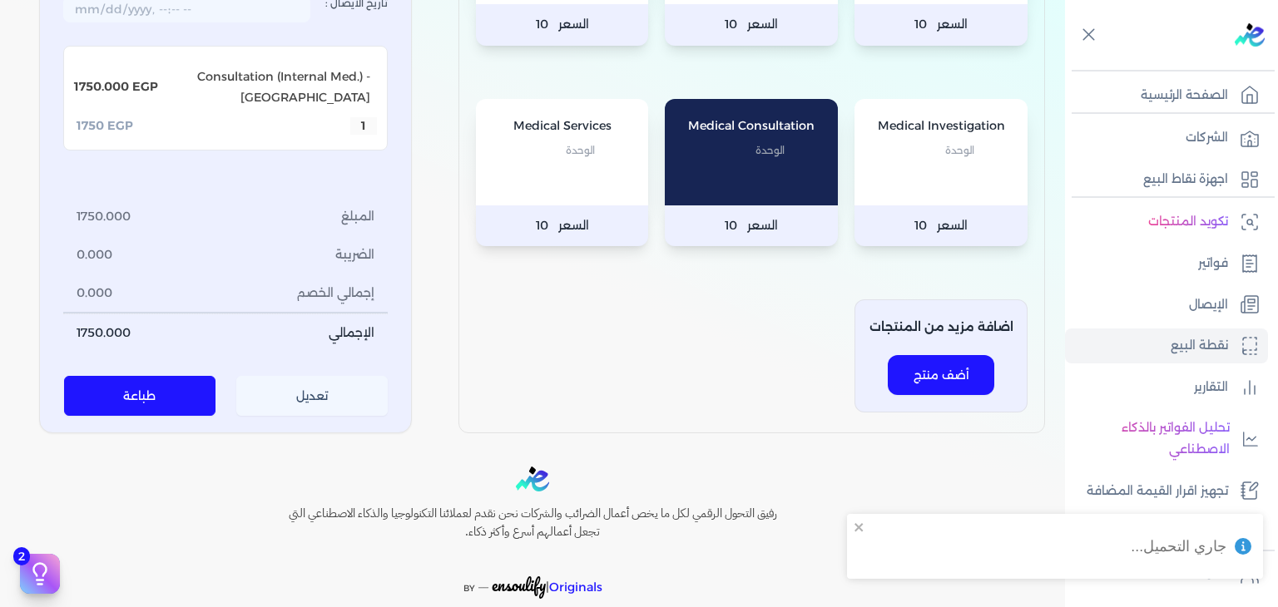
click at [317, 522] on div "Toggle Navigation الاسعار العمولات مساعدة خدمة العملاء دليل المستخدم تسجيل الدخ…" at bounding box center [532, 303] width 1065 height 607
click at [329, 416] on button "تعديل" at bounding box center [312, 396] width 152 height 40
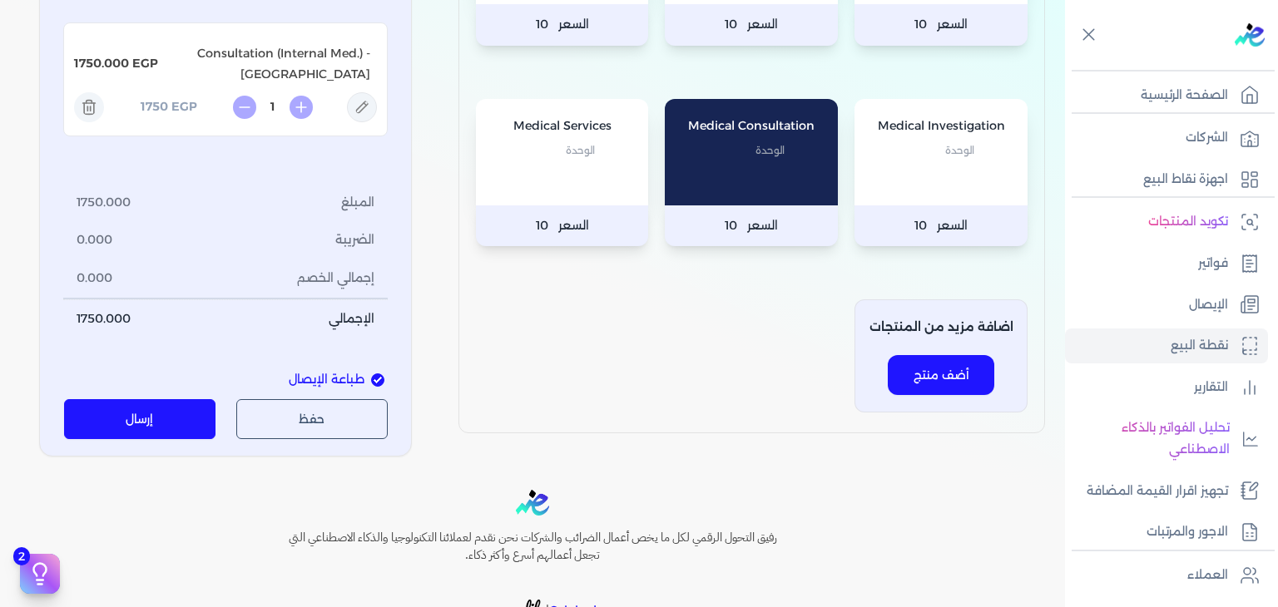
click at [363, 122] on icon at bounding box center [362, 107] width 30 height 30
type input "Consultation (Internal Med.) - SA"
type input "1750"
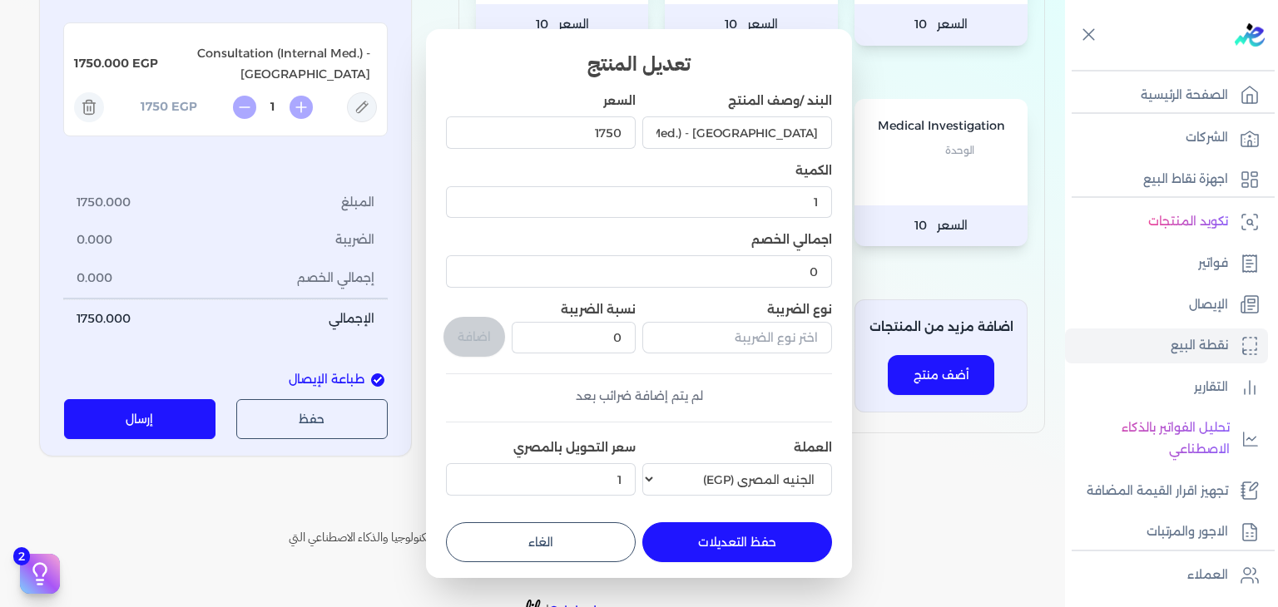
click at [550, 550] on button "الغاء" at bounding box center [541, 542] width 190 height 40
type input "0"
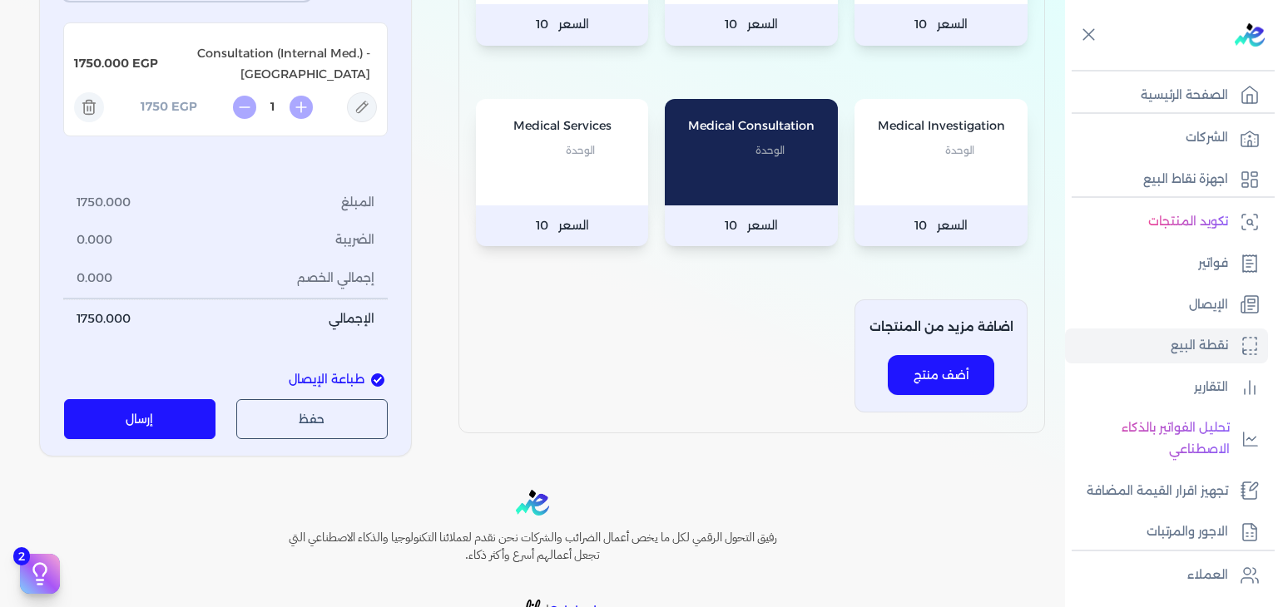
click at [106, 439] on button "إرسال" at bounding box center [140, 419] width 152 height 40
type input "[DATE]T12:55:51"
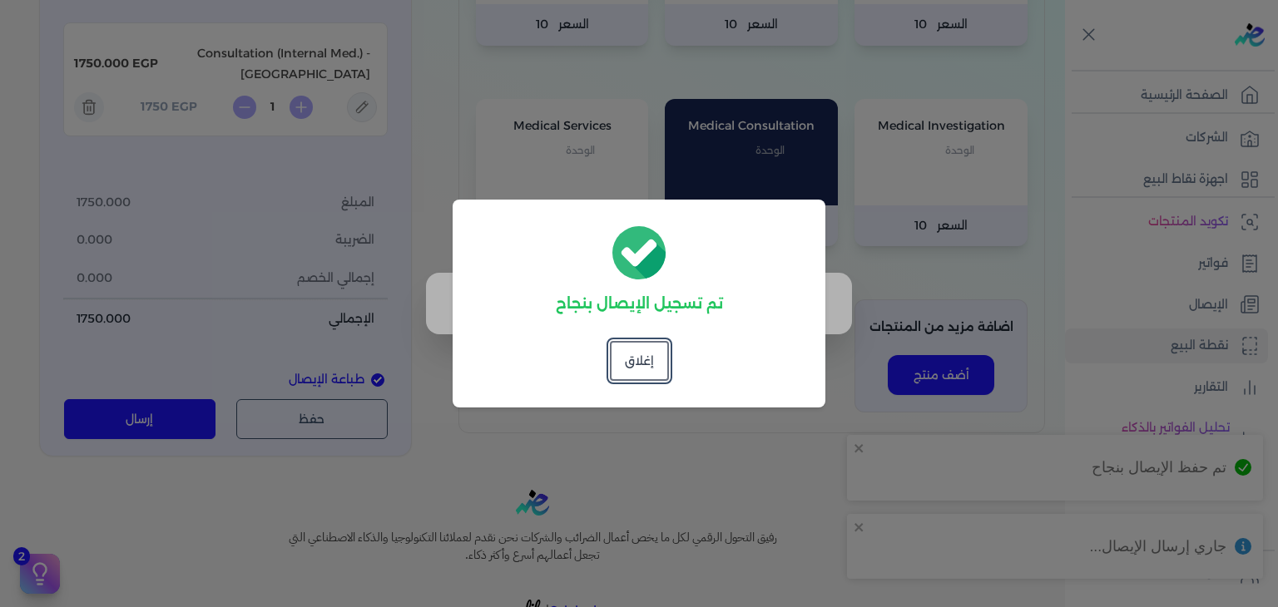
click at [1176, 304] on dialog "تم تسجيل الإيصال بنجاح إغلاق" at bounding box center [639, 303] width 1278 height 607
click at [646, 351] on button "إغلاق" at bounding box center [639, 361] width 59 height 40
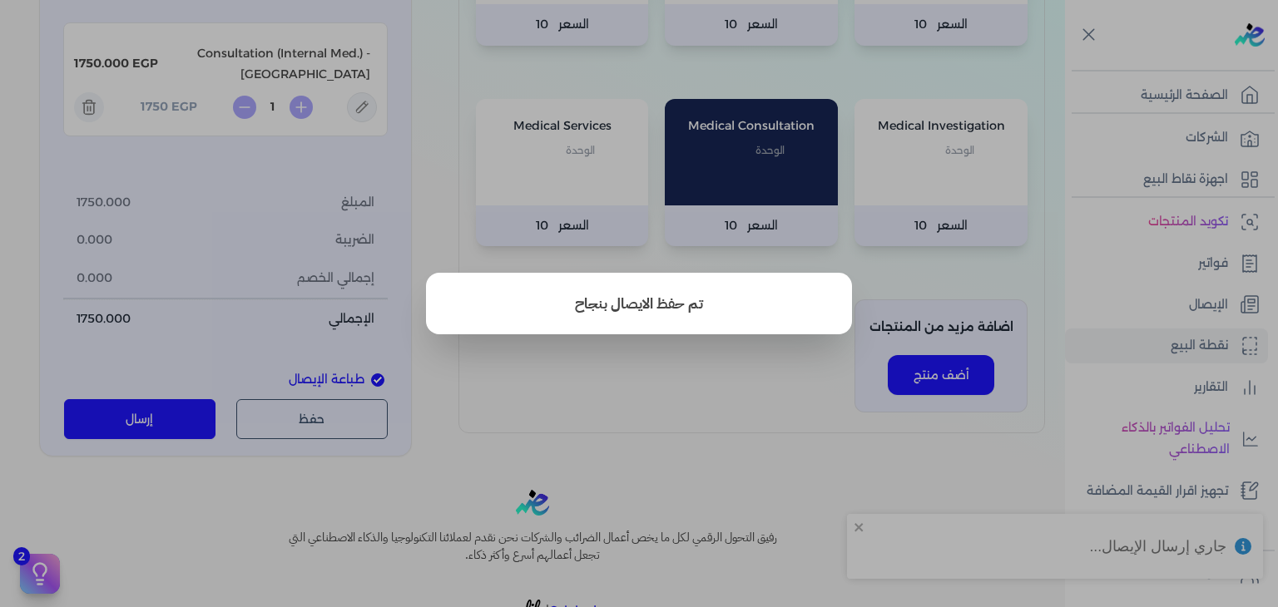
click at [1184, 315] on button "close" at bounding box center [639, 303] width 1278 height 607
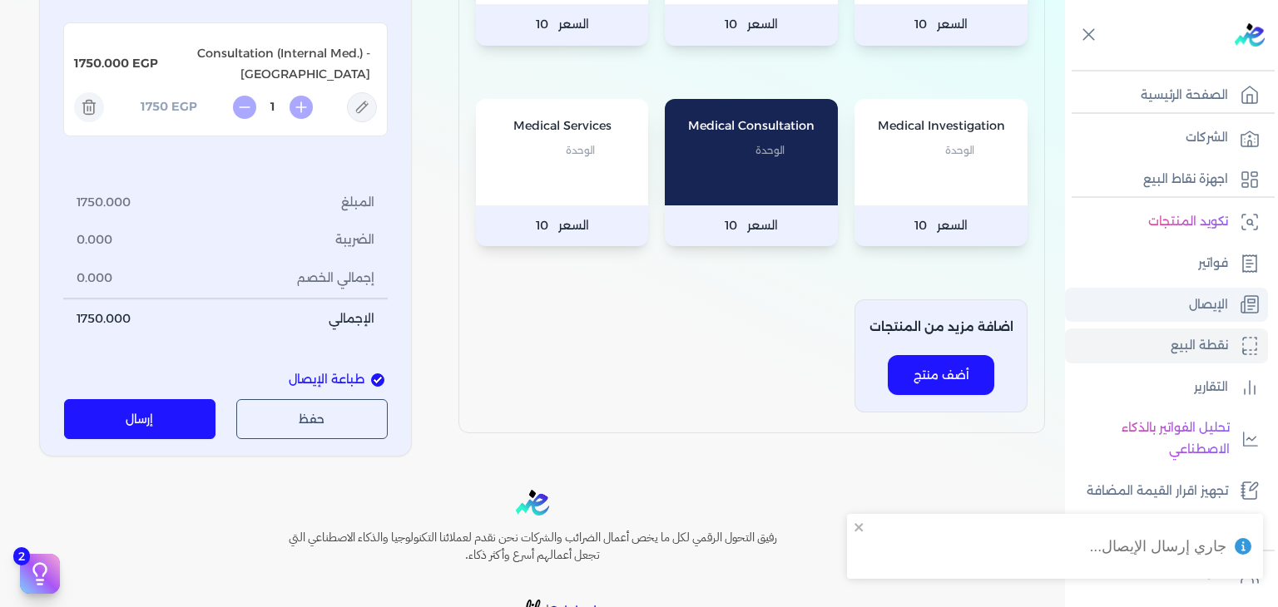
click at [1195, 300] on p "الإيصال" at bounding box center [1208, 306] width 39 height 22
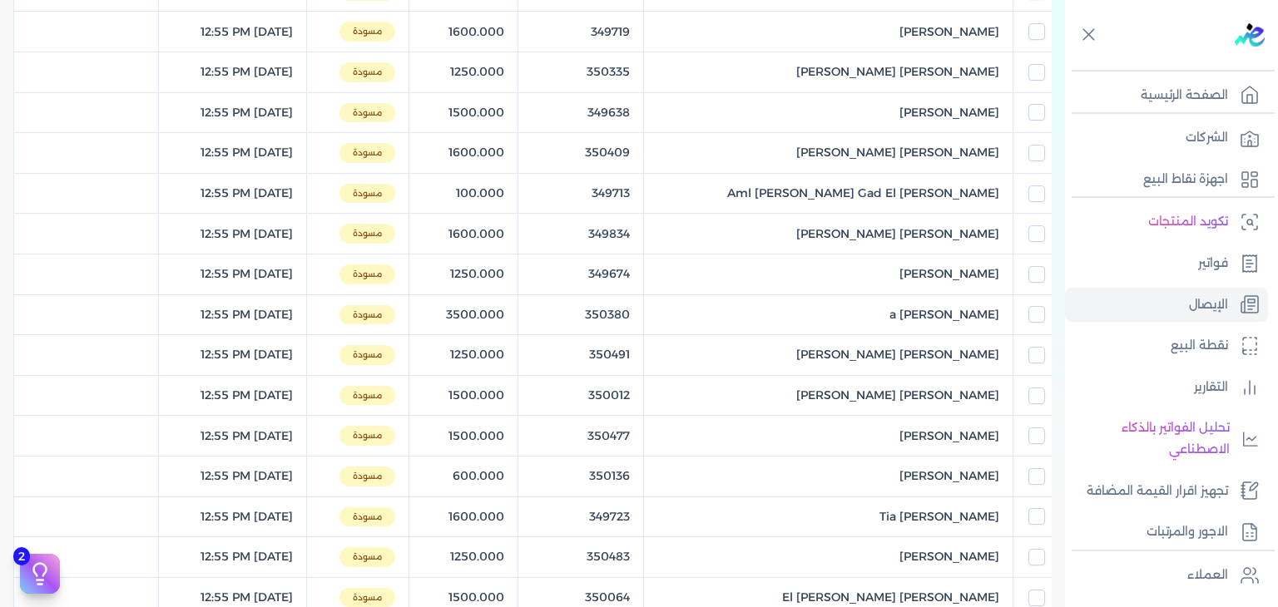
select select "EGP"
select select "EGS"
select select "B"
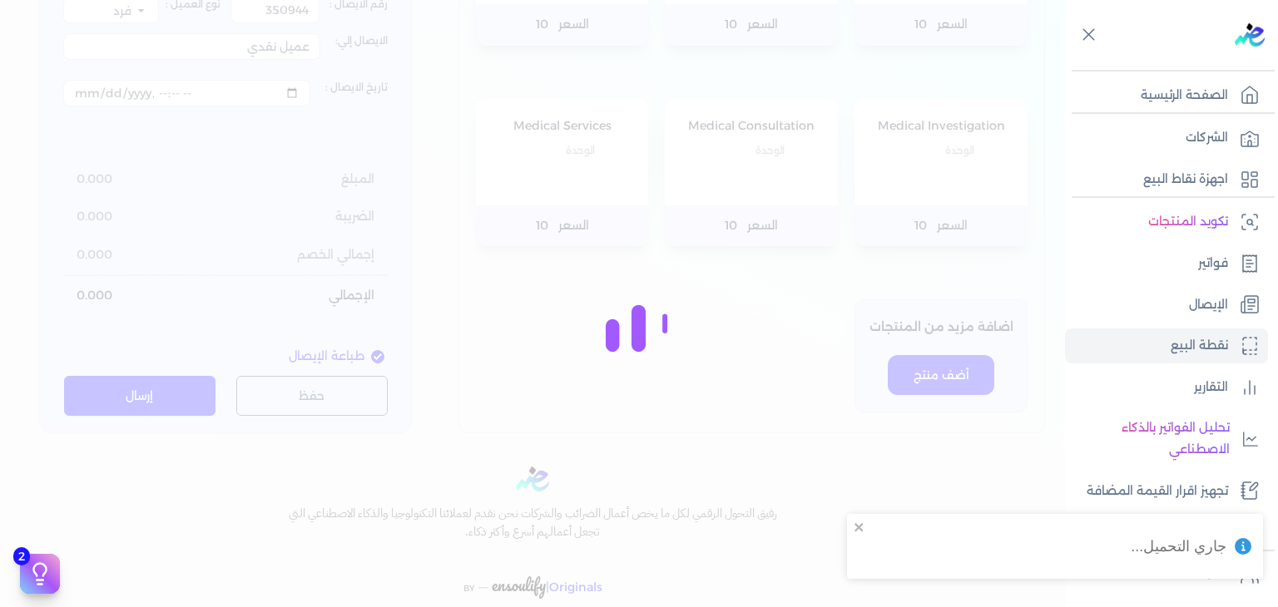
type input "350259"
type input "Ramzy Abd El mgeed Hagag"
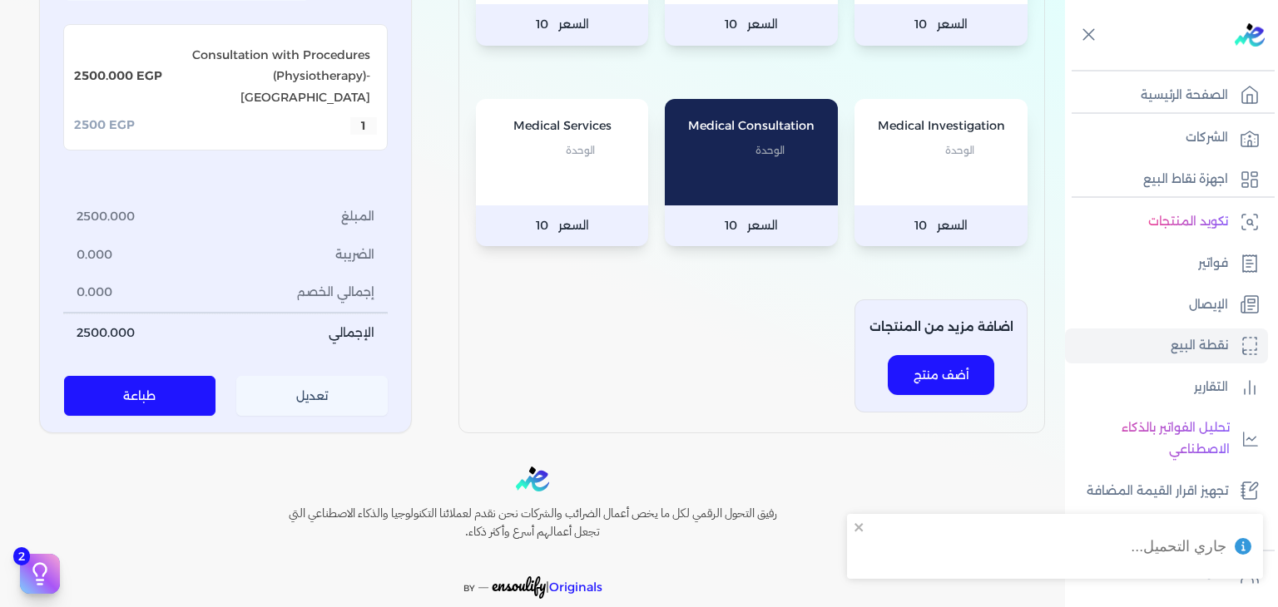
click at [340, 416] on button "تعديل" at bounding box center [312, 396] width 152 height 40
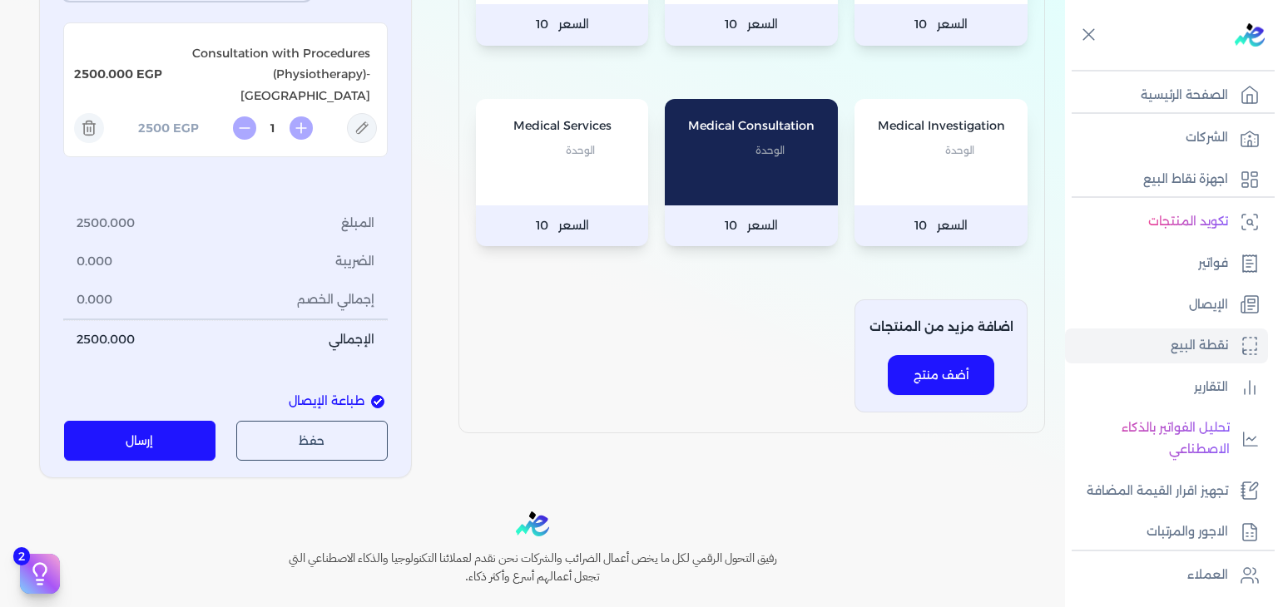
type input "[DATE]T12:55:51"
drag, startPoint x: 161, startPoint y: 496, endPoint x: 375, endPoint y: 334, distance: 267.9
click at [161, 461] on button "إرسال" at bounding box center [140, 441] width 152 height 40
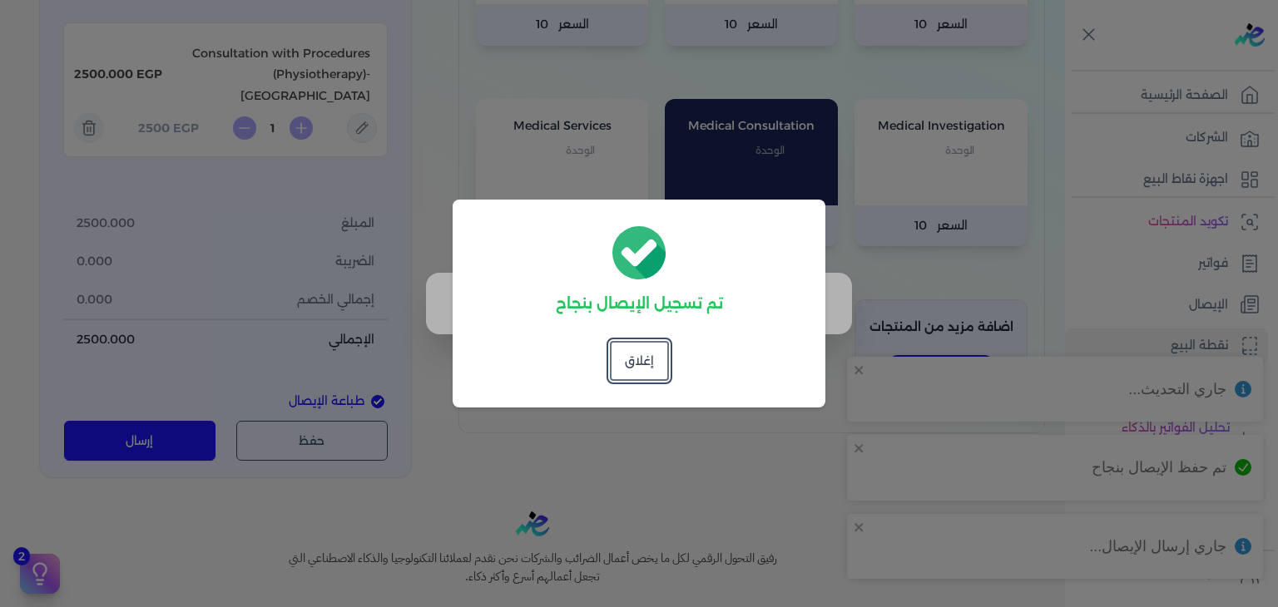
drag, startPoint x: 617, startPoint y: 364, endPoint x: 742, endPoint y: 314, distance: 134.4
click at [616, 364] on button "إغلاق" at bounding box center [639, 361] width 59 height 40
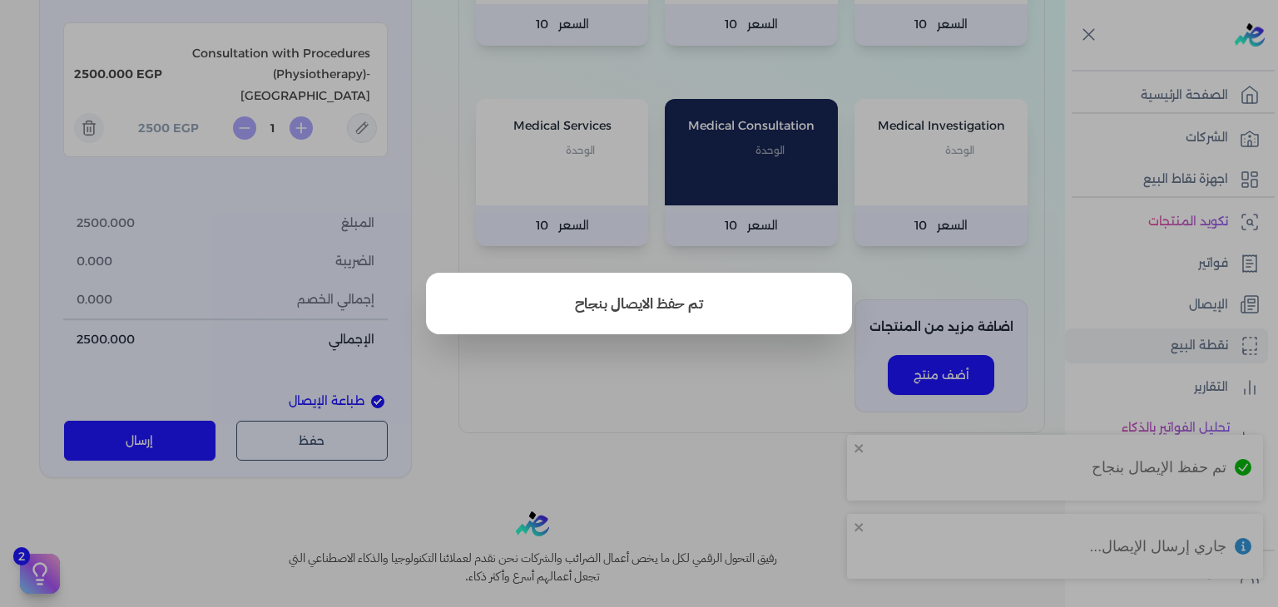
click at [1125, 285] on button "close" at bounding box center [639, 303] width 1278 height 607
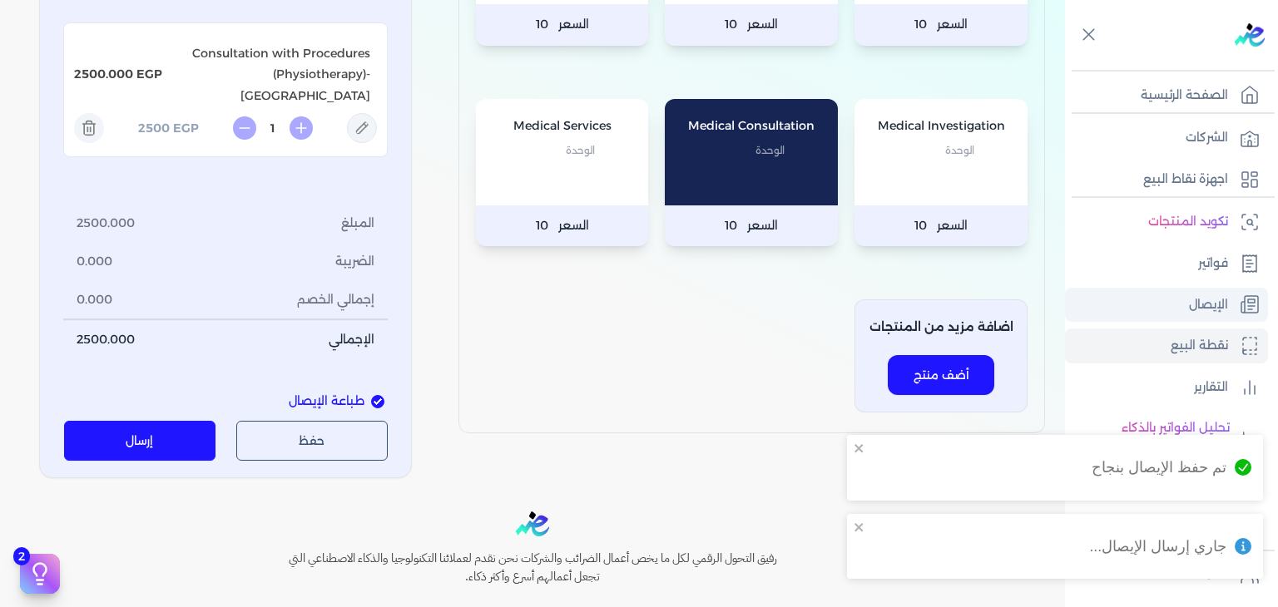
click at [1148, 312] on link "الإيصال" at bounding box center [1166, 305] width 203 height 35
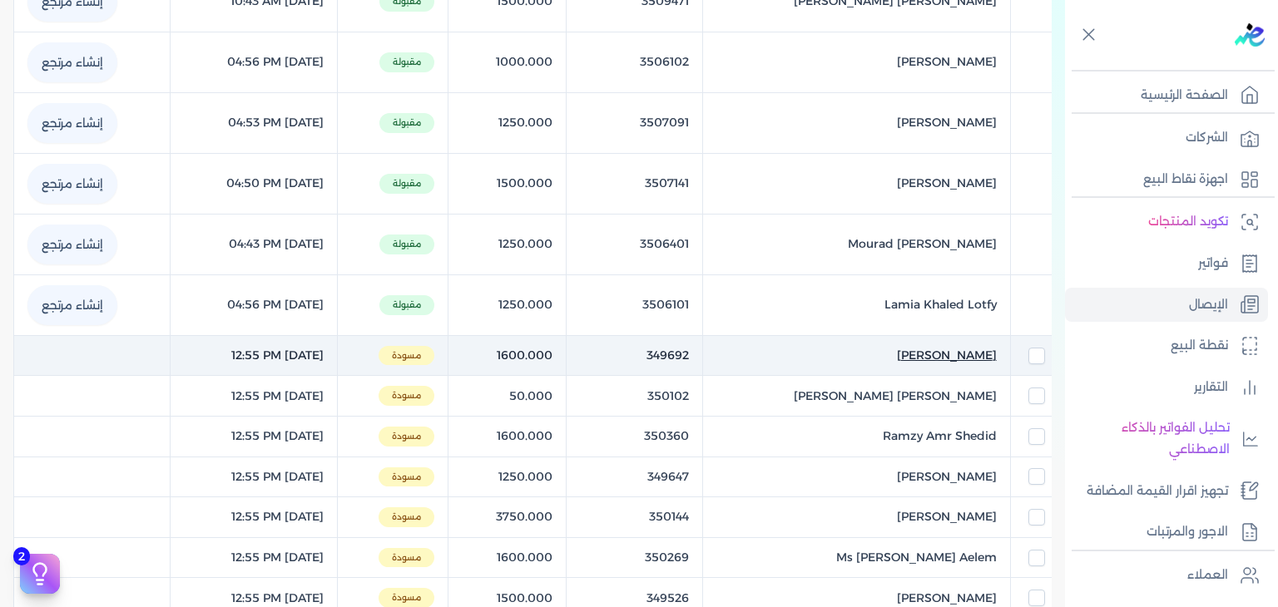
click at [907, 347] on span "Dalia Mohamed Ashmawi" at bounding box center [947, 355] width 100 height 17
select select "EGP"
select select "EGS"
select select "B"
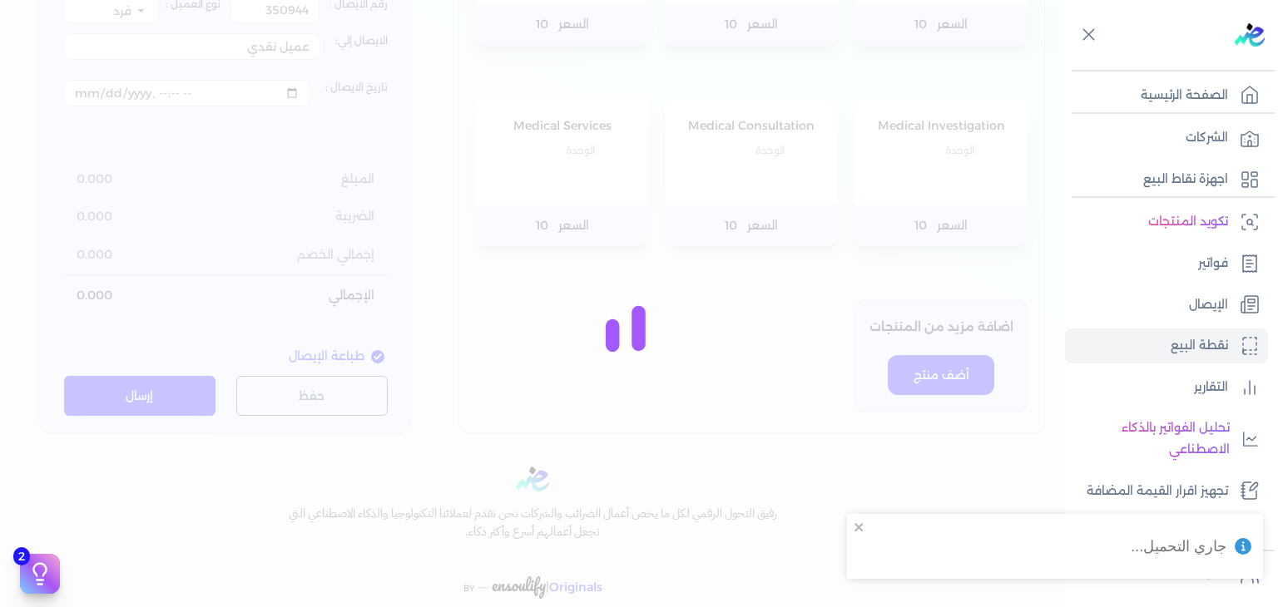
type input "349692"
type input "Dalia Mohamed Ashmawi"
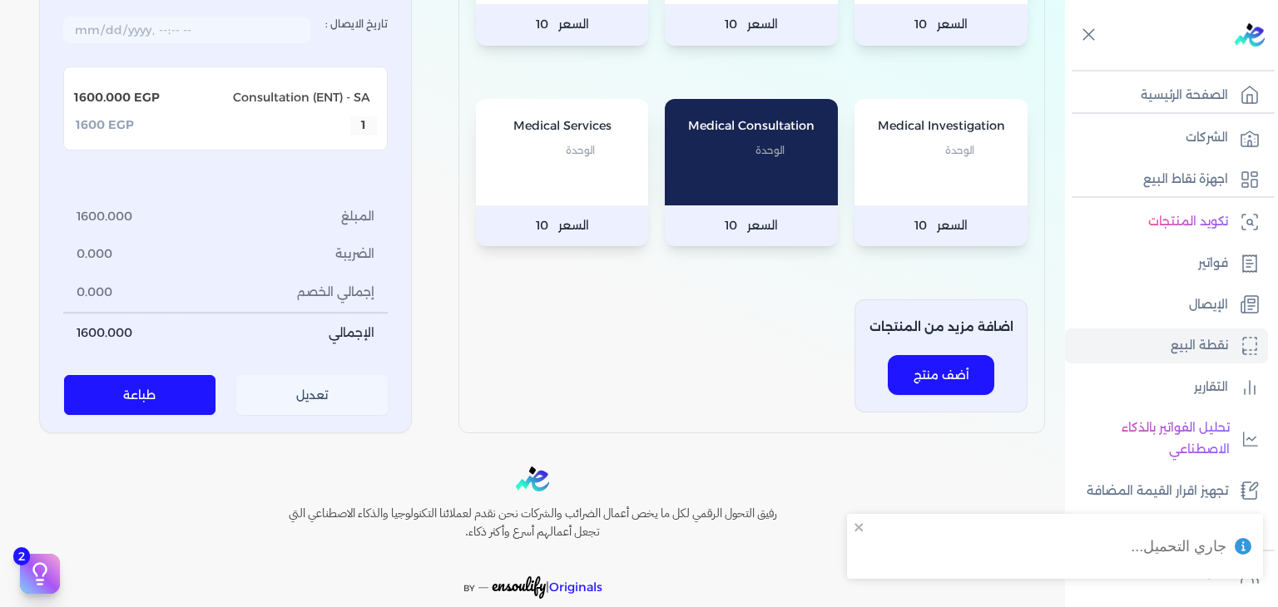
click at [339, 376] on button "تعديل" at bounding box center [312, 396] width 152 height 40
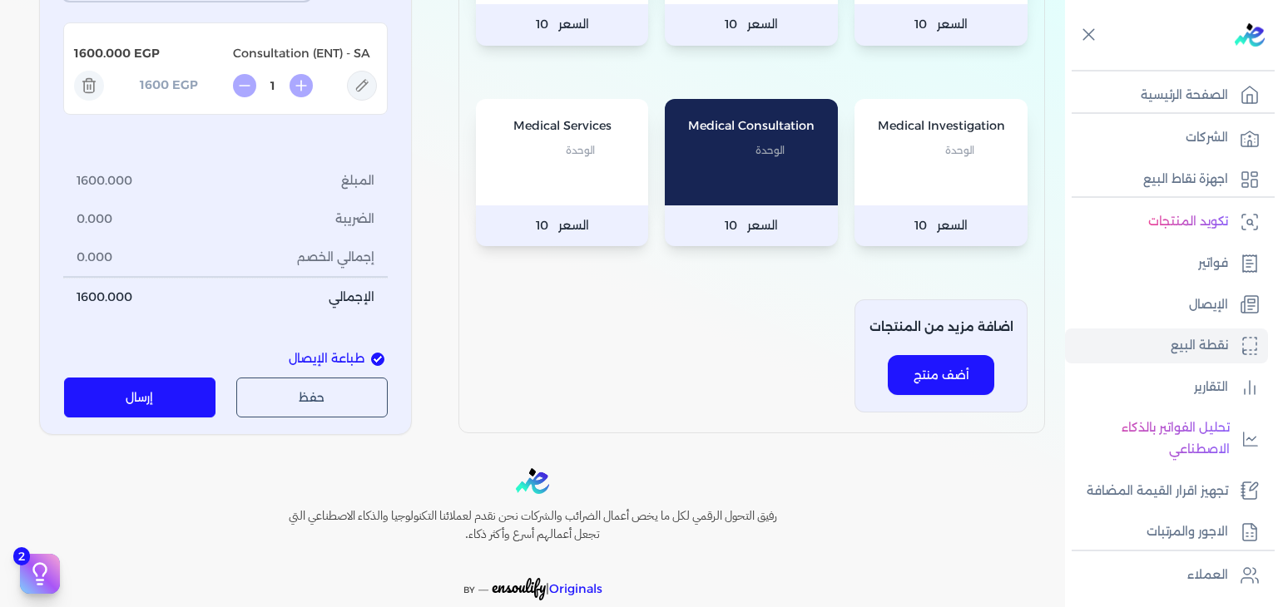
drag, startPoint x: 161, startPoint y: 578, endPoint x: 380, endPoint y: 395, distance: 285.9
click at [161, 418] on button "إرسال" at bounding box center [140, 398] width 152 height 40
type input "[DATE]T12:55:51"
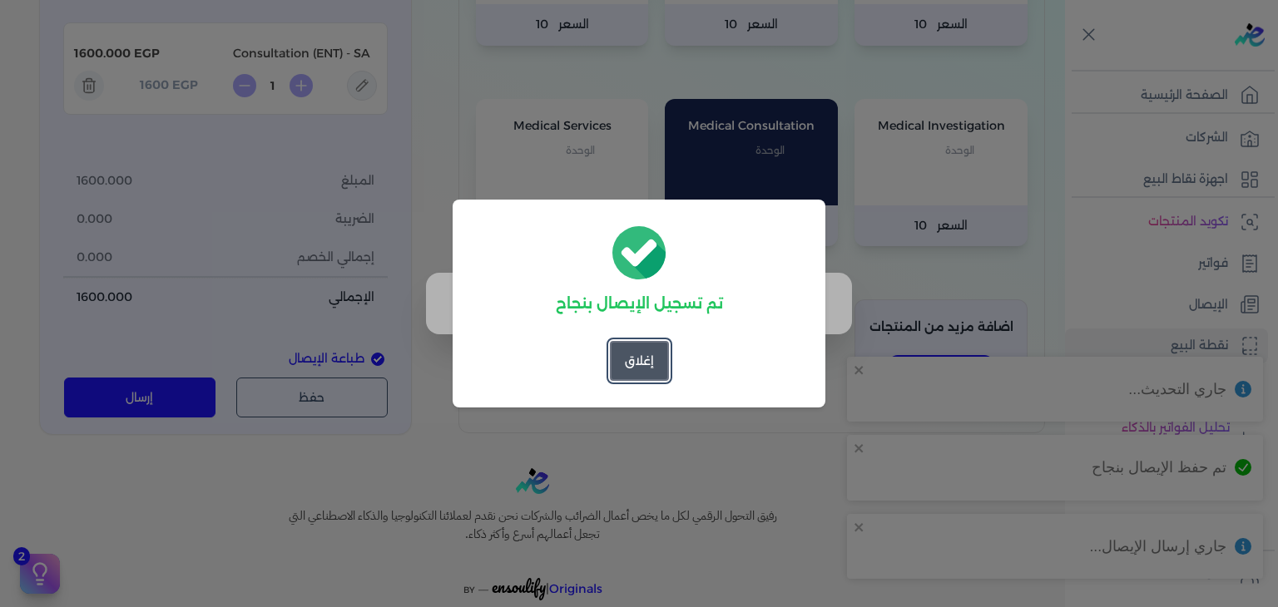
click at [646, 364] on button "إغلاق" at bounding box center [639, 361] width 59 height 40
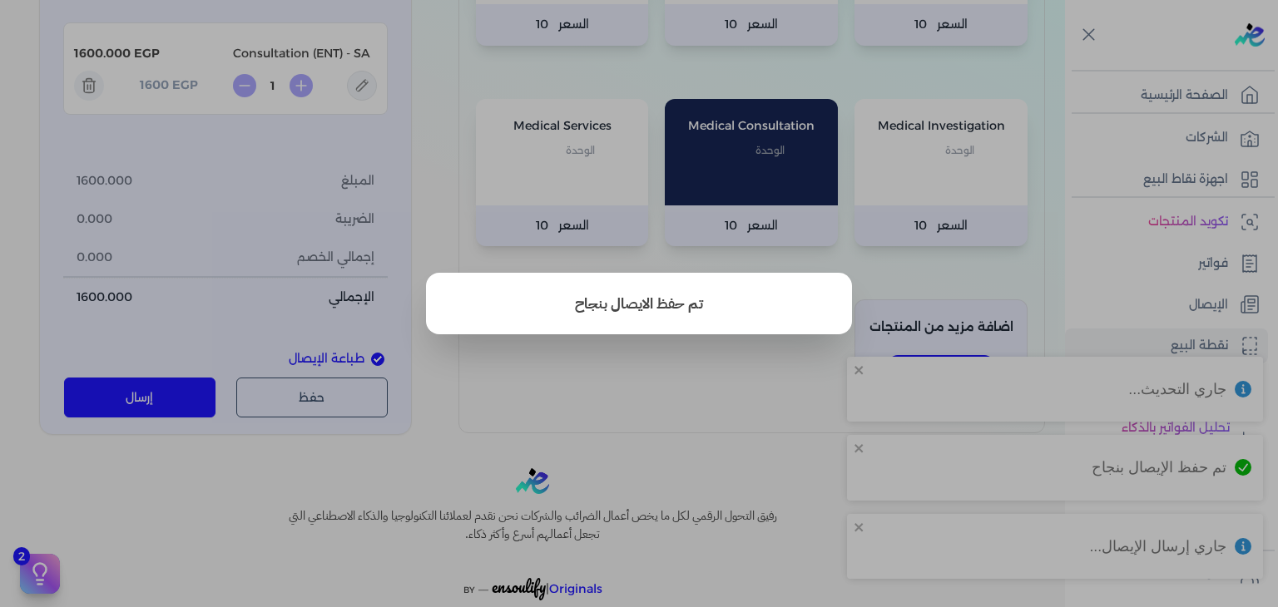
click at [1184, 307] on button "close" at bounding box center [639, 303] width 1278 height 607
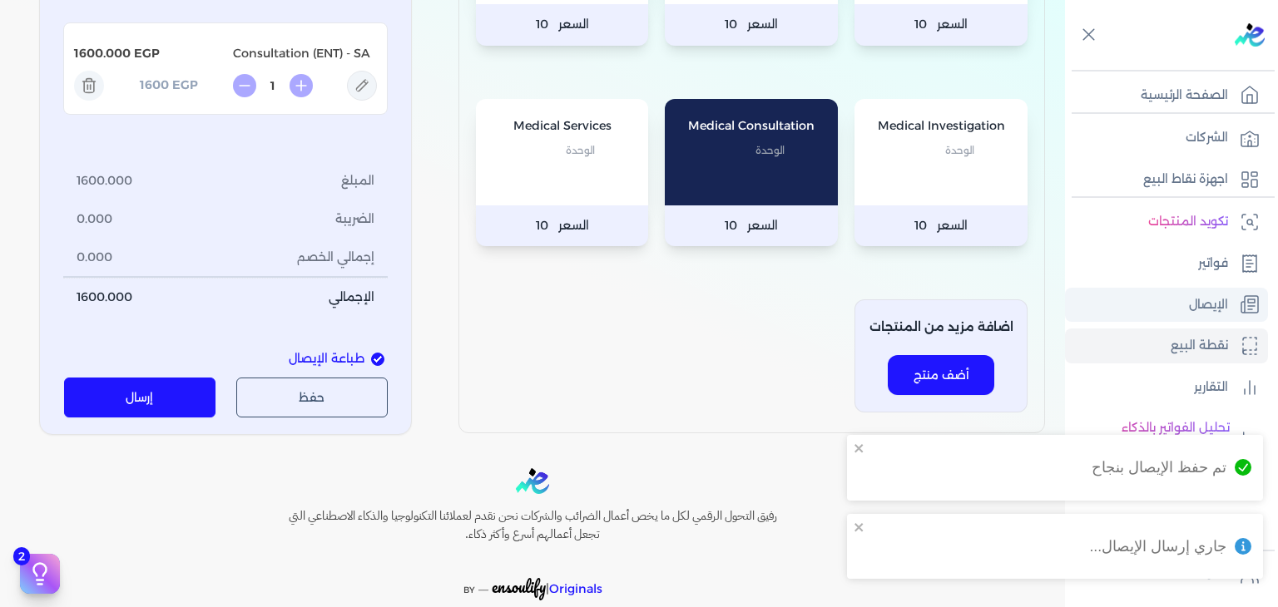
click at [1184, 304] on link "الإيصال" at bounding box center [1166, 305] width 203 height 35
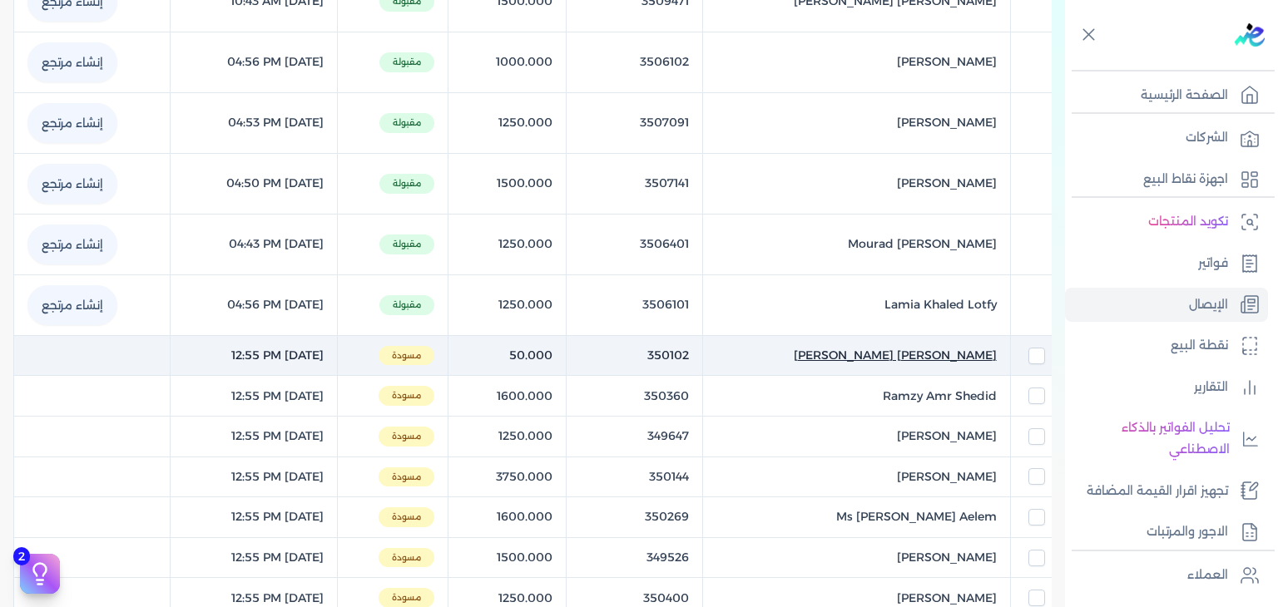
click at [911, 347] on span "Nadia Hafez Shair" at bounding box center [895, 355] width 203 height 17
select select "EGP"
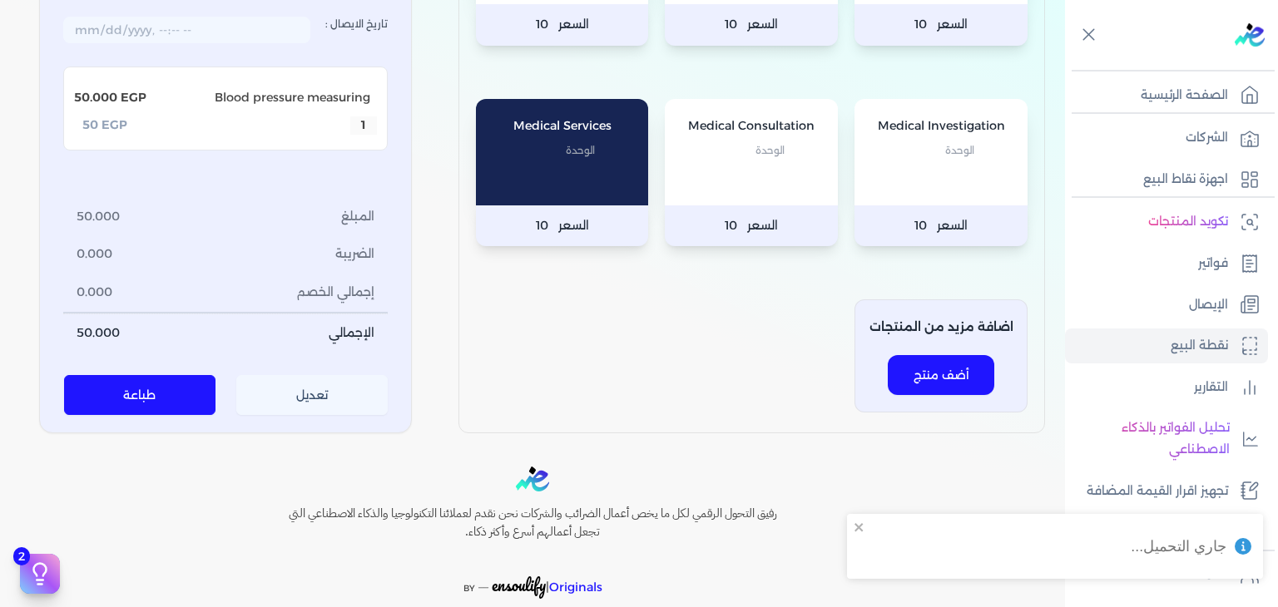
click at [319, 416] on button "تعديل" at bounding box center [312, 396] width 152 height 40
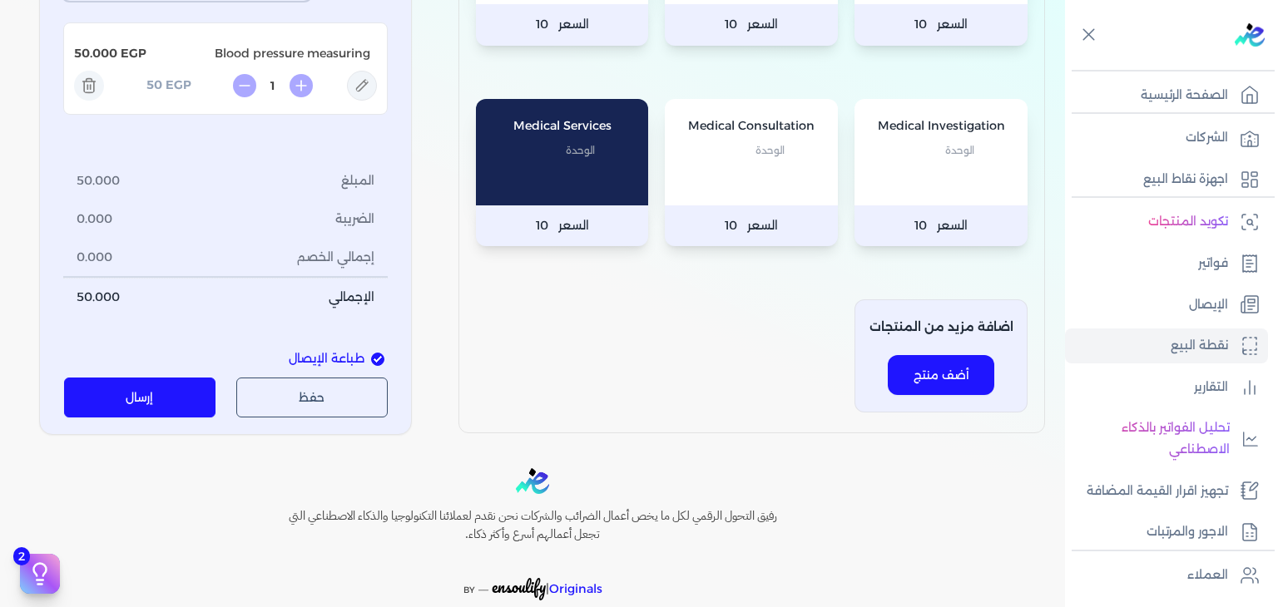
drag, startPoint x: 155, startPoint y: 583, endPoint x: 187, endPoint y: 542, distance: 52.1
click at [155, 418] on button "إرسال" at bounding box center [140, 398] width 152 height 40
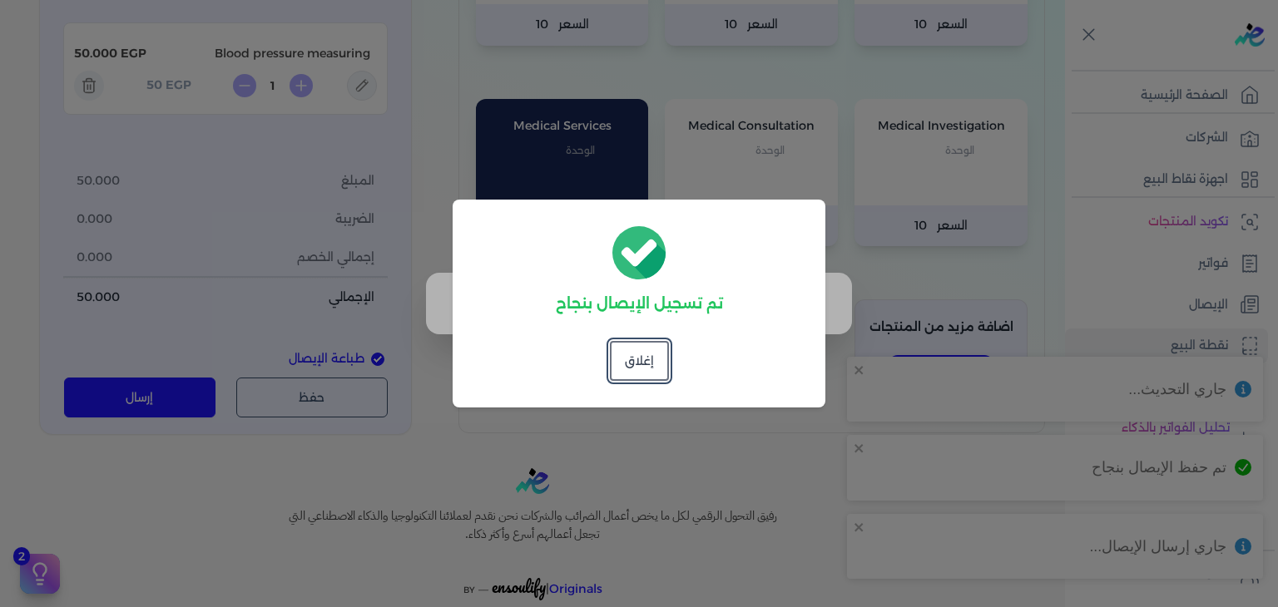
click at [1172, 298] on dialog "تم تسجيل الإيصال بنجاح إغلاق" at bounding box center [639, 303] width 1278 height 607
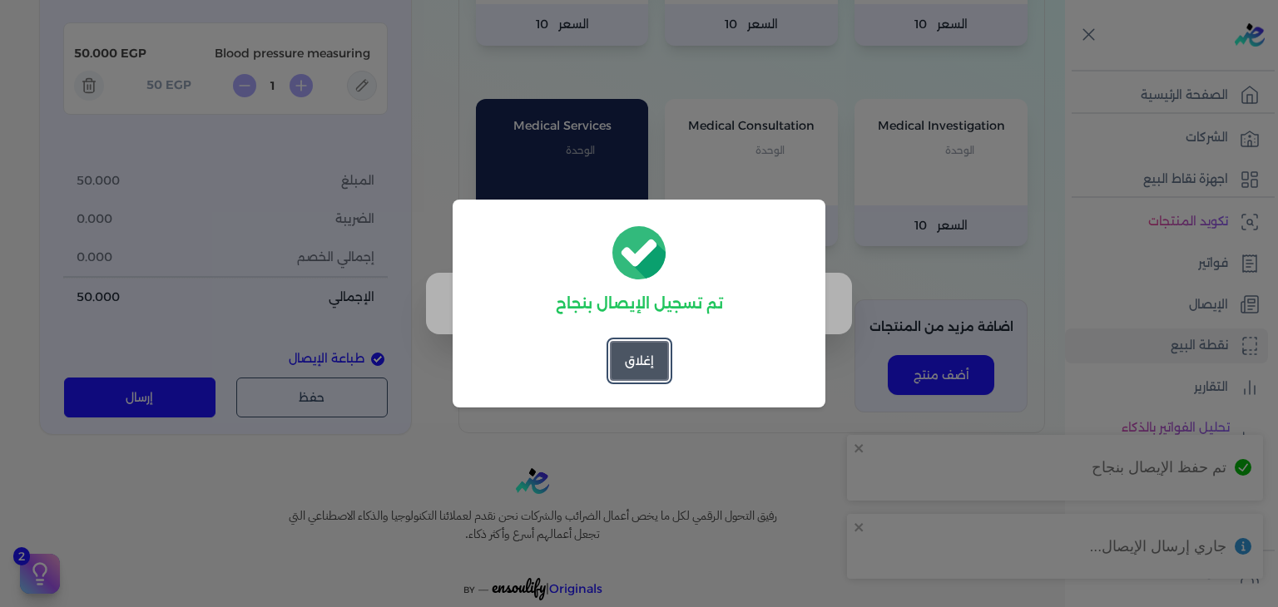
click at [634, 360] on button "إغلاق" at bounding box center [639, 361] width 59 height 40
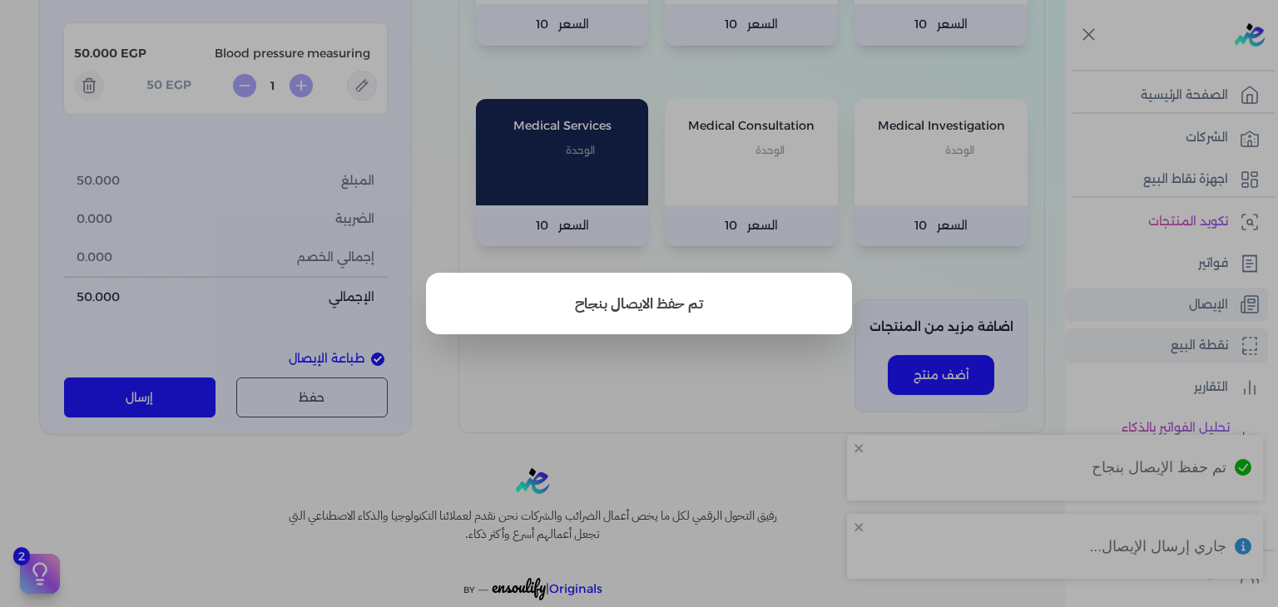
drag, startPoint x: 1179, startPoint y: 277, endPoint x: 1171, endPoint y: 287, distance: 12.5
click at [1179, 276] on button "close" at bounding box center [639, 303] width 1278 height 607
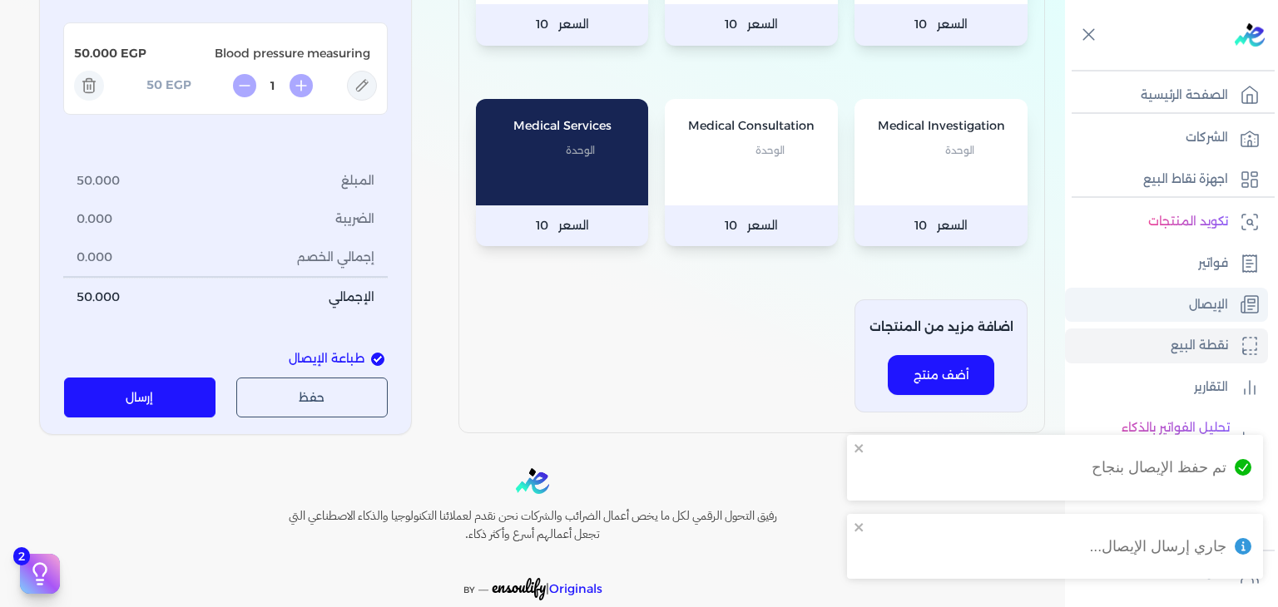
click at [1166, 302] on link "الإيصال" at bounding box center [1166, 305] width 203 height 35
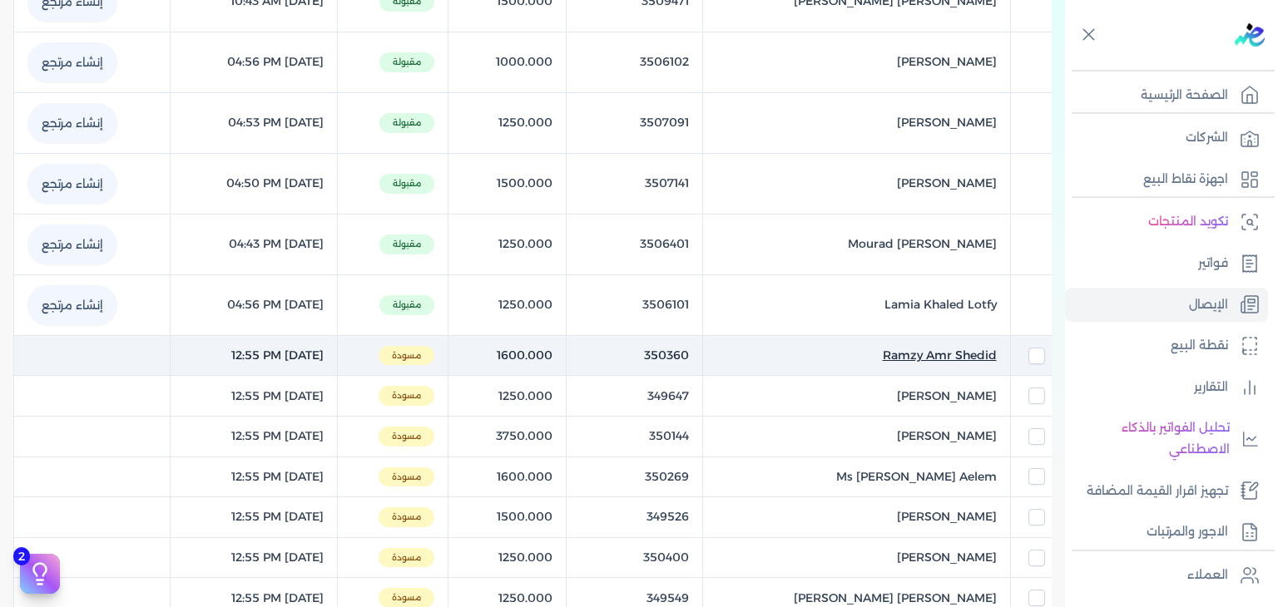
click at [937, 347] on span "Ramzy Amr Shedid" at bounding box center [940, 355] width 114 height 17
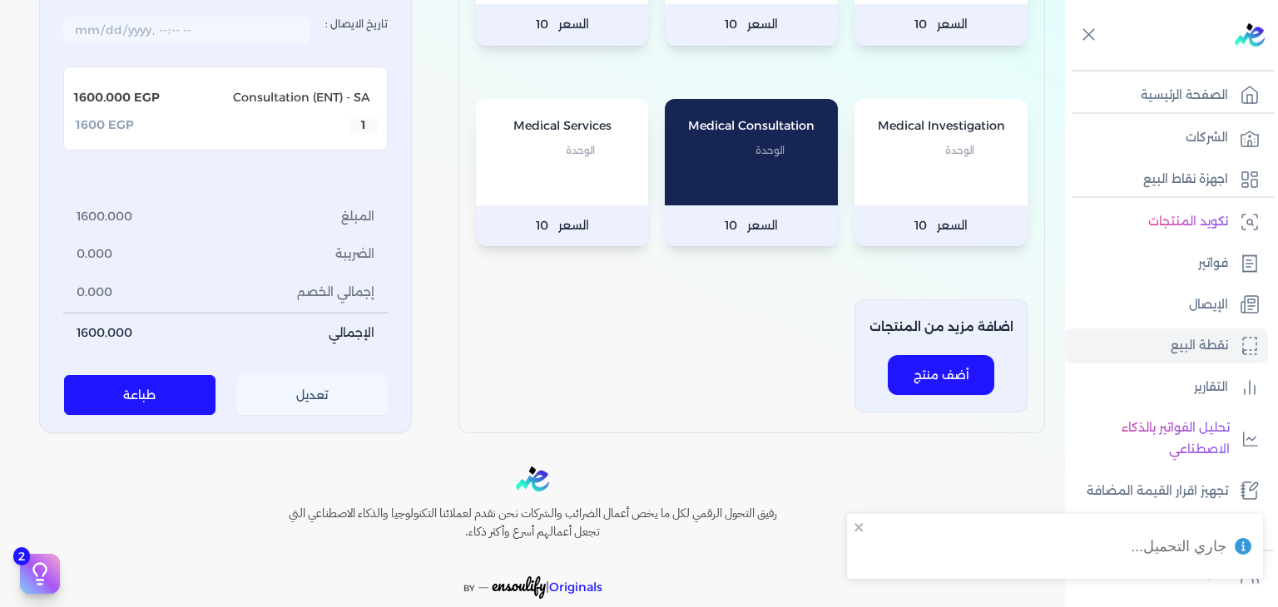
click at [336, 403] on button "تعديل" at bounding box center [312, 396] width 152 height 40
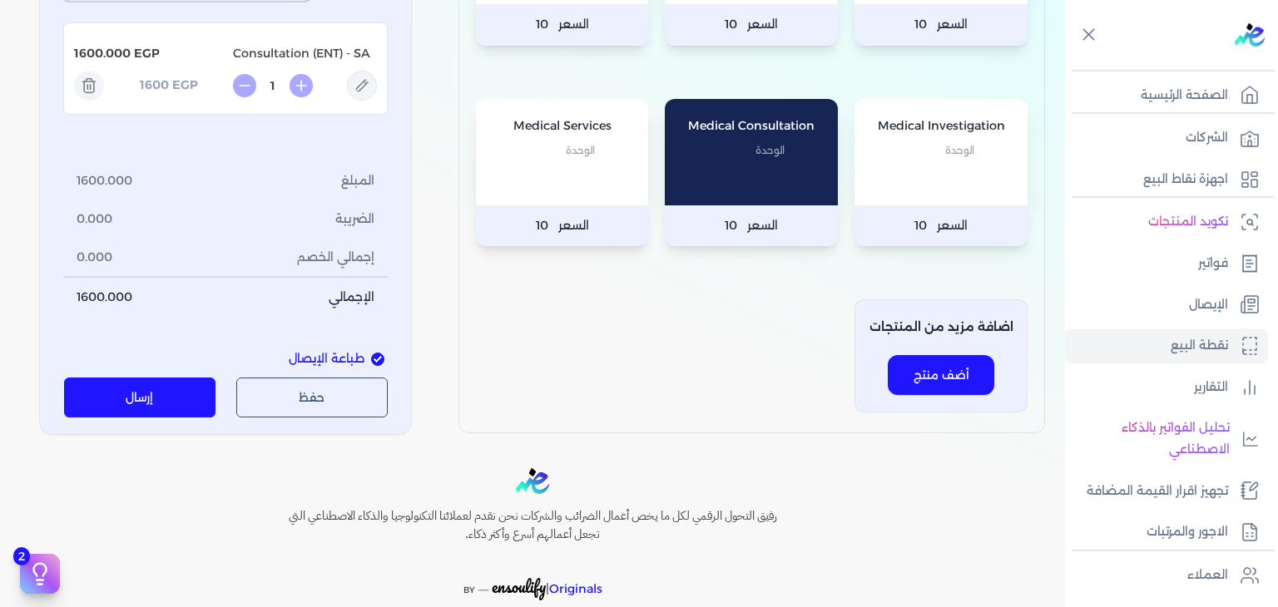
drag, startPoint x: 127, startPoint y: 560, endPoint x: 140, endPoint y: 535, distance: 27.9
click at [127, 418] on button "إرسال" at bounding box center [140, 398] width 152 height 40
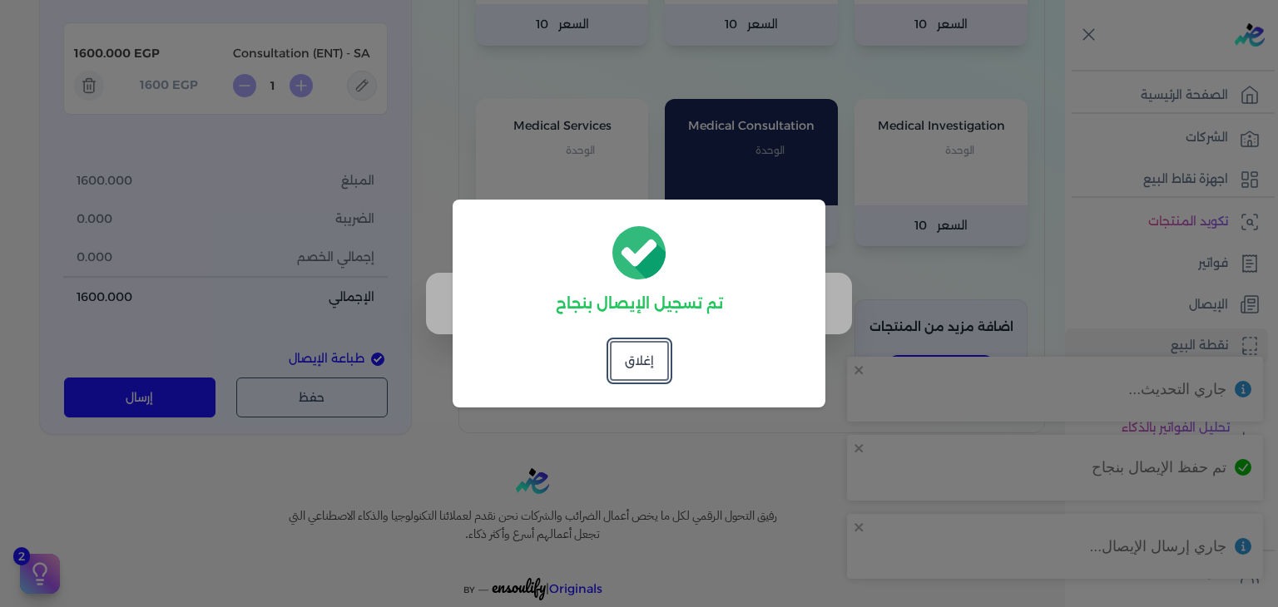
click at [632, 369] on button "إغلاق" at bounding box center [639, 361] width 59 height 40
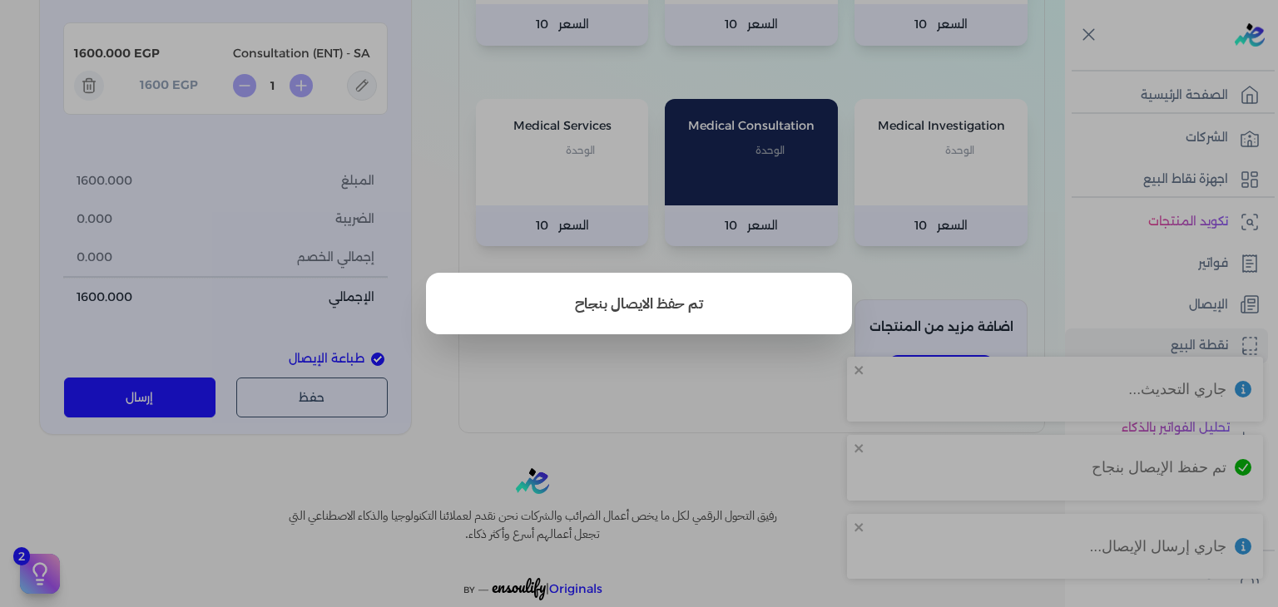
click at [1186, 305] on button "close" at bounding box center [639, 303] width 1278 height 607
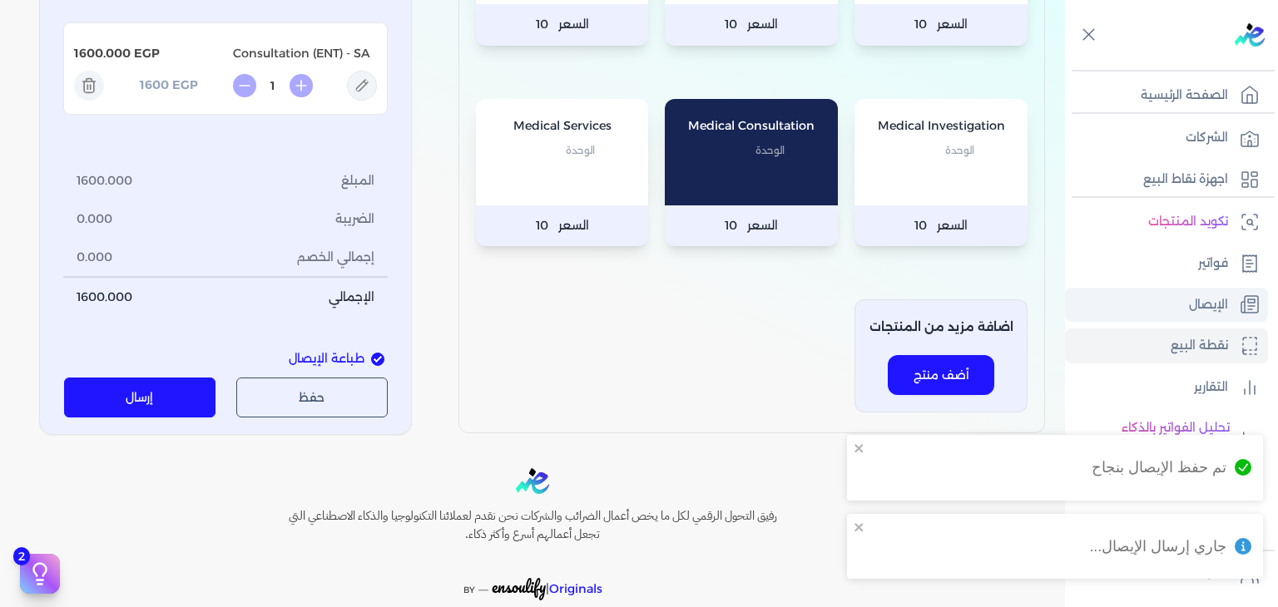
click at [1189, 300] on p "الإيصال" at bounding box center [1208, 306] width 39 height 22
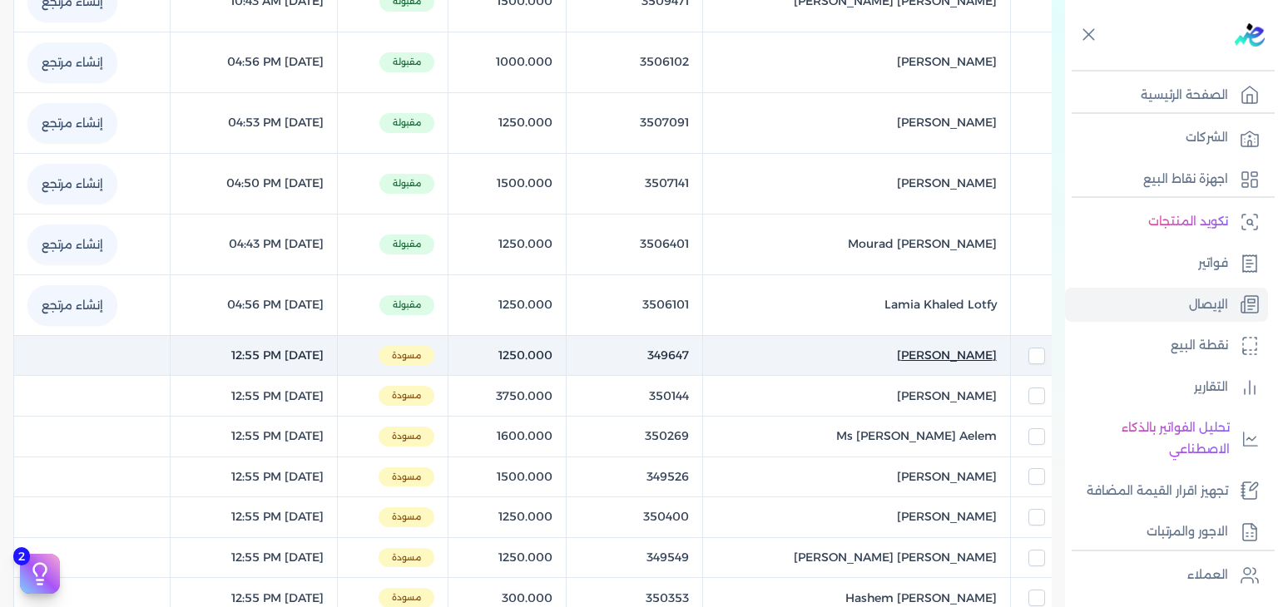
click at [938, 347] on span "Mansour Ahmed Heikal" at bounding box center [947, 355] width 100 height 17
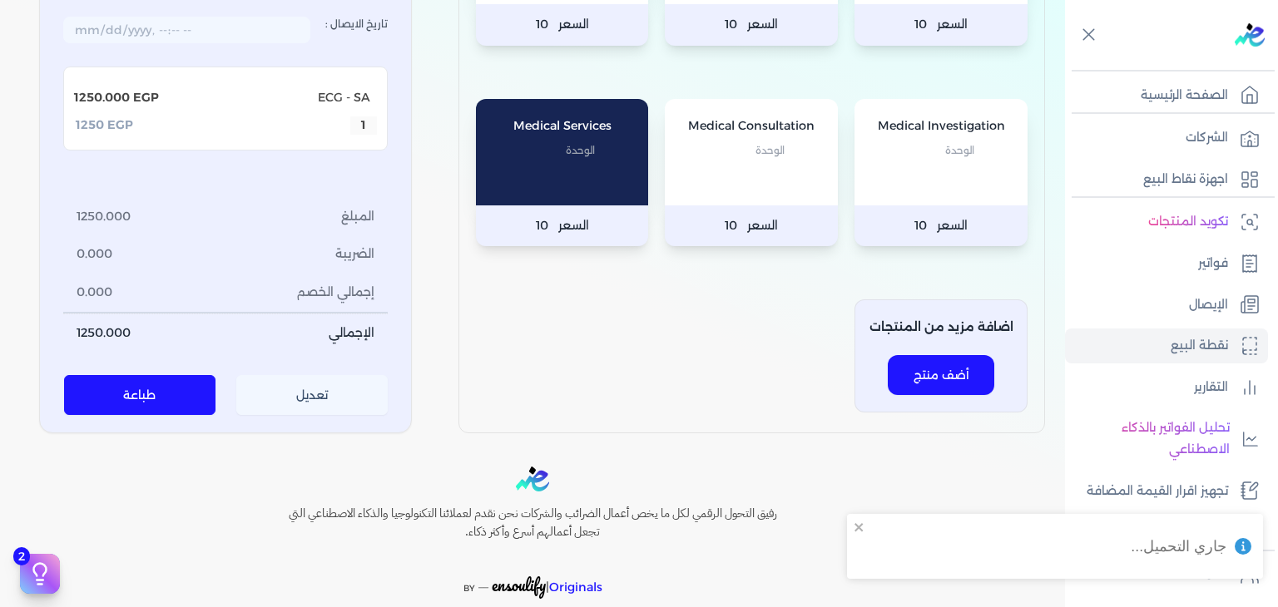
click at [296, 416] on button "تعديل" at bounding box center [312, 396] width 152 height 40
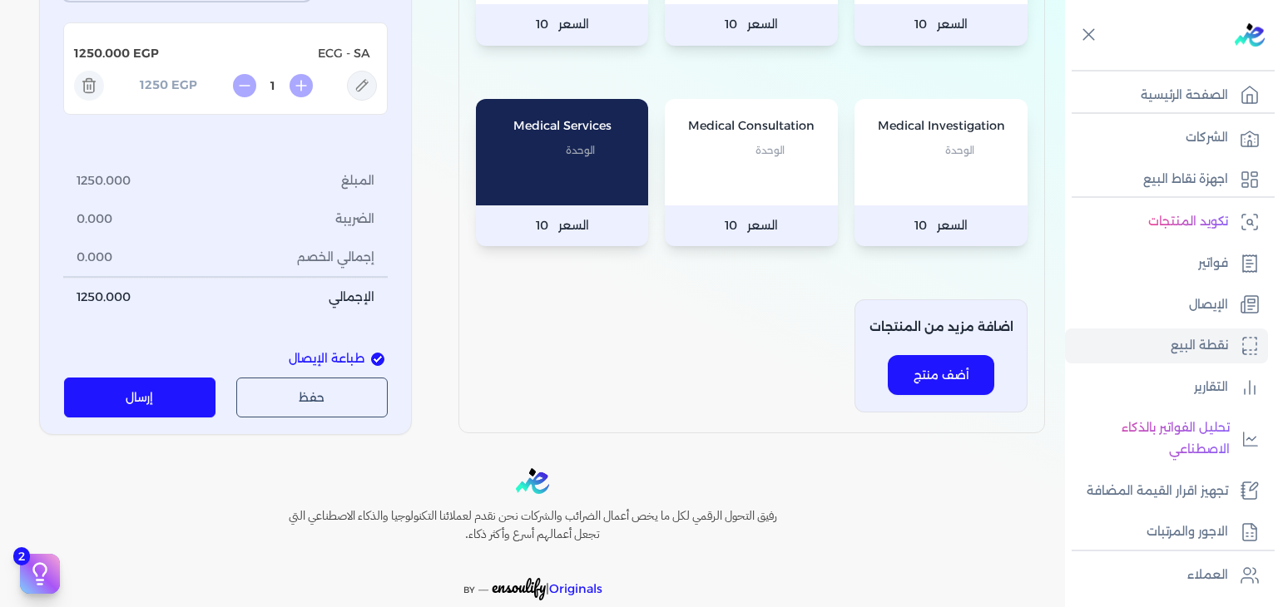
drag, startPoint x: 301, startPoint y: 73, endPoint x: 306, endPoint y: 84, distance: 11.9
click at [180, 418] on button "إرسال" at bounding box center [140, 398] width 152 height 40
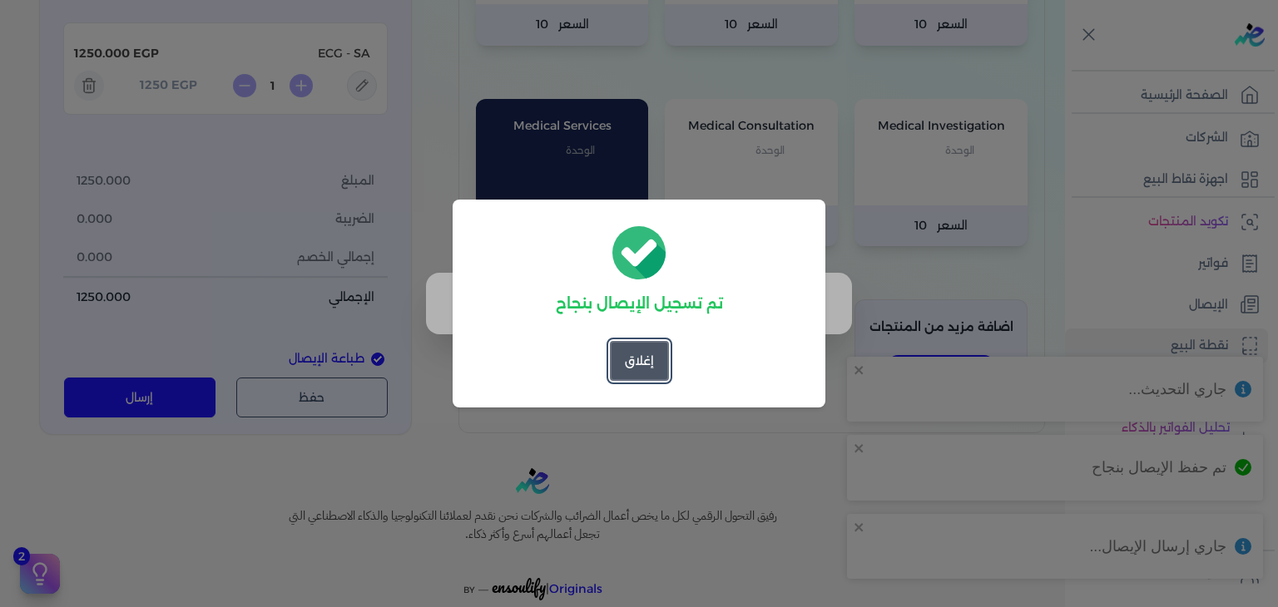
click at [652, 357] on button "إغلاق" at bounding box center [639, 361] width 59 height 40
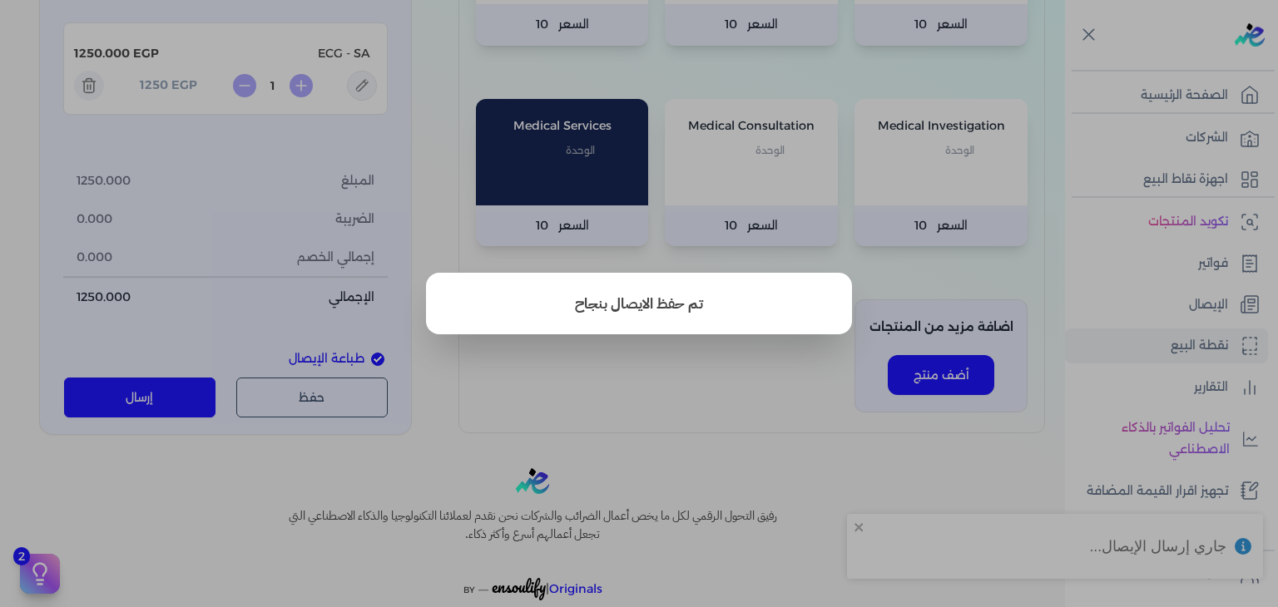
click at [1182, 302] on button "close" at bounding box center [639, 303] width 1278 height 607
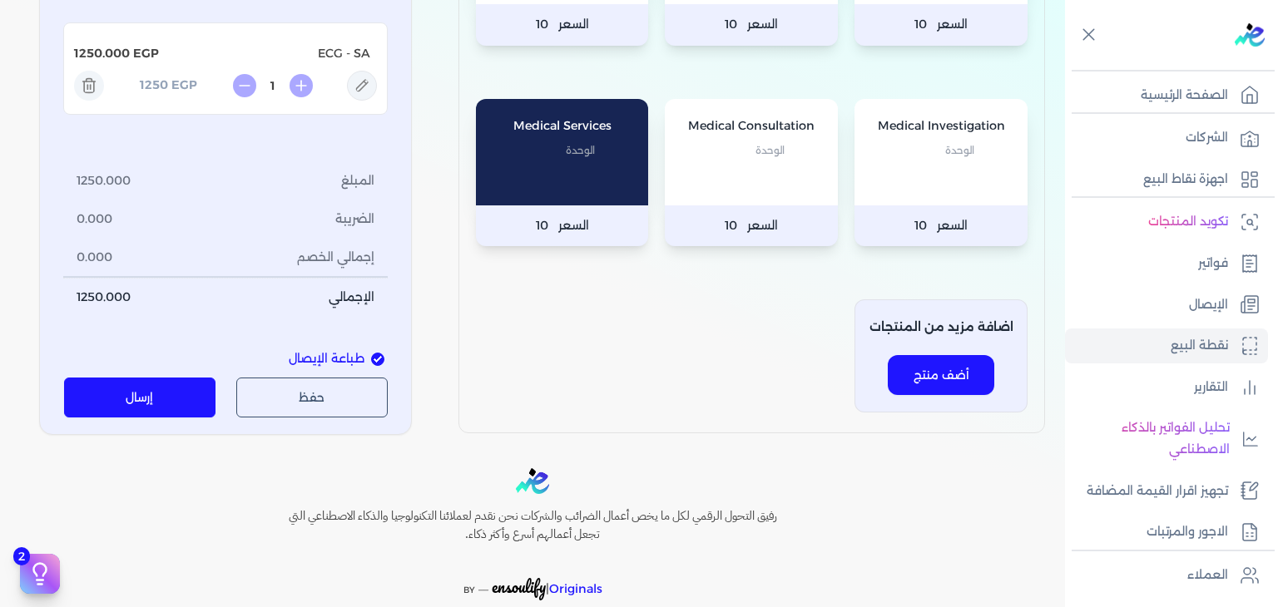
click at [1182, 302] on link "الإيصال" at bounding box center [1166, 305] width 203 height 35
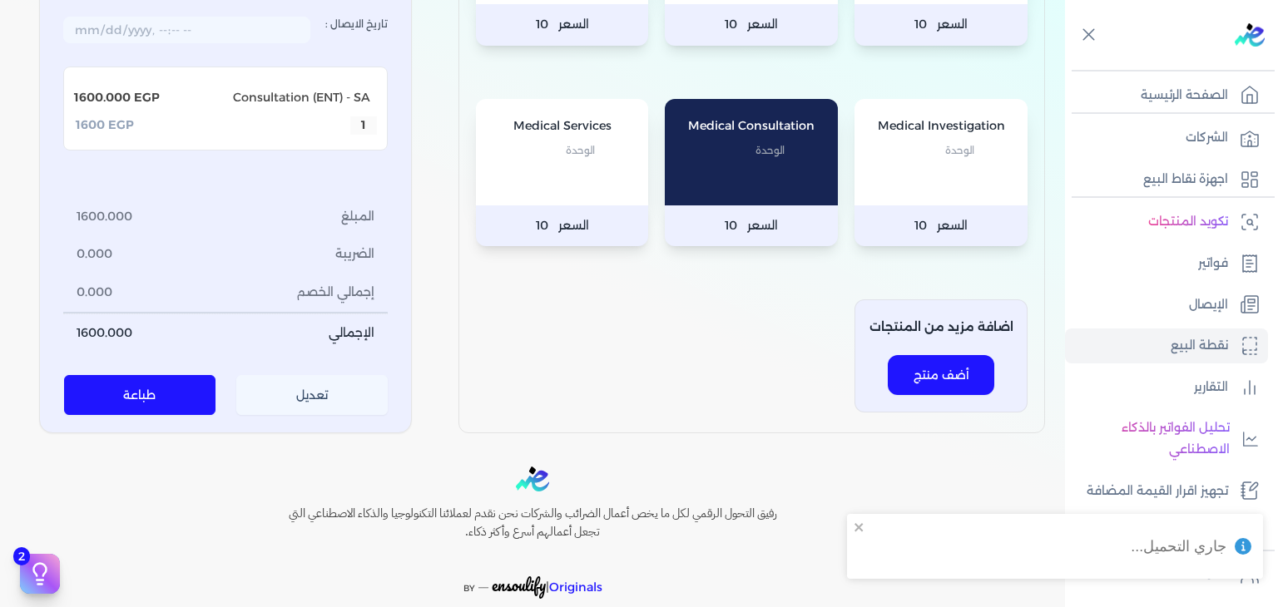
click at [329, 410] on button "تعديل" at bounding box center [312, 396] width 152 height 40
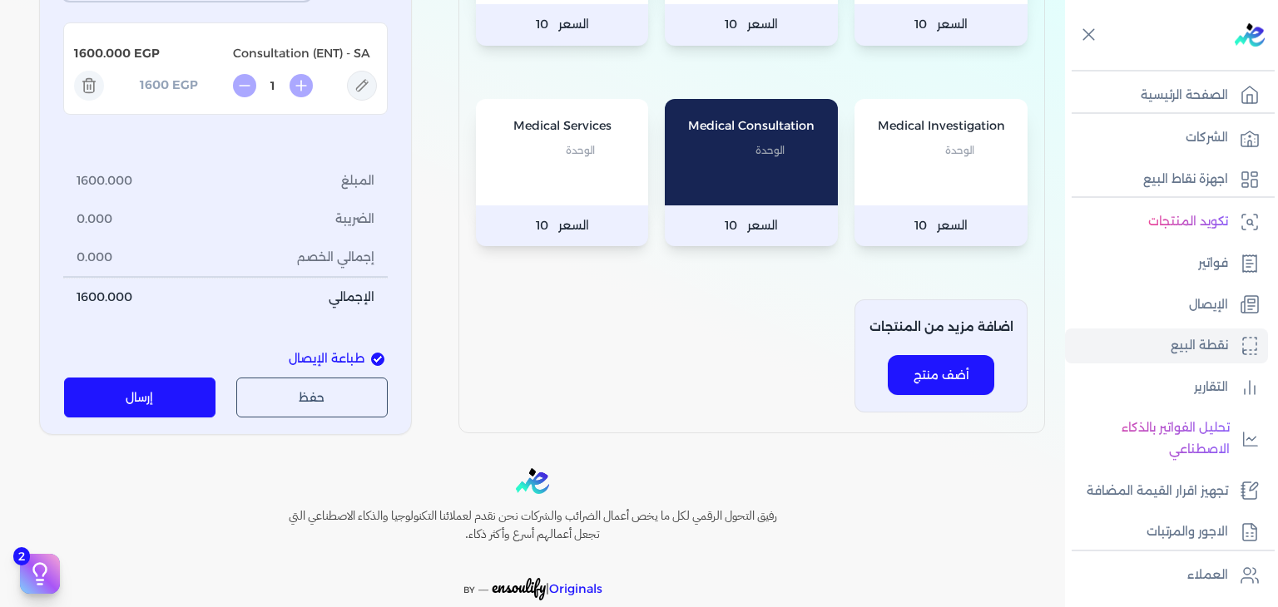
drag, startPoint x: 443, startPoint y: 298, endPoint x: 316, endPoint y: 512, distance: 249.1
click at [443, 298] on div "المنتجات الخاصة بشركتك Medical Services 4 الوحدة السعر 10 Medical Services 3 ال…" at bounding box center [532, 91] width 1065 height 688
click at [135, 408] on button "إرسال" at bounding box center [140, 398] width 152 height 40
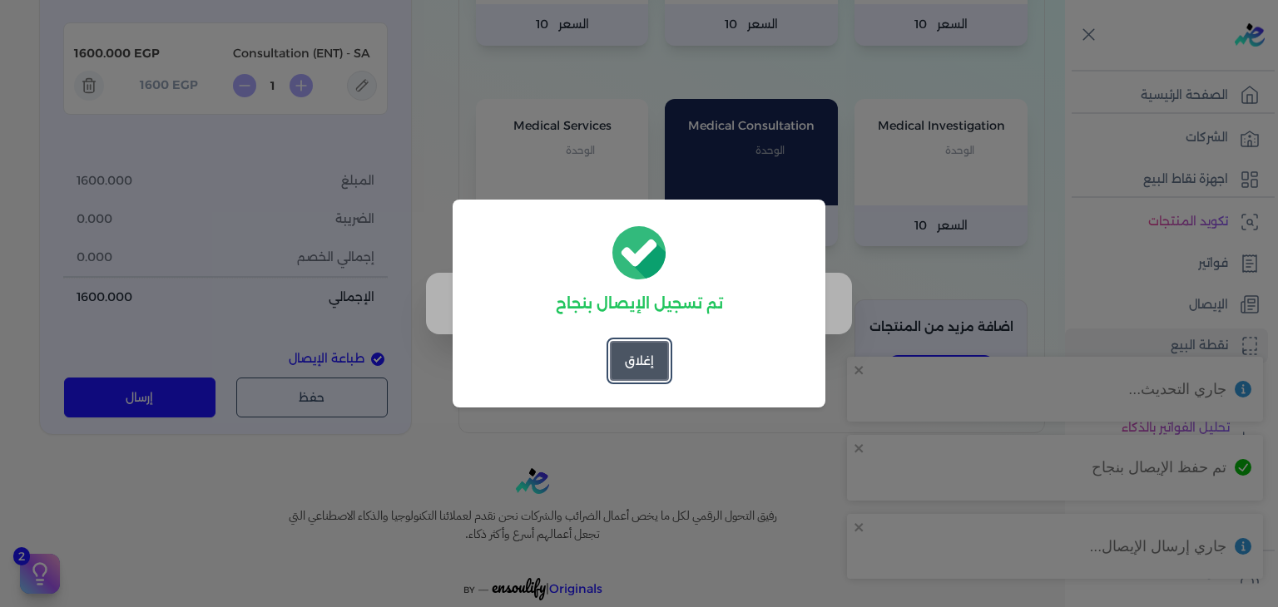
click at [662, 369] on button "إغلاق" at bounding box center [639, 361] width 59 height 40
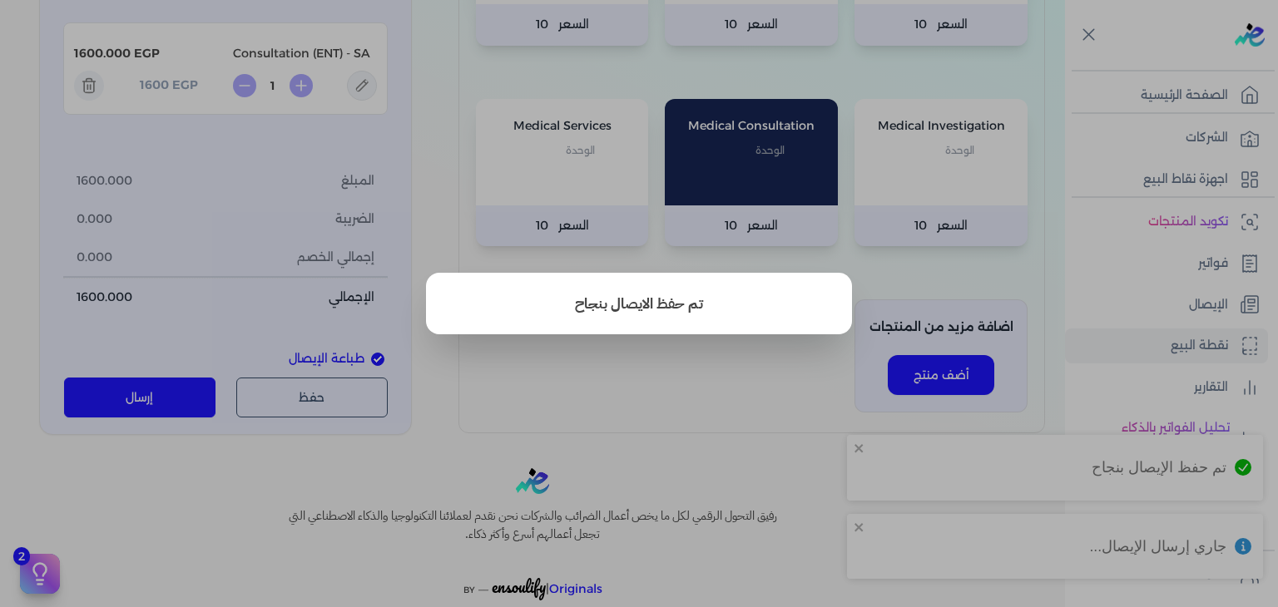
click at [1146, 309] on button "close" at bounding box center [639, 303] width 1278 height 607
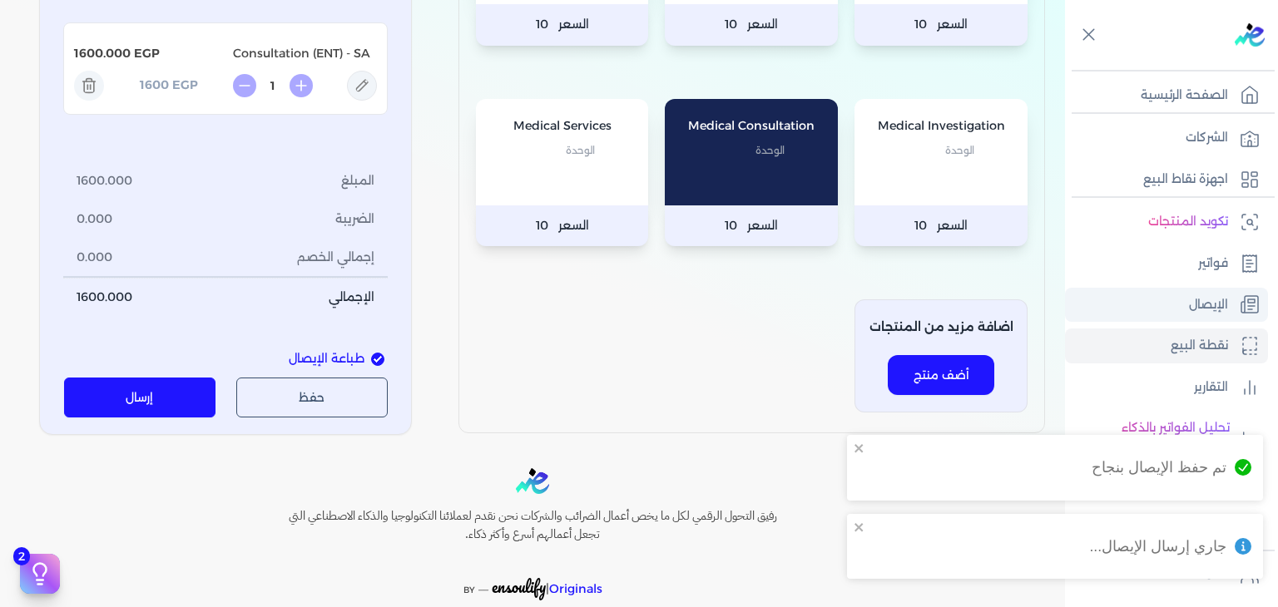
click at [1151, 309] on link "الإيصال" at bounding box center [1166, 305] width 203 height 35
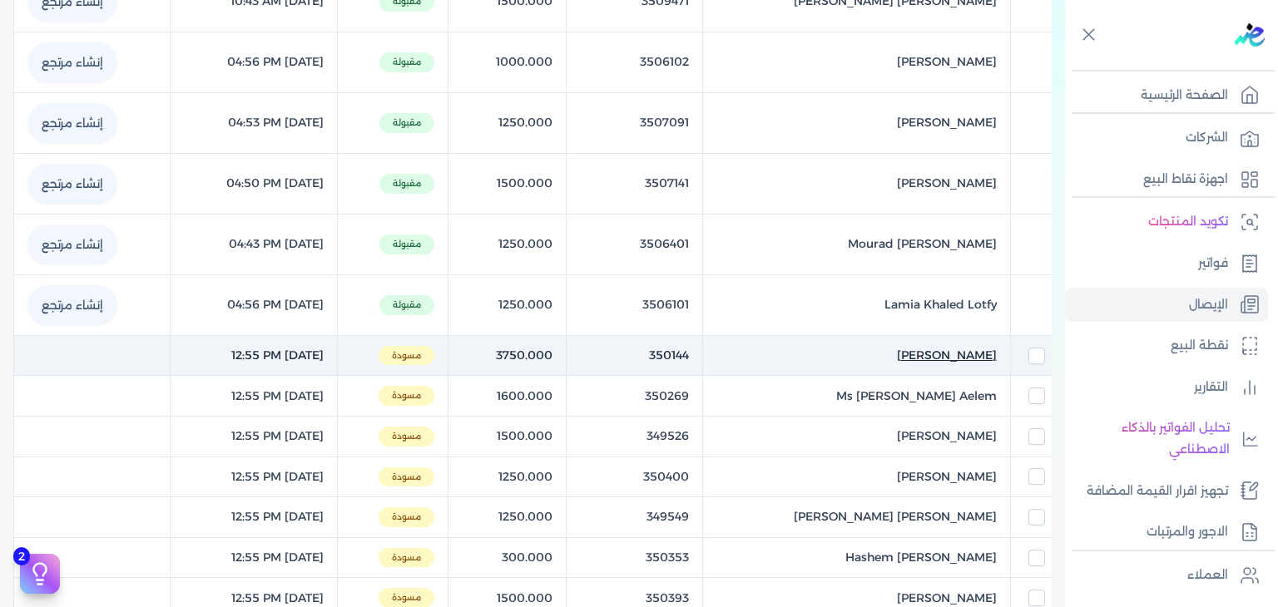
click at [913, 347] on span "Farah Osama Amin" at bounding box center [947, 355] width 100 height 17
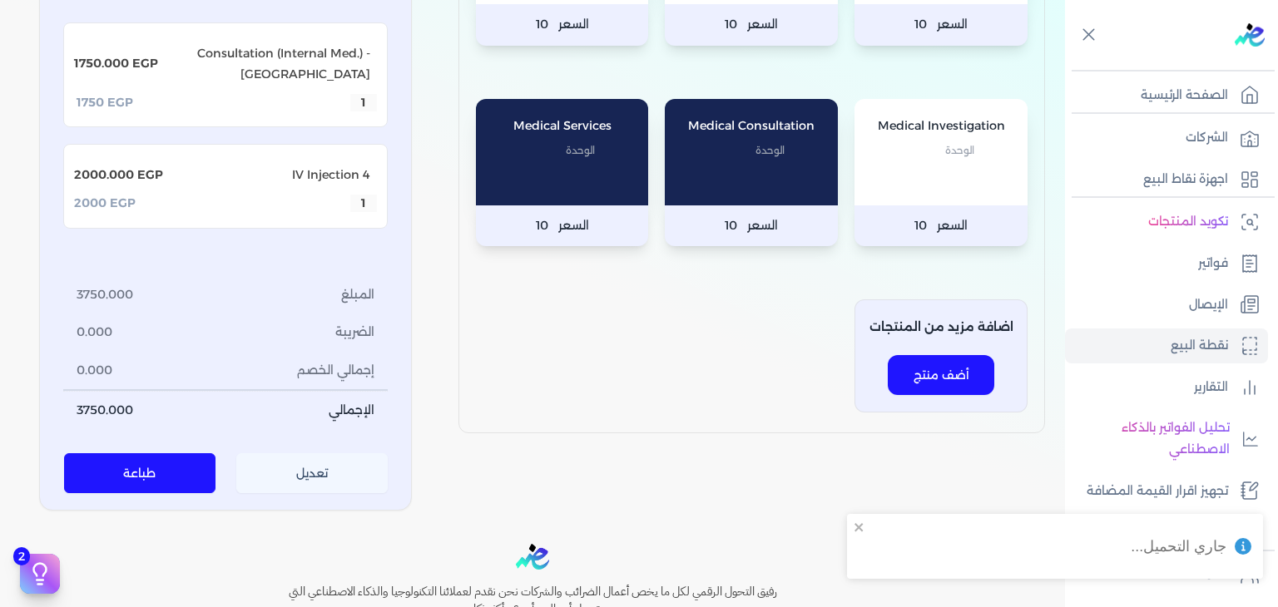
click at [338, 453] on button "تعديل" at bounding box center [312, 473] width 152 height 40
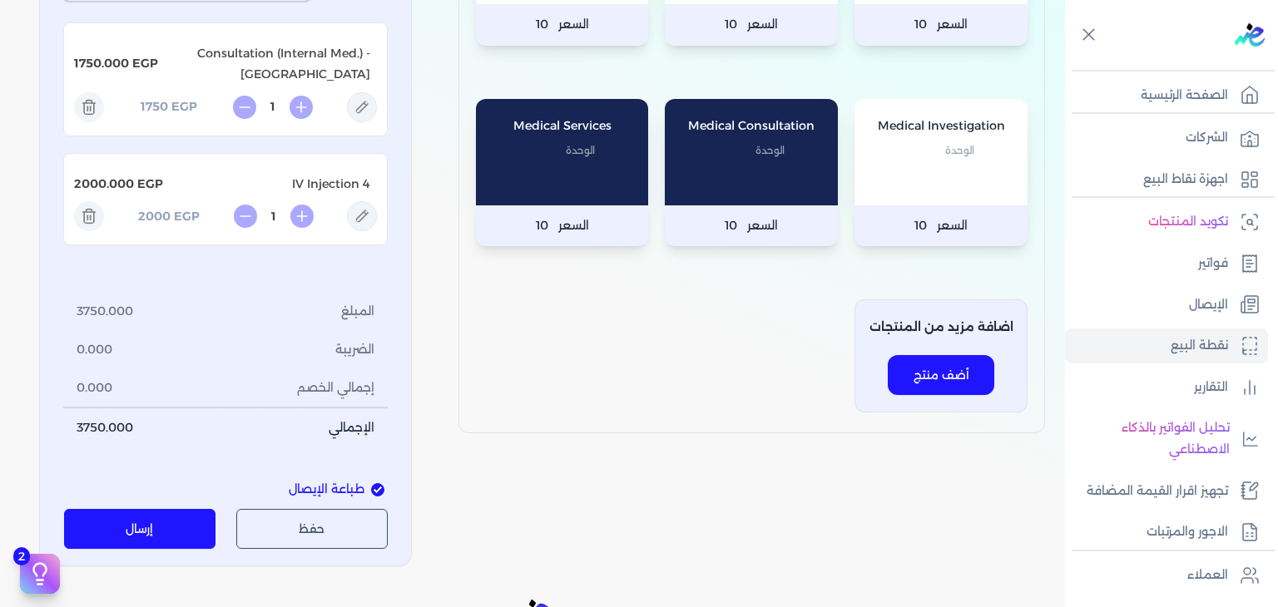
drag, startPoint x: 435, startPoint y: 534, endPoint x: 436, endPoint y: 526, distance: 8.4
click at [435, 534] on div "المنتجات الخاصة بشركتك Medical Services 4 الوحدة السعر 10 Medical Services 3 ال…" at bounding box center [532, 156] width 1065 height 819
click at [170, 509] on button "إرسال" at bounding box center [140, 529] width 152 height 40
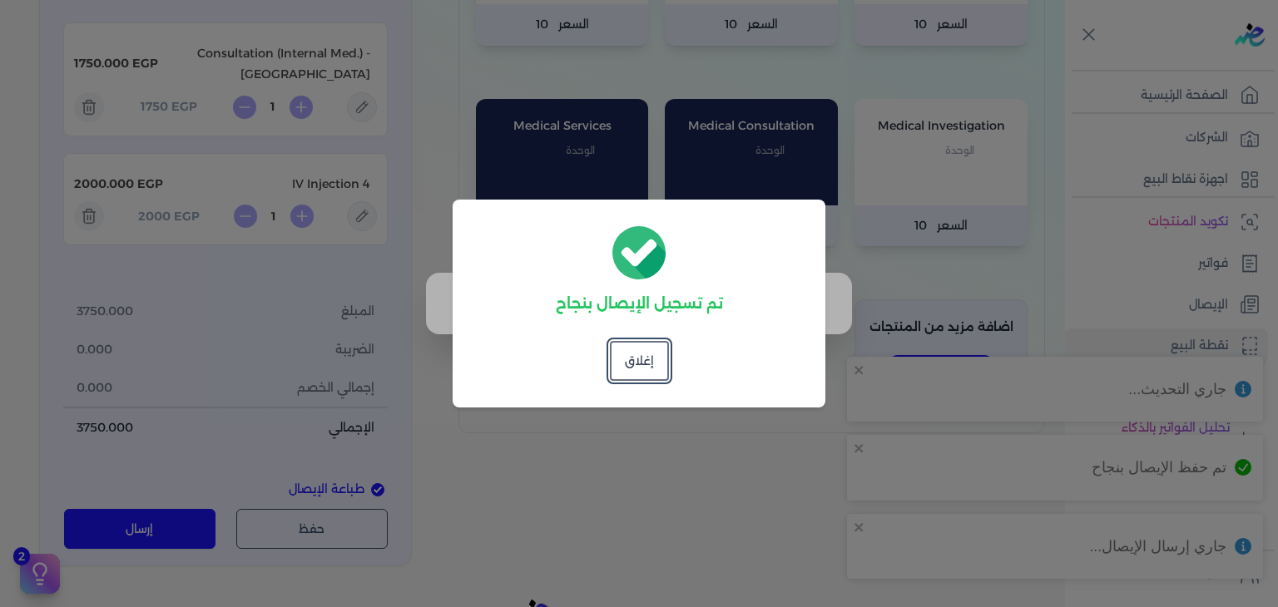
click at [1137, 231] on dialog "تم تسجيل الإيصال بنجاح إغلاق" at bounding box center [639, 303] width 1278 height 607
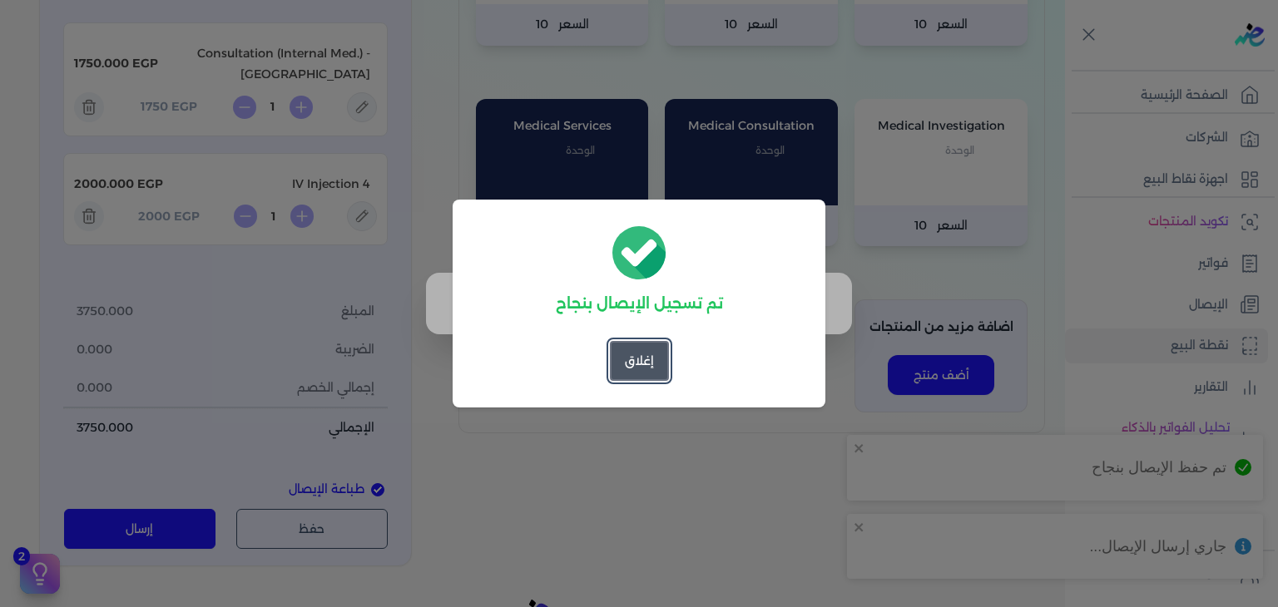
click at [638, 362] on button "إغلاق" at bounding box center [639, 361] width 59 height 40
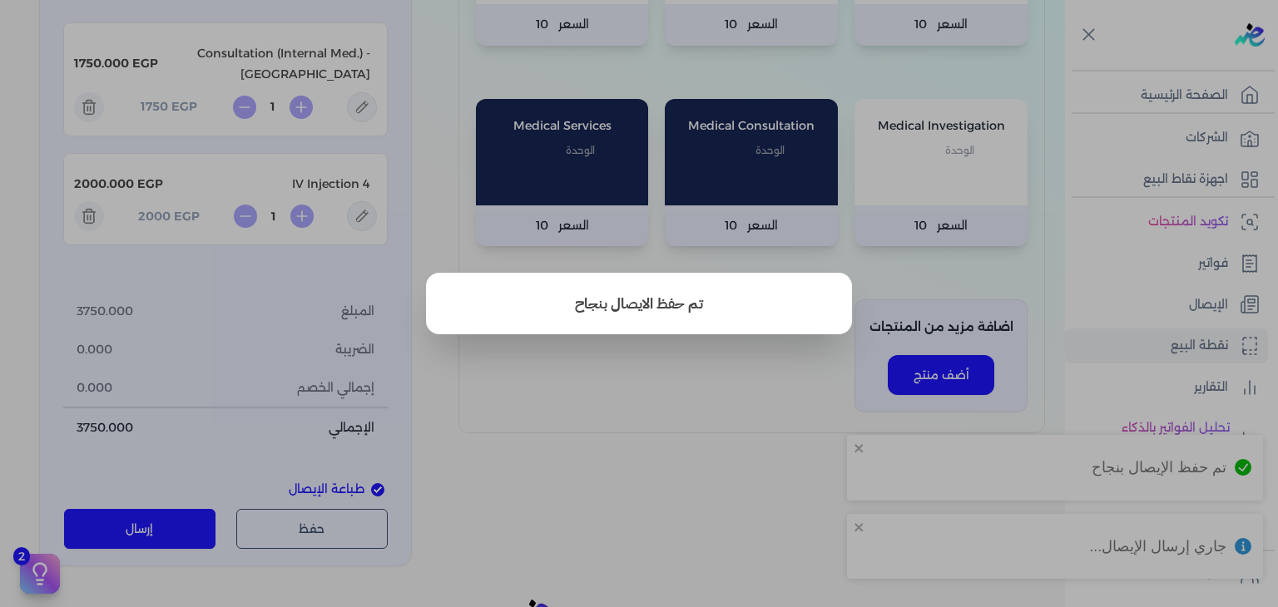
click at [1119, 302] on button "close" at bounding box center [639, 303] width 1278 height 607
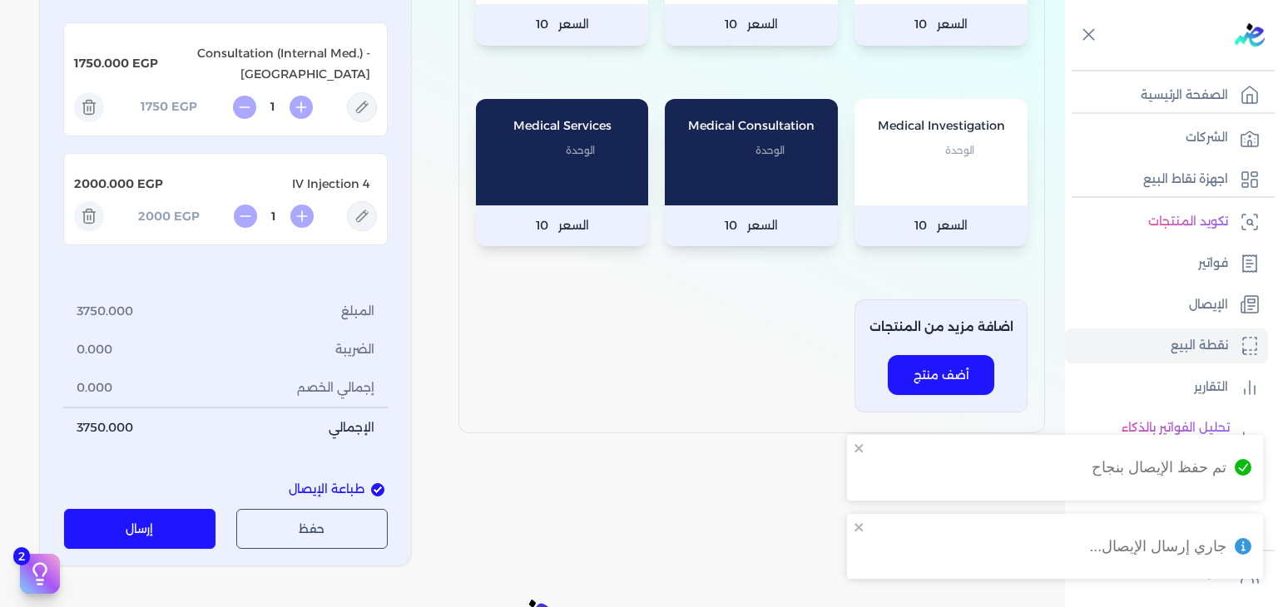
click at [1119, 302] on link "الإيصال" at bounding box center [1166, 305] width 203 height 35
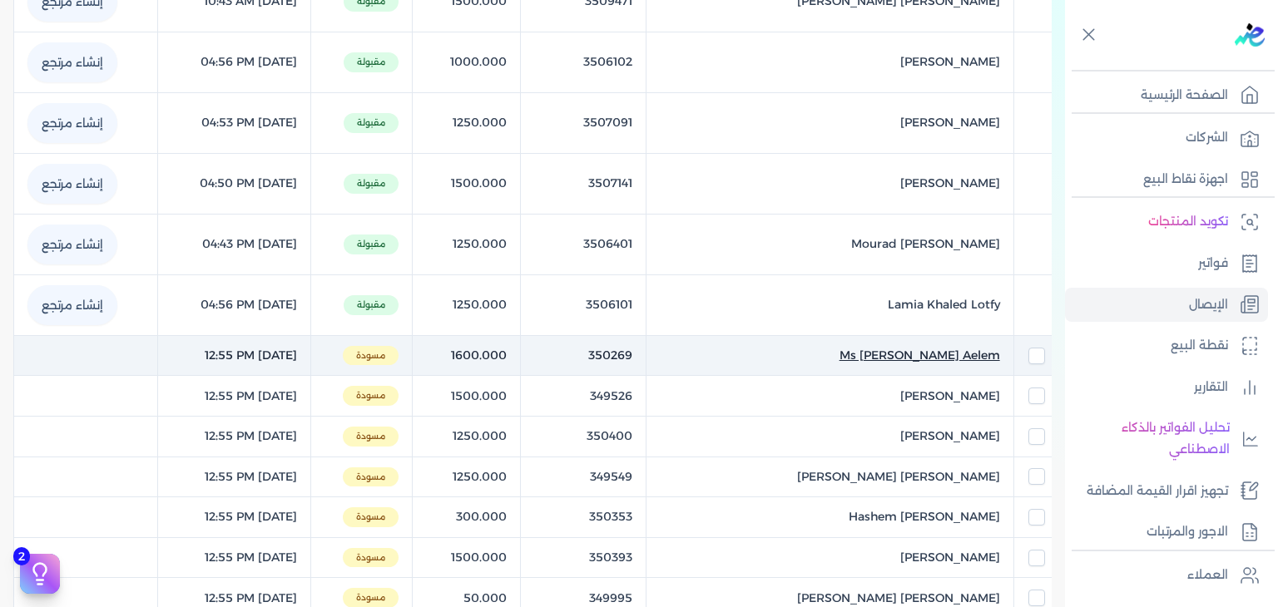
click at [910, 347] on span "Ms Meriyeme Aelem" at bounding box center [919, 355] width 161 height 17
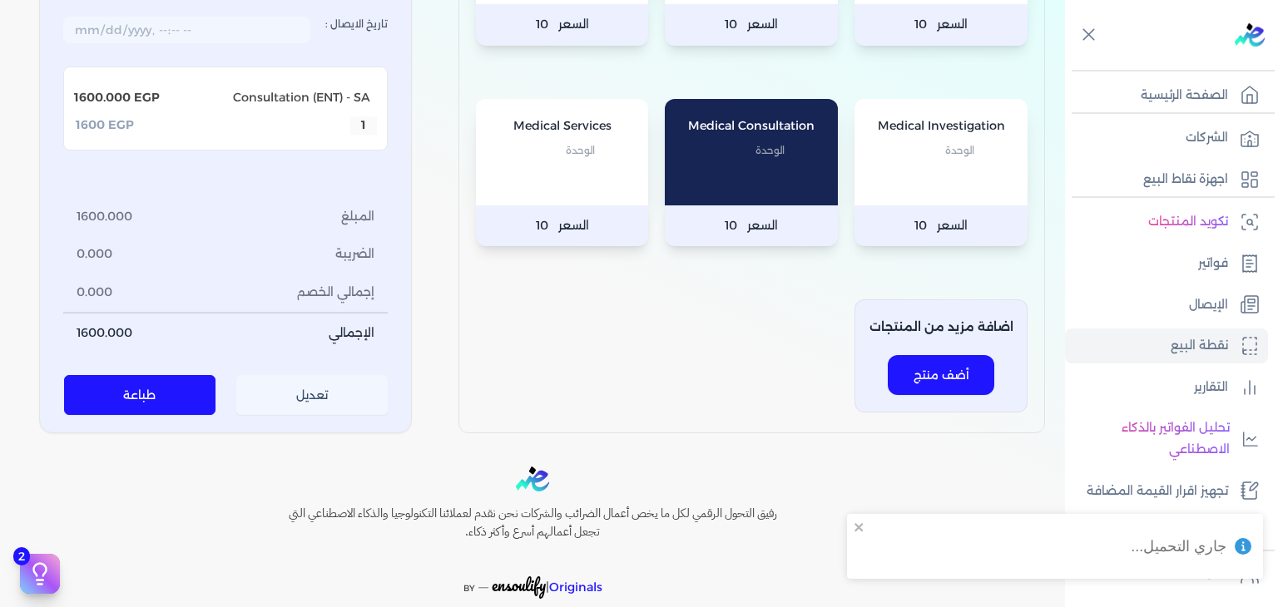
click at [356, 416] on button "تعديل" at bounding box center [312, 396] width 152 height 40
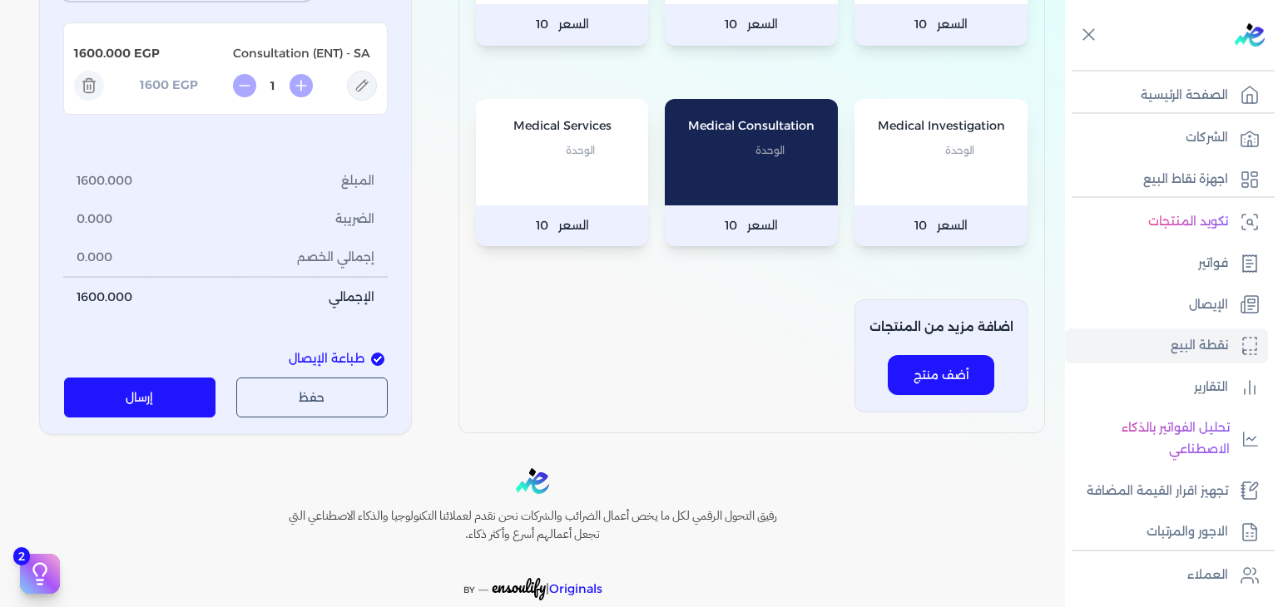
click at [165, 418] on button "إرسال" at bounding box center [140, 398] width 152 height 40
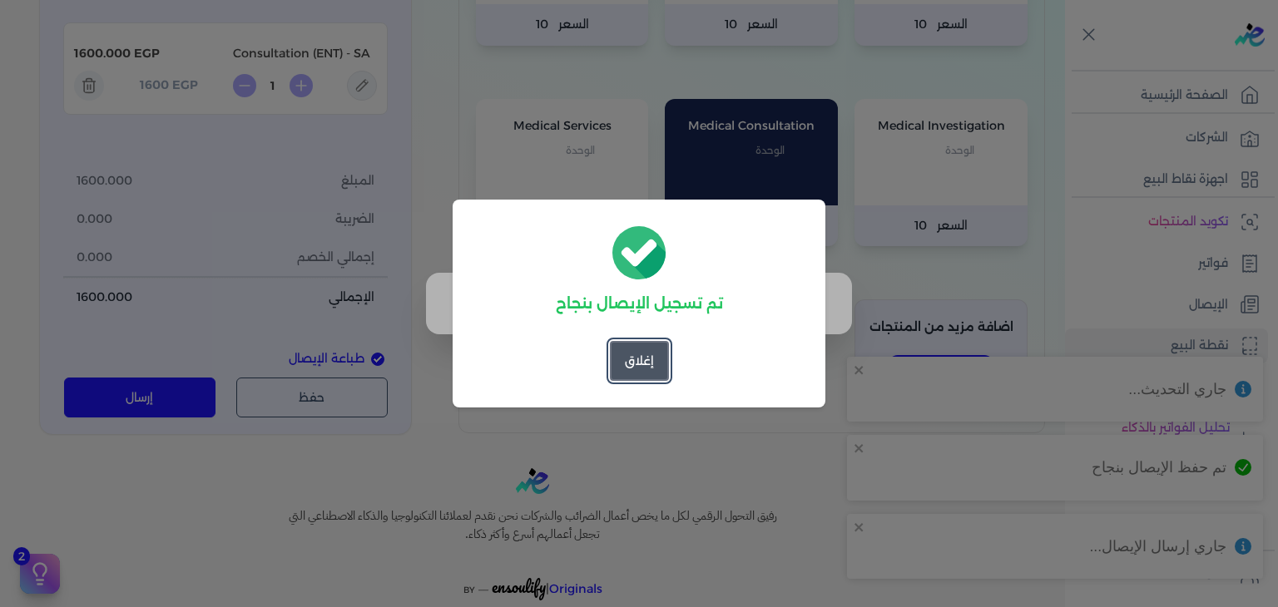
click at [632, 357] on button "إغلاق" at bounding box center [639, 361] width 59 height 40
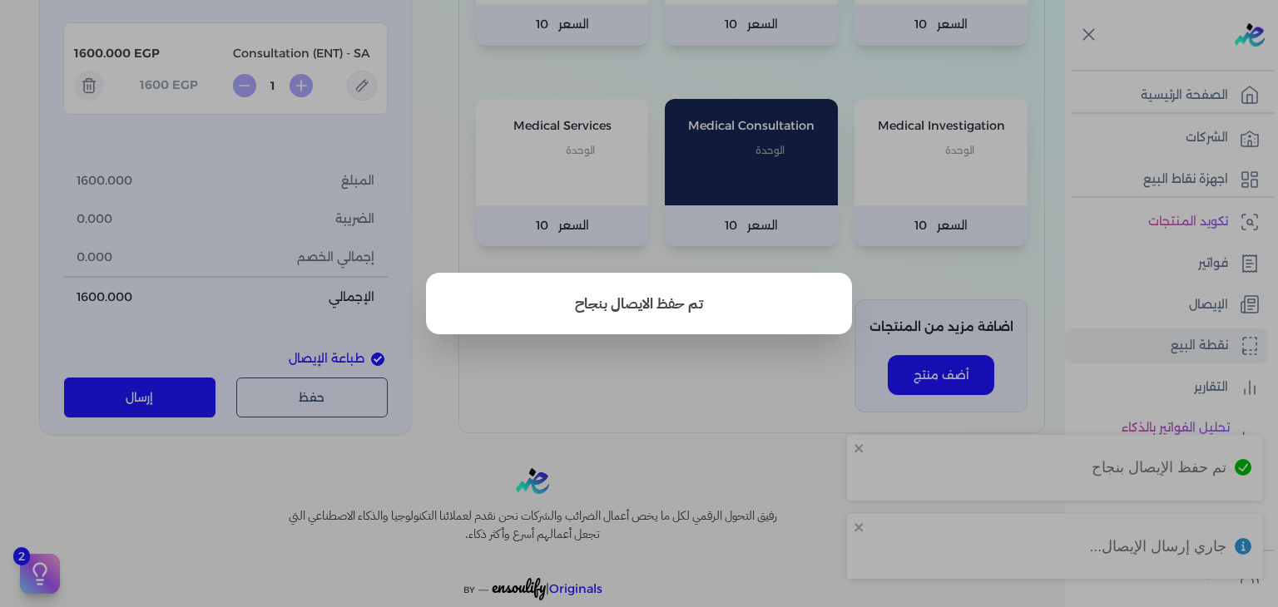
click at [1156, 294] on button "close" at bounding box center [639, 303] width 1278 height 607
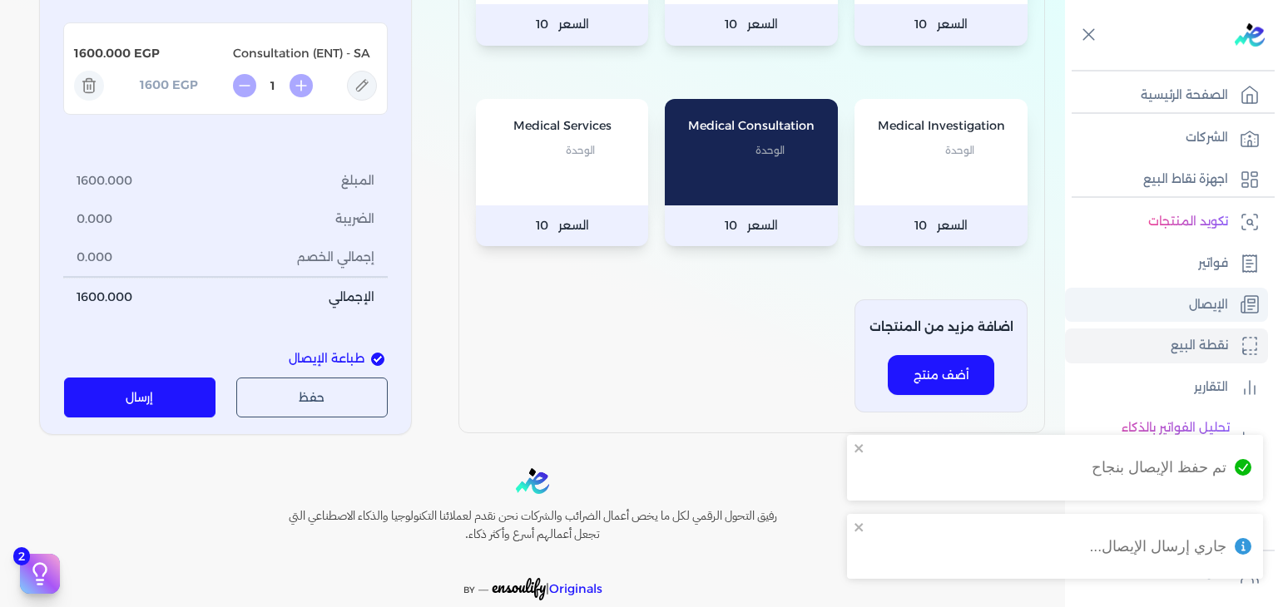
click at [1156, 297] on link "الإيصال" at bounding box center [1166, 305] width 203 height 35
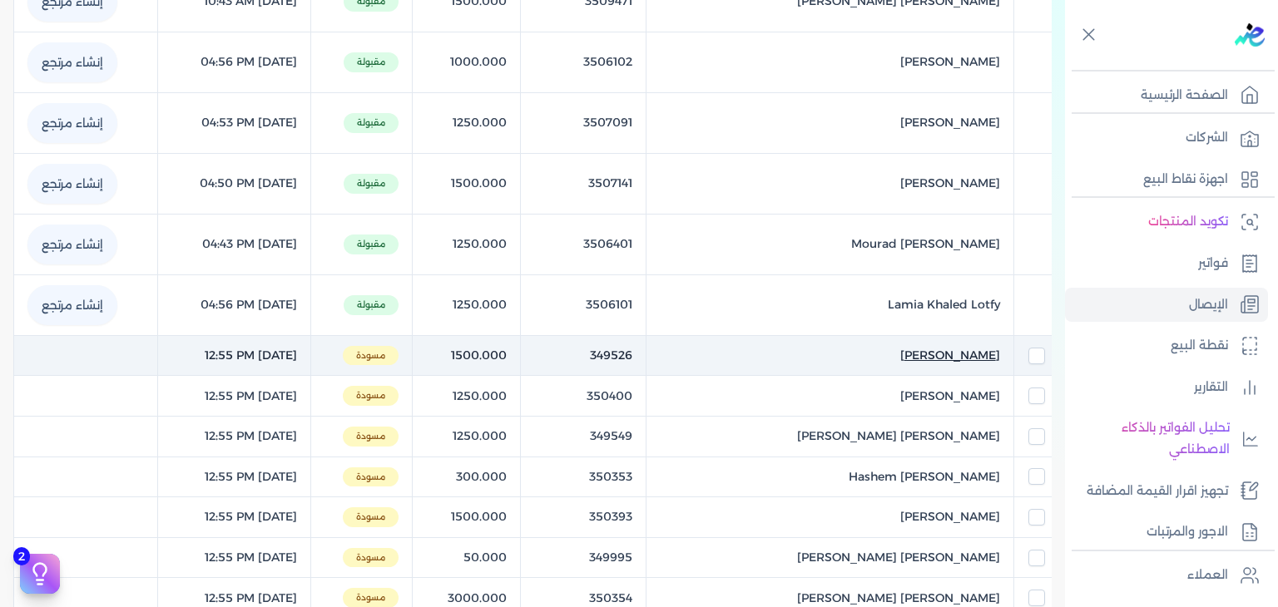
click at [927, 347] on span "Hala Ramzy Fayez" at bounding box center [950, 355] width 100 height 17
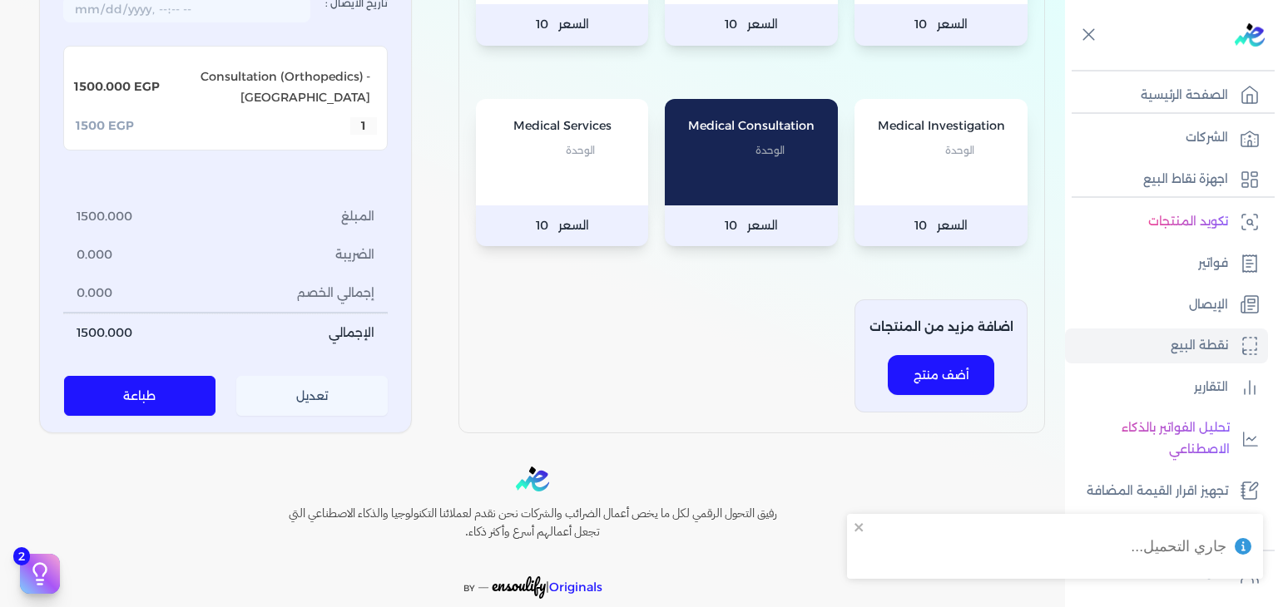
click at [326, 416] on button "تعديل" at bounding box center [312, 396] width 152 height 40
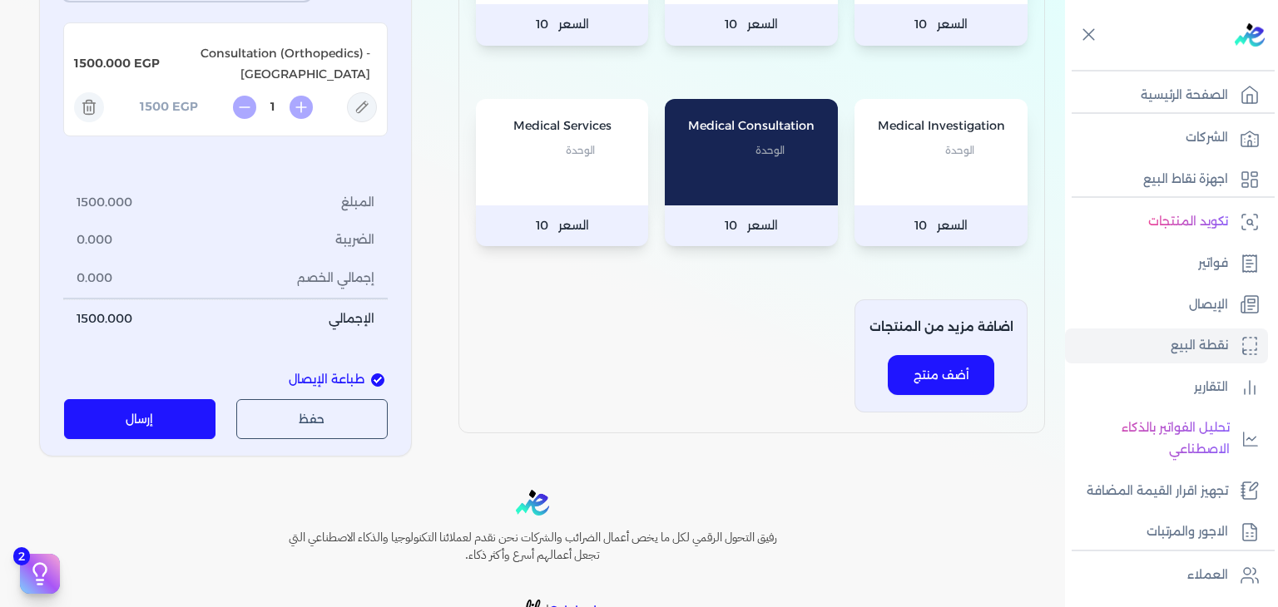
click at [133, 439] on button "إرسال" at bounding box center [140, 419] width 152 height 40
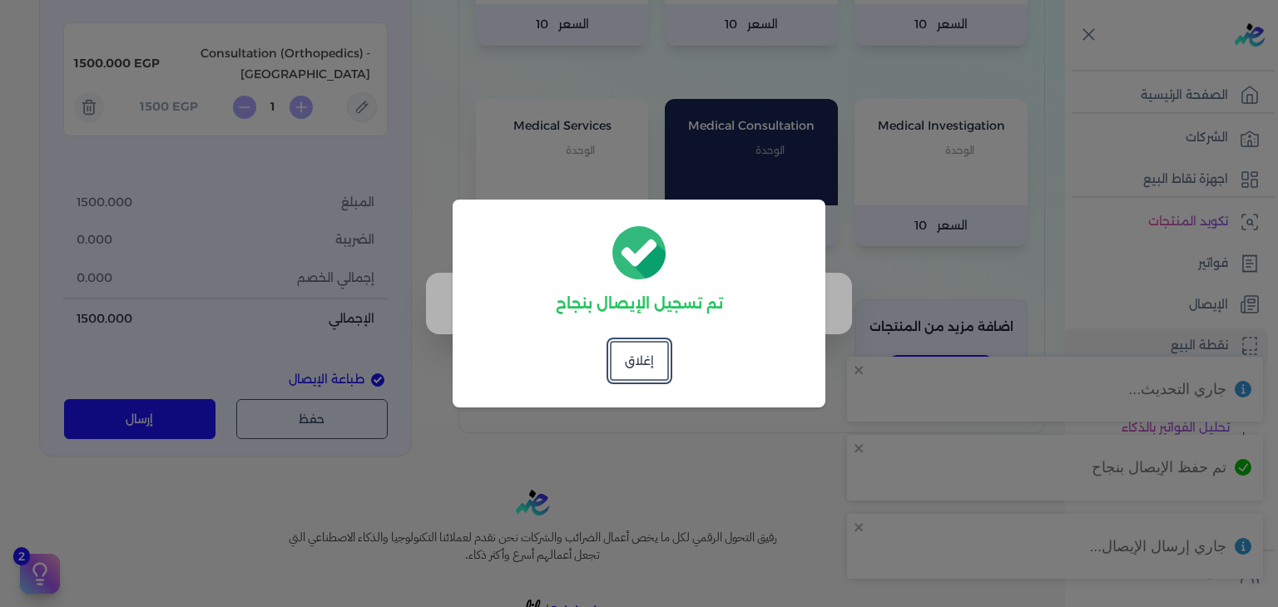
click at [1158, 280] on dialog "تم تسجيل الإيصال بنجاح إغلاق" at bounding box center [639, 303] width 1278 height 607
click at [1181, 305] on dialog "تم تسجيل الإيصال بنجاح إغلاق" at bounding box center [639, 303] width 1278 height 607
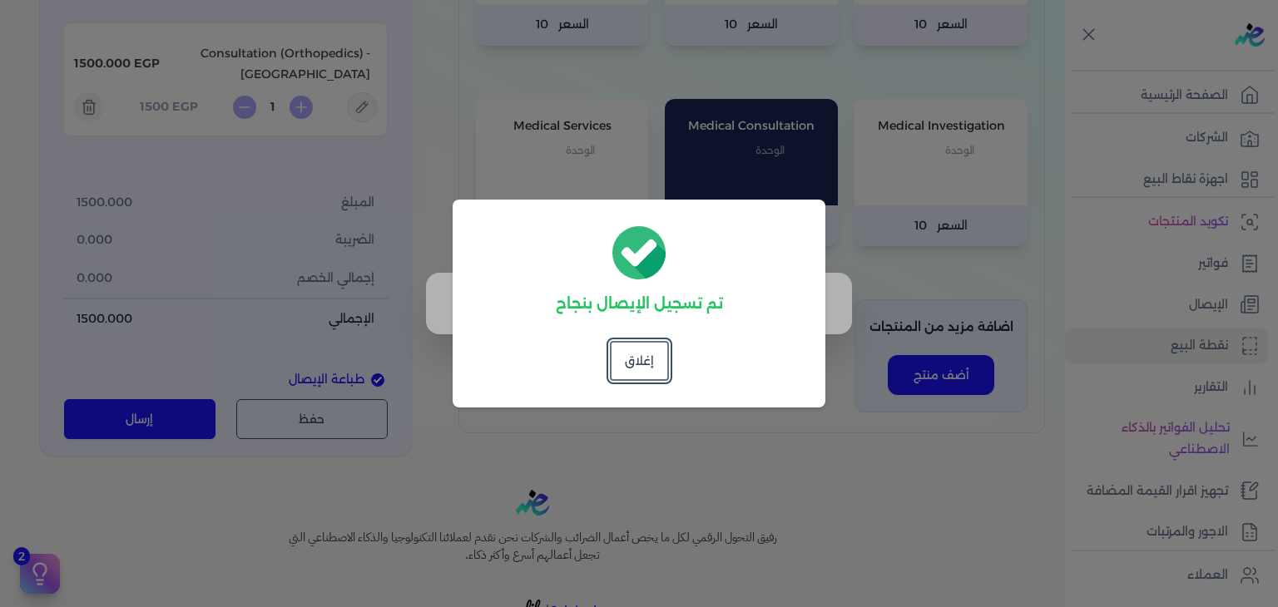
click at [605, 380] on div "تم تسجيل الإيصال بنجاح إغلاق" at bounding box center [639, 304] width 373 height 208
click at [633, 362] on button "إغلاق" at bounding box center [639, 361] width 59 height 40
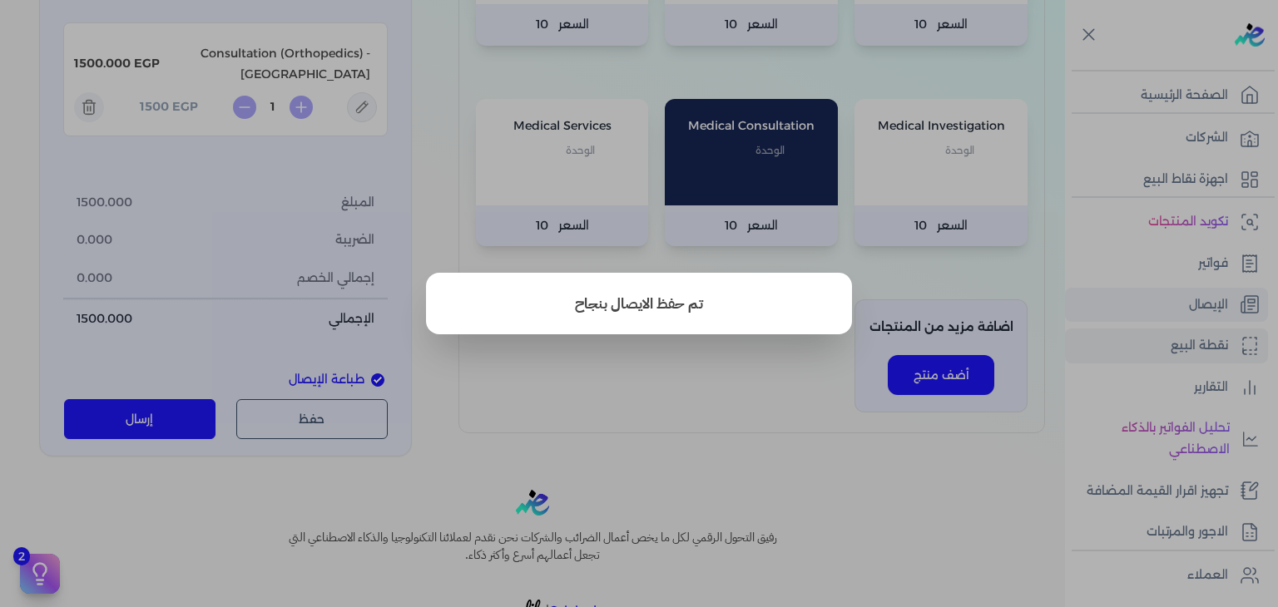
click at [1157, 294] on button "close" at bounding box center [639, 303] width 1278 height 607
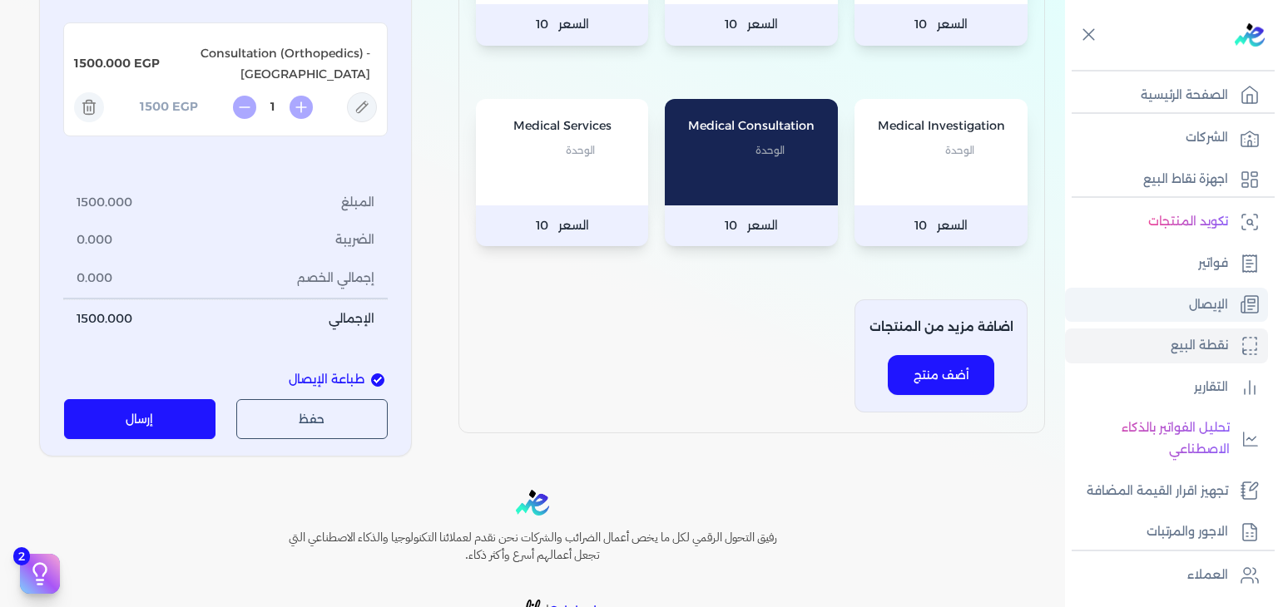
click at [1158, 294] on link "الإيصال" at bounding box center [1166, 305] width 203 height 35
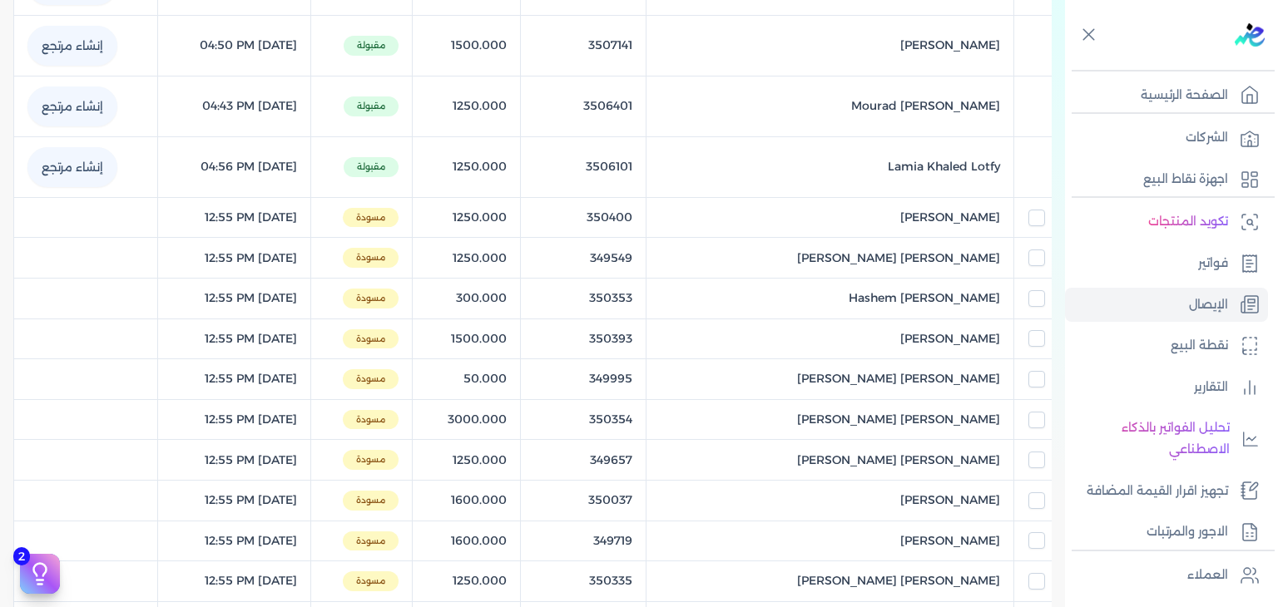
scroll to position [499, 0]
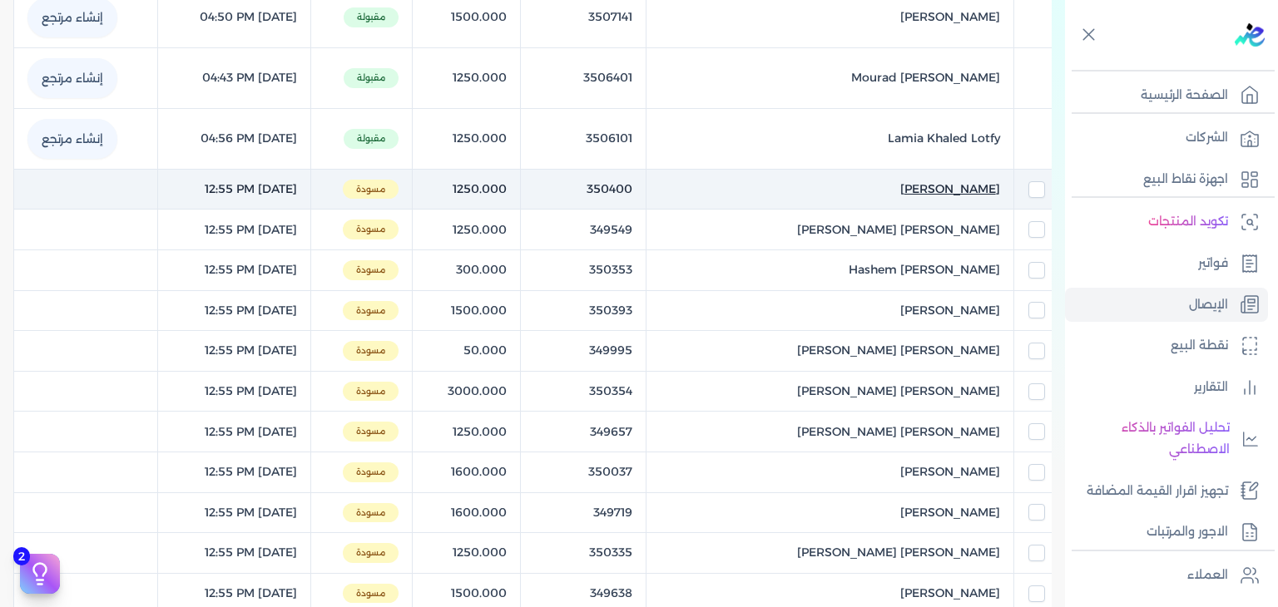
click at [900, 190] on span "[PERSON_NAME]" at bounding box center [950, 189] width 100 height 17
select select "EGP"
select select "EGS"
select select "B"
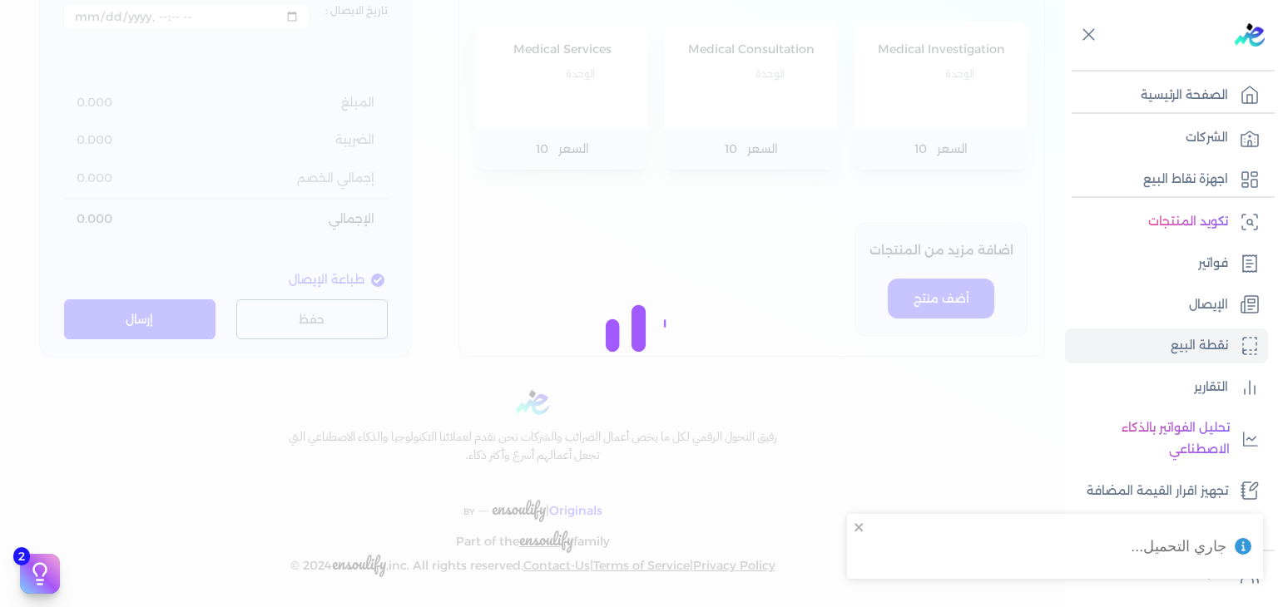
type input "350400"
type input "[PERSON_NAME]"
type input "[DATE]T12:55:51"
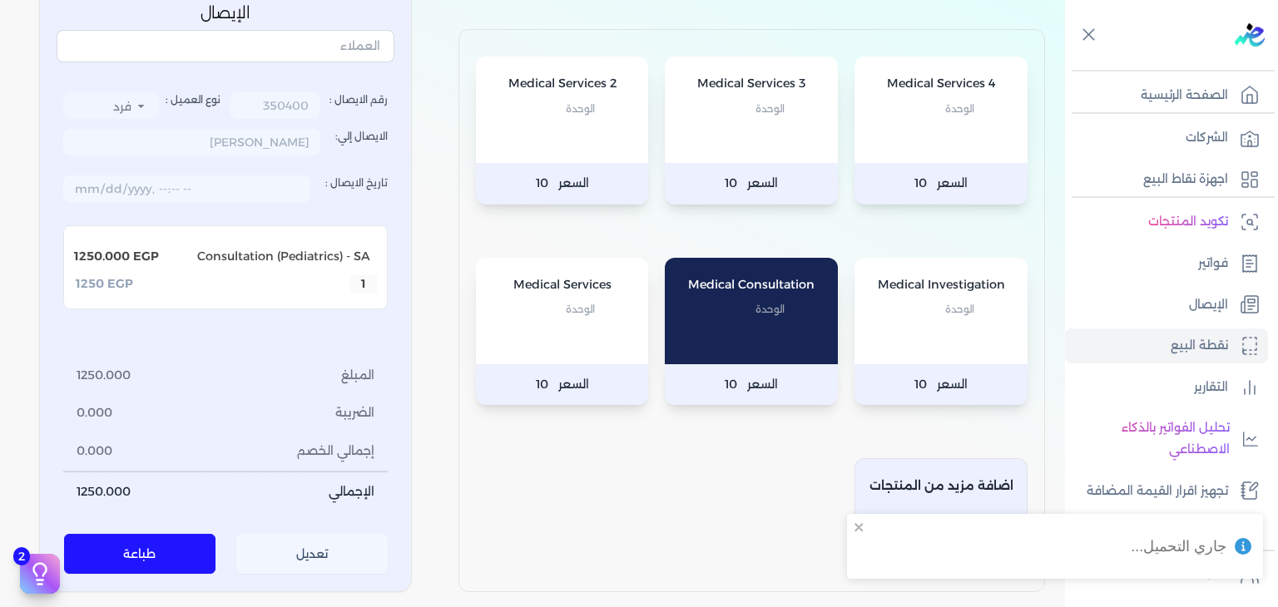
scroll to position [160, 0]
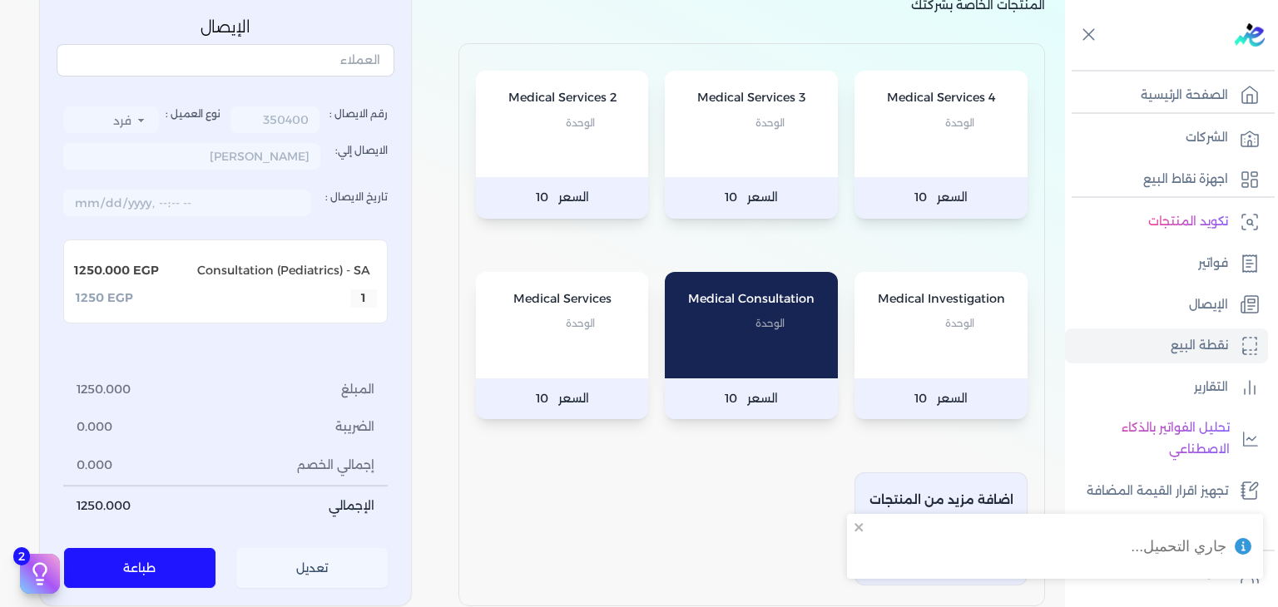
click at [312, 557] on button "تعديل" at bounding box center [312, 569] width 152 height 40
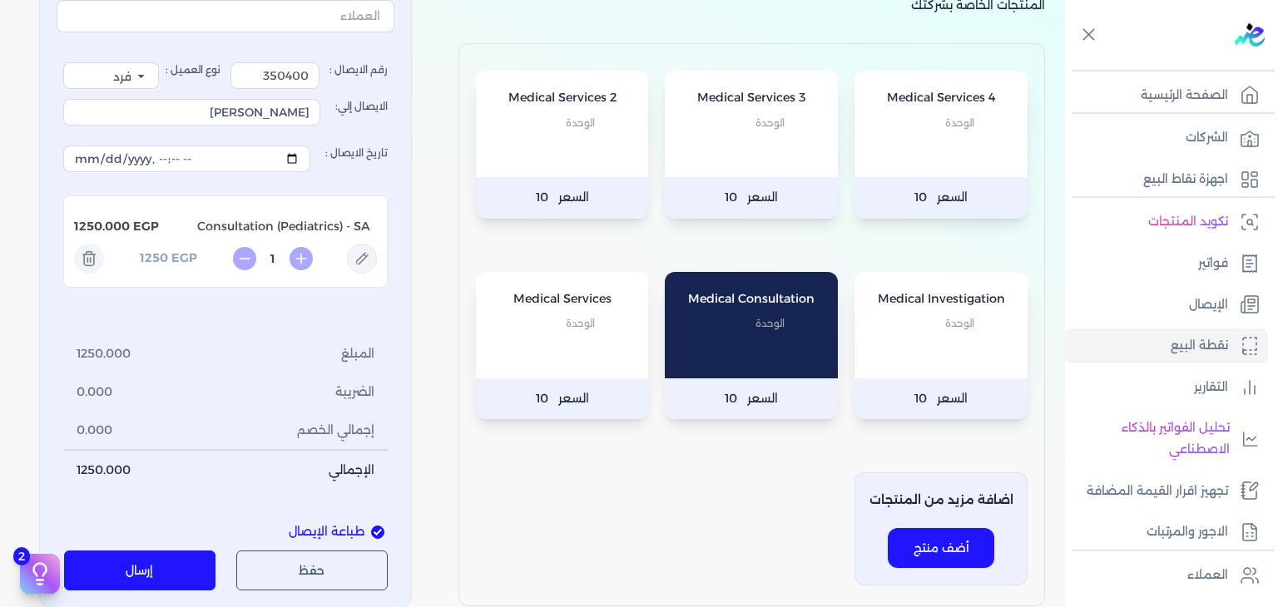
click at [369, 257] on icon at bounding box center [362, 259] width 30 height 30
type input "Consultation (Pediatrics) - SA"
type input "1250"
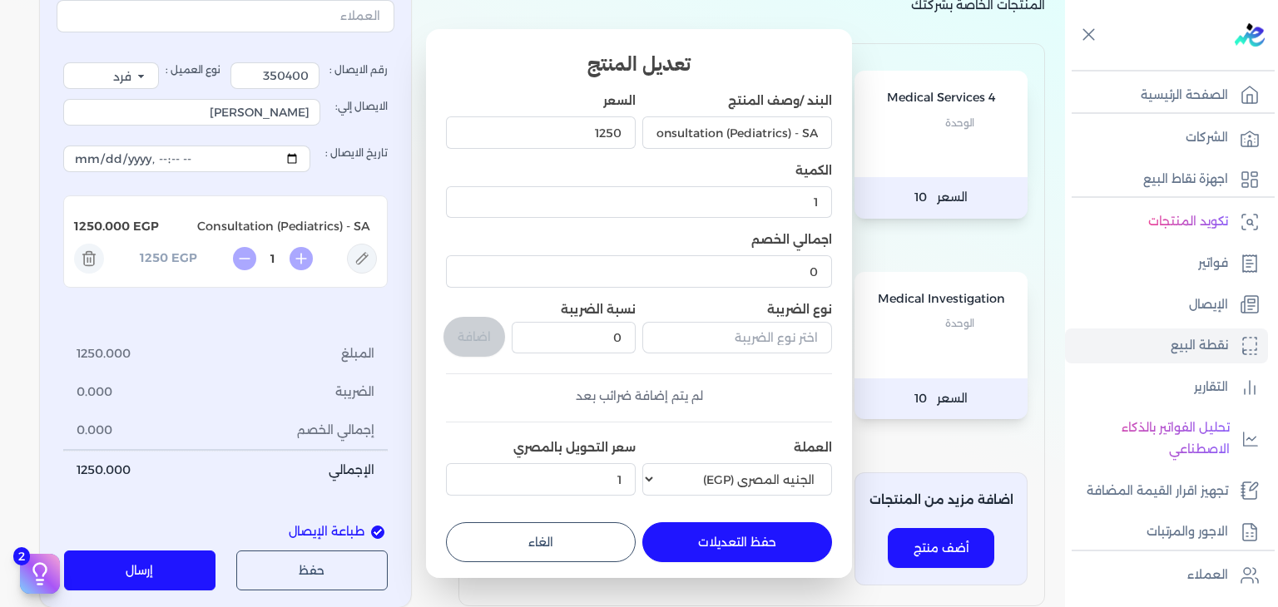
click at [572, 539] on button "الغاء" at bounding box center [541, 542] width 190 height 40
type input "0"
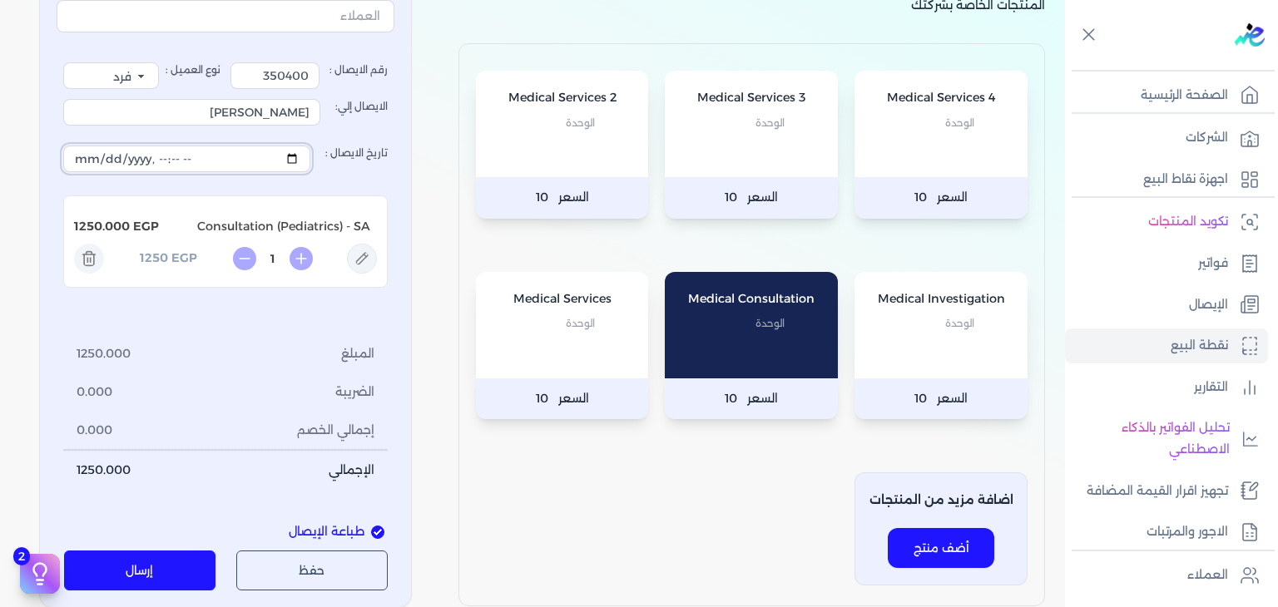
click at [300, 156] on input "تاريخ الايصال :" at bounding box center [186, 159] width 247 height 27
type input "[DATE]T12:55:51"
click at [156, 567] on button "إرسال" at bounding box center [140, 571] width 152 height 40
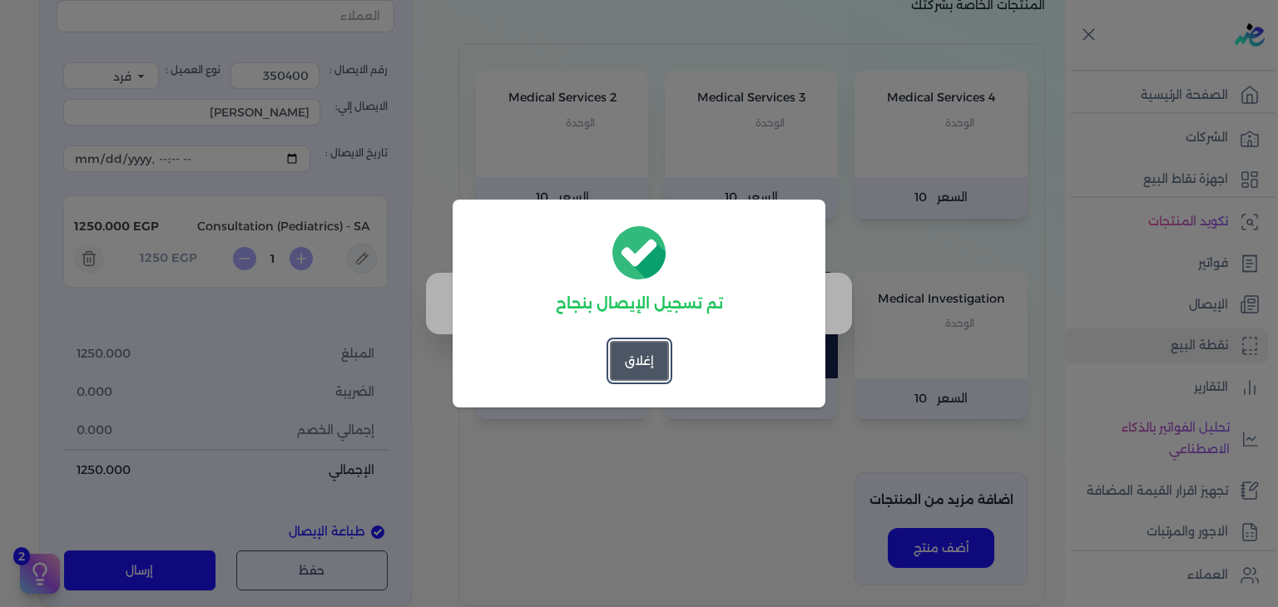
click at [662, 356] on button "إغلاق" at bounding box center [639, 361] width 59 height 40
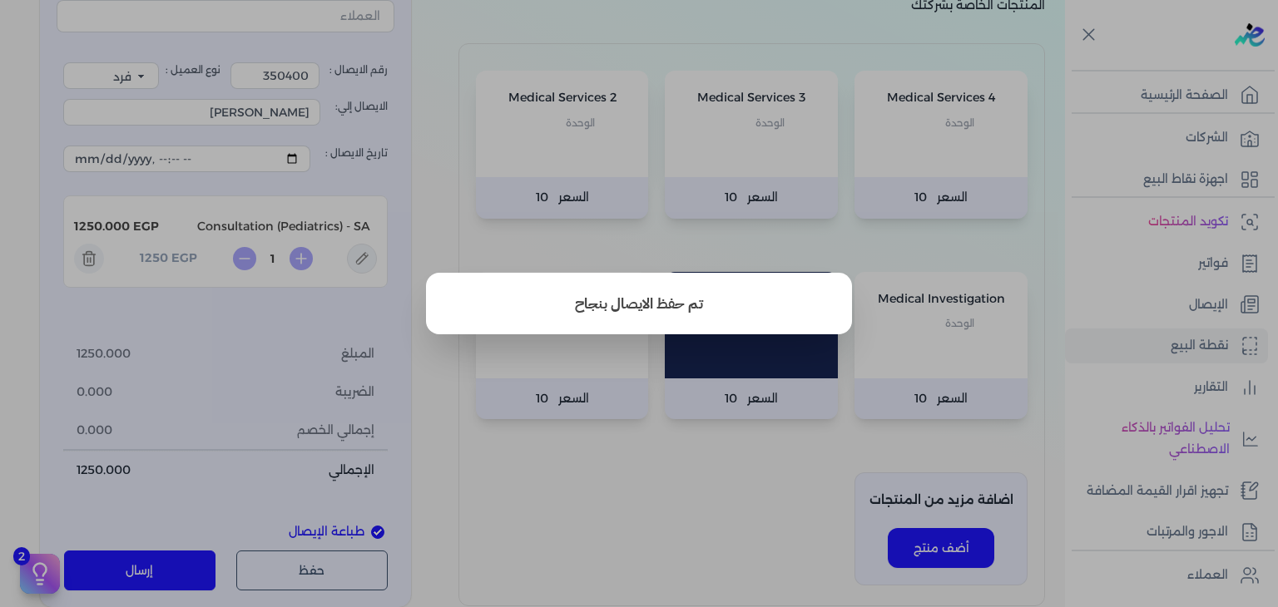
click at [1167, 305] on button "close" at bounding box center [639, 303] width 1278 height 607
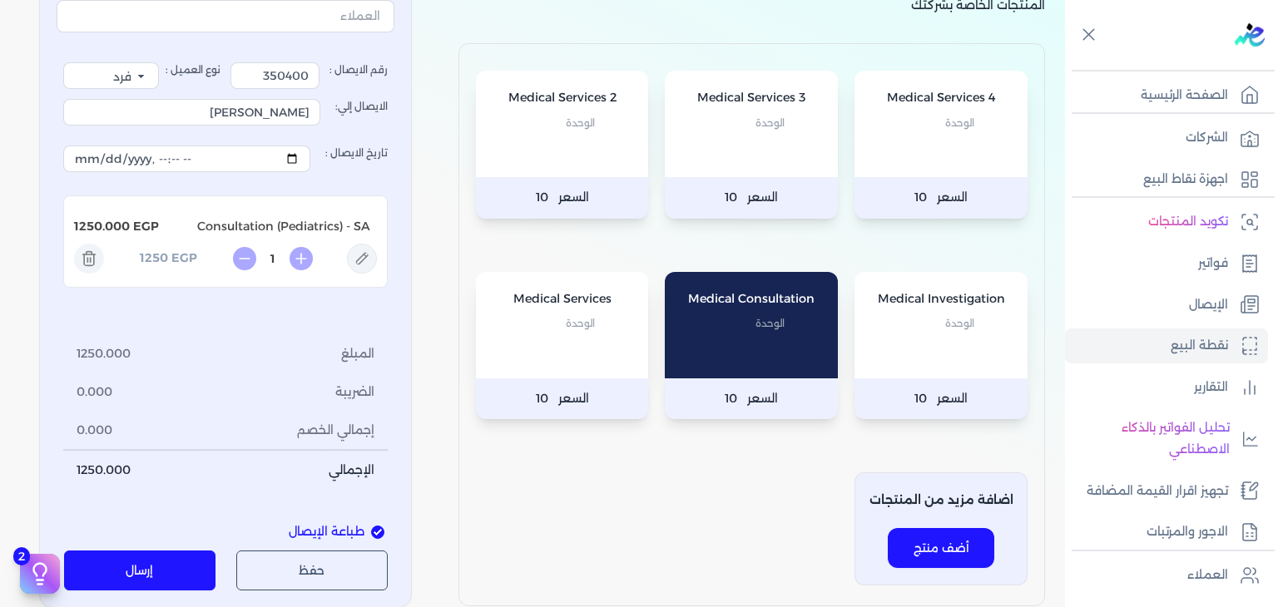
click at [1167, 305] on link "الإيصال" at bounding box center [1166, 305] width 203 height 35
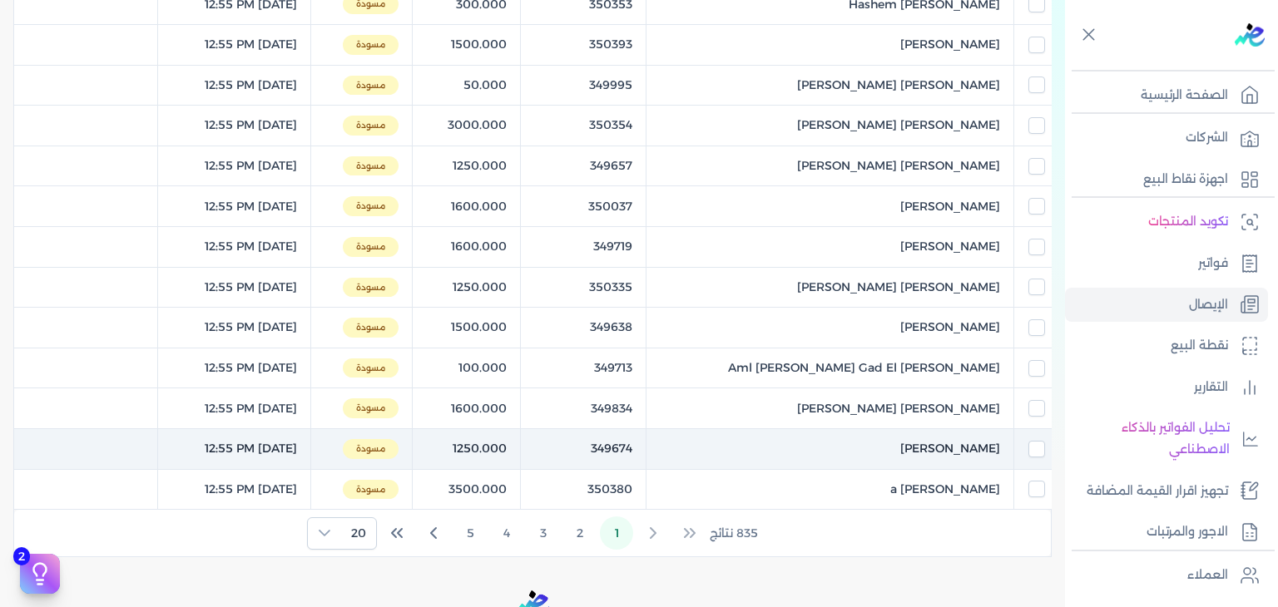
scroll to position [729, 0]
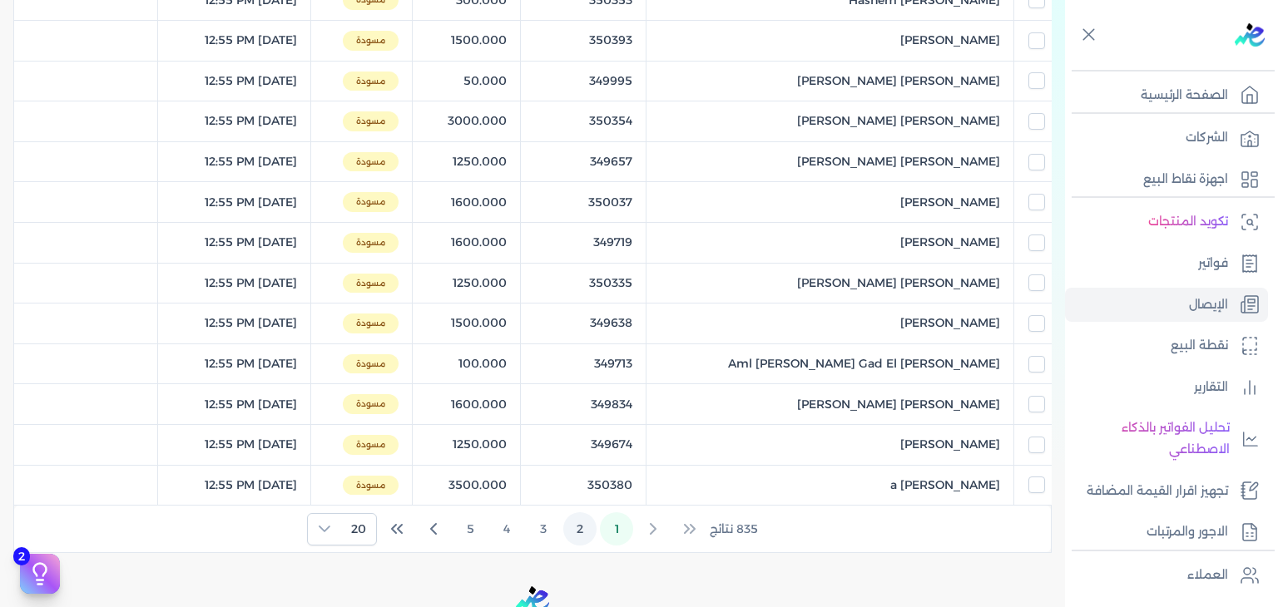
click at [577, 526] on button "2" at bounding box center [579, 528] width 33 height 33
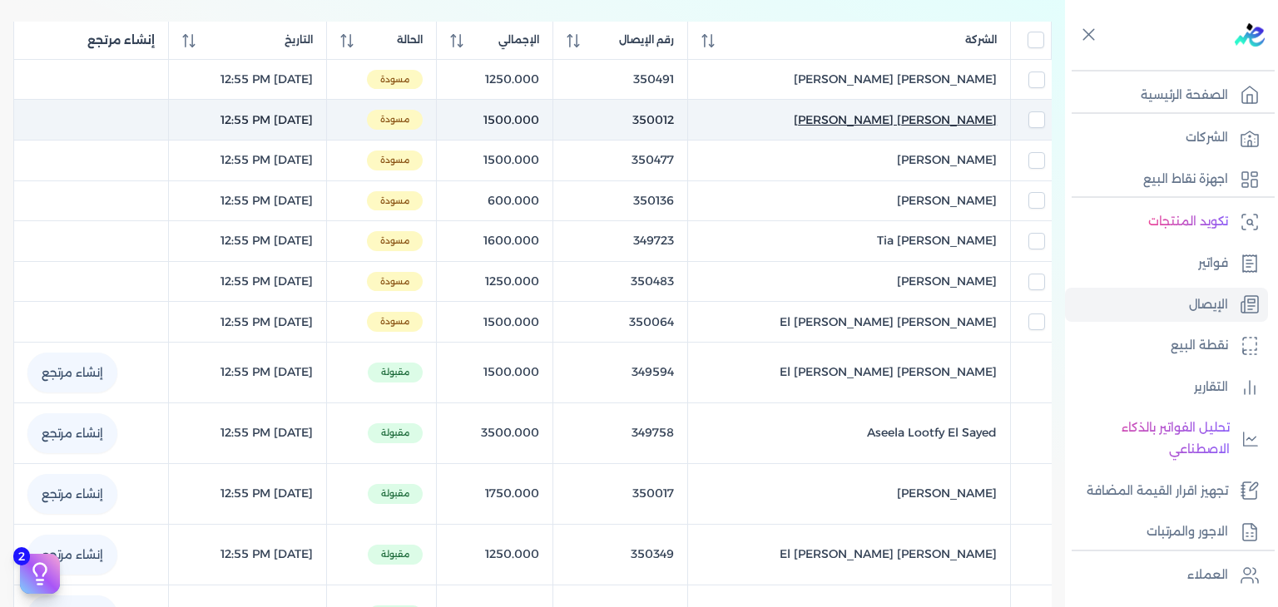
scroll to position [146, 0]
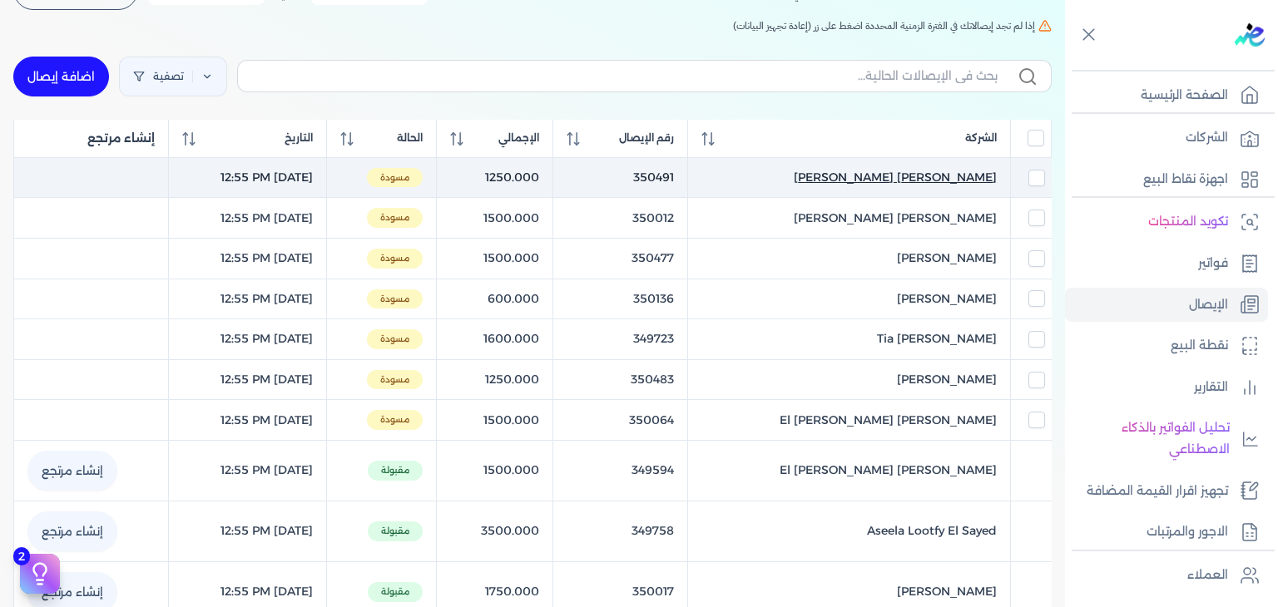
click at [905, 173] on span "[PERSON_NAME] [PERSON_NAME]" at bounding box center [895, 177] width 203 height 17
select select "EGP"
select select "EGS"
select select "B"
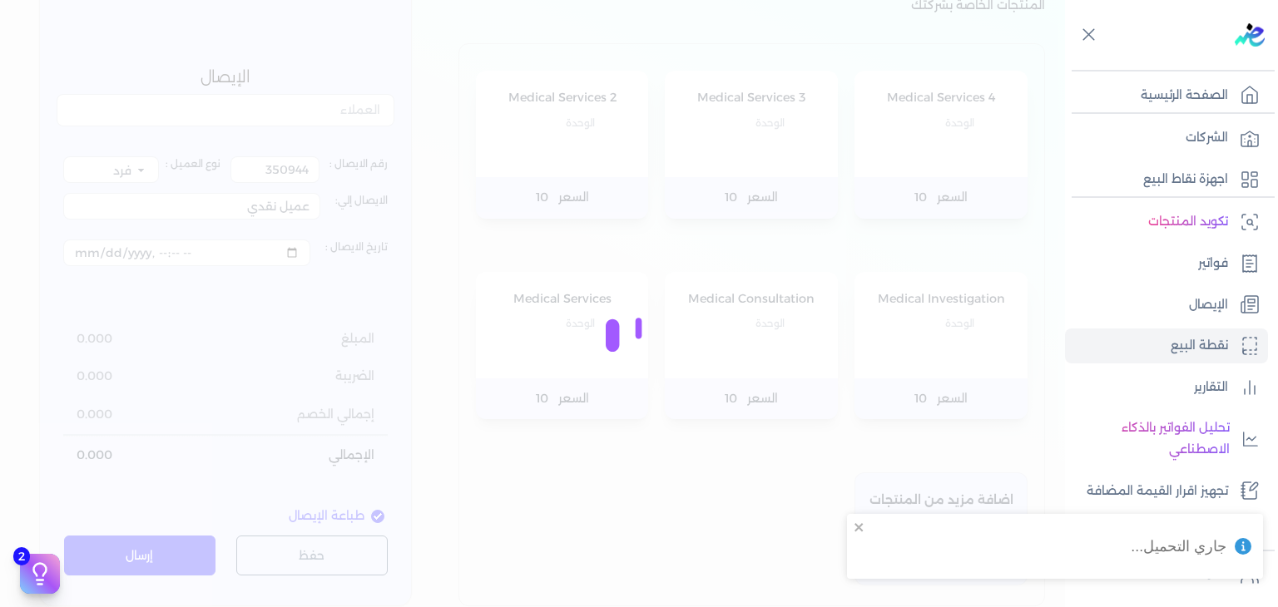
type input "350491"
type input "[PERSON_NAME] [PERSON_NAME]"
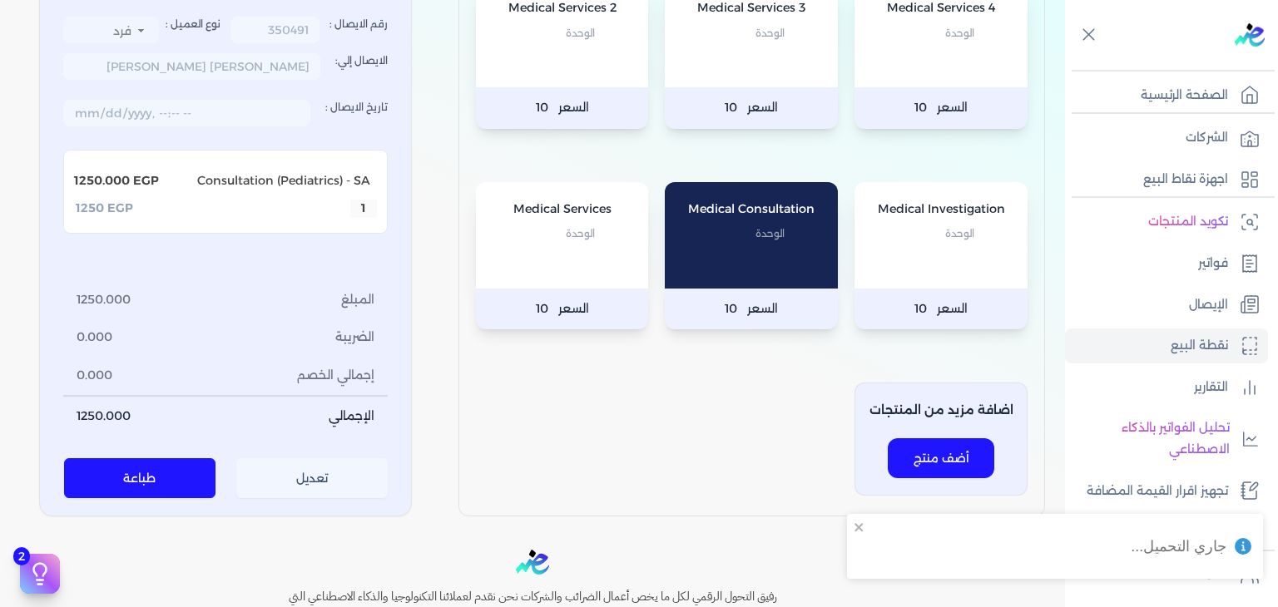
scroll to position [243, 0]
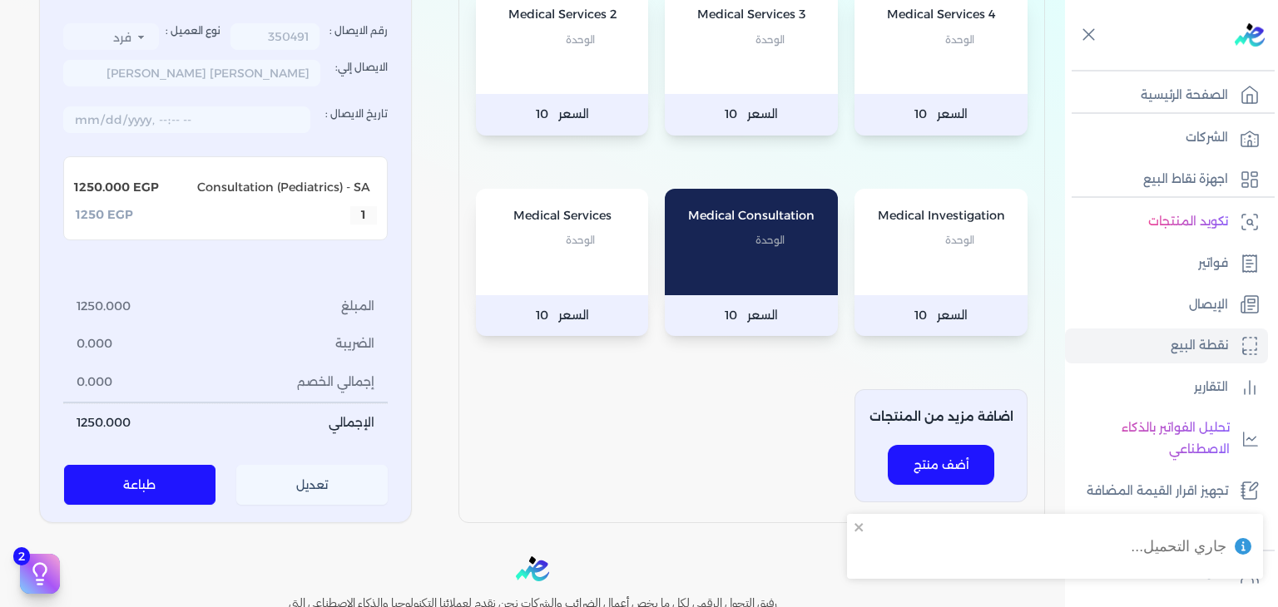
click at [319, 473] on button "تعديل" at bounding box center [312, 486] width 152 height 40
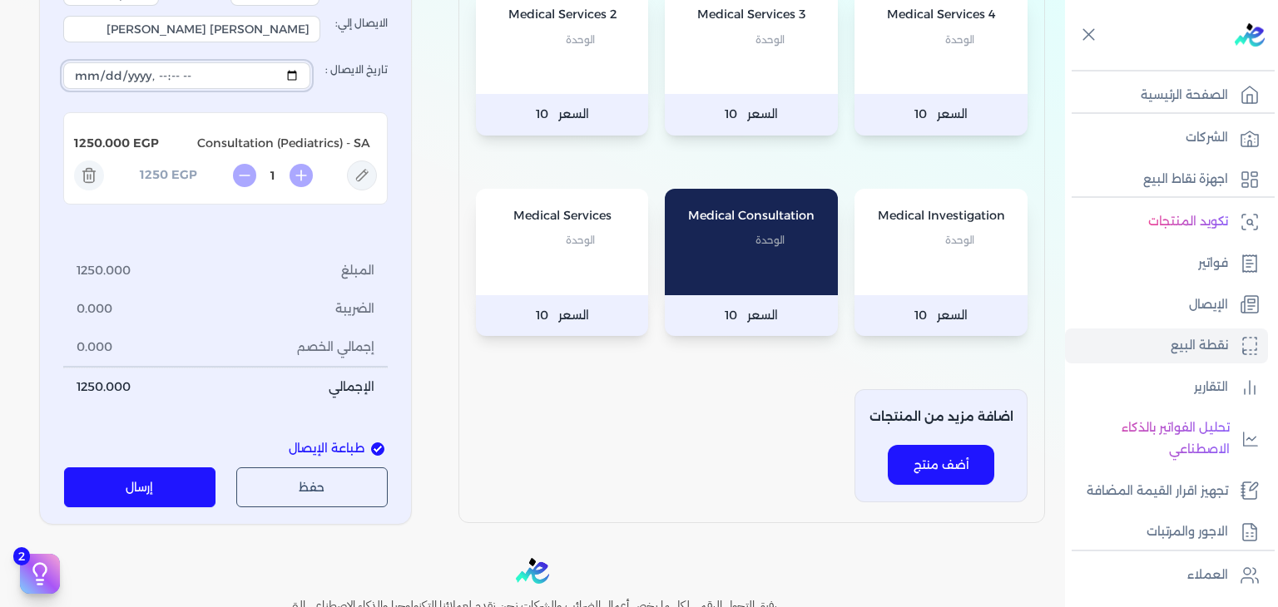
click at [301, 71] on input "تاريخ الايصال :" at bounding box center [186, 75] width 247 height 27
type input "[DATE]T12:55:51"
click at [146, 458] on label "طباعة الإيصال" at bounding box center [226, 449] width 338 height 38
click at [371, 456] on input "طباعة الإيصال" at bounding box center [377, 449] width 13 height 13
checkbox input "false"
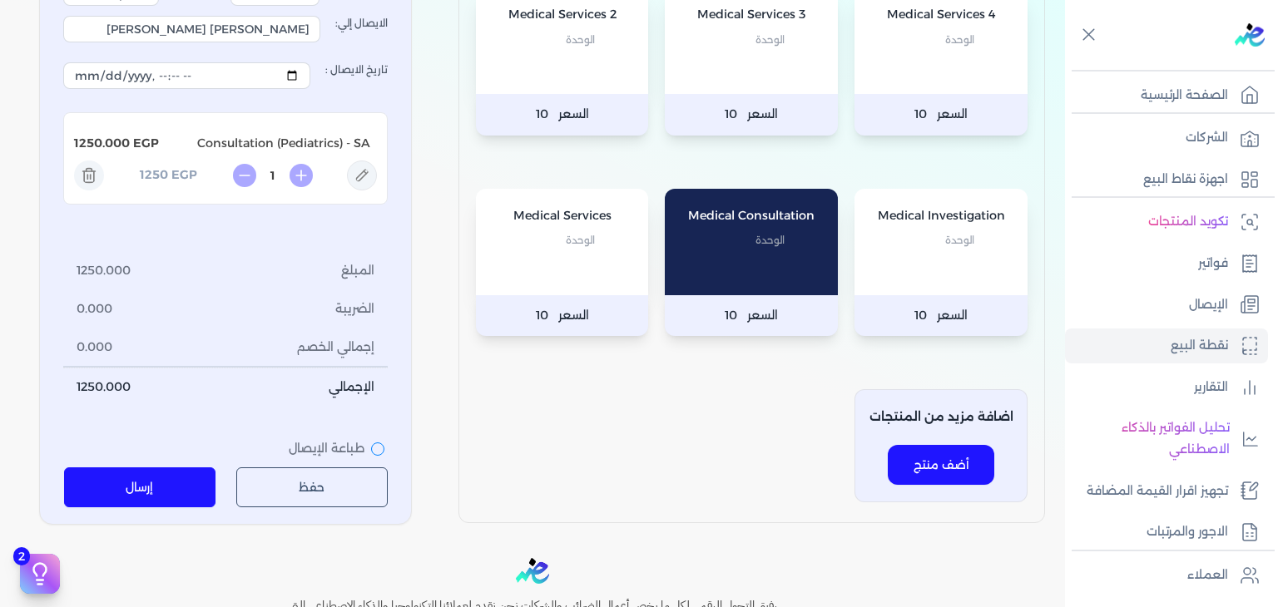
click at [148, 470] on button "إرسال" at bounding box center [140, 488] width 152 height 40
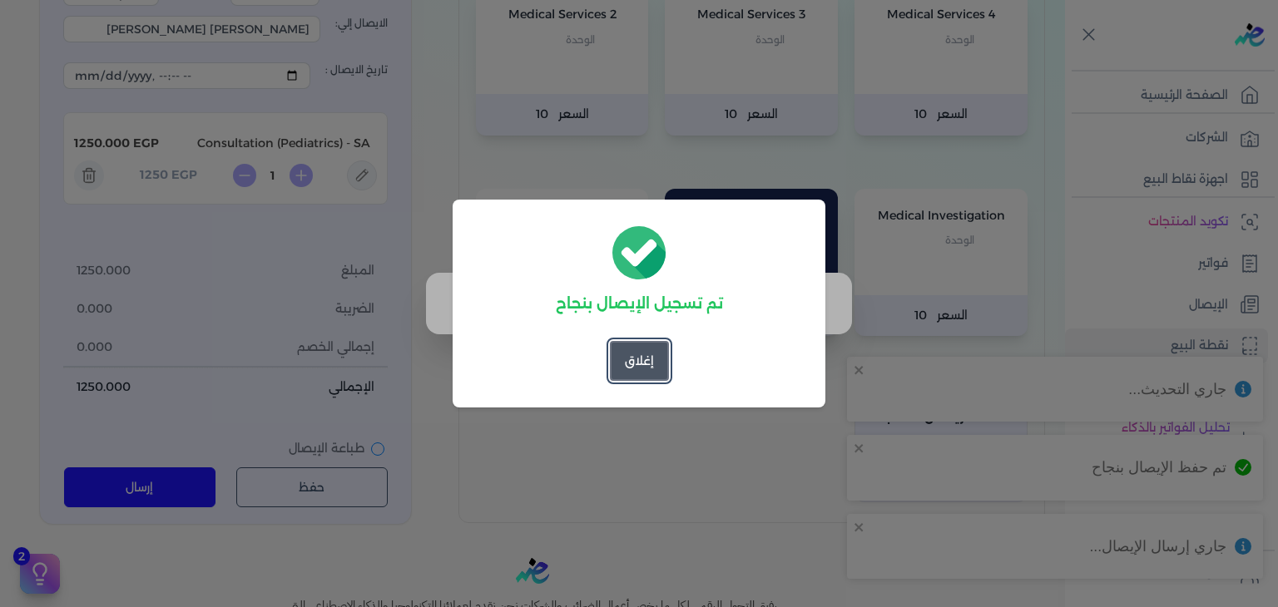
click at [646, 377] on button "إغلاق" at bounding box center [639, 361] width 59 height 40
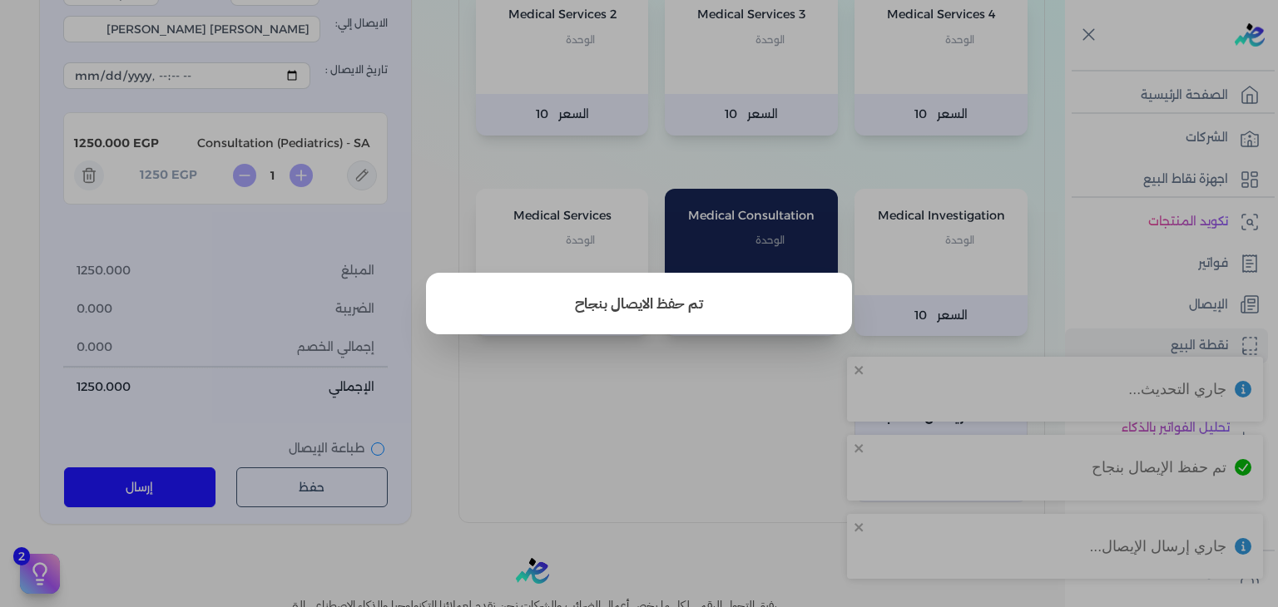
click at [1082, 81] on button "close" at bounding box center [639, 303] width 1278 height 607
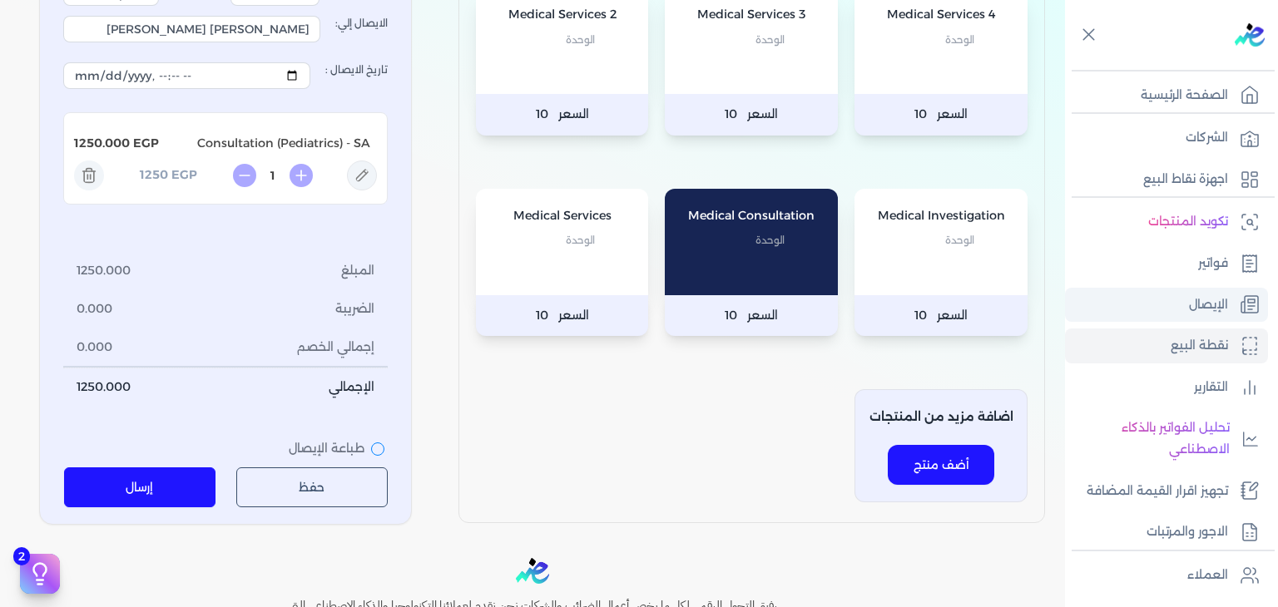
click at [1191, 295] on p "الإيصال" at bounding box center [1208, 306] width 39 height 22
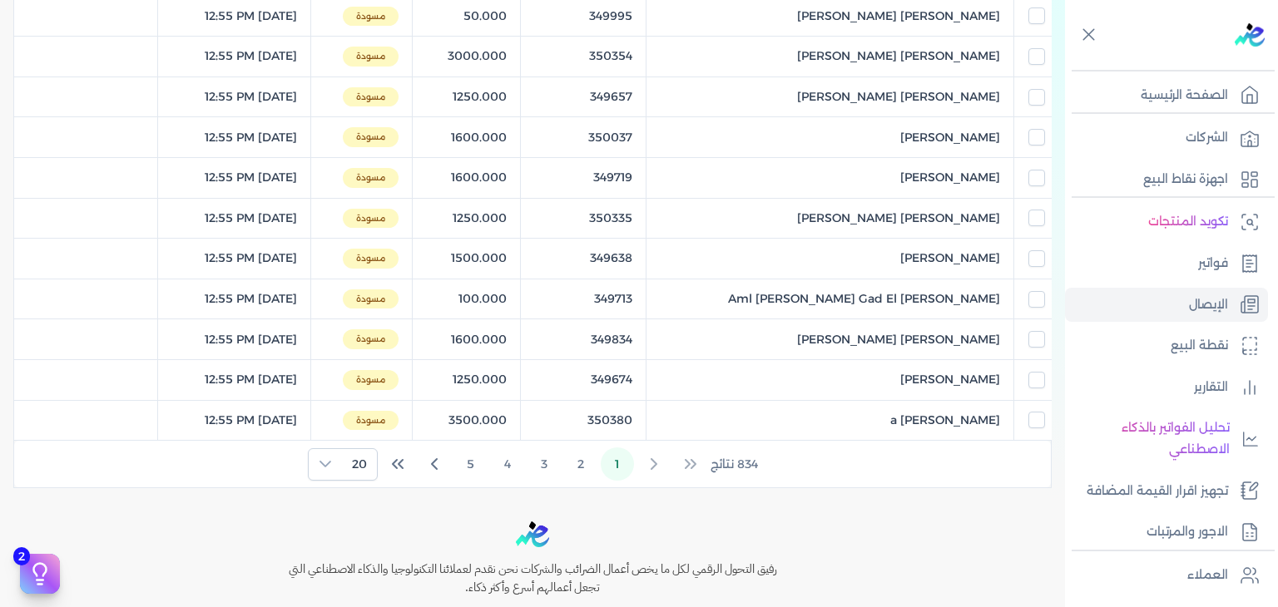
scroll to position [923, 0]
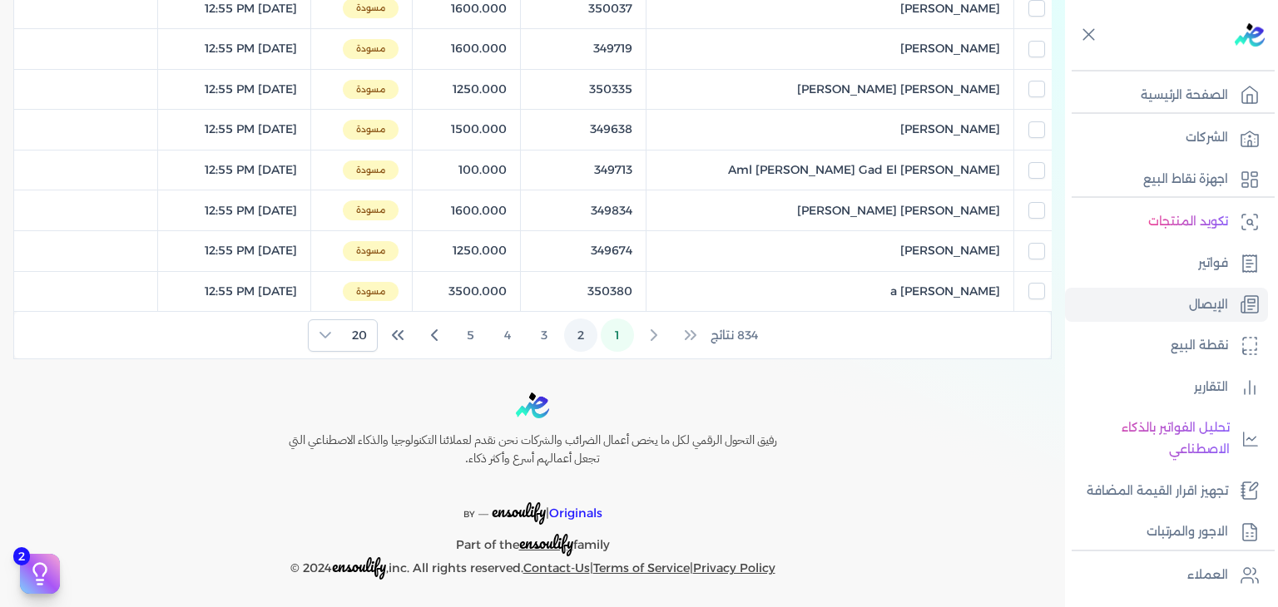
click at [586, 327] on button "2" at bounding box center [580, 335] width 33 height 33
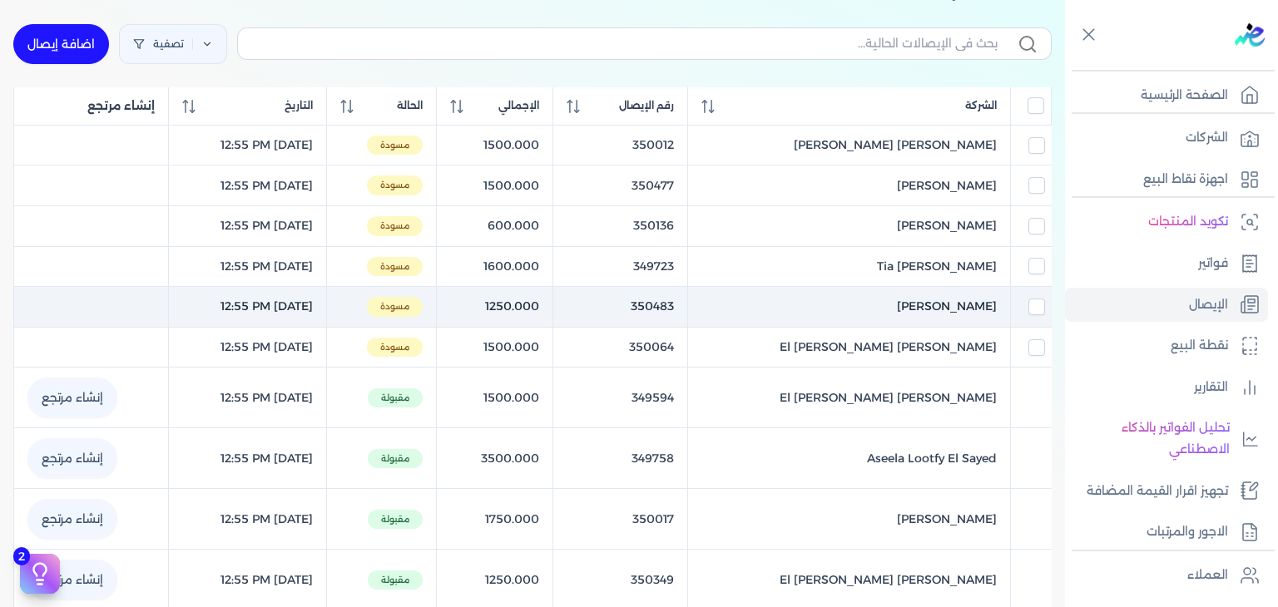
scroll to position [174, 0]
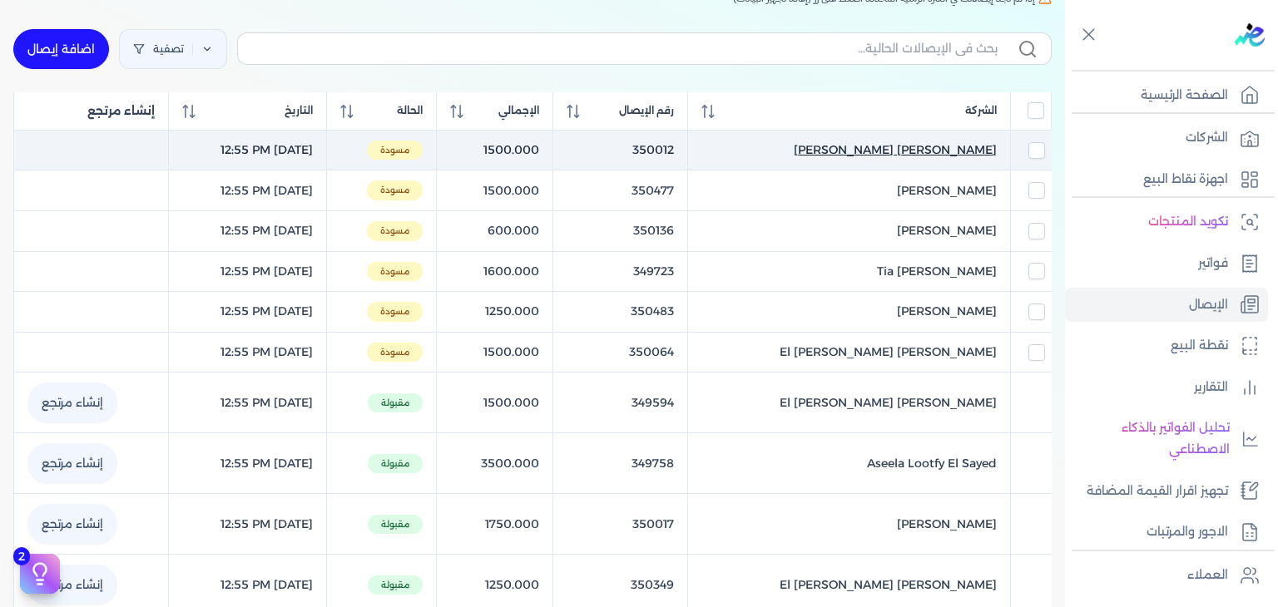
click at [936, 143] on span "[PERSON_NAME] [PERSON_NAME]" at bounding box center [895, 149] width 203 height 17
select select "EGP"
select select "EGS"
select select "B"
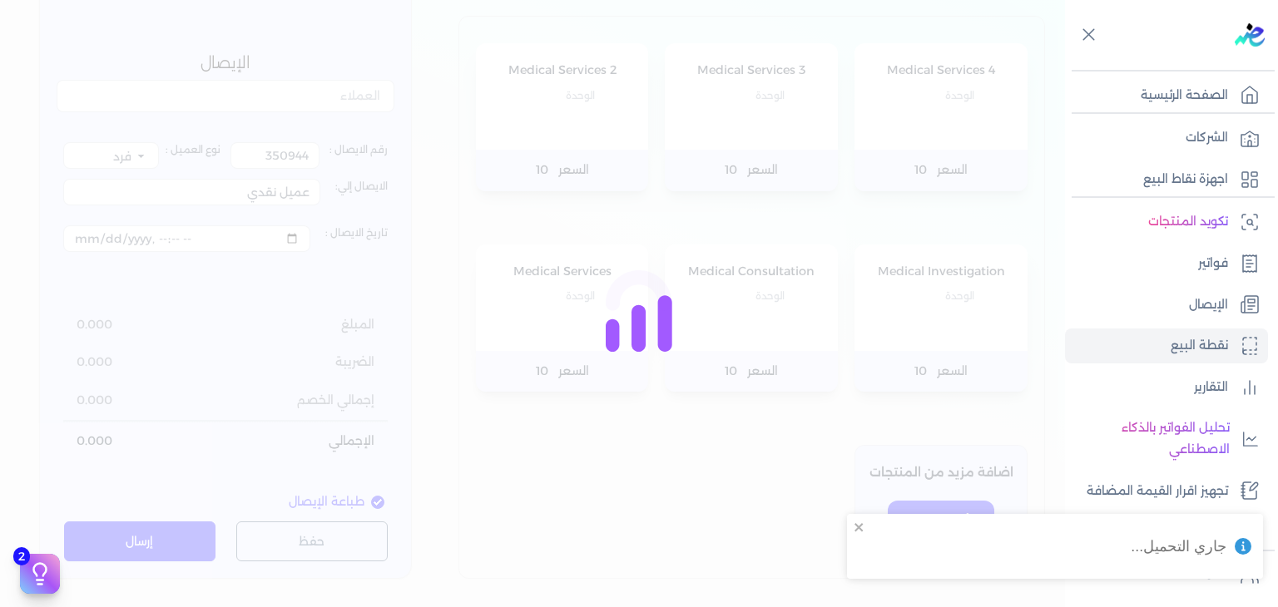
type input "350012"
type input "[PERSON_NAME] [PERSON_NAME]"
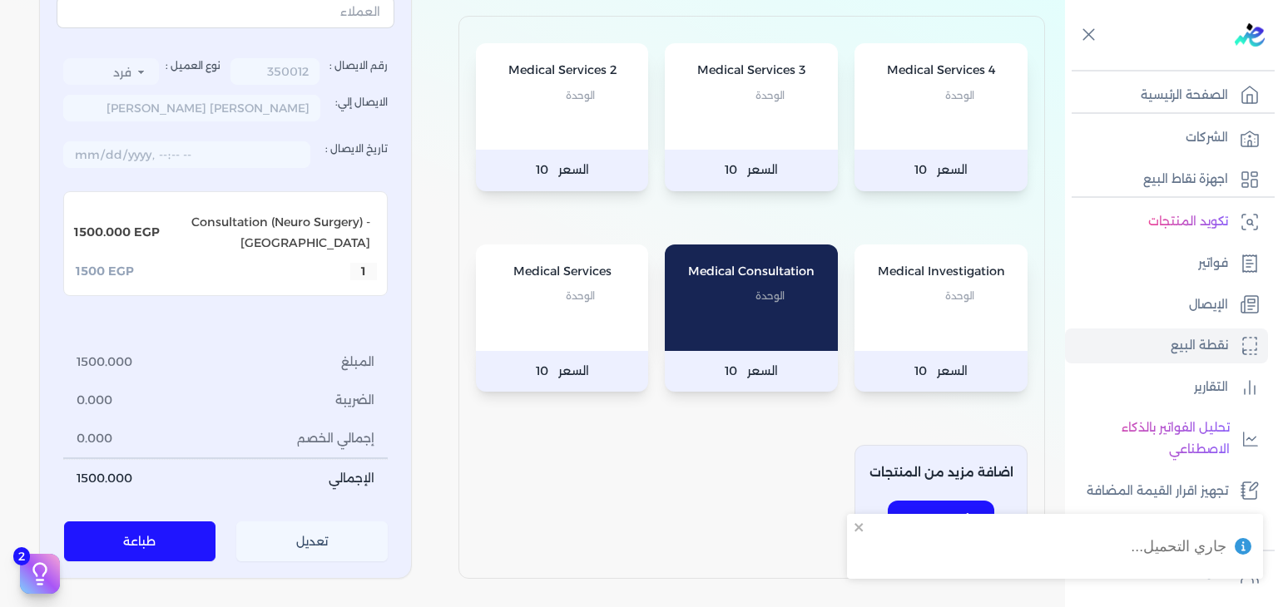
click at [304, 544] on button "تعديل" at bounding box center [312, 542] width 152 height 40
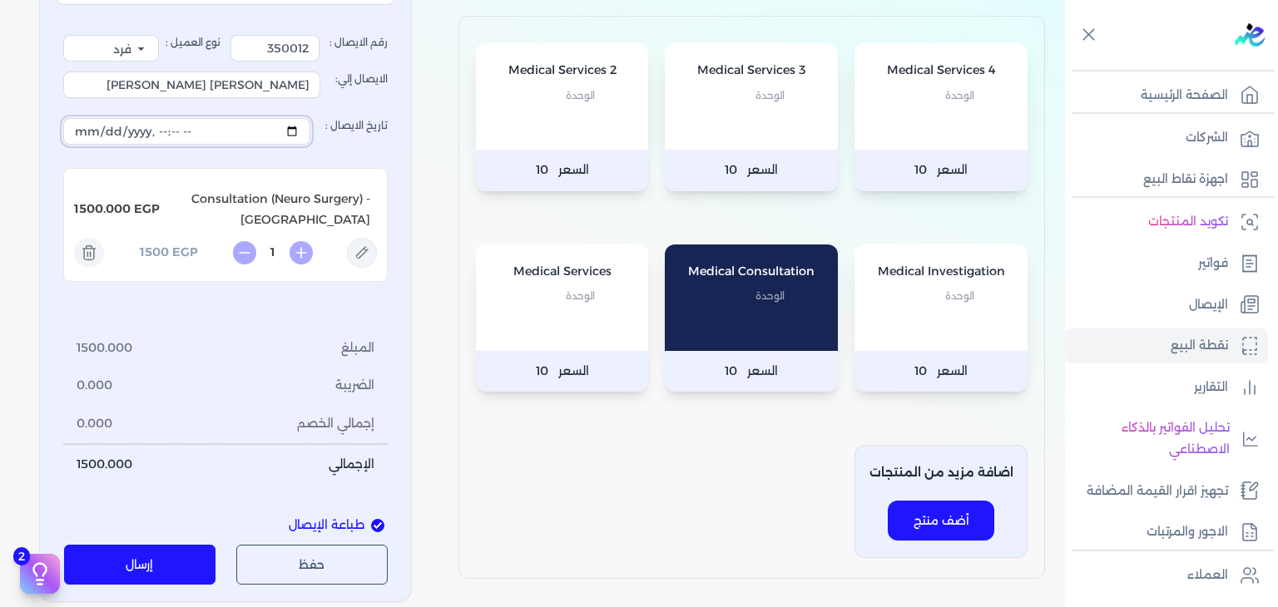
click at [298, 122] on input "تاريخ الايصال :" at bounding box center [186, 131] width 247 height 27
type input "[DATE]T12:55:51"
click at [120, 547] on button "إرسال" at bounding box center [140, 565] width 152 height 40
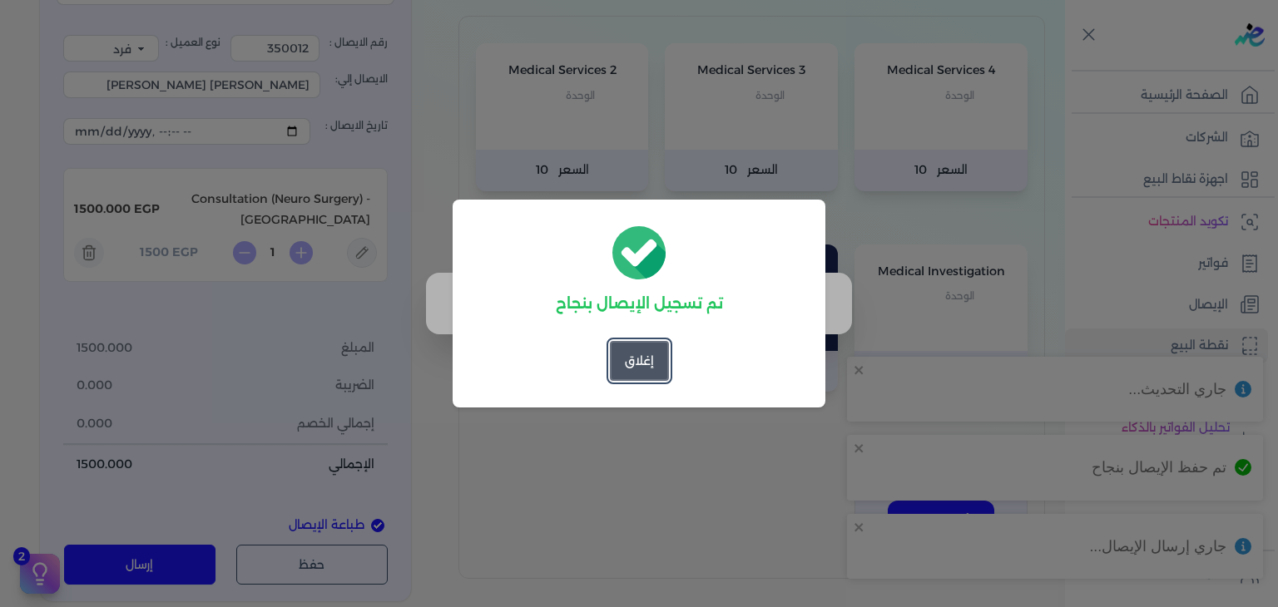
click at [656, 362] on button "إغلاق" at bounding box center [639, 361] width 59 height 40
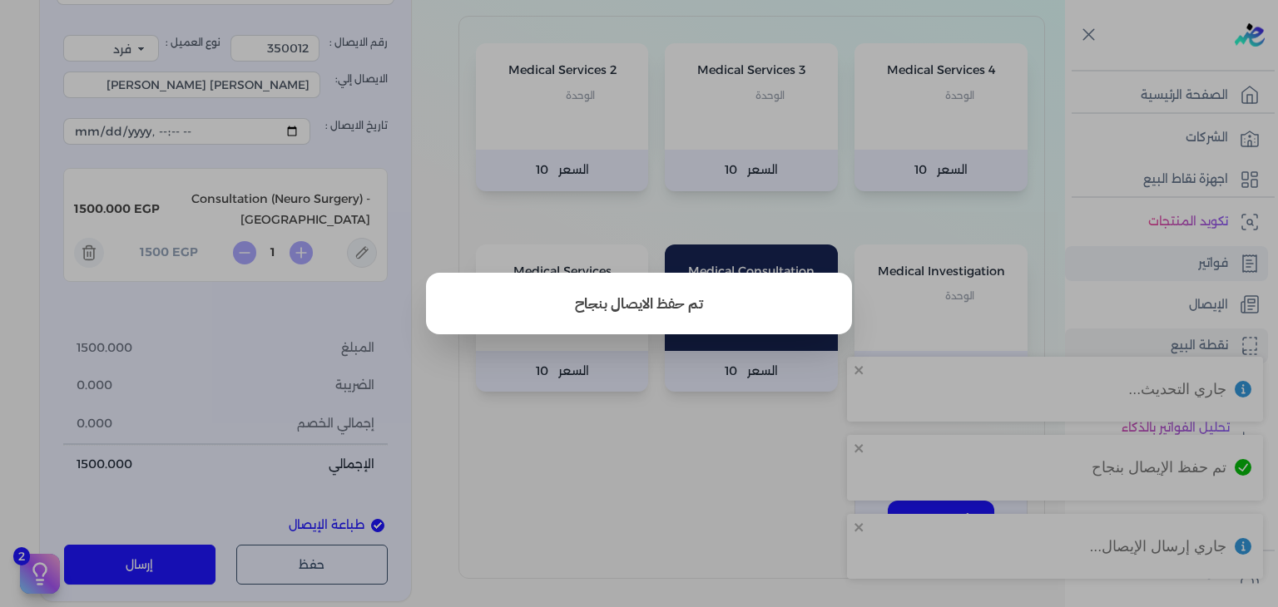
click at [1167, 280] on button "close" at bounding box center [639, 303] width 1278 height 607
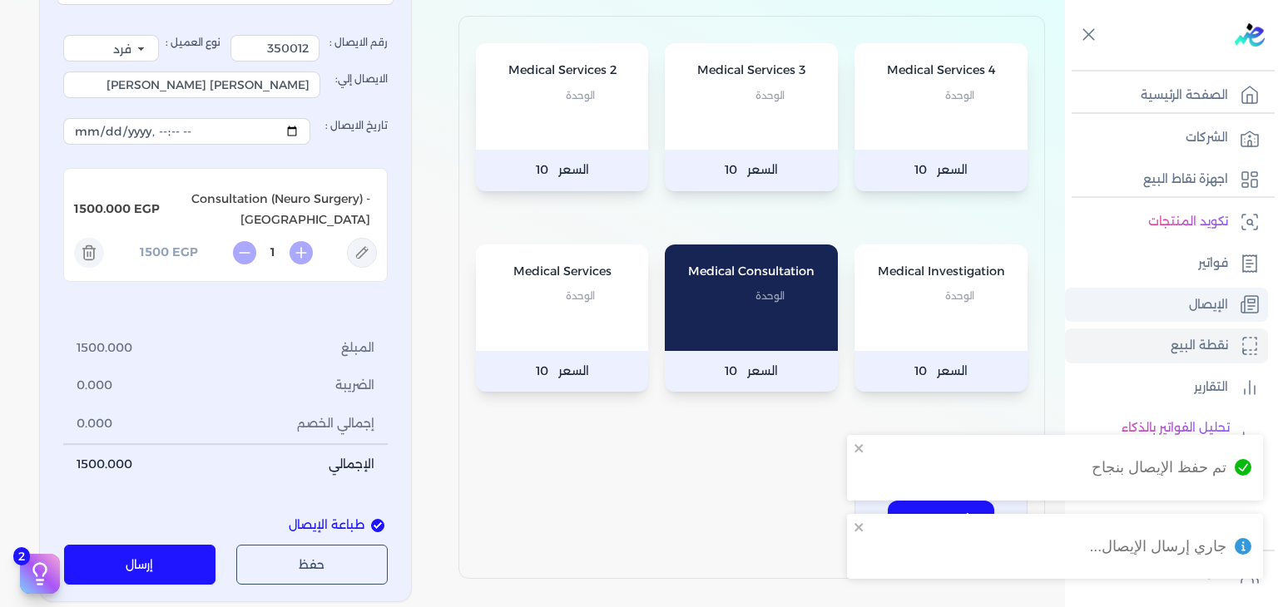
click at [1171, 300] on link "الإيصال" at bounding box center [1166, 305] width 203 height 35
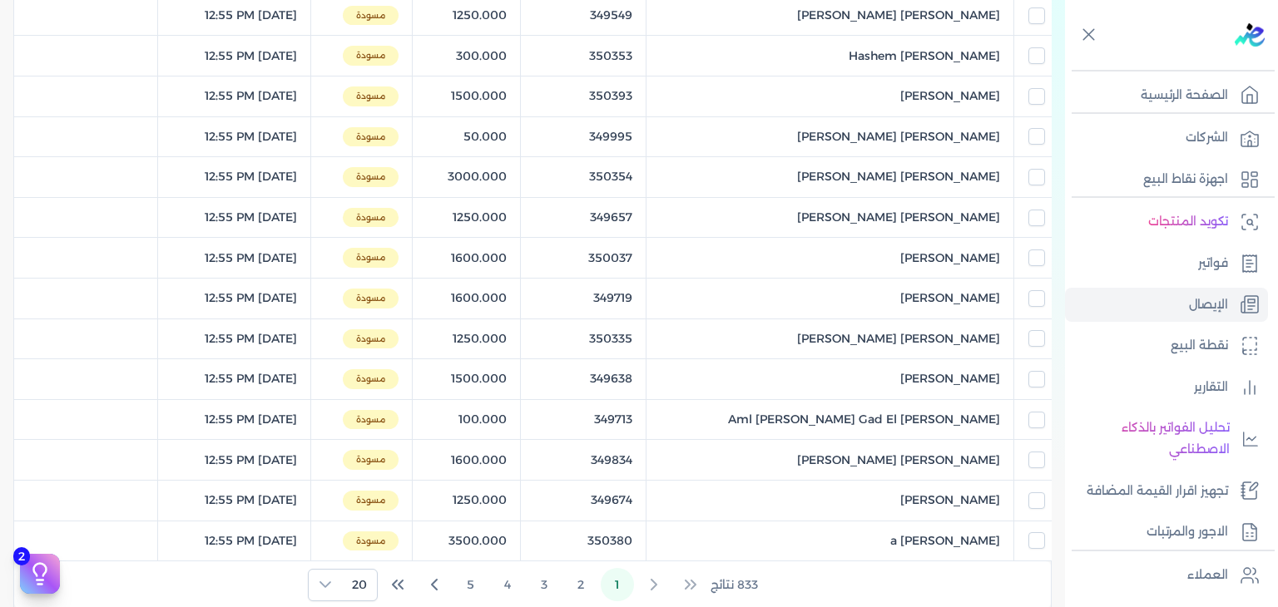
scroll to position [923, 0]
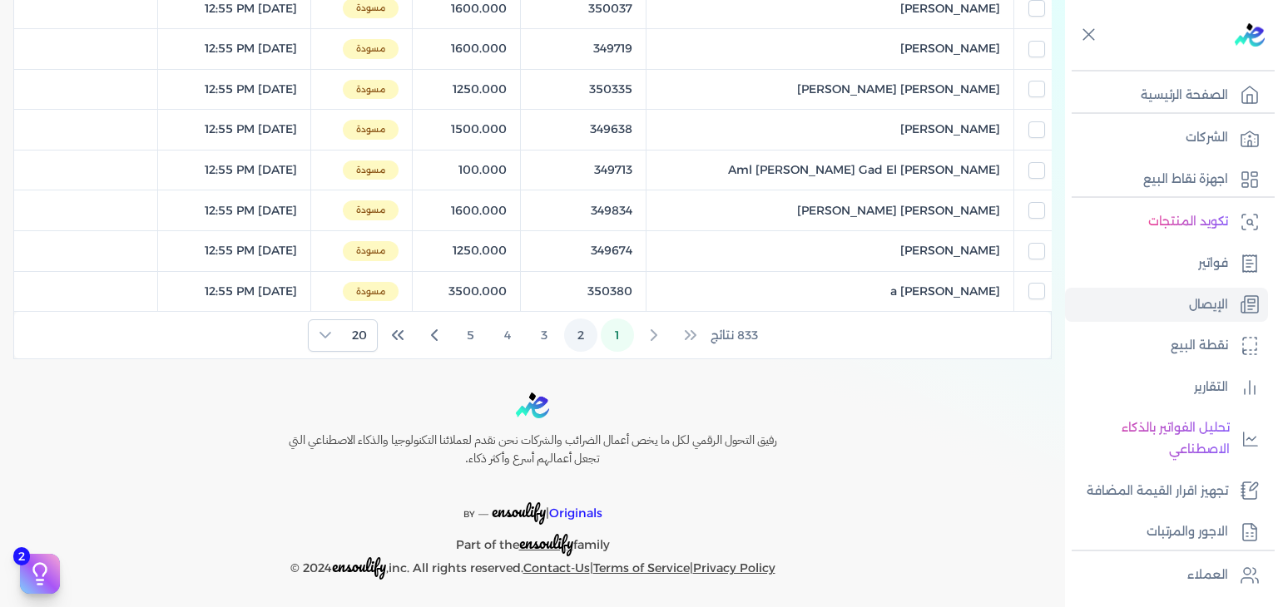
click at [585, 334] on button "2" at bounding box center [580, 335] width 33 height 33
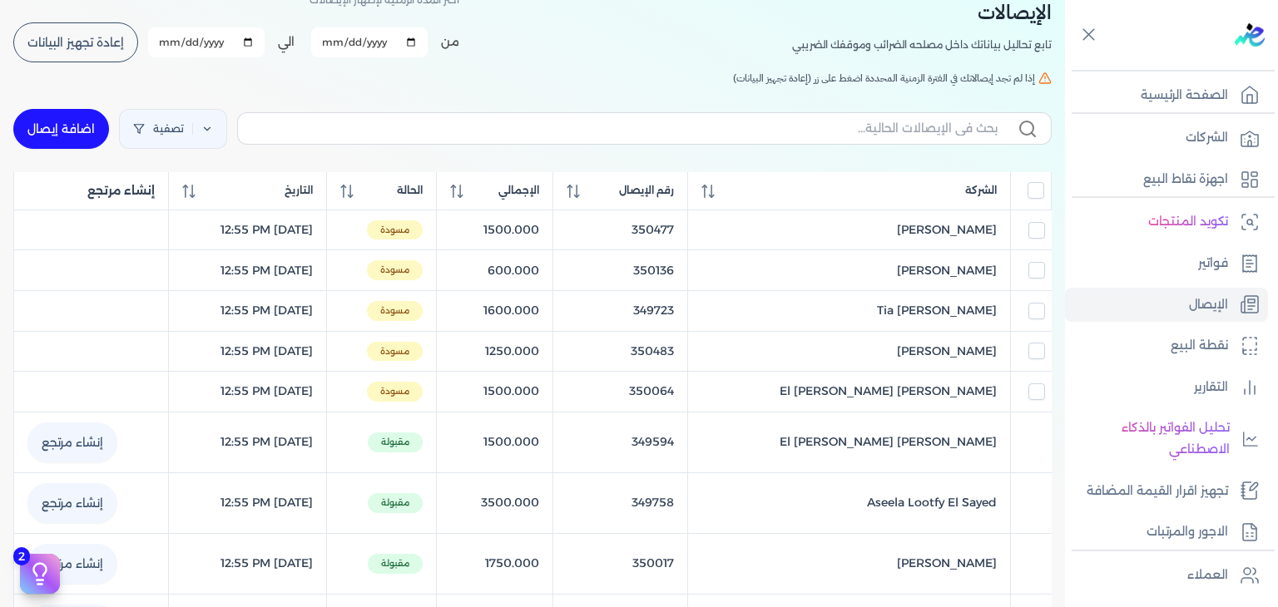
scroll to position [91, 0]
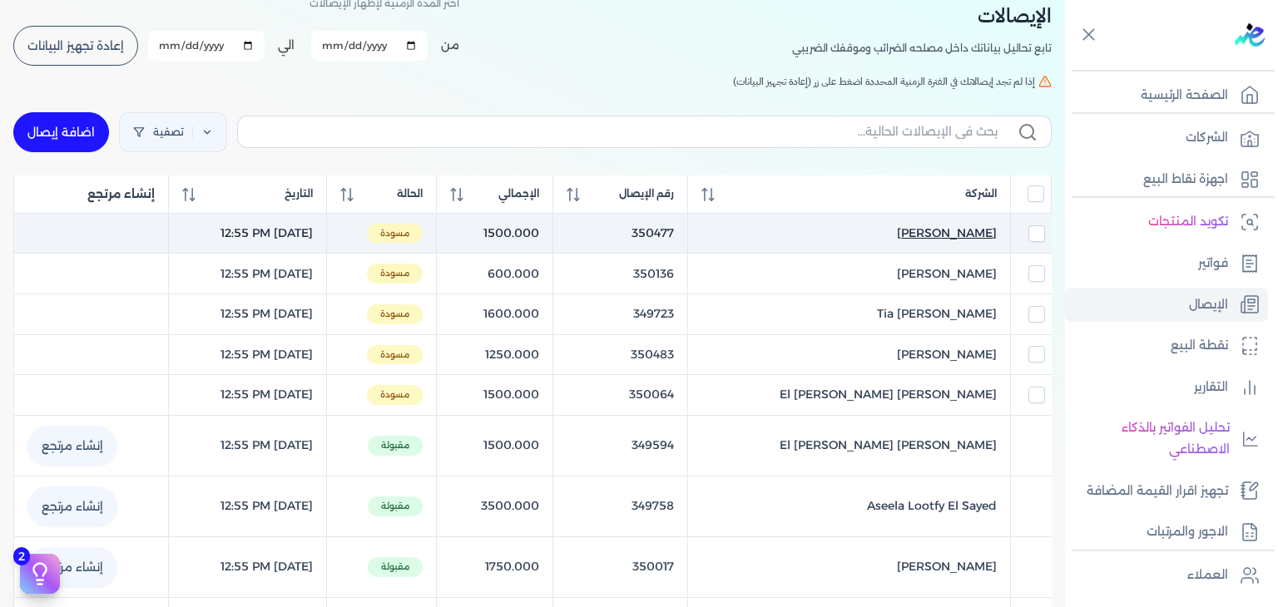
click at [897, 234] on span "[PERSON_NAME]" at bounding box center [947, 233] width 100 height 17
select select "EGP"
select select "EGS"
select select "B"
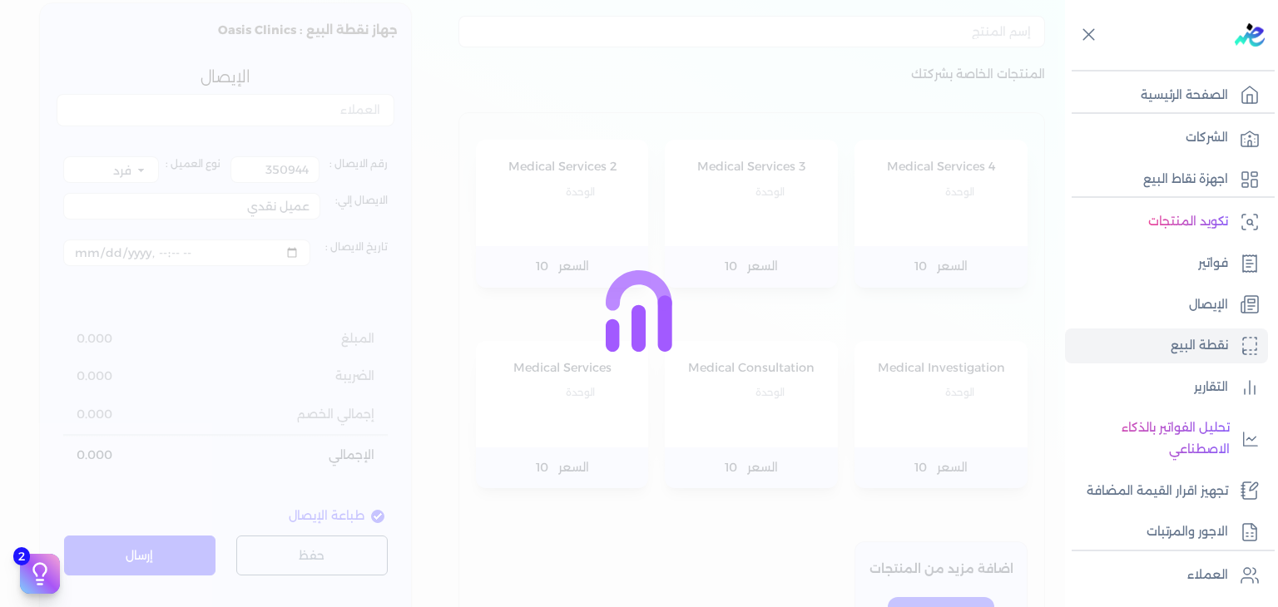
type input "350477"
type input "[PERSON_NAME]"
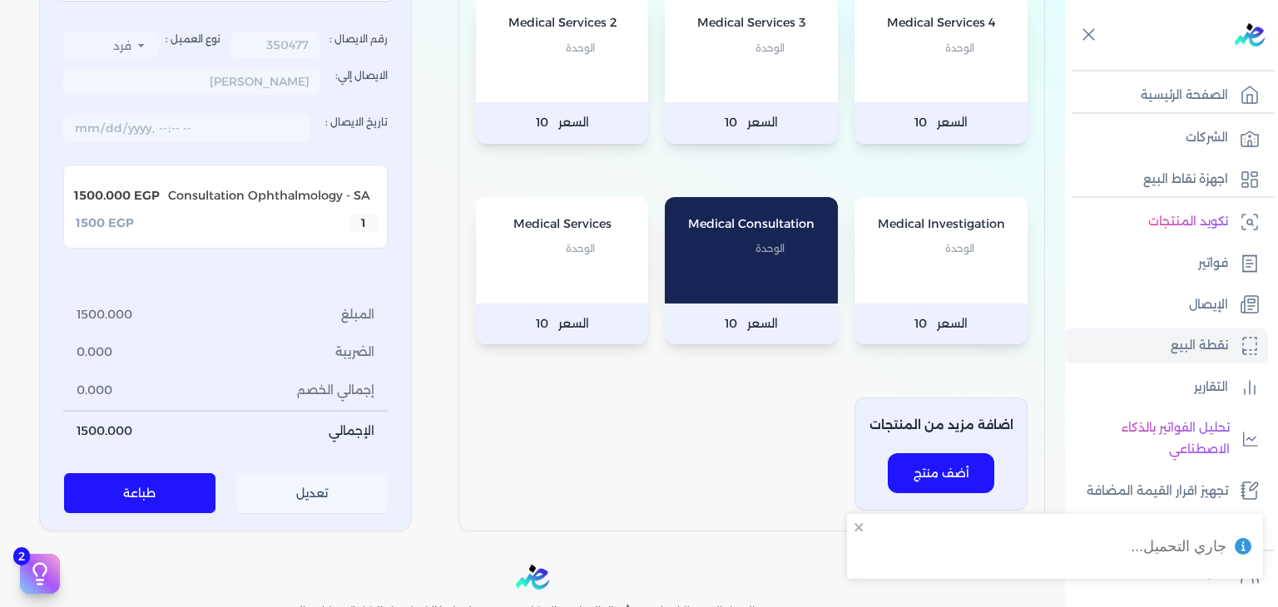
scroll to position [257, 0]
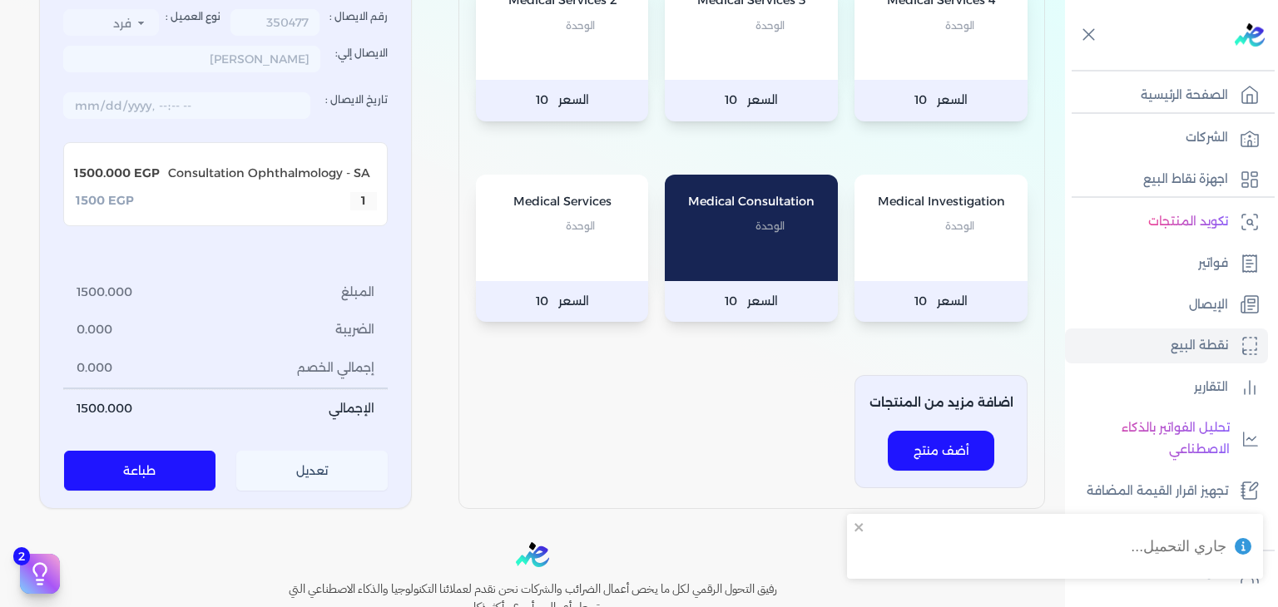
click at [332, 463] on button "تعديل" at bounding box center [312, 472] width 152 height 40
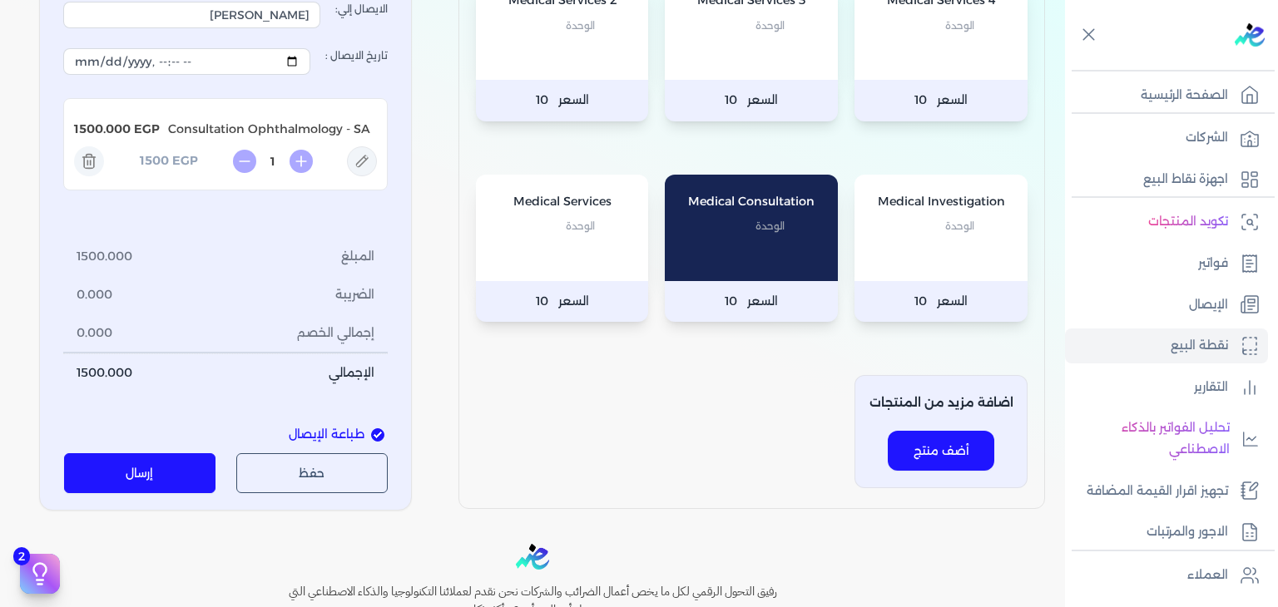
scroll to position [174, 0]
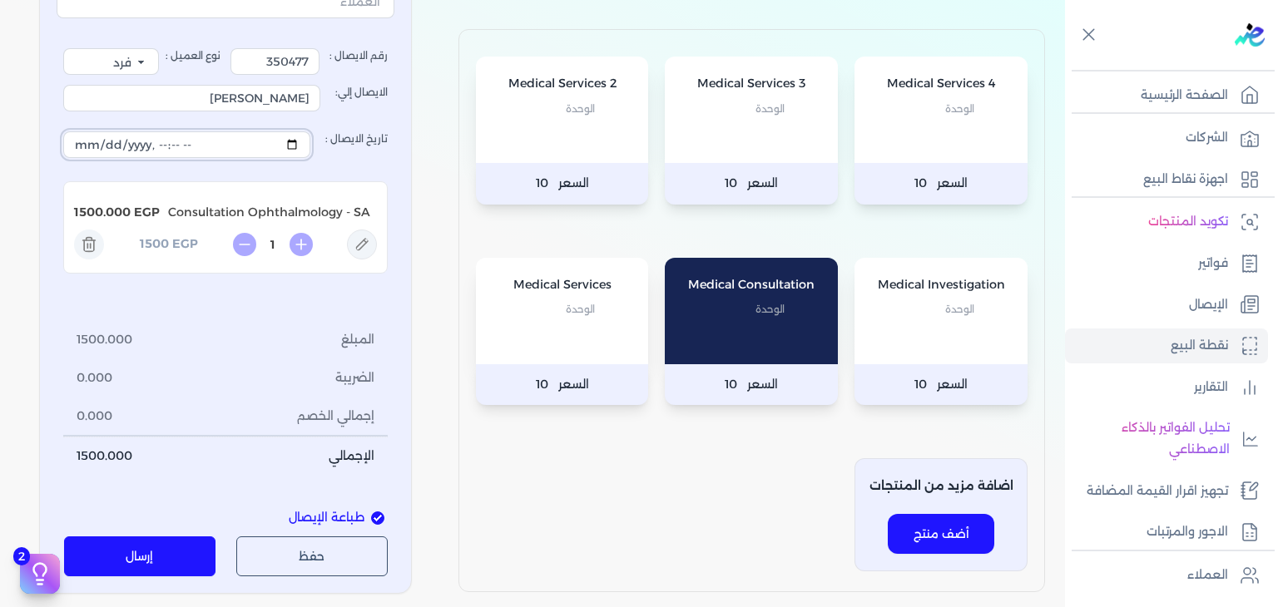
click at [295, 143] on input "تاريخ الايصال :" at bounding box center [186, 144] width 247 height 27
type input "[DATE]T12:55:51"
click at [156, 546] on button "إرسال" at bounding box center [140, 557] width 152 height 40
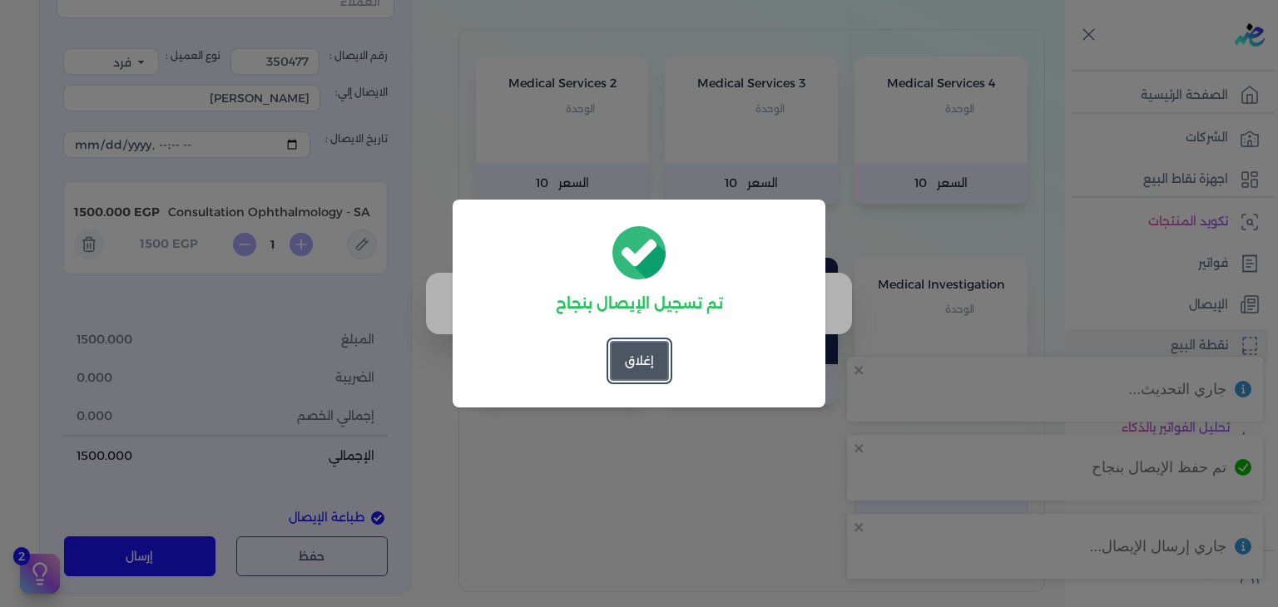
click at [612, 364] on button "إغلاق" at bounding box center [639, 361] width 59 height 40
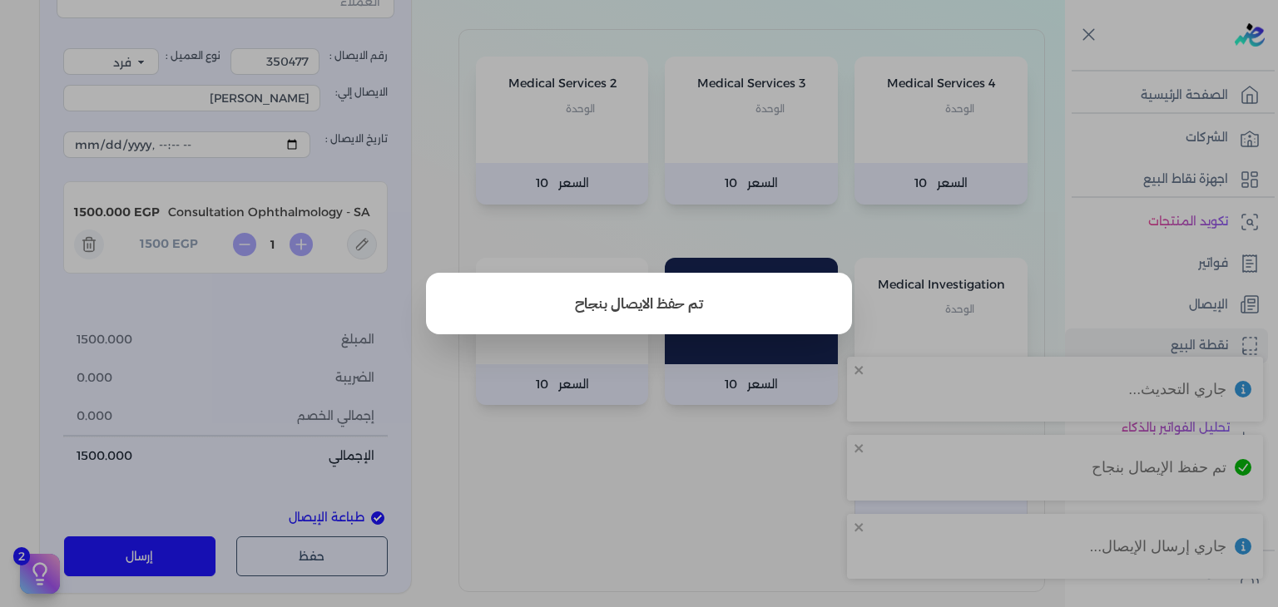
click at [1146, 286] on button "close" at bounding box center [639, 303] width 1278 height 607
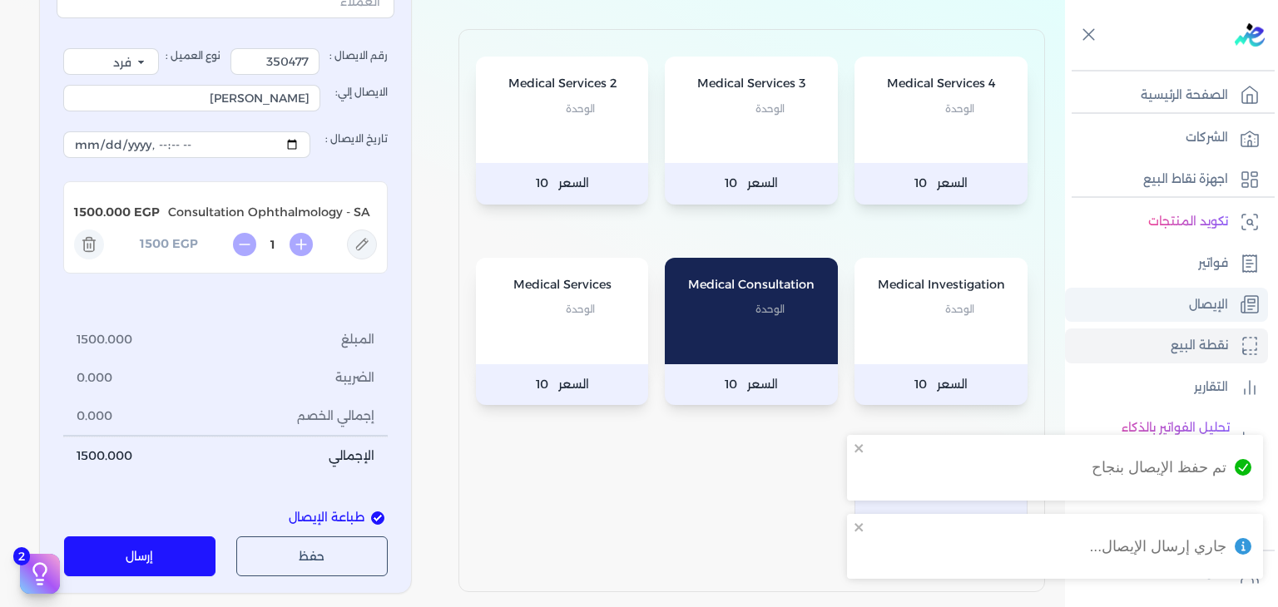
click at [1132, 311] on link "الإيصال" at bounding box center [1166, 305] width 203 height 35
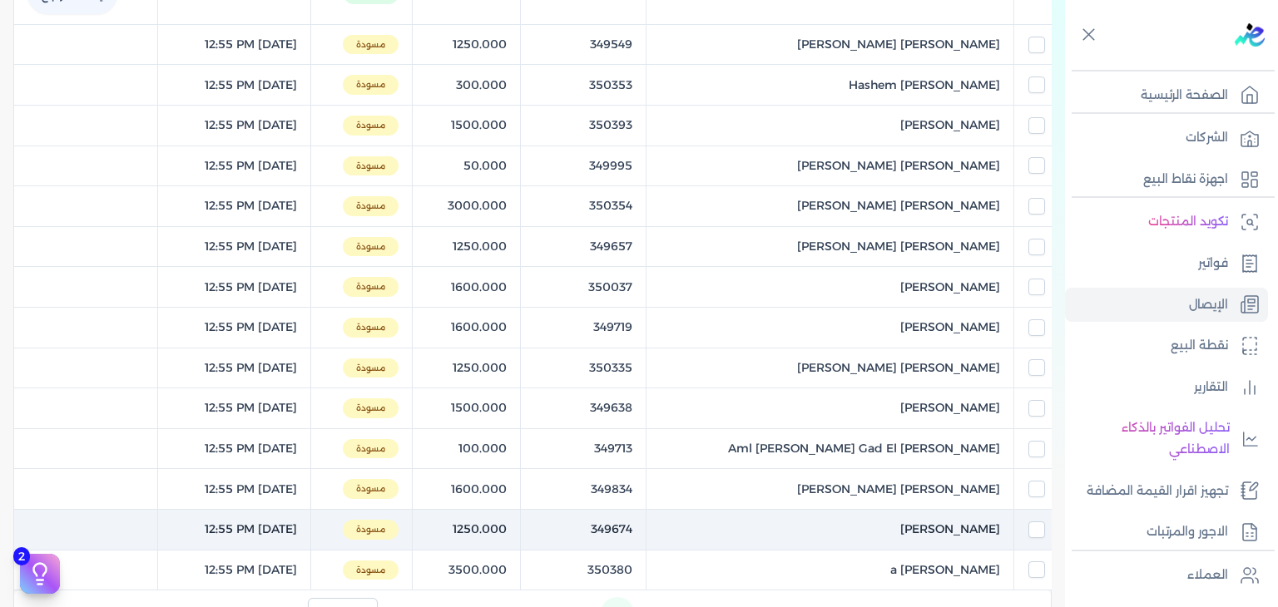
scroll to position [660, 0]
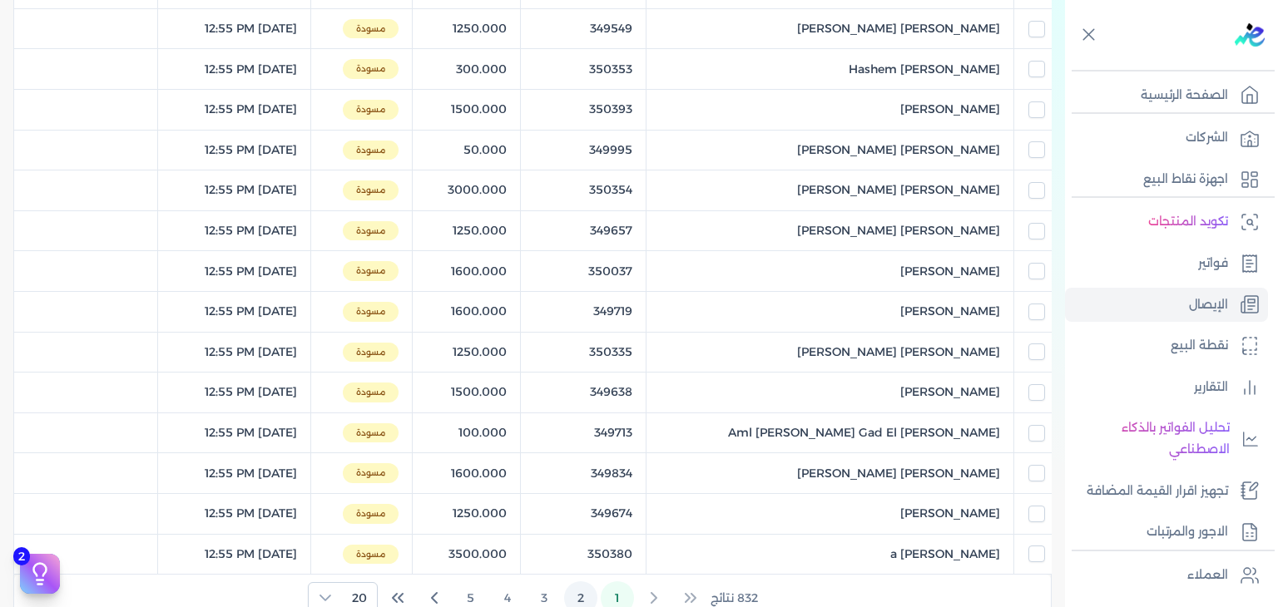
click at [594, 582] on button "2" at bounding box center [580, 598] width 33 height 33
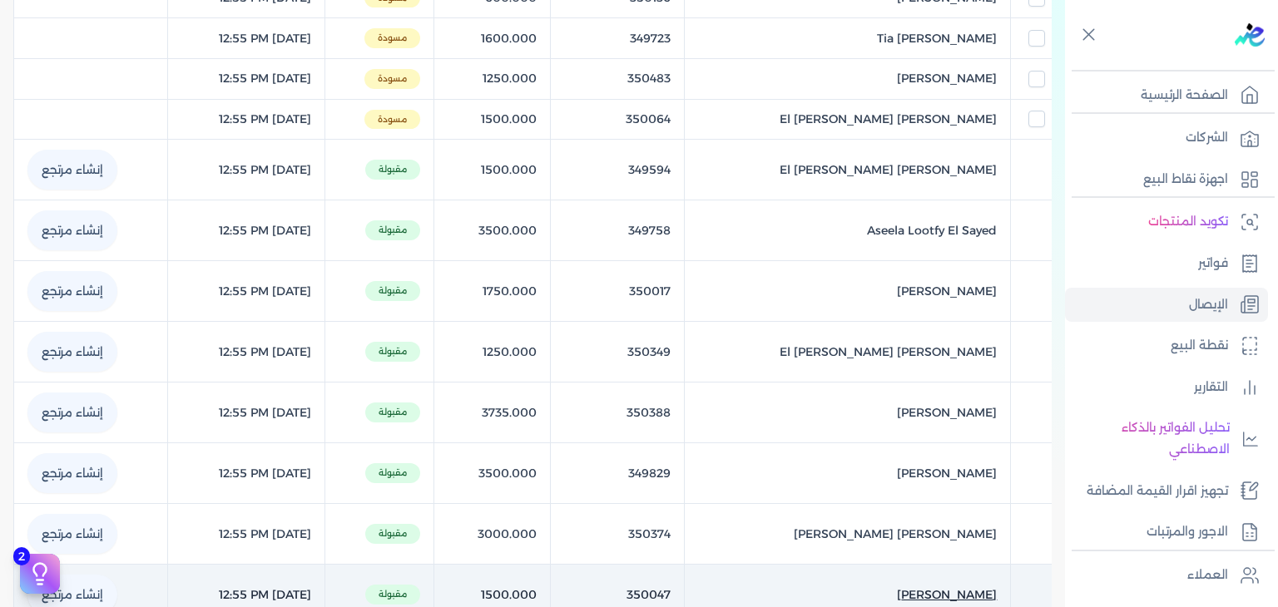
scroll to position [161, 0]
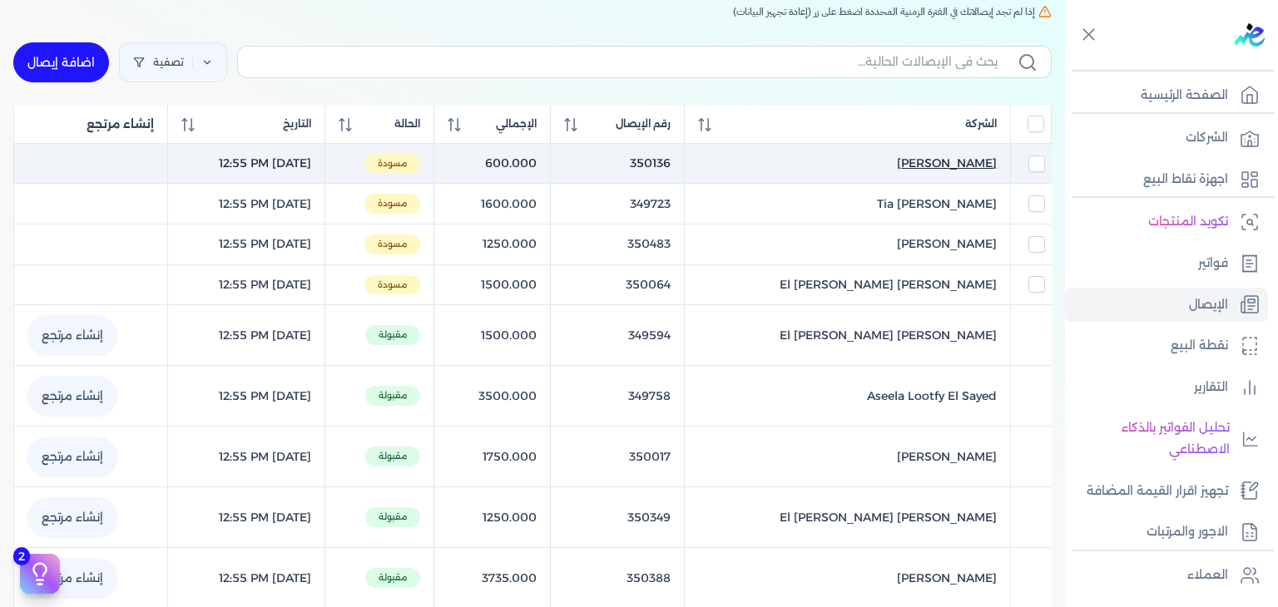
click at [945, 156] on span "[PERSON_NAME]" at bounding box center [947, 163] width 100 height 17
select select "EGP"
select select "EGS"
select select "B"
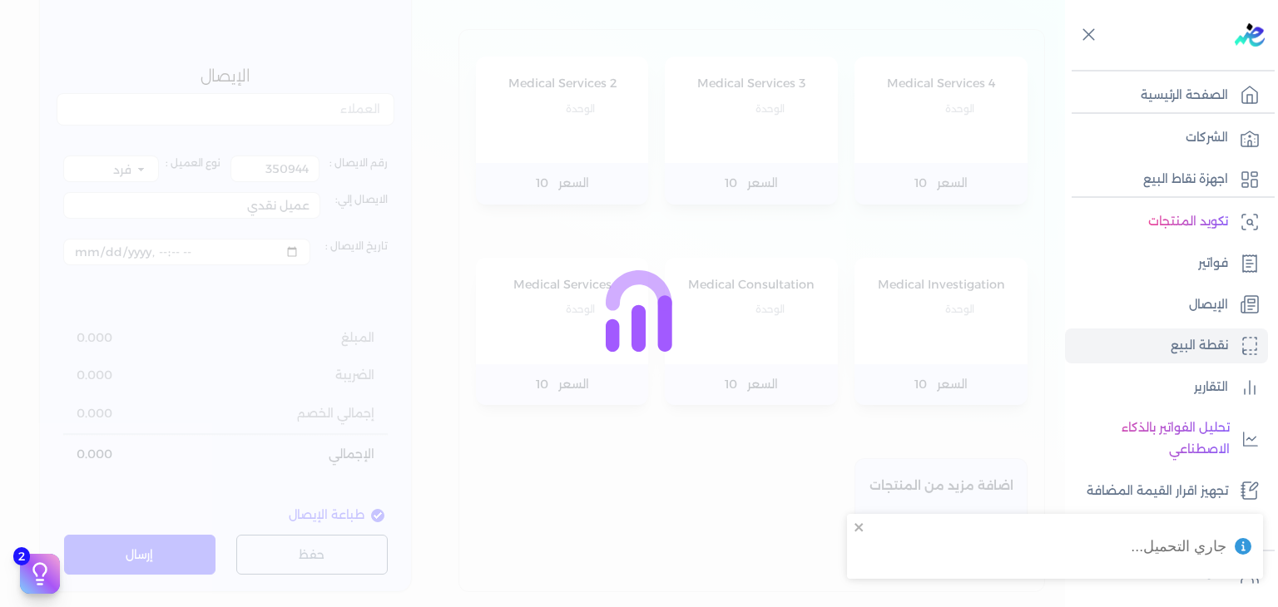
type input "350136"
type input "[PERSON_NAME]"
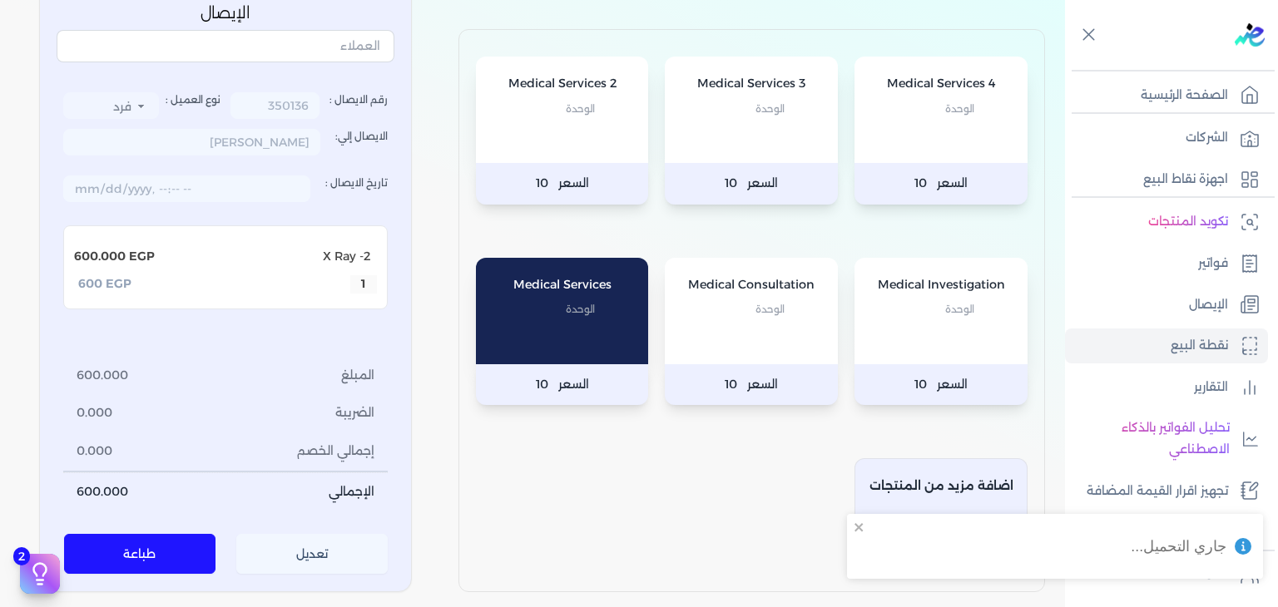
scroll to position [257, 0]
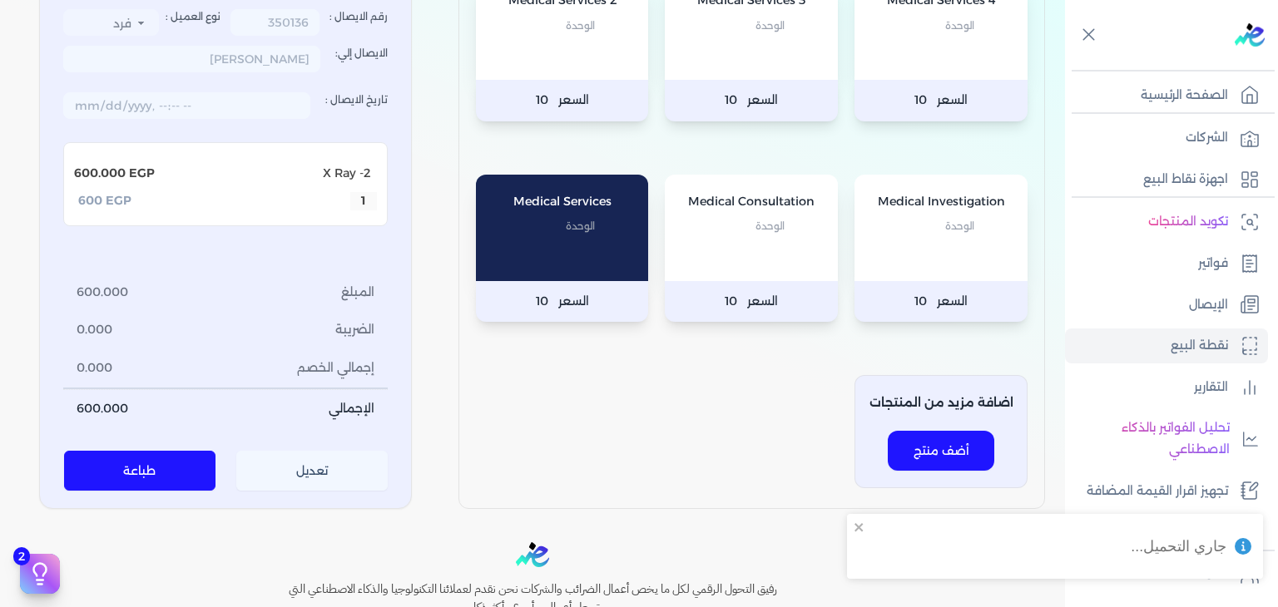
click at [327, 460] on button "تعديل" at bounding box center [312, 472] width 152 height 40
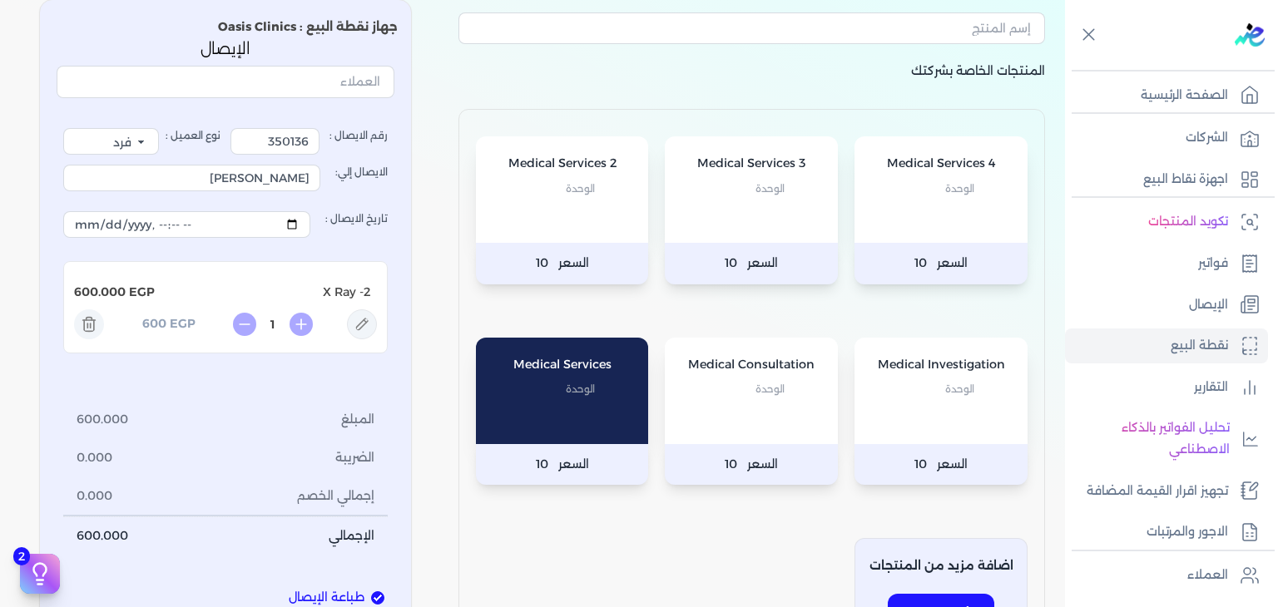
scroll to position [91, 0]
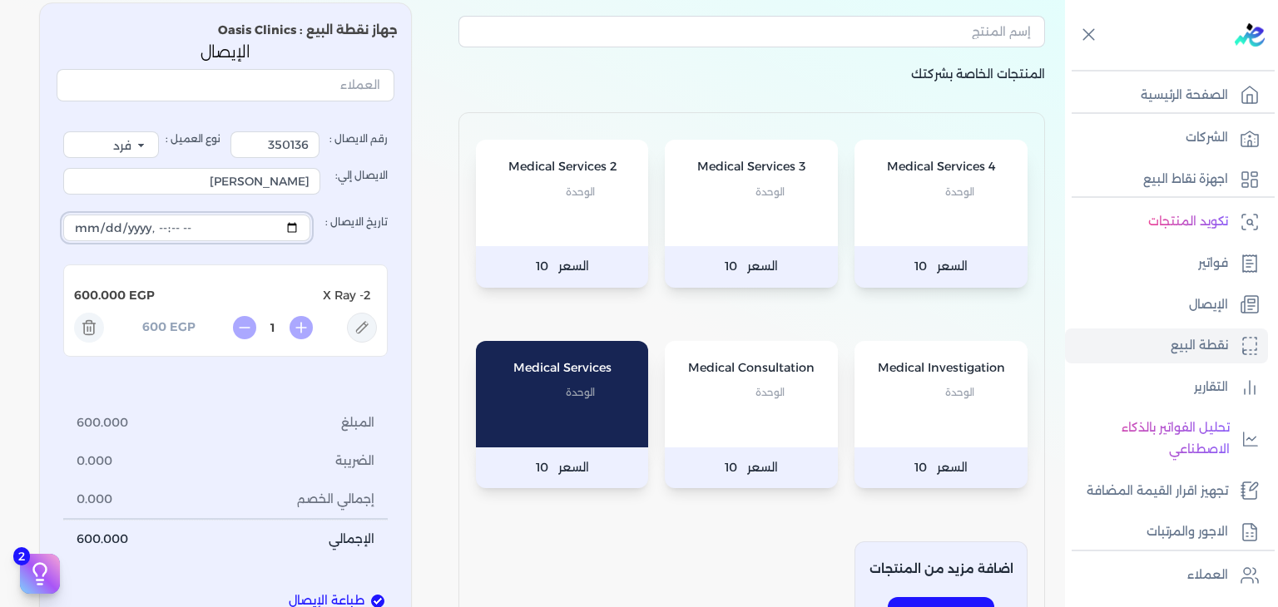
click at [302, 226] on input "تاريخ الايصال :" at bounding box center [186, 228] width 247 height 27
type input "[DATE]T12:55:51"
click at [454, 126] on div "المنتجات الخاصة بشركتك Medical Services 4 الوحدة السعر 10 Medical Services 3 ال…" at bounding box center [751, 339] width 613 height 675
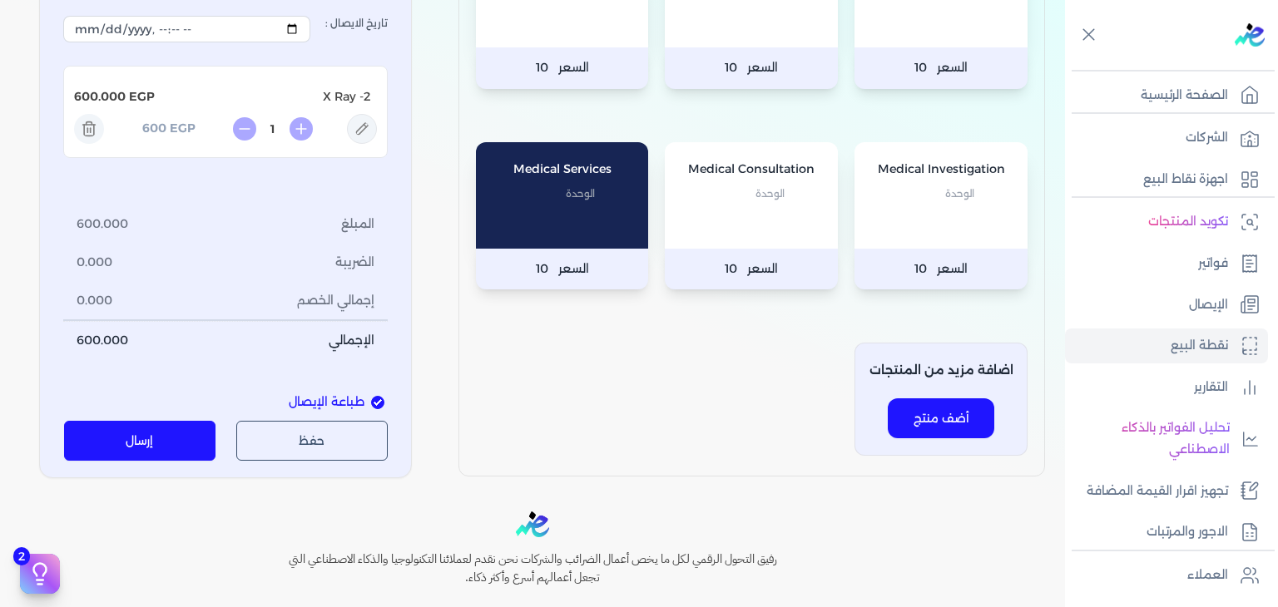
scroll to position [340, 0]
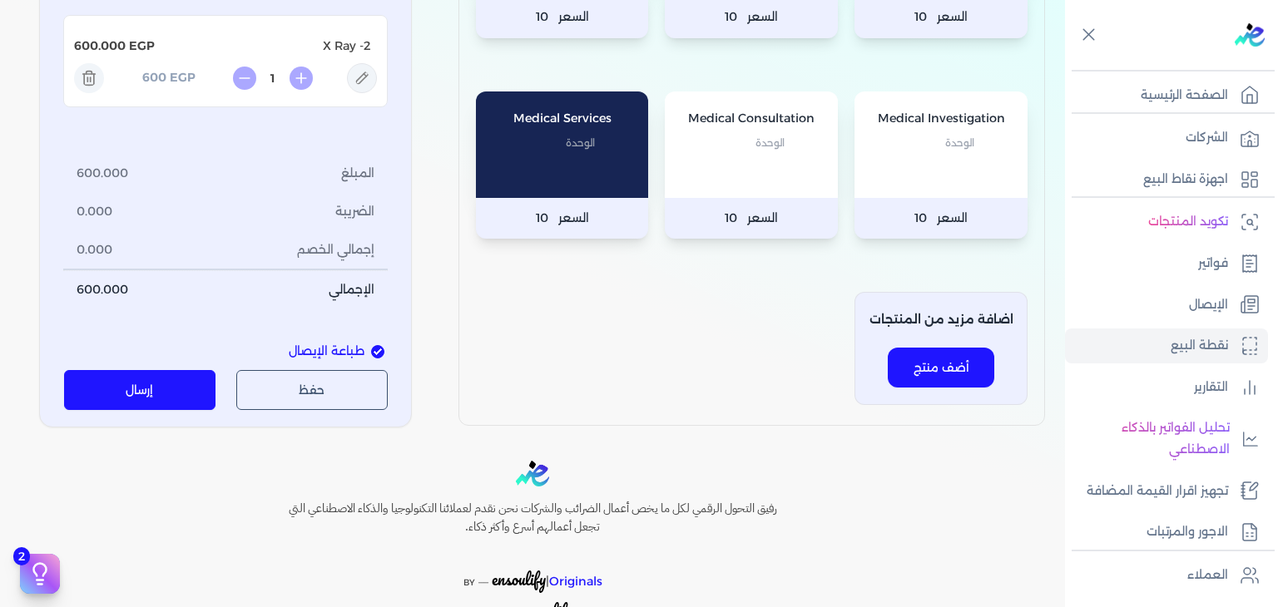
click at [126, 380] on button "إرسال" at bounding box center [140, 390] width 152 height 40
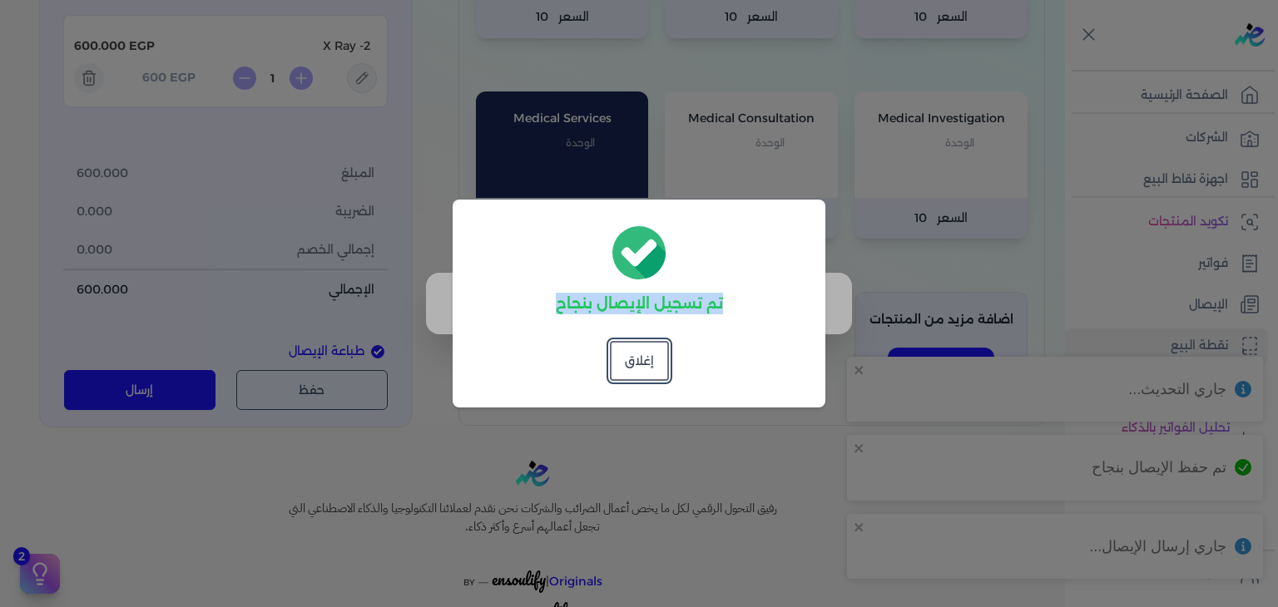
click at [1099, 318] on dialog "تم تسجيل الإيصال بنجاح إغلاق" at bounding box center [639, 303] width 1278 height 607
click at [1185, 284] on dialog "تم تسجيل الإيصال بنجاح إغلاق" at bounding box center [639, 303] width 1278 height 607
click at [659, 358] on button "إغلاق" at bounding box center [639, 361] width 59 height 40
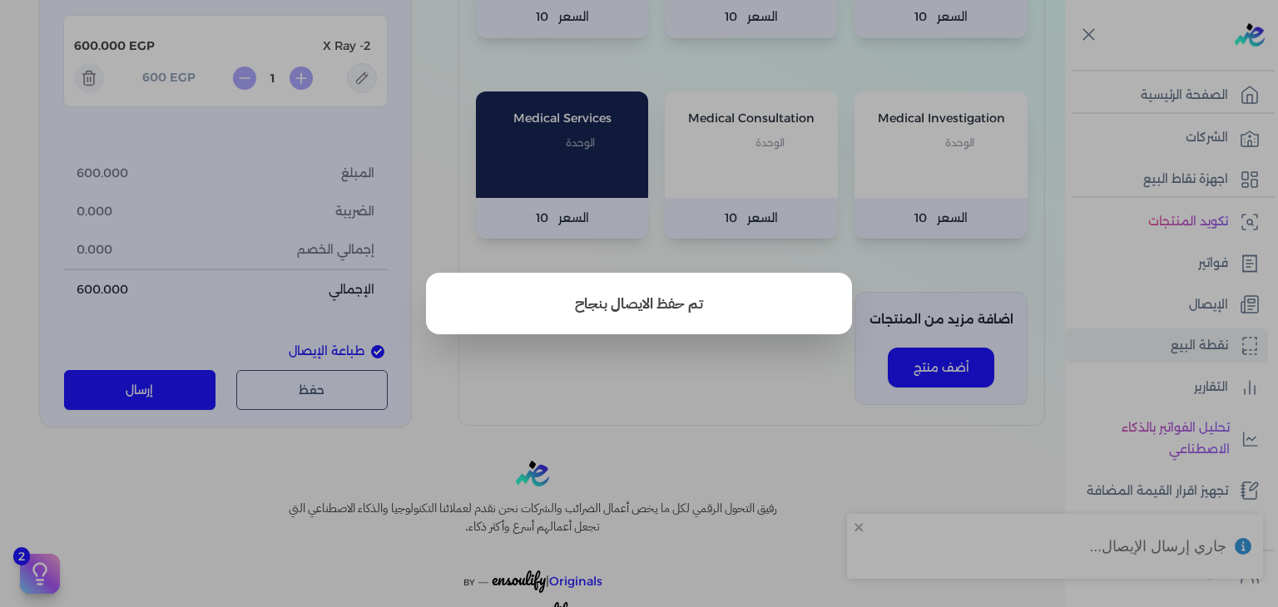
click at [1143, 306] on button "close" at bounding box center [639, 303] width 1278 height 607
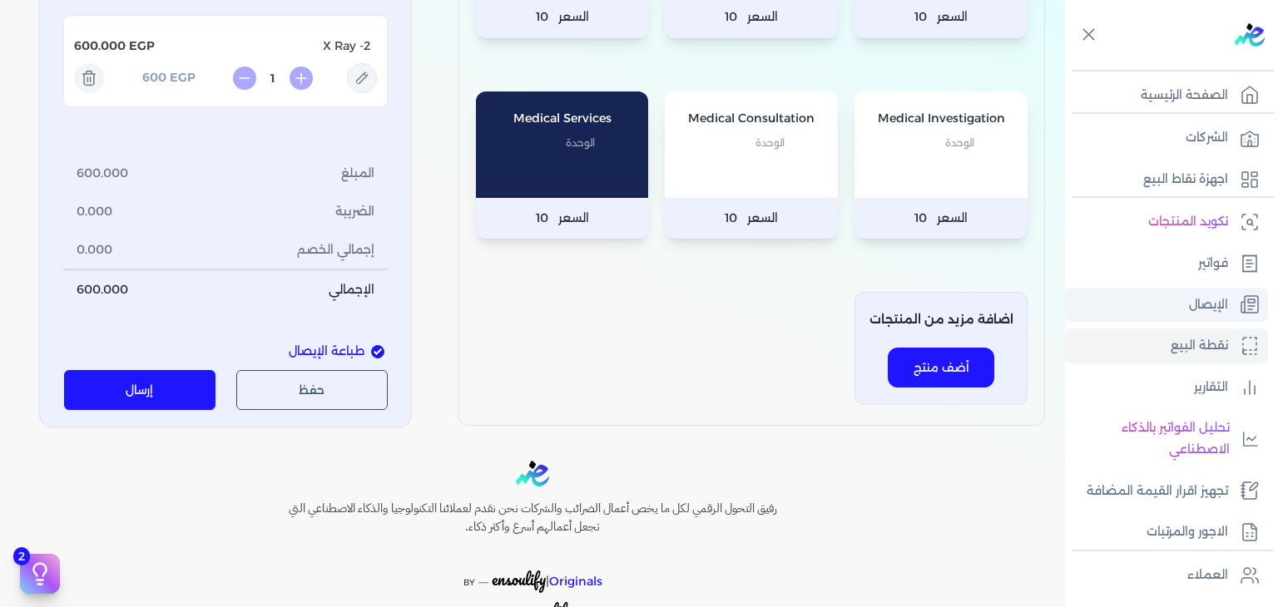
click at [1143, 305] on link "الإيصال" at bounding box center [1166, 305] width 203 height 35
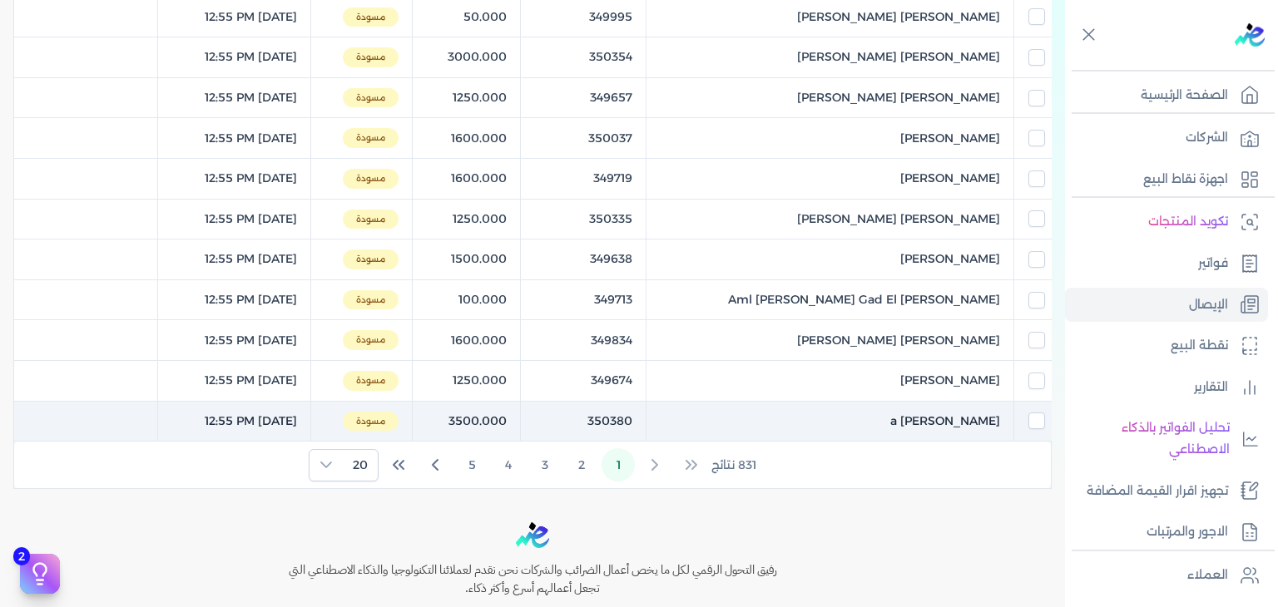
scroll to position [826, 0]
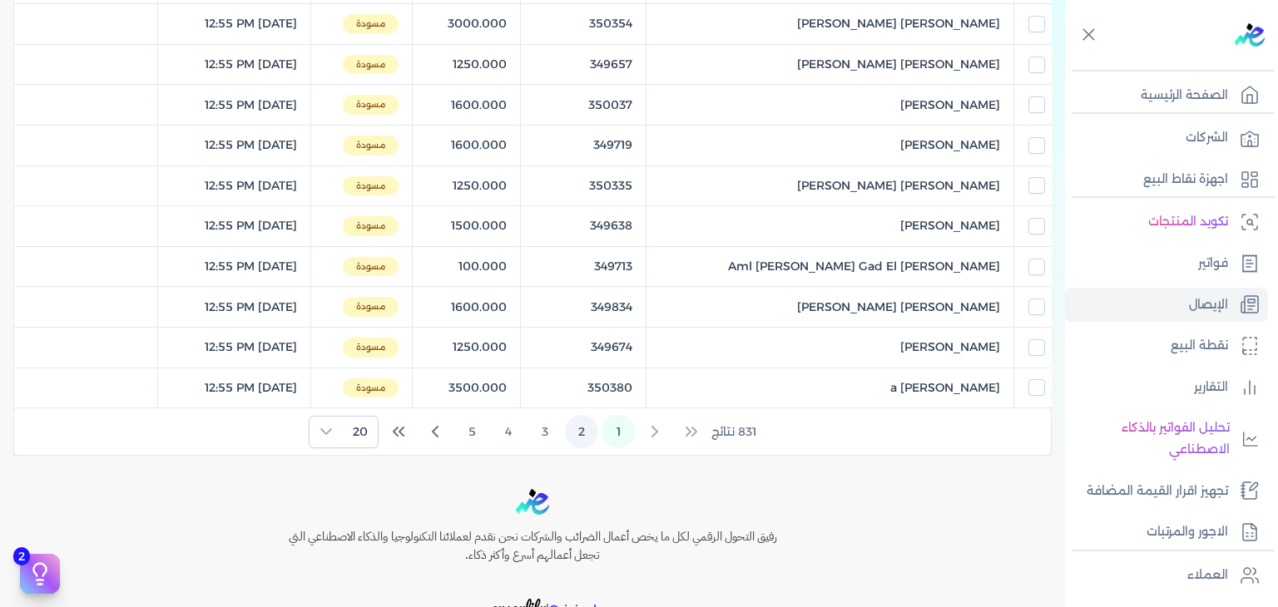
click at [581, 420] on button "2" at bounding box center [581, 431] width 33 height 33
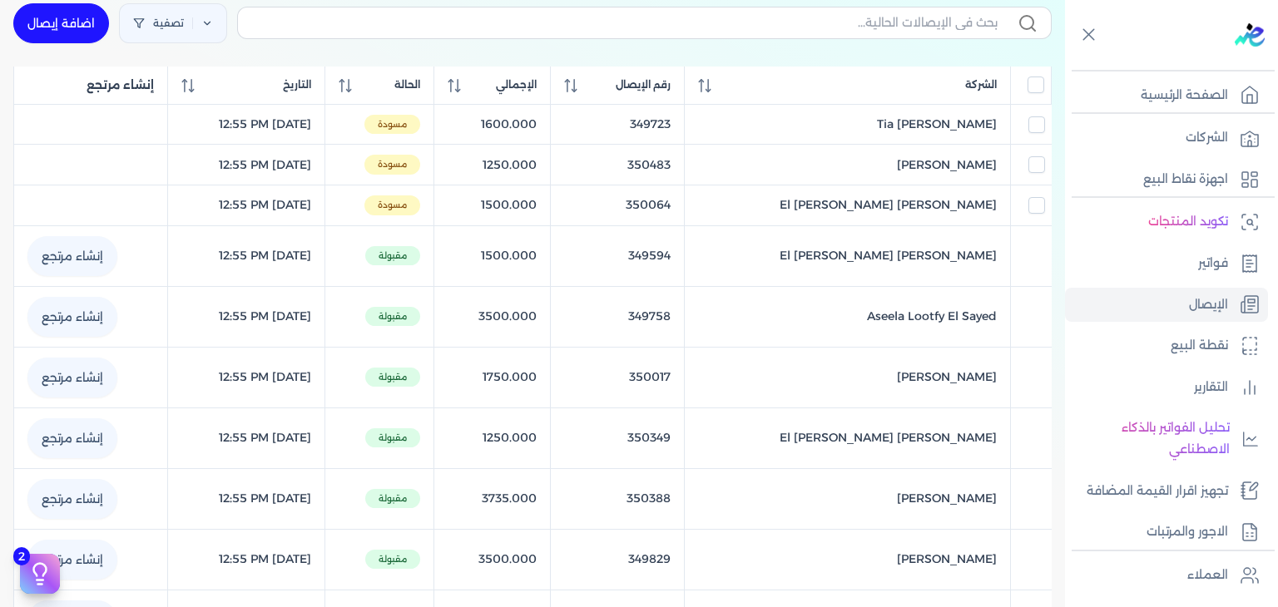
scroll to position [77, 0]
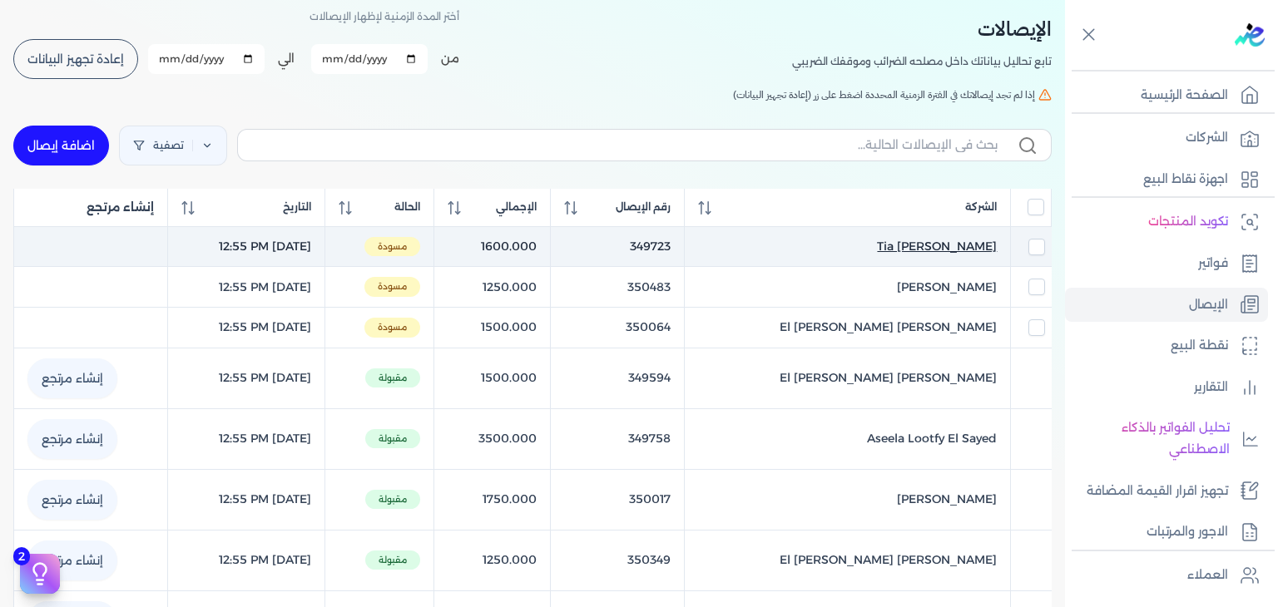
click at [908, 243] on span "Tia [PERSON_NAME]" at bounding box center [937, 246] width 120 height 17
select select "EGP"
select select "EGS"
select select "B"
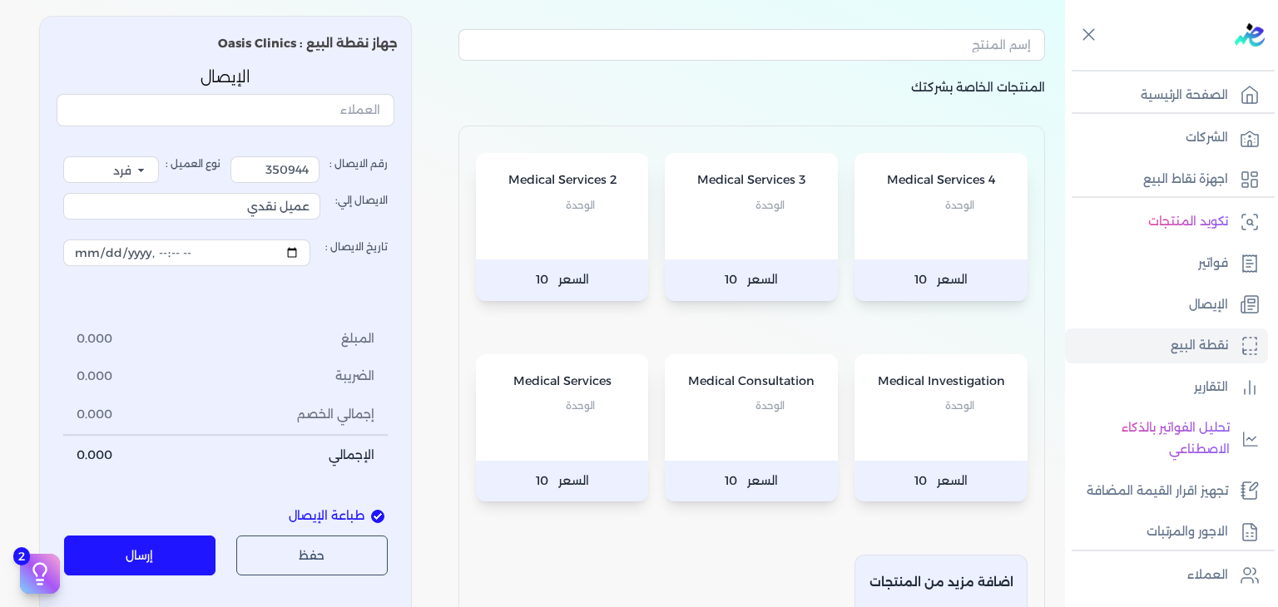
type input "349723"
type input "Tia [PERSON_NAME]"
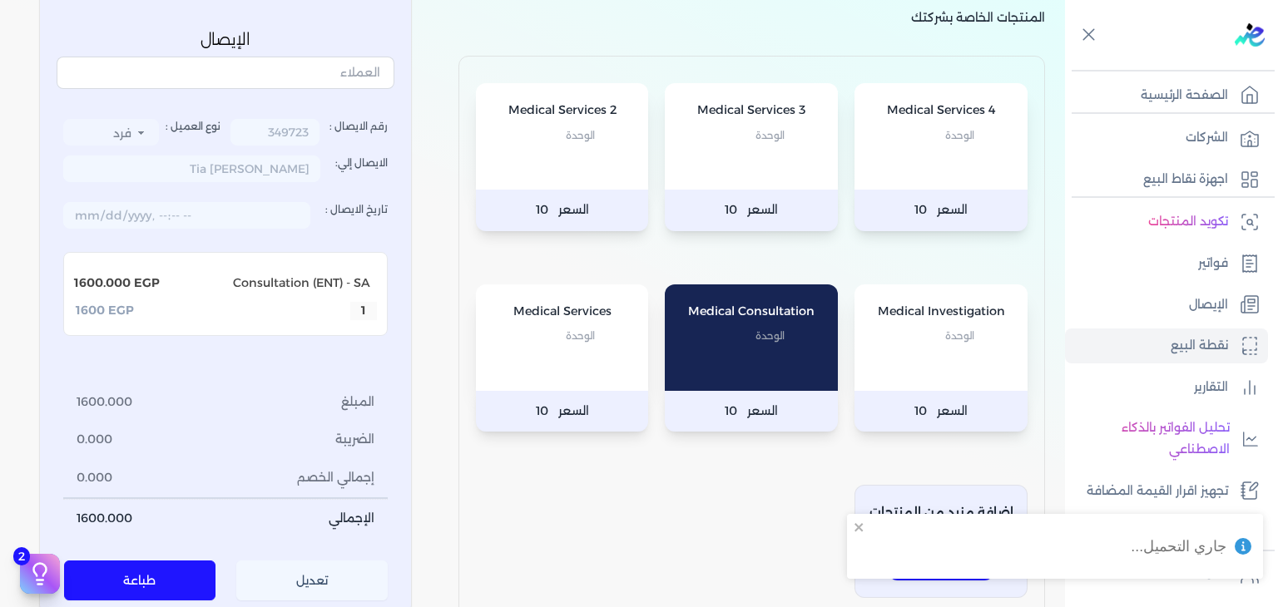
scroll to position [244, 0]
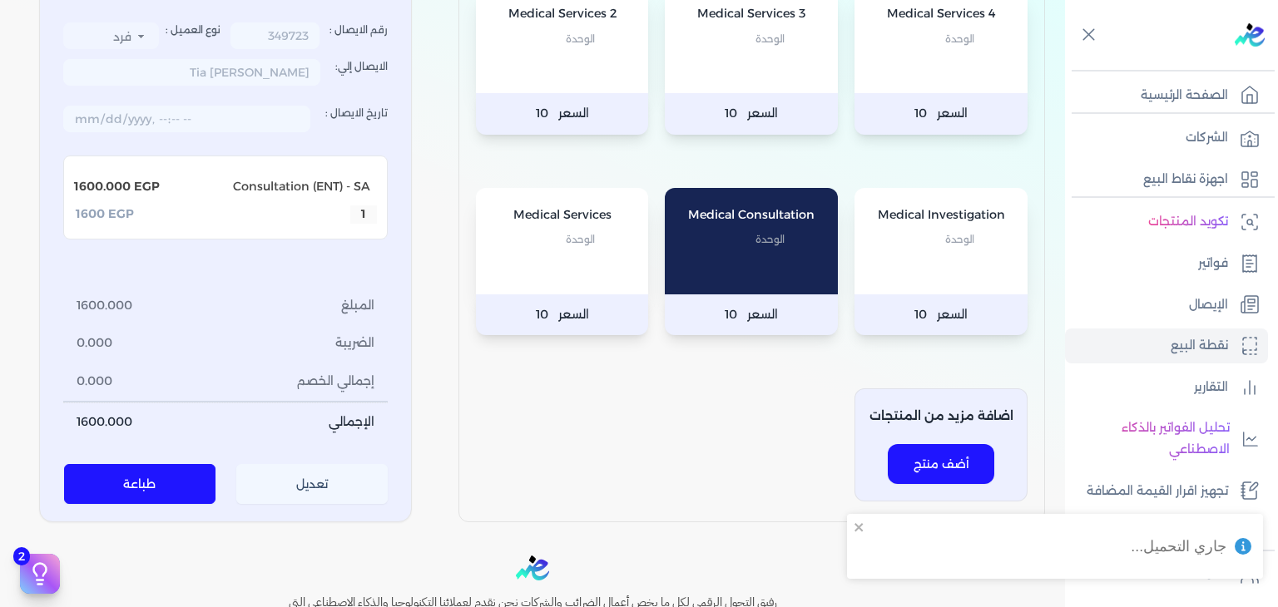
click at [333, 473] on button "تعديل" at bounding box center [312, 485] width 152 height 40
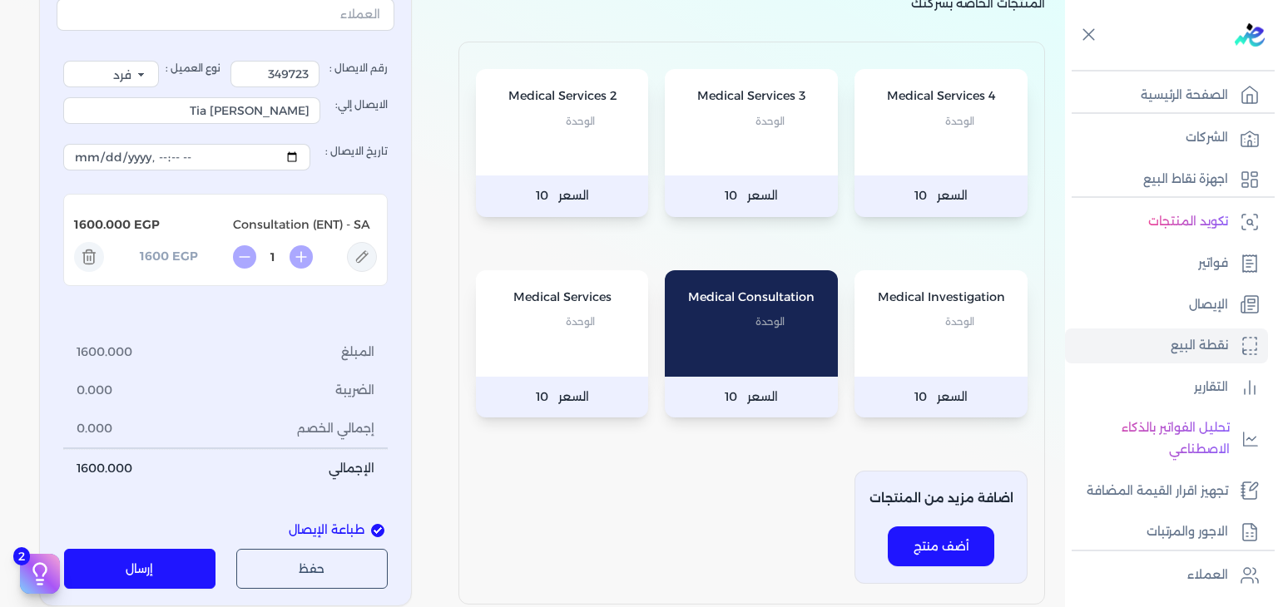
scroll to position [161, 0]
click at [299, 156] on input "تاريخ الايصال :" at bounding box center [186, 158] width 247 height 27
type input "[DATE]T12:55:51"
click at [126, 561] on button "إرسال" at bounding box center [140, 570] width 152 height 40
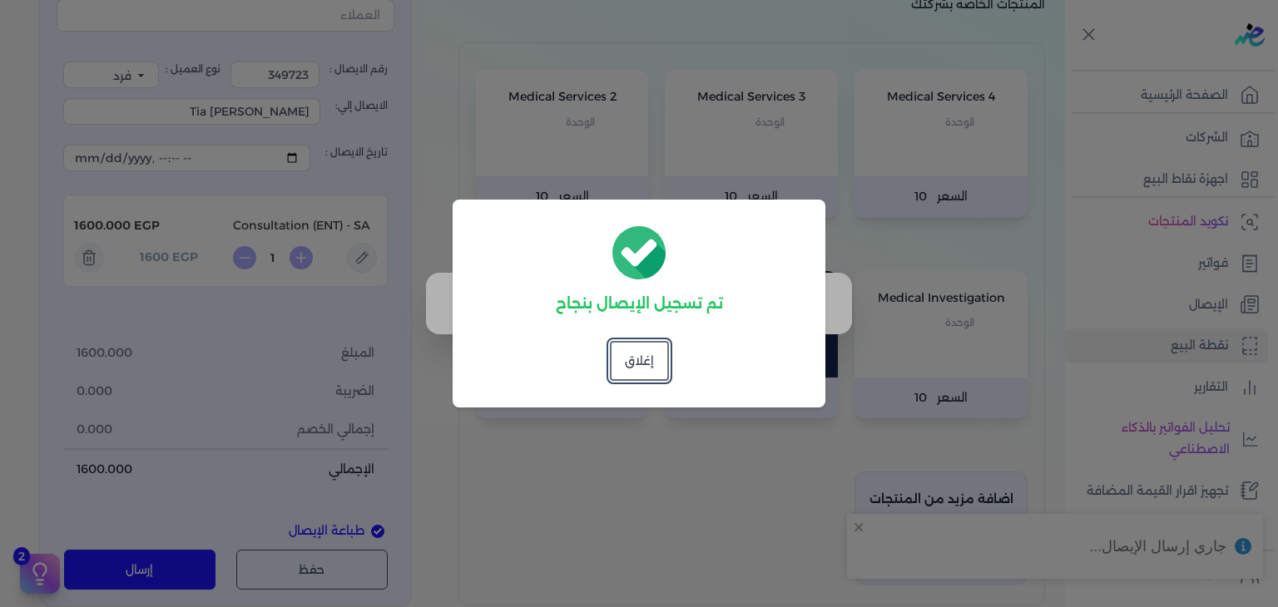
click at [875, 375] on dialog "تم تسجيل الإيصال بنجاح إغلاق" at bounding box center [639, 303] width 1278 height 607
drag, startPoint x: 880, startPoint y: 367, endPoint x: 882, endPoint y: 380, distance: 13.4
click at [882, 379] on dialog "تم تسجيل الإيصال بنجاح إغلاق" at bounding box center [639, 303] width 1278 height 607
drag, startPoint x: 751, startPoint y: 468, endPoint x: 659, endPoint y: 384, distance: 125.4
click at [750, 468] on dialog "تم تسجيل الإيصال بنجاح إغلاق" at bounding box center [639, 303] width 1278 height 607
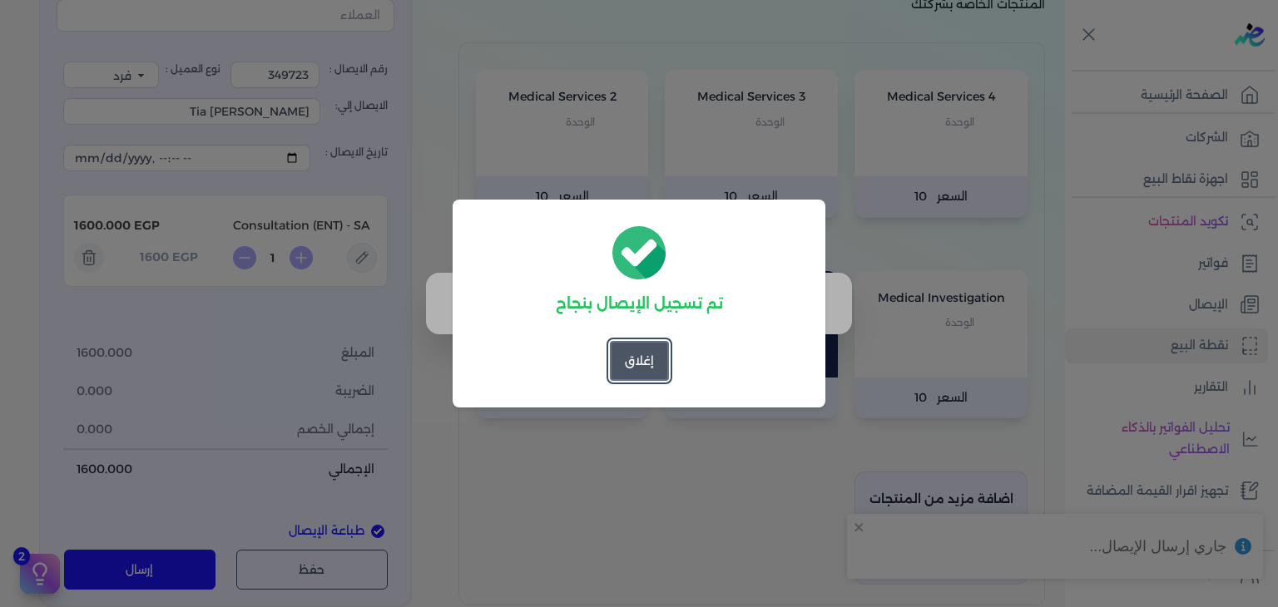
drag, startPoint x: 638, startPoint y: 354, endPoint x: 637, endPoint y: 364, distance: 9.2
click at [637, 364] on button "إغلاق" at bounding box center [639, 361] width 59 height 40
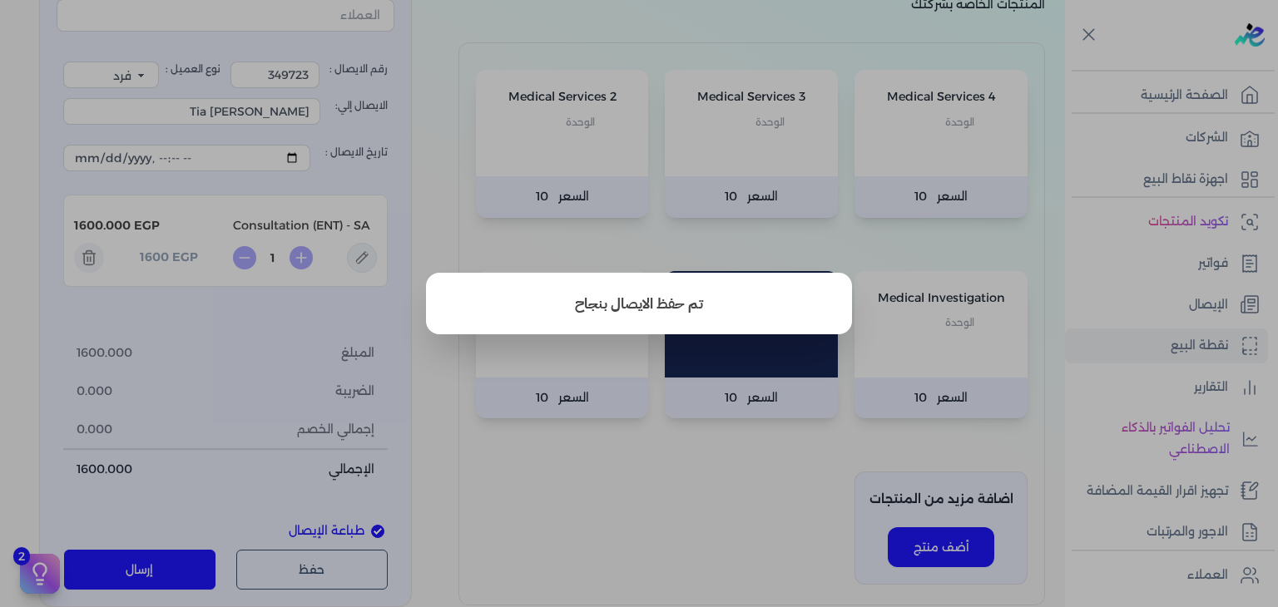
click at [1161, 298] on button "close" at bounding box center [639, 303] width 1278 height 607
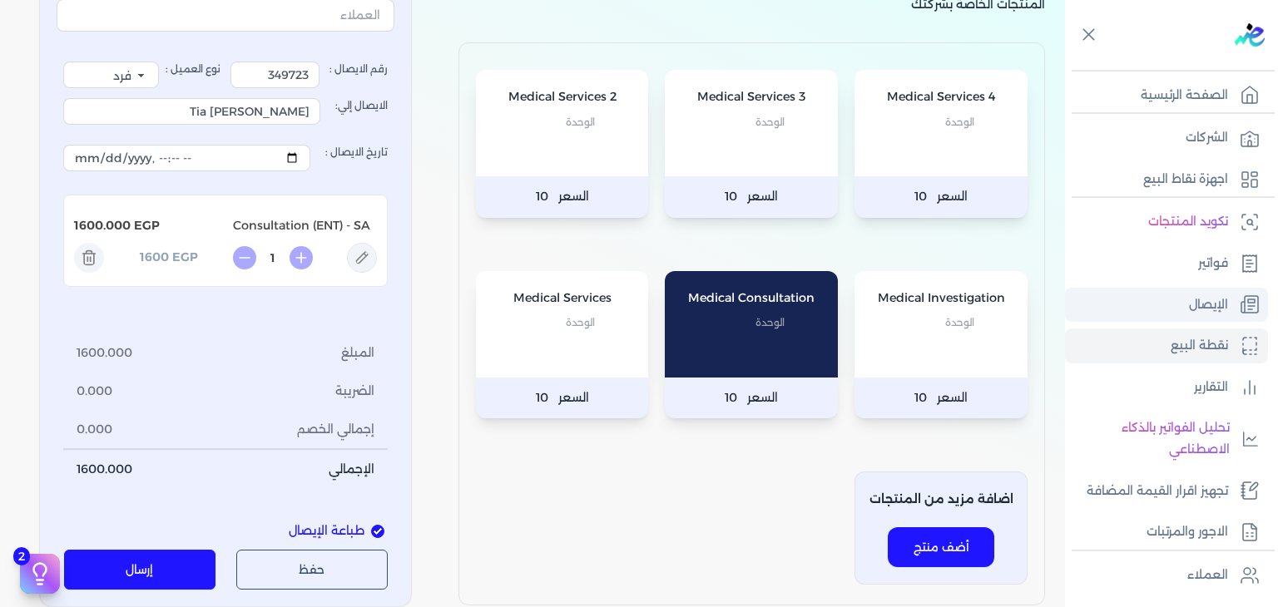
click at [1161, 299] on link "الإيصال" at bounding box center [1166, 305] width 203 height 35
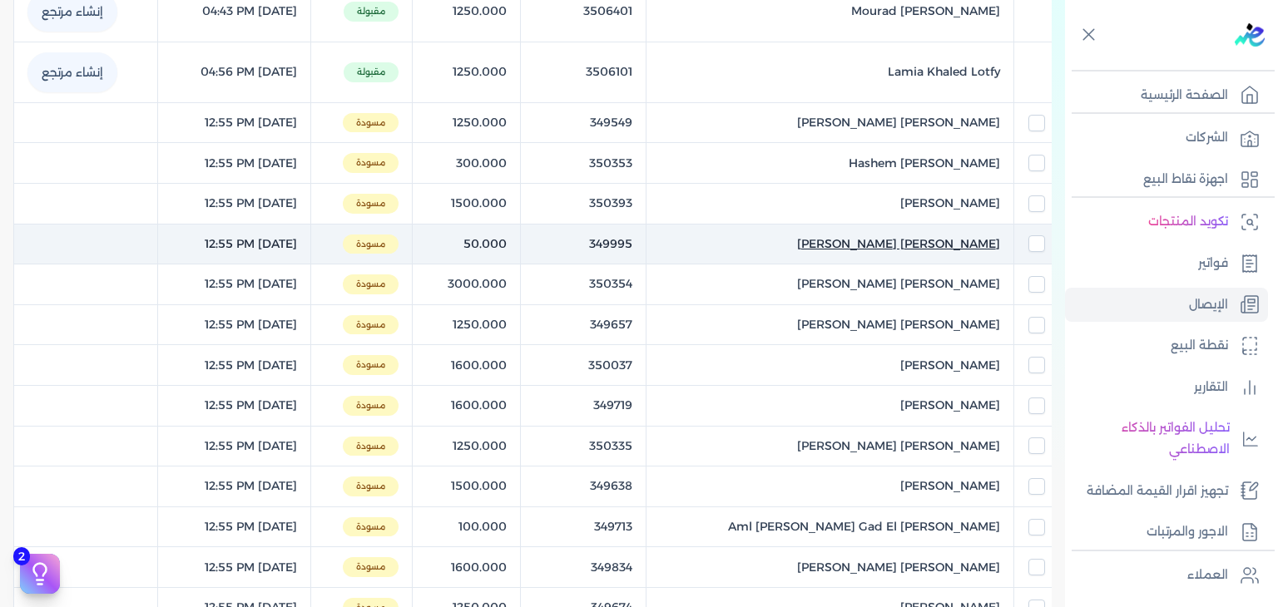
scroll to position [563, 0]
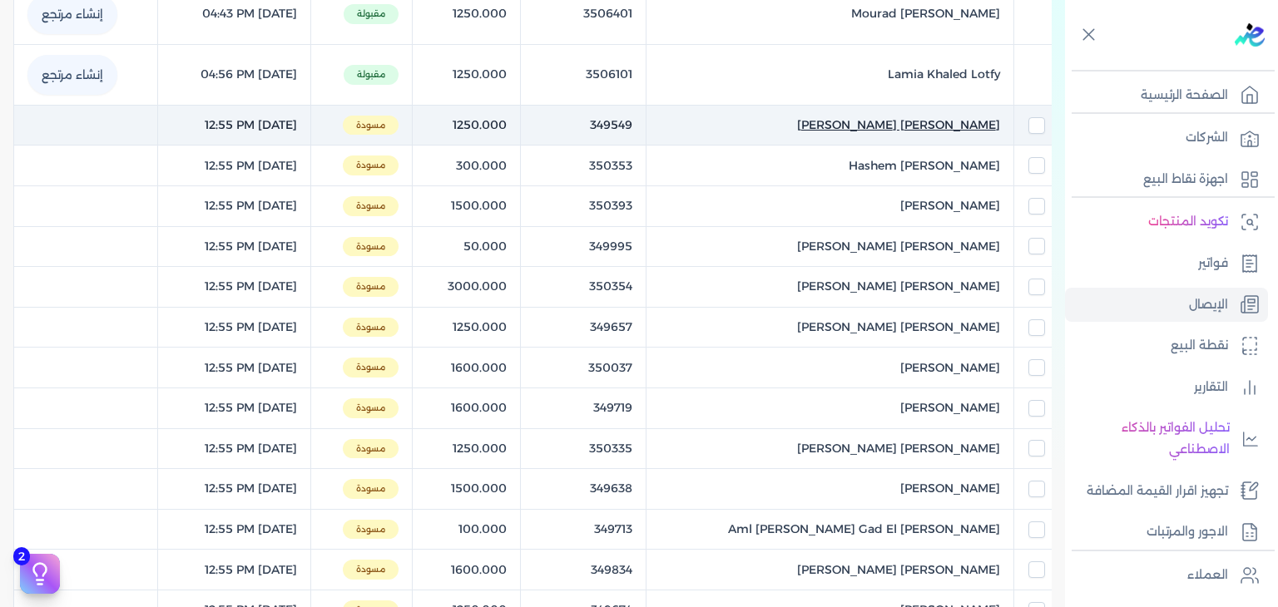
click at [978, 122] on span "[PERSON_NAME] [PERSON_NAME]" at bounding box center [898, 124] width 203 height 17
select select "EGP"
select select "EGS"
select select "B"
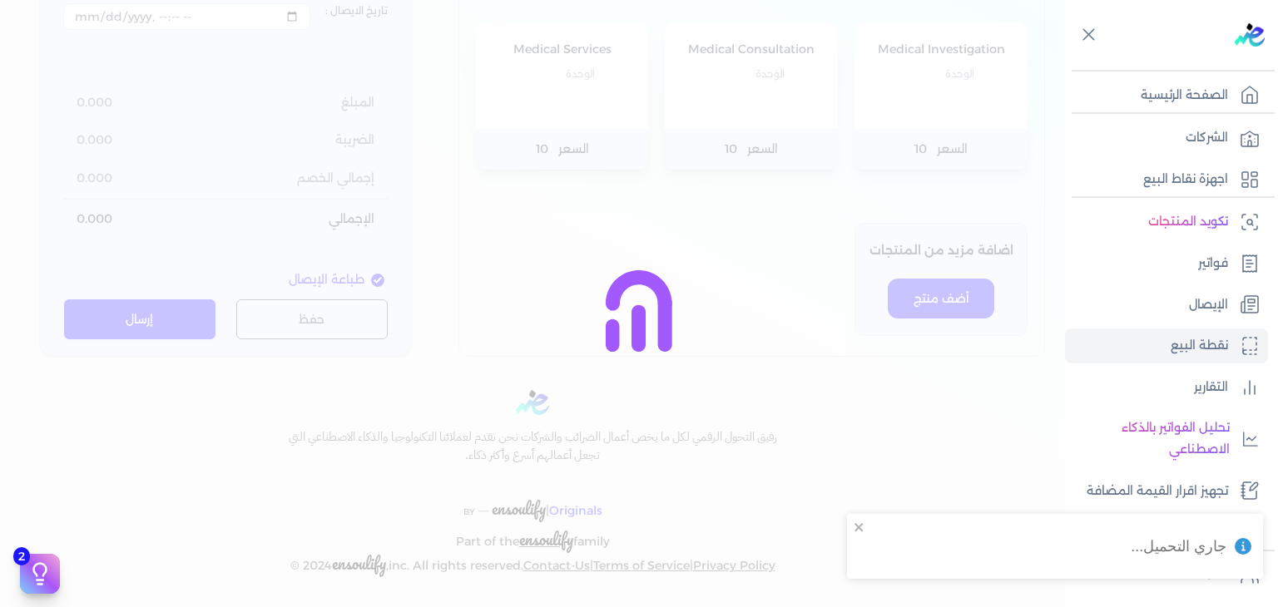
type input "349549"
type input "[PERSON_NAME] [PERSON_NAME]"
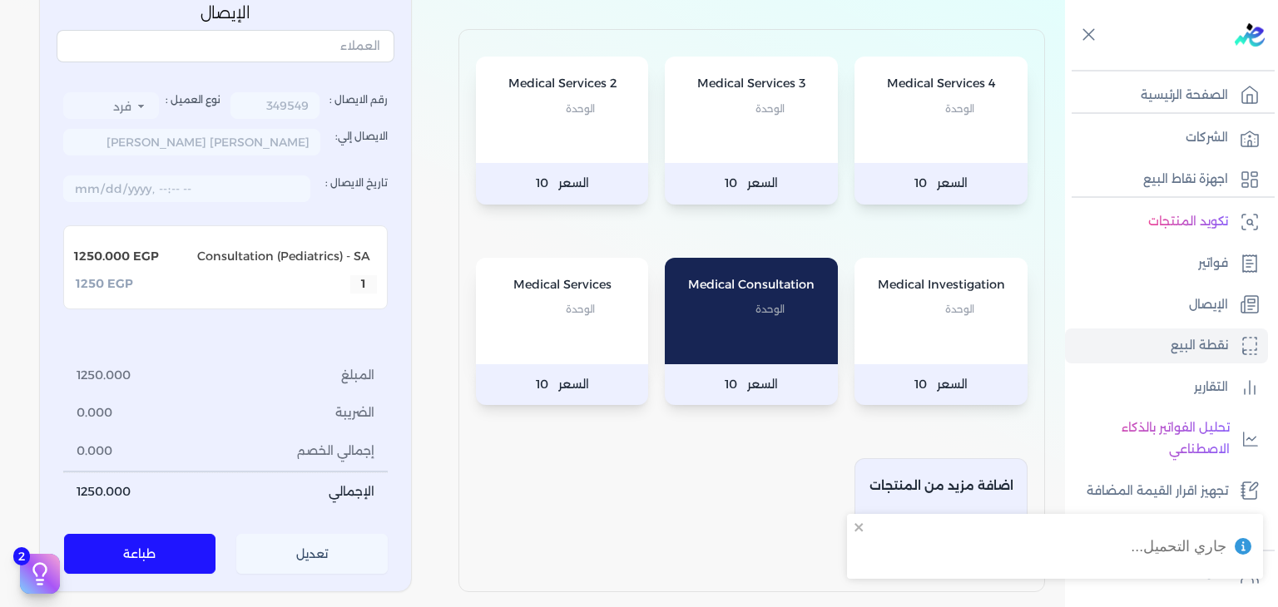
scroll to position [160, 0]
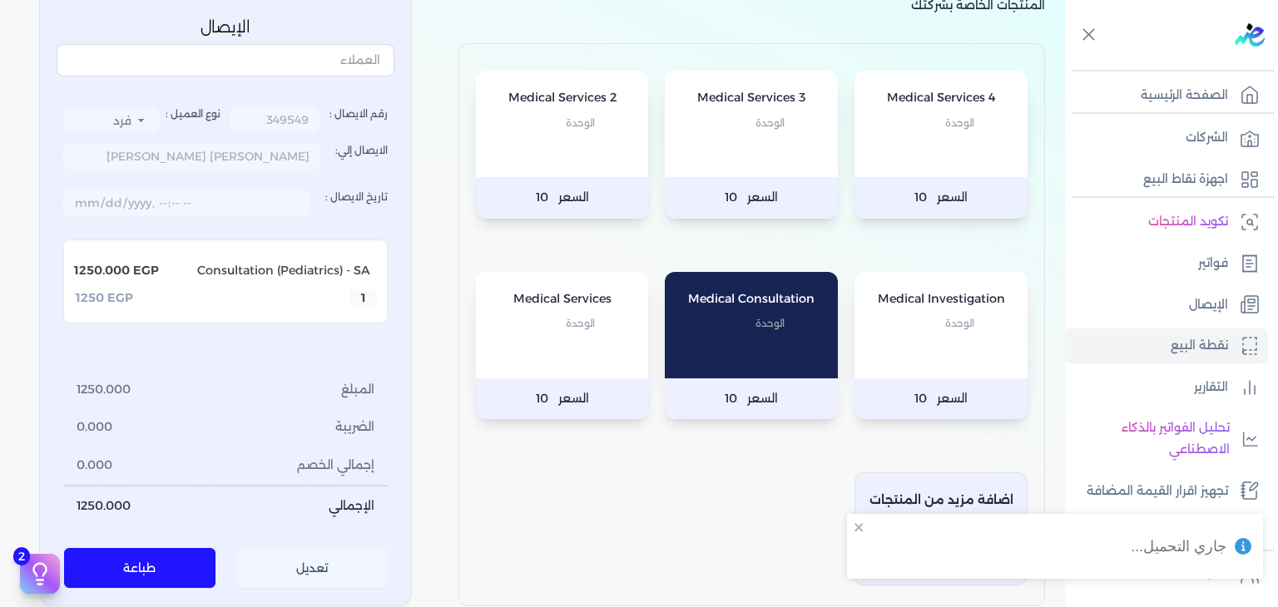
click at [346, 552] on button "تعديل" at bounding box center [312, 569] width 152 height 40
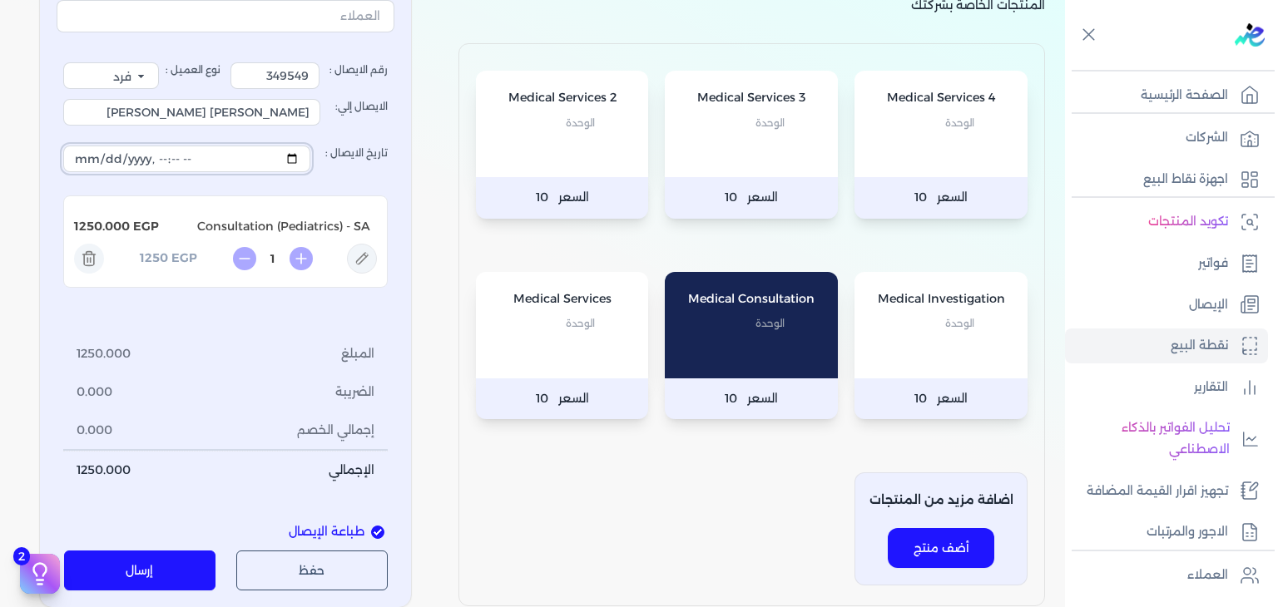
click at [295, 161] on input "تاريخ الايصال :" at bounding box center [186, 159] width 247 height 27
type input "[DATE]T12:55:51"
drag, startPoint x: 126, startPoint y: 565, endPoint x: 155, endPoint y: 536, distance: 40.6
click at [127, 565] on button "إرسال" at bounding box center [140, 571] width 152 height 40
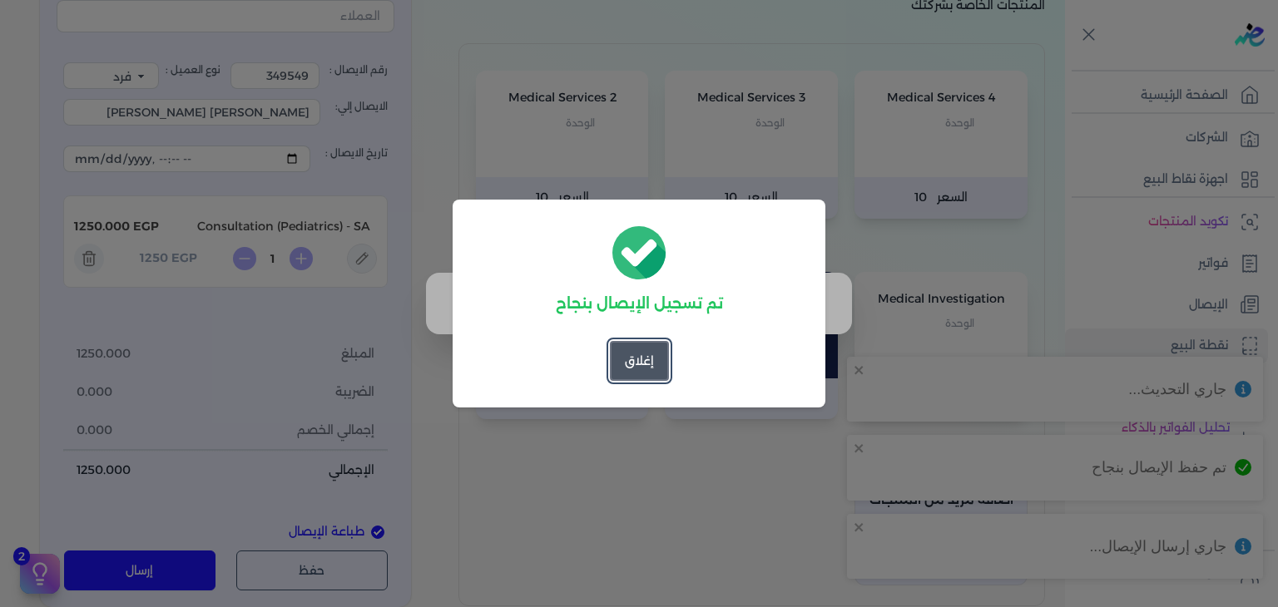
click at [626, 370] on button "إغلاق" at bounding box center [639, 361] width 59 height 40
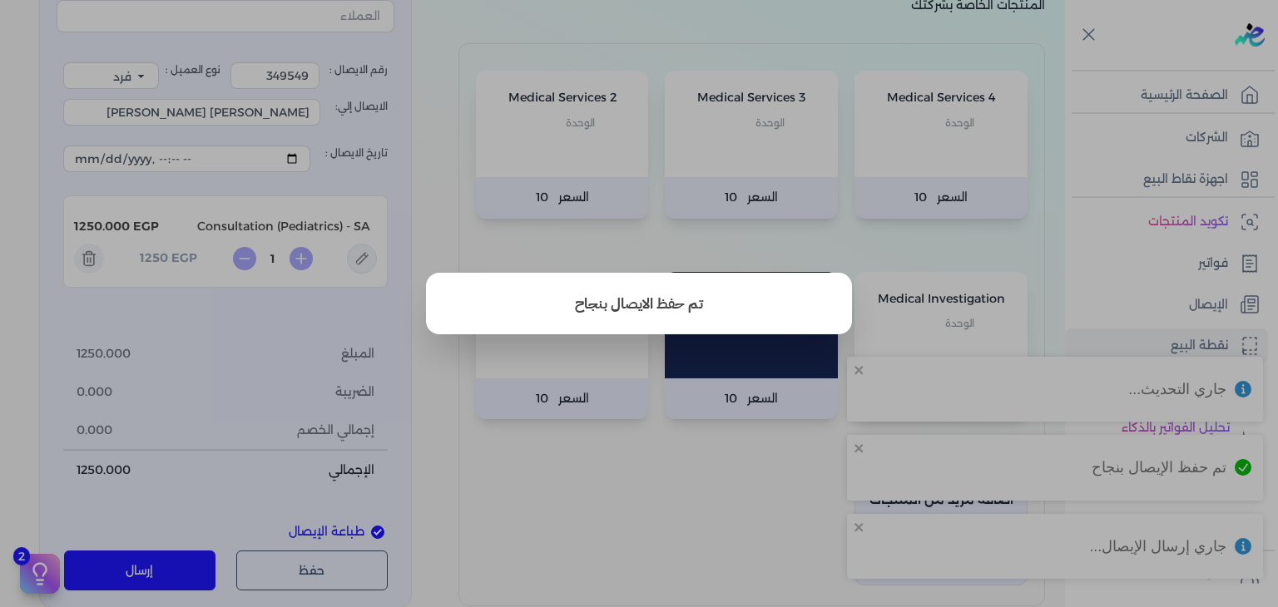
click at [1182, 297] on button "close" at bounding box center [639, 303] width 1278 height 607
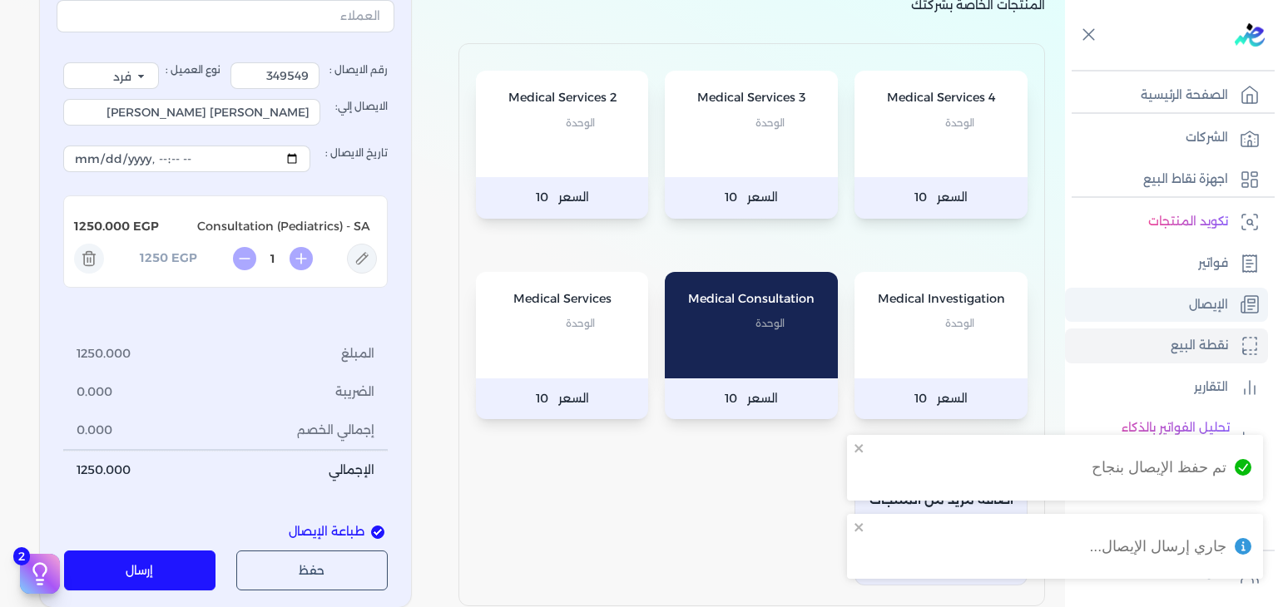
click at [1182, 297] on link "الإيصال" at bounding box center [1166, 305] width 203 height 35
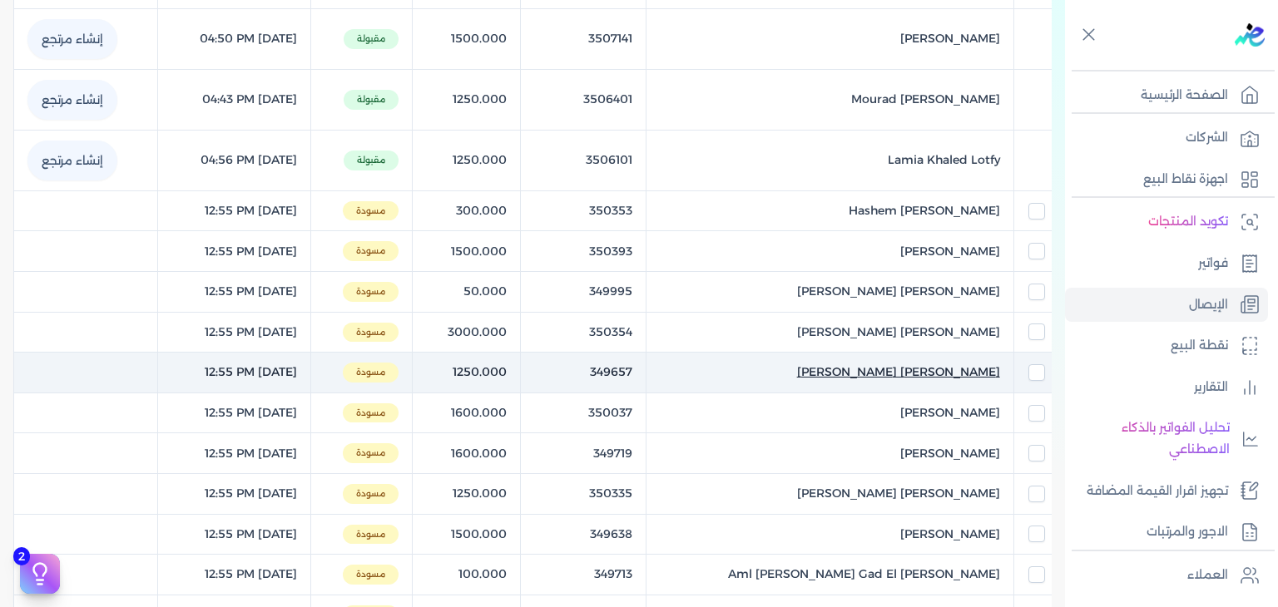
scroll to position [479, 0]
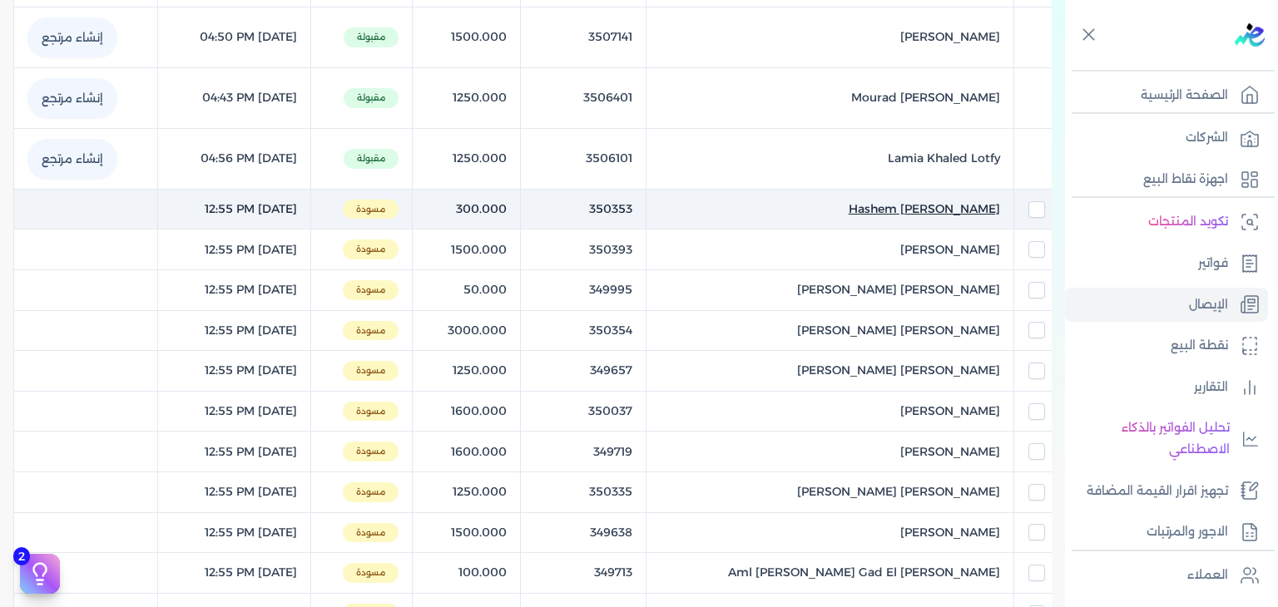
click at [881, 201] on span "Hashem [PERSON_NAME]" at bounding box center [924, 209] width 151 height 17
select select "EGP"
select select "EGS"
select select "B"
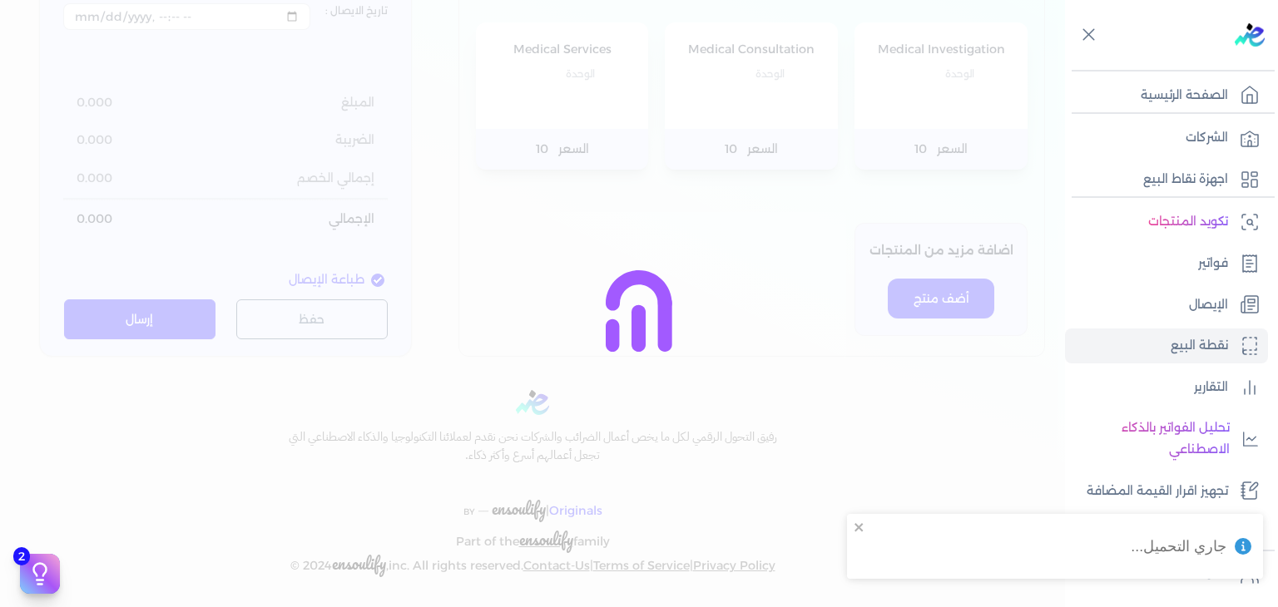
type input "350353"
type input "Hashem [PERSON_NAME]"
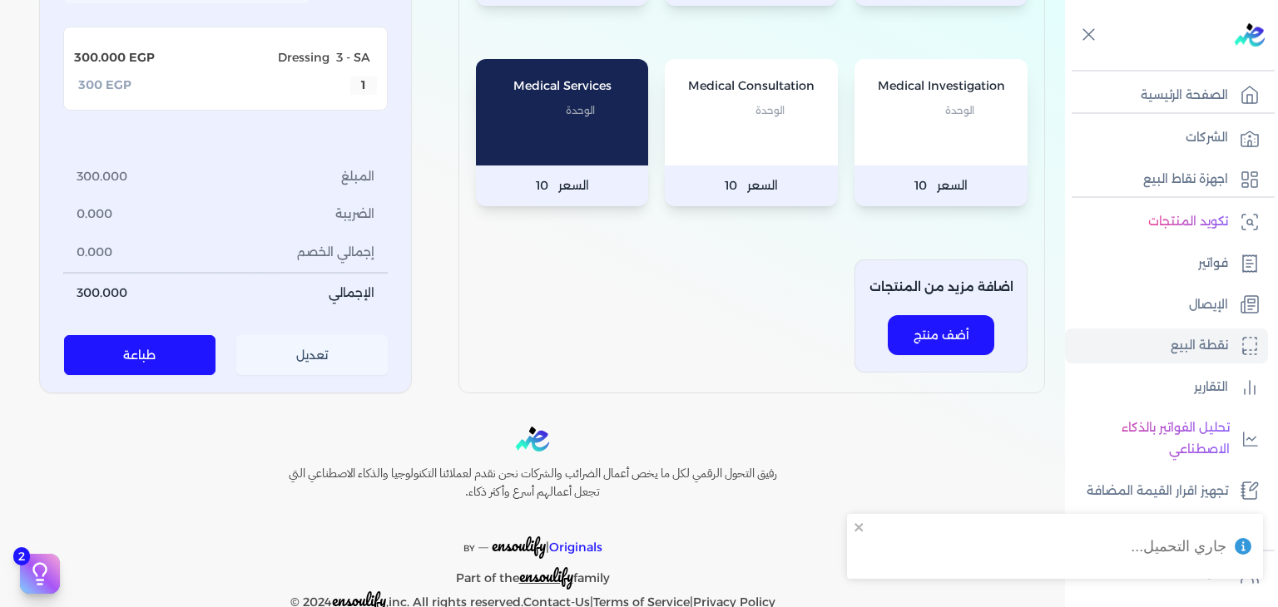
scroll to position [160, 0]
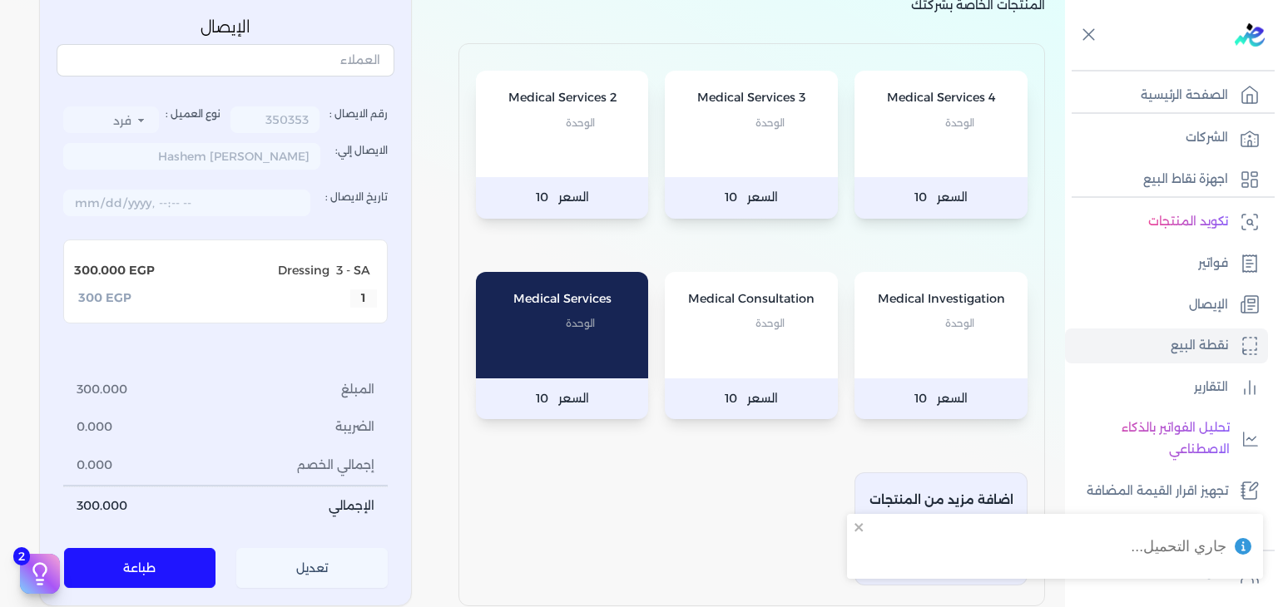
click at [303, 569] on button "تعديل" at bounding box center [312, 569] width 152 height 40
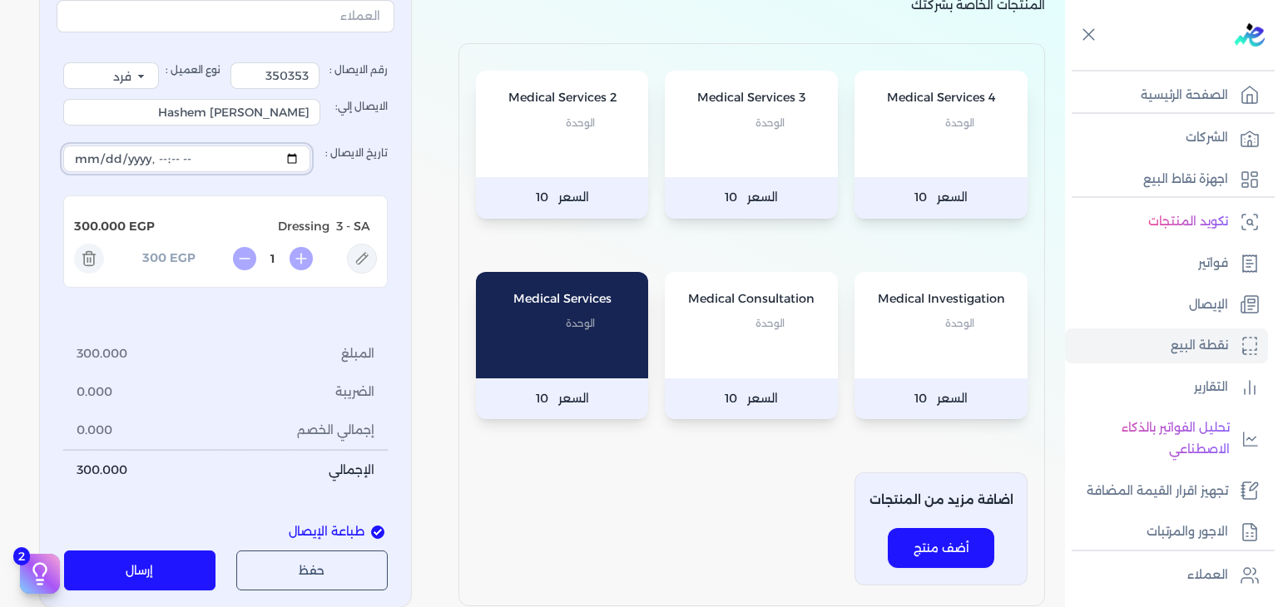
click at [299, 161] on input "تاريخ الايصال :" at bounding box center [186, 159] width 247 height 27
type input "[DATE]T12:55:51"
click at [140, 577] on button "إرسال" at bounding box center [140, 571] width 152 height 40
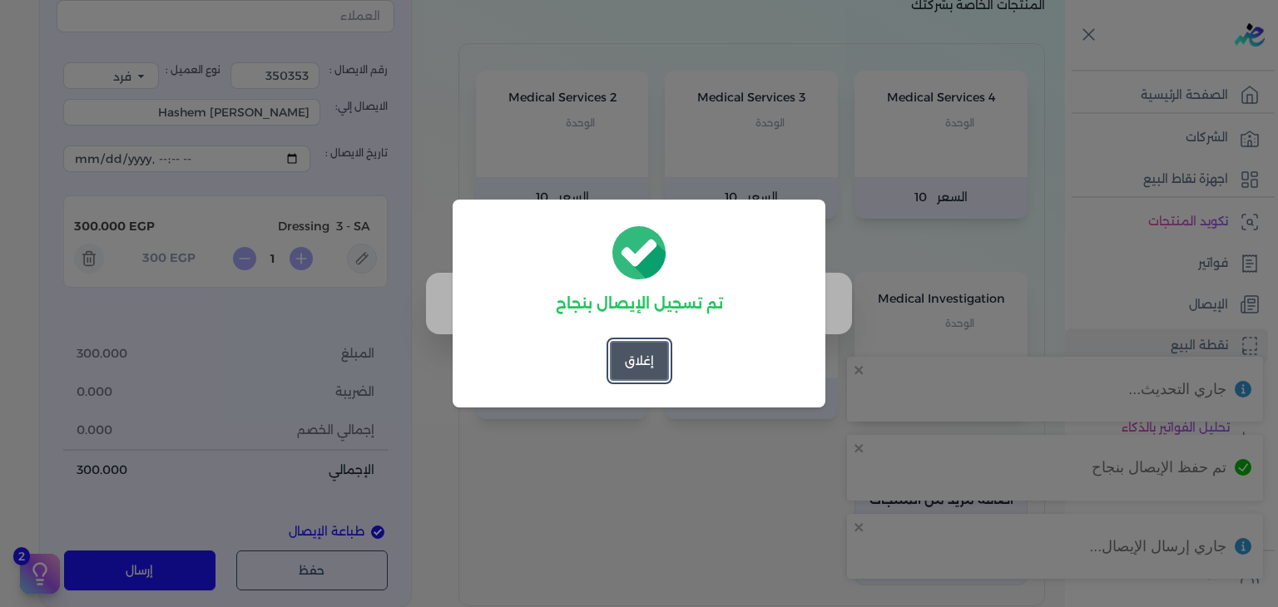
click at [641, 360] on button "إغلاق" at bounding box center [639, 361] width 59 height 40
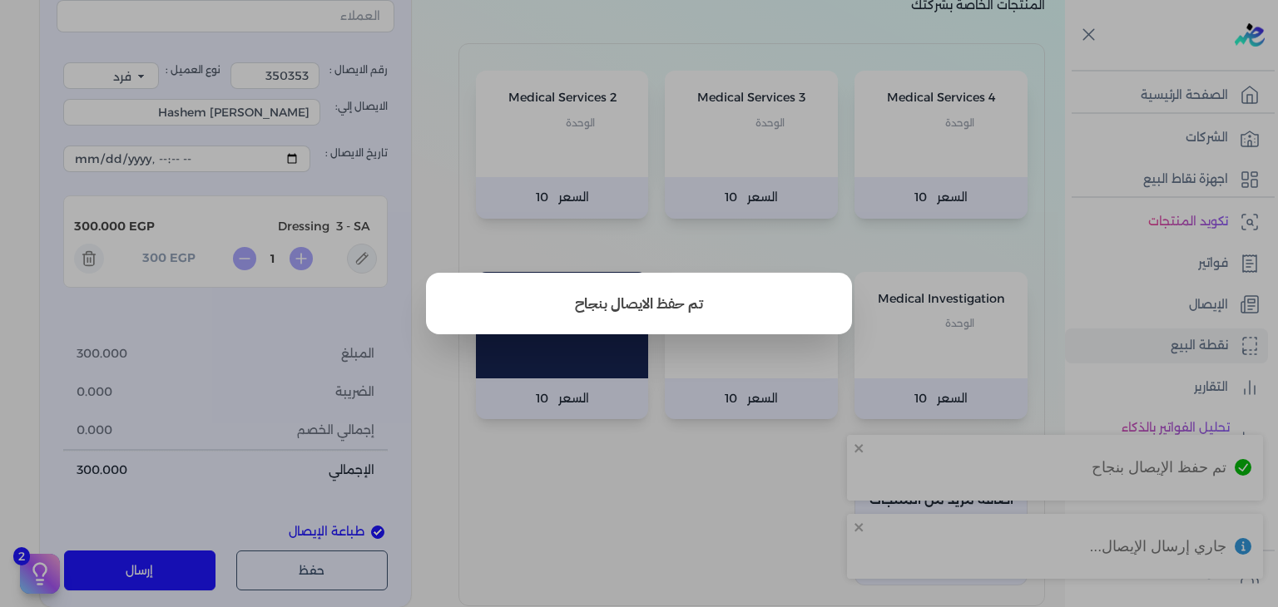
click at [1201, 303] on button "close" at bounding box center [639, 303] width 1278 height 607
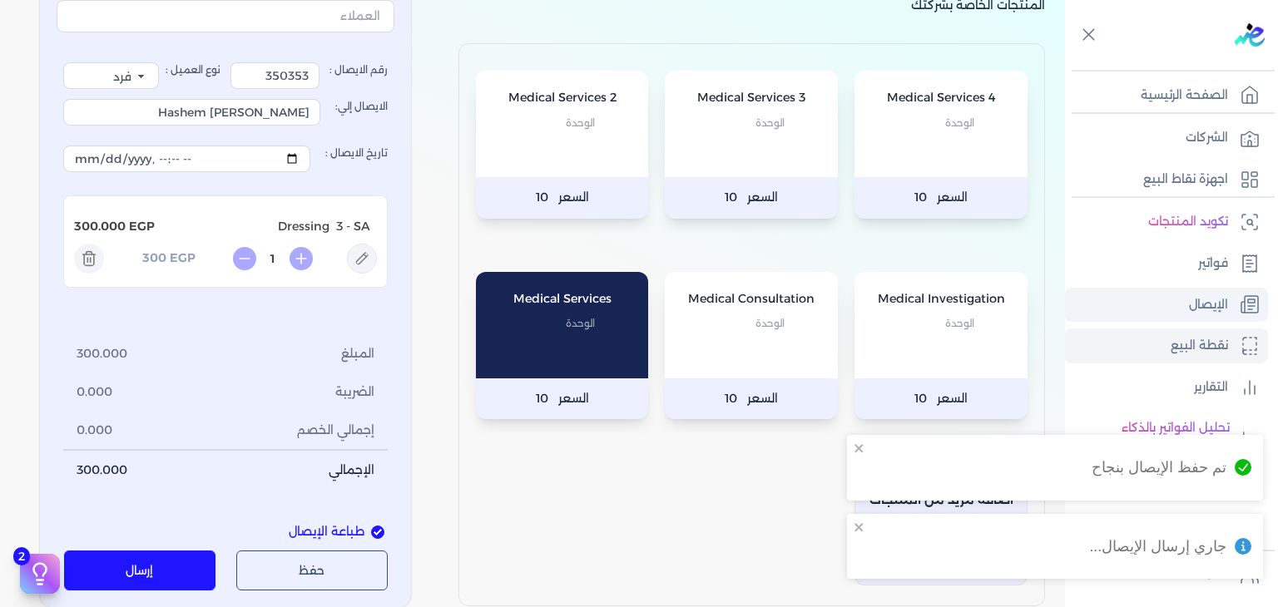
click at [1219, 300] on p "الإيصال" at bounding box center [1208, 306] width 39 height 22
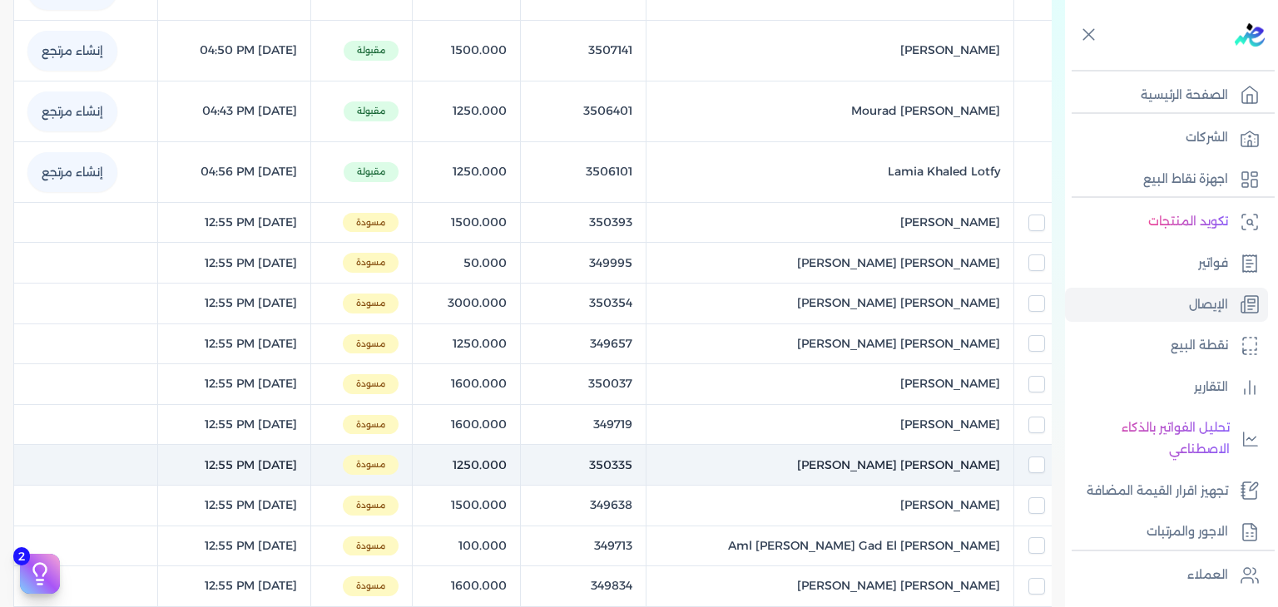
scroll to position [479, 0]
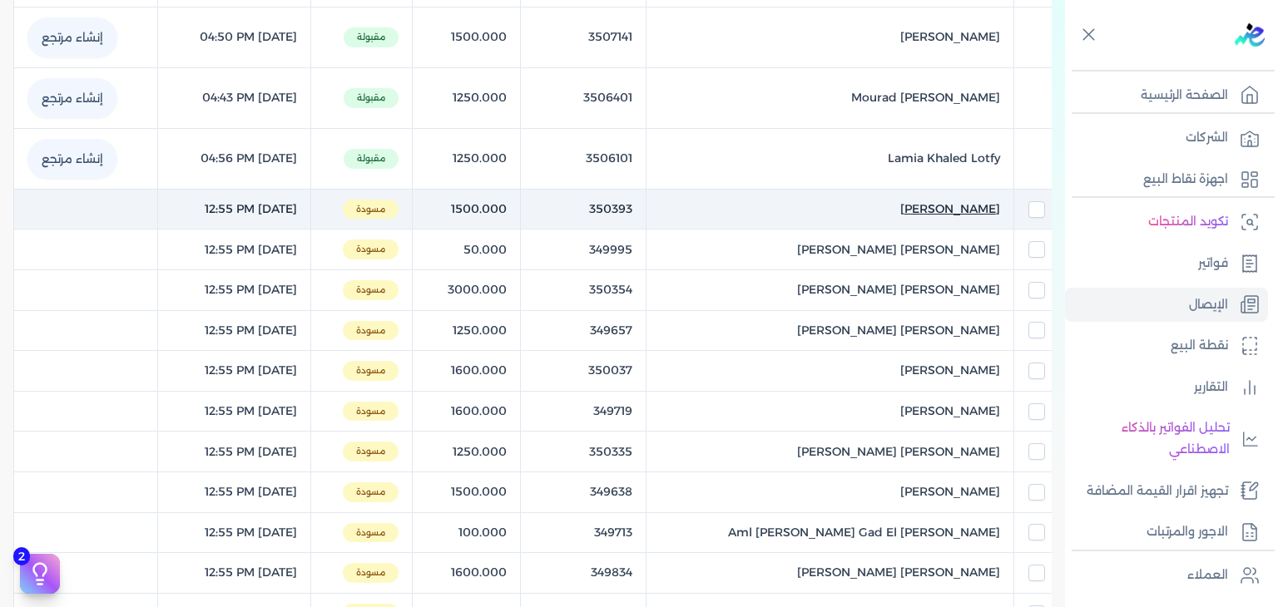
click at [900, 214] on span "[PERSON_NAME]" at bounding box center [950, 209] width 100 height 17
select select "EGP"
select select "EGS"
select select "B"
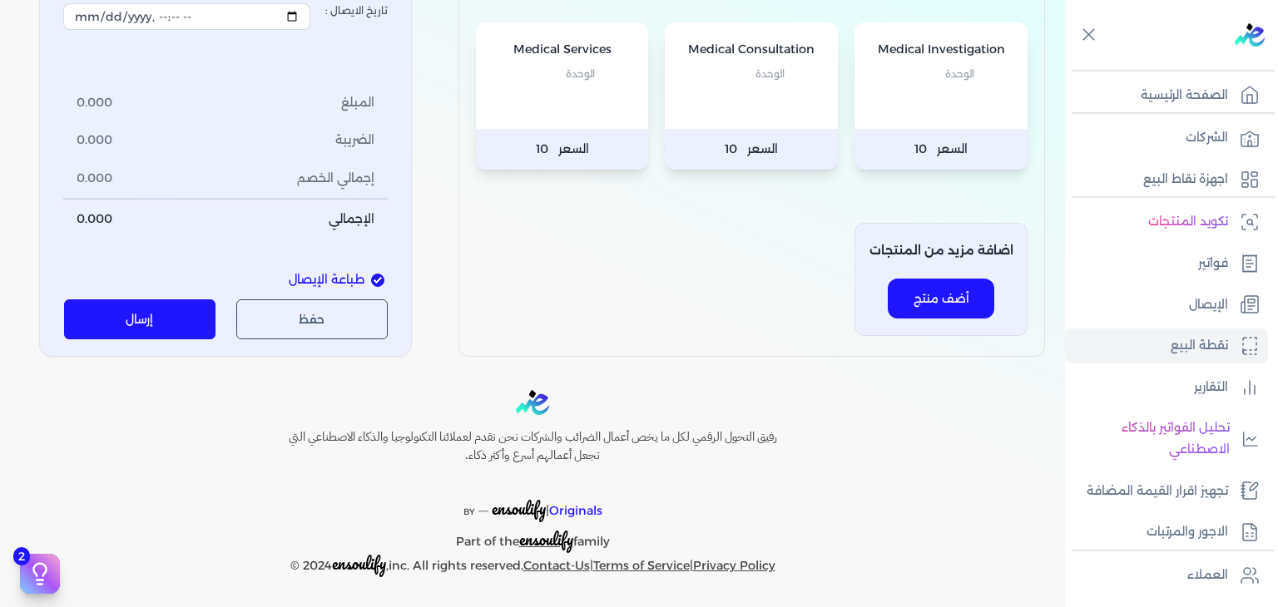
type input "350393"
type input "[PERSON_NAME]"
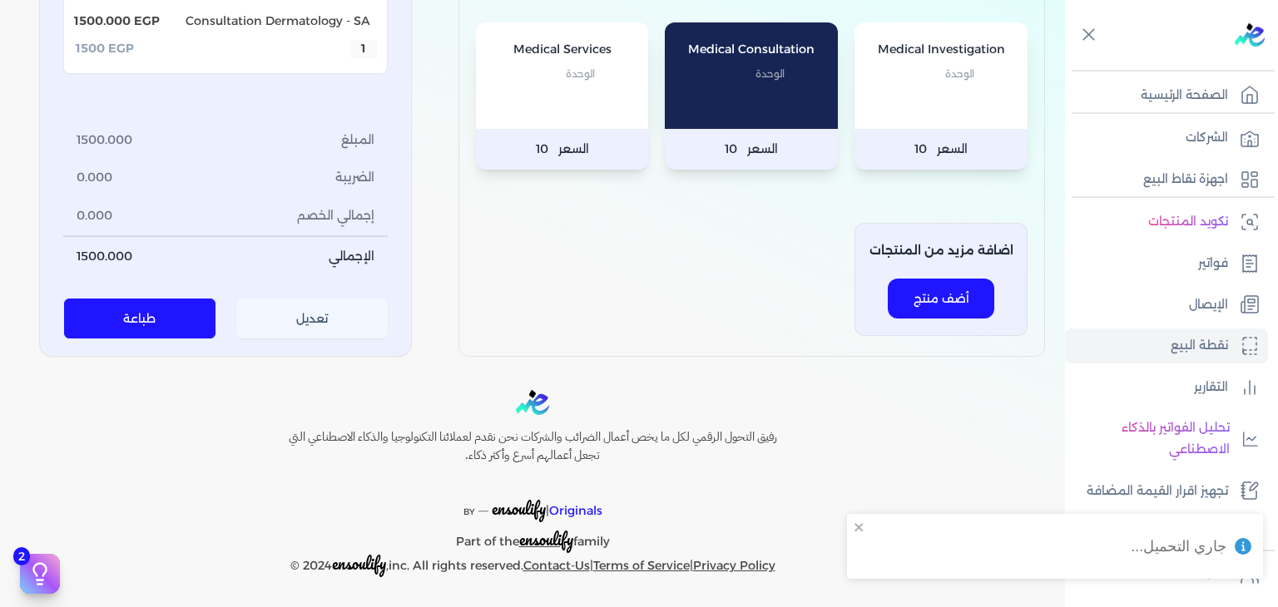
click at [289, 328] on button "تعديل" at bounding box center [312, 320] width 152 height 40
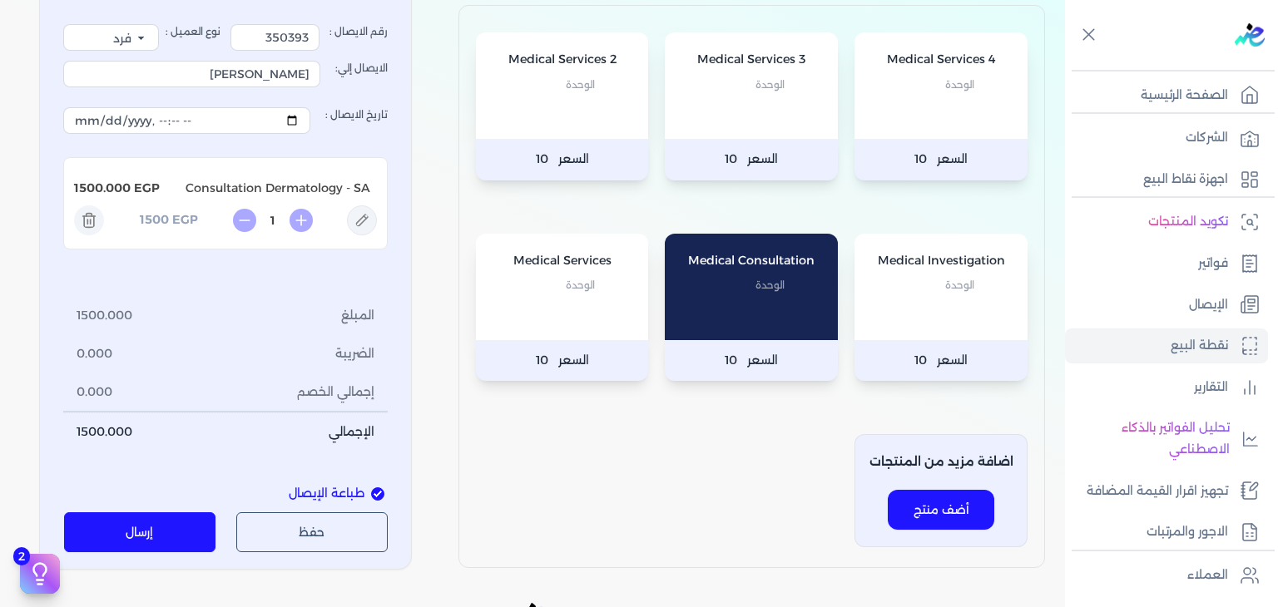
scroll to position [160, 0]
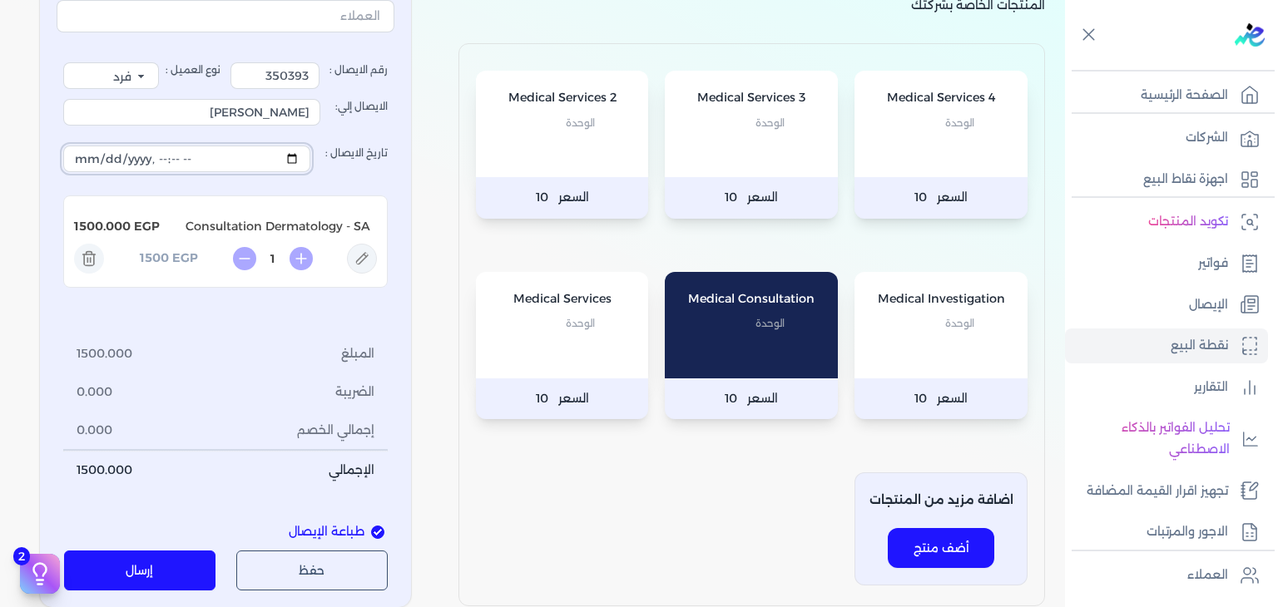
click at [304, 155] on input "تاريخ الايصال :" at bounding box center [186, 159] width 247 height 27
click at [116, 476] on span "1500.000" at bounding box center [105, 471] width 56 height 18
type input "[DATE]T12:55:51"
click at [128, 552] on button "إرسال" at bounding box center [140, 571] width 152 height 40
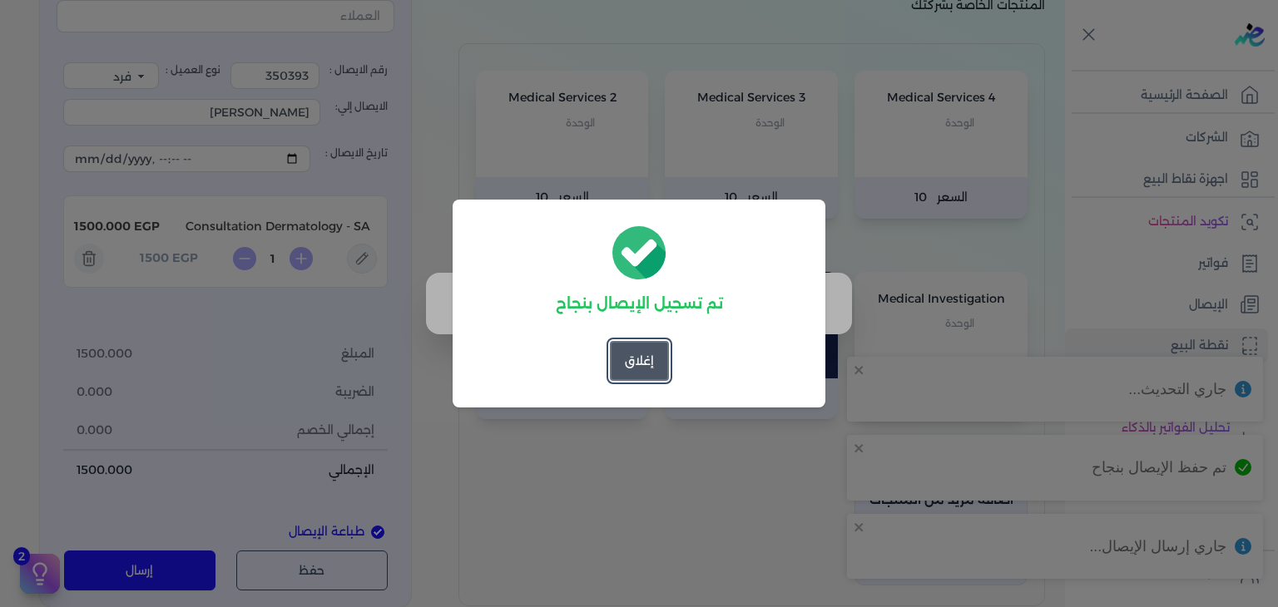
click at [627, 369] on button "إغلاق" at bounding box center [639, 361] width 59 height 40
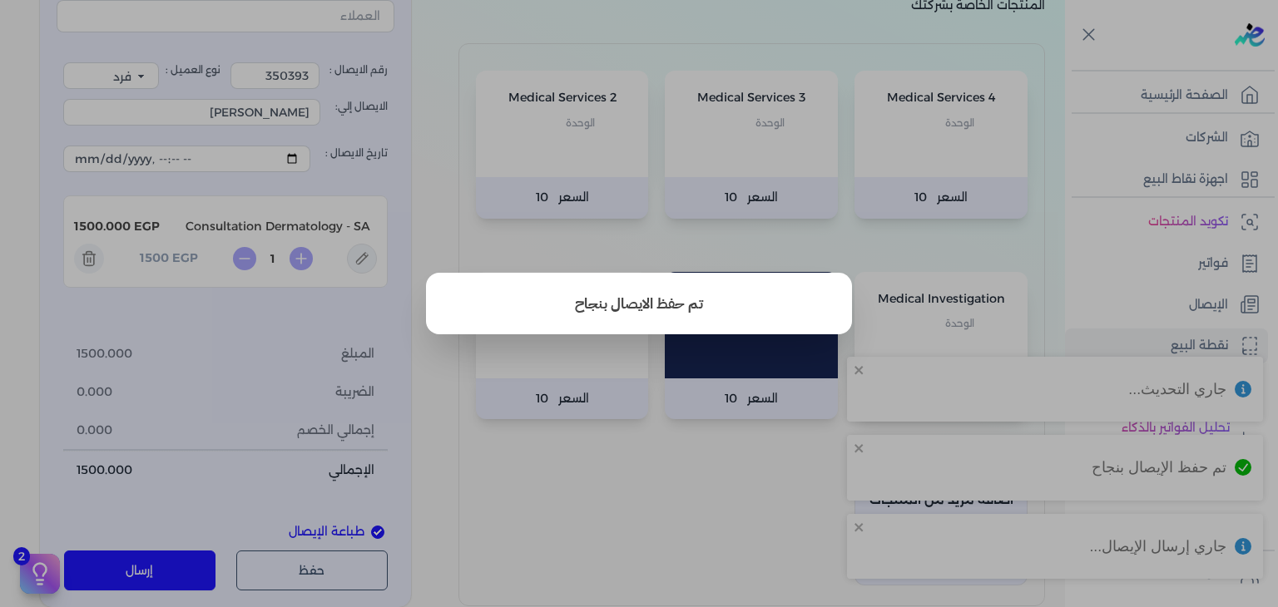
click at [1208, 291] on button "close" at bounding box center [639, 303] width 1278 height 607
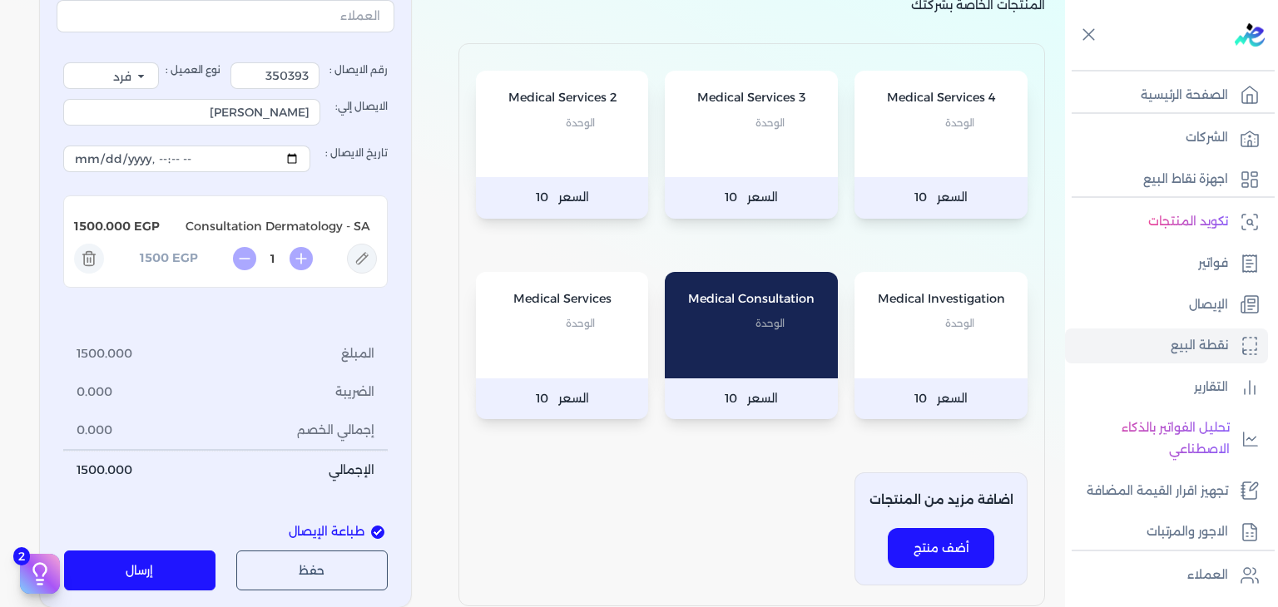
click at [1208, 291] on link "الإيصال" at bounding box center [1166, 305] width 203 height 35
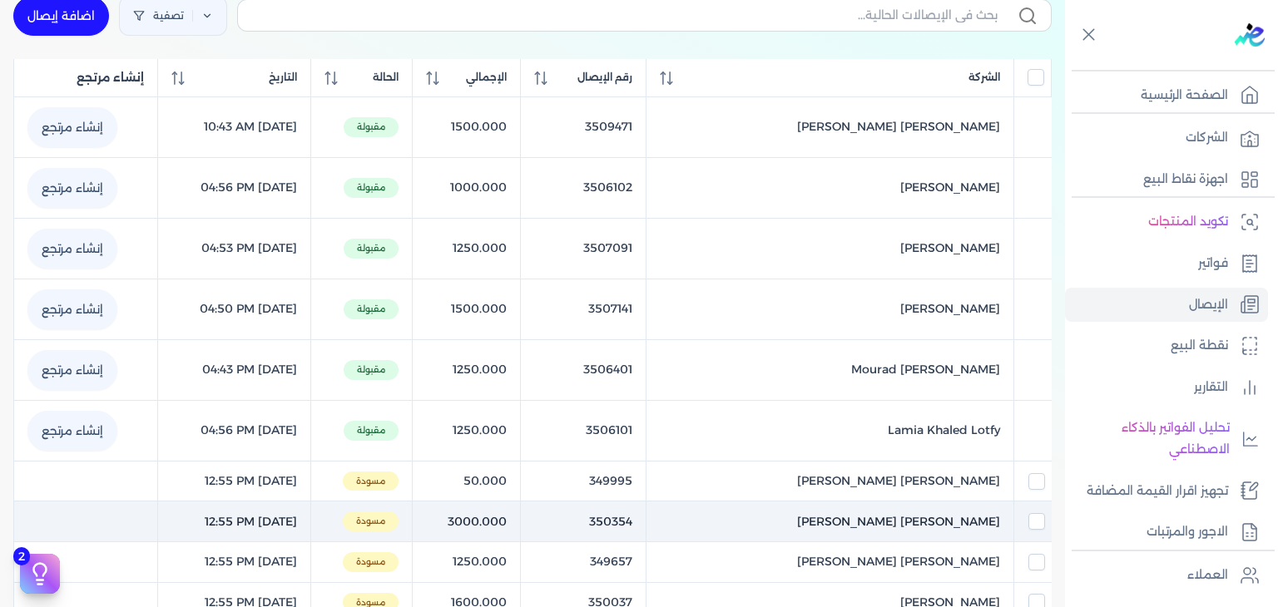
scroll to position [396, 0]
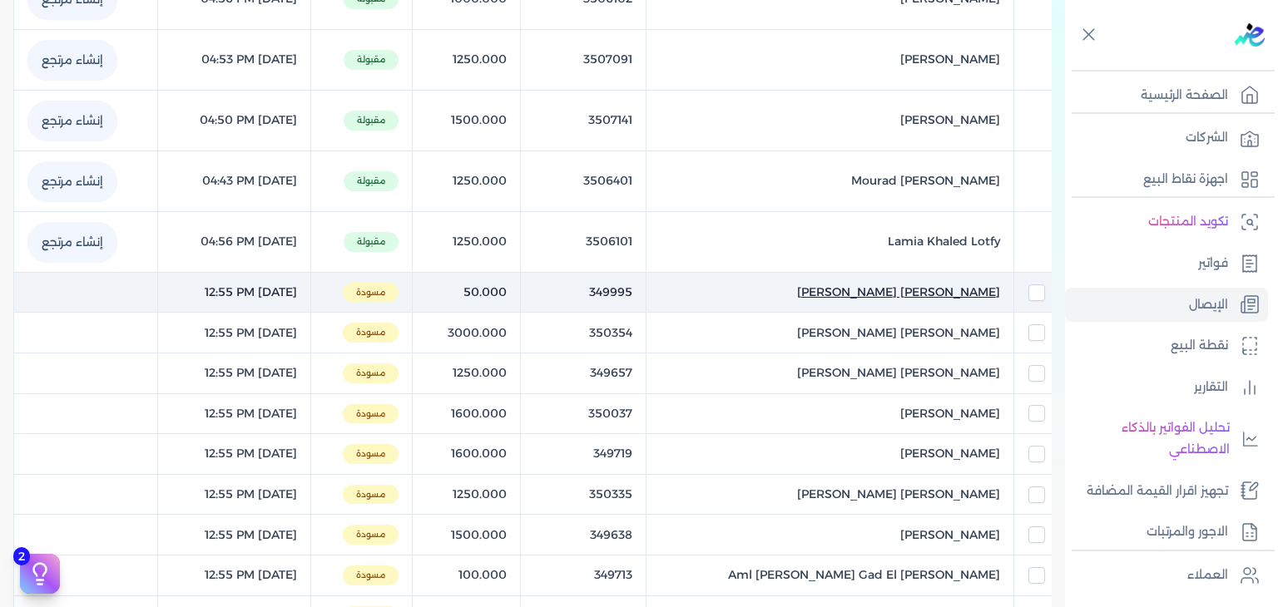
click at [956, 291] on span "[PERSON_NAME] [PERSON_NAME]" at bounding box center [898, 292] width 203 height 17
select select "EGP"
select select "EGS"
select select "B"
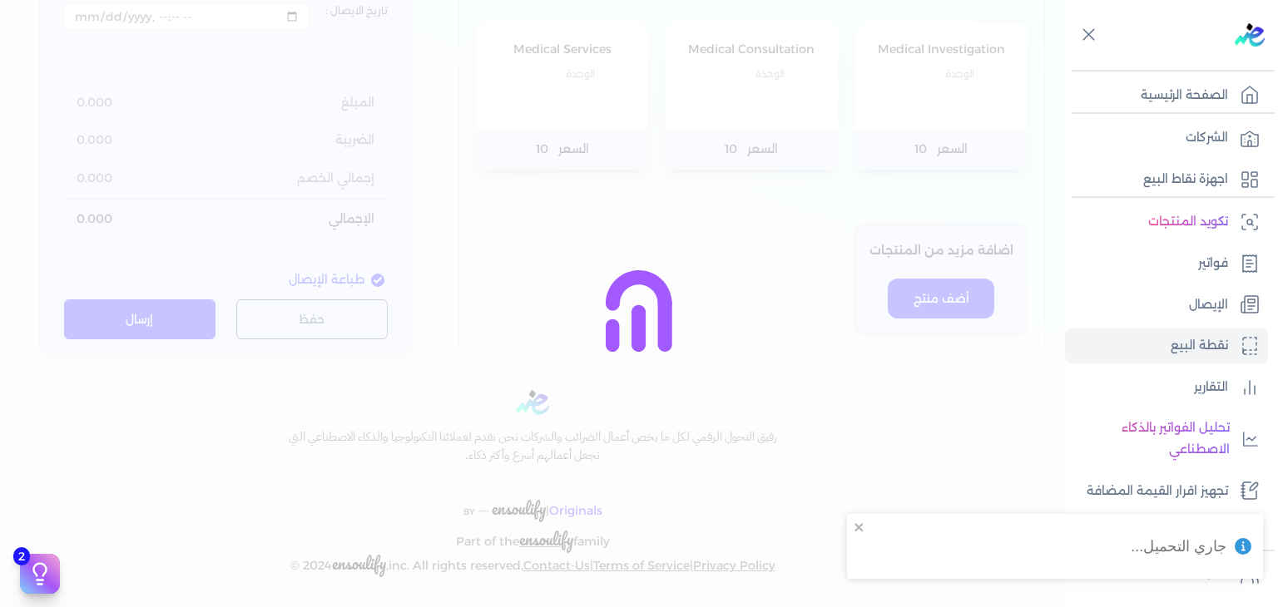
type input "349995"
type input "[PERSON_NAME] [PERSON_NAME]"
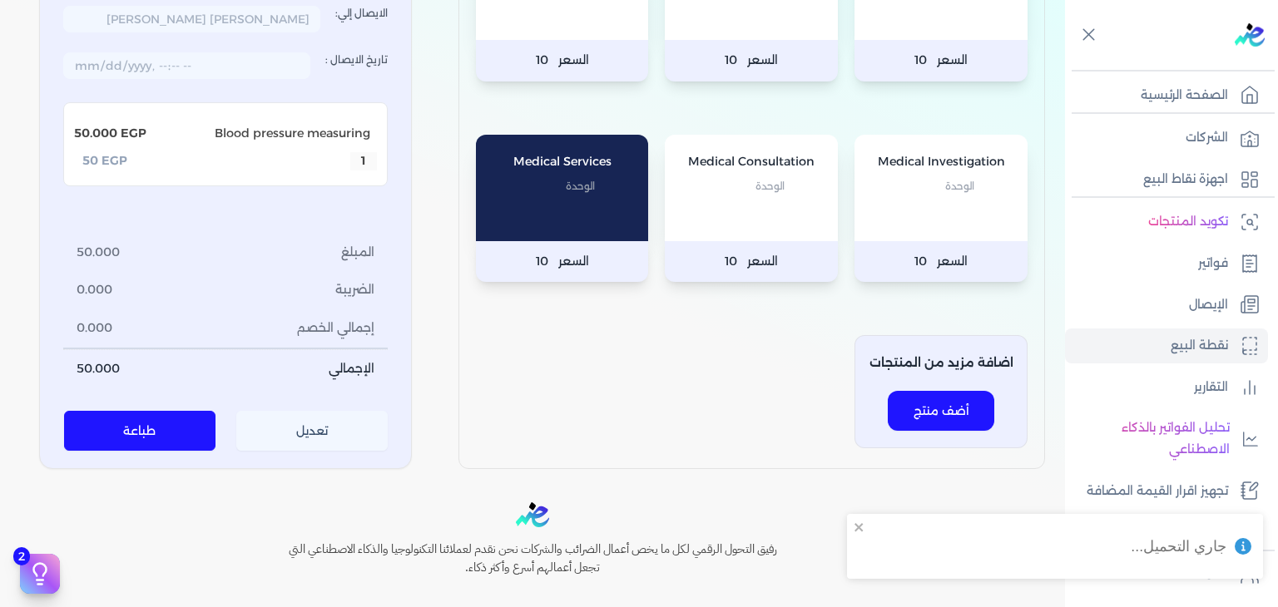
scroll to position [243, 0]
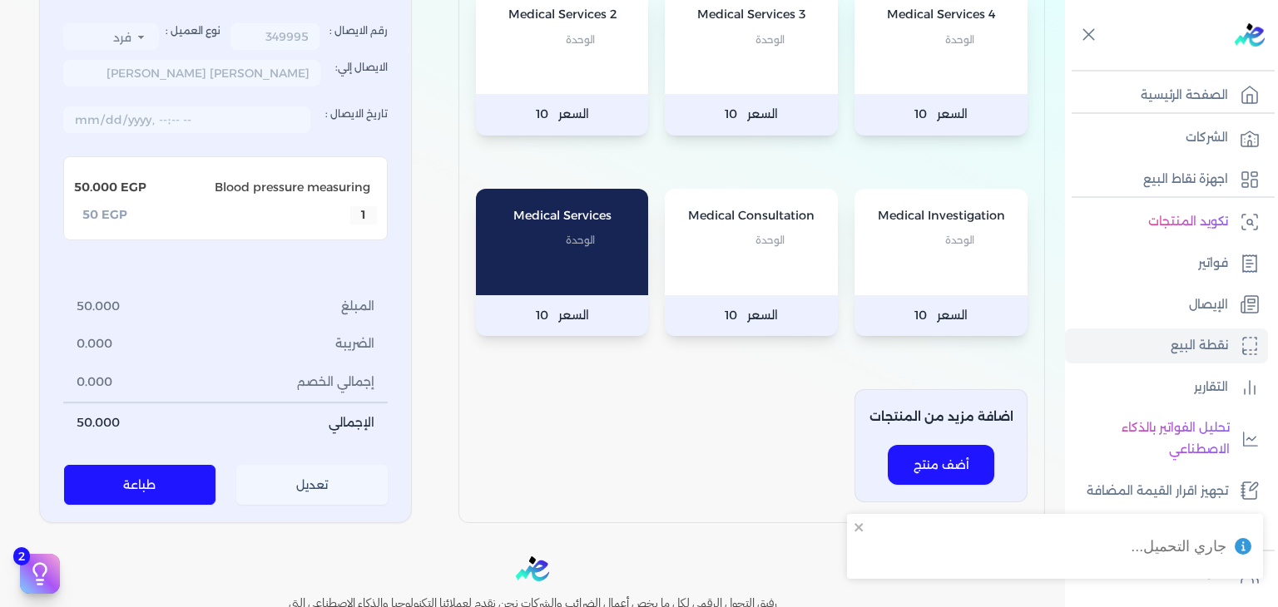
click at [314, 486] on button "تعديل" at bounding box center [312, 486] width 152 height 40
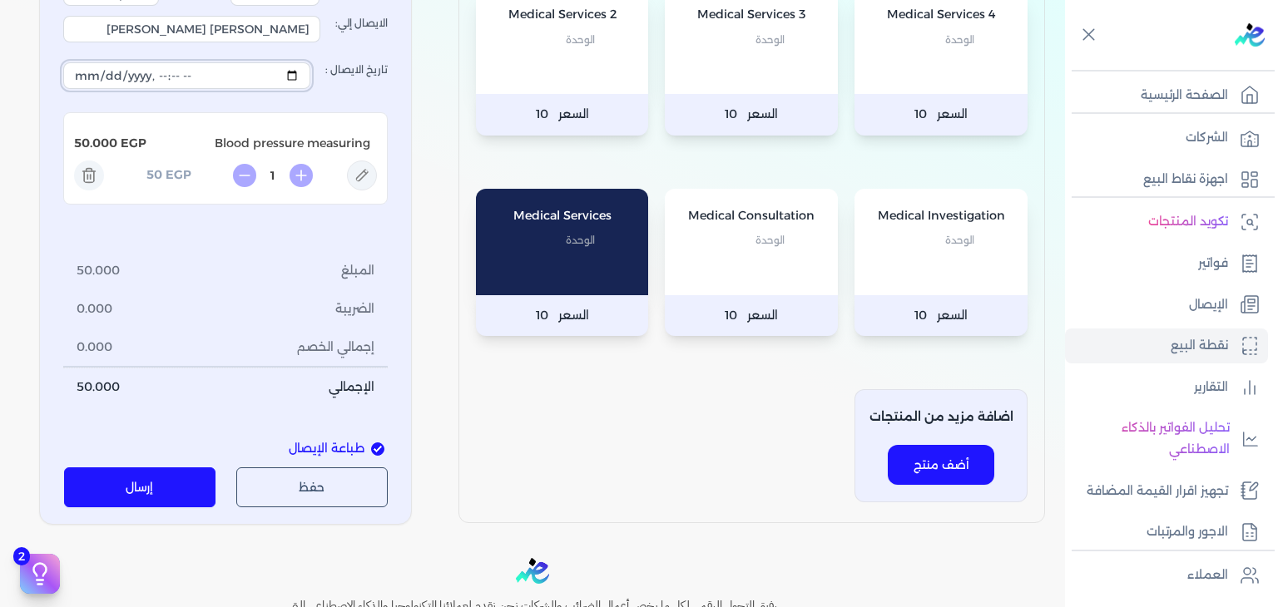
click at [291, 71] on input "تاريخ الايصال :" at bounding box center [186, 75] width 247 height 27
drag, startPoint x: 162, startPoint y: 489, endPoint x: 258, endPoint y: 467, distance: 98.3
click at [162, 489] on button "إرسال" at bounding box center [140, 488] width 152 height 40
type input "[DATE]T12:55:51"
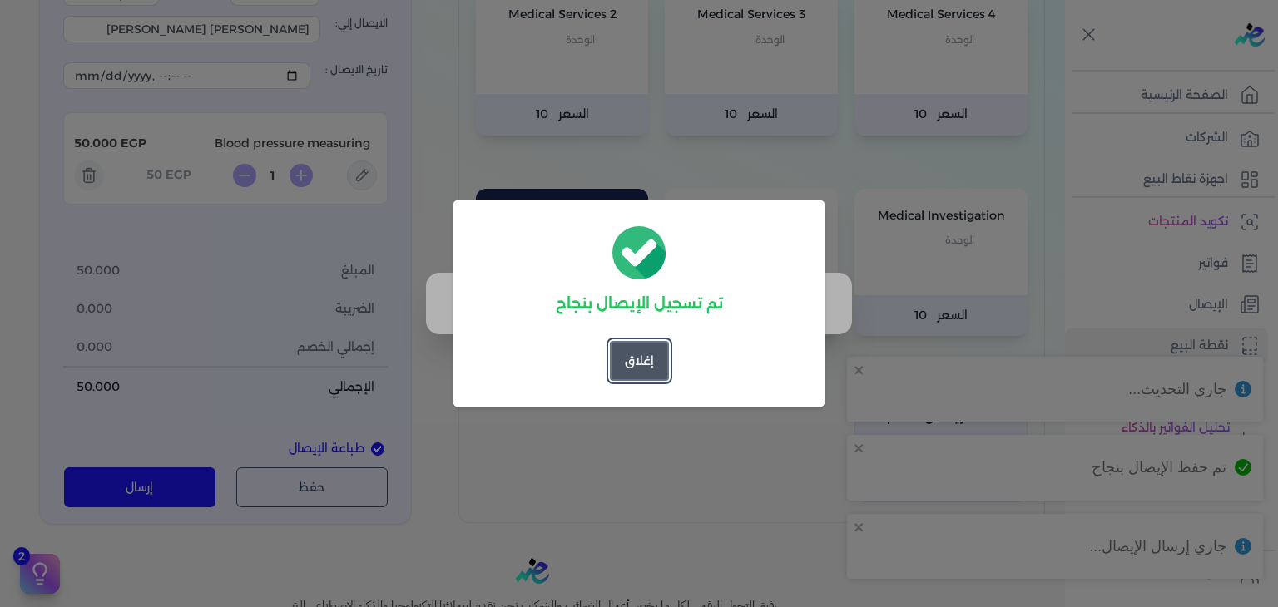
click at [639, 352] on button "إغلاق" at bounding box center [639, 361] width 59 height 40
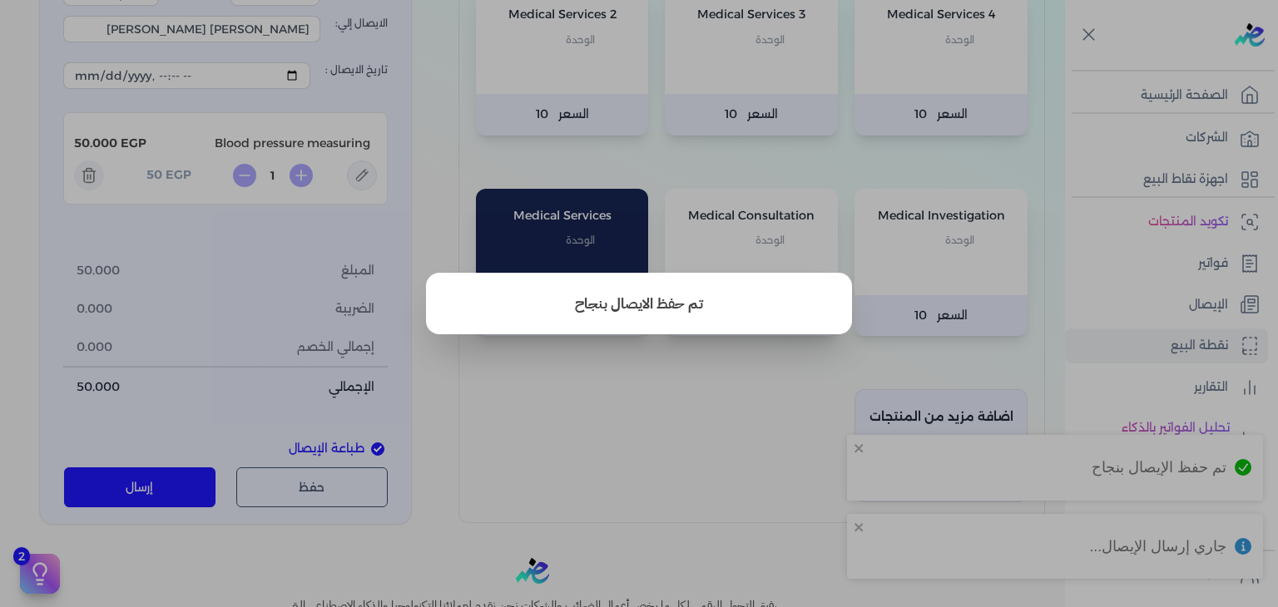
click at [1066, 257] on button "close" at bounding box center [639, 303] width 1278 height 607
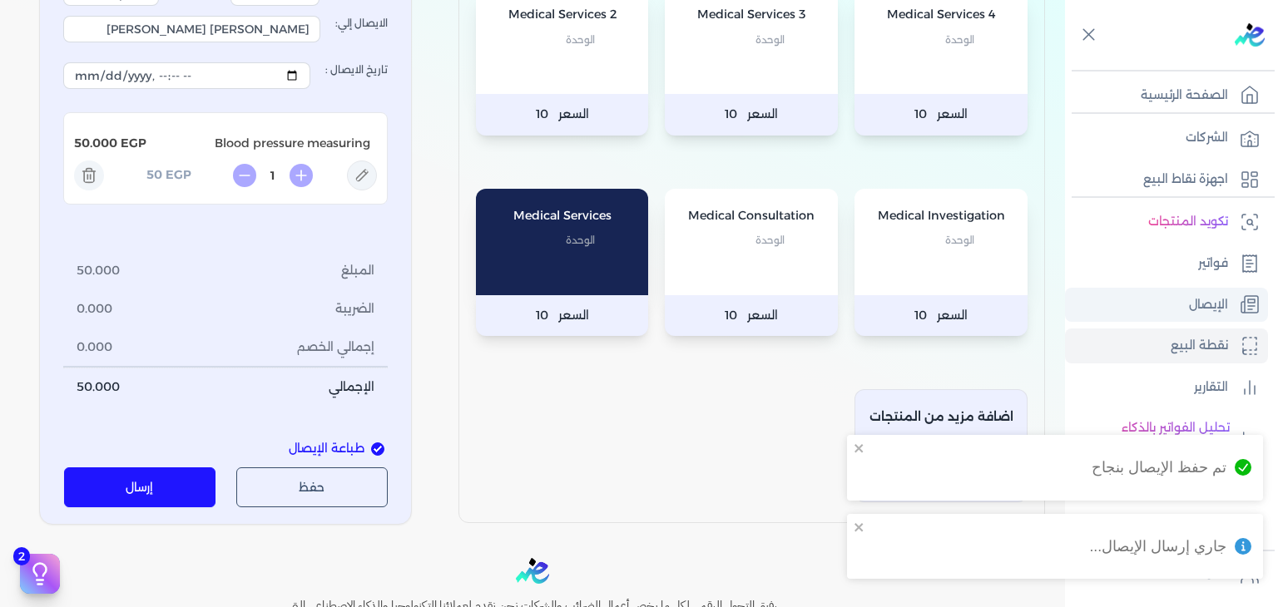
click at [1220, 310] on p "الإيصال" at bounding box center [1208, 306] width 39 height 22
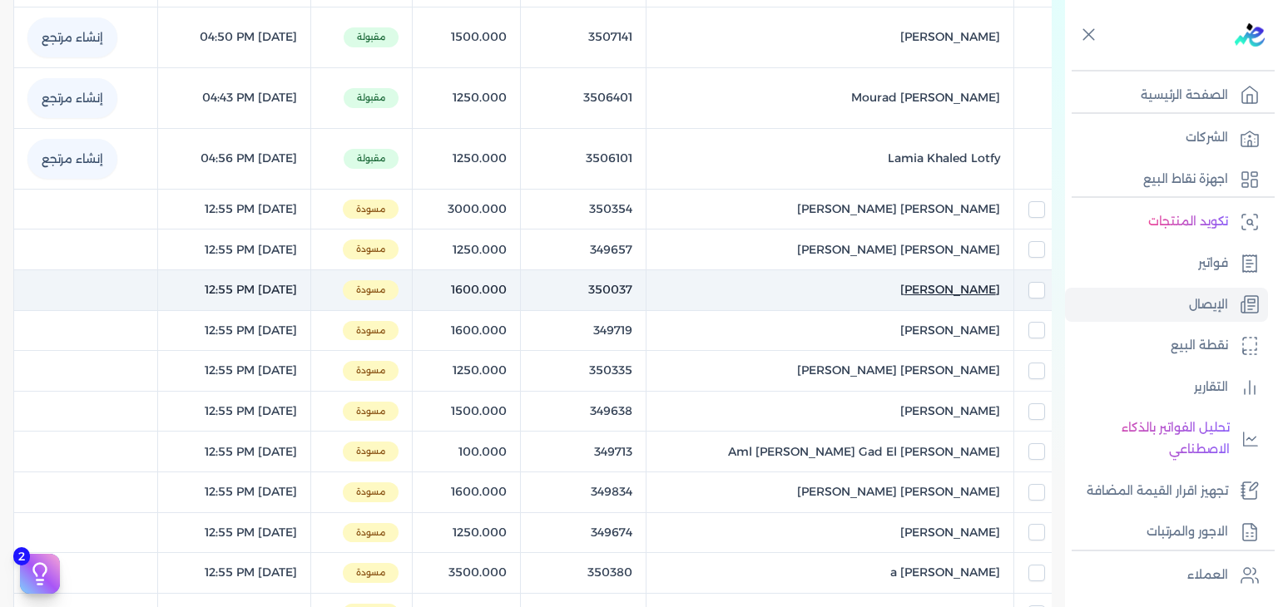
scroll to position [479, 0]
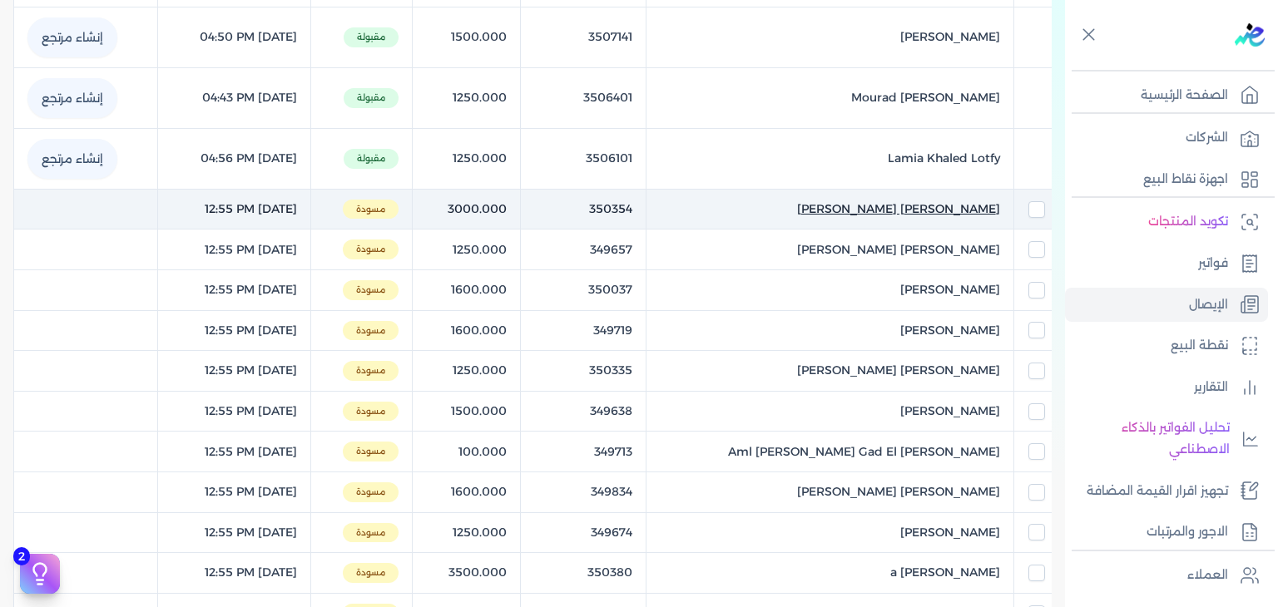
click at [904, 212] on span "[PERSON_NAME] [PERSON_NAME]" at bounding box center [898, 209] width 203 height 17
select select "EGP"
select select "EGS"
select select "B"
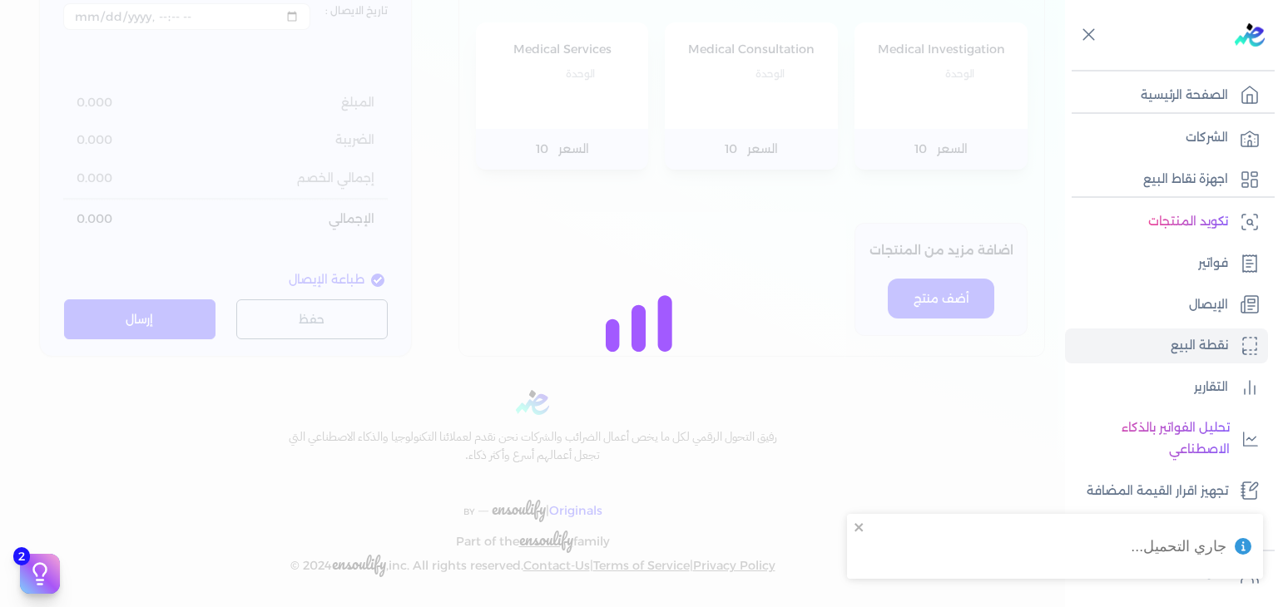
type input "350354"
type input "[PERSON_NAME] [PERSON_NAME]"
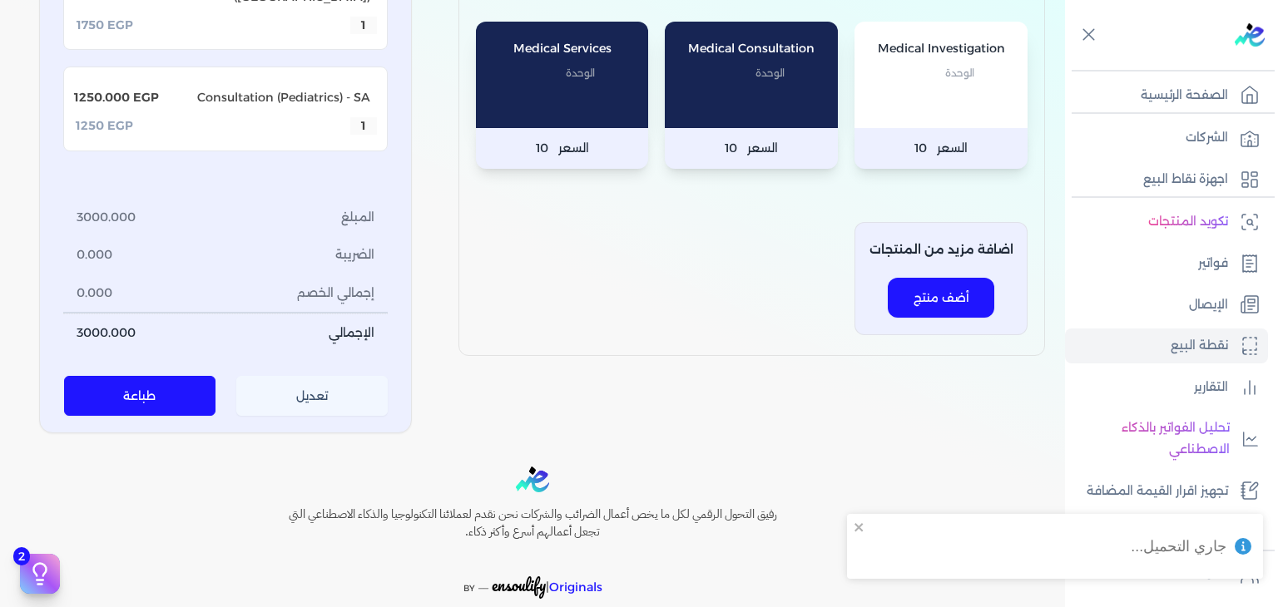
scroll to position [383, 0]
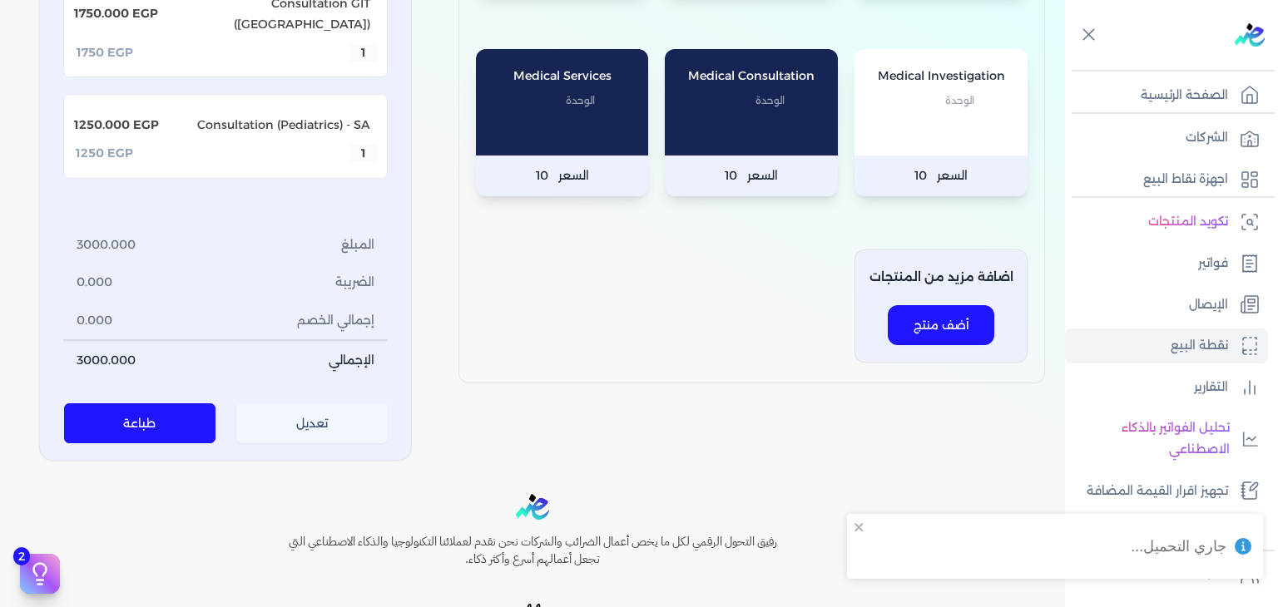
click at [306, 403] on button "تعديل" at bounding box center [312, 423] width 152 height 40
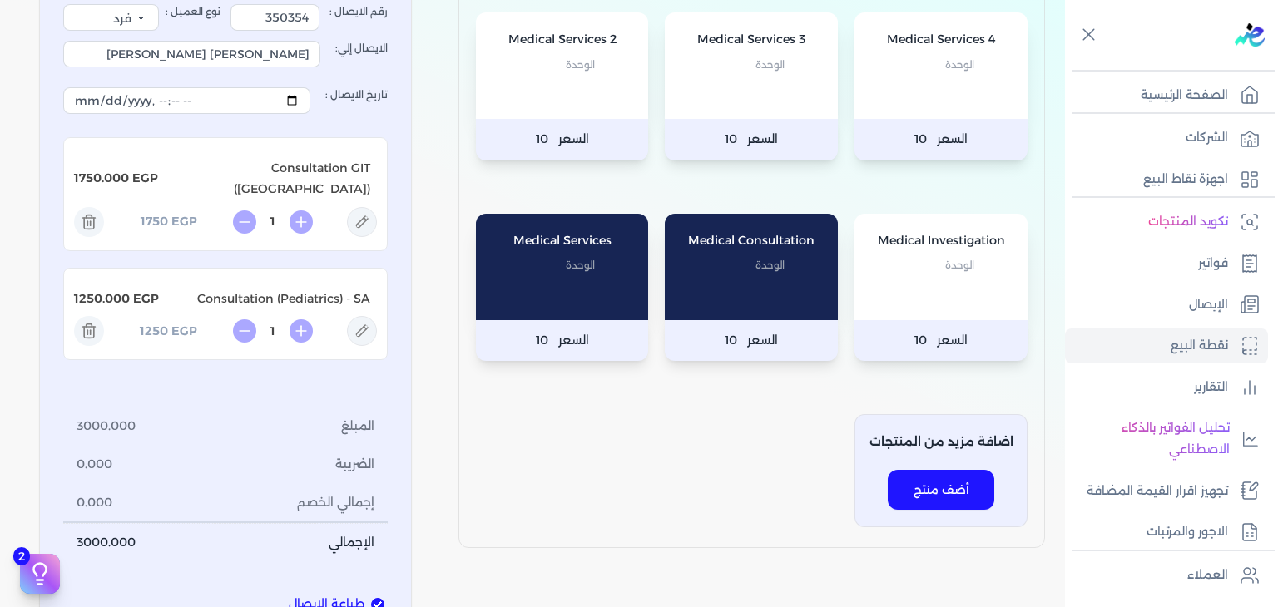
scroll to position [216, 0]
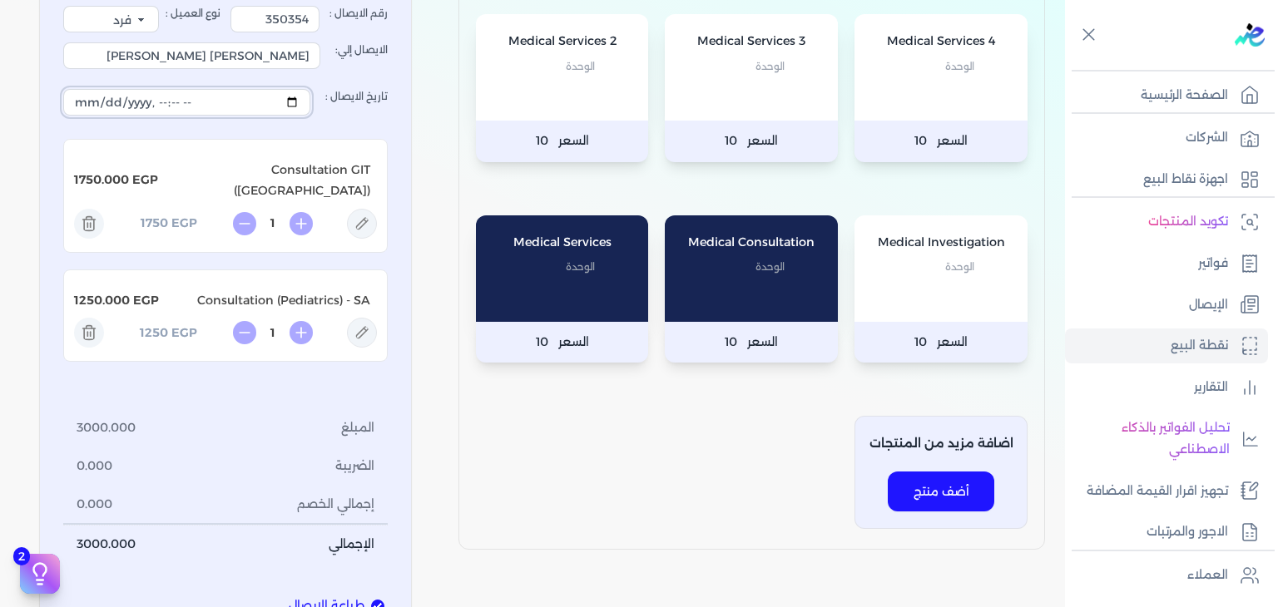
click at [296, 94] on input "تاريخ الايصال :" at bounding box center [186, 102] width 247 height 27
click at [507, 412] on div "Medical Services 4 الوحدة السعر 10 Medical Services 3 الوحدة السعر 10 Medical S…" at bounding box center [751, 268] width 587 height 563
type input "[DATE]T12:55:51"
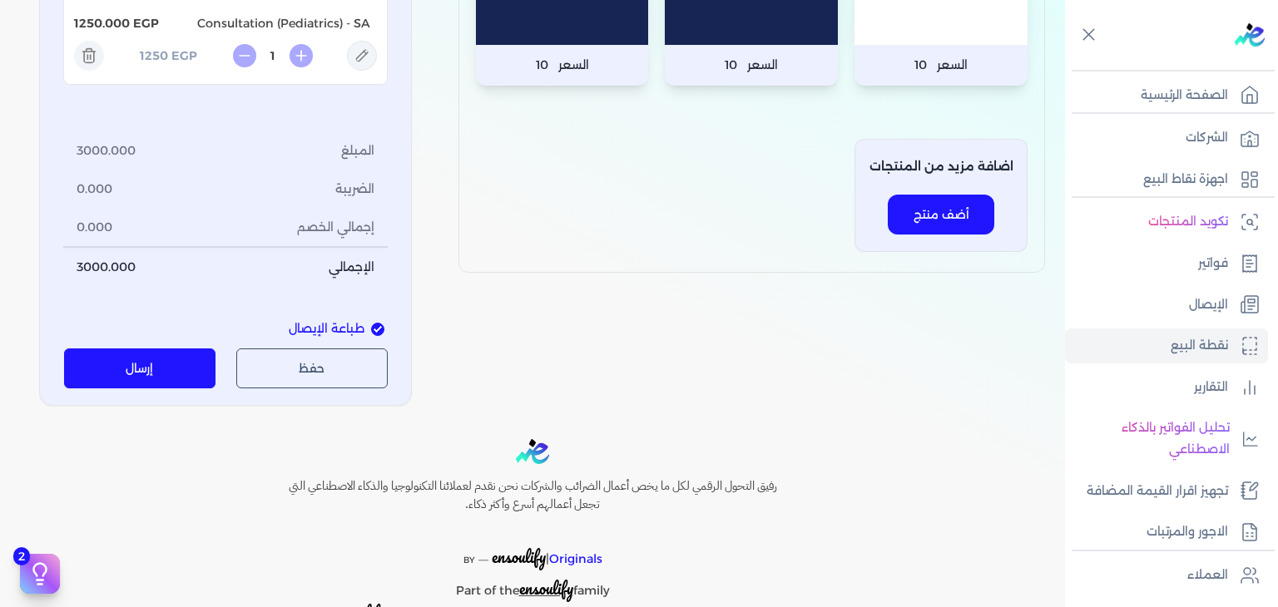
scroll to position [521, 0]
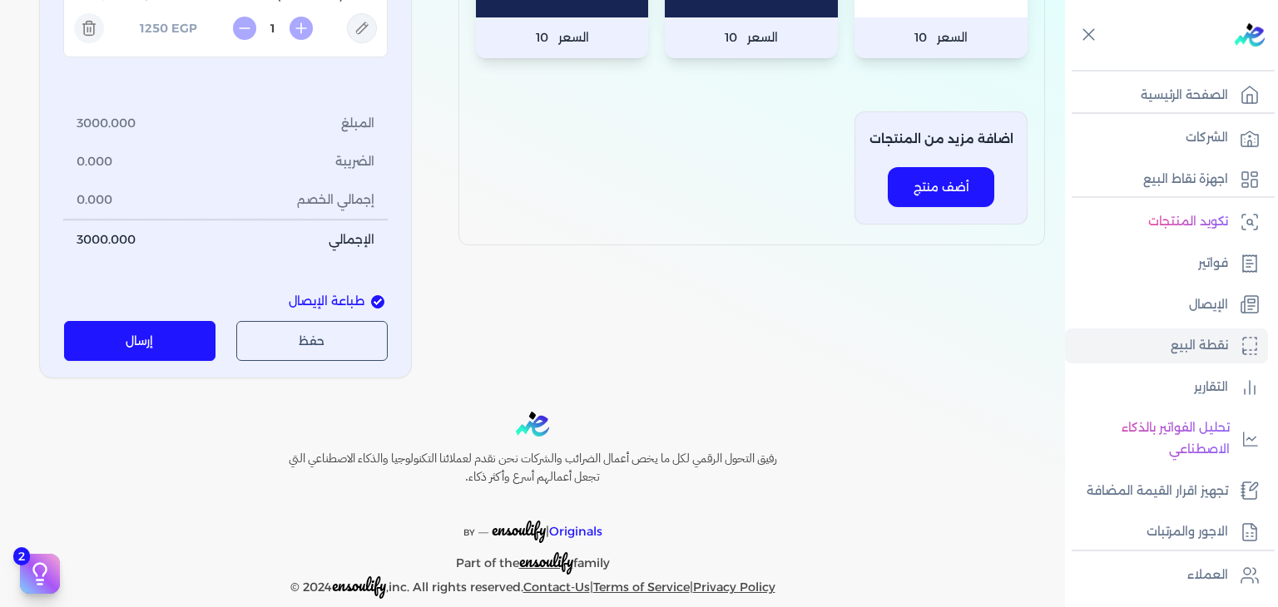
click at [151, 330] on button "إرسال" at bounding box center [140, 341] width 152 height 40
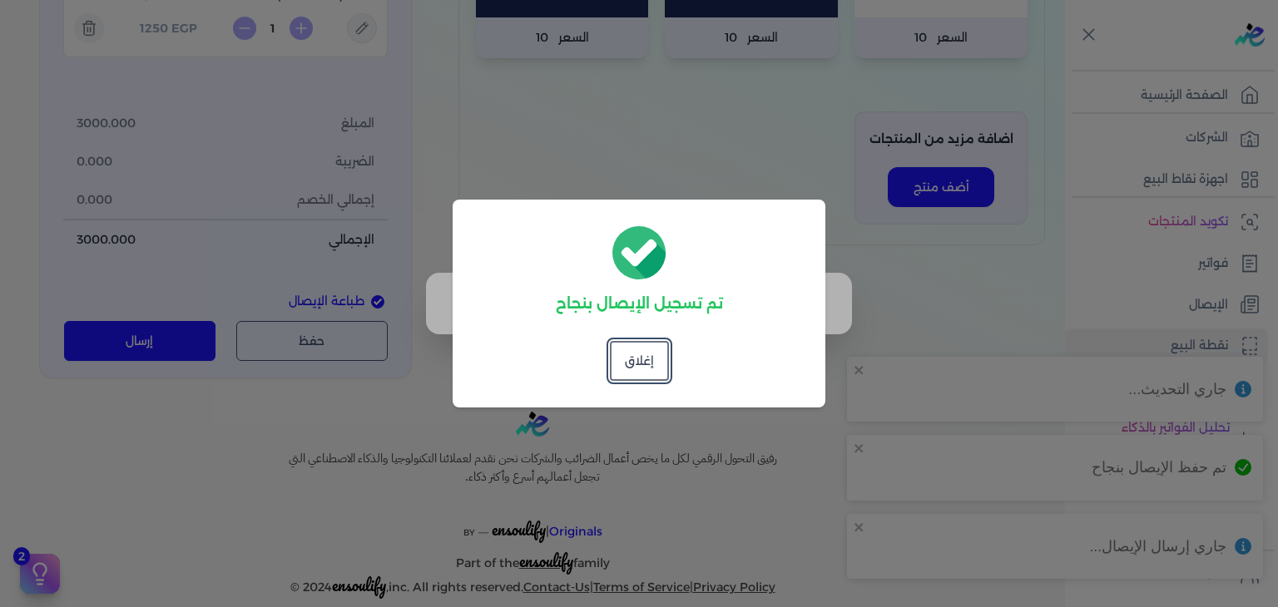
drag, startPoint x: 636, startPoint y: 362, endPoint x: 802, endPoint y: 318, distance: 171.3
click at [636, 363] on button "إغلاق" at bounding box center [639, 361] width 59 height 40
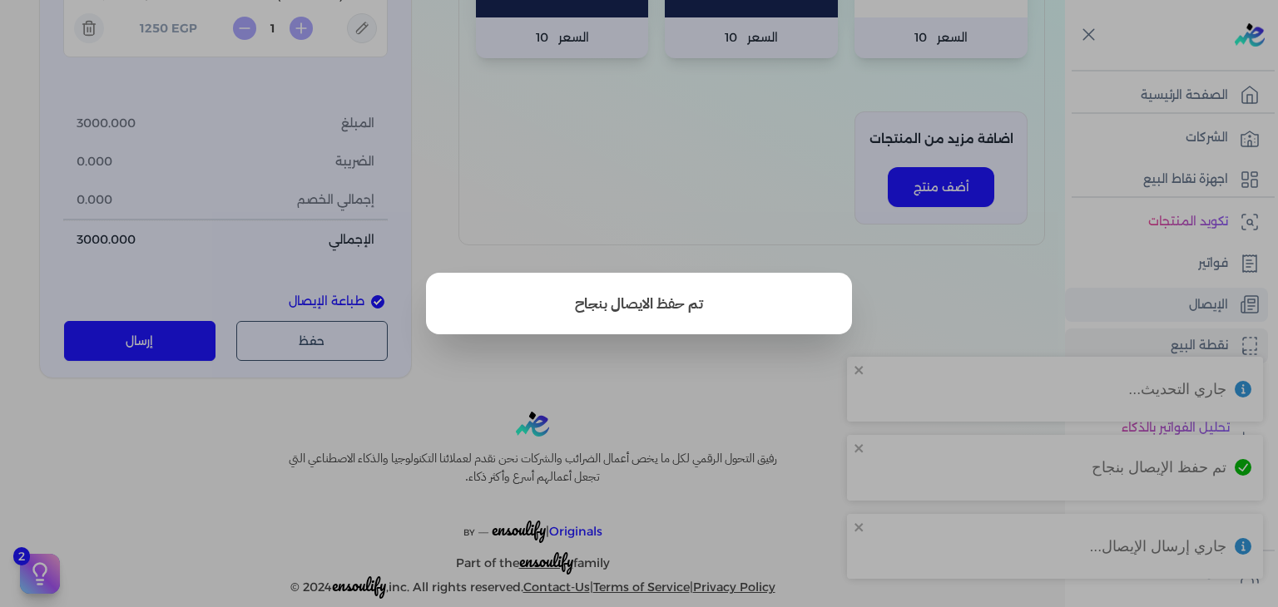
drag, startPoint x: 1155, startPoint y: 290, endPoint x: 1168, endPoint y: 288, distance: 13.5
click at [1155, 290] on button "close" at bounding box center [639, 303] width 1278 height 607
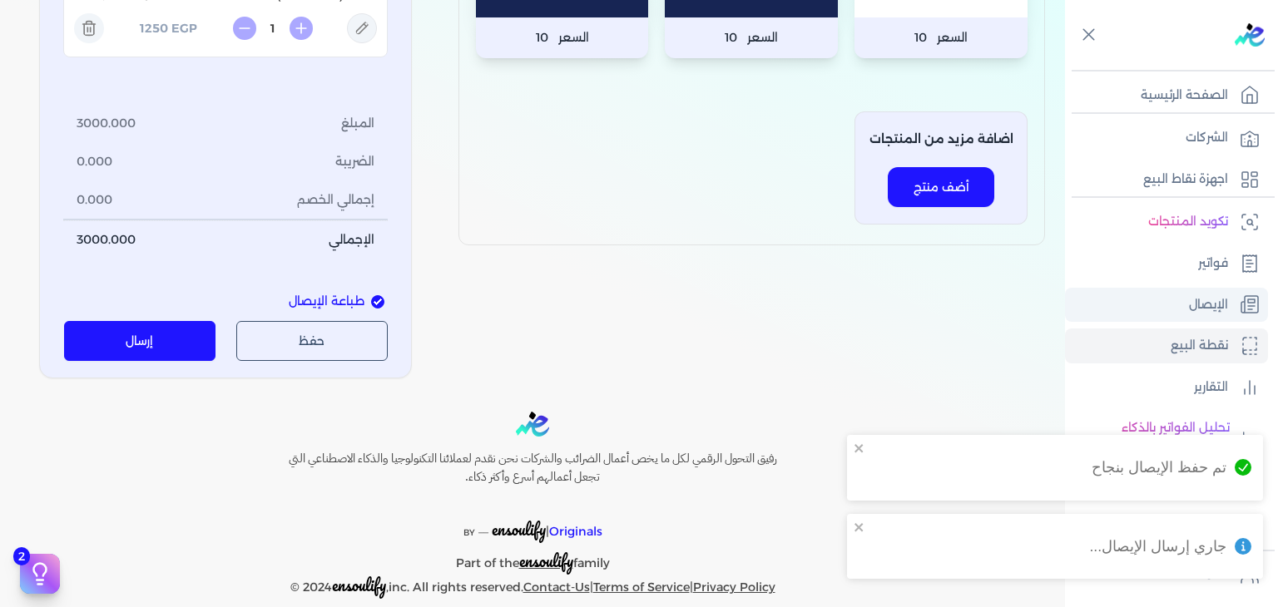
click at [1185, 290] on link "الإيصال" at bounding box center [1166, 305] width 203 height 35
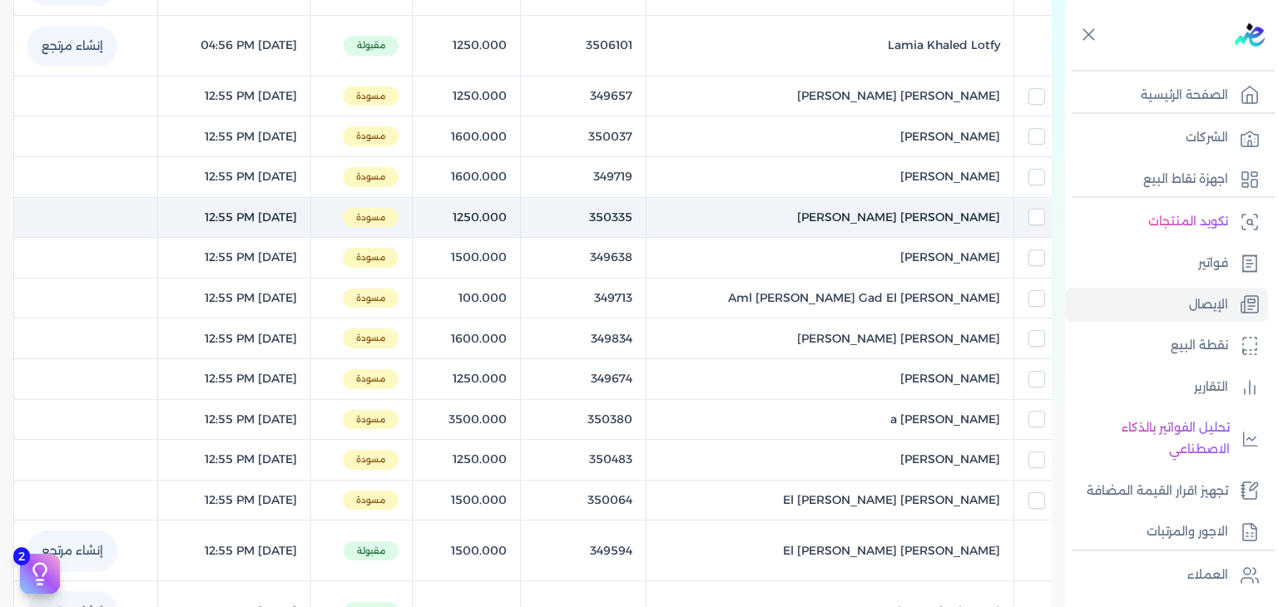
scroll to position [591, 0]
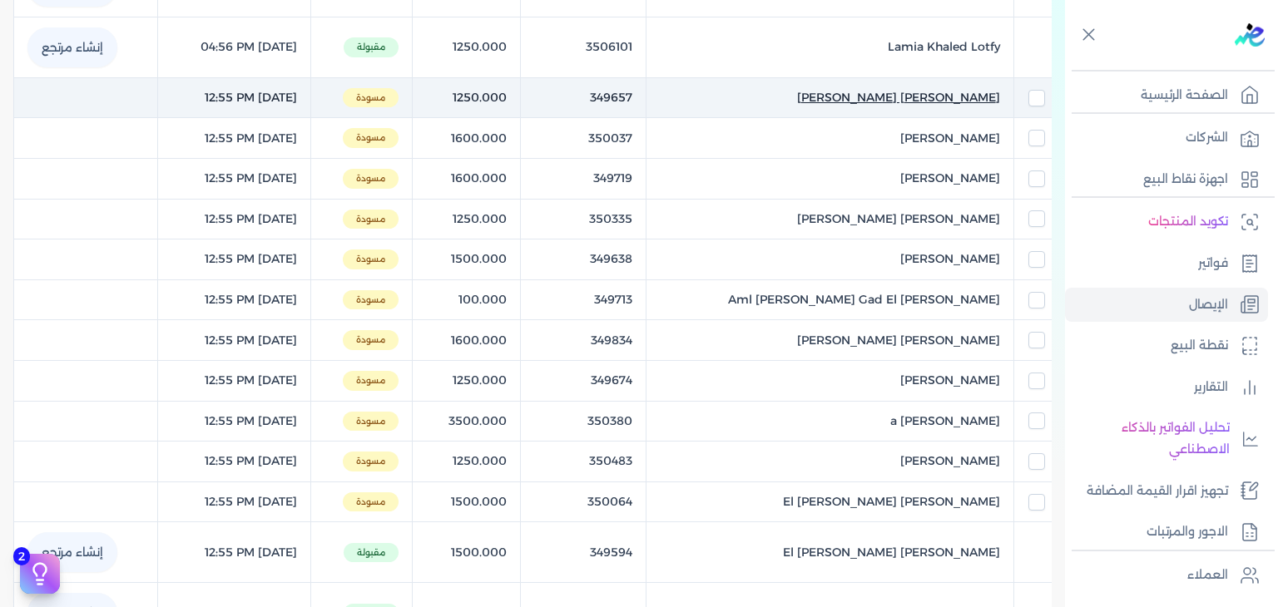
click at [867, 91] on span "[PERSON_NAME] [PERSON_NAME]" at bounding box center [898, 97] width 203 height 17
select select "EGP"
select select "EGS"
select select "B"
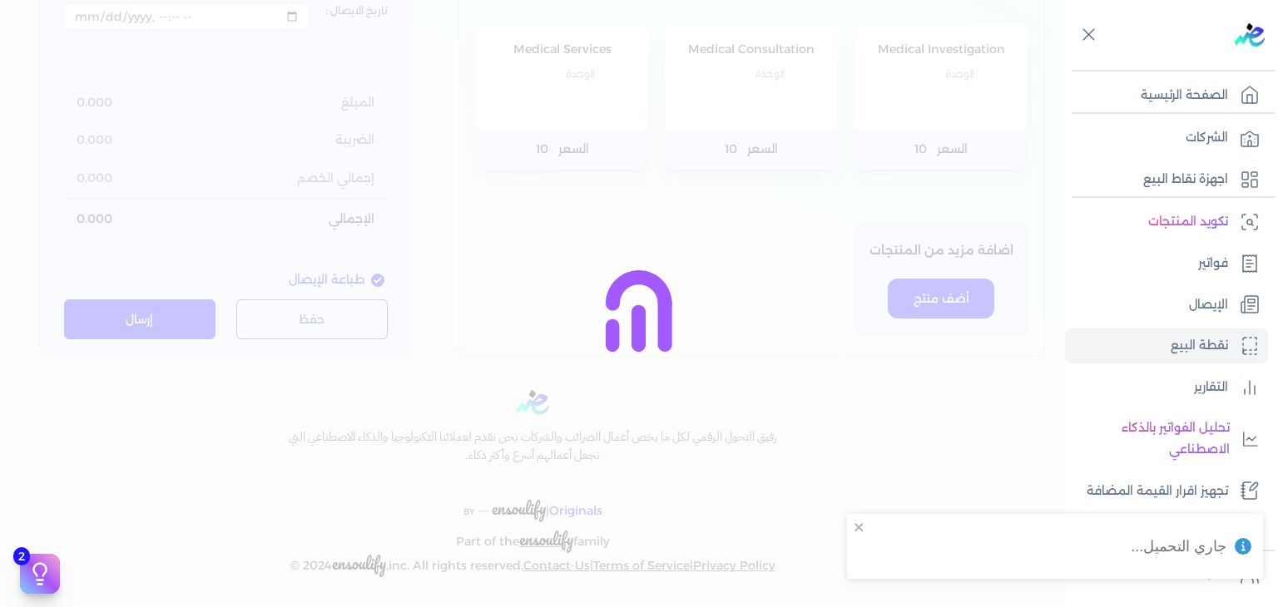
type input "349657"
type input "[PERSON_NAME] [PERSON_NAME]"
type input "[DATE]T12:55:51"
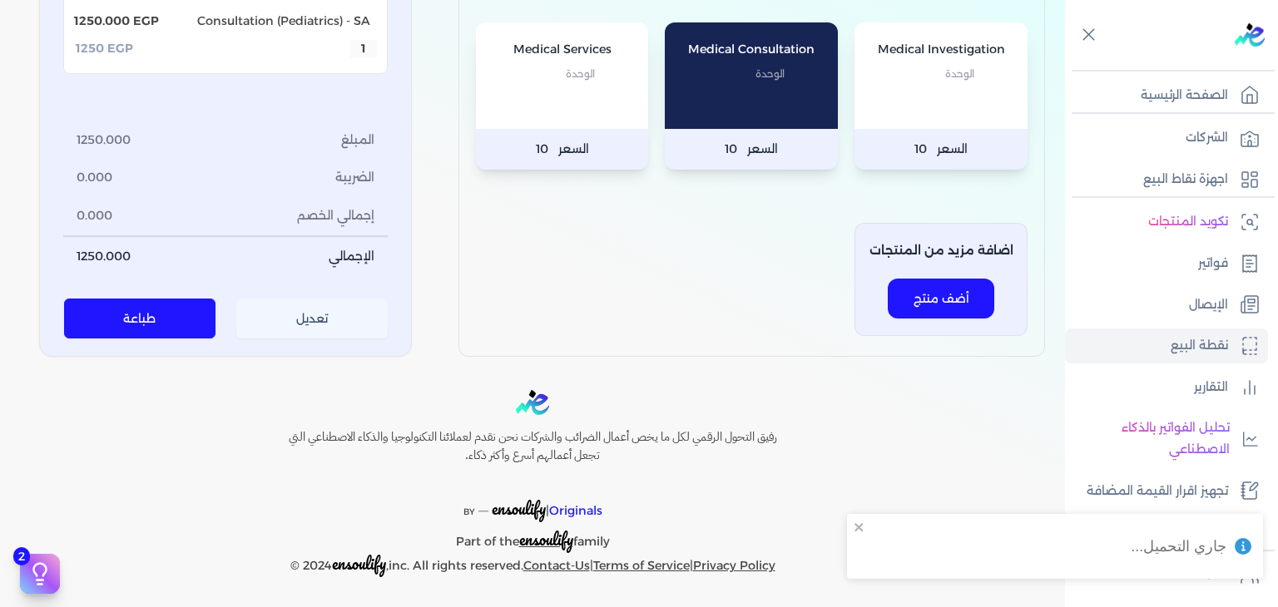
click at [333, 314] on button "تعديل" at bounding box center [312, 320] width 152 height 40
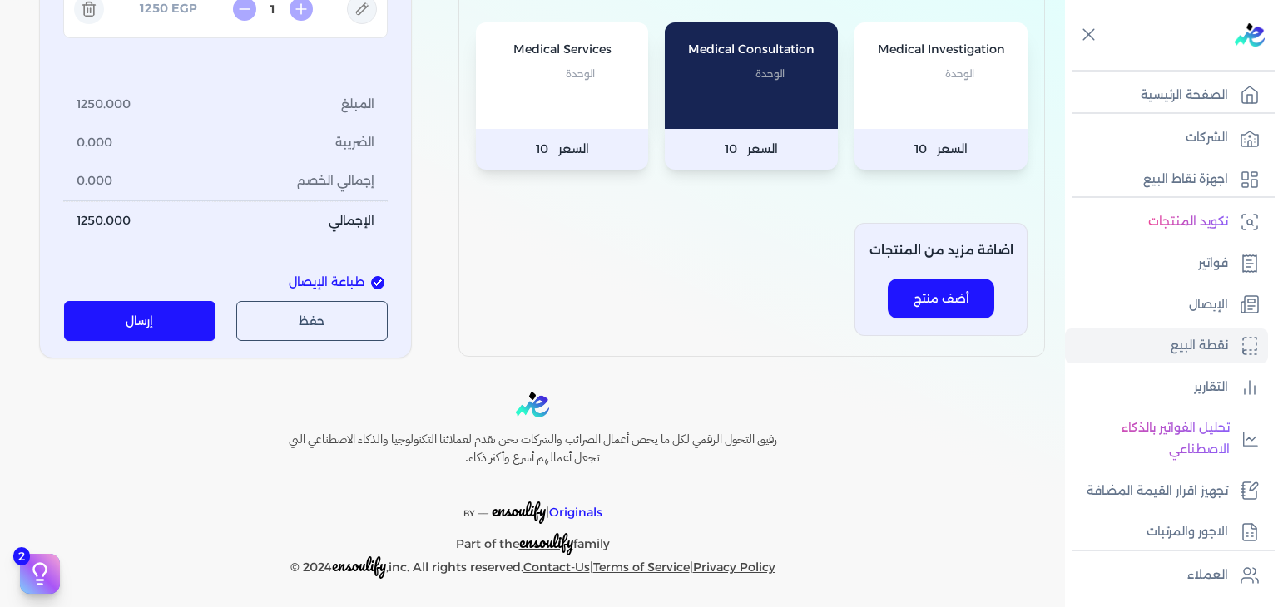
scroll to position [160, 0]
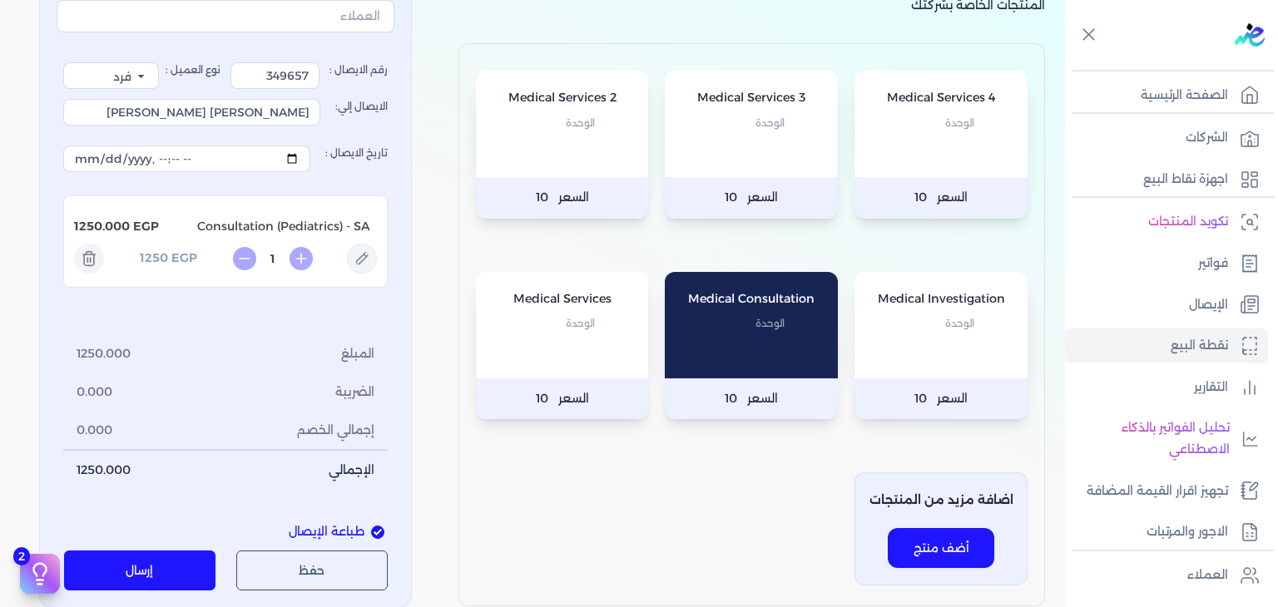
click at [359, 249] on icon at bounding box center [362, 259] width 30 height 30
type input "Consultation (Pediatrics) - SA"
type input "1250"
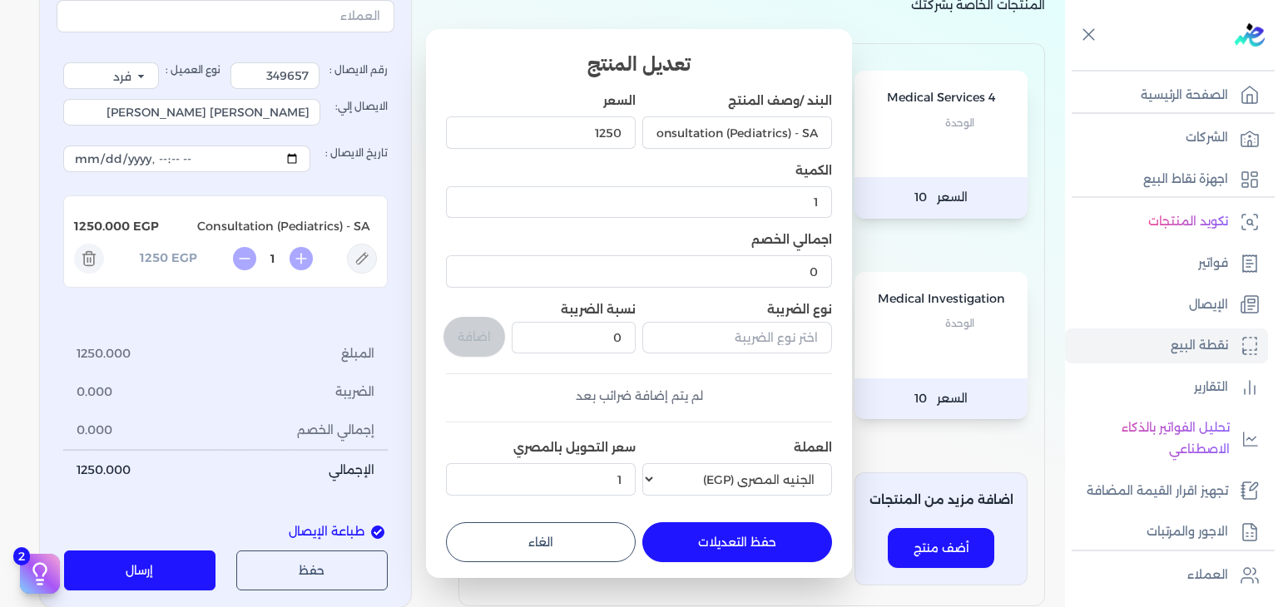
click at [539, 557] on button "الغاء" at bounding box center [541, 542] width 190 height 40
type input "0"
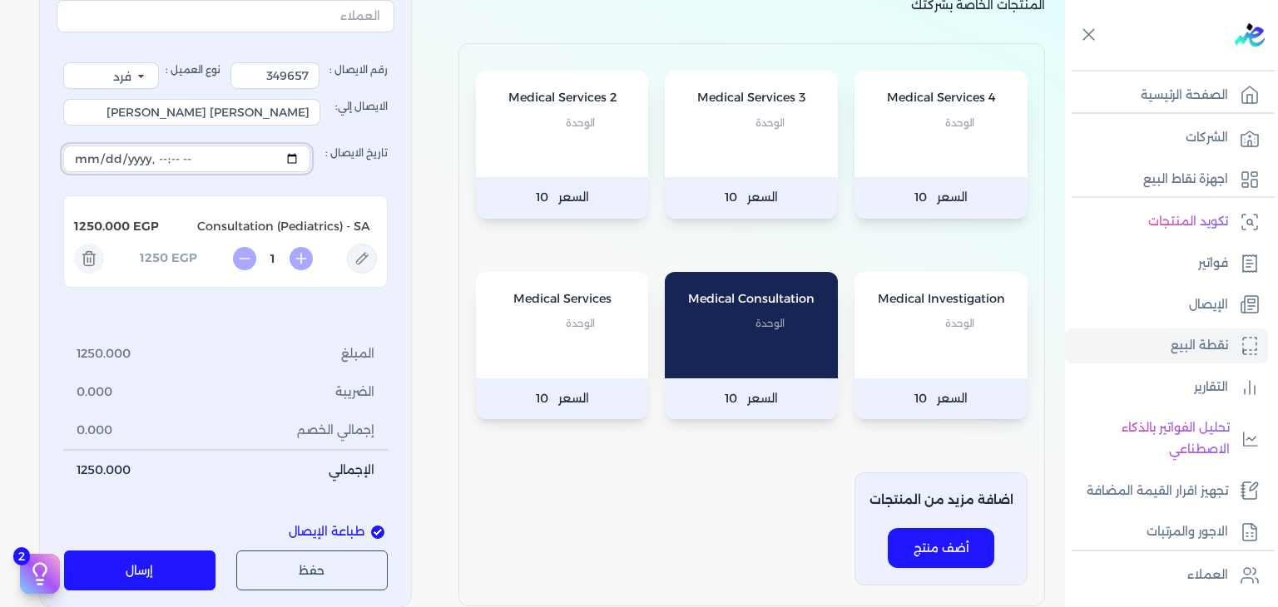
click at [300, 156] on input "تاريخ الايصال :" at bounding box center [186, 159] width 247 height 27
type input "[DATE]T12:55:51"
drag, startPoint x: 458, startPoint y: 440, endPoint x: 186, endPoint y: 522, distance: 284.0
click at [458, 440] on div "المنتجات الخاصة بشركتك Medical Services 4 الوحدة السعر 10 Medical Services 3 ال…" at bounding box center [751, 270] width 613 height 675
click at [170, 561] on button "إرسال" at bounding box center [140, 571] width 152 height 40
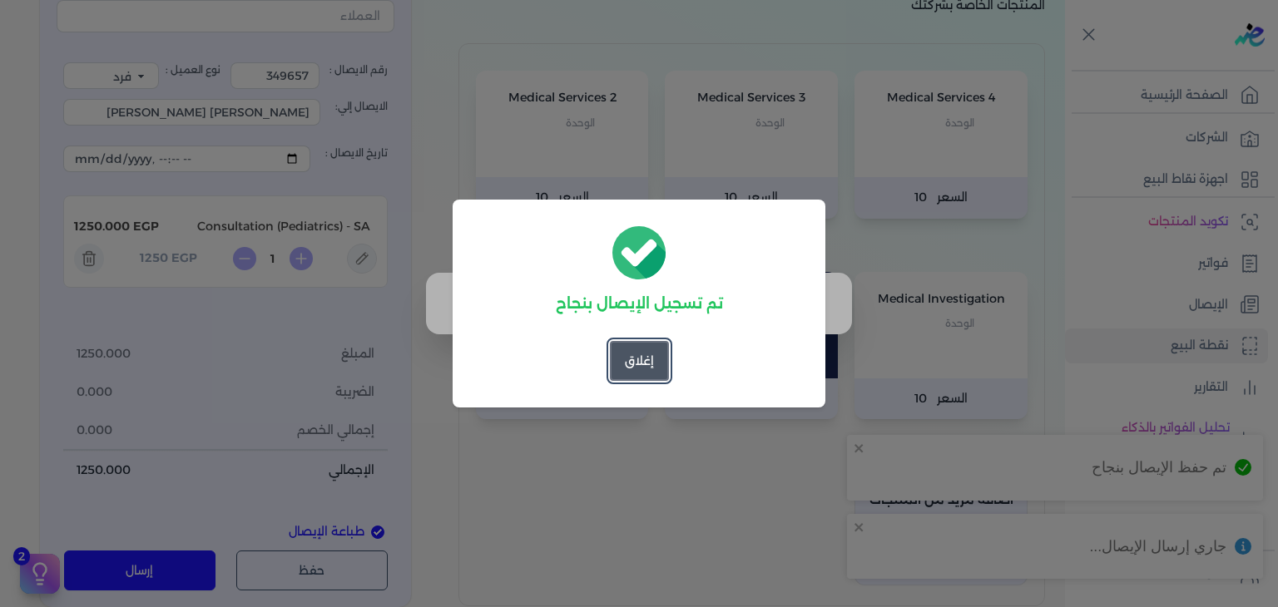
click at [649, 358] on button "إغلاق" at bounding box center [639, 361] width 59 height 40
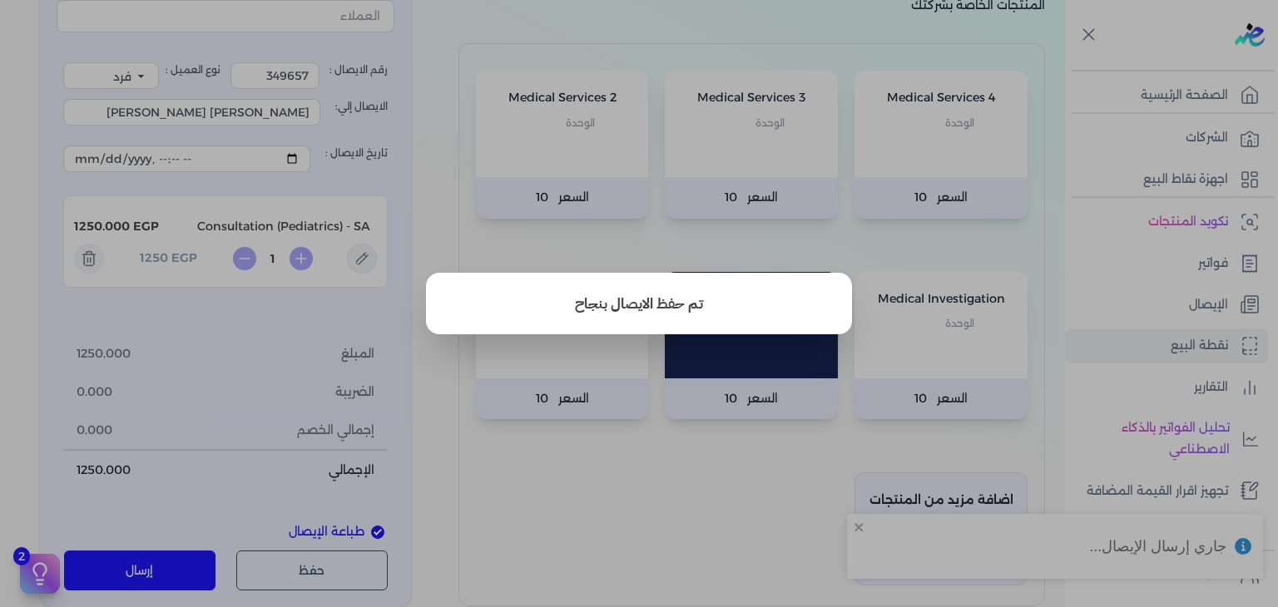
click at [1171, 284] on button "close" at bounding box center [639, 303] width 1278 height 607
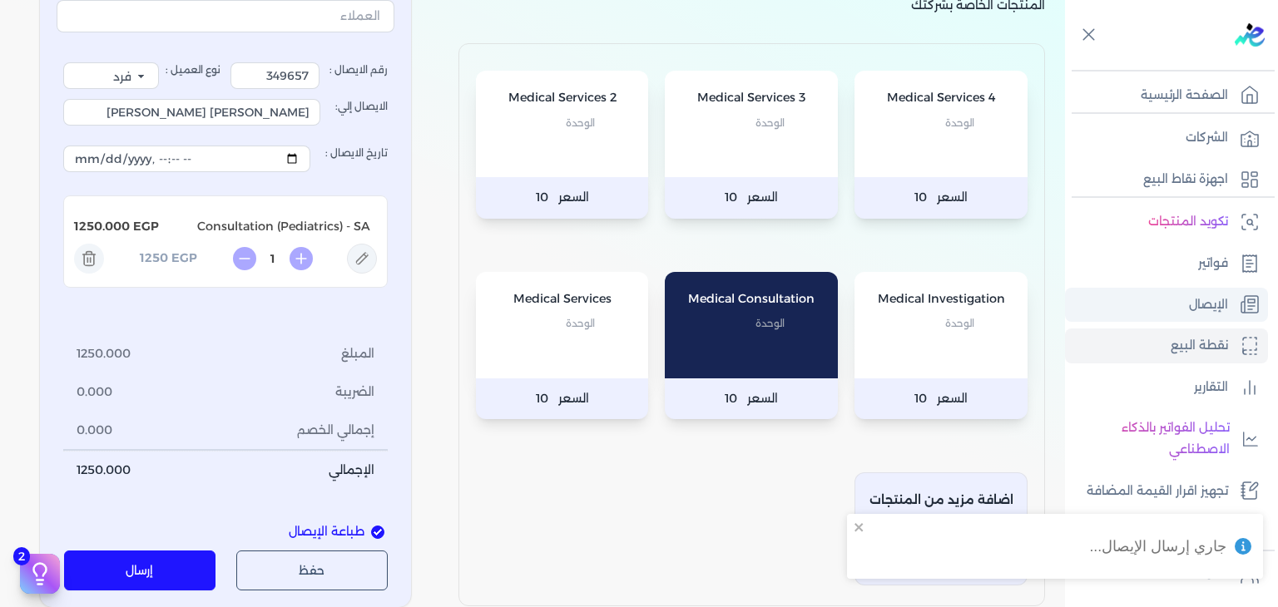
click at [1168, 309] on link "الإيصال" at bounding box center [1166, 305] width 203 height 35
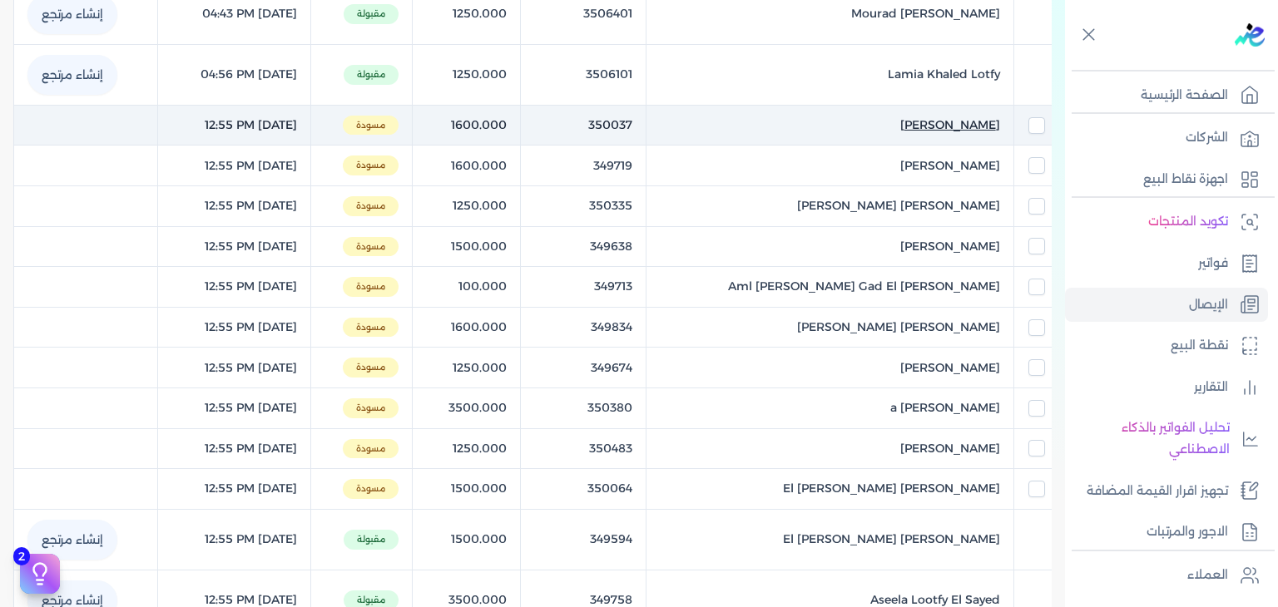
scroll to position [562, 0]
click at [937, 121] on span "[PERSON_NAME]" at bounding box center [950, 125] width 100 height 17
select select "EGP"
select select "EGS"
select select "B"
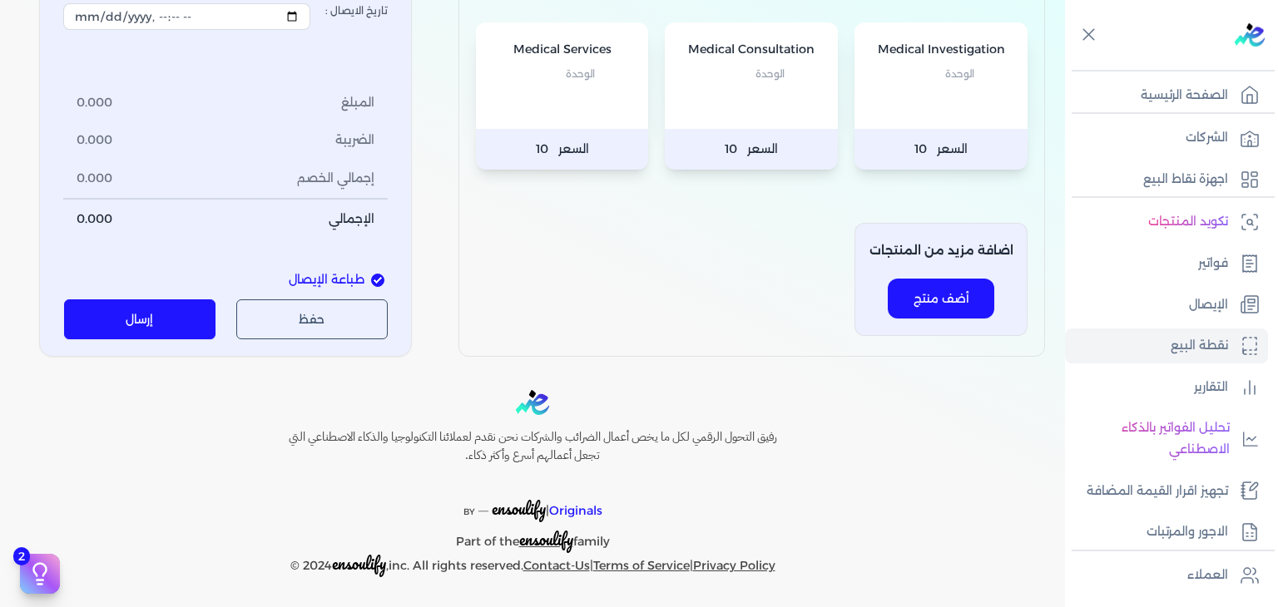
type input "350037"
type input "[PERSON_NAME]"
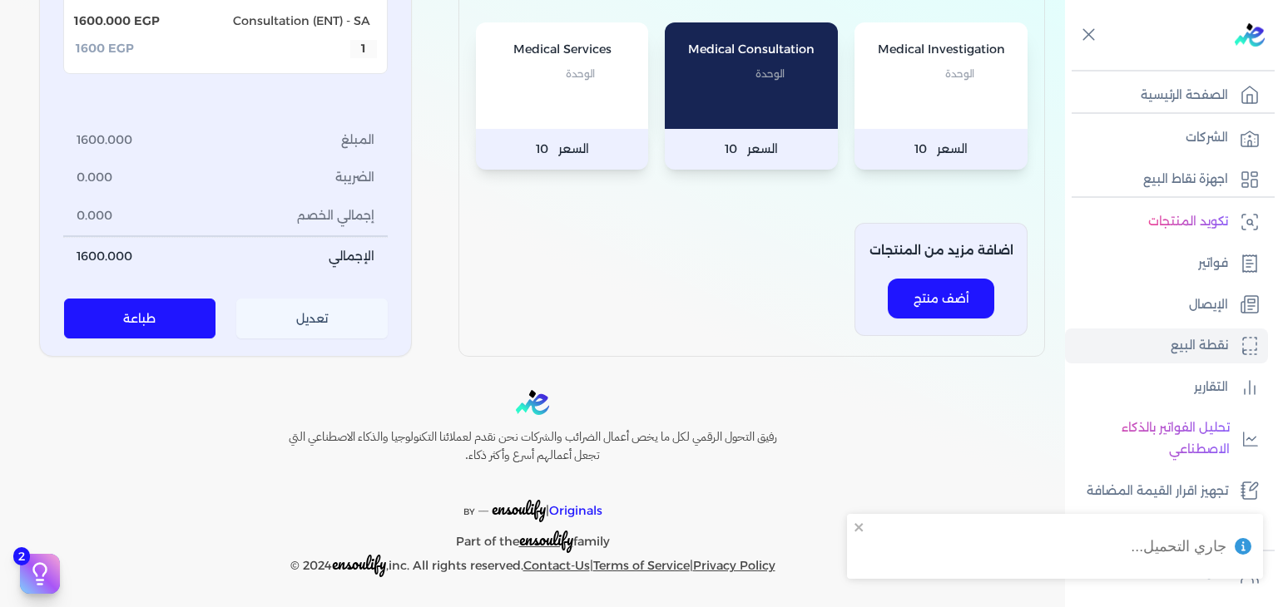
scroll to position [243, 0]
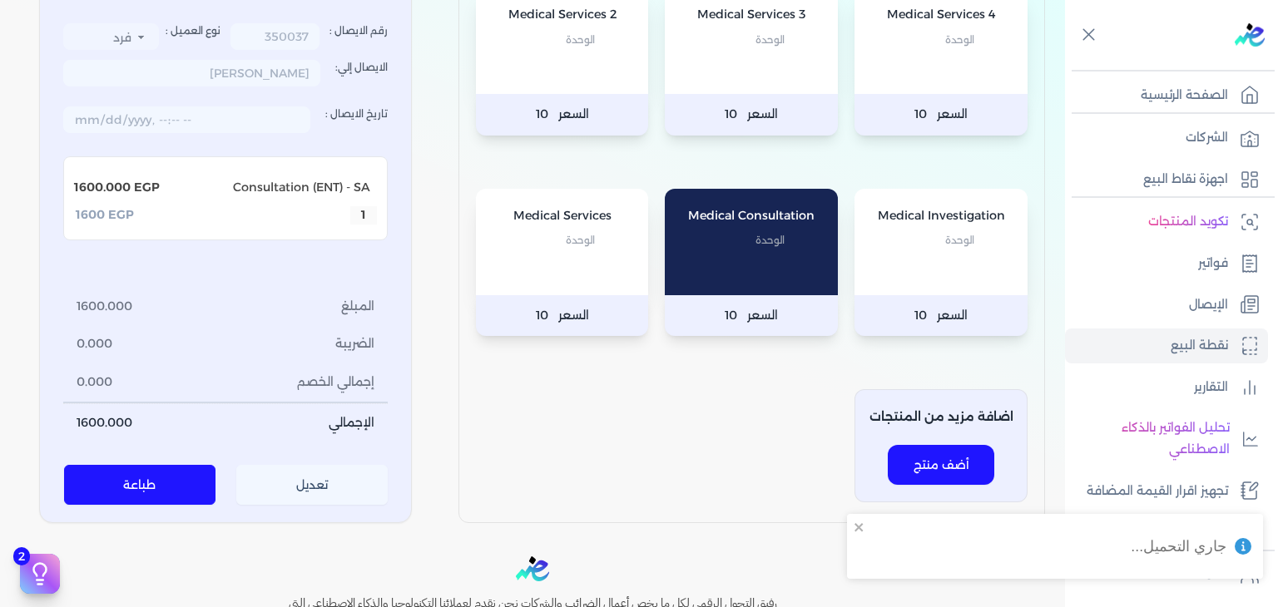
click at [308, 489] on button "تعديل" at bounding box center [312, 486] width 152 height 40
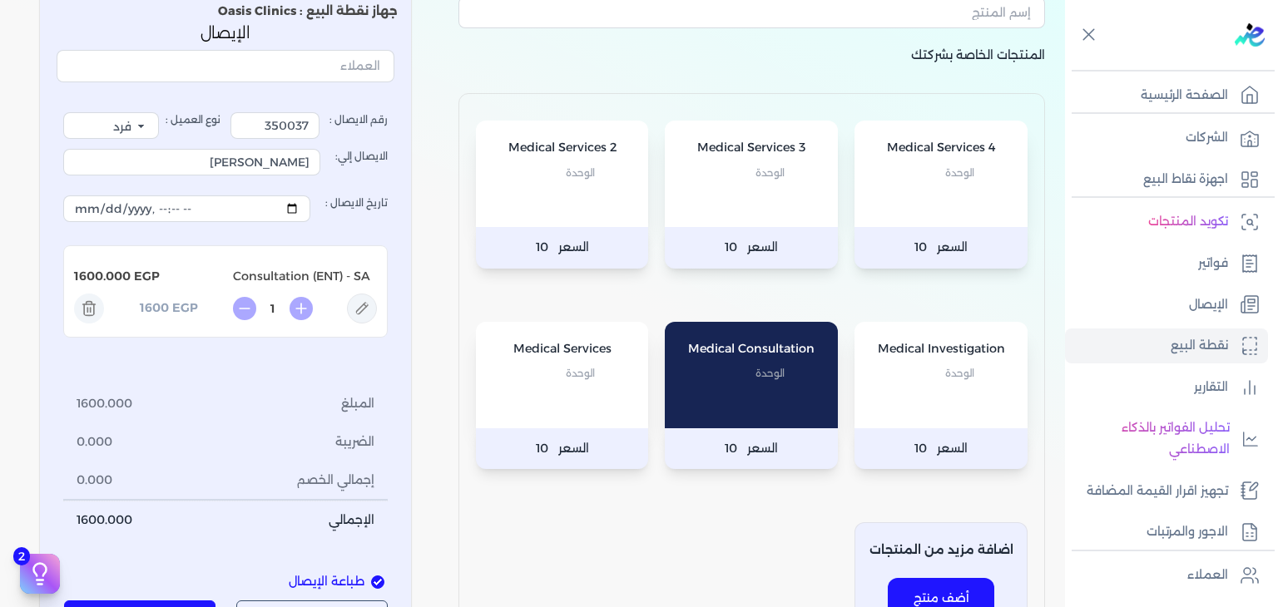
scroll to position [77, 0]
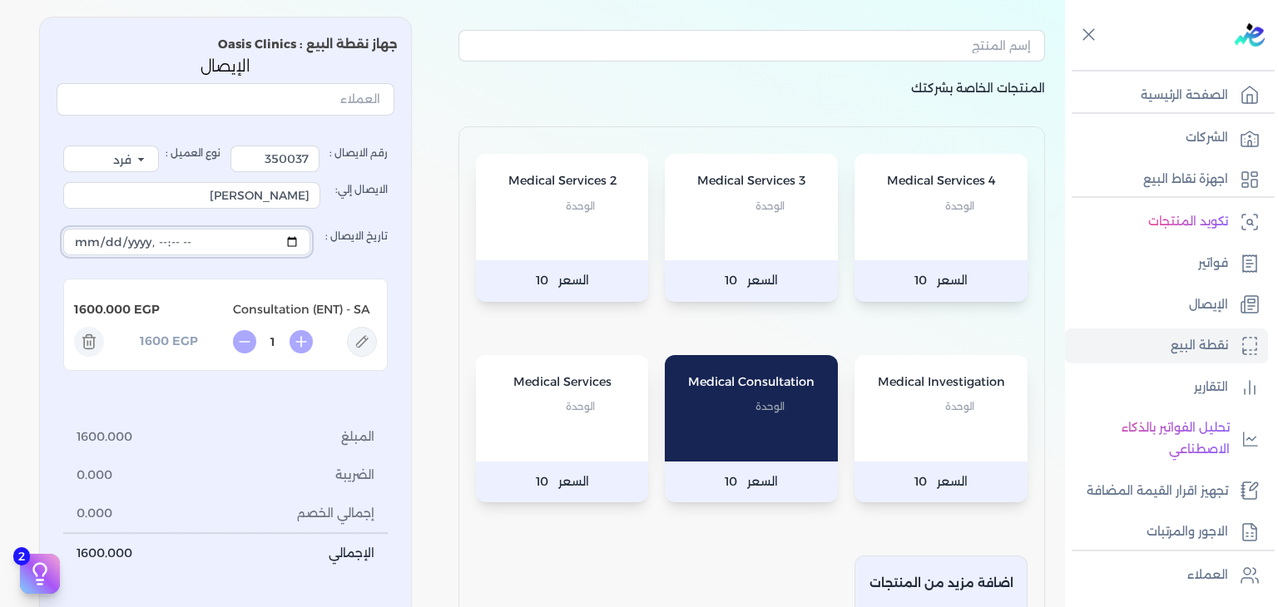
click at [297, 243] on input "تاريخ الايصال :" at bounding box center [186, 242] width 247 height 27
type input "[DATE]T12:55:51"
click at [488, 517] on div "Medical Services 4 الوحدة السعر 10 Medical Services 3 الوحدة السعر 10 Medical S…" at bounding box center [751, 407] width 587 height 563
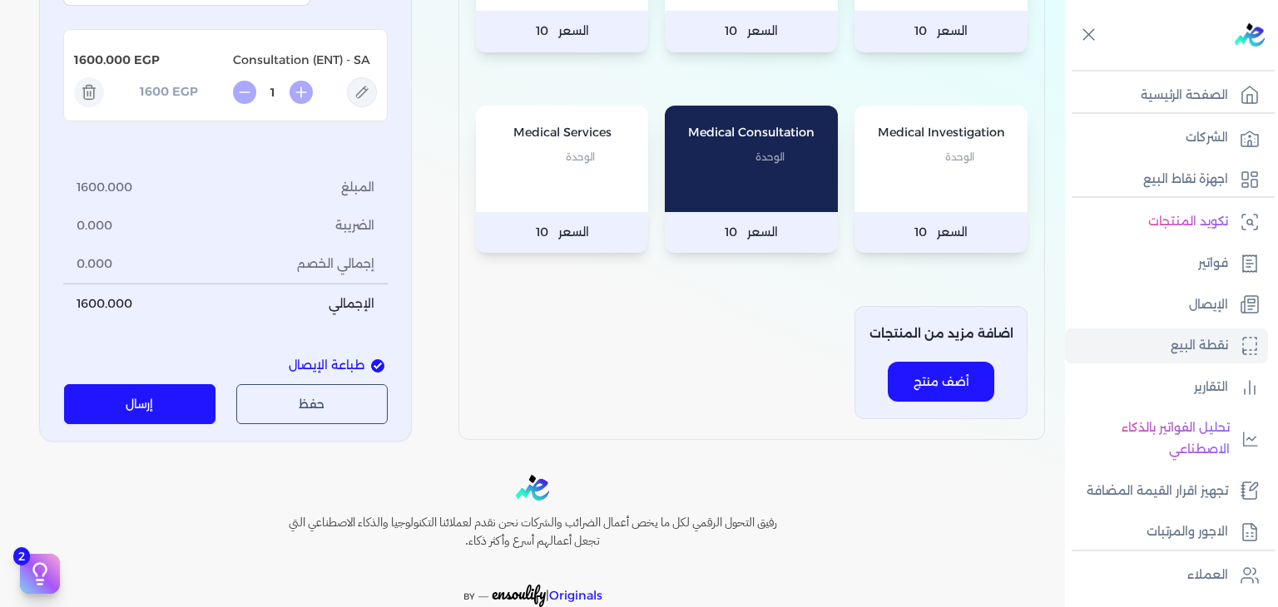
click at [153, 400] on button "إرسال" at bounding box center [140, 404] width 152 height 40
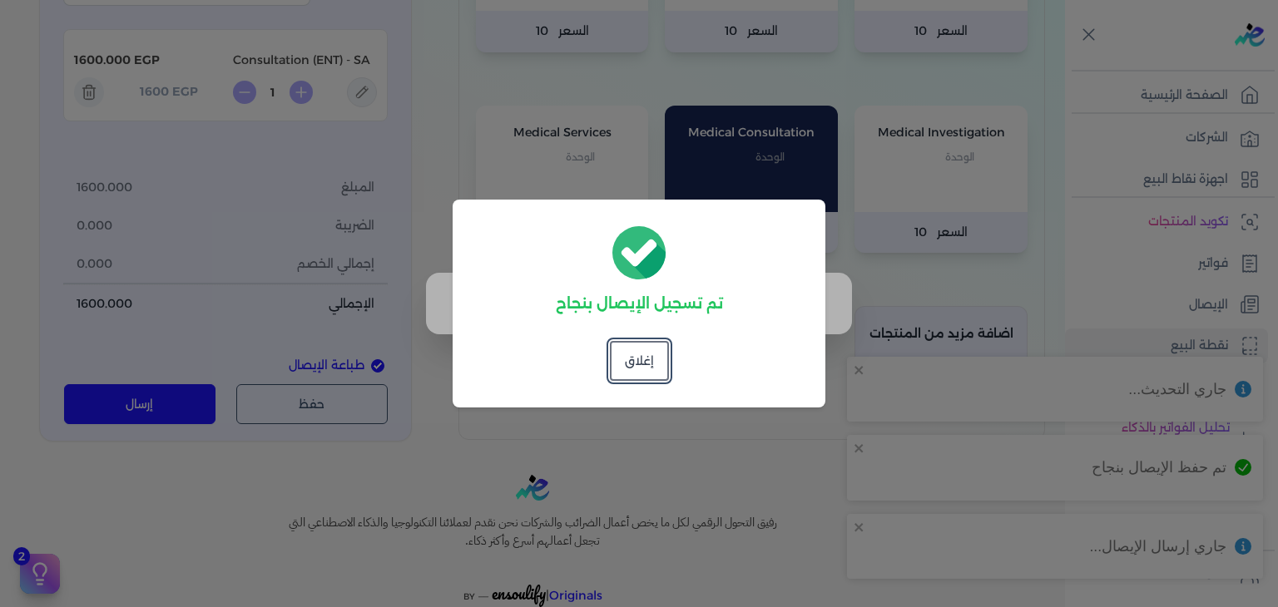
click at [657, 358] on button "إغلاق" at bounding box center [639, 361] width 59 height 40
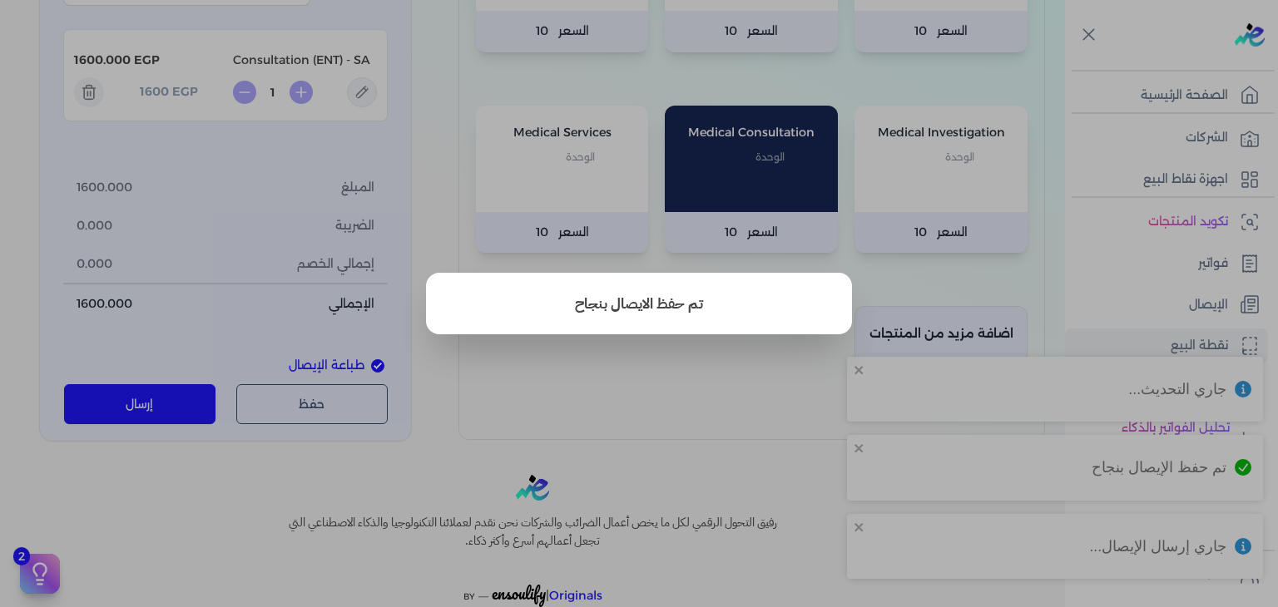
click at [1135, 308] on button "close" at bounding box center [639, 303] width 1278 height 607
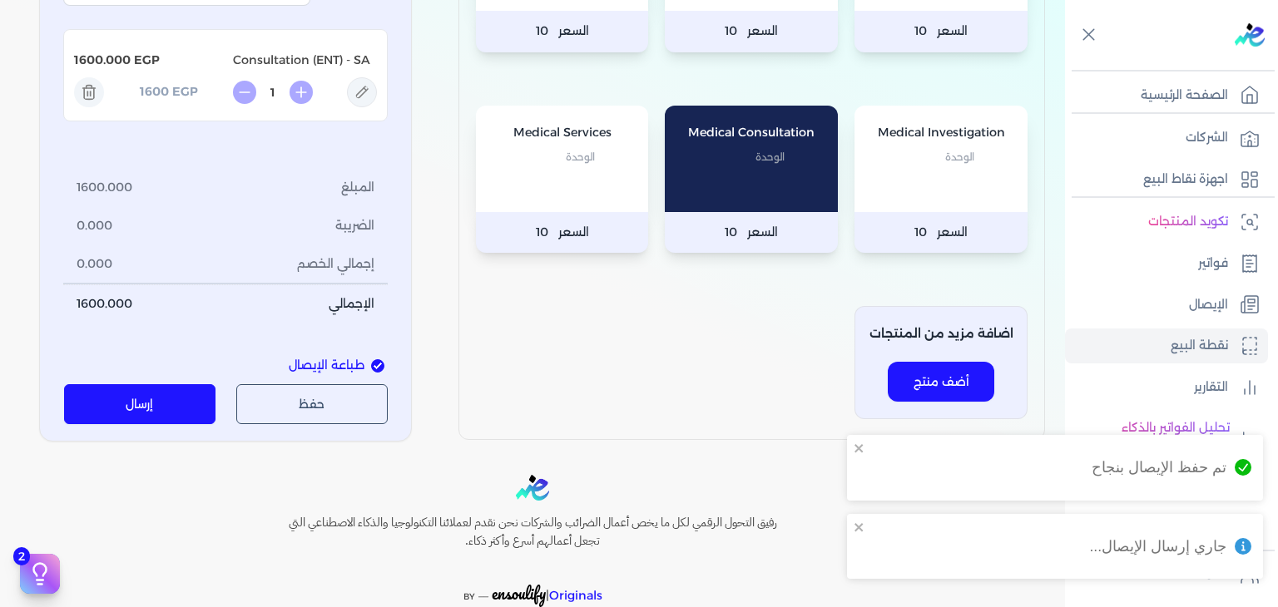
click at [1135, 308] on link "الإيصال" at bounding box center [1166, 305] width 203 height 35
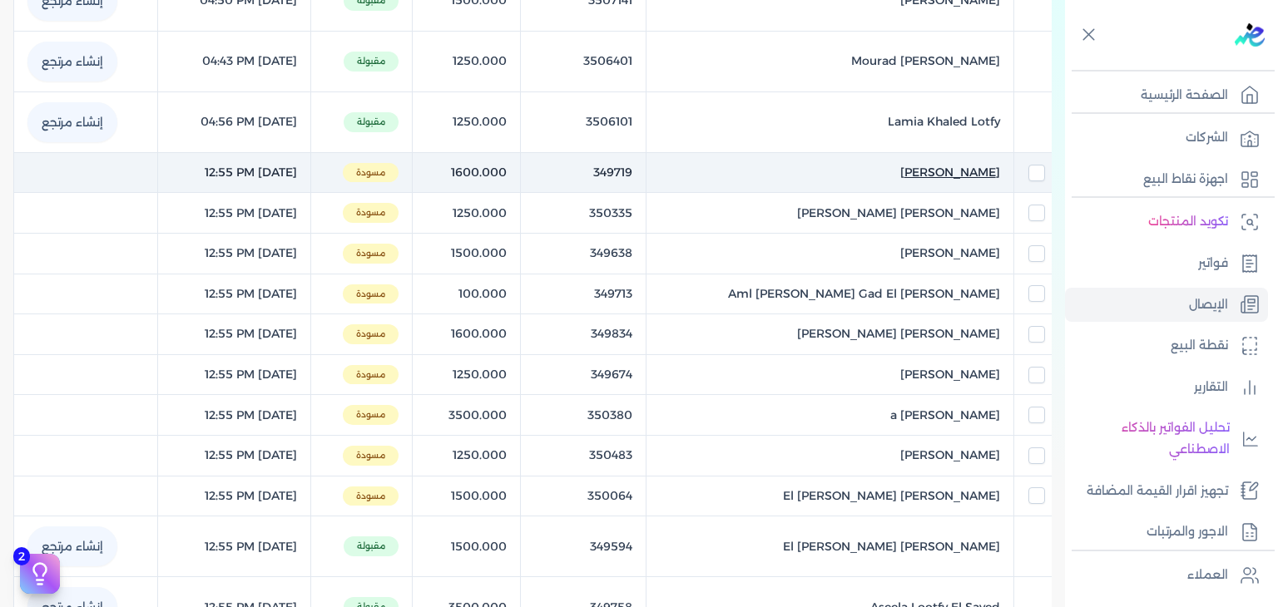
scroll to position [562, 0]
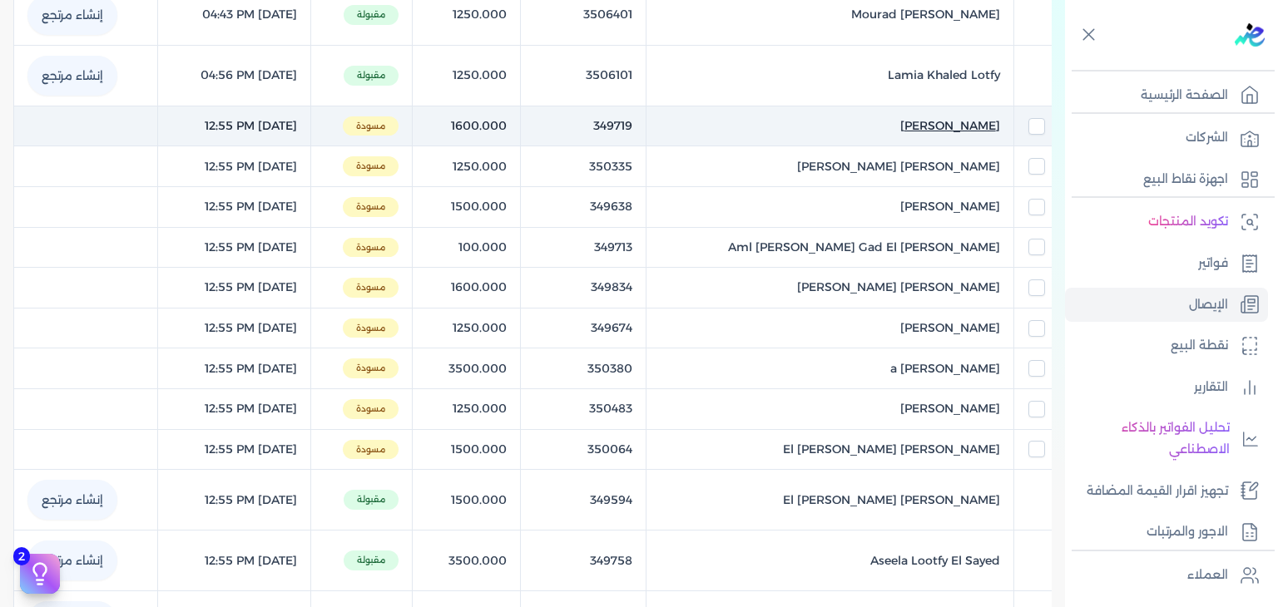
click at [911, 117] on span "[PERSON_NAME]" at bounding box center [950, 125] width 100 height 17
select select "EGP"
select select "EGS"
select select "B"
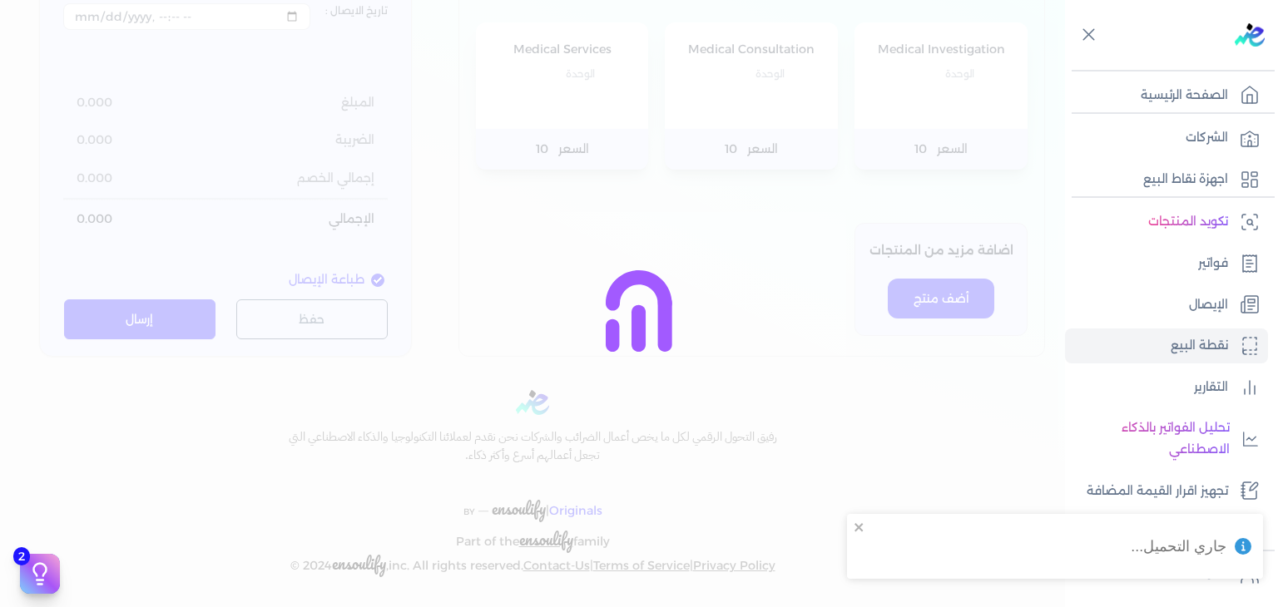
type input "349719"
type input "[PERSON_NAME]"
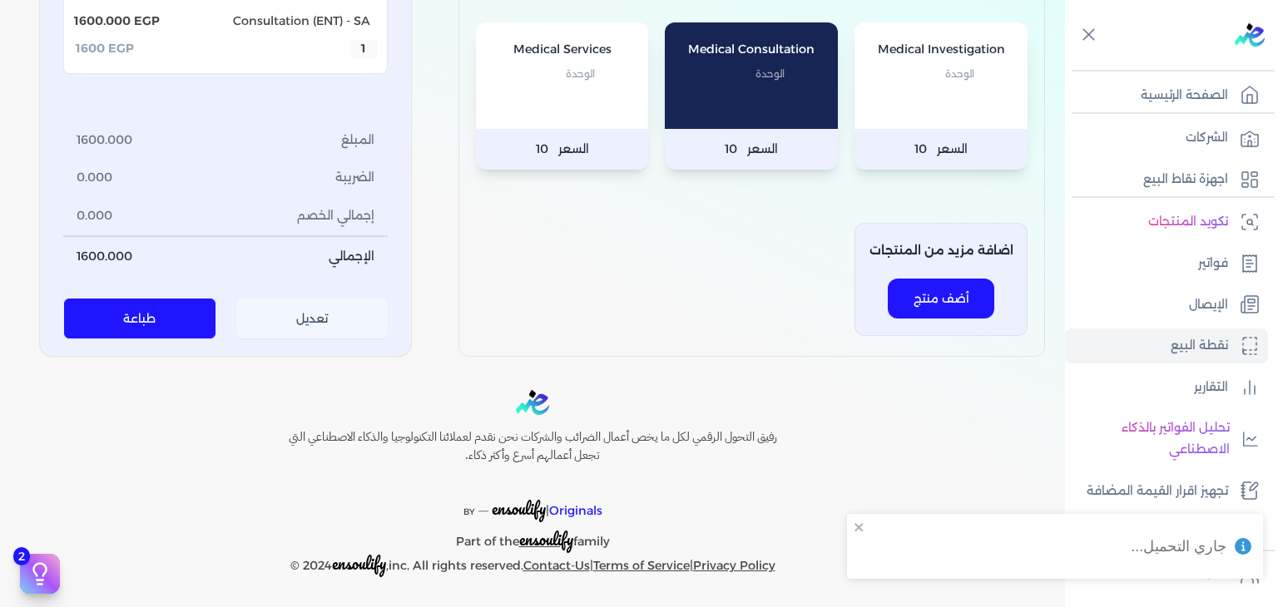
click at [339, 330] on button "تعديل" at bounding box center [312, 320] width 152 height 40
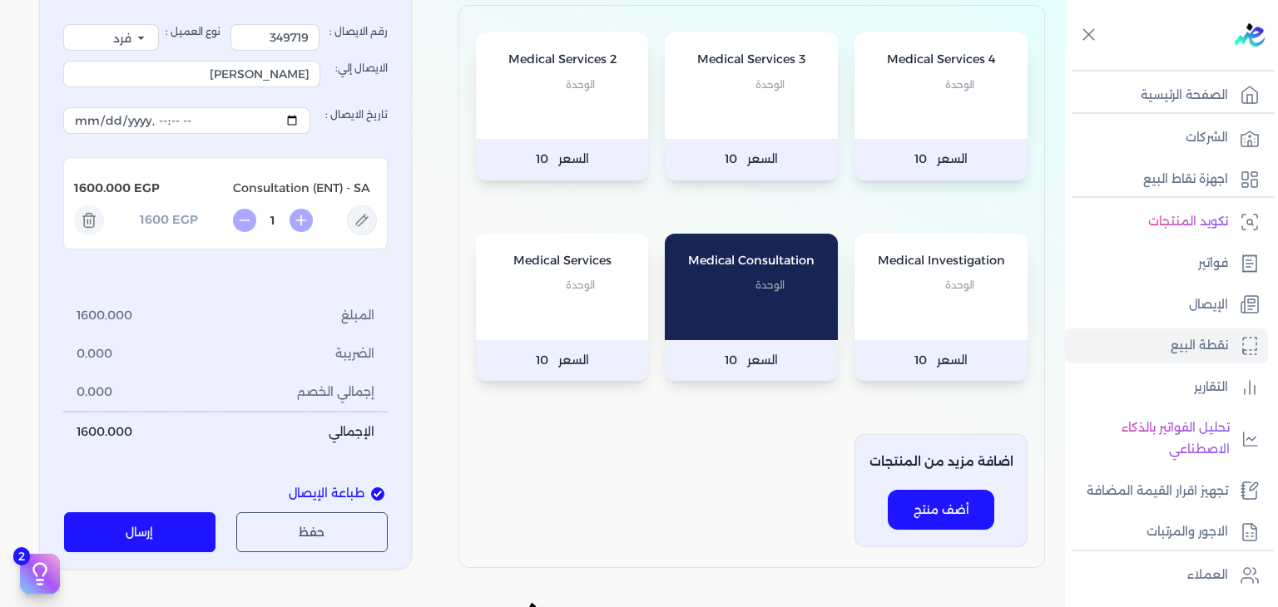
scroll to position [160, 0]
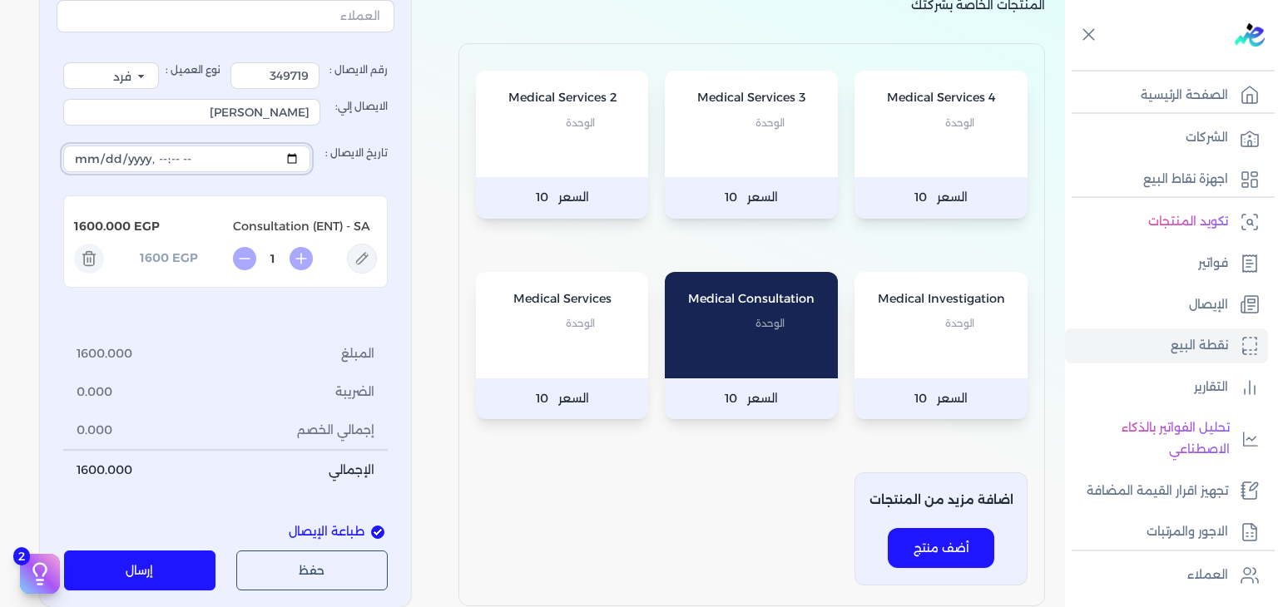
click at [299, 163] on input "تاريخ الايصال :" at bounding box center [186, 159] width 247 height 27
type input "[DATE]T12:55:51"
click at [170, 566] on button "إرسال" at bounding box center [140, 571] width 152 height 40
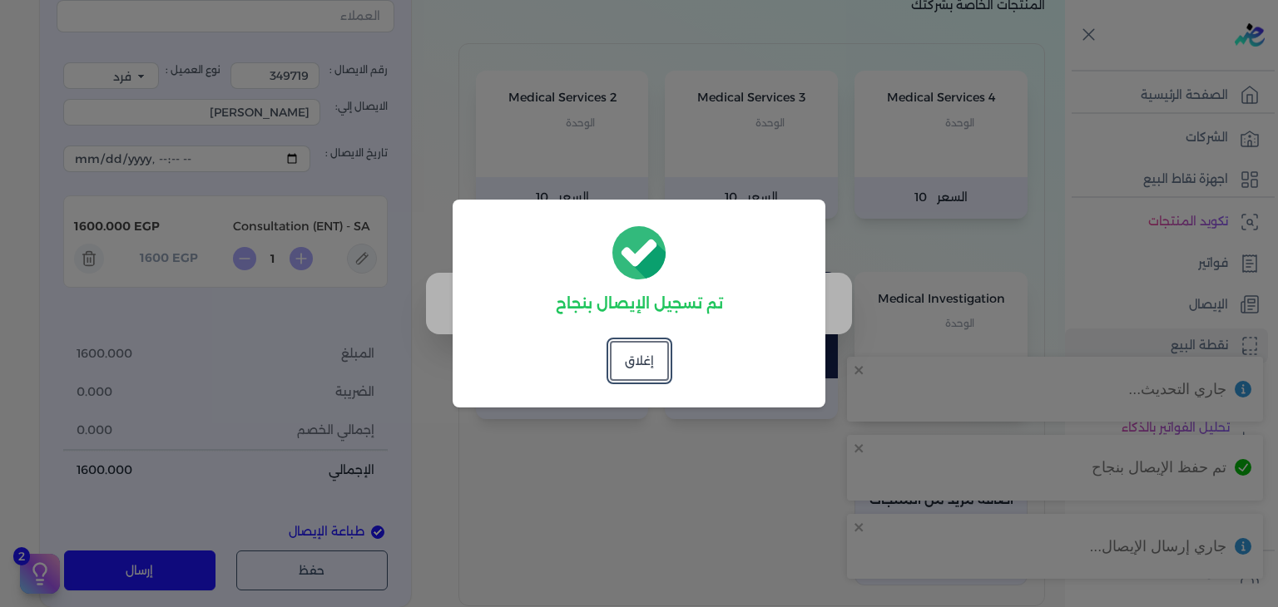
click at [1156, 287] on dialog "تم تسجيل الإيصال بنجاح إغلاق" at bounding box center [639, 303] width 1278 height 607
click at [1155, 298] on dialog "تم تسجيل الإيصال بنجاح إغلاق" at bounding box center [639, 303] width 1278 height 607
click at [636, 370] on button "إغلاق" at bounding box center [639, 361] width 59 height 40
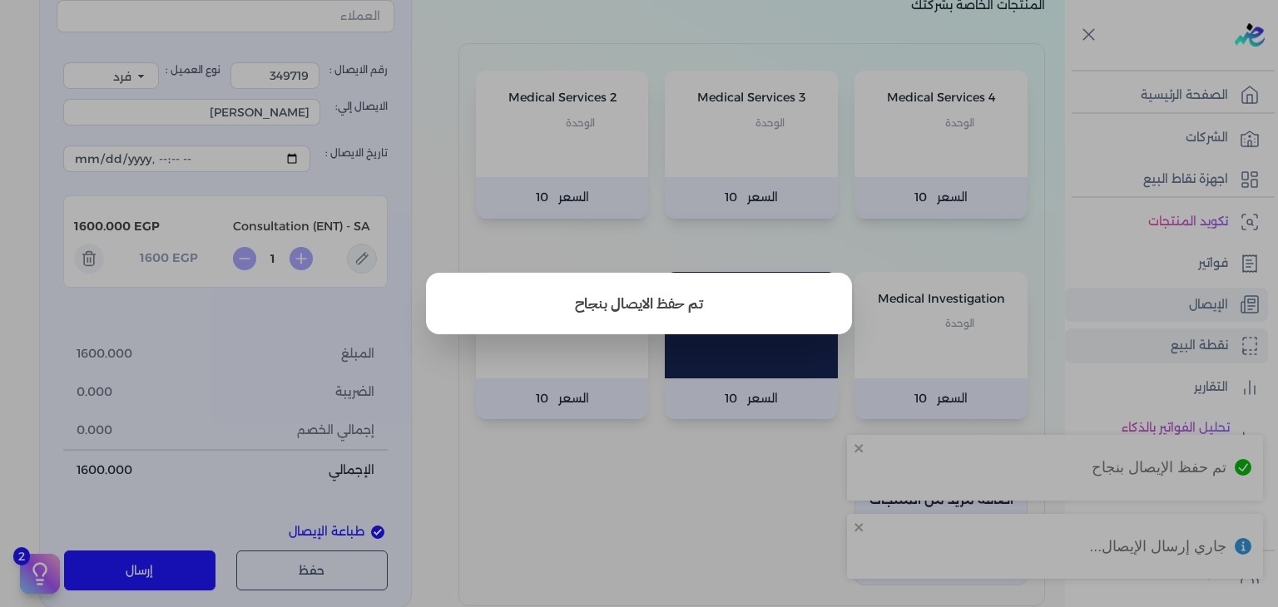
click at [1188, 301] on button "close" at bounding box center [639, 303] width 1278 height 607
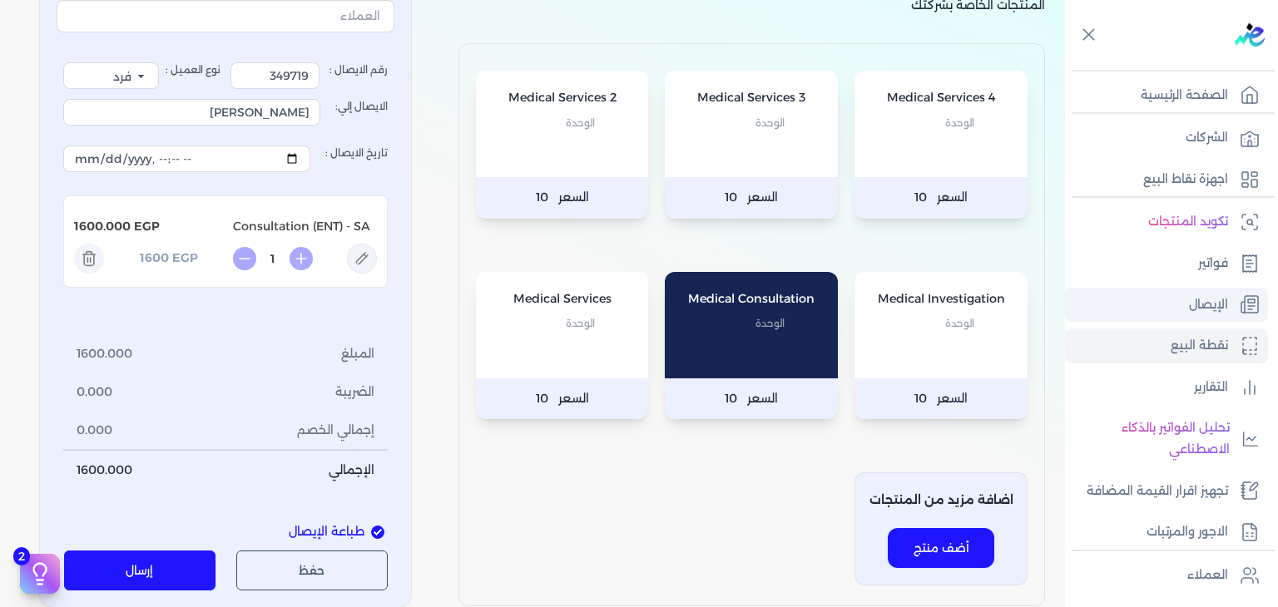
click at [1190, 301] on p "الإيصال" at bounding box center [1208, 306] width 39 height 22
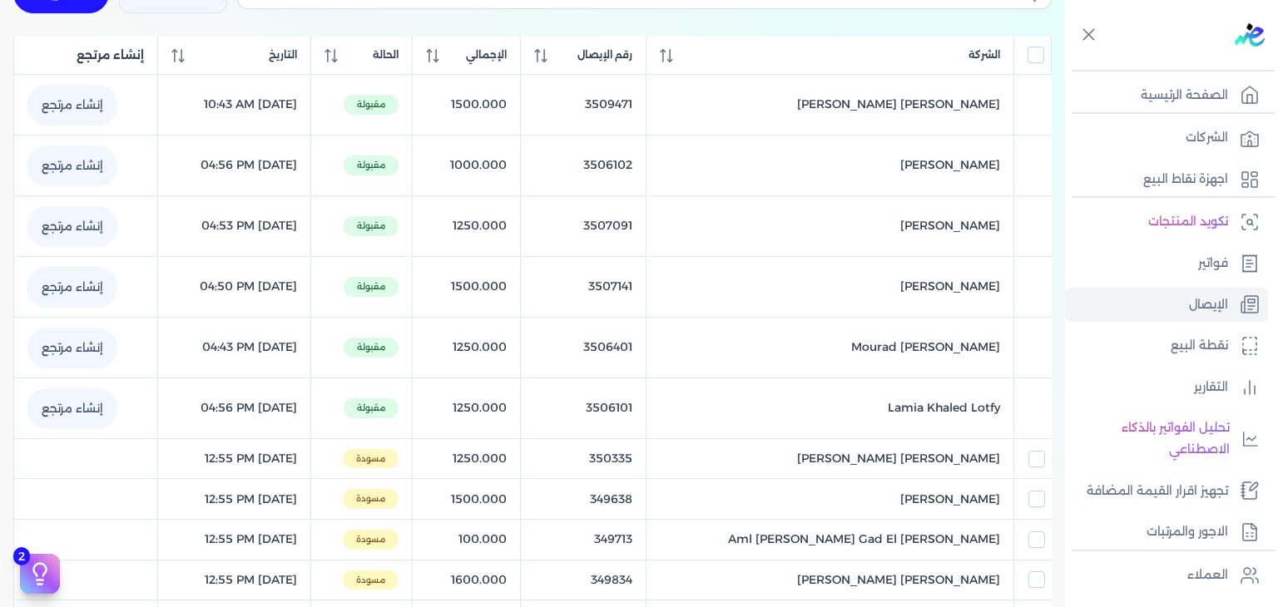
scroll to position [562, 0]
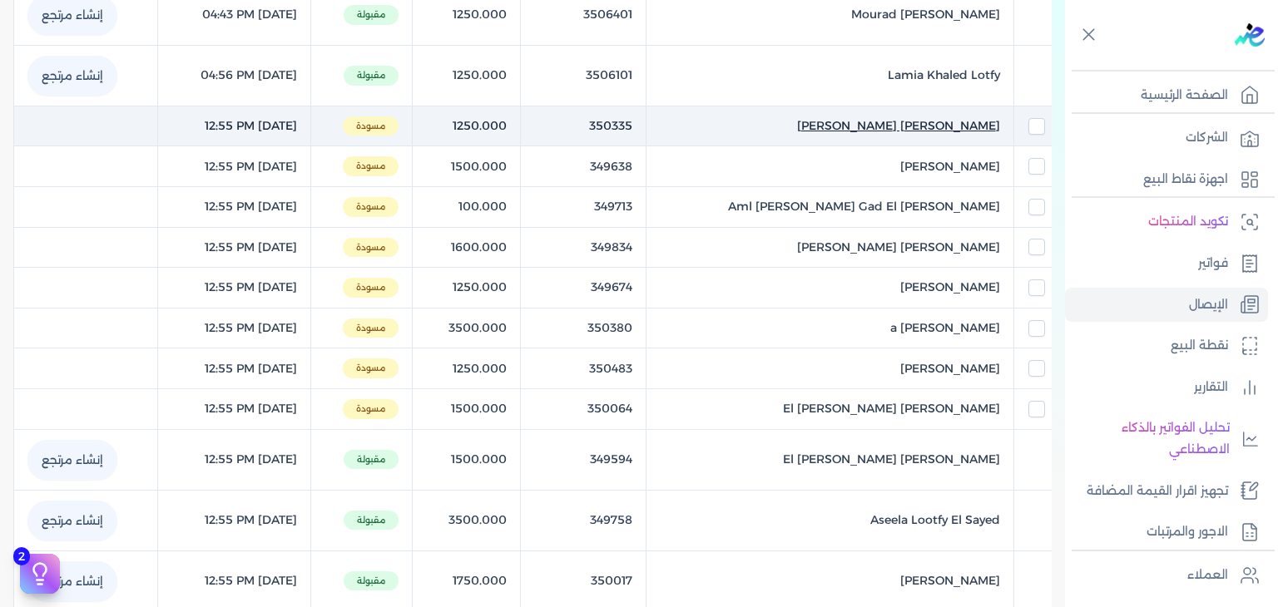
click at [931, 124] on span "[PERSON_NAME] [PERSON_NAME]" at bounding box center [898, 125] width 203 height 17
select select "EGP"
select select "EGS"
select select "B"
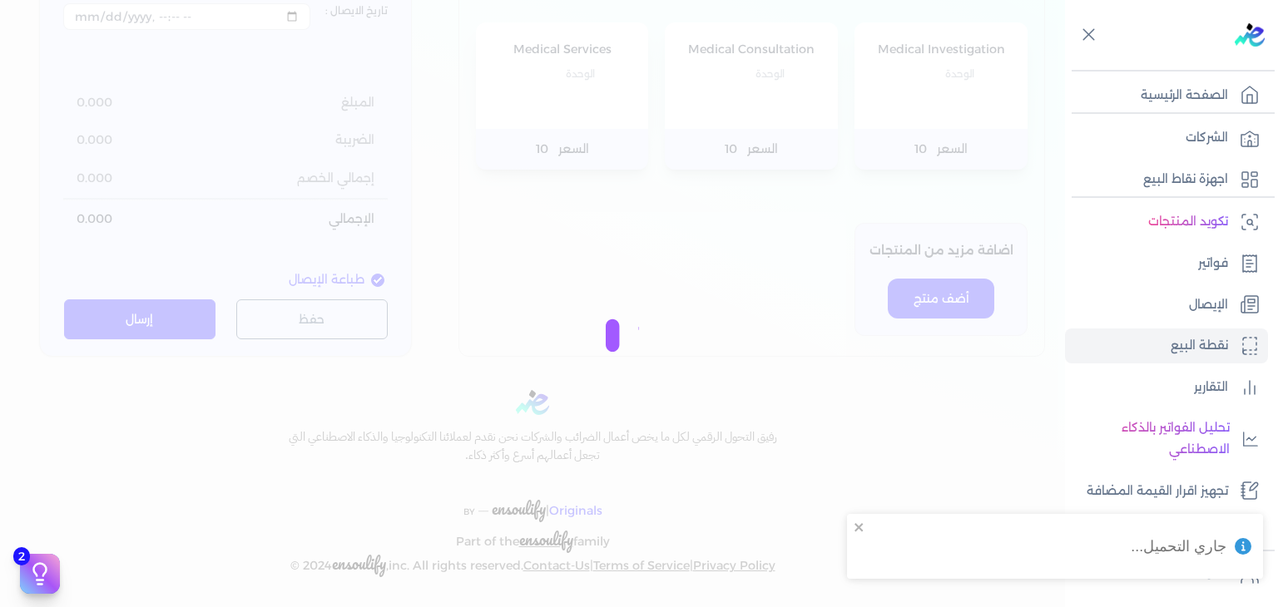
type input "350335"
type input "[PERSON_NAME] [PERSON_NAME]"
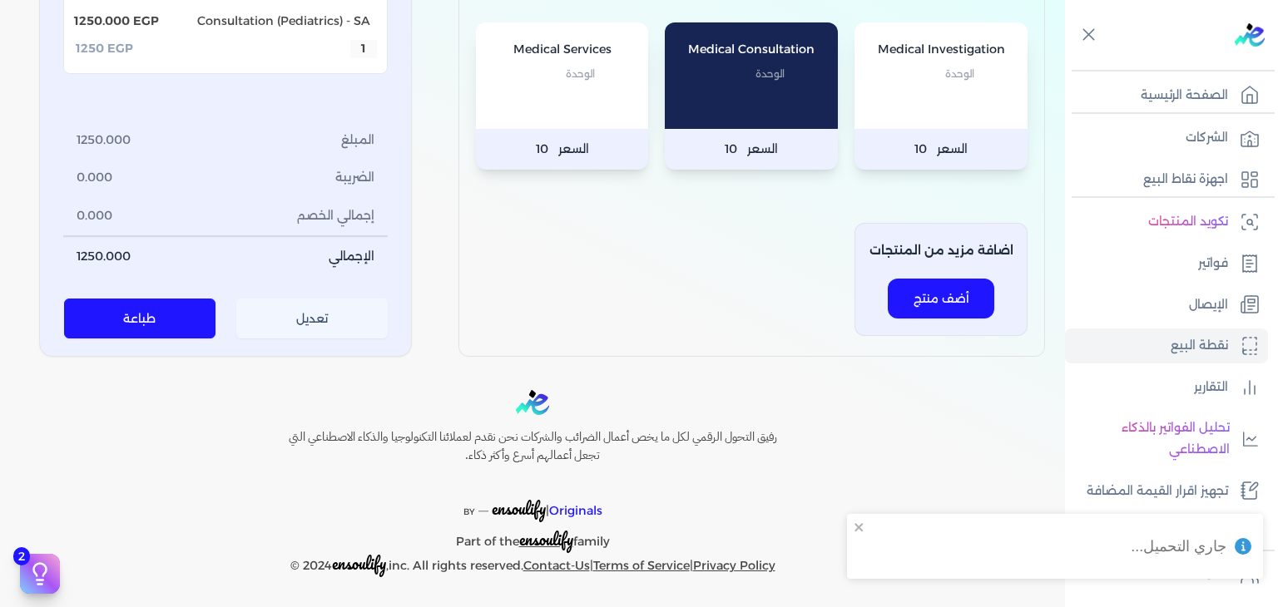
click at [338, 331] on button "تعديل" at bounding box center [312, 320] width 152 height 40
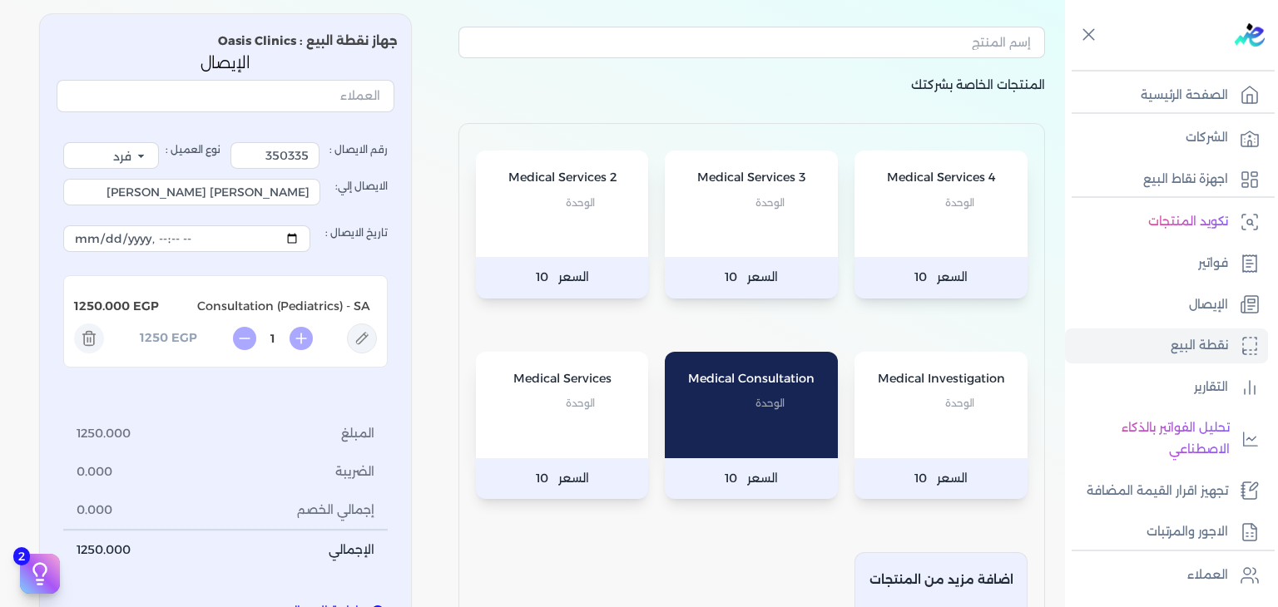
scroll to position [77, 0]
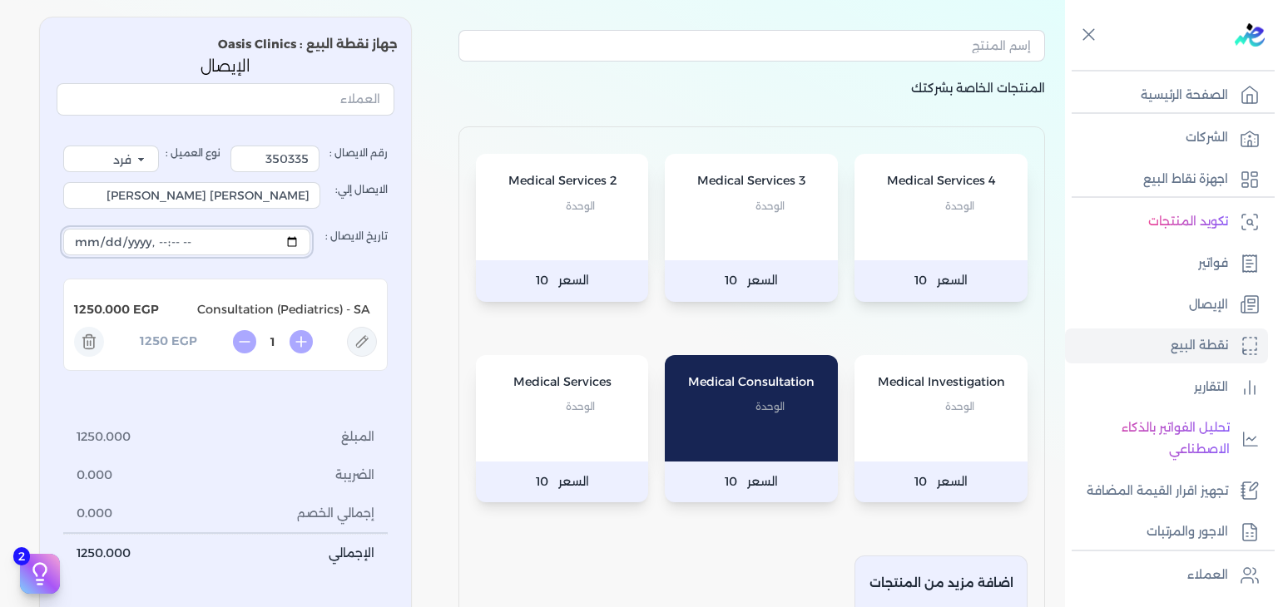
click at [300, 240] on input "تاريخ الايصال :" at bounding box center [186, 242] width 247 height 27
click at [421, 349] on div "المنتجات الخاصة بشركتك Medical Services 4 الوحدة السعر 10 Medical Services 3 ال…" at bounding box center [532, 347] width 1065 height 688
type input "[DATE]T12:55:51"
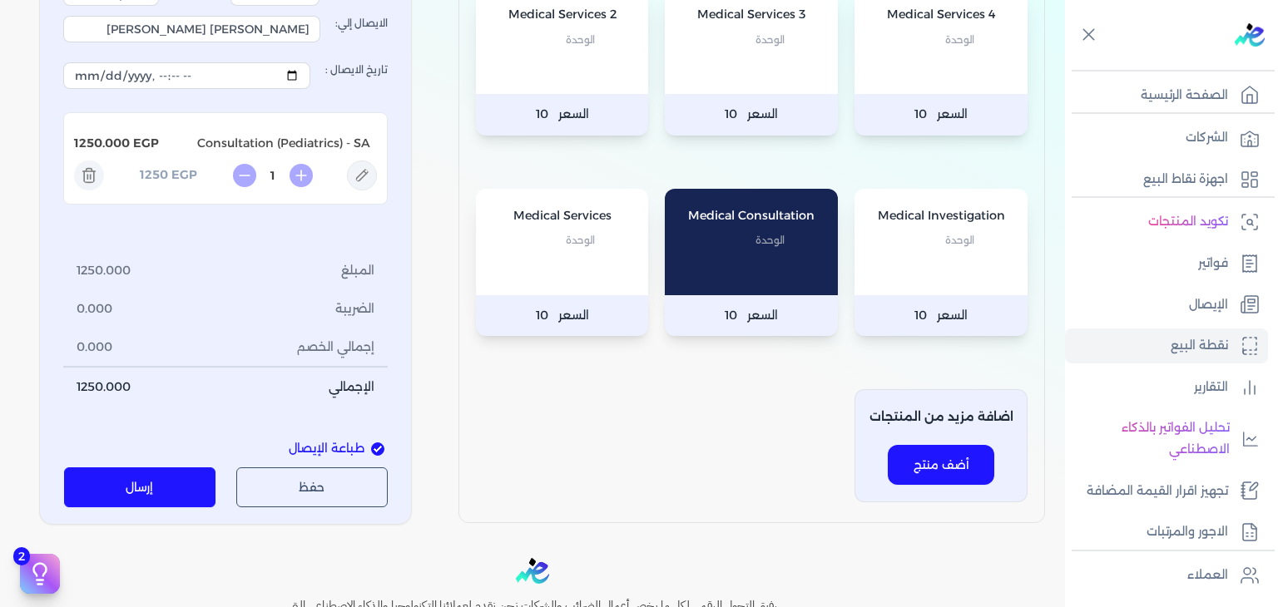
click at [146, 477] on button "إرسال" at bounding box center [140, 488] width 152 height 40
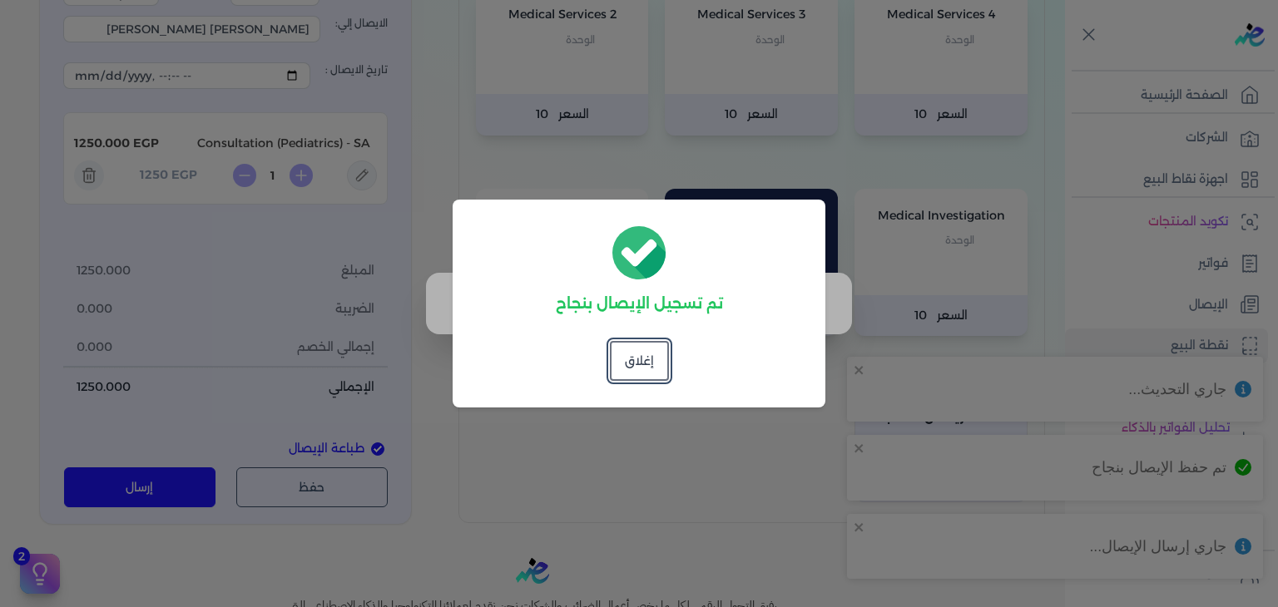
click at [1176, 295] on dialog "تم تسجيل الإيصال بنجاح إغلاق" at bounding box center [639, 303] width 1278 height 607
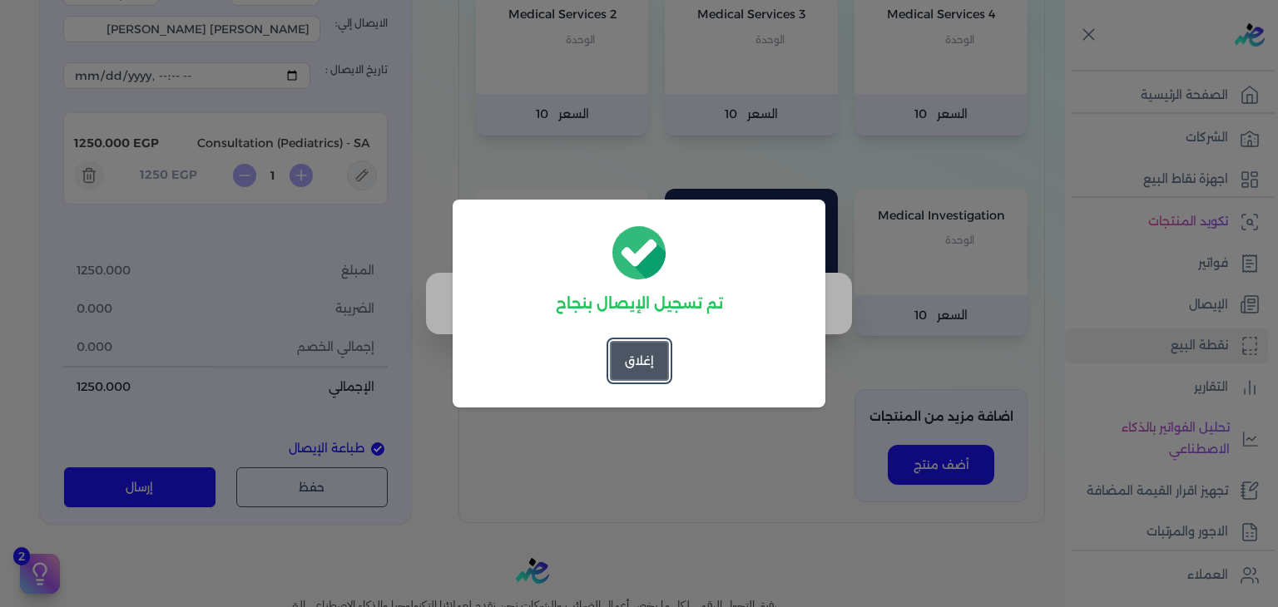
click at [647, 375] on button "إغلاق" at bounding box center [639, 361] width 59 height 40
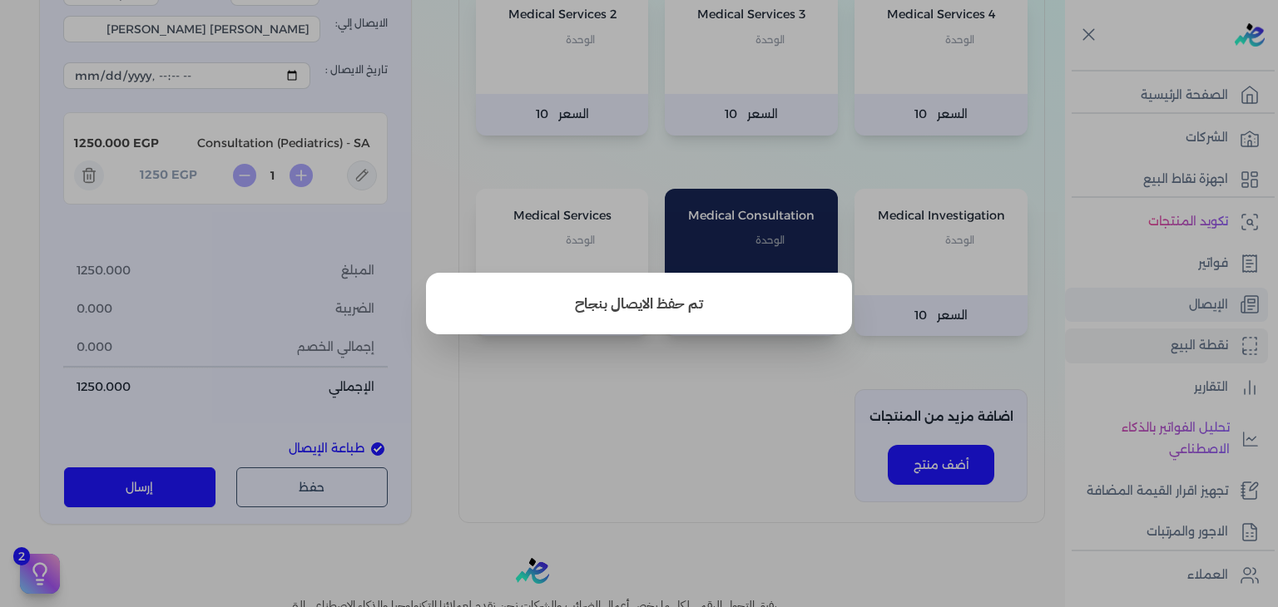
drag, startPoint x: 1169, startPoint y: 327, endPoint x: 1210, endPoint y: 295, distance: 52.2
click at [1171, 327] on button "close" at bounding box center [639, 303] width 1278 height 607
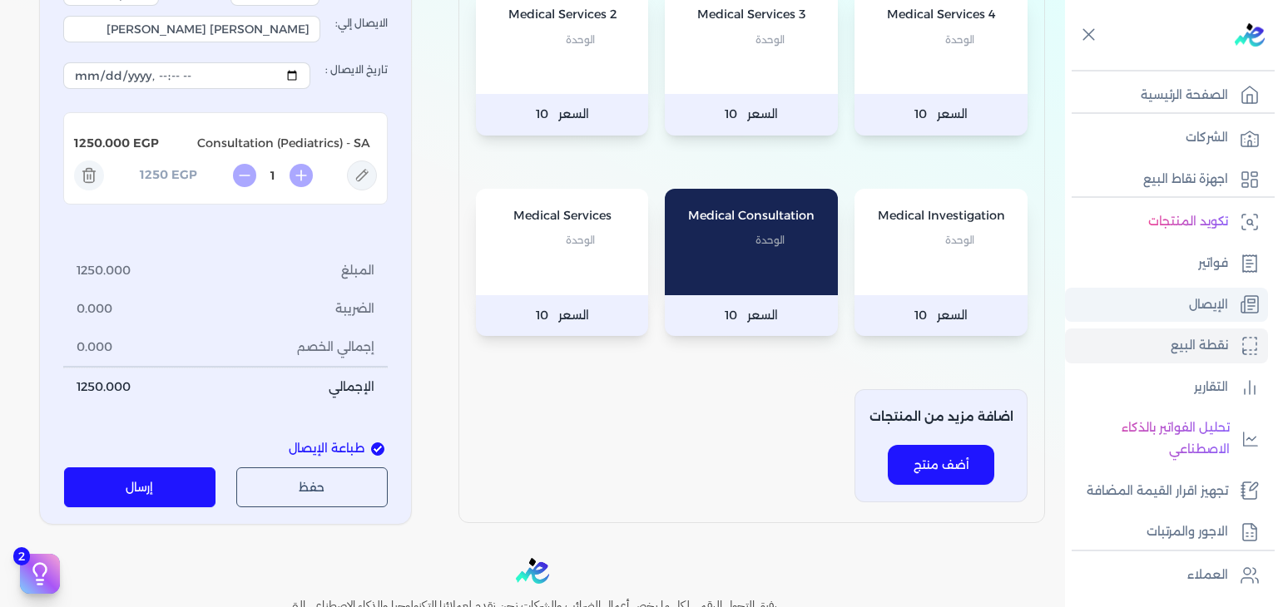
click at [1210, 295] on p "الإيصال" at bounding box center [1208, 306] width 39 height 22
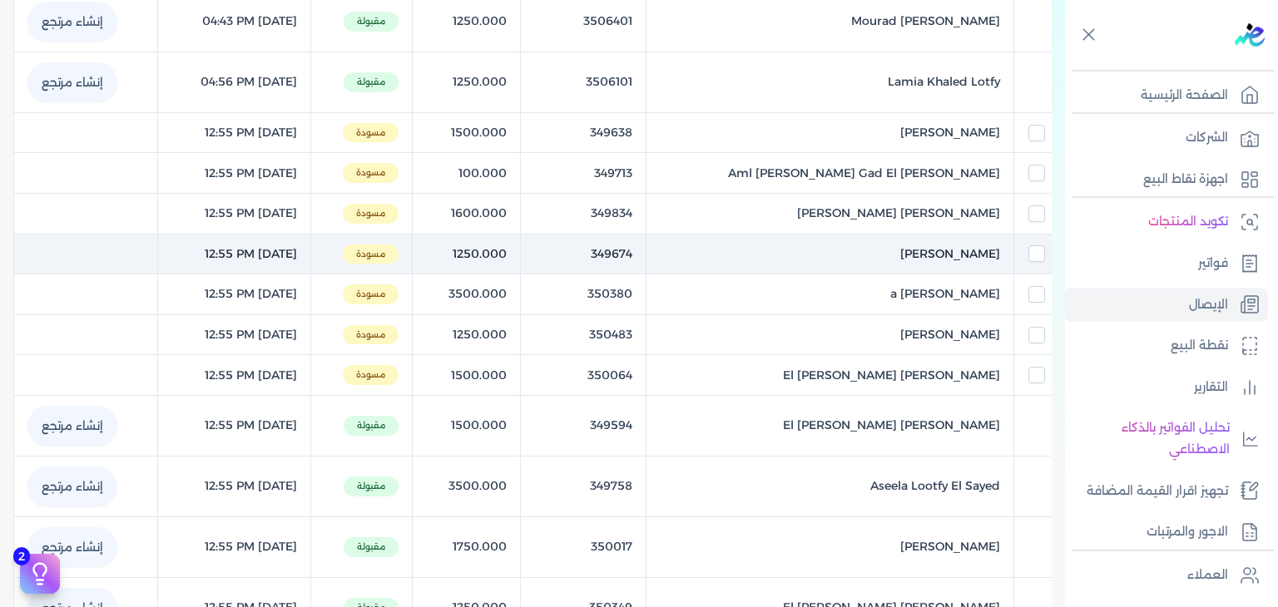
scroll to position [562, 0]
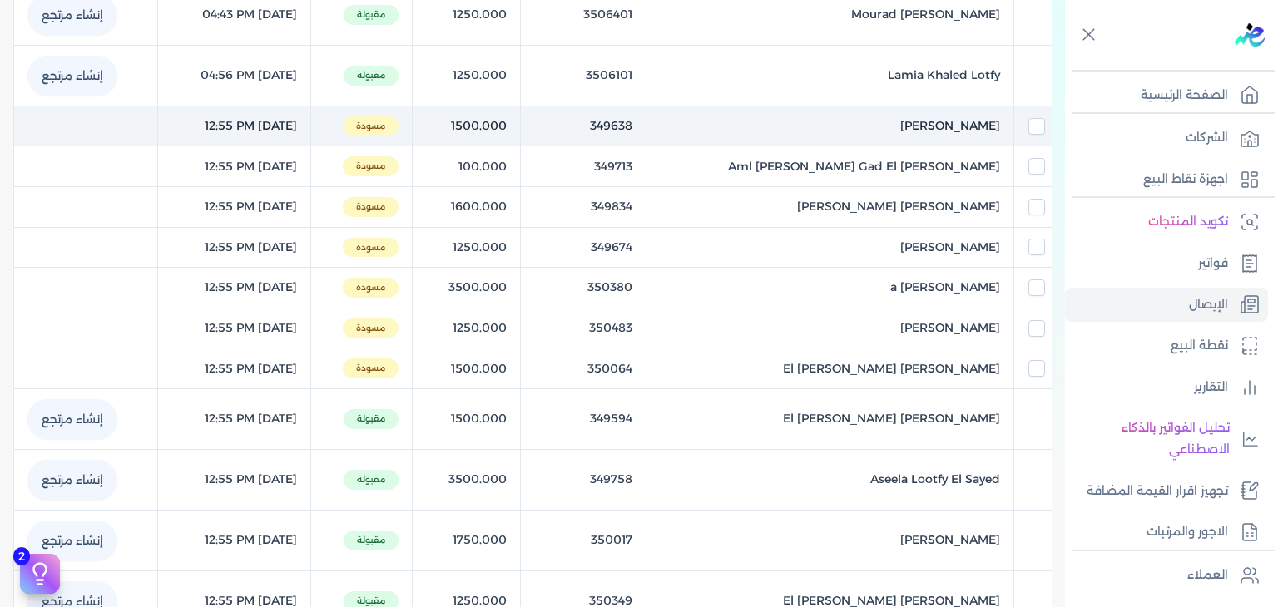
click at [900, 127] on span "[PERSON_NAME]" at bounding box center [950, 125] width 100 height 17
select select "EGP"
select select "EGS"
select select "B"
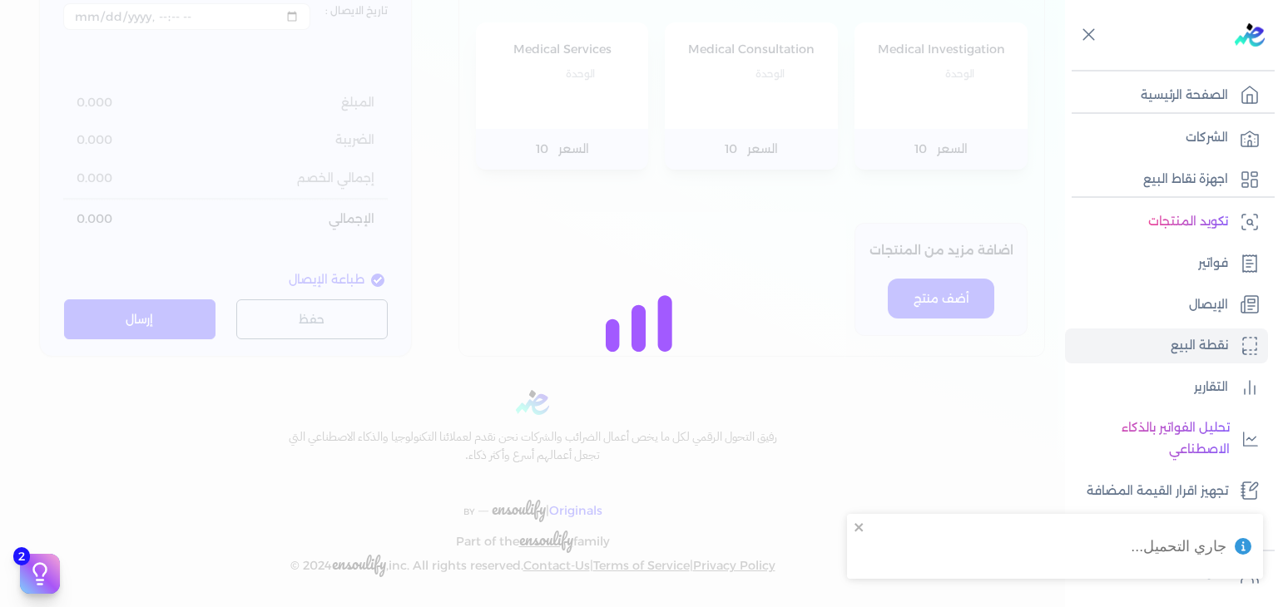
type input "349638"
type input "[PERSON_NAME]"
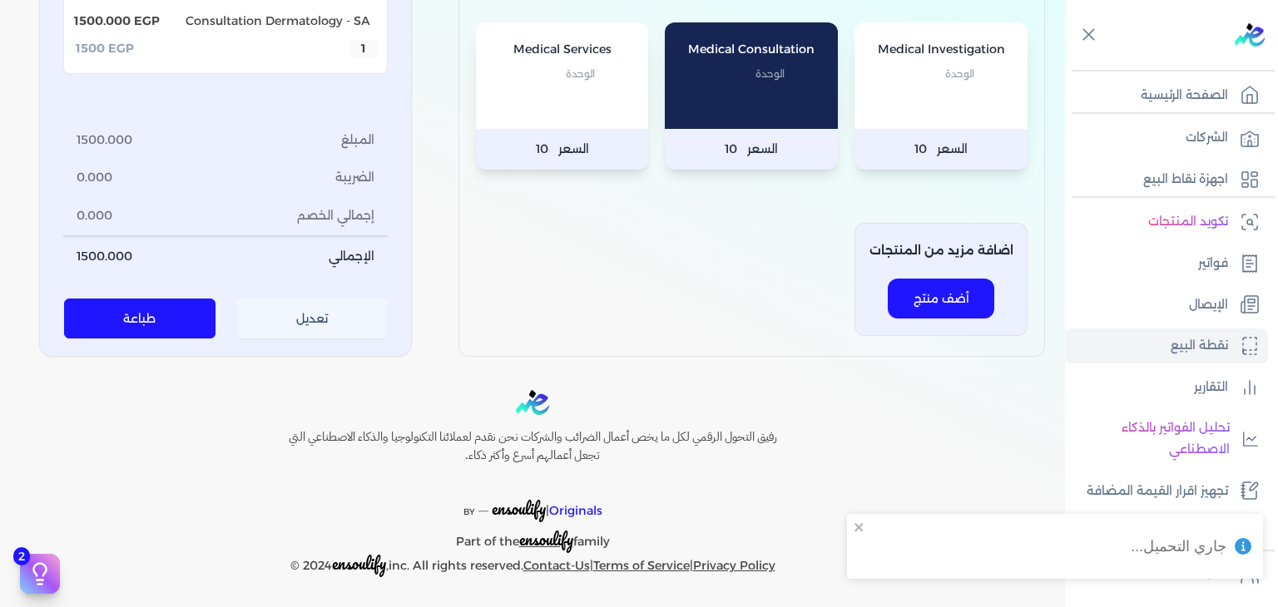
click at [339, 329] on button "تعديل" at bounding box center [312, 320] width 152 height 40
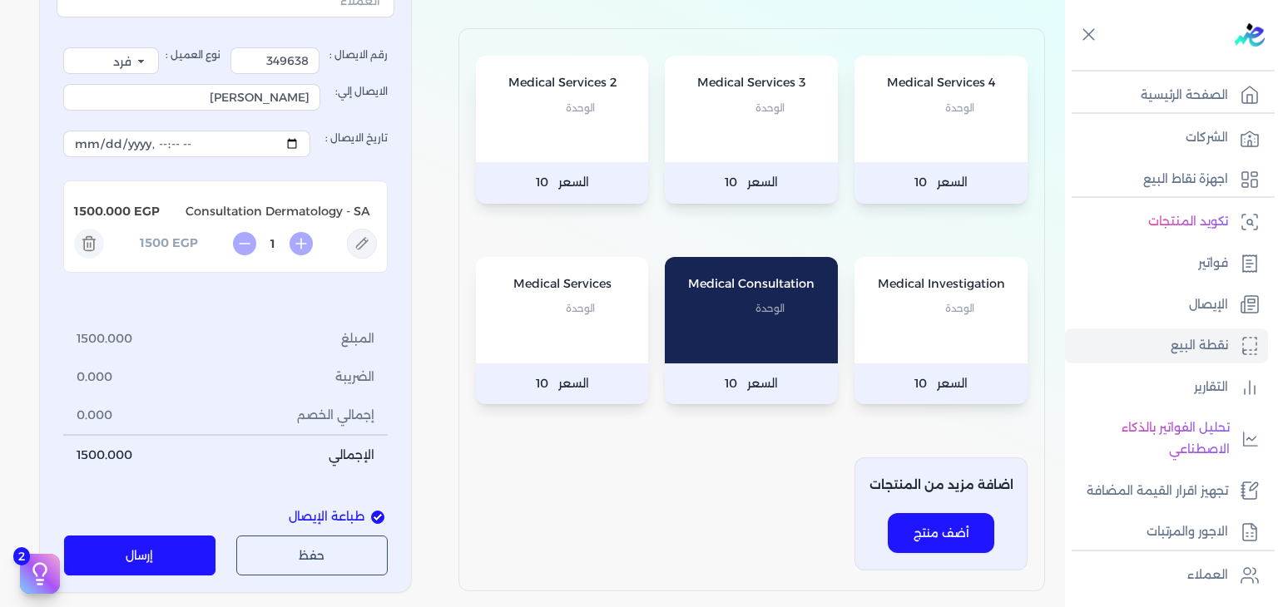
scroll to position [160, 0]
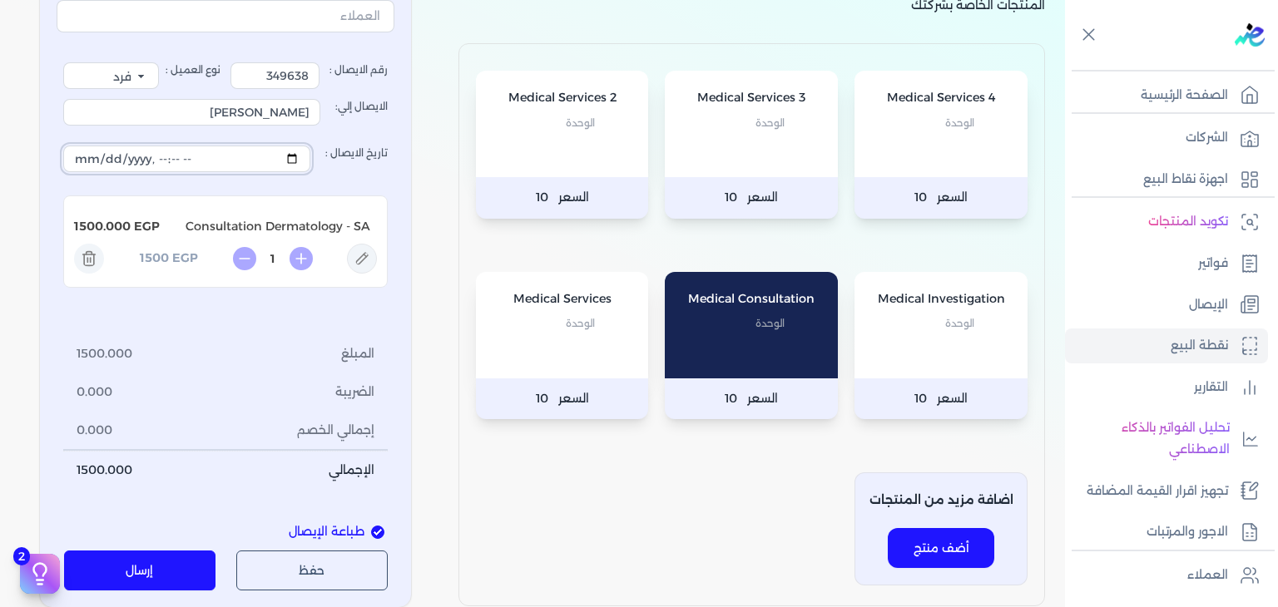
click at [297, 153] on input "تاريخ الايصال :" at bounding box center [186, 159] width 247 height 27
type input "[DATE]T12:55:51"
click at [128, 563] on button "إرسال" at bounding box center [140, 571] width 152 height 40
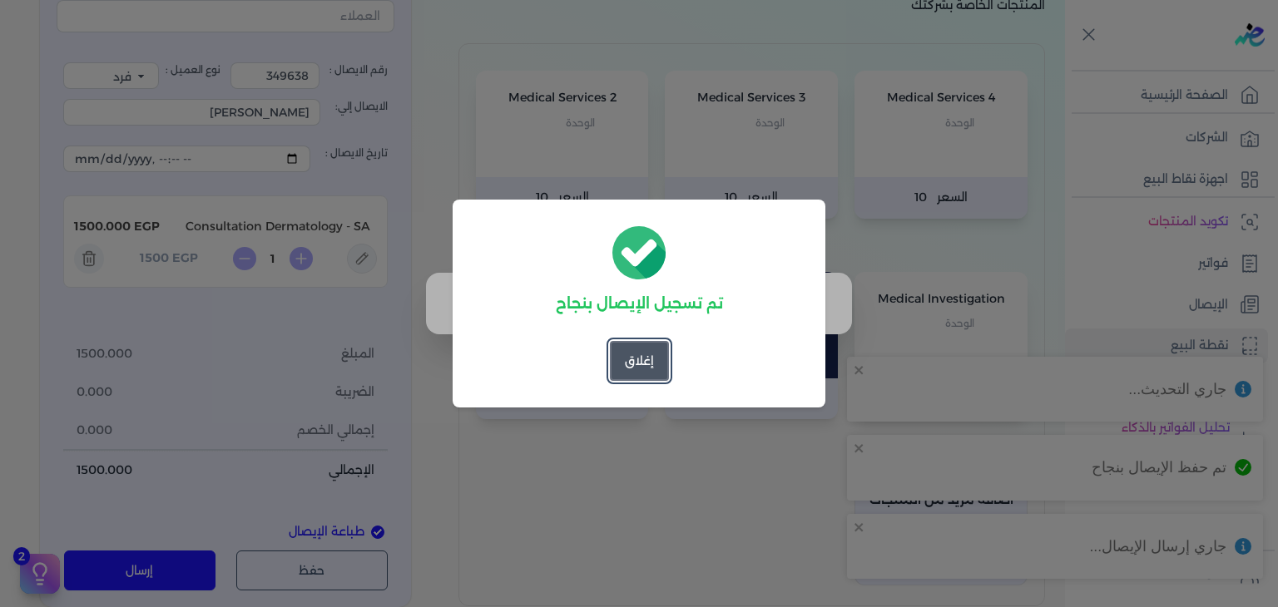
click at [639, 364] on button "إغلاق" at bounding box center [639, 361] width 59 height 40
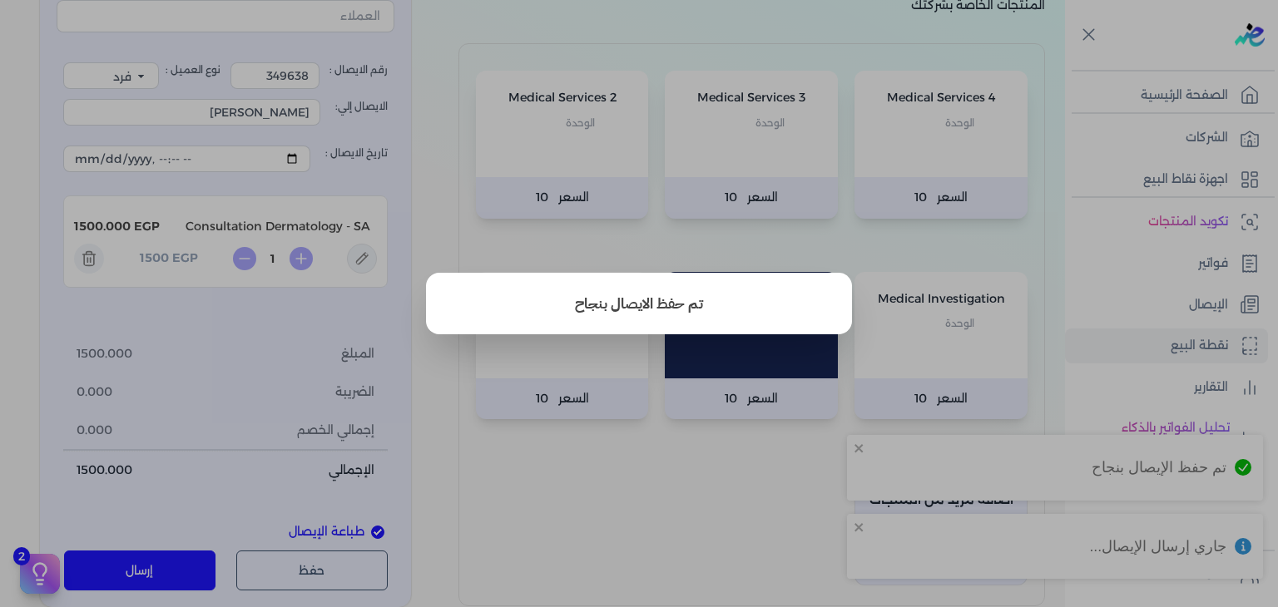
click at [1133, 284] on button "close" at bounding box center [639, 303] width 1278 height 607
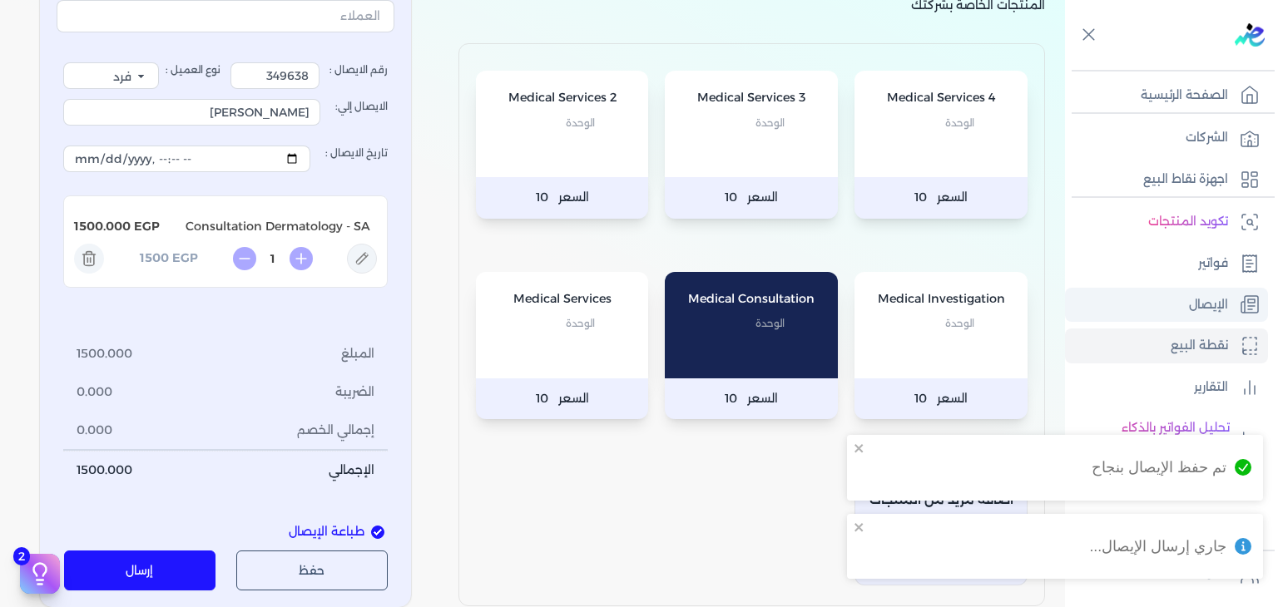
click at [1135, 304] on link "الإيصال" at bounding box center [1166, 305] width 203 height 35
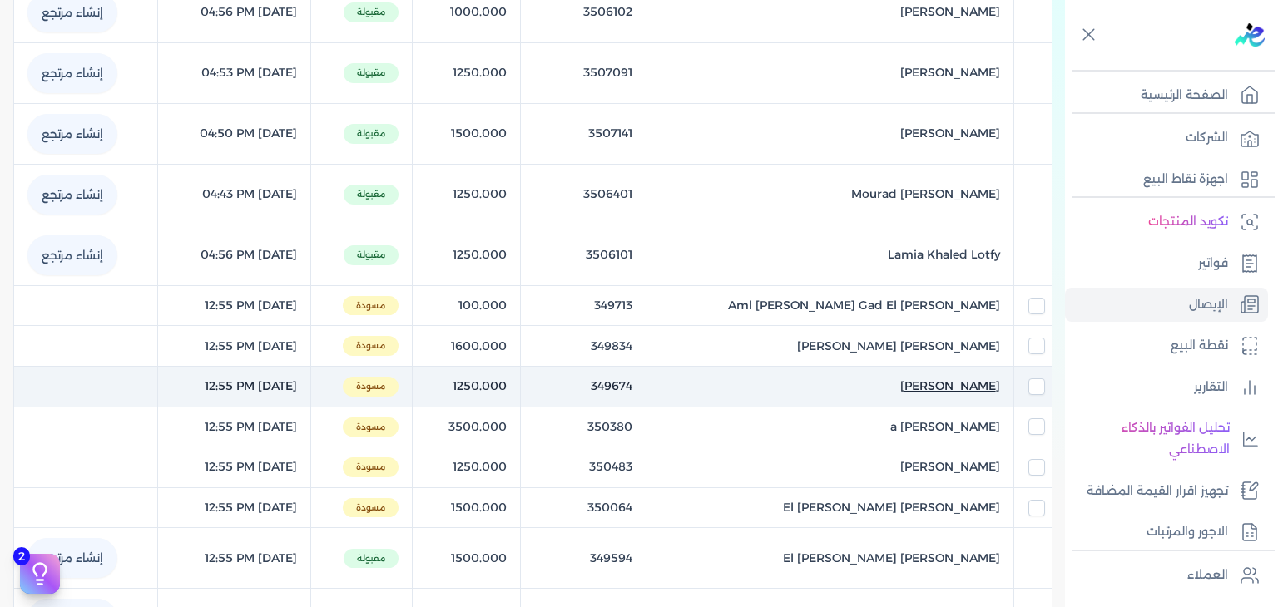
scroll to position [396, 0]
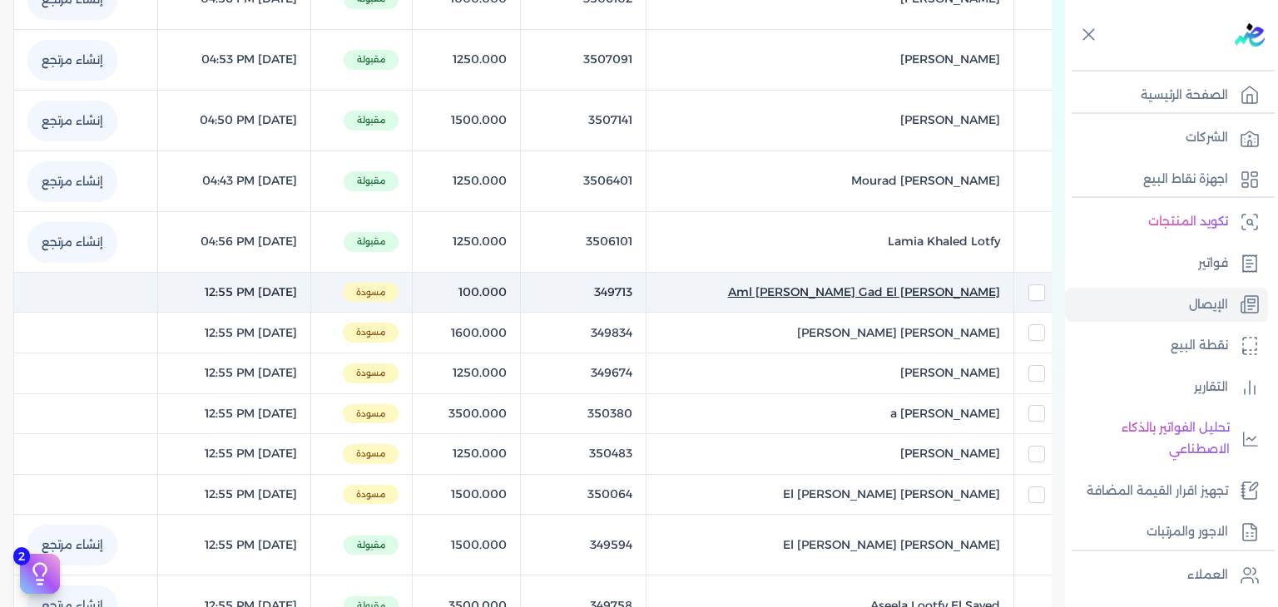
click at [855, 295] on span "Aml [PERSON_NAME] Gad El [PERSON_NAME]" at bounding box center [864, 292] width 272 height 17
select select "EGP"
select select "EGS"
select select "B"
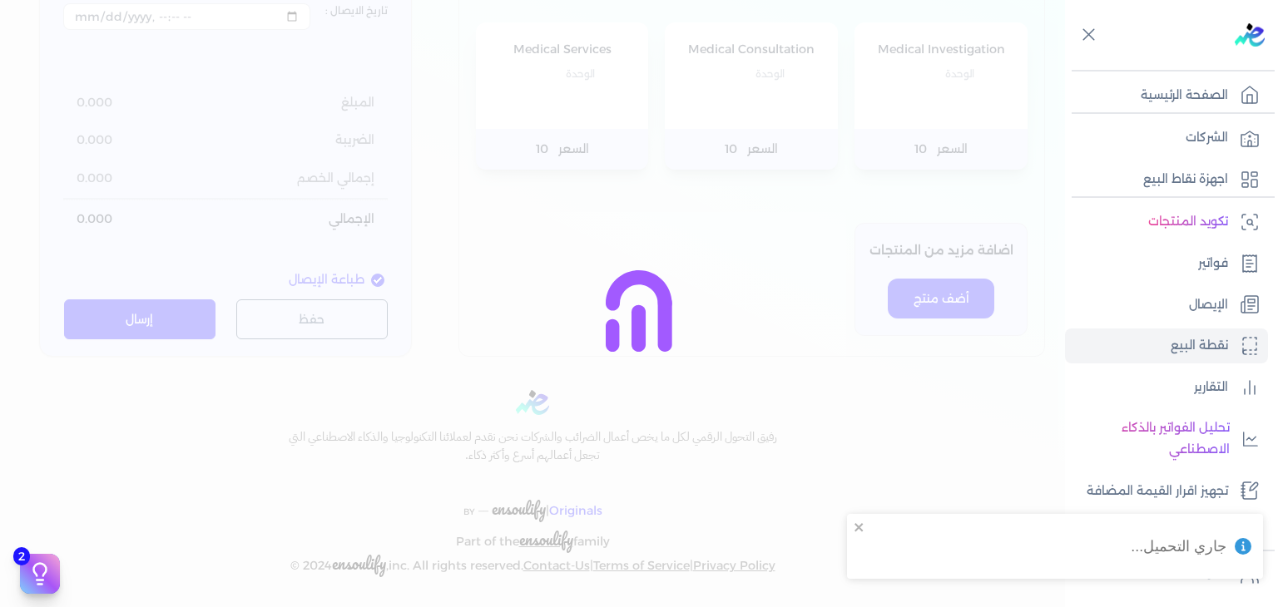
type input "349713"
type input "Aml [PERSON_NAME] Gad El [PERSON_NAME]"
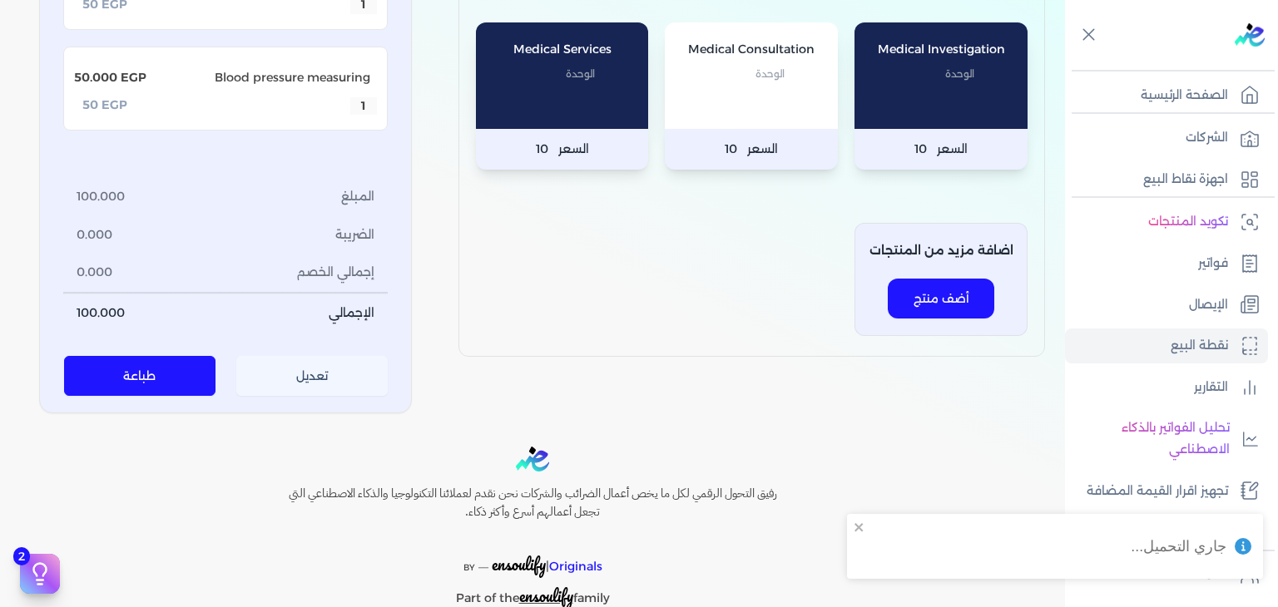
scroll to position [243, 0]
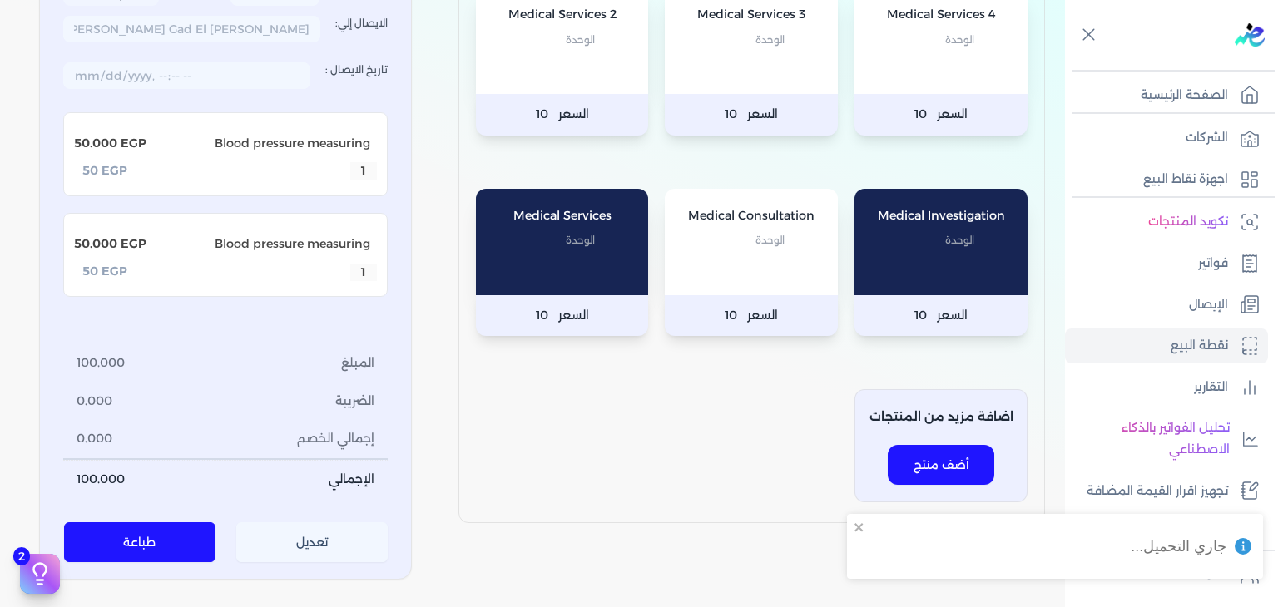
click at [300, 552] on button "تعديل" at bounding box center [312, 542] width 152 height 40
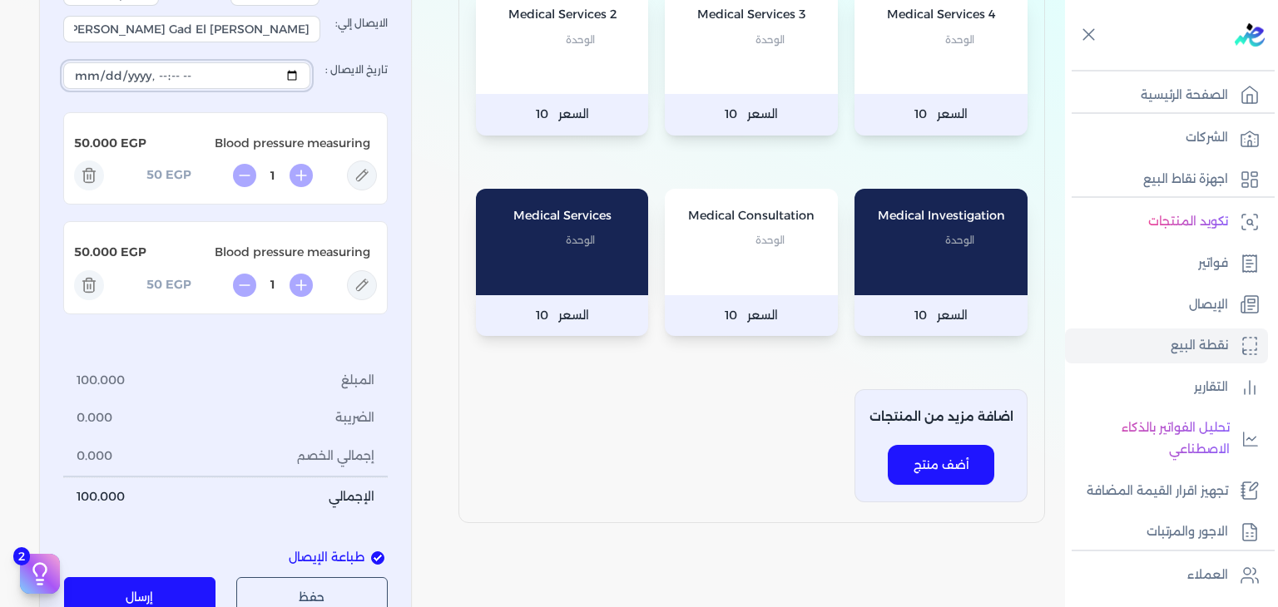
click at [298, 76] on input "تاريخ الايصال :" at bounding box center [186, 75] width 247 height 27
click at [131, 577] on button "إرسال" at bounding box center [140, 597] width 152 height 40
type input "[DATE]T12:55:51"
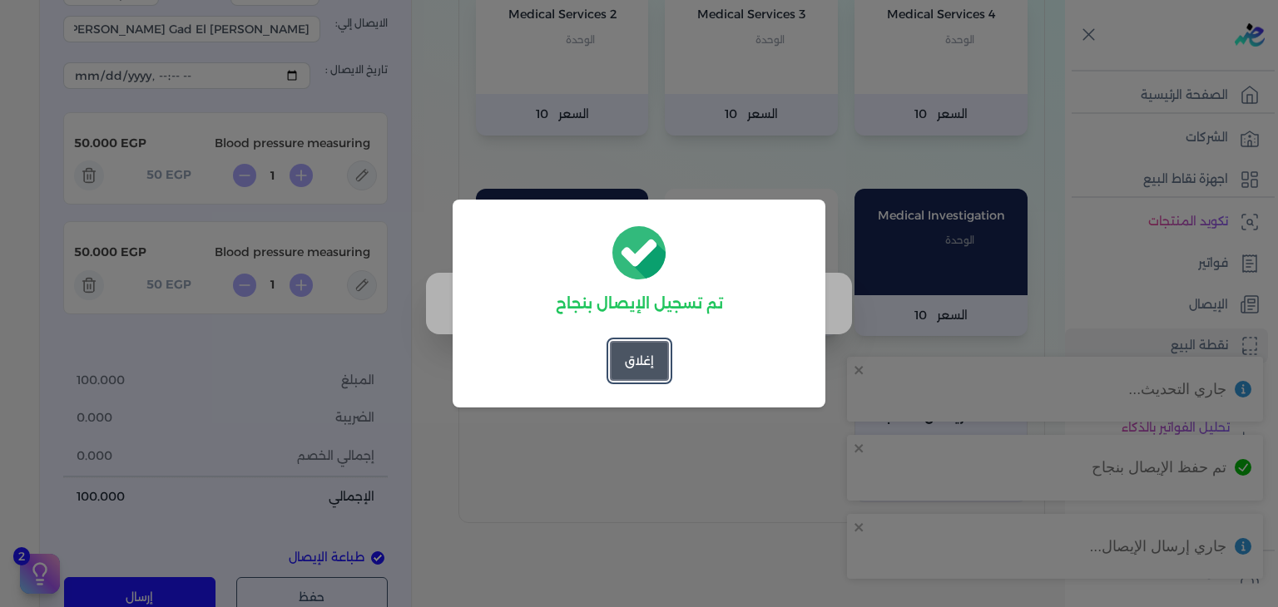
click at [638, 379] on button "إغلاق" at bounding box center [639, 361] width 59 height 40
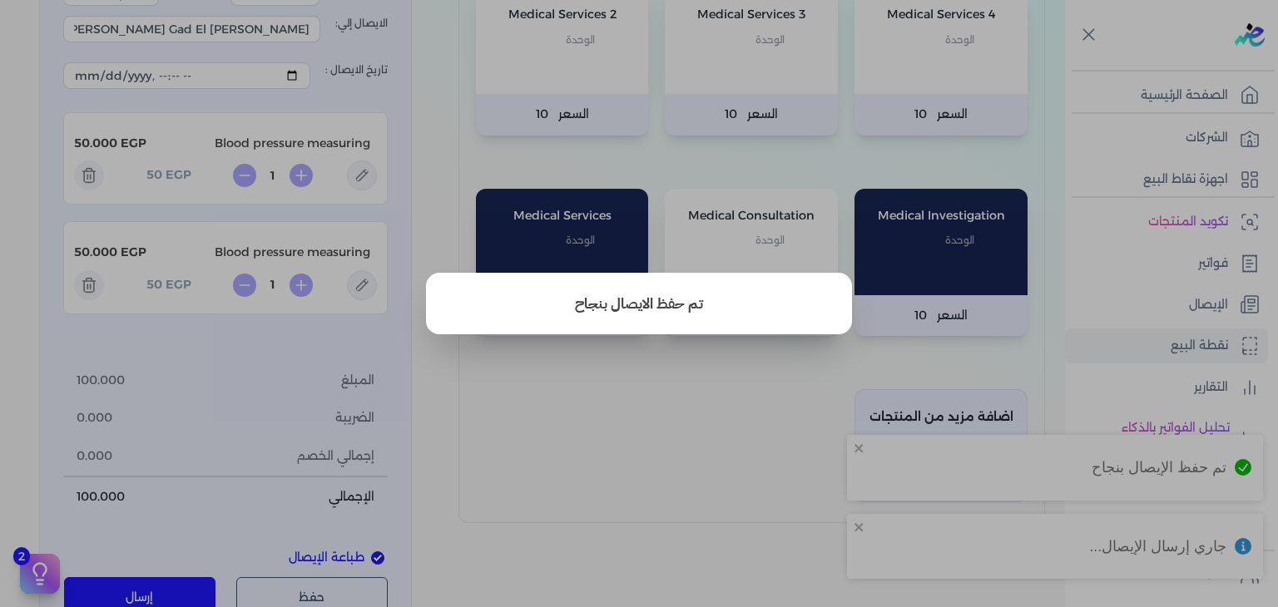
click at [1225, 293] on button "close" at bounding box center [639, 303] width 1278 height 607
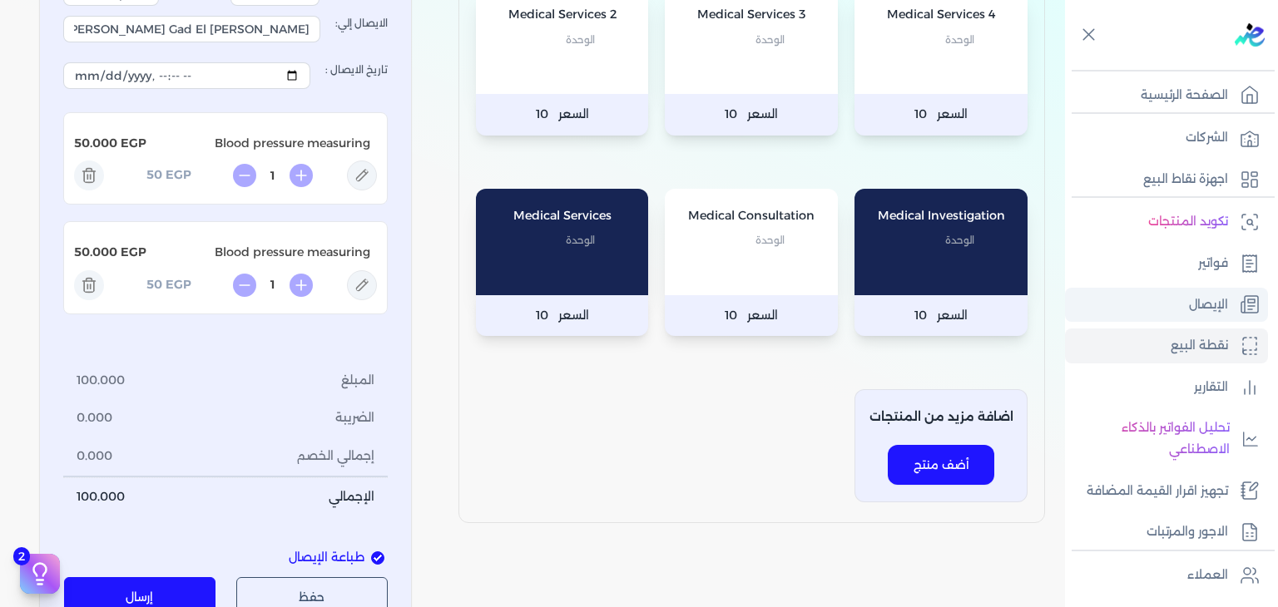
click at [1138, 293] on link "الإيصال" at bounding box center [1166, 305] width 203 height 35
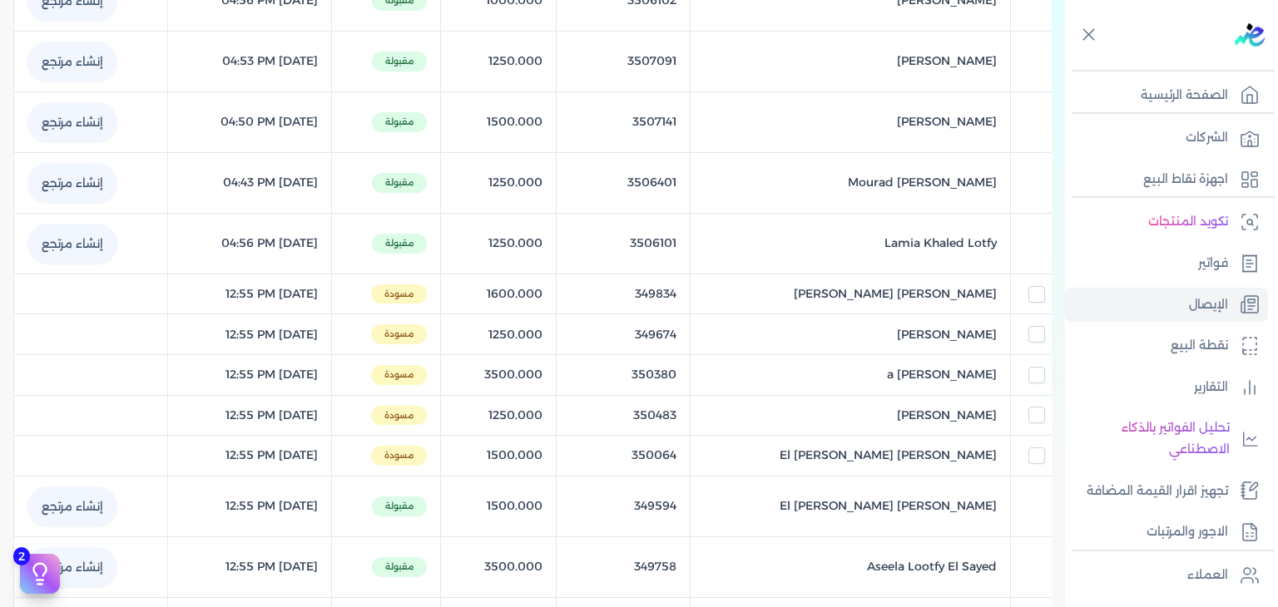
scroll to position [396, 0]
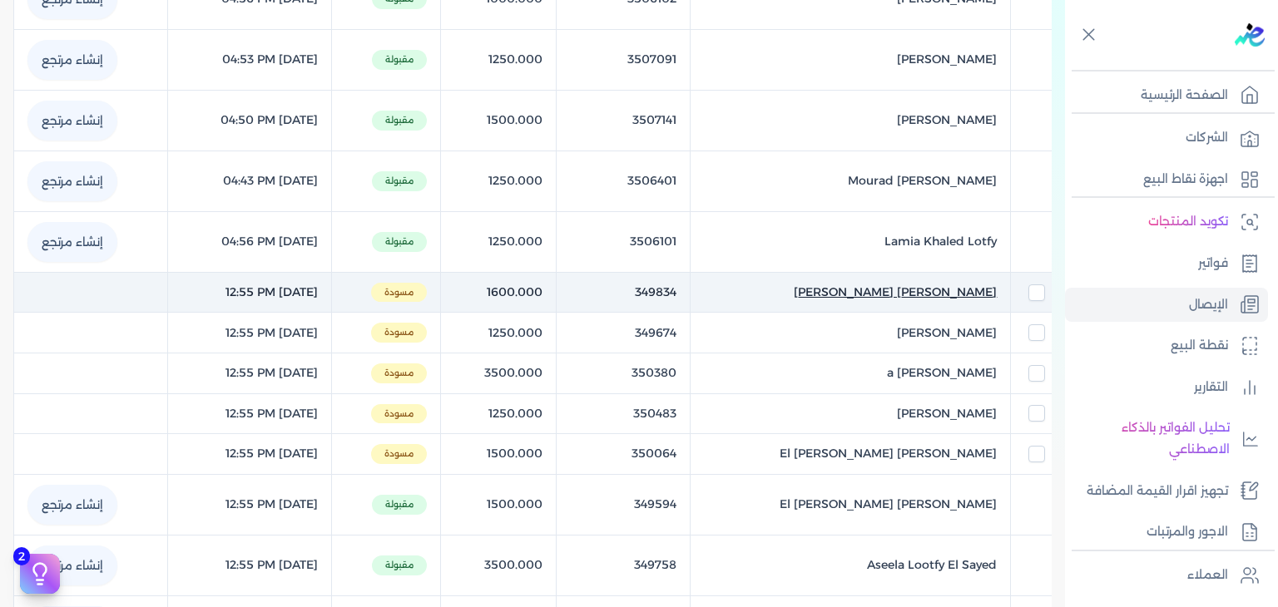
click at [922, 290] on span "[PERSON_NAME] [PERSON_NAME]" at bounding box center [895, 292] width 203 height 17
select select "EGP"
select select "EGS"
select select "B"
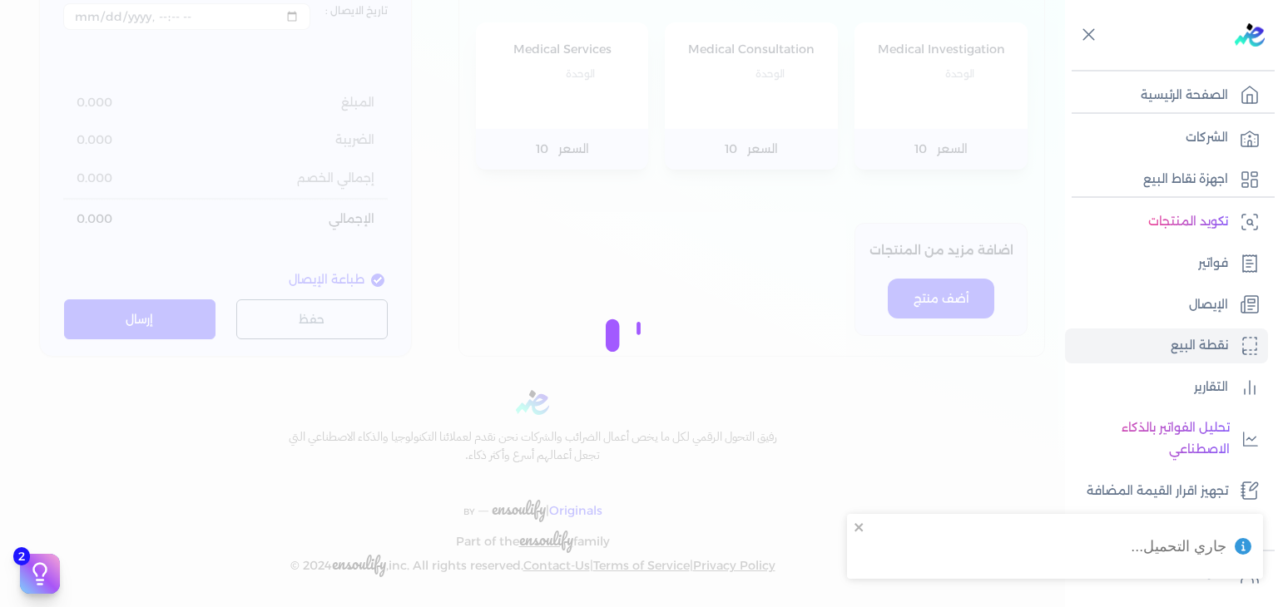
type input "349834"
type input "[PERSON_NAME] [PERSON_NAME]"
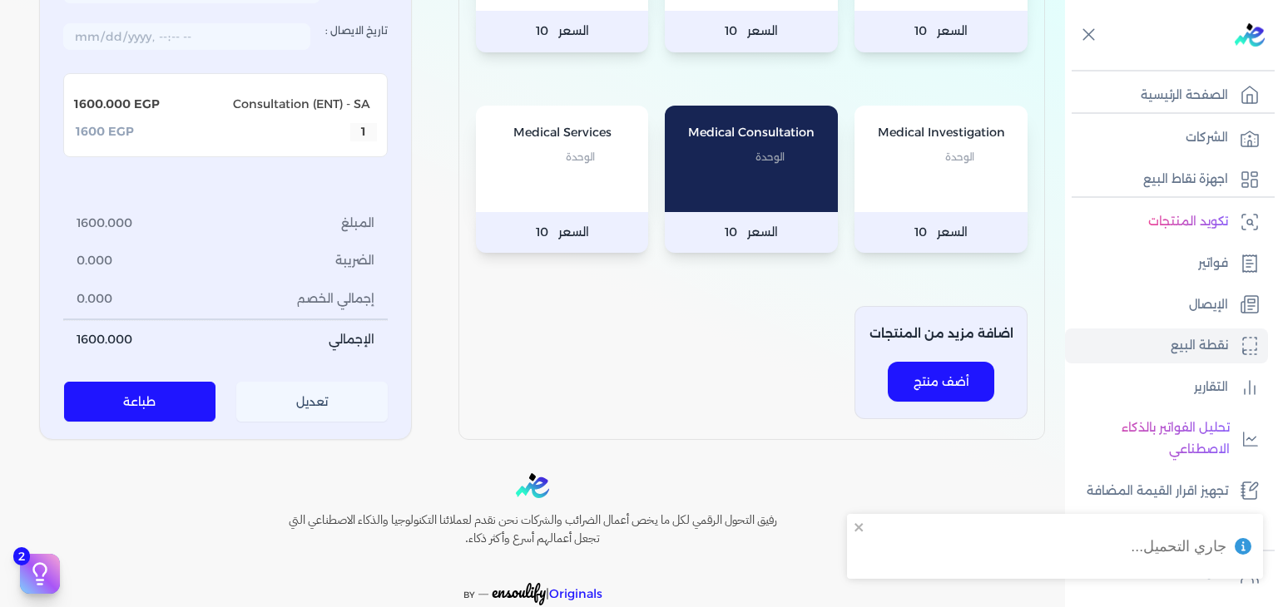
click at [323, 413] on button "تعديل" at bounding box center [312, 403] width 152 height 40
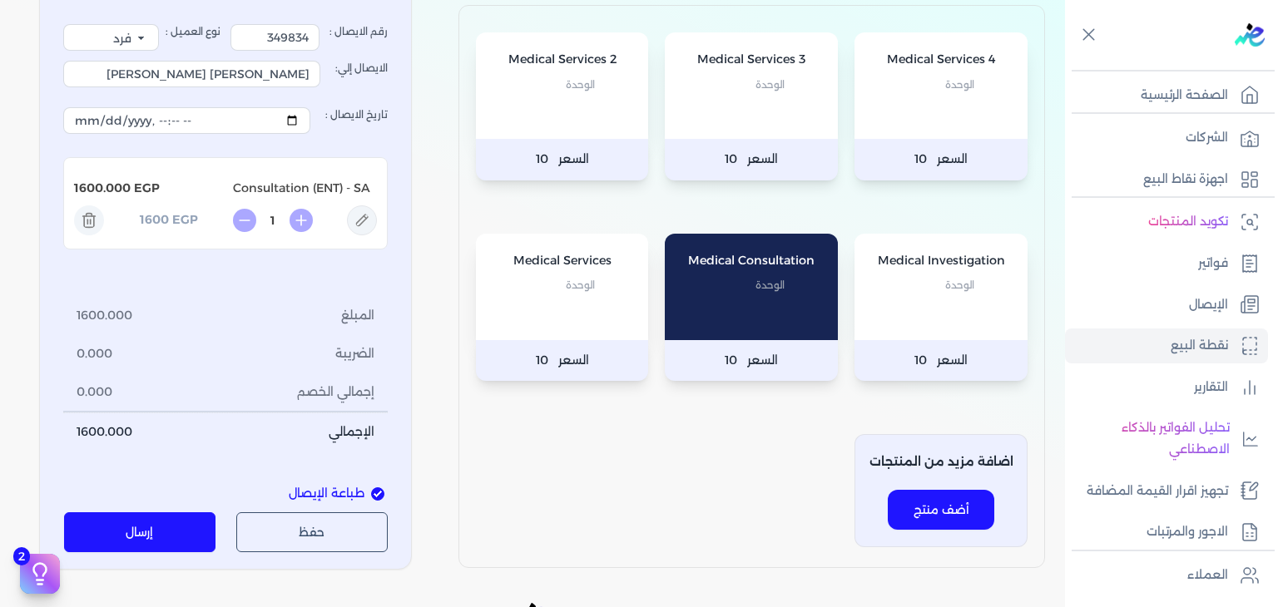
scroll to position [160, 0]
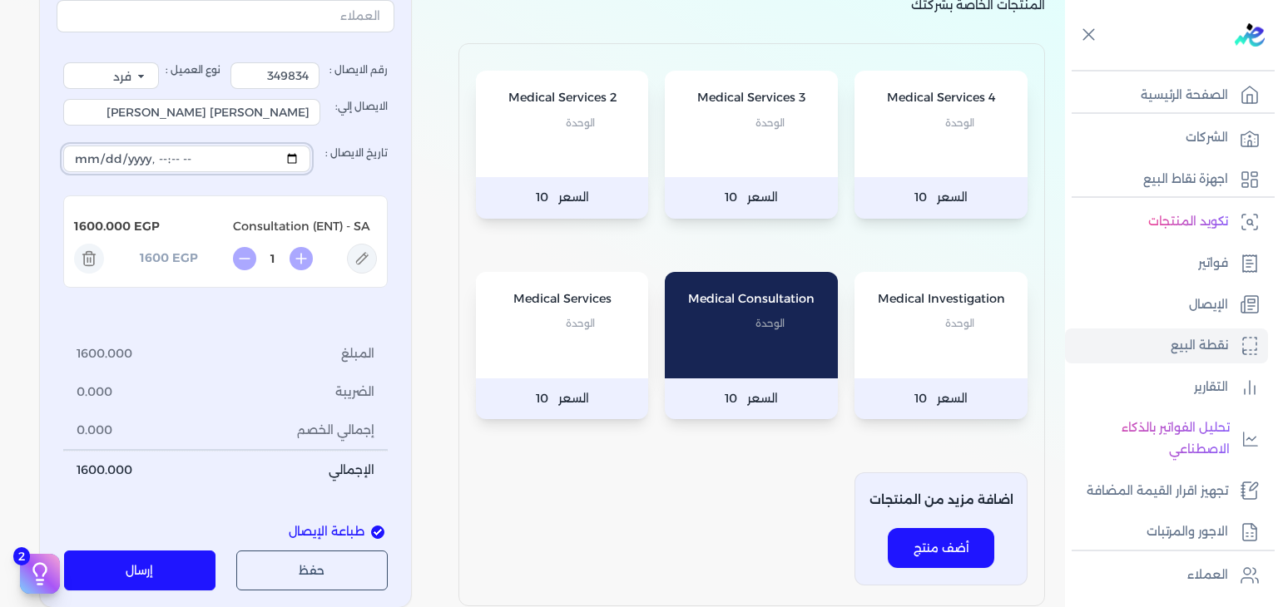
click at [304, 161] on input "تاريخ الايصال :" at bounding box center [186, 159] width 247 height 27
drag, startPoint x: 173, startPoint y: 558, endPoint x: 189, endPoint y: 524, distance: 37.6
click at [173, 558] on button "إرسال" at bounding box center [140, 571] width 152 height 40
type input "[DATE]T12:55:51"
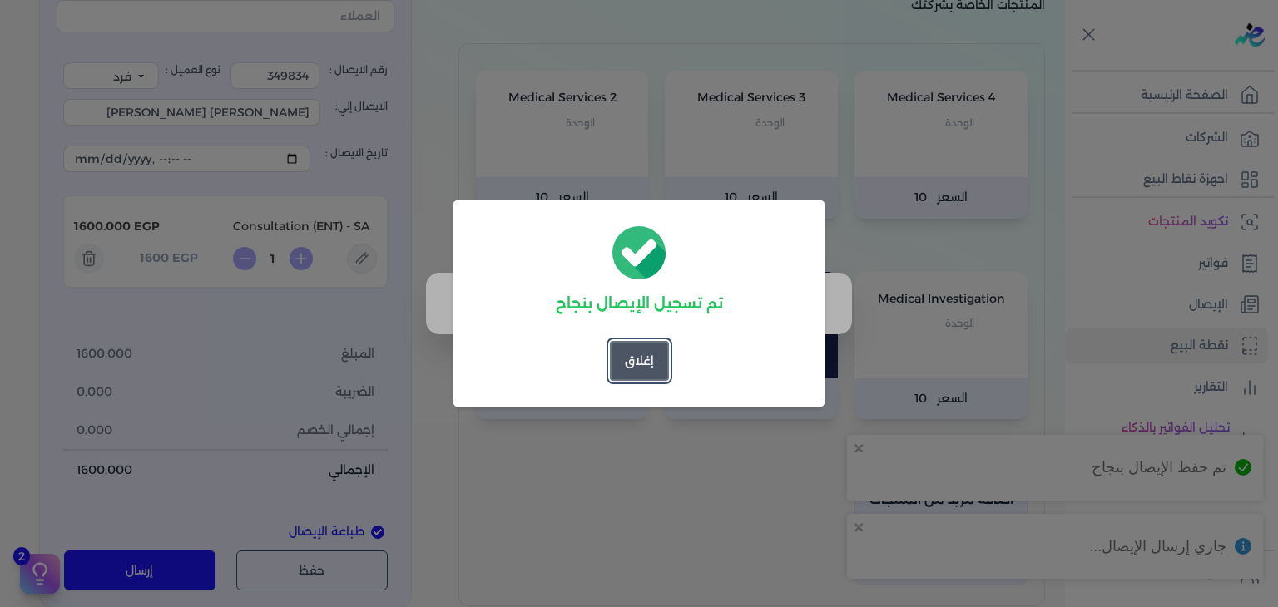
click at [631, 374] on button "إغلاق" at bounding box center [639, 361] width 59 height 40
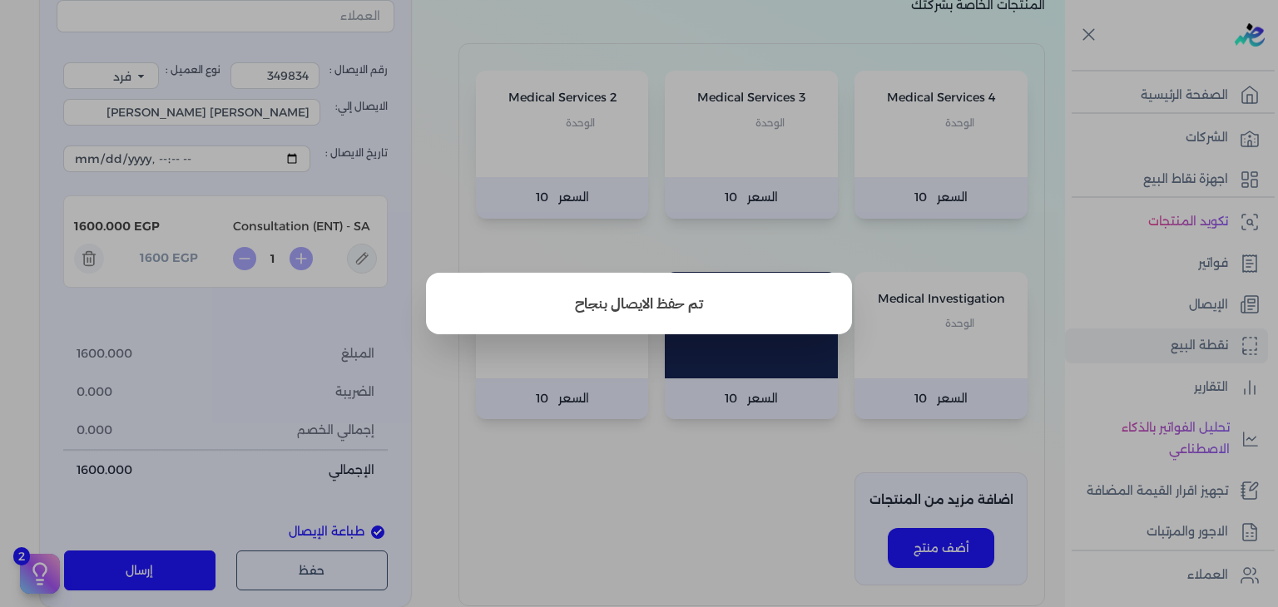
click at [1150, 293] on button "close" at bounding box center [639, 303] width 1278 height 607
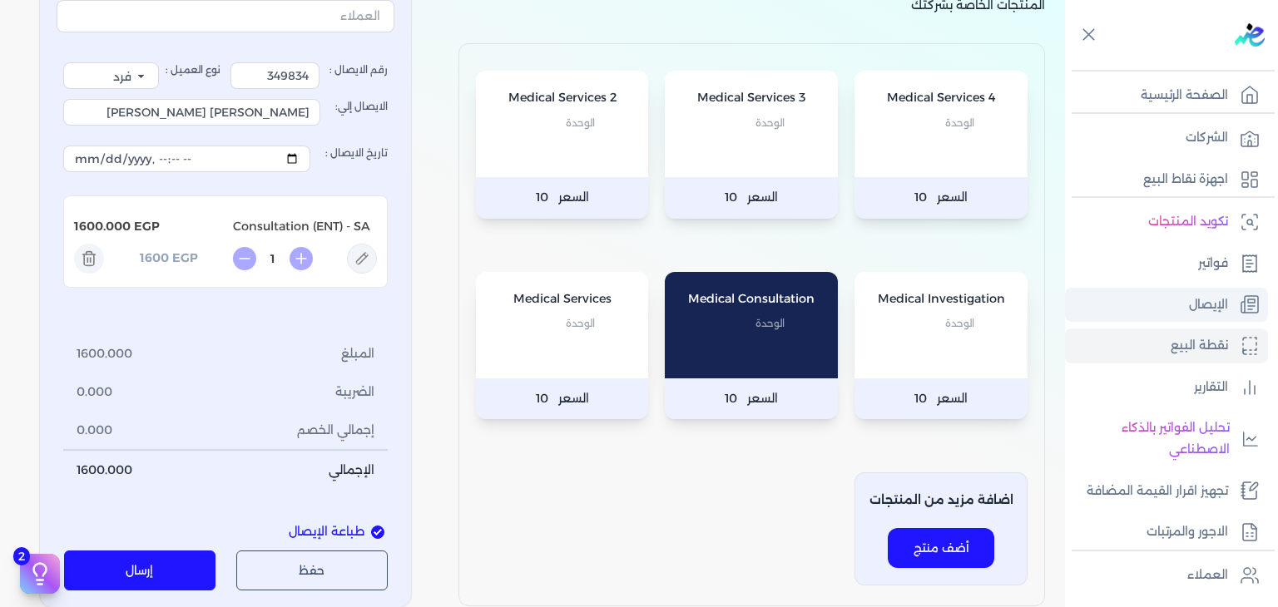
click at [1151, 294] on link "الإيصال" at bounding box center [1166, 305] width 203 height 35
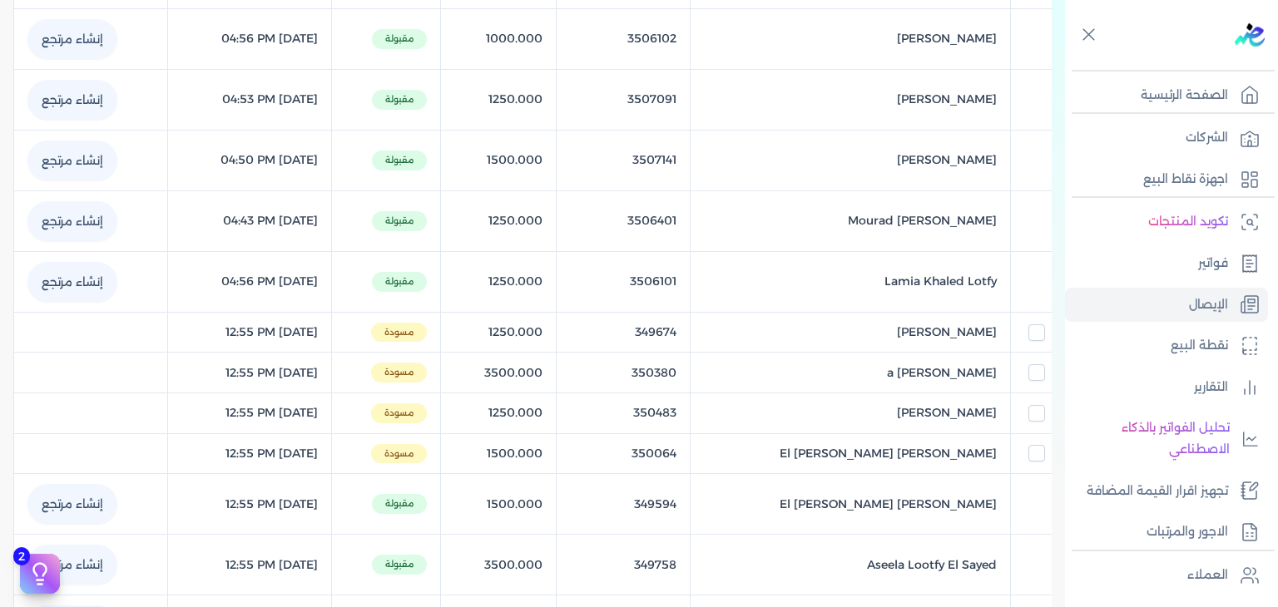
scroll to position [396, 0]
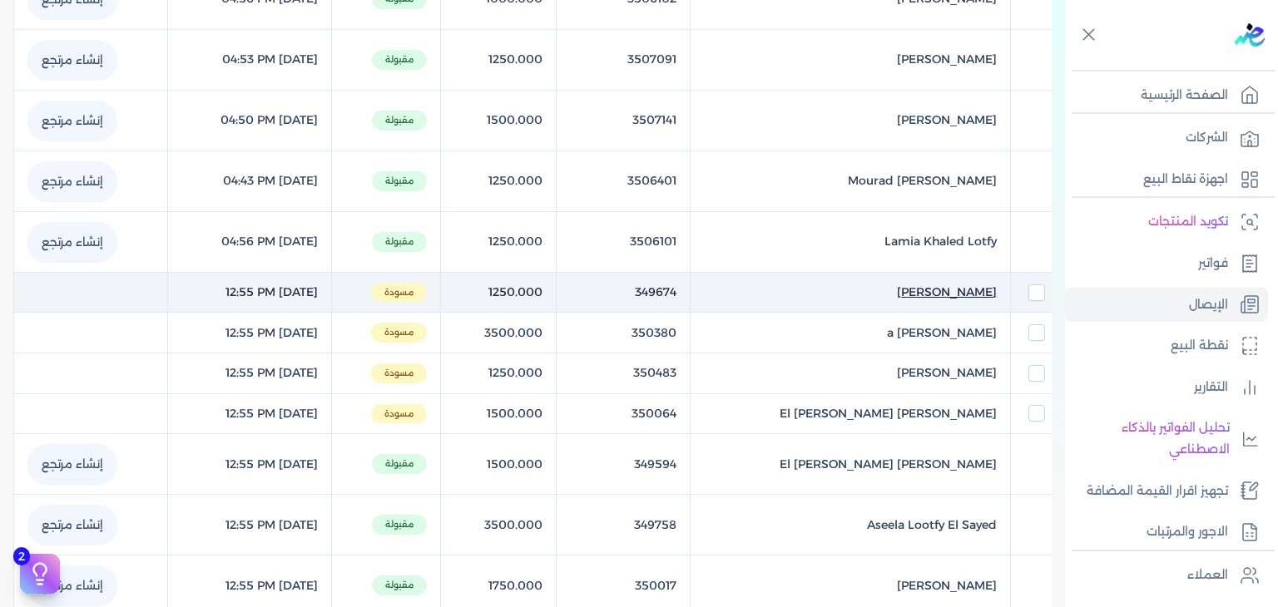
click at [917, 284] on span "[PERSON_NAME]" at bounding box center [947, 292] width 100 height 17
select select "EGP"
select select "EGS"
select select "B"
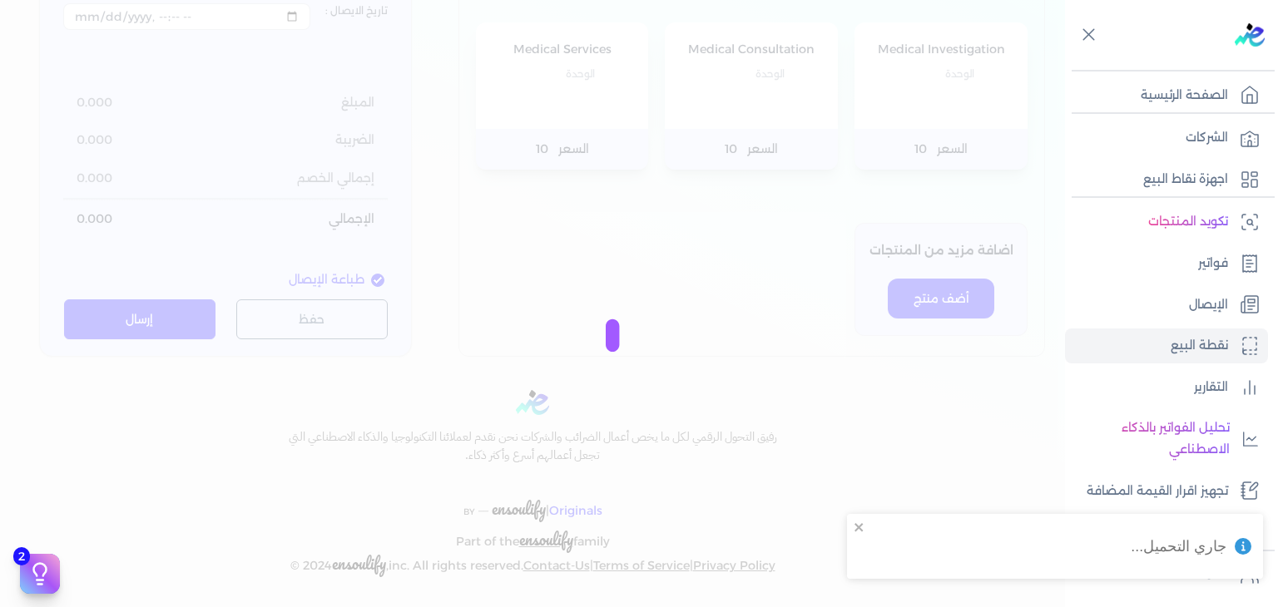
type input "349674"
type input "[PERSON_NAME]"
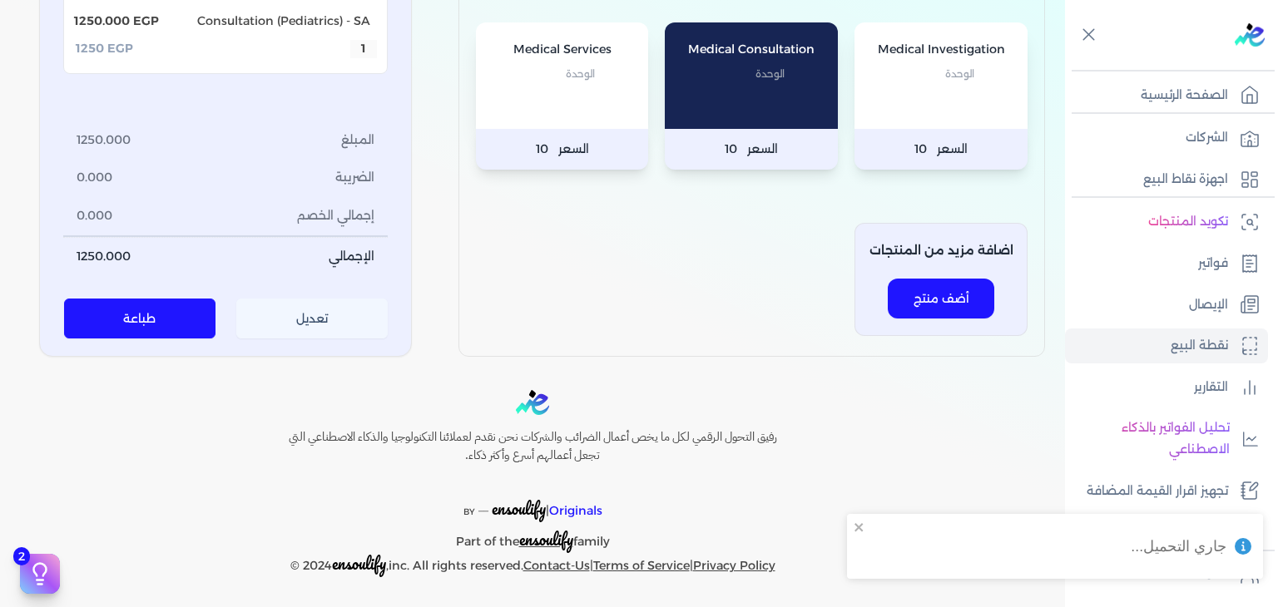
click at [310, 311] on button "تعديل" at bounding box center [312, 320] width 152 height 40
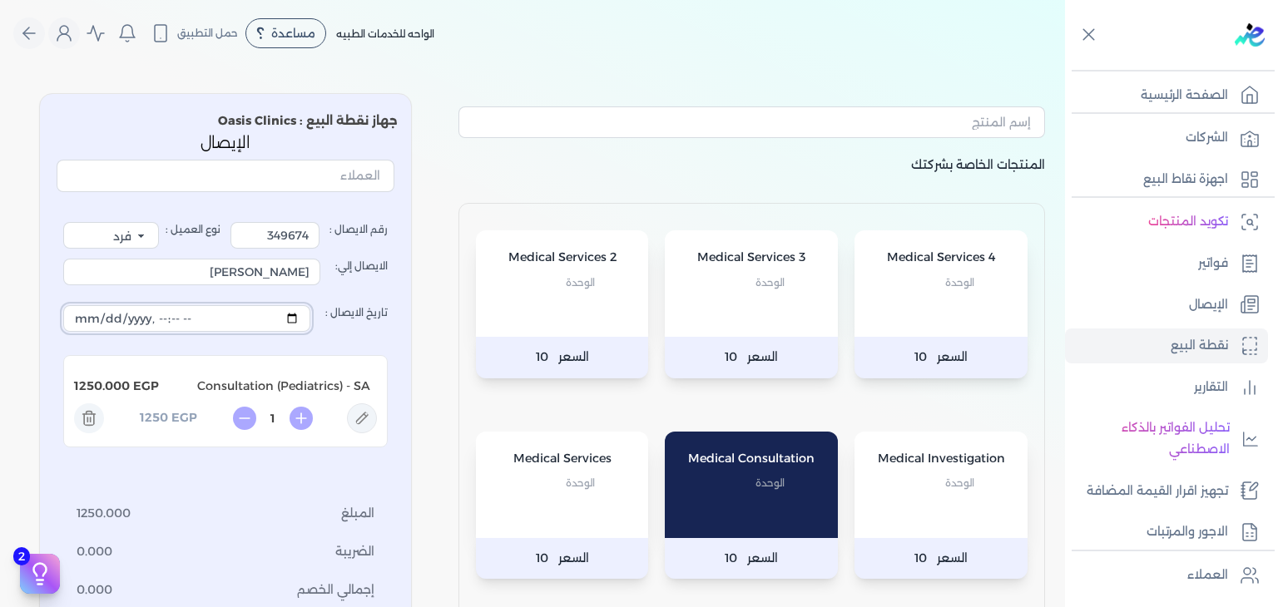
click at [299, 314] on input "تاريخ الايصال :" at bounding box center [186, 318] width 247 height 27
drag, startPoint x: 463, startPoint y: 244, endPoint x: 407, endPoint y: 378, distance: 145.1
click at [463, 244] on div "Medical Services 4 الوحدة السعر 10 Medical Services 3 الوحدة السعر 10 Medical S…" at bounding box center [751, 484] width 587 height 563
type input "[DATE]T12:55:51"
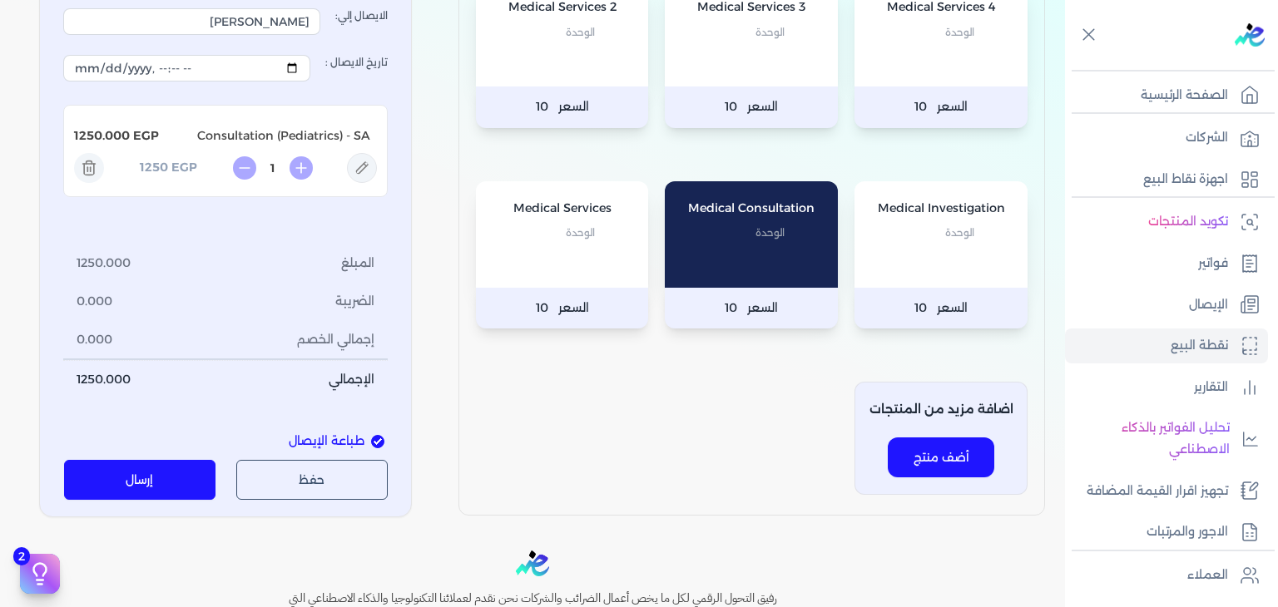
scroll to position [245, 0]
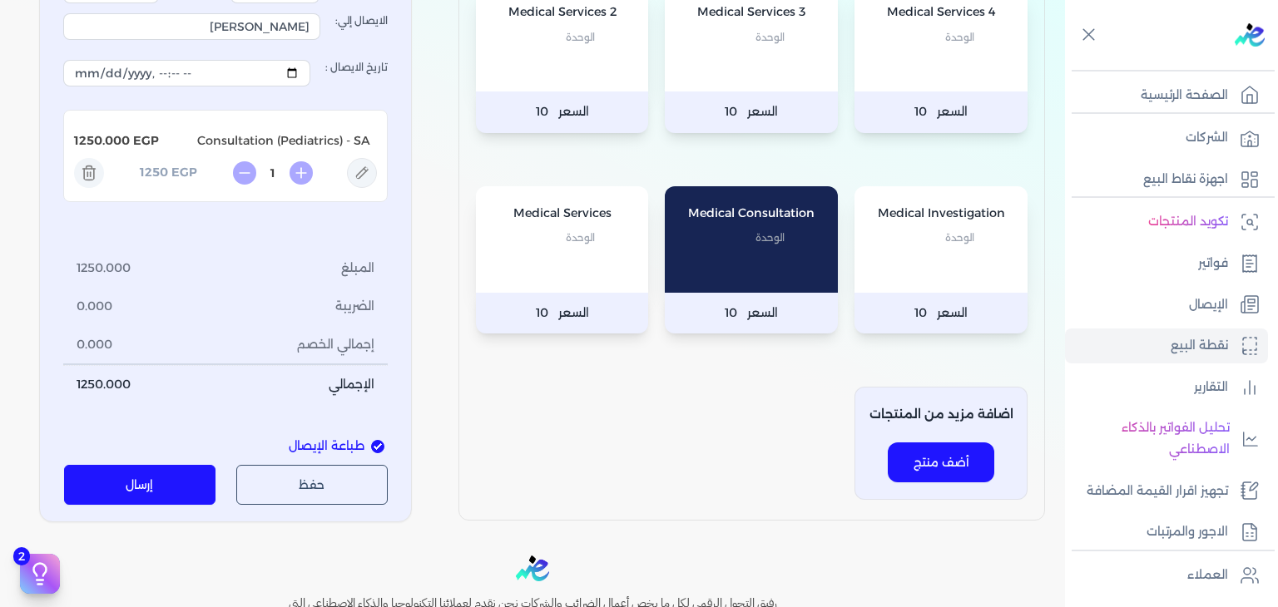
click at [162, 466] on button "إرسال" at bounding box center [140, 485] width 152 height 40
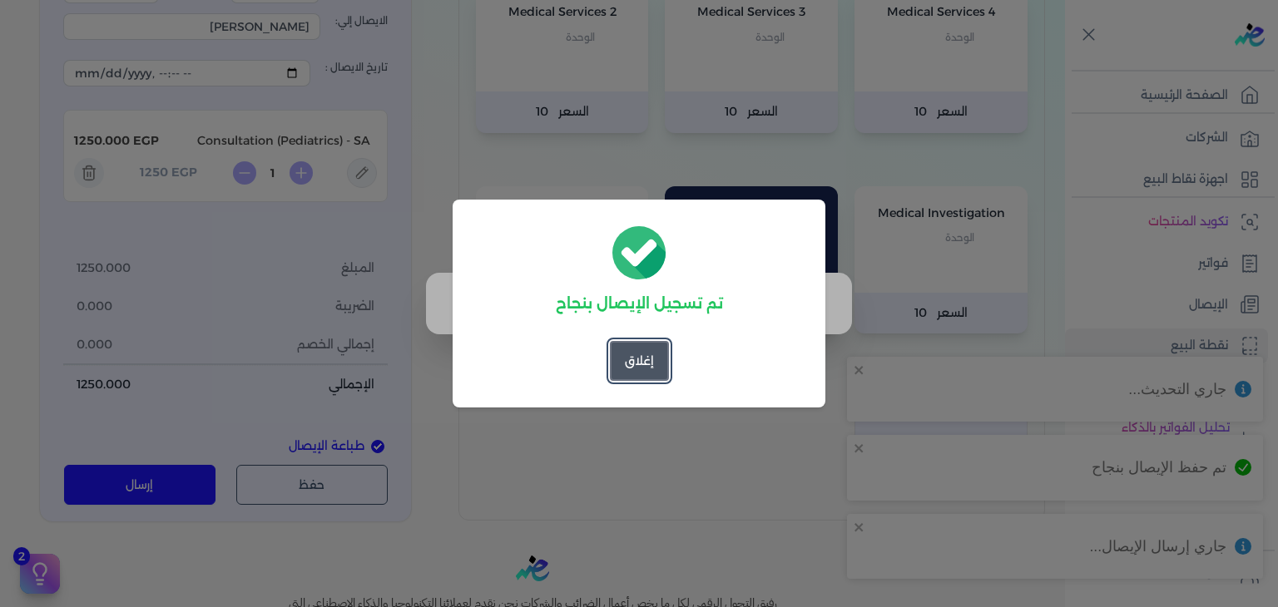
click at [626, 374] on button "إغلاق" at bounding box center [639, 361] width 59 height 40
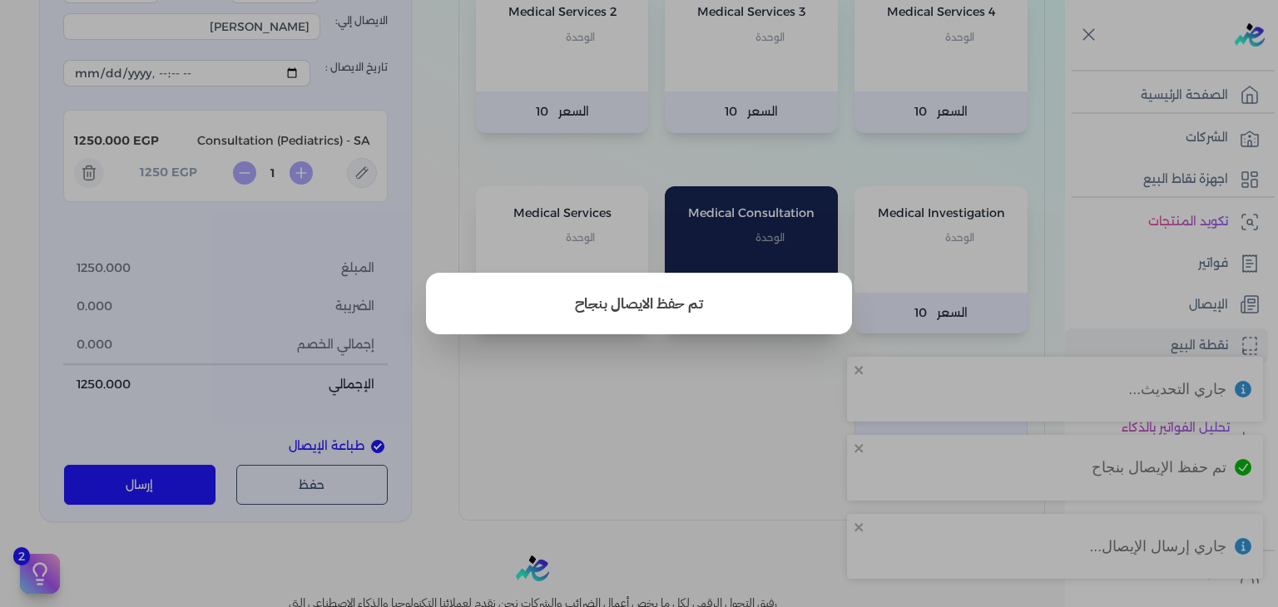
click at [1191, 290] on button "close" at bounding box center [639, 303] width 1278 height 607
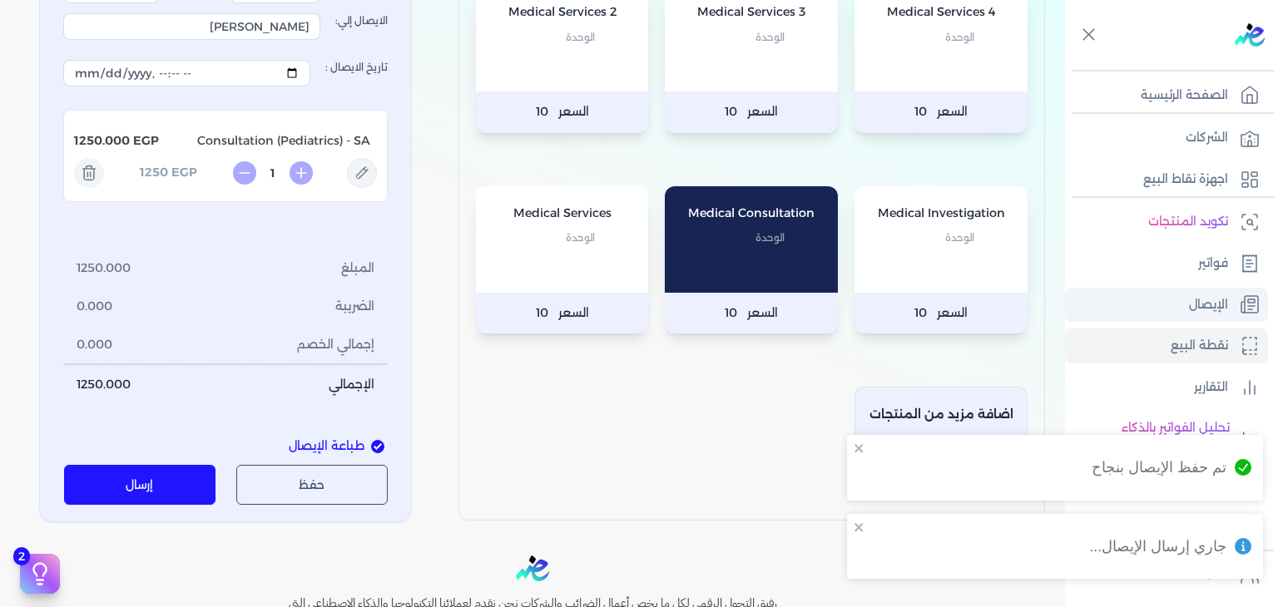
click at [1189, 300] on p "الإيصال" at bounding box center [1208, 306] width 39 height 22
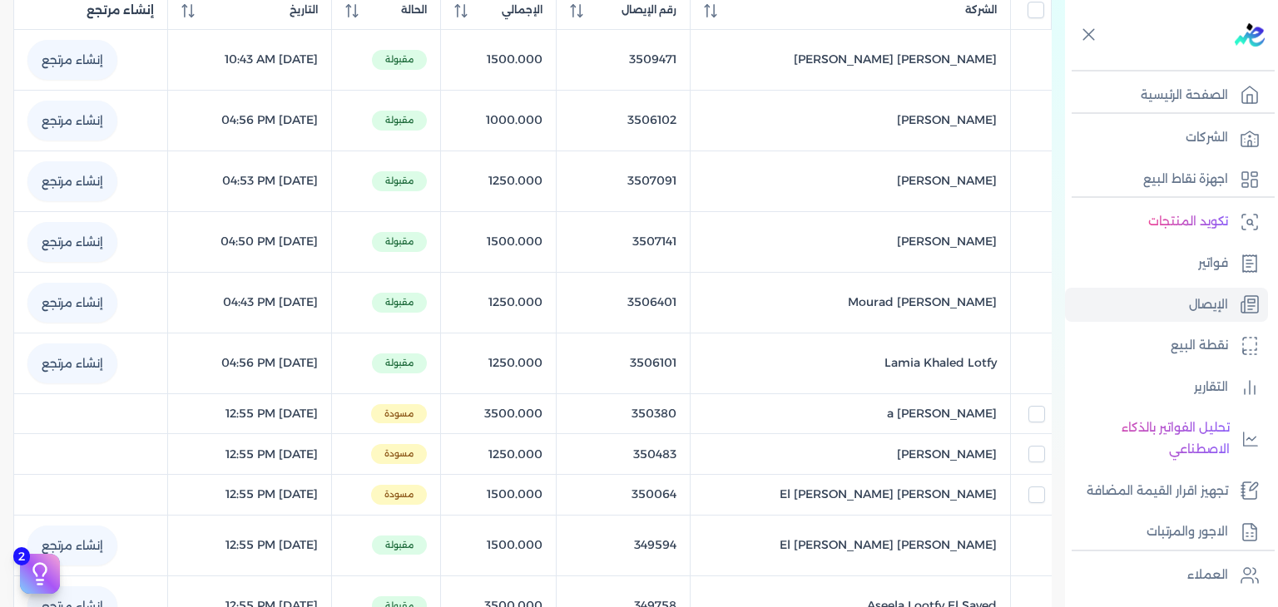
scroll to position [315, 0]
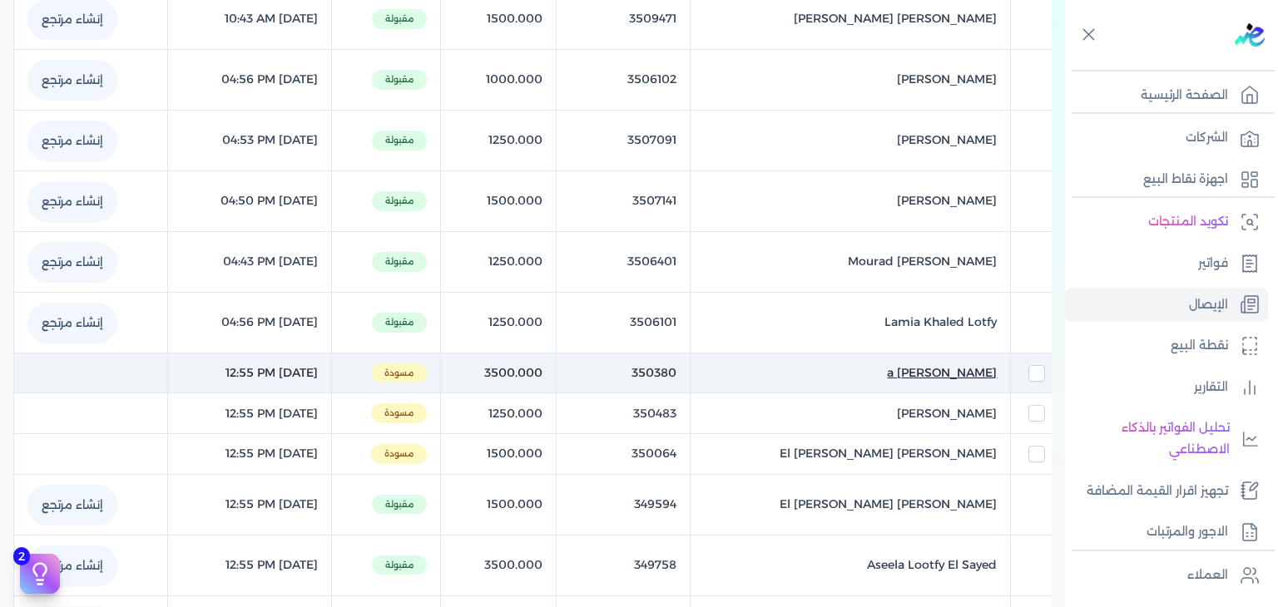
click at [936, 367] on span "[PERSON_NAME] a" at bounding box center [942, 372] width 110 height 17
select select "EGP"
select select "EGS"
select select "B"
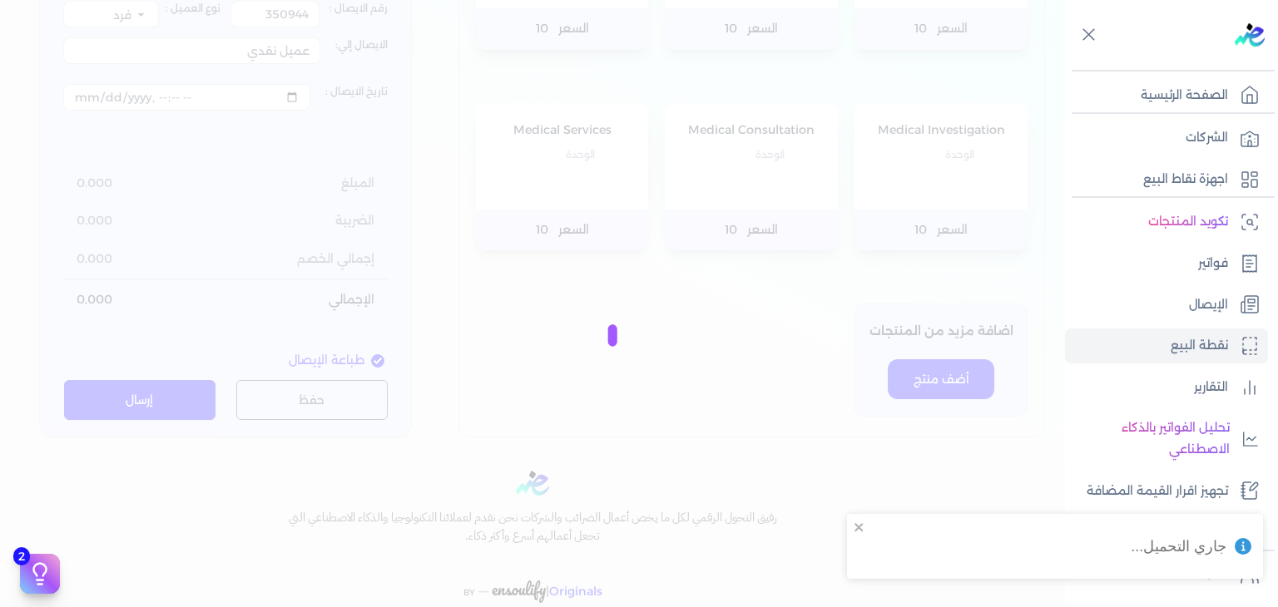
type input "350380"
type input "[PERSON_NAME] a"
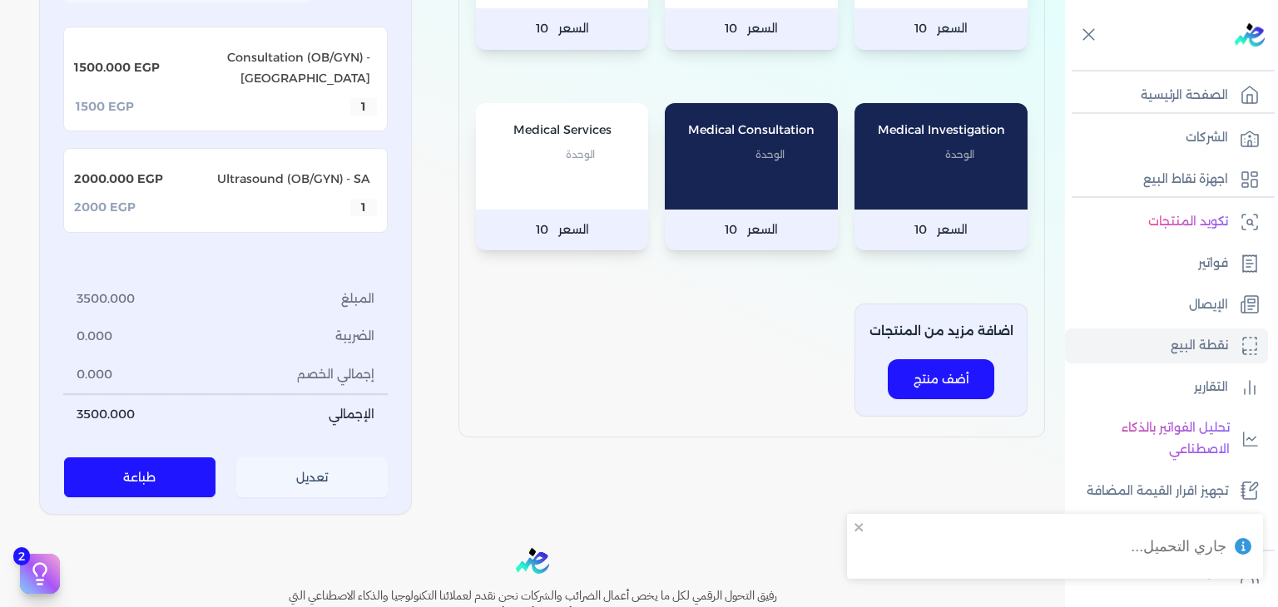
click at [330, 458] on button "تعديل" at bounding box center [312, 478] width 152 height 40
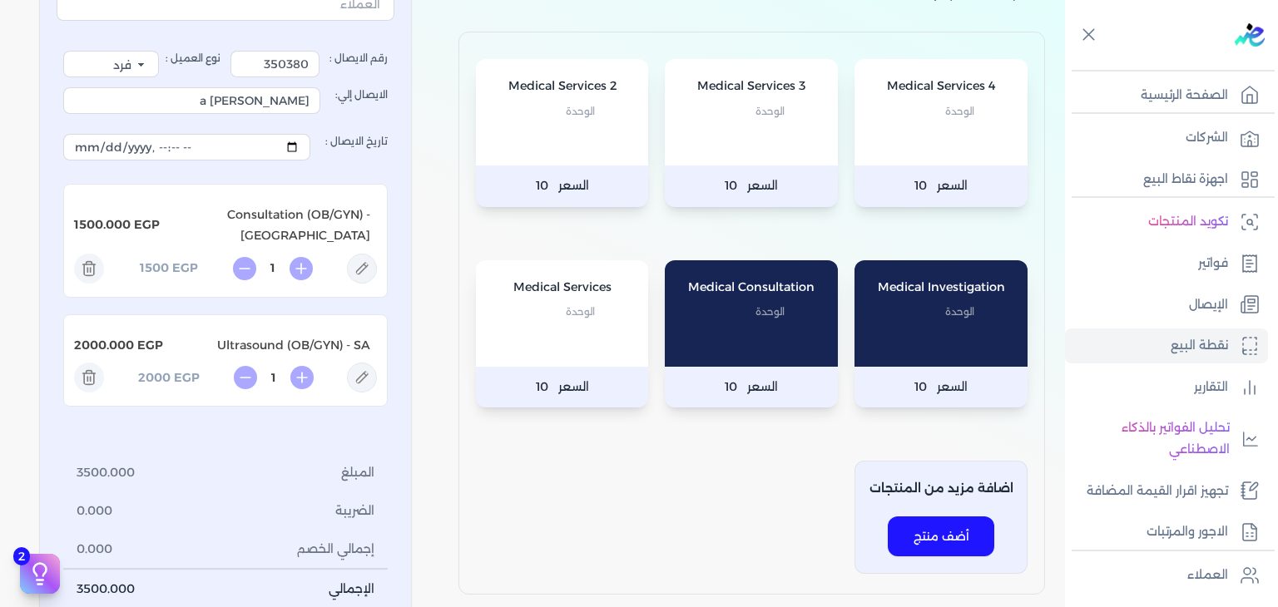
scroll to position [162, 0]
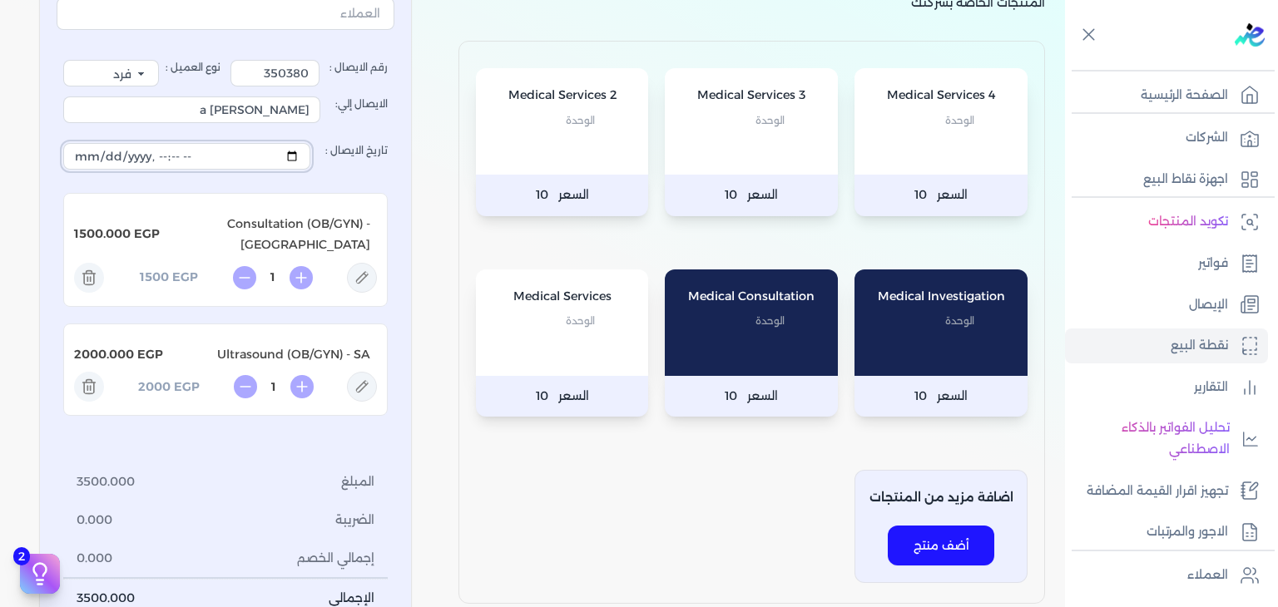
click at [295, 150] on input "تاريخ الايصال :" at bounding box center [186, 156] width 247 height 27
click at [412, 276] on div "جهاز نقطة البيع : Oasis Clinics الإيصال رقم الايصال : 350380 نوع العميل : فرد ش…" at bounding box center [225, 334] width 373 height 806
type input "[DATE]T12:55:51"
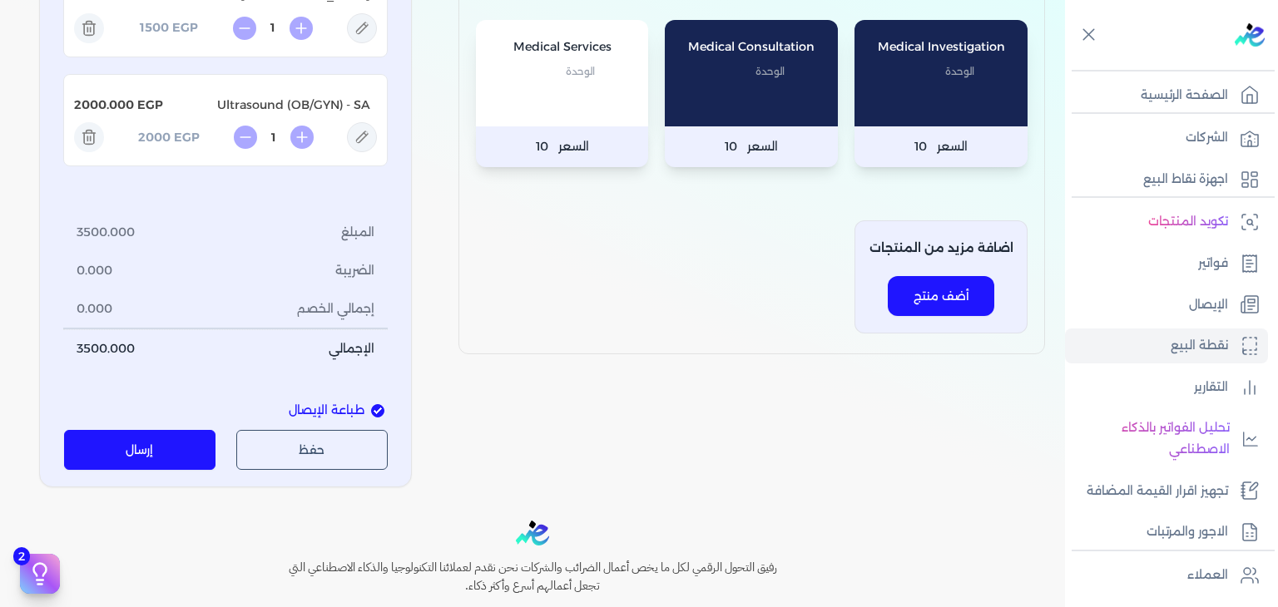
scroll to position [521, 0]
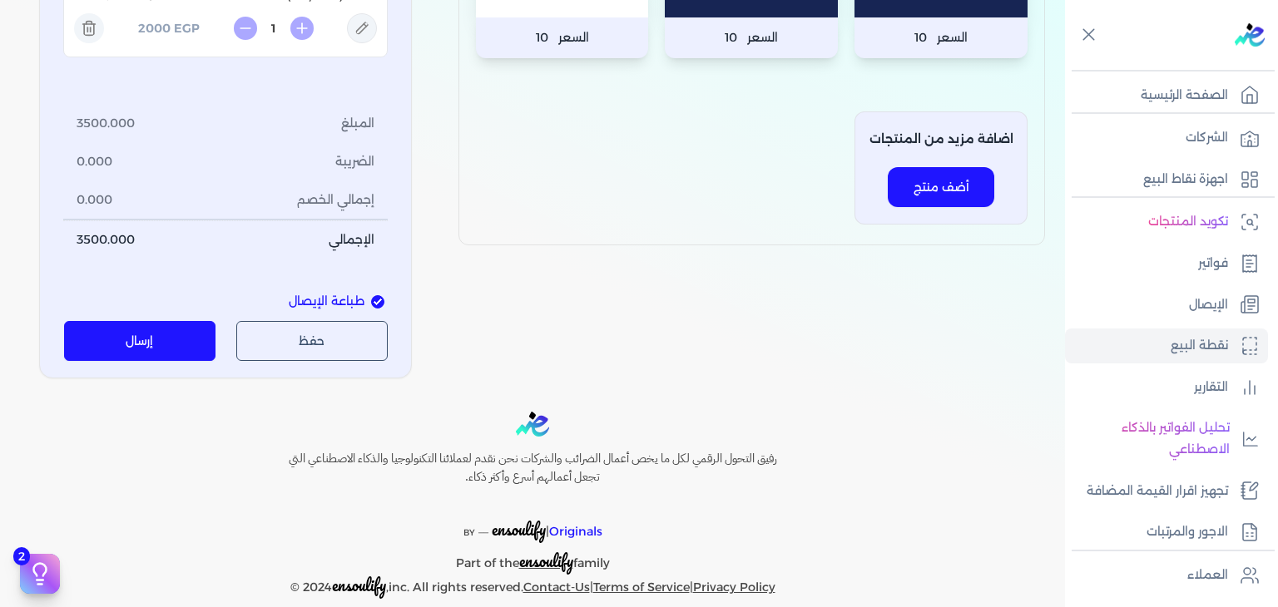
click at [198, 334] on button "إرسال" at bounding box center [140, 341] width 152 height 40
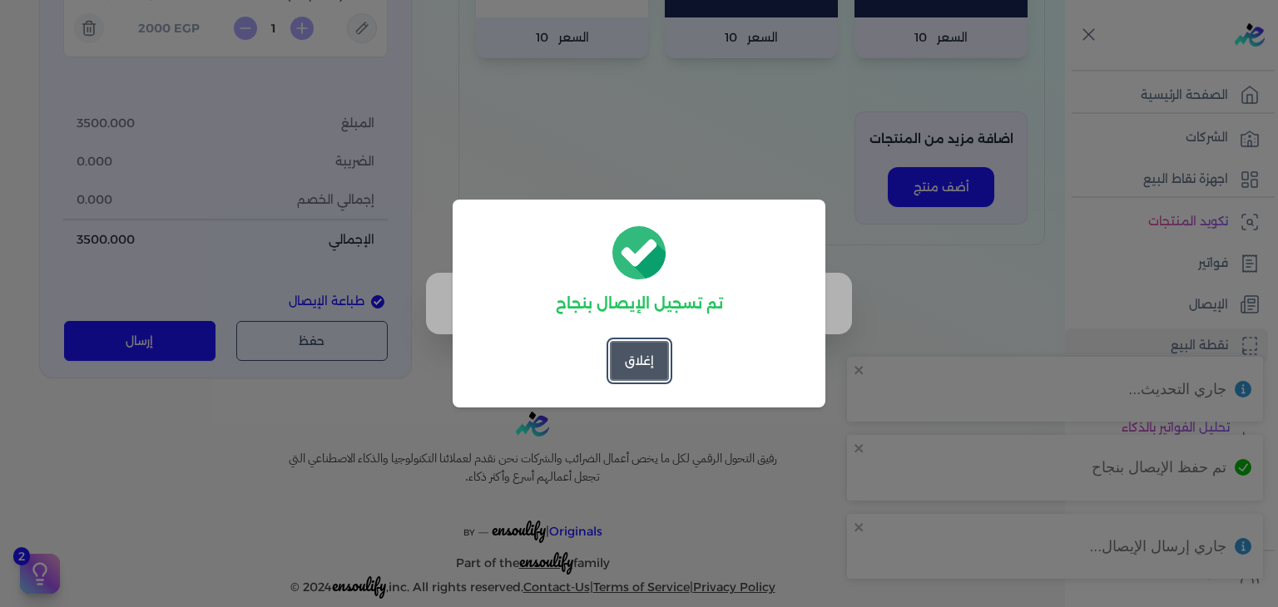
click at [639, 364] on button "إغلاق" at bounding box center [639, 361] width 59 height 40
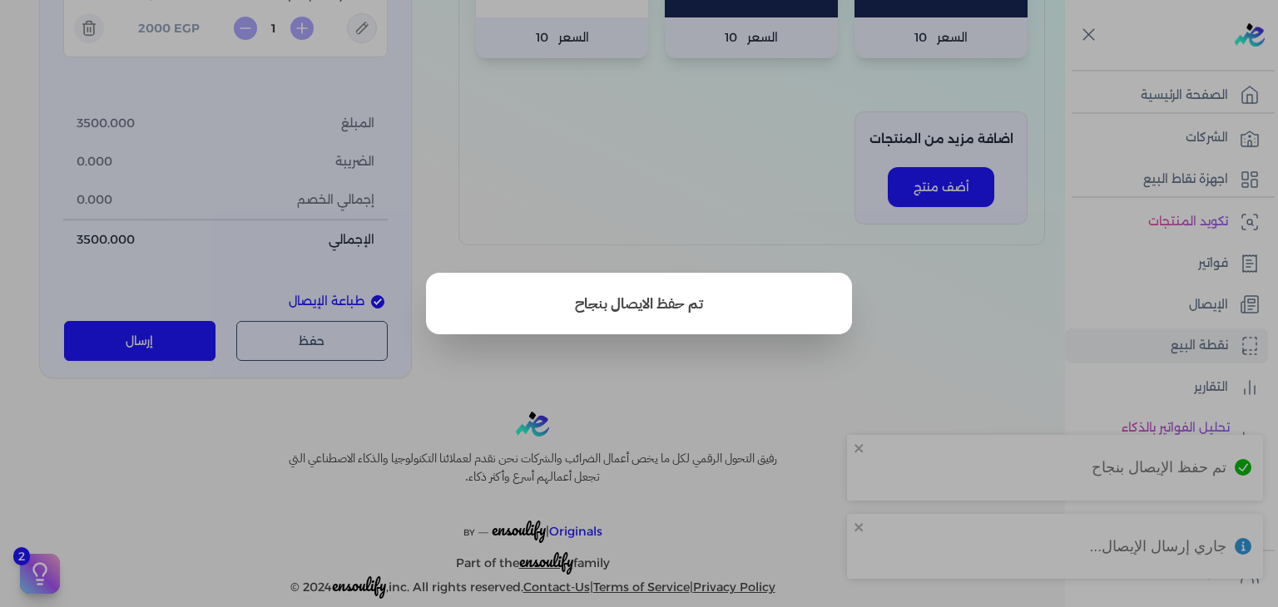
click at [844, 300] on div "تم حفظ الايصال بنجاح" at bounding box center [639, 304] width 426 height 62
click at [1112, 371] on button "close" at bounding box center [639, 303] width 1278 height 607
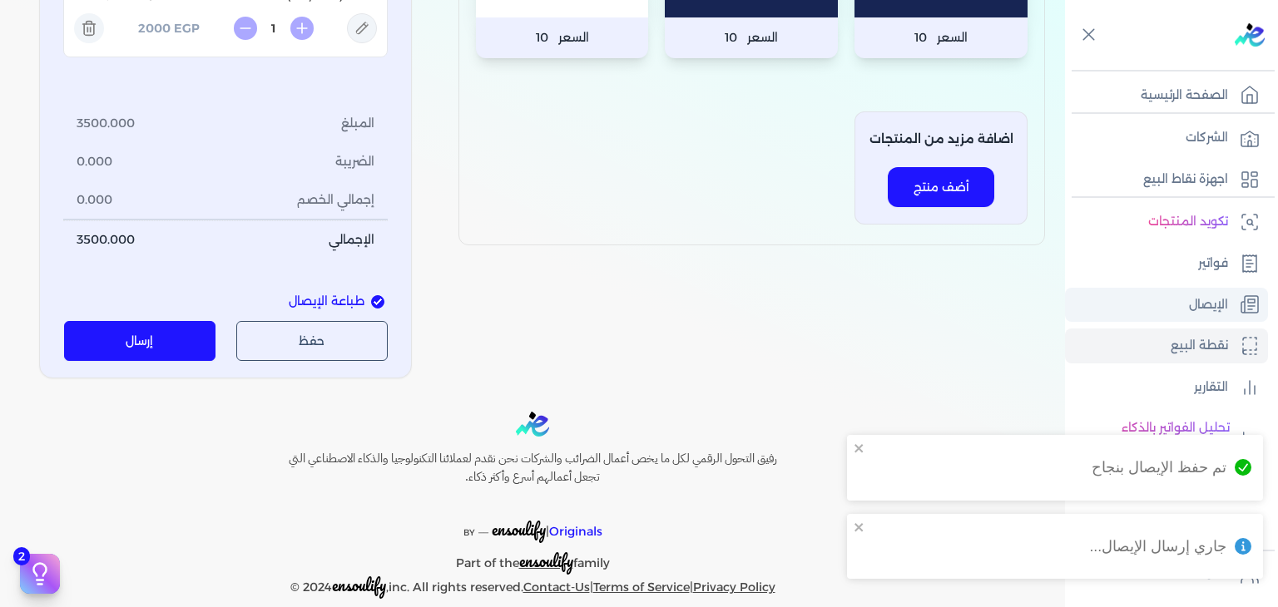
click at [1131, 315] on link "الإيصال" at bounding box center [1166, 305] width 203 height 35
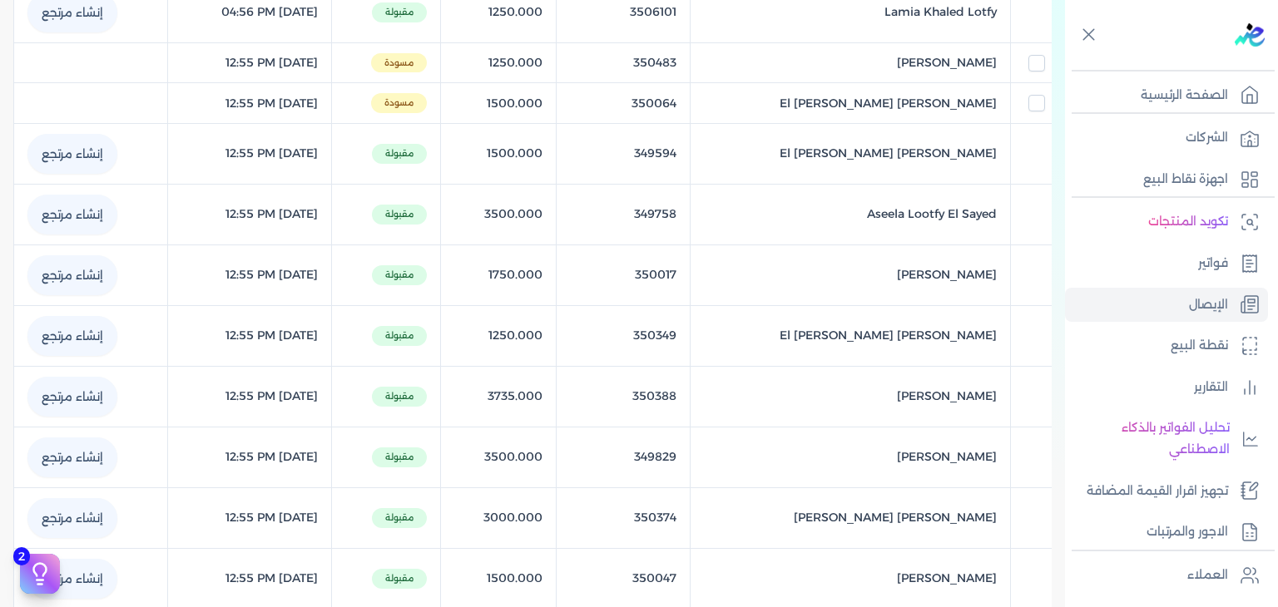
scroll to position [507, 0]
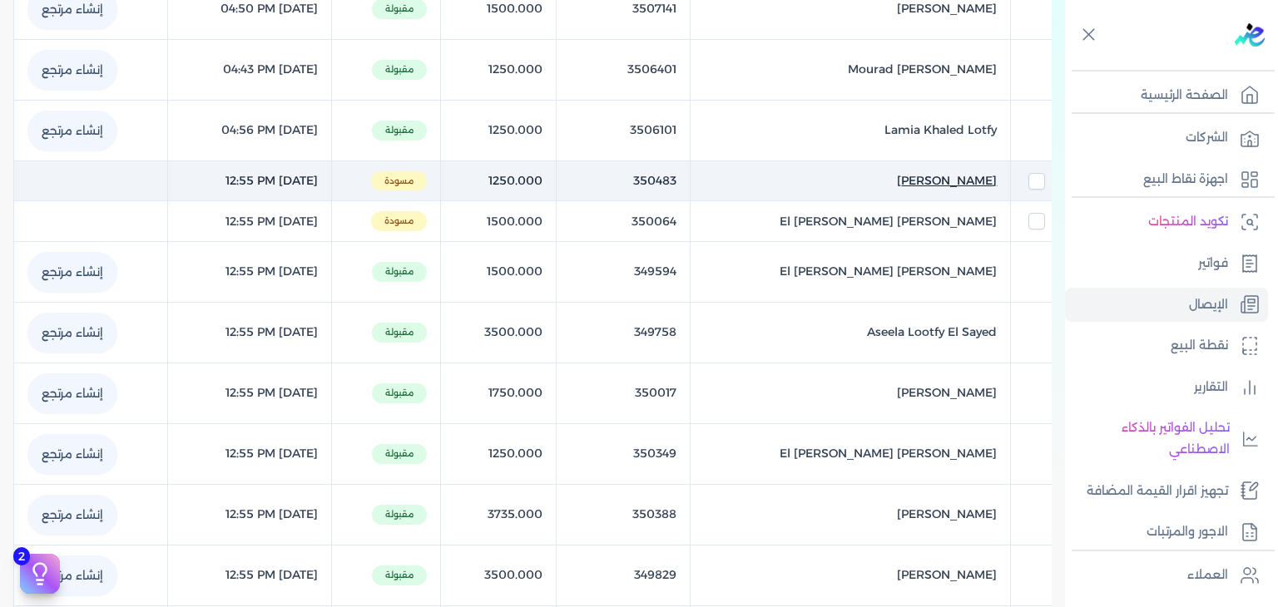
click at [932, 184] on span "[PERSON_NAME]" at bounding box center [947, 180] width 100 height 17
select select "EGP"
select select "EGS"
select select "B"
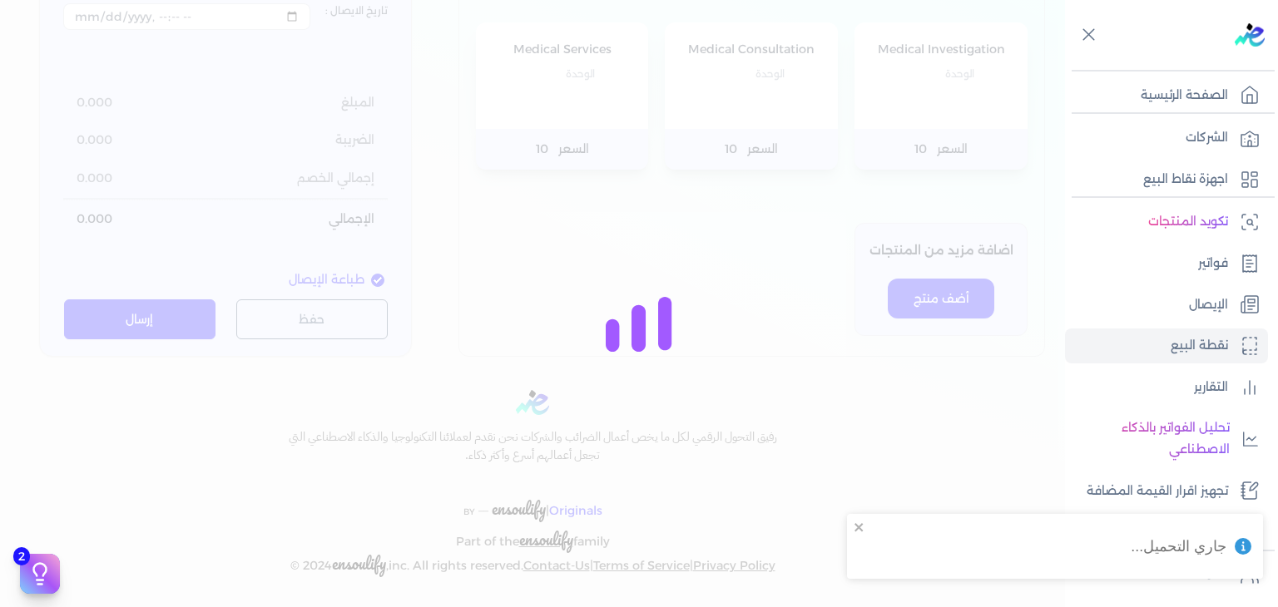
type input "350483"
type input "[PERSON_NAME]"
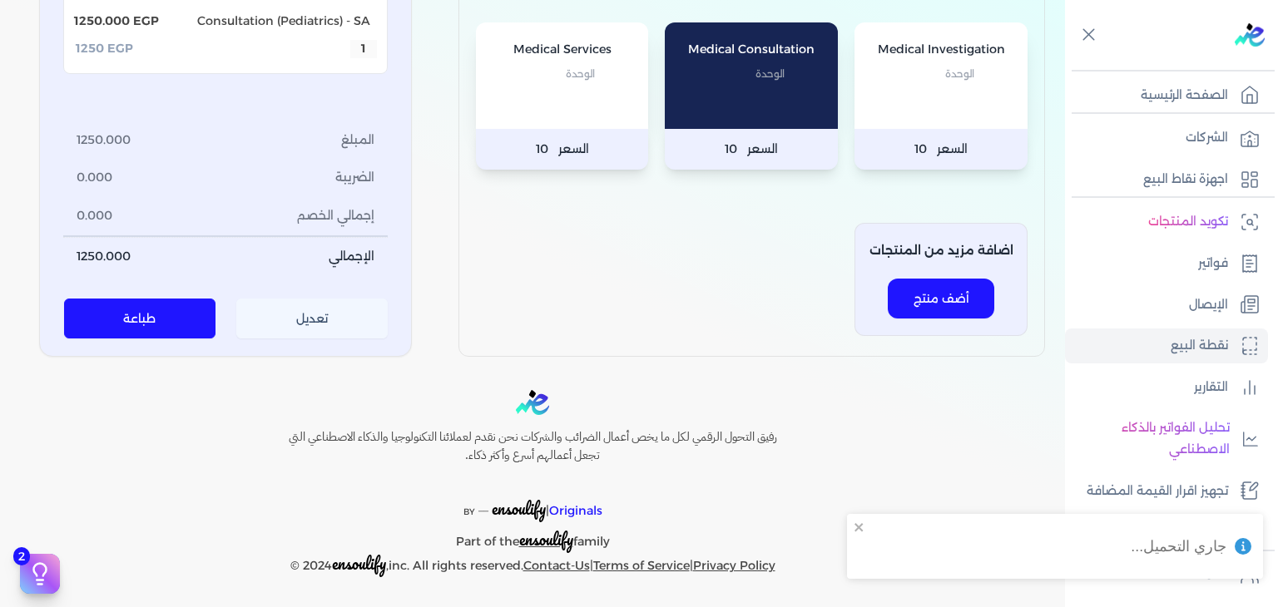
click at [341, 311] on button "تعديل" at bounding box center [312, 320] width 152 height 40
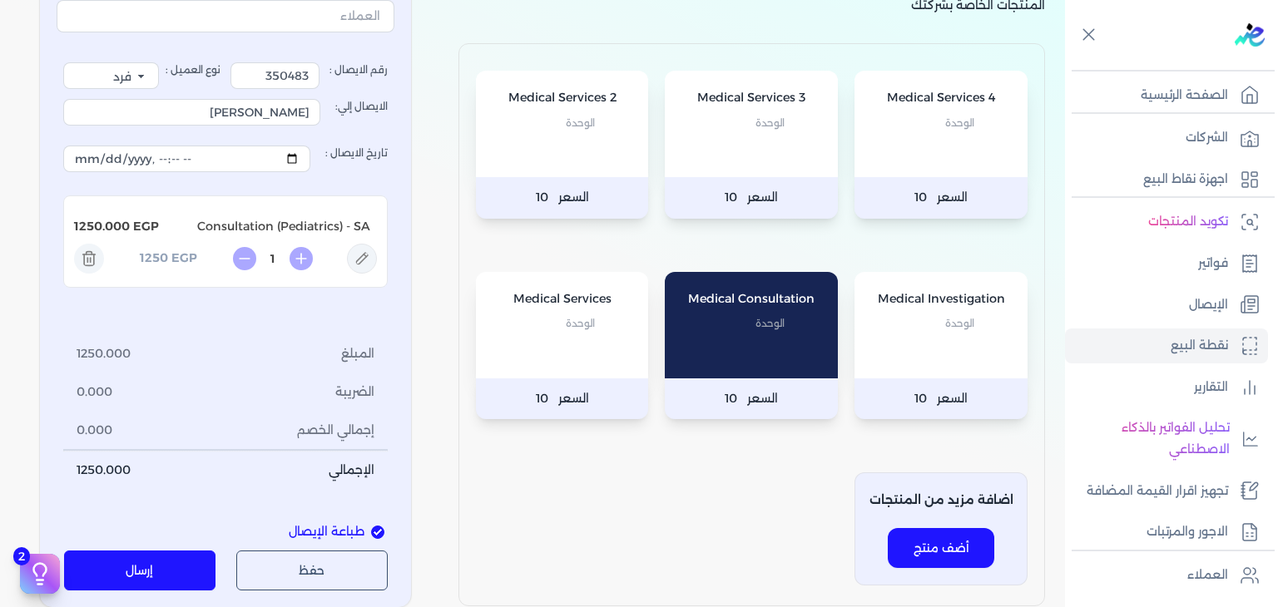
scroll to position [77, 0]
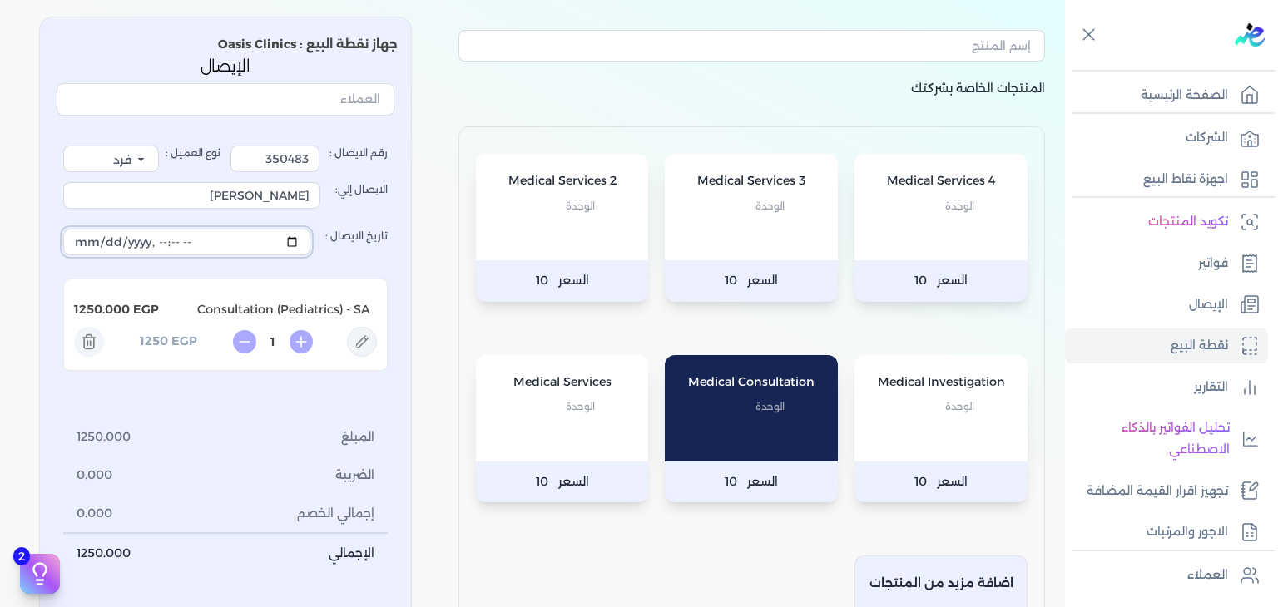
click at [297, 236] on input "تاريخ الايصال :" at bounding box center [186, 242] width 247 height 27
type input "[DATE]T12:55:51"
drag, startPoint x: 447, startPoint y: 333, endPoint x: 321, endPoint y: 489, distance: 200.6
click at [447, 333] on div "المنتجات الخاصة بشركتك Medical Services 4 الوحدة السعر 10 Medical Services 3 ال…" at bounding box center [532, 347] width 1065 height 688
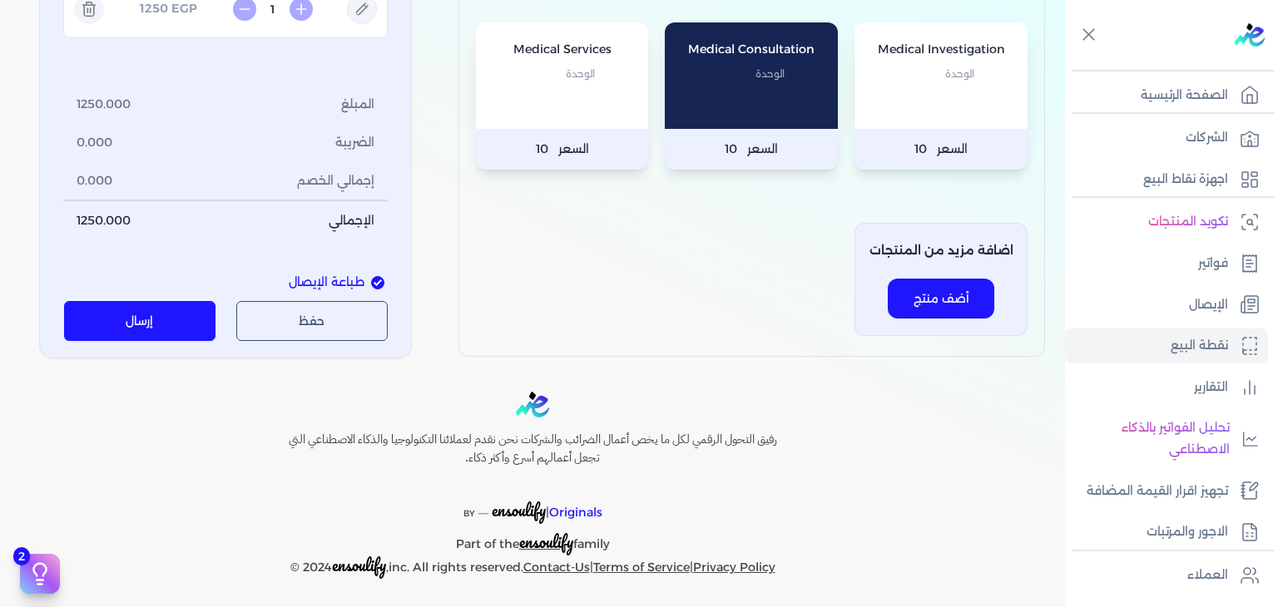
scroll to position [412, 0]
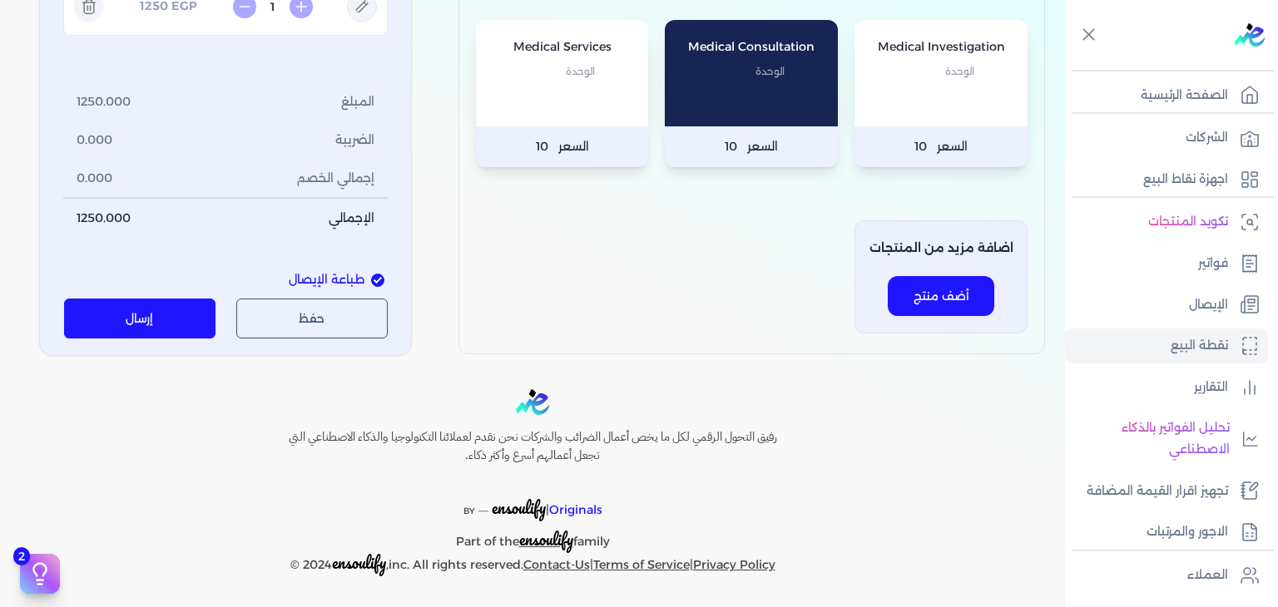
click at [191, 325] on button "إرسال" at bounding box center [140, 319] width 152 height 40
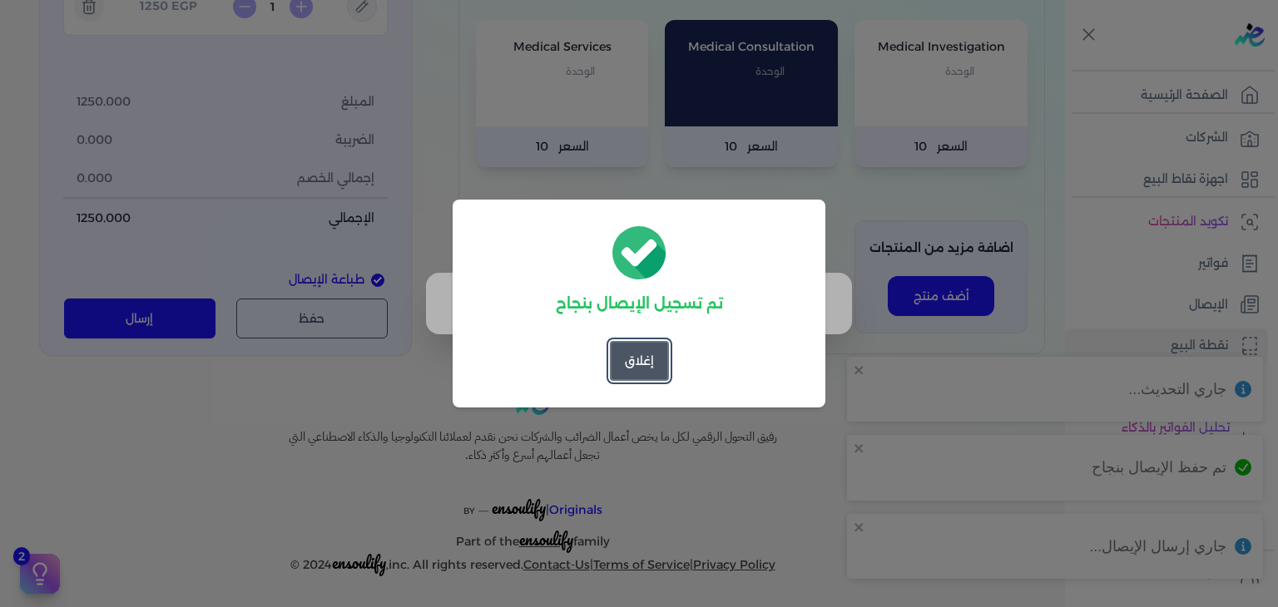
click at [644, 364] on button "إغلاق" at bounding box center [639, 361] width 59 height 40
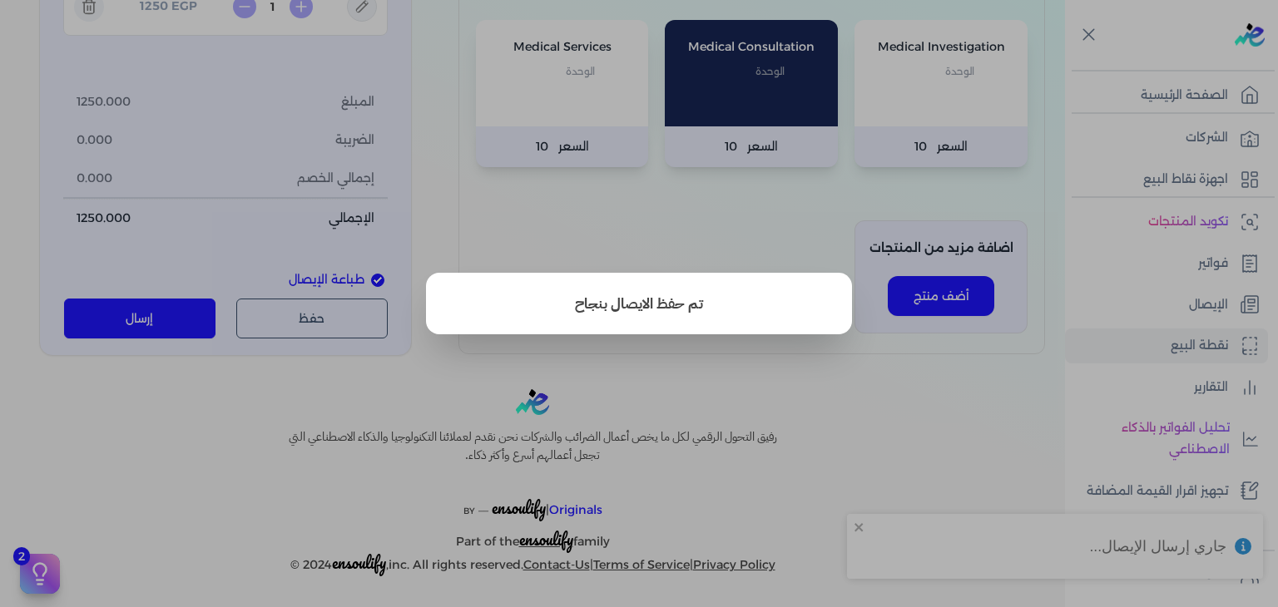
click at [1149, 315] on button "close" at bounding box center [639, 303] width 1278 height 607
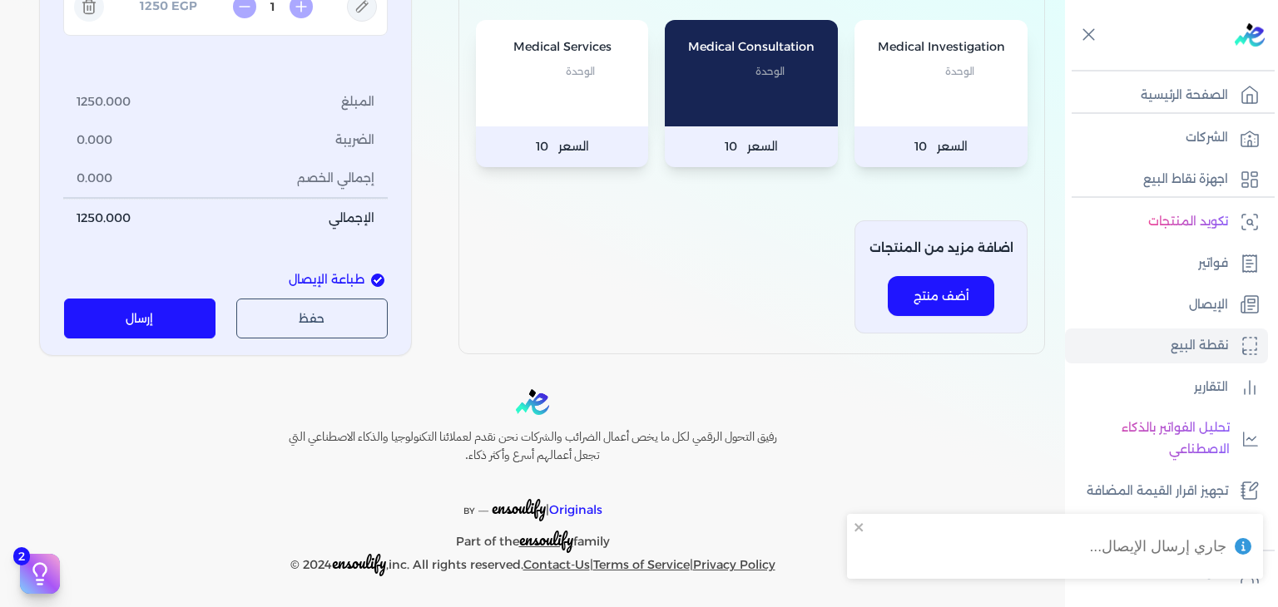
click at [1149, 315] on link "الإيصال" at bounding box center [1166, 305] width 203 height 35
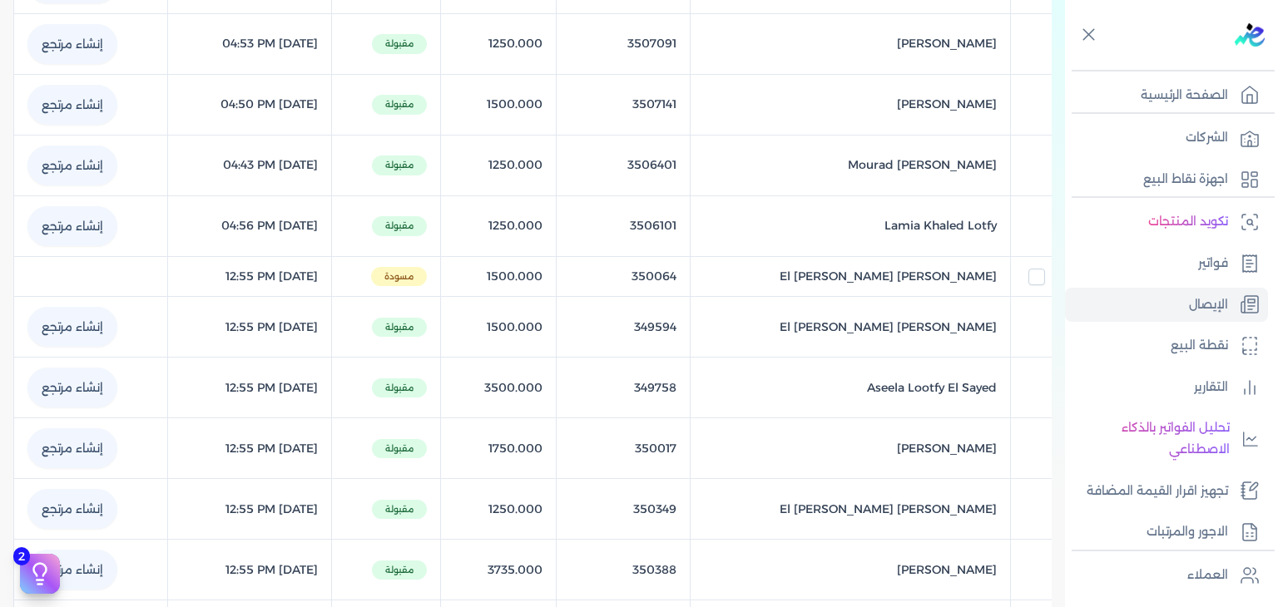
scroll to position [399, 0]
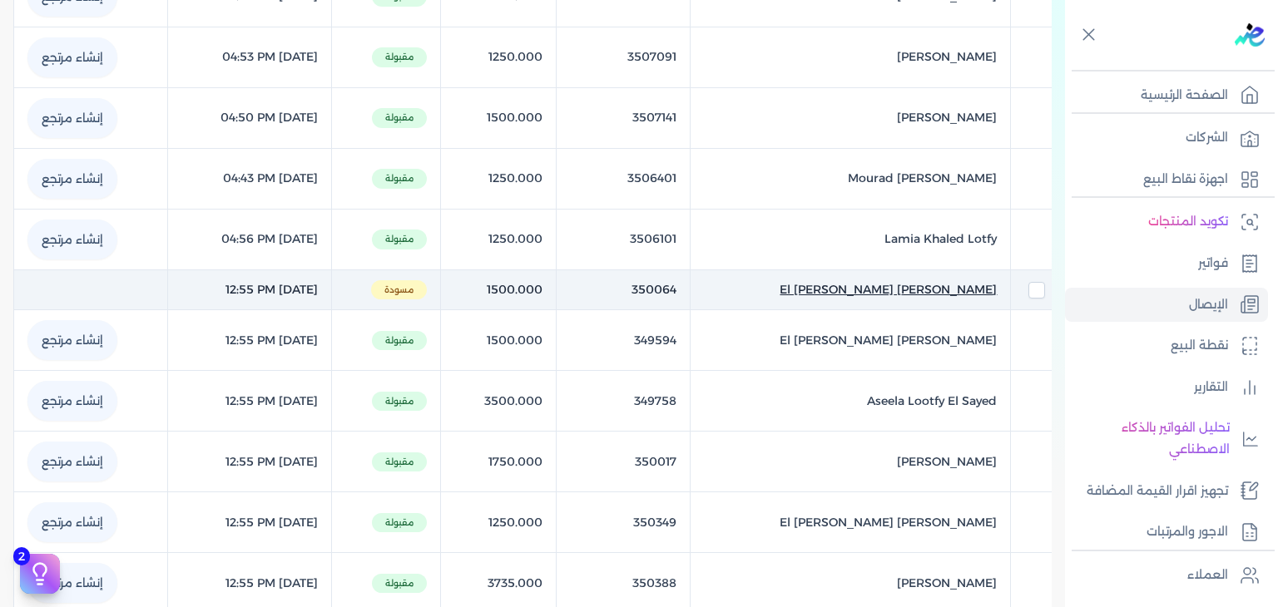
click at [862, 291] on span "[PERSON_NAME] El [PERSON_NAME]" at bounding box center [888, 289] width 217 height 17
select select "EGP"
select select "EGS"
select select "B"
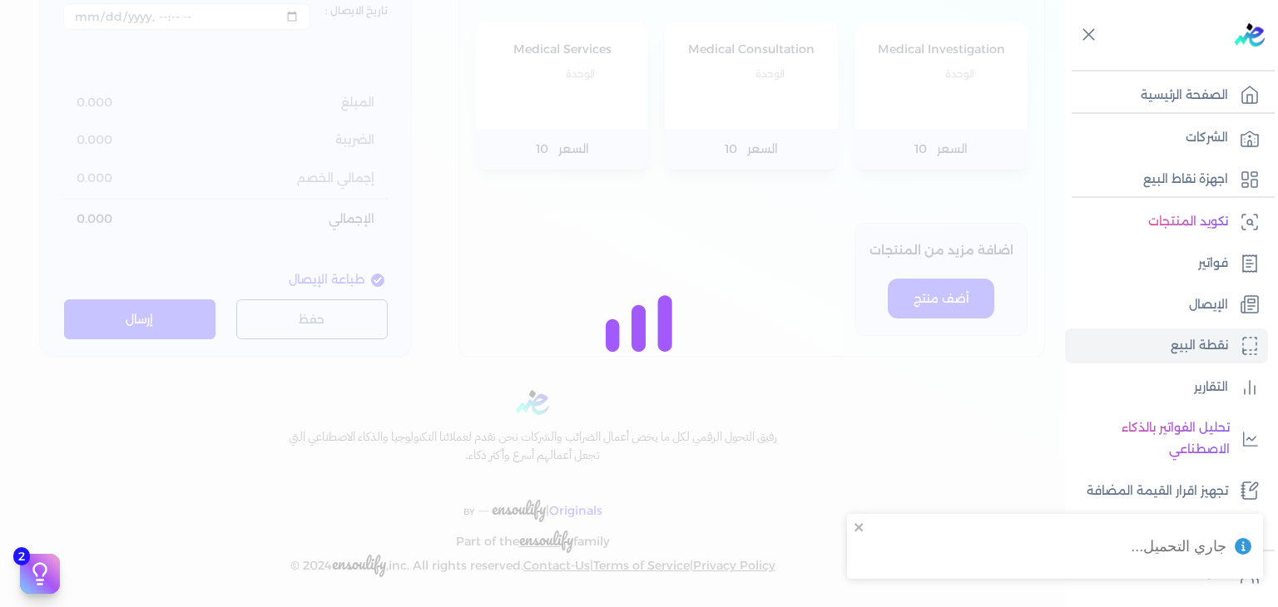
type input "350064"
type input "[PERSON_NAME] El [PERSON_NAME]"
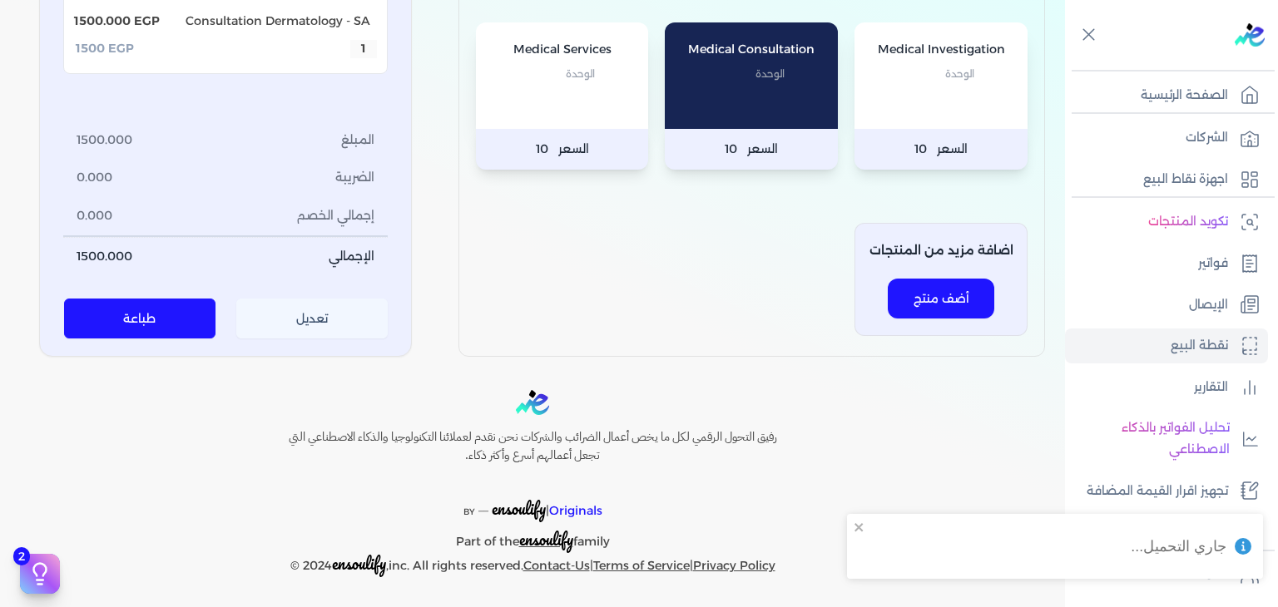
click at [308, 320] on button "تعديل" at bounding box center [312, 320] width 152 height 40
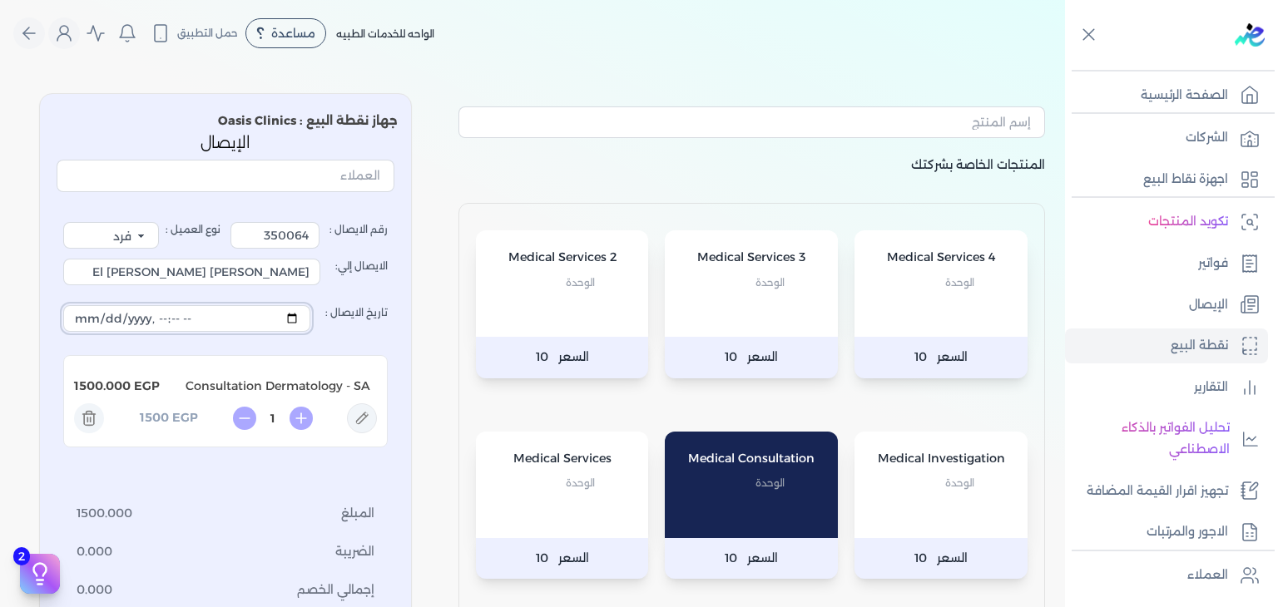
click at [301, 314] on input "تاريخ الايصال :" at bounding box center [186, 318] width 247 height 27
drag, startPoint x: 423, startPoint y: 225, endPoint x: 193, endPoint y: 504, distance: 361.8
click at [423, 225] on div "المنتجات الخاصة بشركتك Medical Services 4 الوحدة السعر 10 Medical Services 3 ال…" at bounding box center [532, 424] width 1065 height 688
type input "[DATE]T12:55:51"
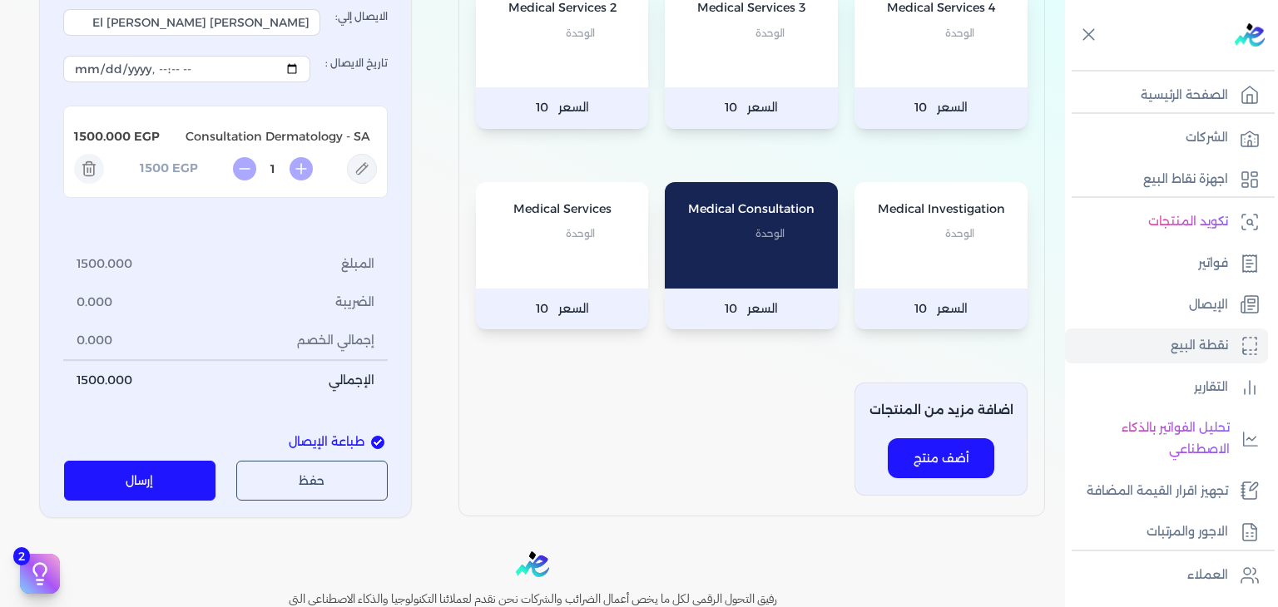
click at [155, 463] on button "إرسال" at bounding box center [140, 481] width 152 height 40
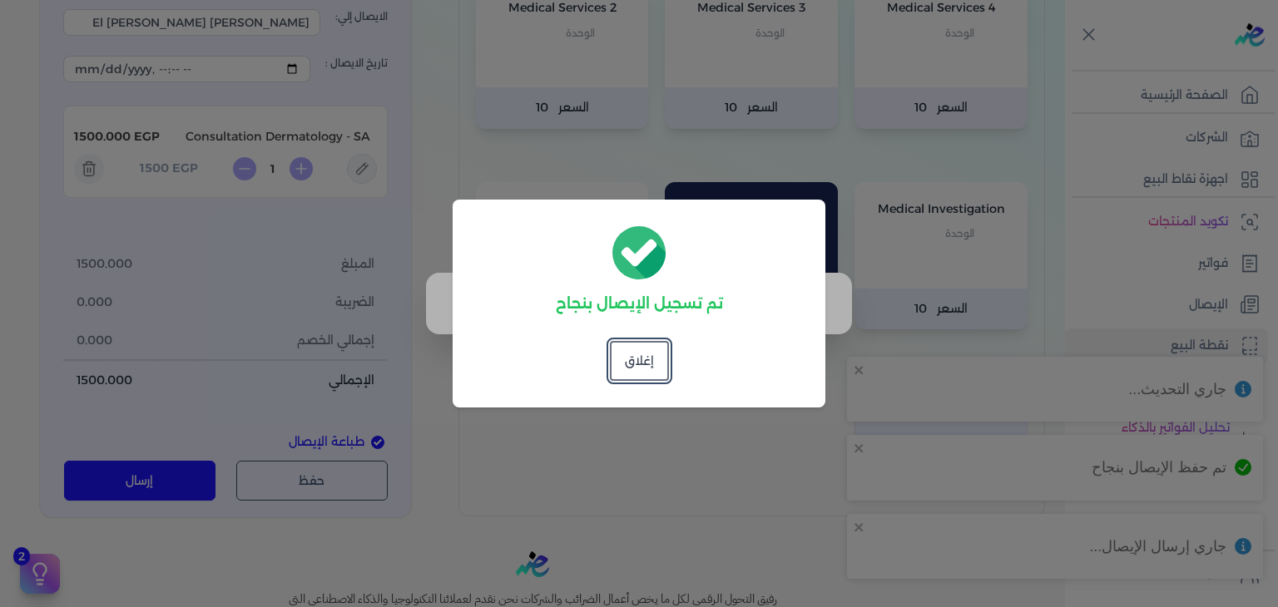
drag, startPoint x: 646, startPoint y: 361, endPoint x: 657, endPoint y: 355, distance: 12.3
click at [646, 360] on button "إغلاق" at bounding box center [639, 361] width 59 height 40
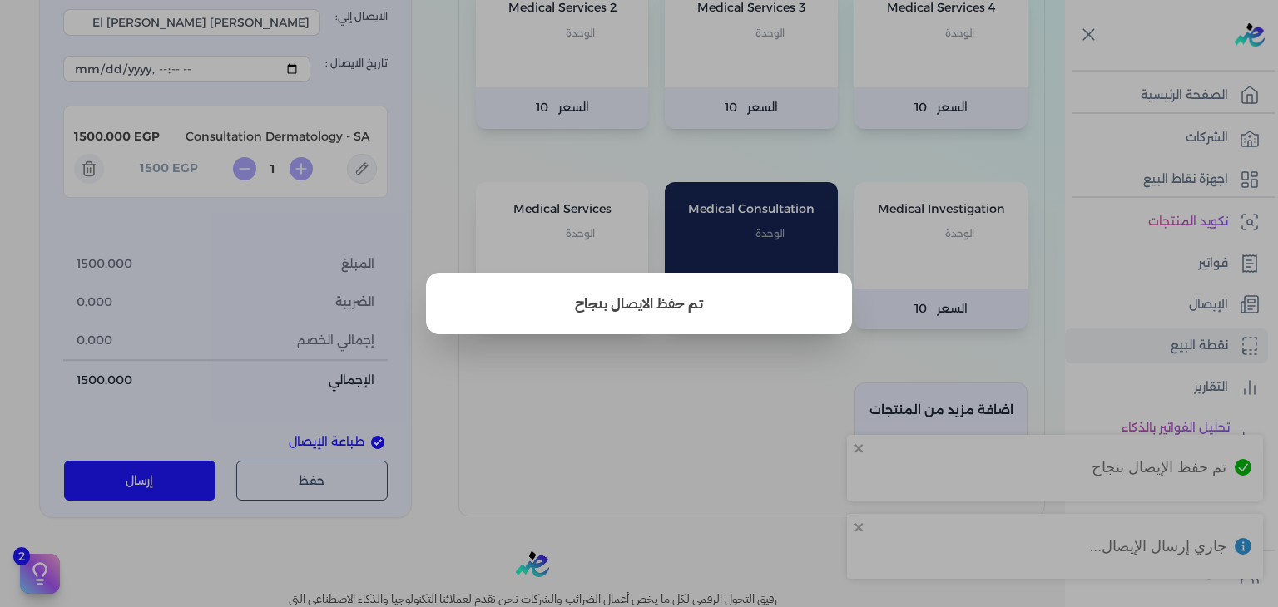
click at [1197, 307] on button "close" at bounding box center [639, 303] width 1278 height 607
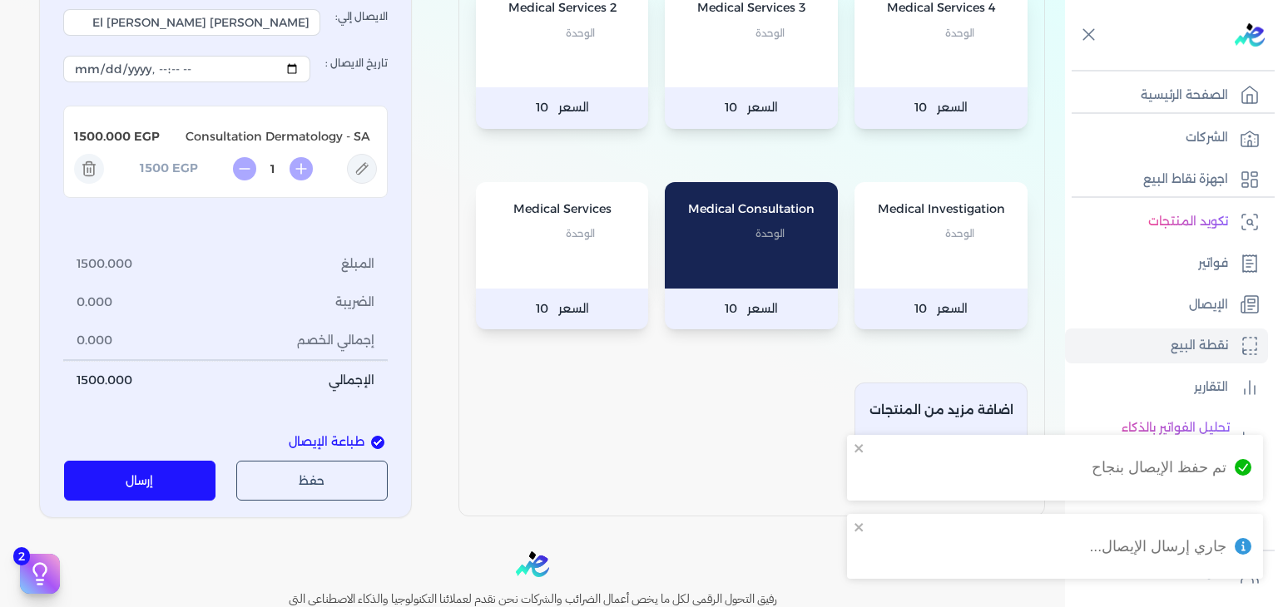
click at [1197, 307] on p "الإيصال" at bounding box center [1208, 306] width 39 height 22
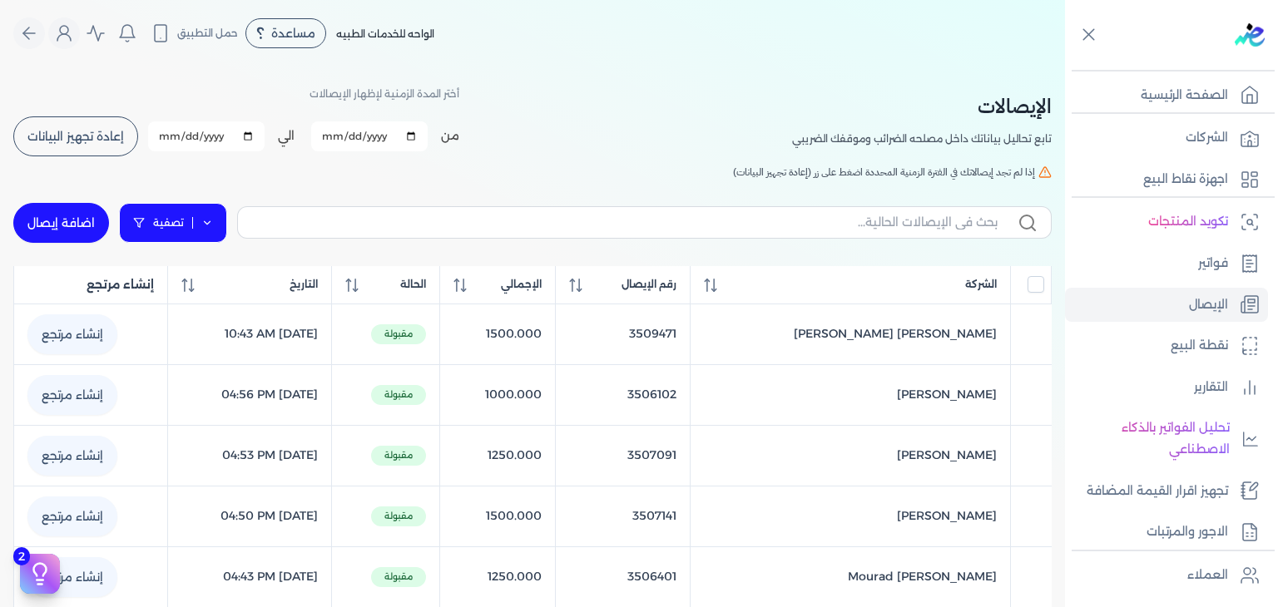
click at [157, 214] on link "تصفية" at bounding box center [173, 223] width 108 height 40
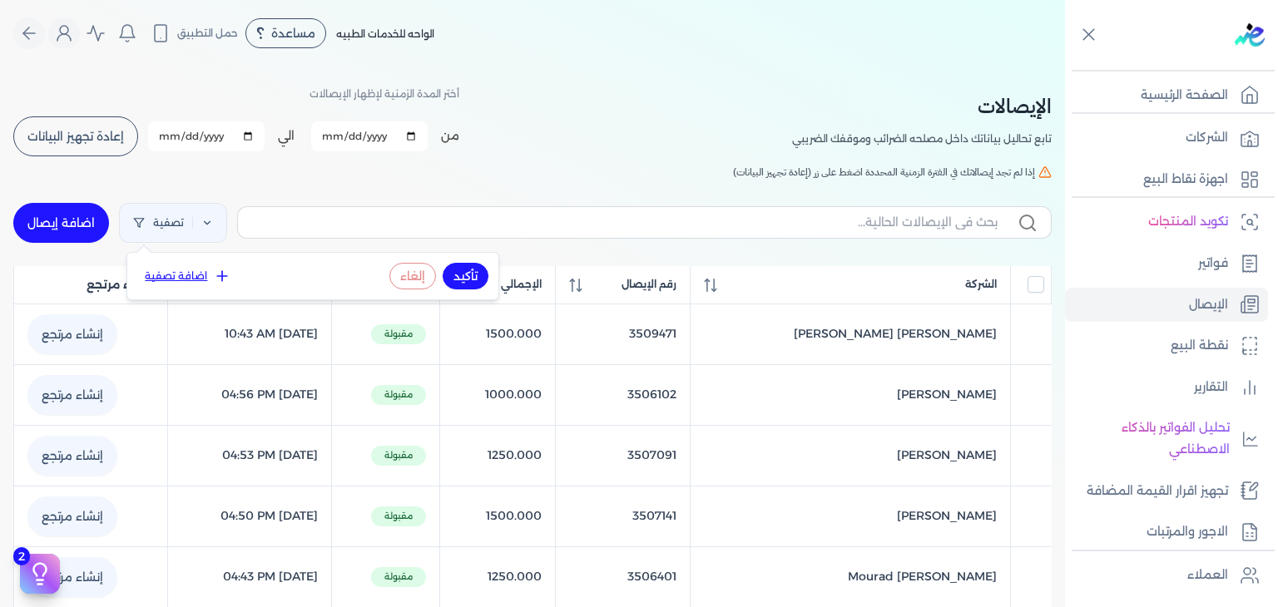
click at [166, 280] on button "اضافة تصفية" at bounding box center [187, 276] width 101 height 20
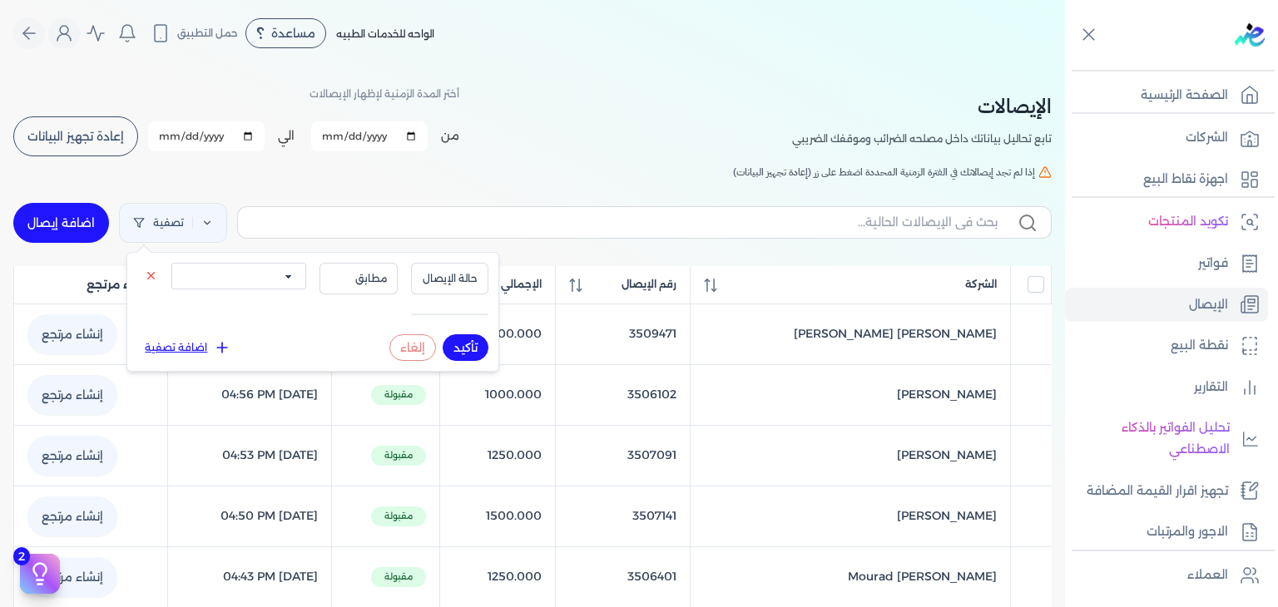
click at [290, 283] on select "الكل مقبولة غير مقبولة يتم مراجعتها ملغية مرفوضة مسودة" at bounding box center [238, 276] width 135 height 27
select select "draft"
click at [171, 263] on select "الكل مقبولة غير مقبولة يتم مراجعتها ملغية مرفوضة مسودة" at bounding box center [238, 276] width 135 height 27
click at [473, 342] on button "تأكيد" at bounding box center [466, 347] width 46 height 27
checkbox input "false"
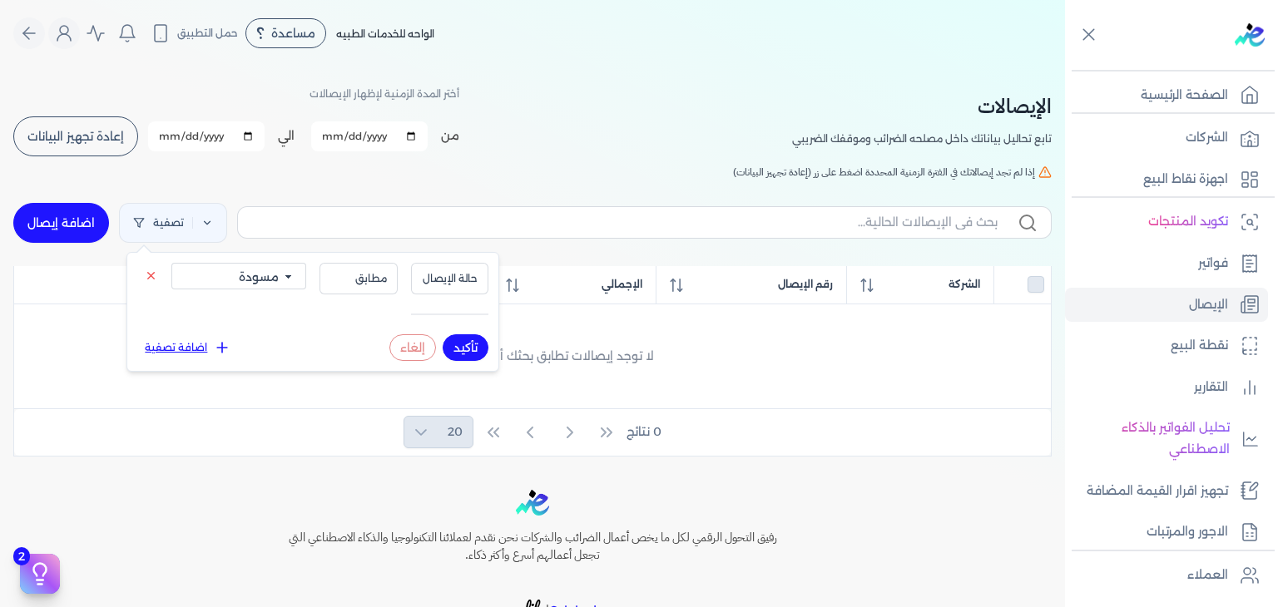
click at [577, 185] on div "[DEMOGRAPHIC_DATA] تابع تحاليل بياناتك داخل مصلحه الضرائب وموقفك الضريبي أختر ا…" at bounding box center [532, 262] width 1065 height 390
